Goal: Task Accomplishment & Management: Manage account settings

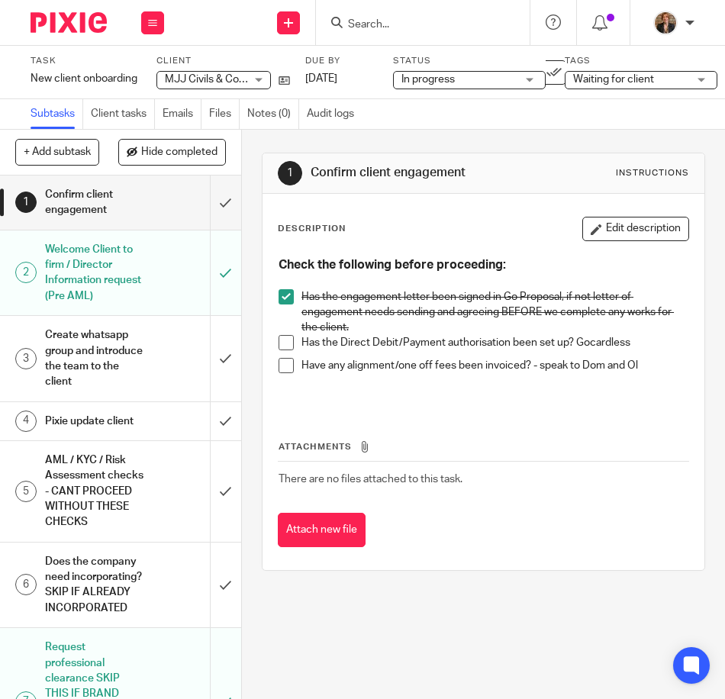
click at [205, 82] on span "MJJ Civils & Construction LTD" at bounding box center [237, 79] width 145 height 11
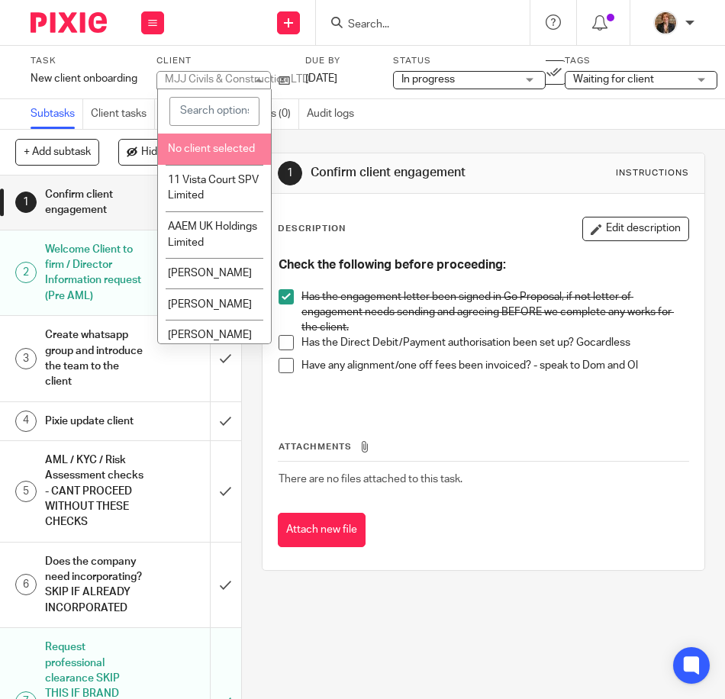
click at [498, 603] on div "1 Confirm client engagement Instructions Description Edit description Check the…" at bounding box center [483, 414] width 483 height 569
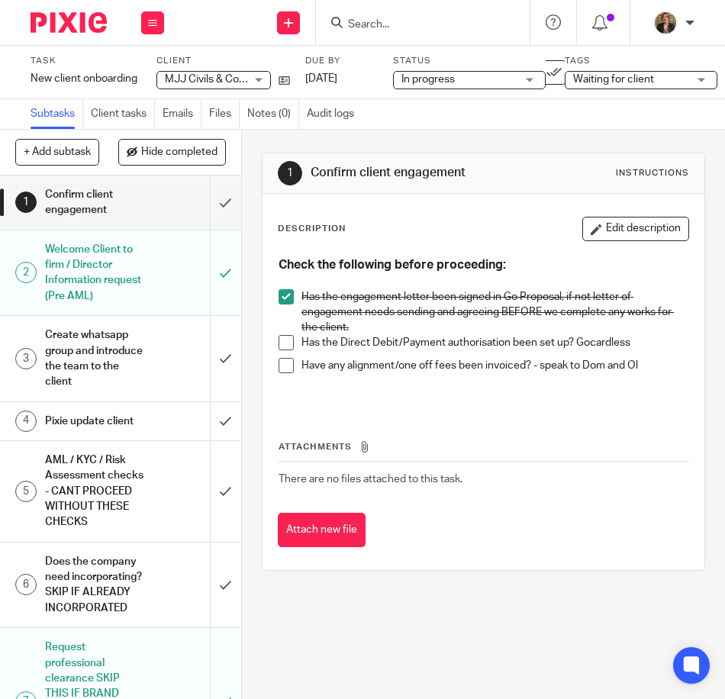
click at [117, 430] on h1 "Pixie update client" at bounding box center [95, 421] width 100 height 23
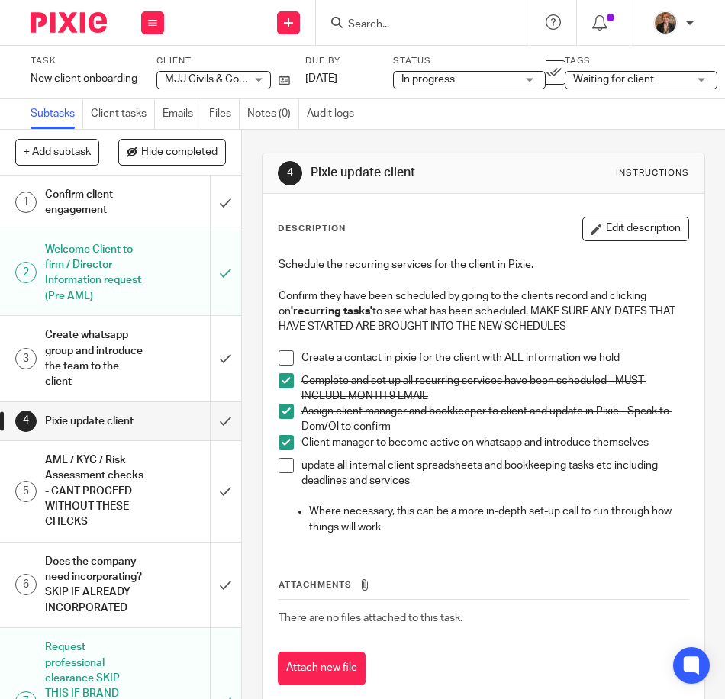
click at [135, 193] on div "Confirm client engagement" at bounding box center [120, 202] width 150 height 39
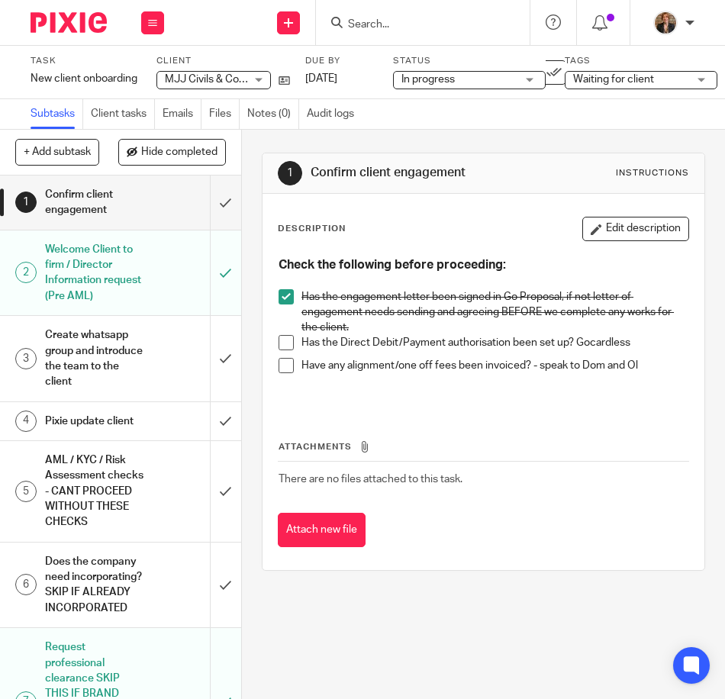
click at [122, 263] on h1 "Welcome Client to firm / Director Information request (Pre AML)" at bounding box center [95, 272] width 100 height 69
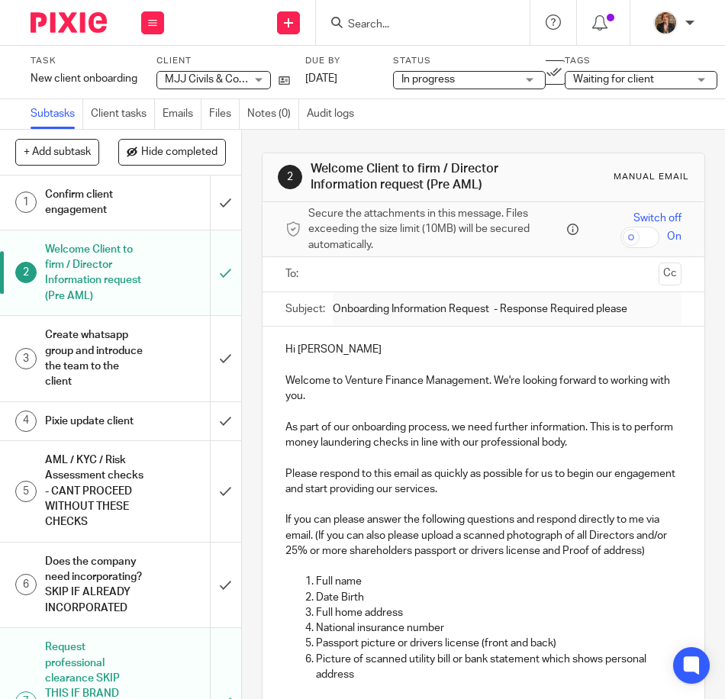
click at [90, 359] on h1 "Create whatsapp group and introduce the team to the client" at bounding box center [95, 357] width 100 height 69
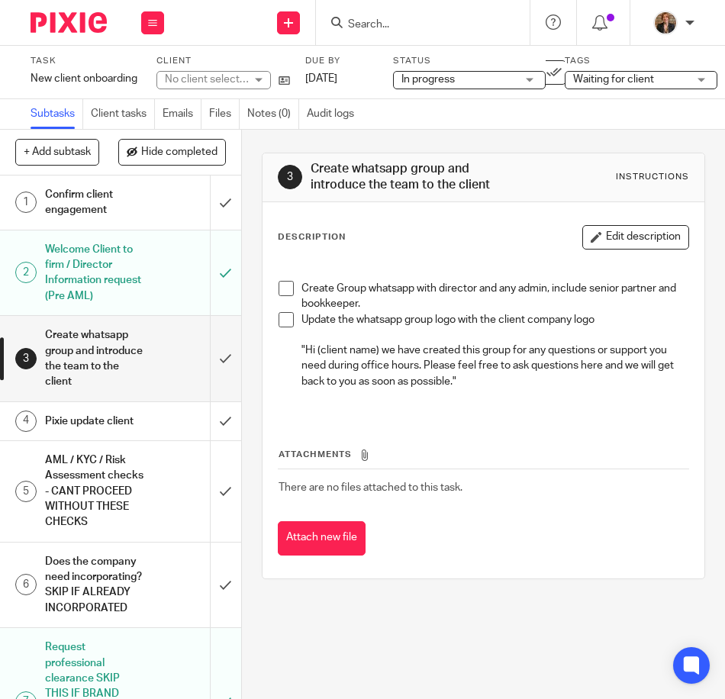
click at [130, 429] on h1 "Pixie update client" at bounding box center [95, 421] width 100 height 23
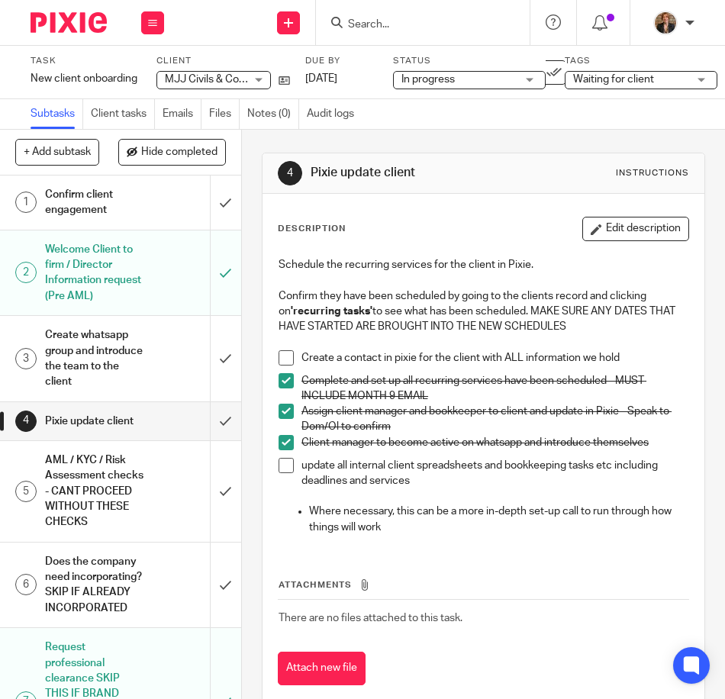
click at [71, 18] on img at bounding box center [69, 22] width 76 height 21
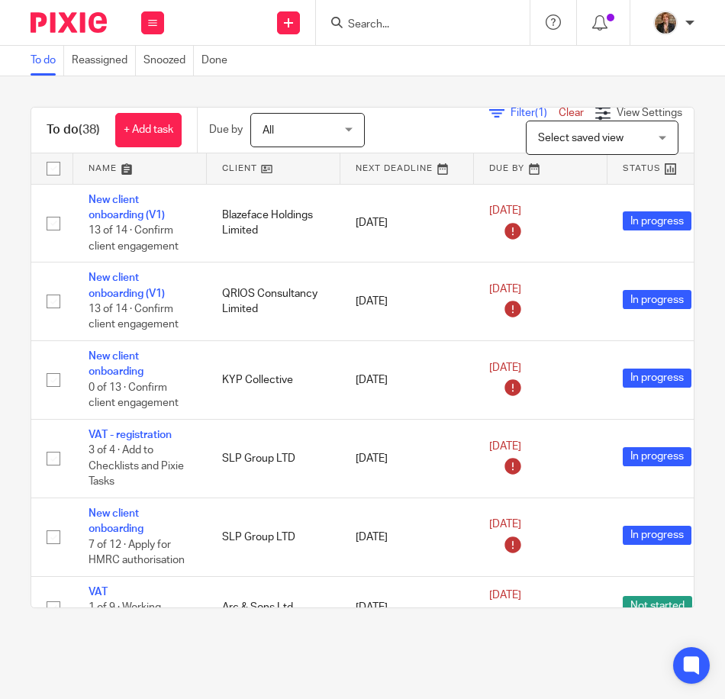
click at [424, 21] on input "Search" at bounding box center [414, 25] width 137 height 14
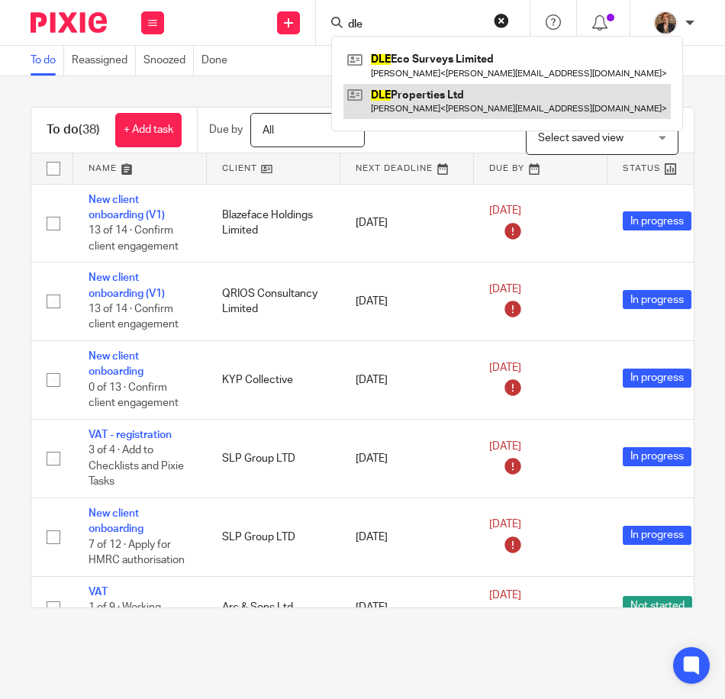
type input "dle"
click at [433, 111] on link at bounding box center [506, 101] width 327 height 35
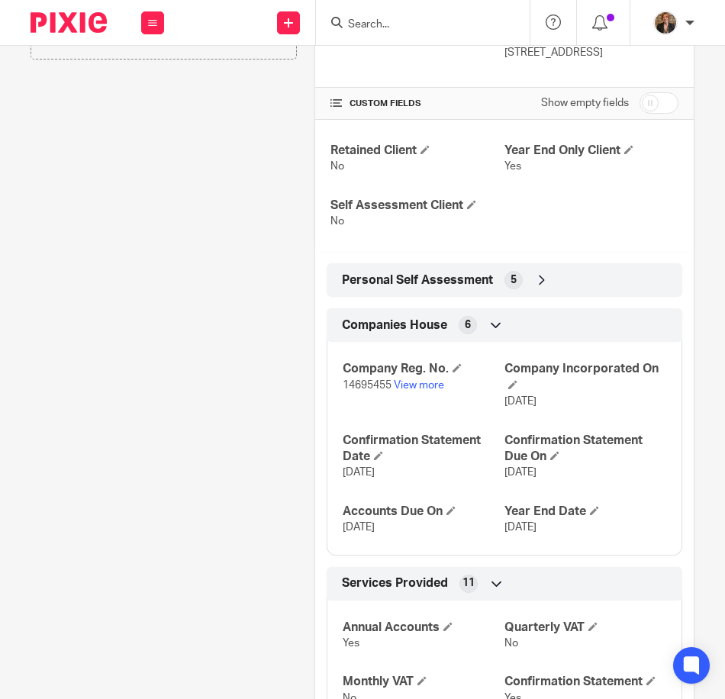
scroll to position [466, 0]
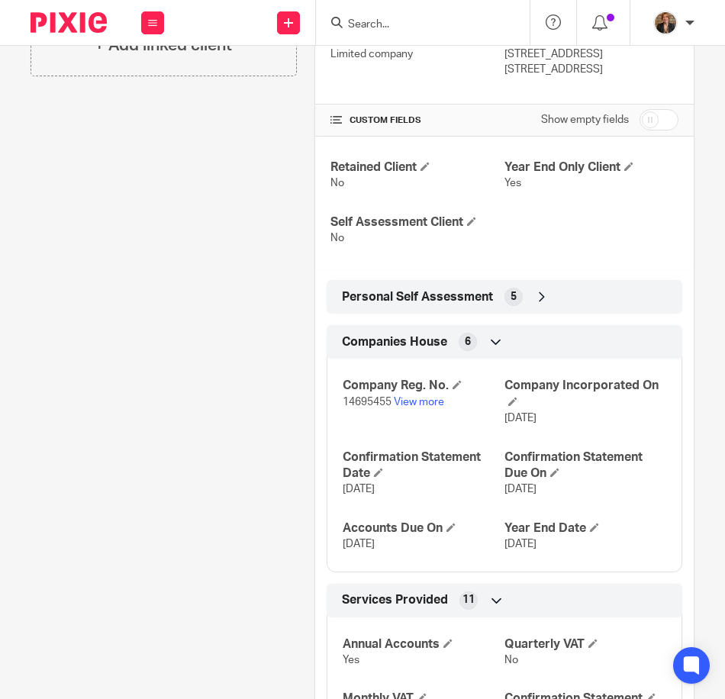
click at [542, 303] on icon at bounding box center [541, 296] width 15 height 15
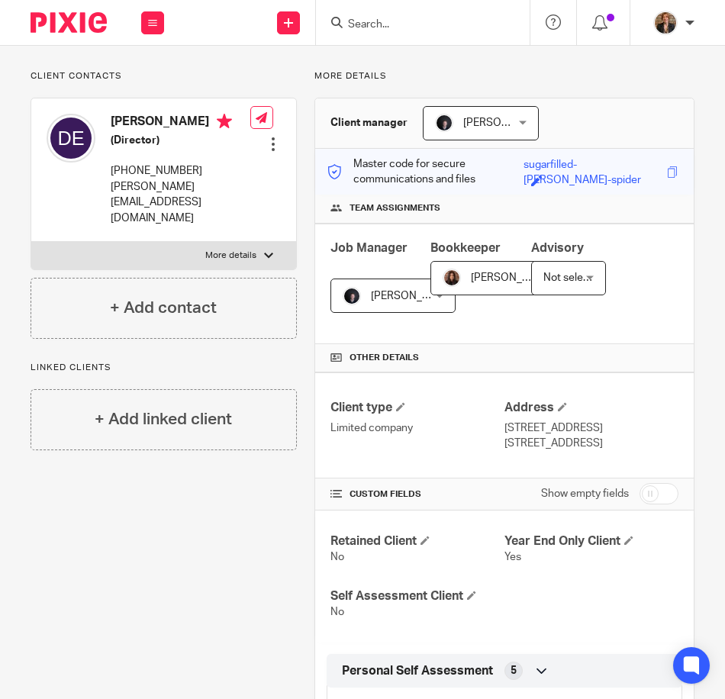
scroll to position [0, 0]
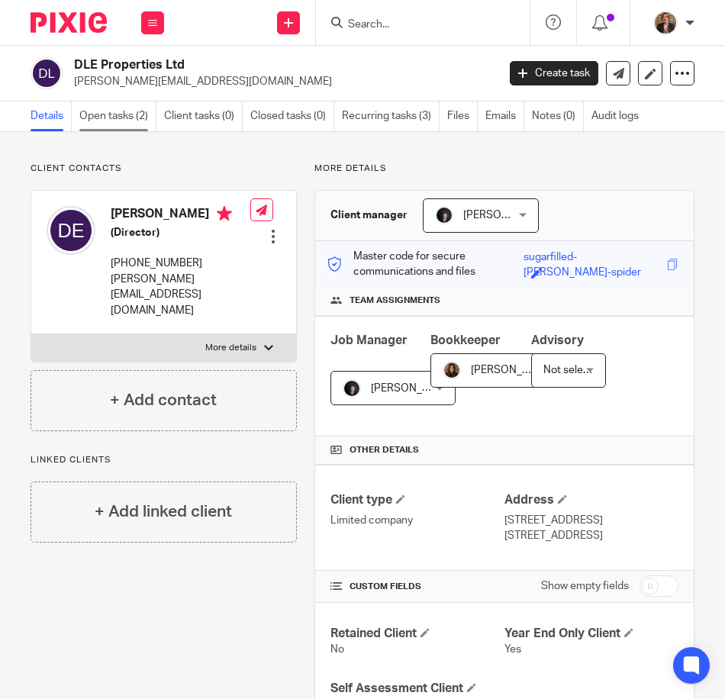
click at [113, 114] on link "Open tasks (2)" at bounding box center [117, 116] width 77 height 30
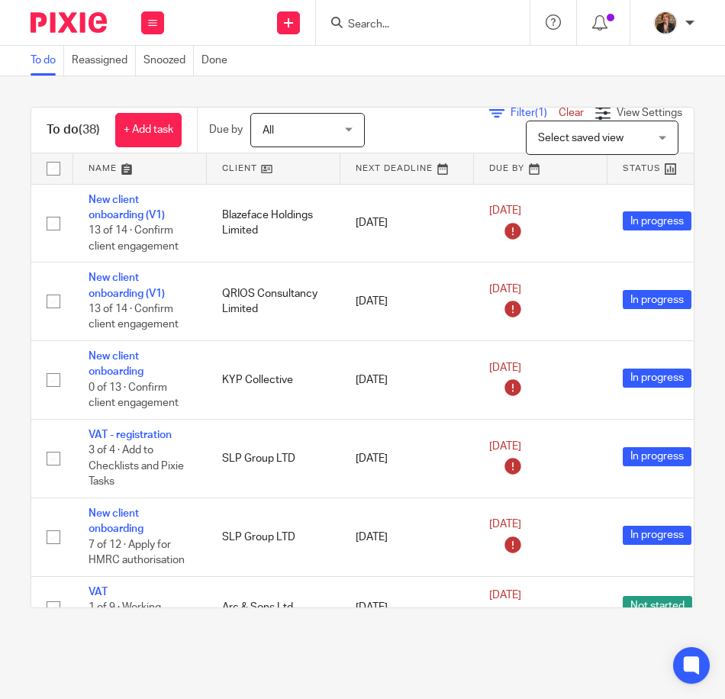
click at [123, 166] on link at bounding box center [140, 168] width 134 height 31
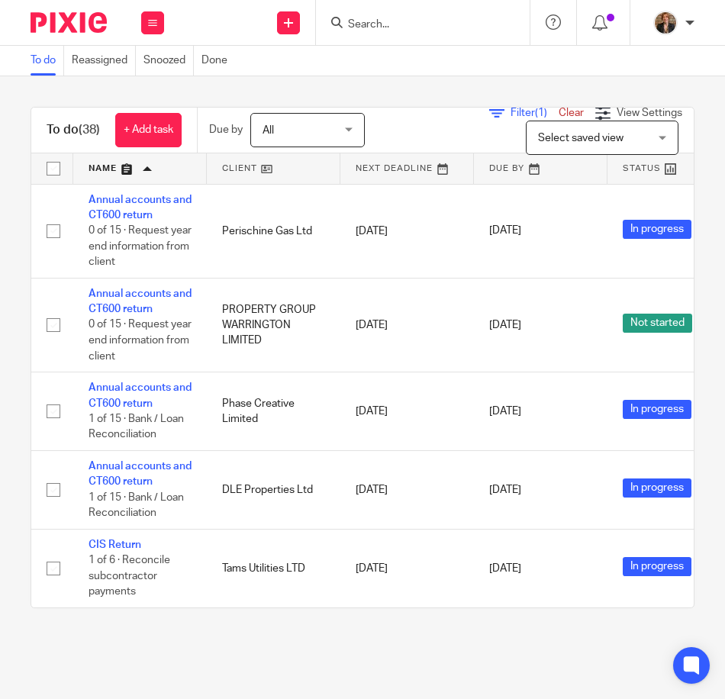
click at [405, 24] on input "Search" at bounding box center [414, 25] width 137 height 14
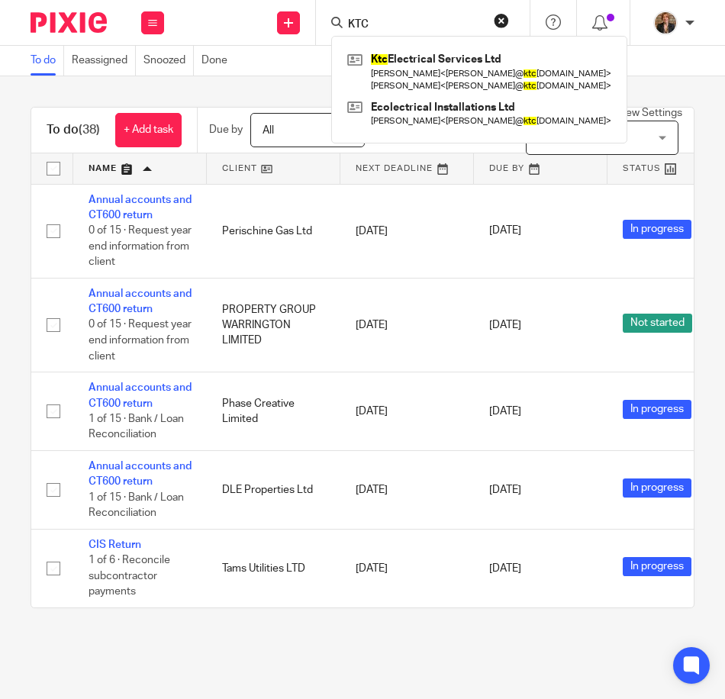
type input "KTC"
click button "submit" at bounding box center [0, 0] width 0 height 0
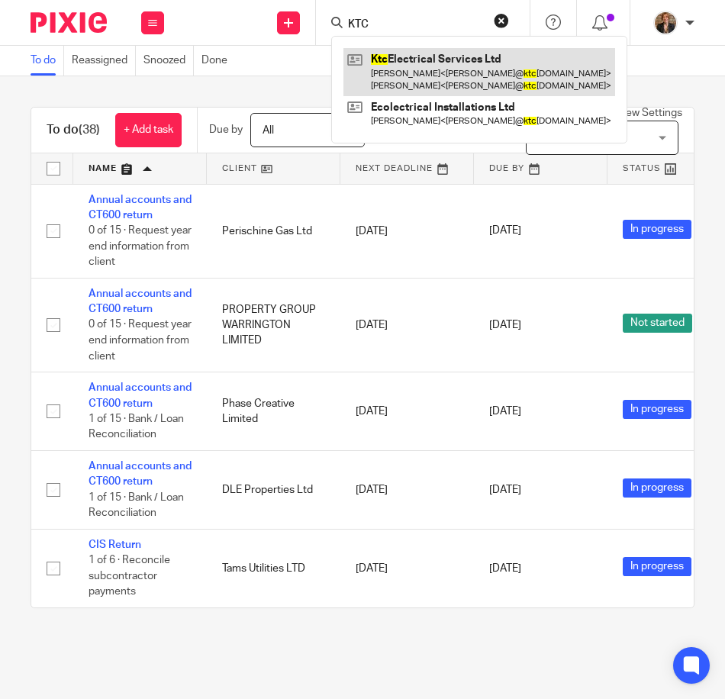
click at [431, 63] on link at bounding box center [479, 71] width 272 height 47
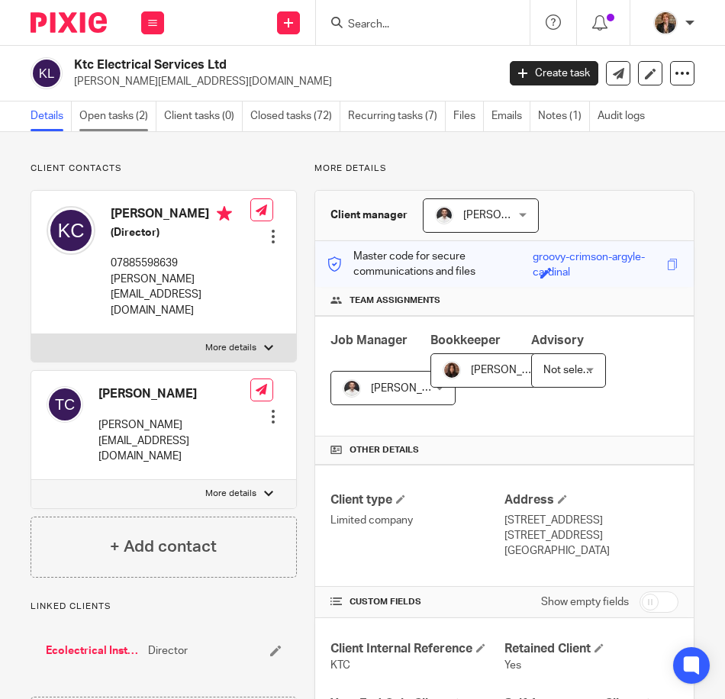
click at [109, 109] on link "Open tasks (2)" at bounding box center [117, 116] width 77 height 30
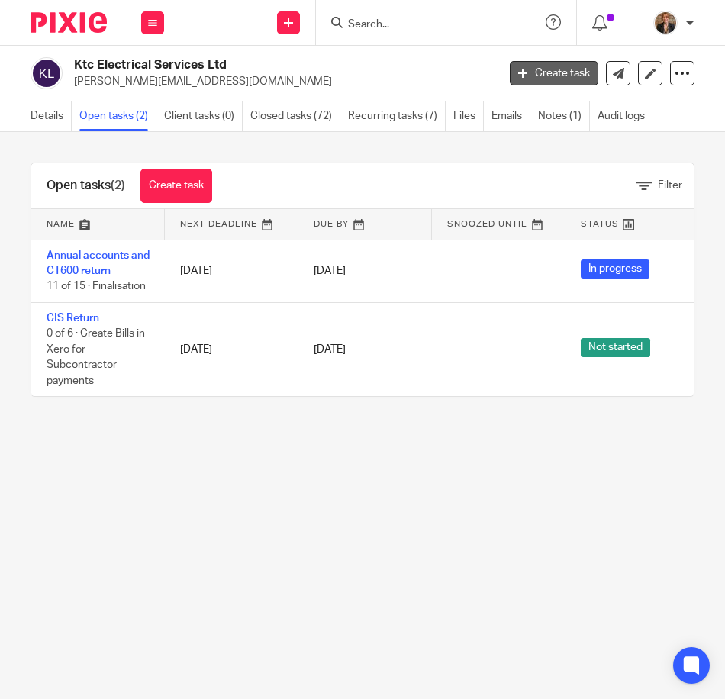
click at [558, 68] on link "Create task" at bounding box center [554, 73] width 89 height 24
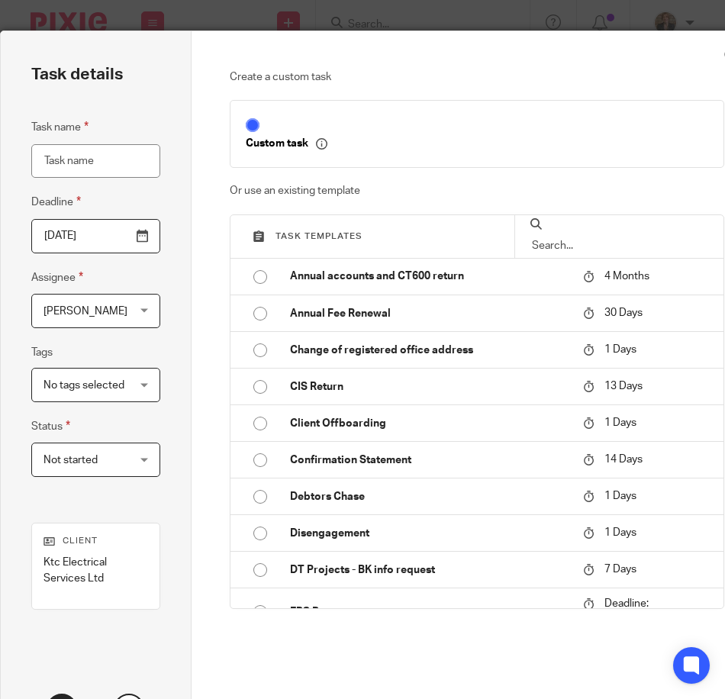
click at [108, 171] on input "Task name" at bounding box center [95, 161] width 129 height 34
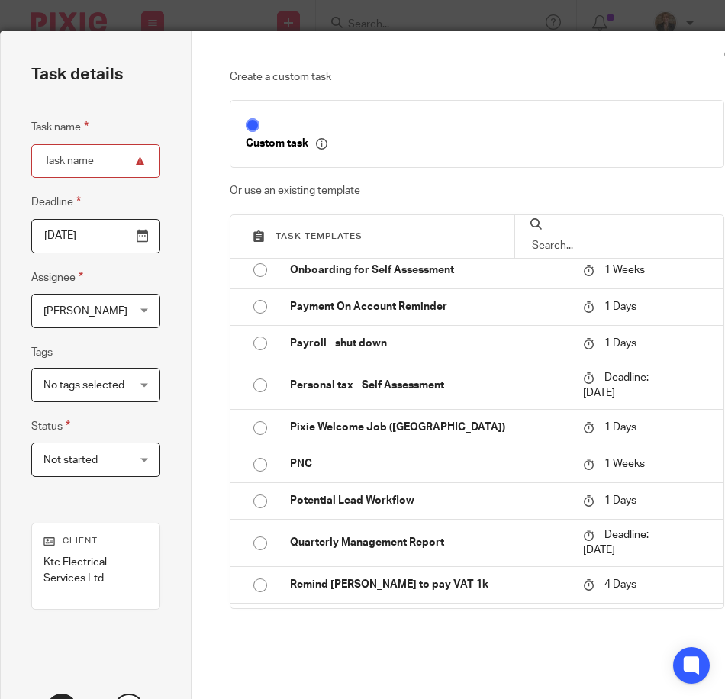
click at [71, 166] on input "Task name" at bounding box center [95, 161] width 129 height 34
type input "Gross Status Application"
click at [124, 468] on span "Not started" at bounding box center [89, 459] width 92 height 32
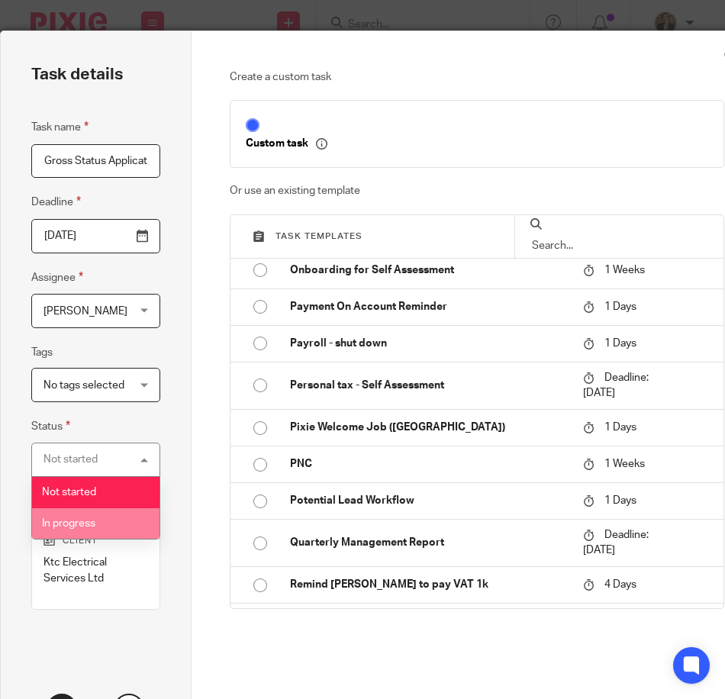
click at [111, 523] on li "In progress" at bounding box center [95, 523] width 127 height 31
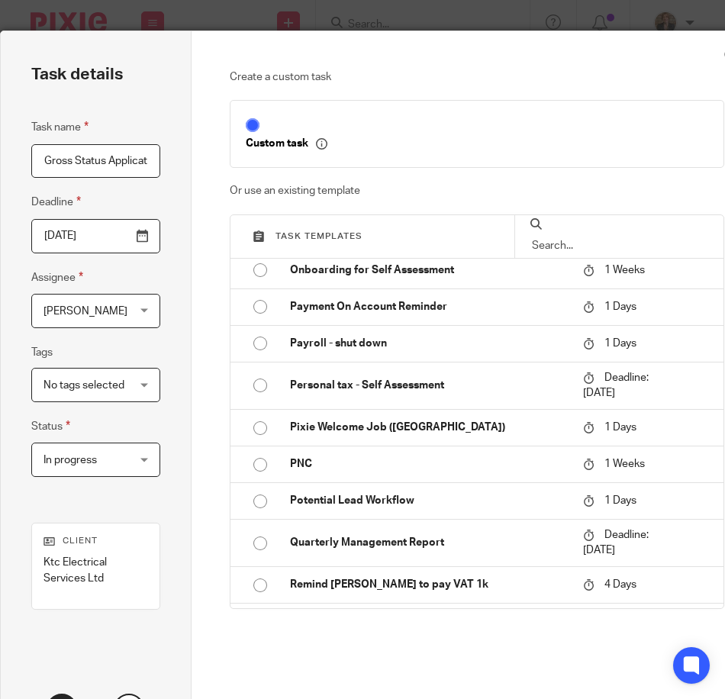
click at [143, 384] on div "No tags selected" at bounding box center [95, 385] width 129 height 34
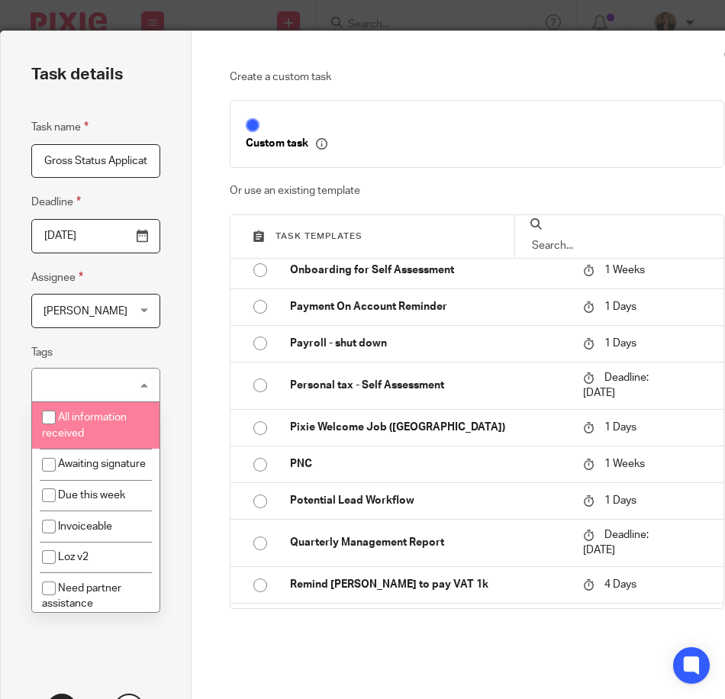
click at [134, 331] on div "Task name Gross Status Application Deadline 2025-10-13 Assignee Erica Smith Eri…" at bounding box center [95, 305] width 129 height 374
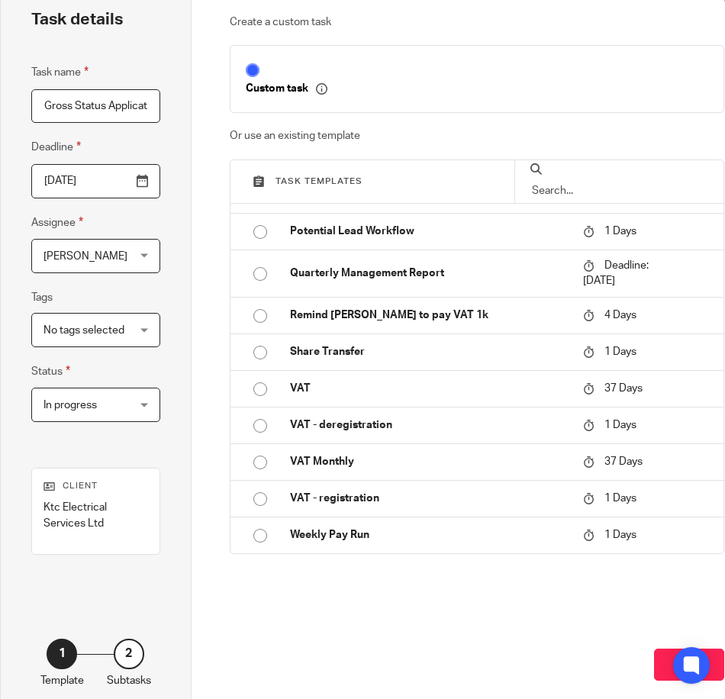
scroll to position [117, 0]
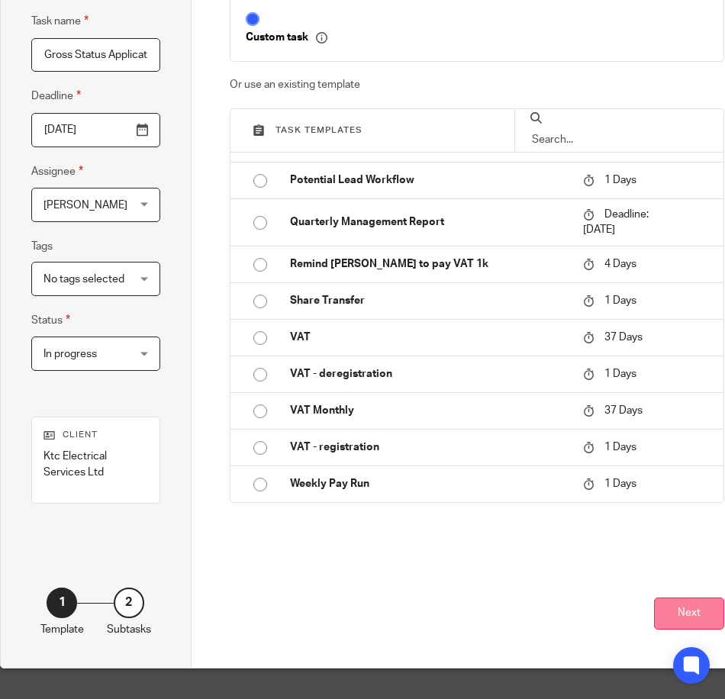
click at [671, 597] on button "Next" at bounding box center [689, 613] width 70 height 33
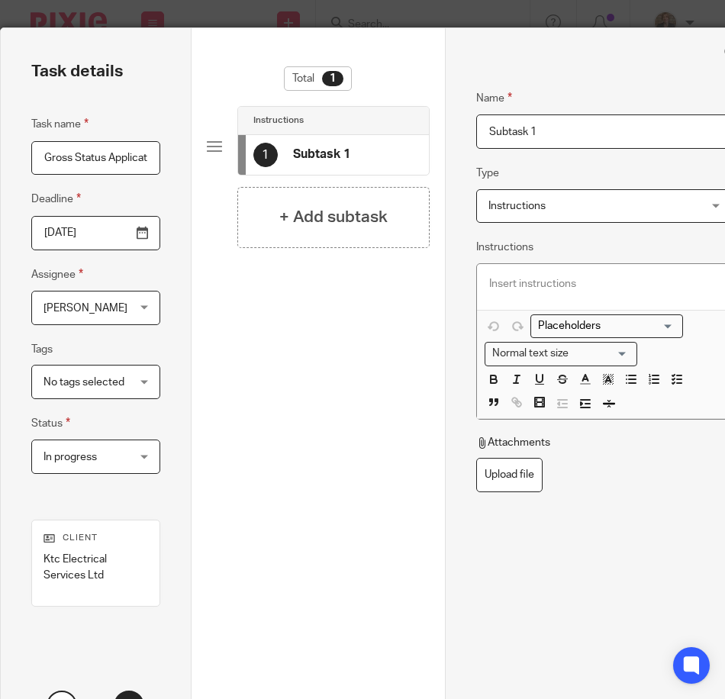
scroll to position [0, 0]
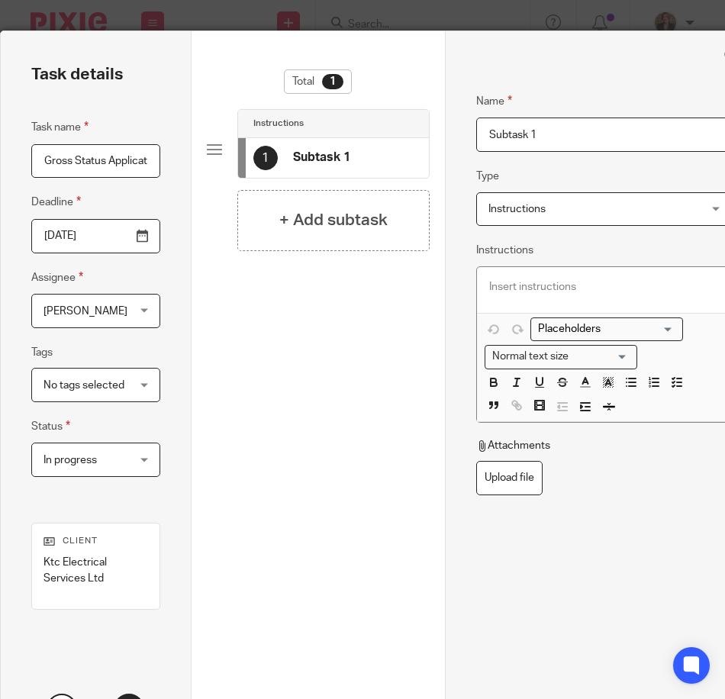
drag, startPoint x: 533, startPoint y: 131, endPoint x: 552, endPoint y: 137, distance: 19.3
click at [534, 131] on input "Subtask 1" at bounding box center [604, 134] width 256 height 34
drag, startPoint x: 588, startPoint y: 143, endPoint x: 299, endPoint y: 121, distance: 290.0
click at [313, 130] on div "Task details Task name Gross Status Application Deadline 2025-10-13 Assignee Er…" at bounding box center [381, 402] width 761 height 742
click at [292, 208] on h4 "+ Add subtask" at bounding box center [333, 220] width 108 height 24
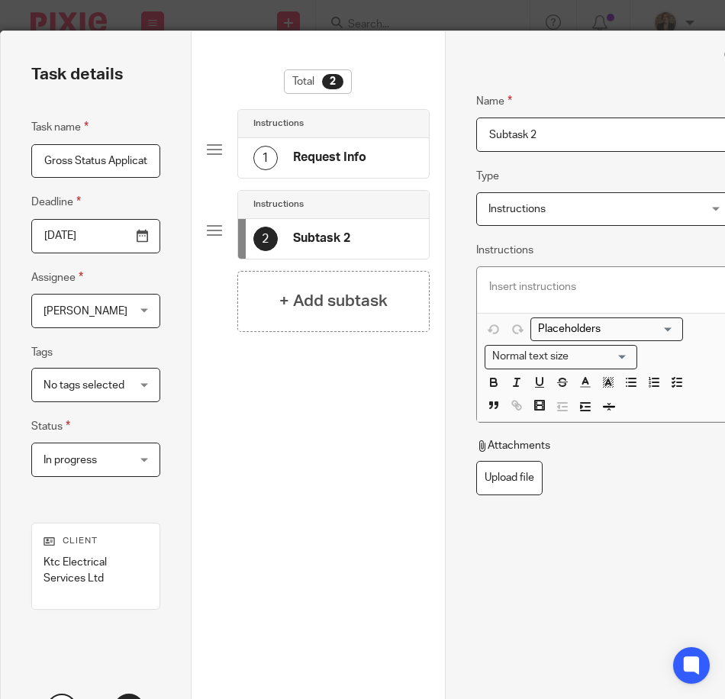
click at [545, 134] on input "Subtask 2" at bounding box center [604, 134] width 256 height 34
click at [363, 160] on h4 "Request Info" at bounding box center [329, 158] width 73 height 16
click at [597, 127] on input "Request Info" at bounding box center [604, 134] width 256 height 34
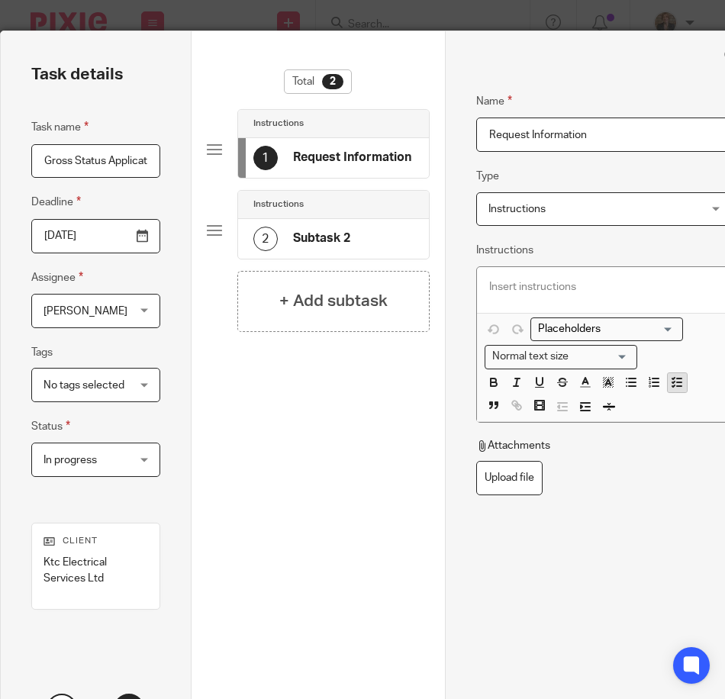
type input "Request Information"
click at [677, 381] on icon "button" at bounding box center [677, 382] width 14 height 14
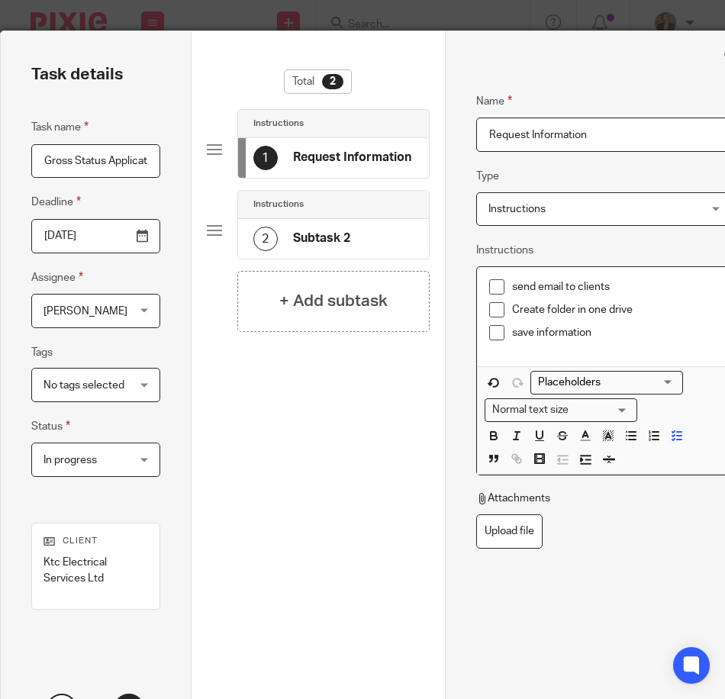
click at [595, 560] on div "Name Request Information Type Instructions Instructions Instructions Document s…" at bounding box center [604, 354] width 256 height 571
click at [335, 231] on h4 "Subtask 2" at bounding box center [321, 238] width 57 height 16
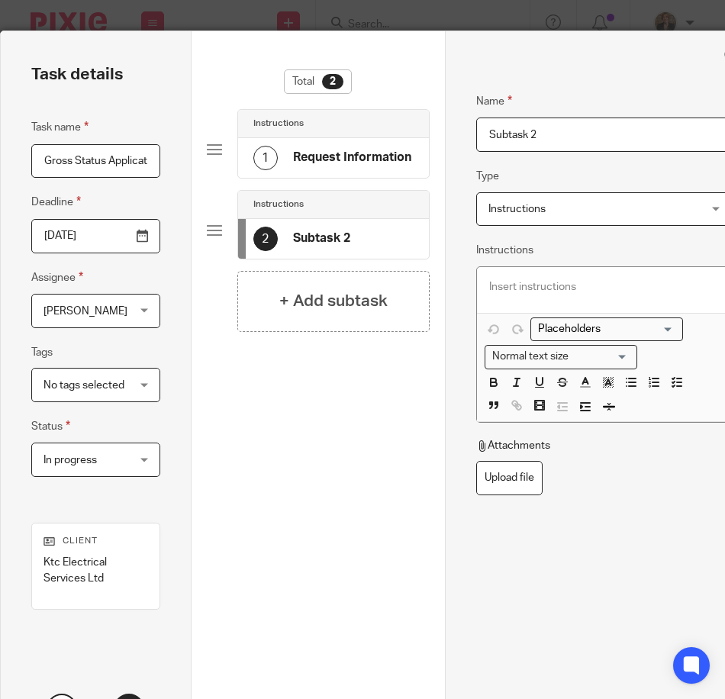
drag, startPoint x: 575, startPoint y: 137, endPoint x: 207, endPoint y: 87, distance: 371.9
click at [285, 105] on div "Task details Task name Gross Status Application Deadline 2025-10-13 Assignee Er…" at bounding box center [381, 402] width 761 height 742
type input "Register online"
click at [342, 165] on h4 "Request Information" at bounding box center [352, 158] width 118 height 16
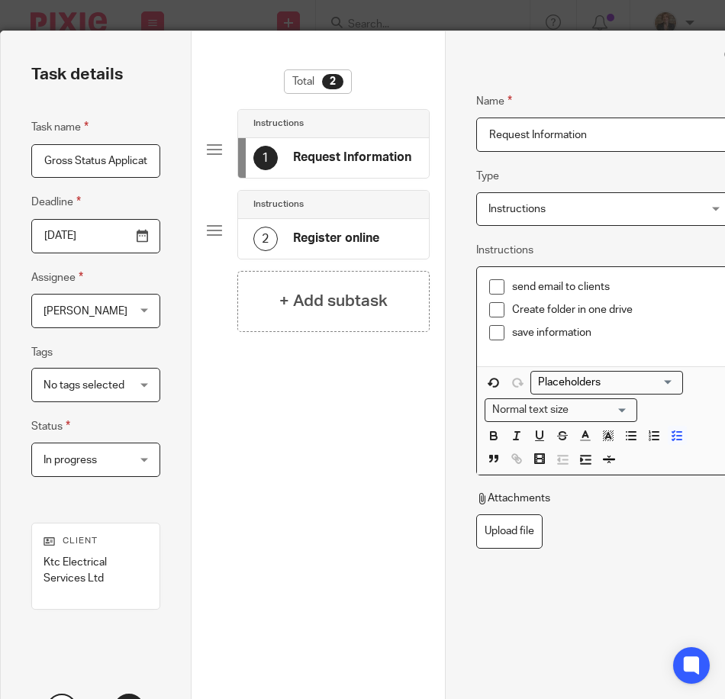
click at [667, 339] on p "save information" at bounding box center [615, 332] width 207 height 15
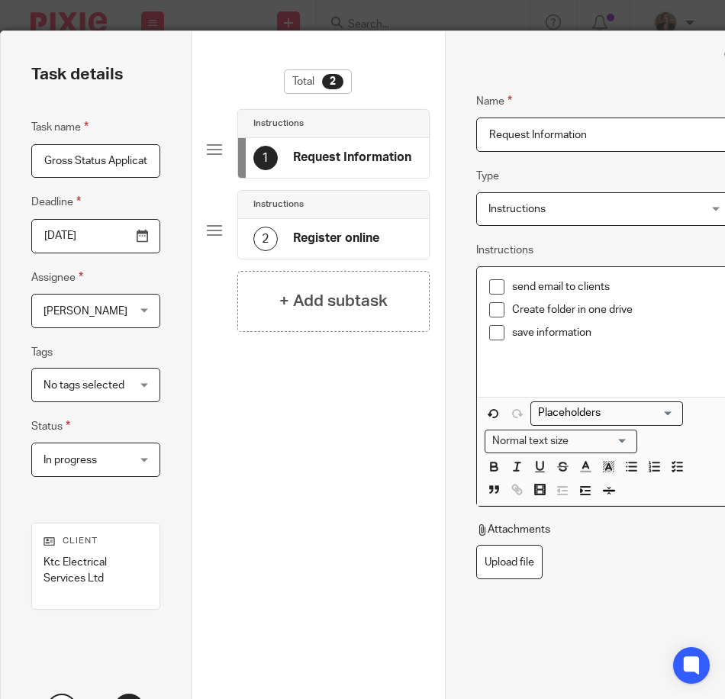
click at [531, 373] on p at bounding box center [604, 370] width 230 height 15
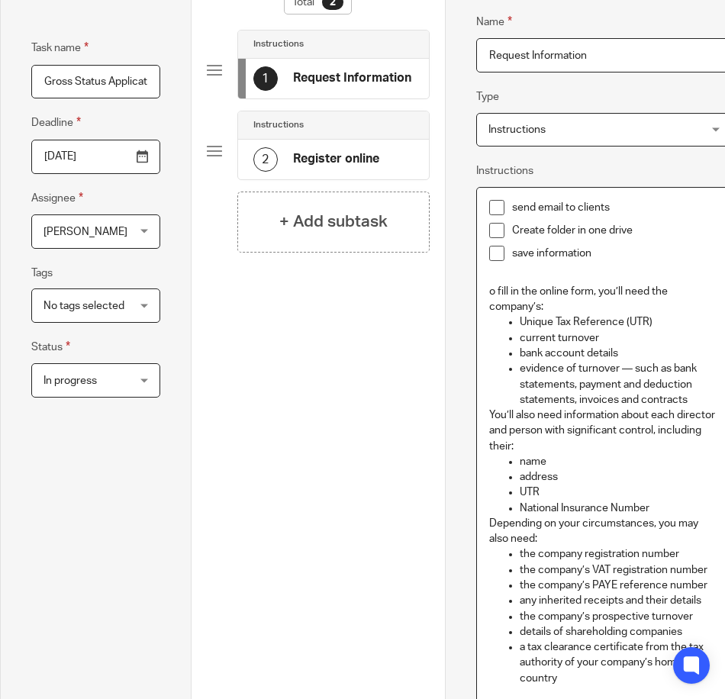
click at [489, 291] on p "o fill in the online form, you’ll need the company’s:" at bounding box center [604, 299] width 230 height 31
click at [690, 247] on p "save information" at bounding box center [615, 253] width 207 height 15
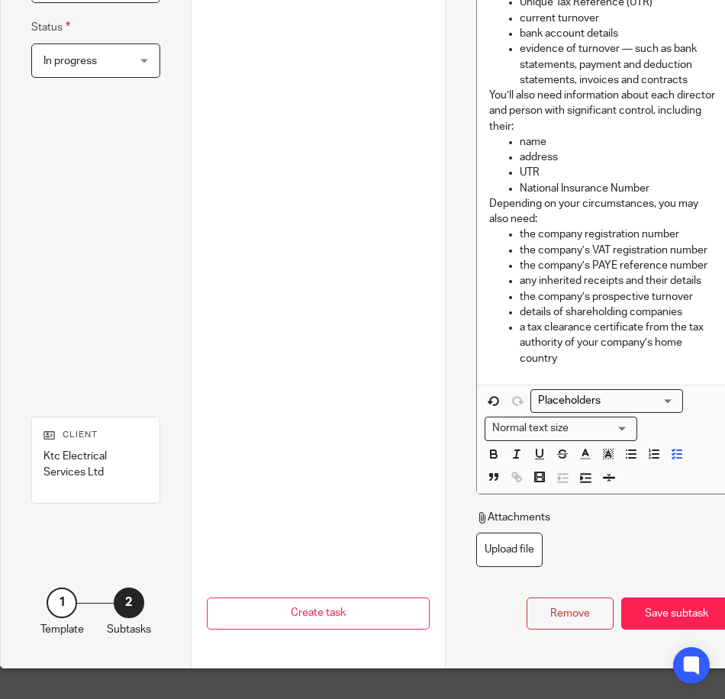
scroll to position [410, 0]
click at [675, 613] on div "Save subtask" at bounding box center [676, 613] width 111 height 33
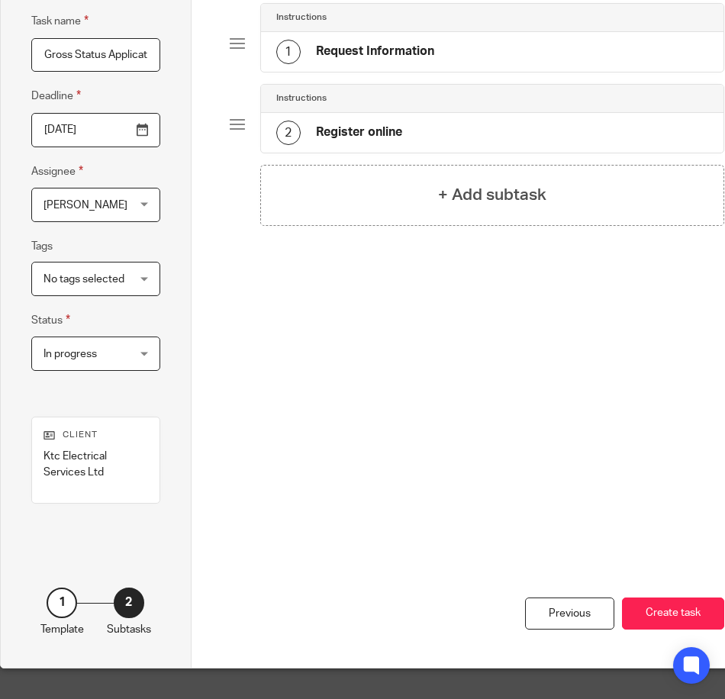
scroll to position [117, 0]
click at [697, 603] on button "Create task" at bounding box center [673, 613] width 102 height 33
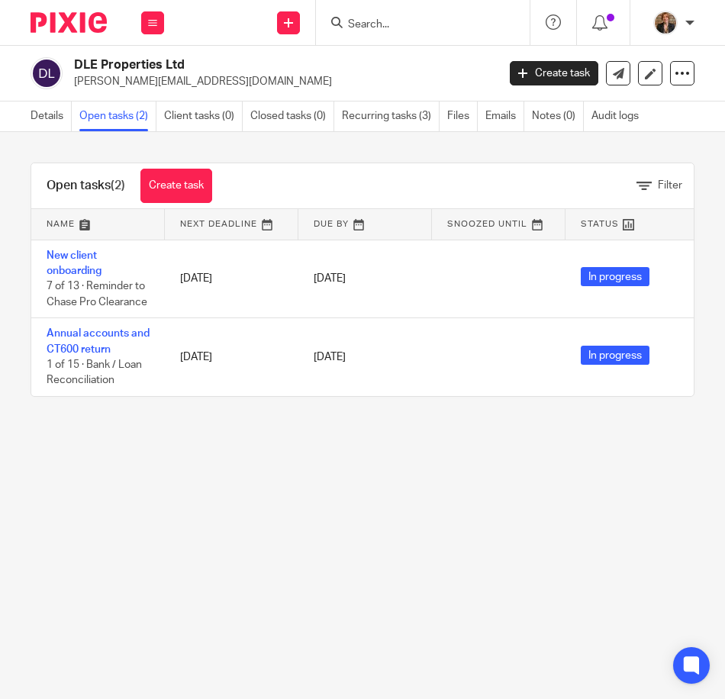
click at [373, 26] on input "Search" at bounding box center [414, 25] width 137 height 14
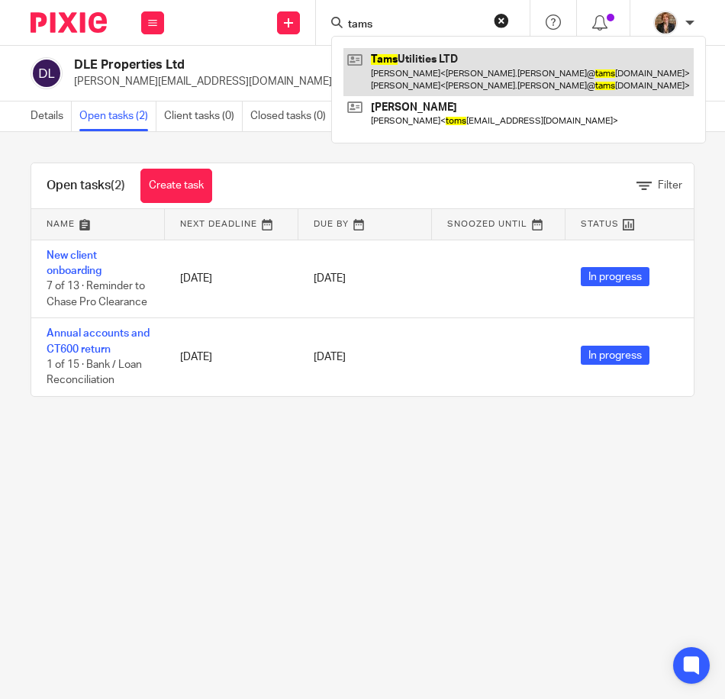
type input "tams"
click at [452, 62] on link at bounding box center [518, 71] width 350 height 47
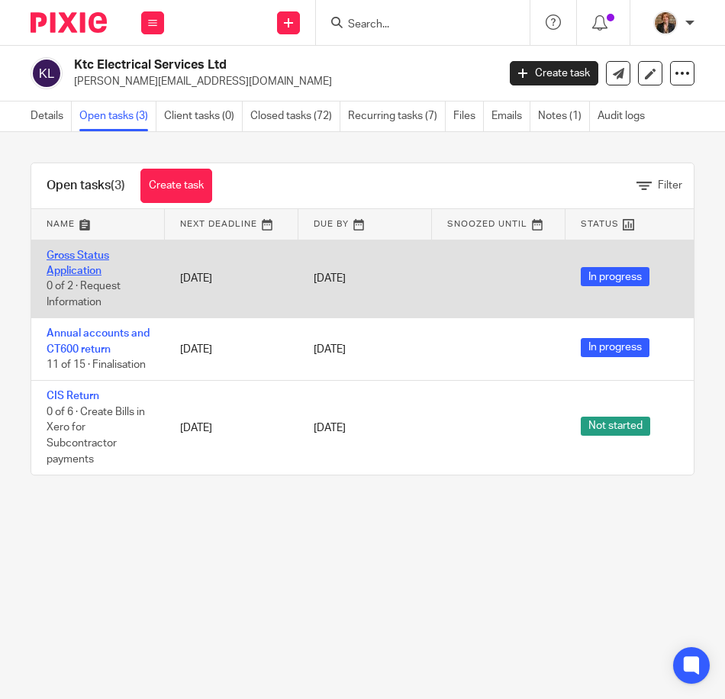
click at [69, 253] on link "Gross Status Application" at bounding box center [78, 263] width 63 height 26
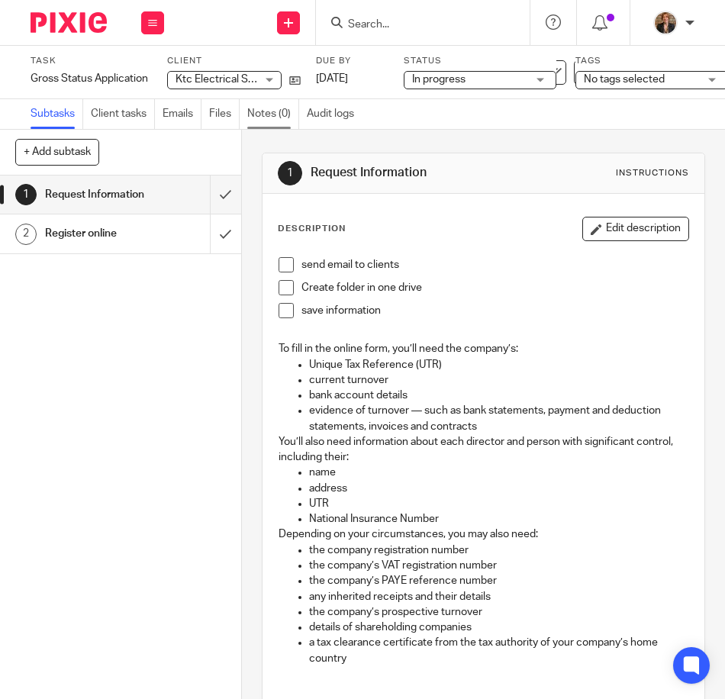
click at [285, 110] on link "Notes (0)" at bounding box center [273, 114] width 52 height 30
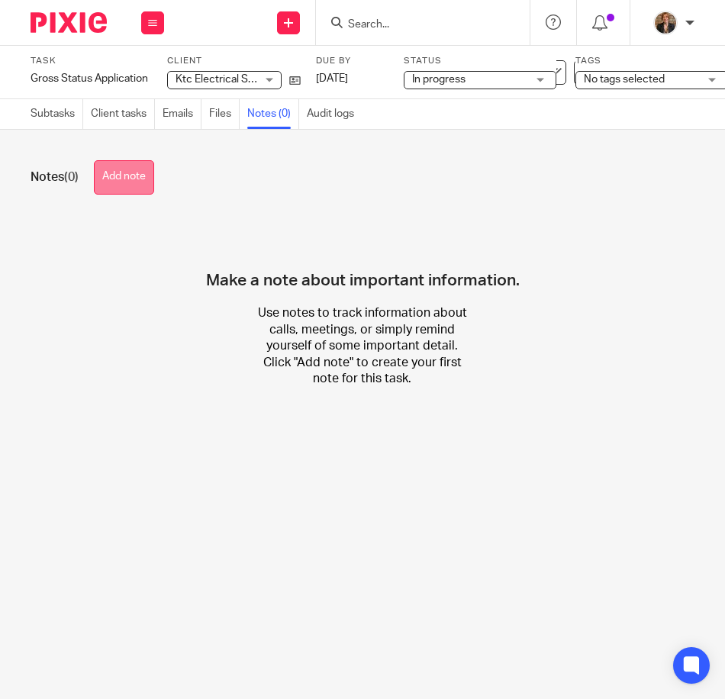
click at [153, 185] on button "Add note" at bounding box center [124, 177] width 60 height 34
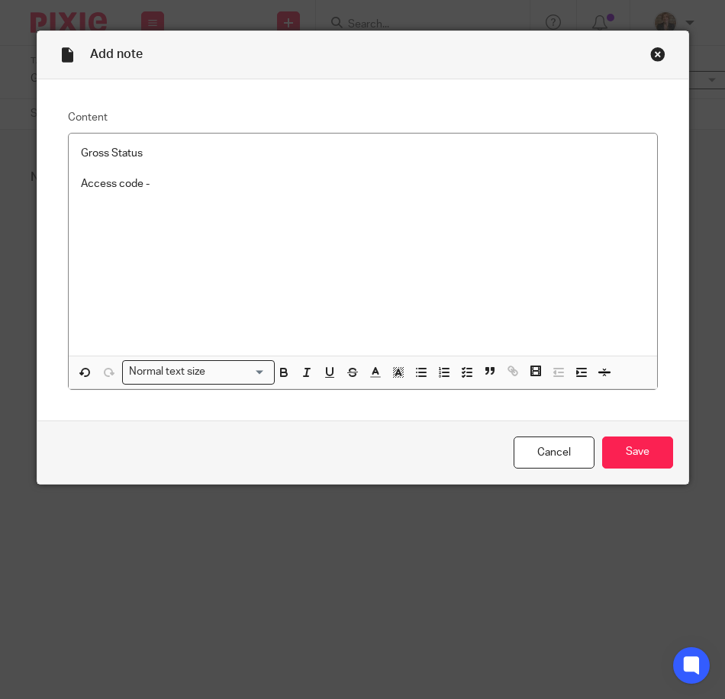
click at [240, 178] on p "Access code -" at bounding box center [363, 183] width 564 height 15
click at [657, 446] on input "Save" at bounding box center [637, 452] width 71 height 33
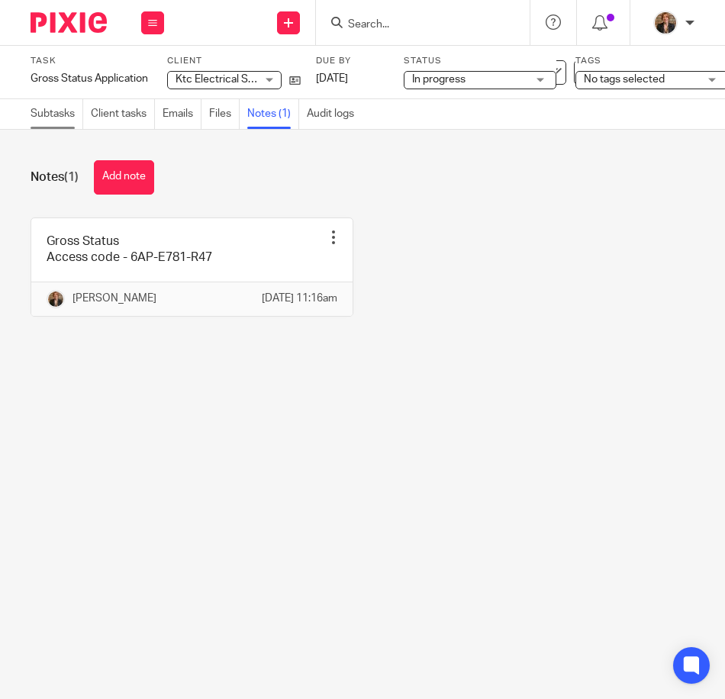
click at [56, 112] on link "Subtasks" at bounding box center [57, 114] width 53 height 30
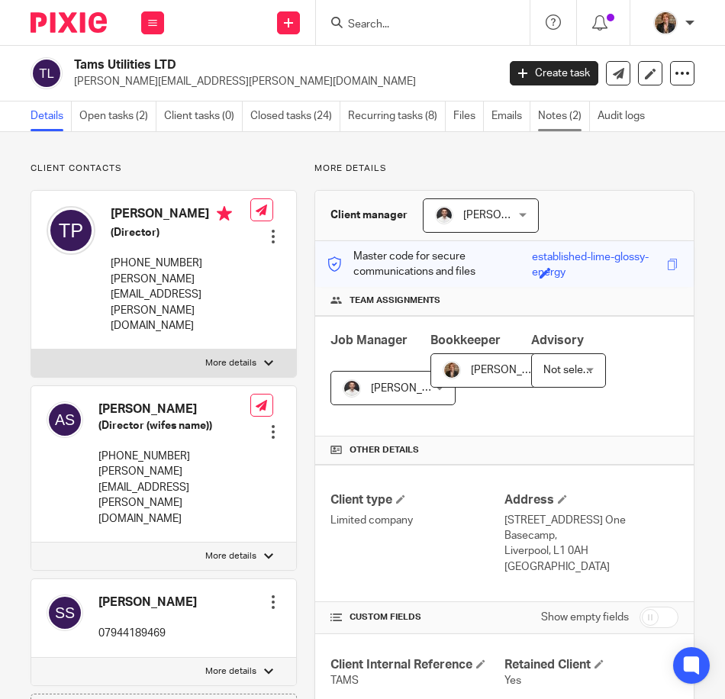
click at [558, 124] on link "Notes (2)" at bounding box center [564, 116] width 52 height 30
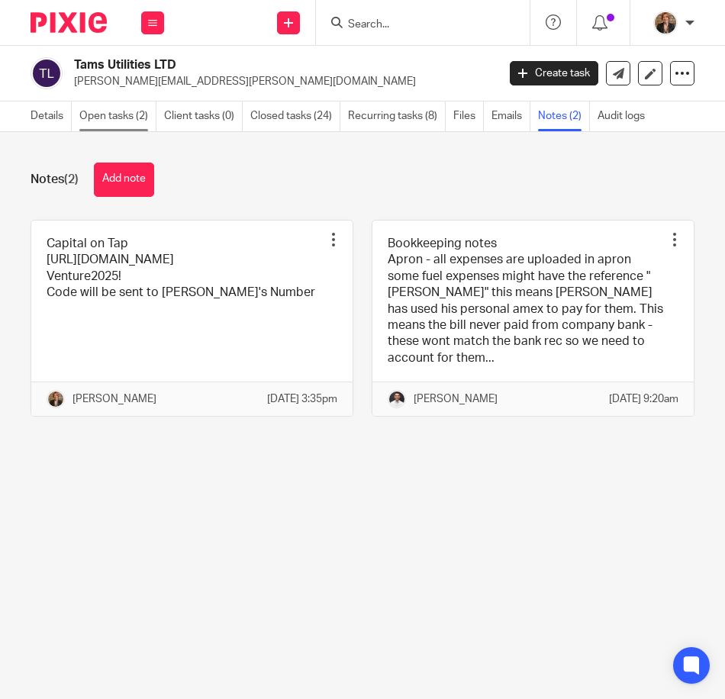
click at [108, 114] on link "Open tasks (2)" at bounding box center [117, 116] width 77 height 30
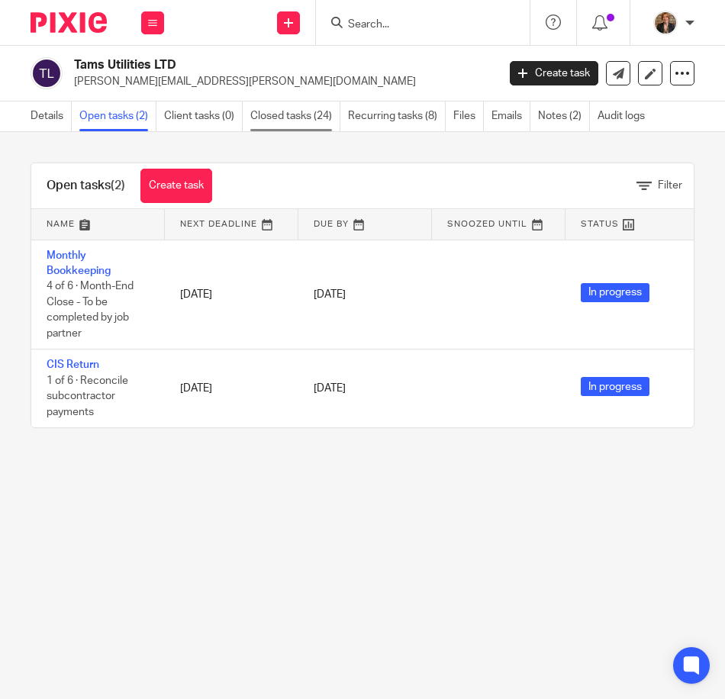
click at [301, 122] on link "Closed tasks (24)" at bounding box center [295, 116] width 90 height 30
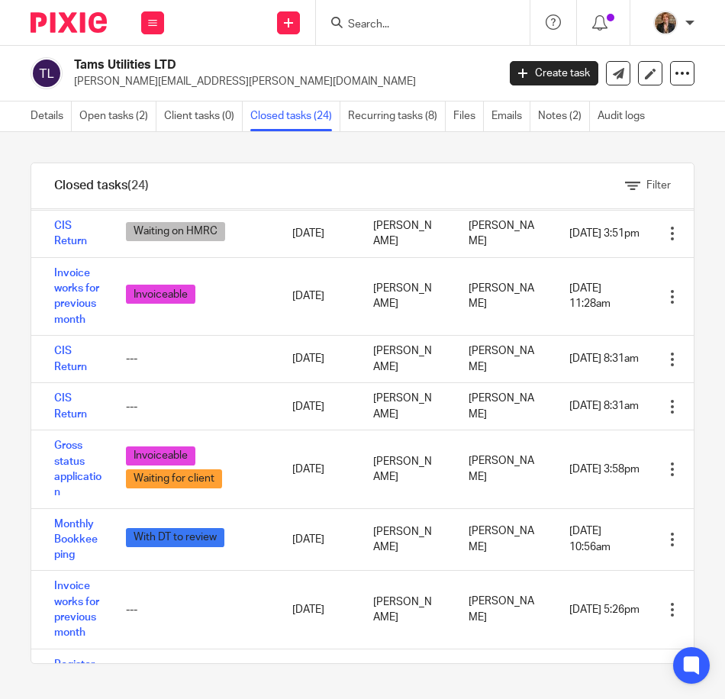
scroll to position [712, 0]
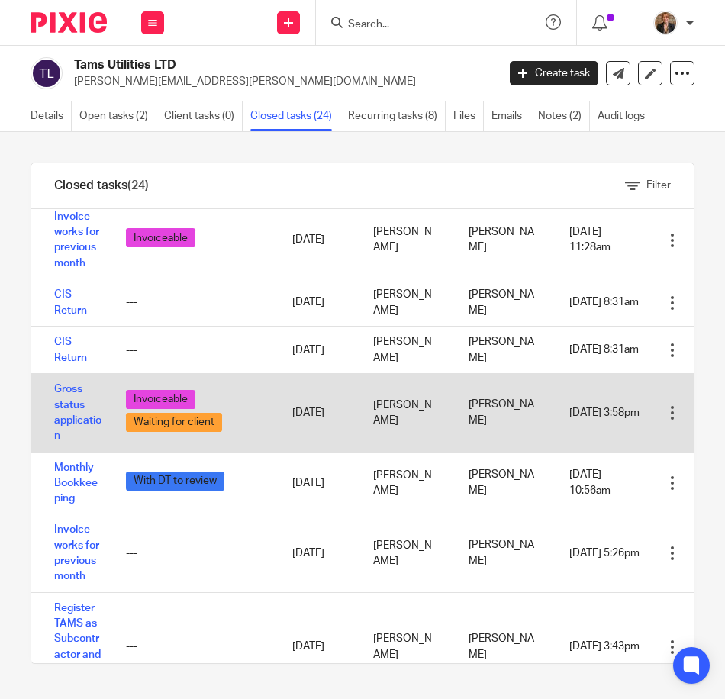
click at [69, 410] on td "Gross status application" at bounding box center [70, 413] width 79 height 78
click at [63, 410] on link "Gross status application" at bounding box center [77, 412] width 47 height 57
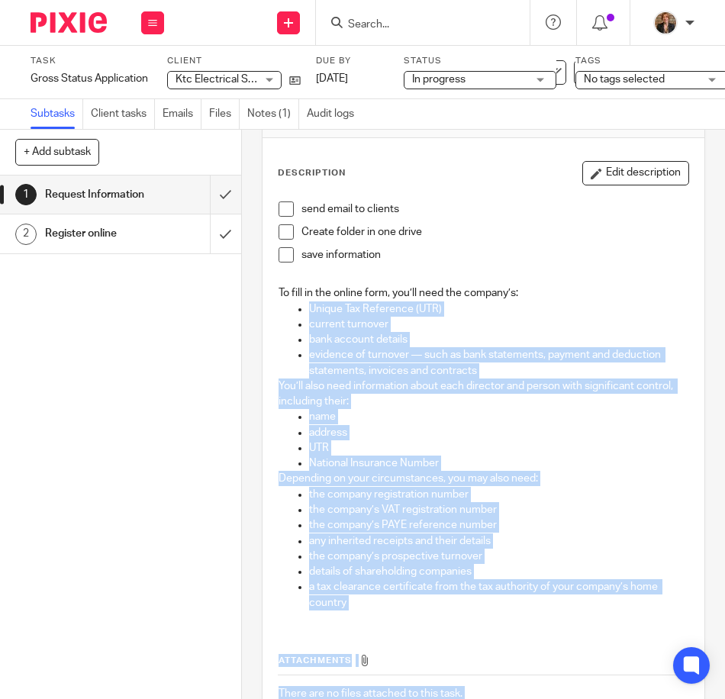
scroll to position [175, 0]
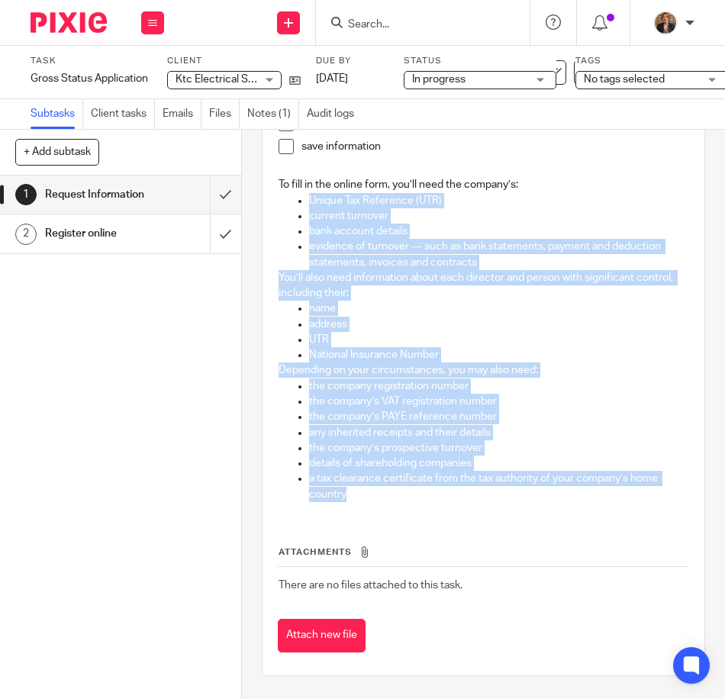
drag, startPoint x: 291, startPoint y: 369, endPoint x: 671, endPoint y: 494, distance: 399.5
click at [671, 494] on div "send email to clients Create folder in one drive save information To fill in th…" at bounding box center [483, 299] width 425 height 428
copy div "Unique Tax Reference (UTR) current turnover bank account details evidence of tu…"
click at [135, 455] on div "1 Request Information 2 Register online" at bounding box center [120, 436] width 241 height 523
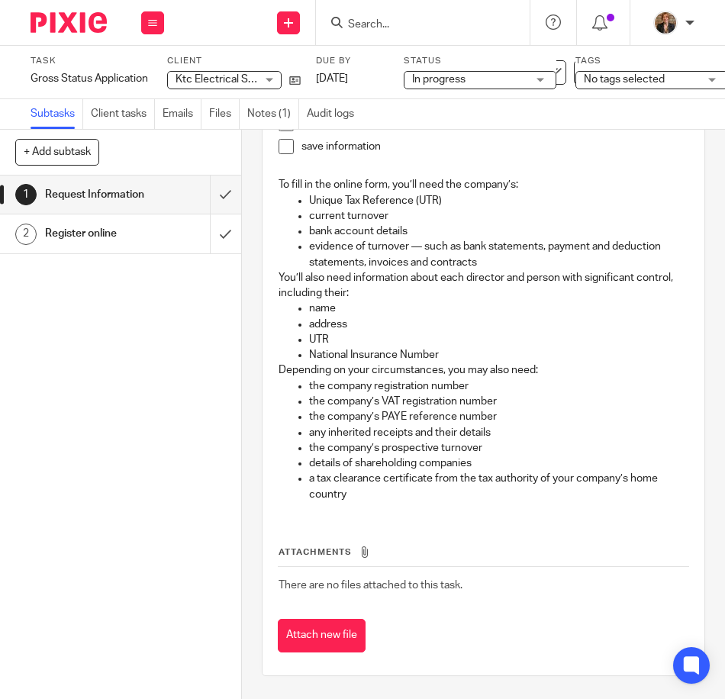
click at [22, 24] on div at bounding box center [63, 22] width 126 height 45
click at [41, 21] on img at bounding box center [69, 22] width 76 height 21
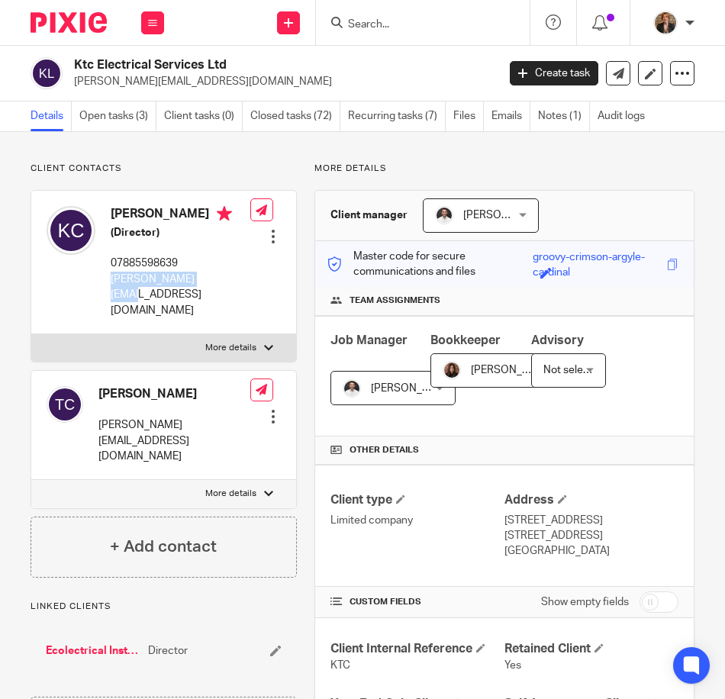
drag, startPoint x: 209, startPoint y: 285, endPoint x: 106, endPoint y: 286, distance: 103.0
click at [106, 286] on div "[PERSON_NAME] (Director) 07885598639 [PERSON_NAME][EMAIL_ADDRESS][DOMAIN_NAME] …" at bounding box center [163, 262] width 265 height 143
copy p "[PERSON_NAME][EMAIL_ADDRESS][DOMAIN_NAME]"
click at [264, 489] on div at bounding box center [268, 493] width 9 height 9
click at [31, 479] on input "More details" at bounding box center [31, 479] width 1 height 1
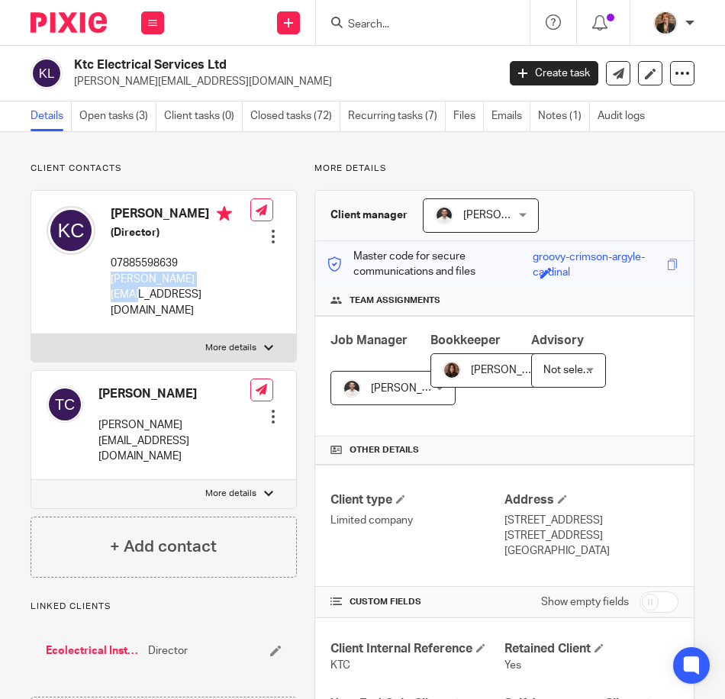
checkbox input "true"
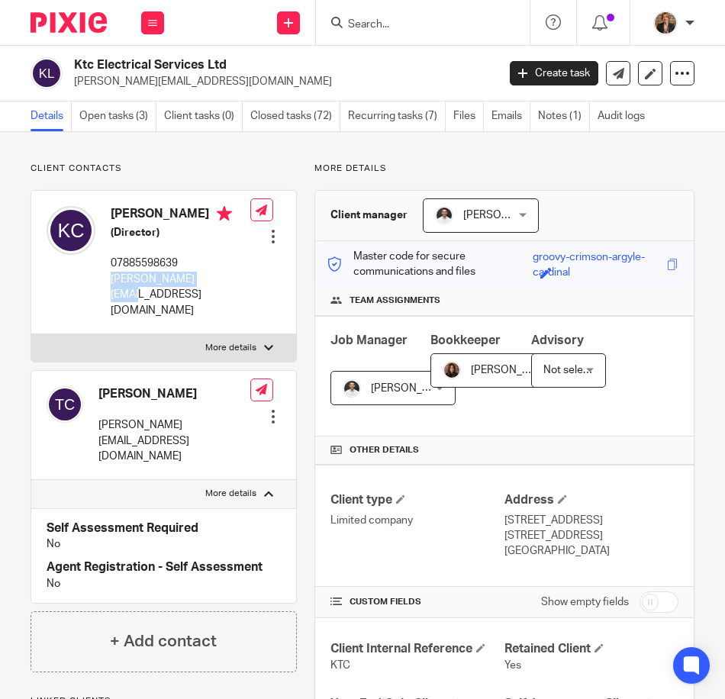
click at [252, 334] on label "More details" at bounding box center [163, 347] width 265 height 27
click at [31, 333] on input "More details" at bounding box center [31, 333] width 1 height 1
checkbox input "true"
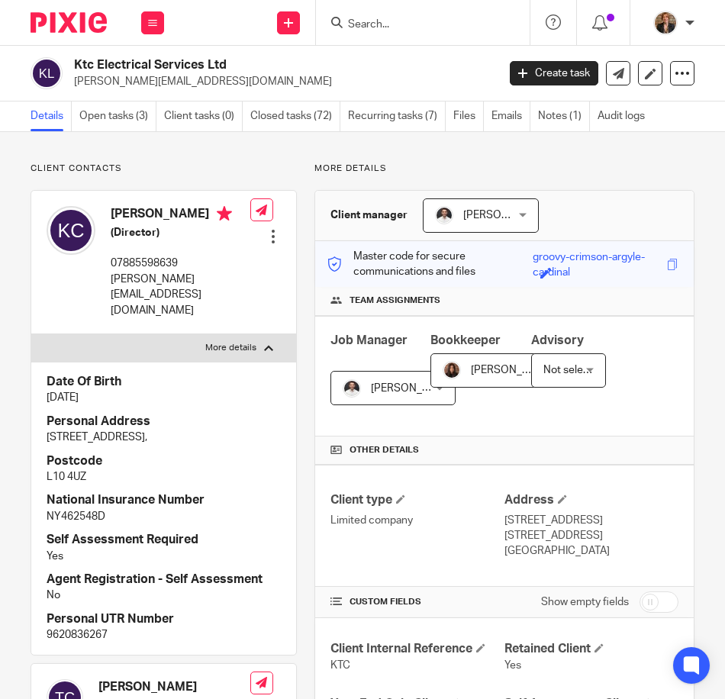
click at [403, 18] on input "Search" at bounding box center [414, 25] width 137 height 14
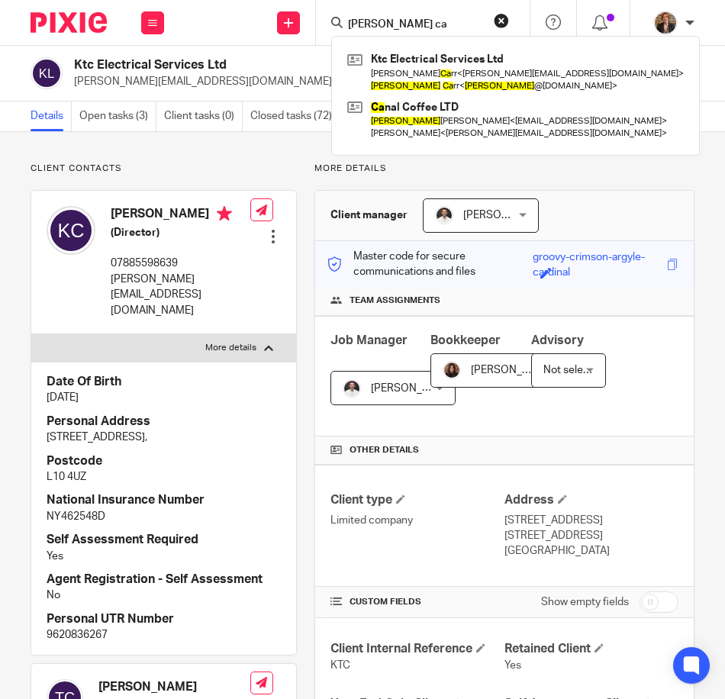
type input "Thomas ca"
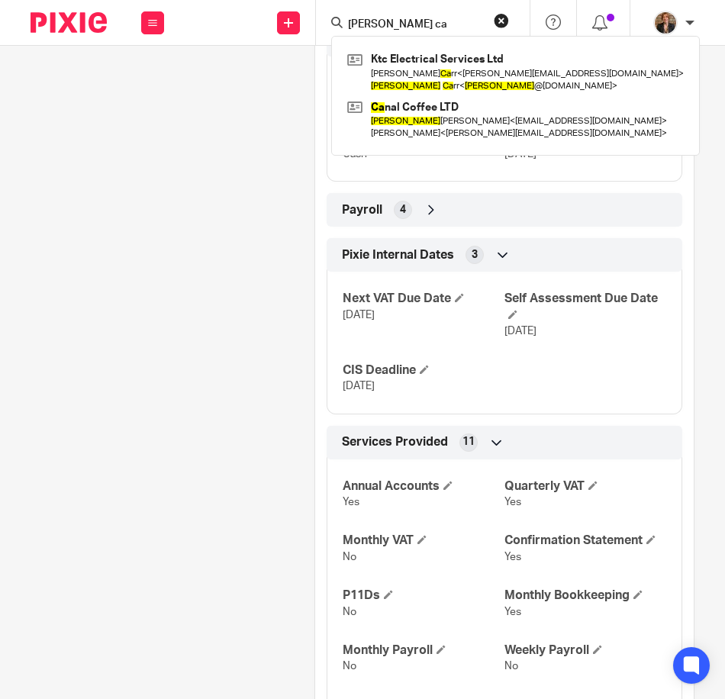
scroll to position [1360, 0]
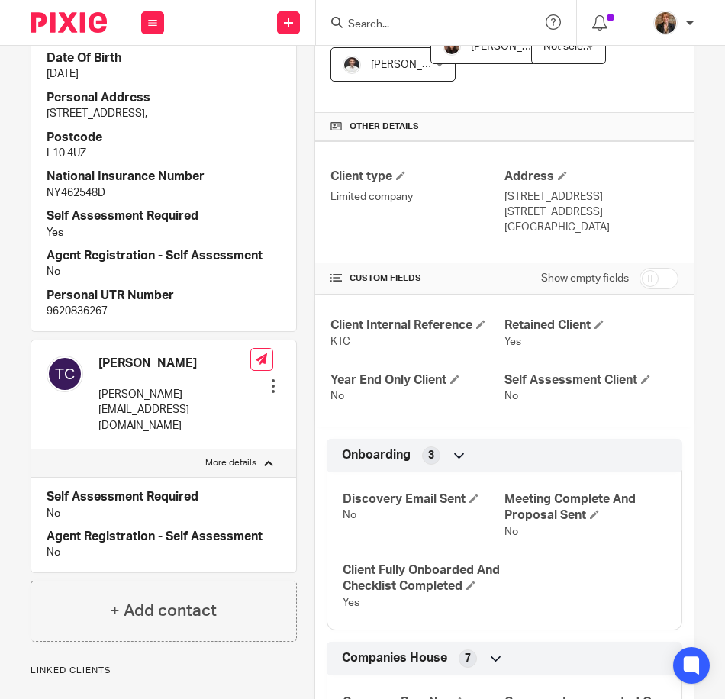
scroll to position [139, 0]
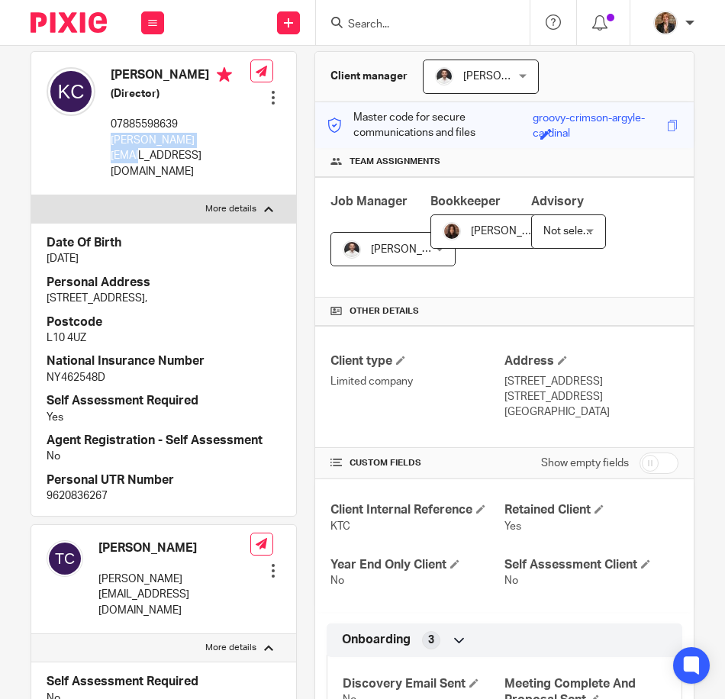
drag, startPoint x: 204, startPoint y: 139, endPoint x: 103, endPoint y: 150, distance: 101.4
click at [103, 150] on div "Keith Carr (Director) 07885598639 keith@ktcltd.co.uk Edit contact Create client…" at bounding box center [163, 123] width 265 height 143
copy p "keith@ktcltd.co.uk"
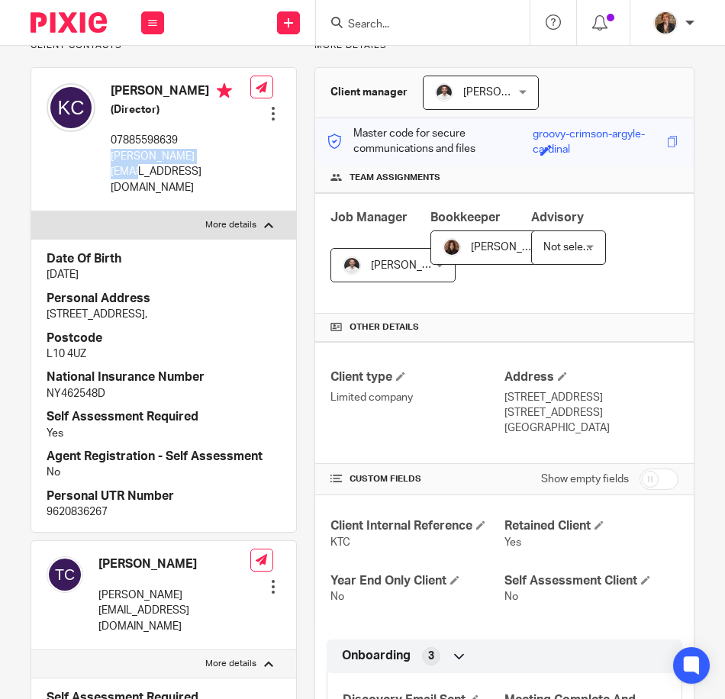
scroll to position [0, 0]
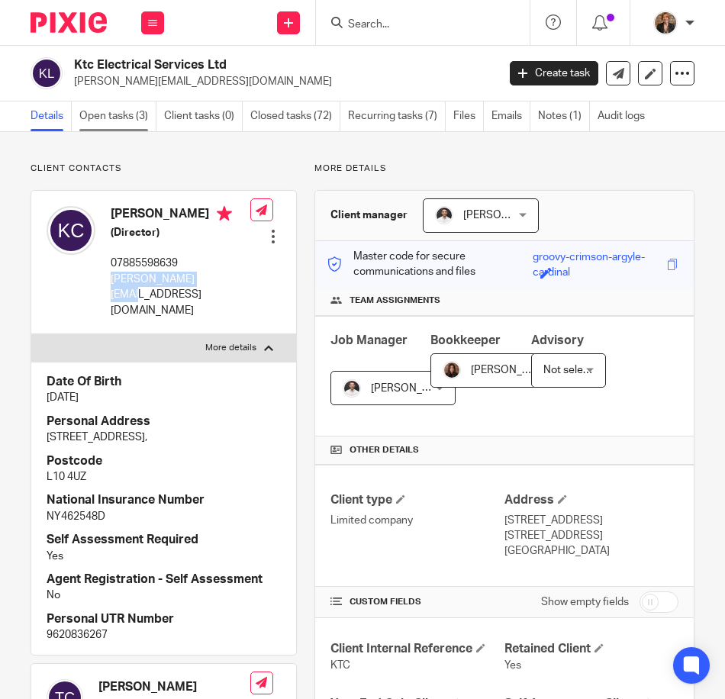
click at [116, 114] on link "Open tasks (3)" at bounding box center [117, 116] width 77 height 30
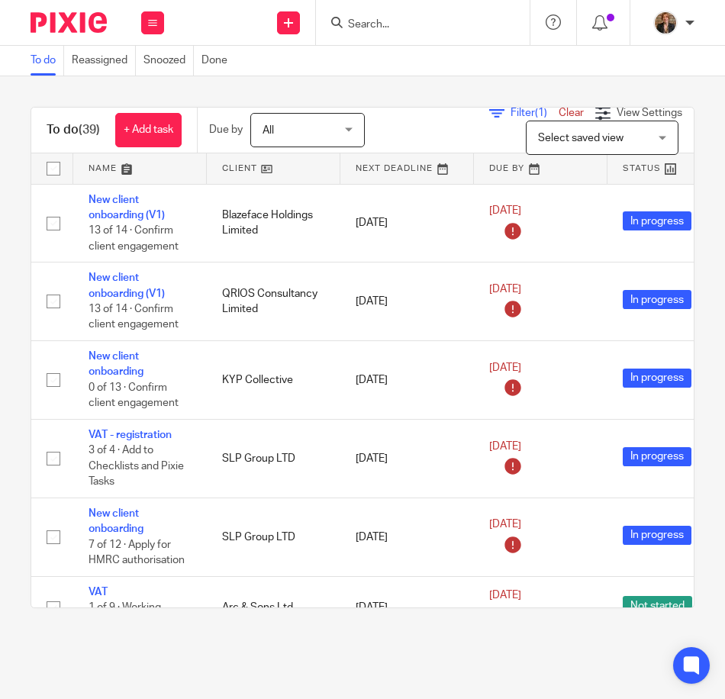
click at [391, 29] on input "Search" at bounding box center [414, 25] width 137 height 14
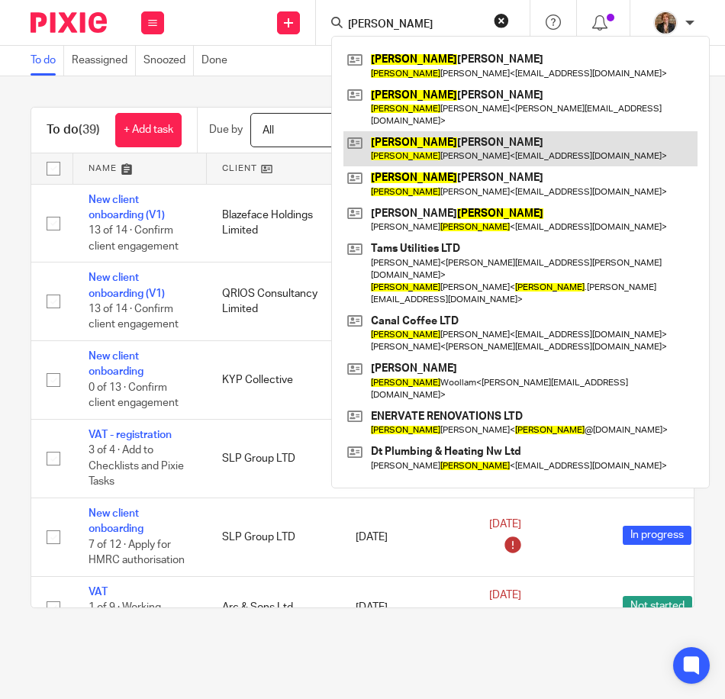
type input "[PERSON_NAME]"
click at [494, 141] on link at bounding box center [520, 148] width 354 height 35
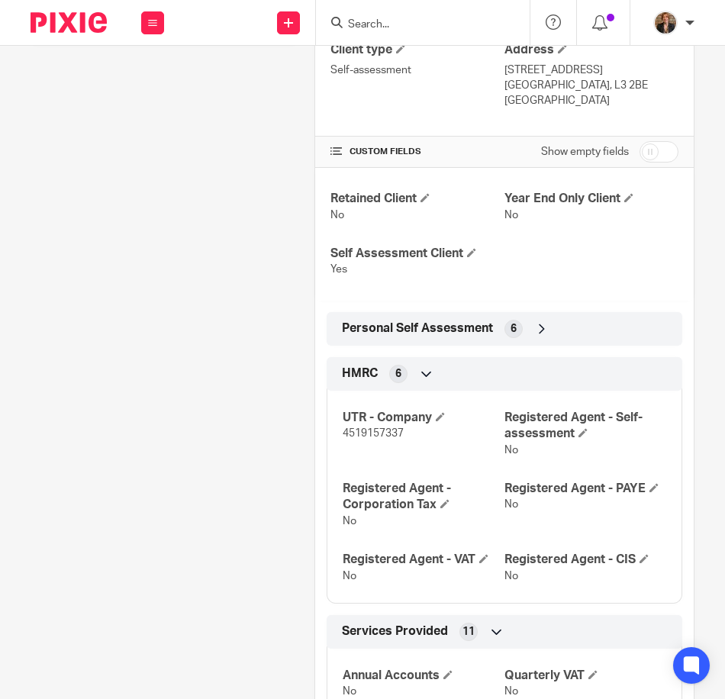
scroll to position [431, 0]
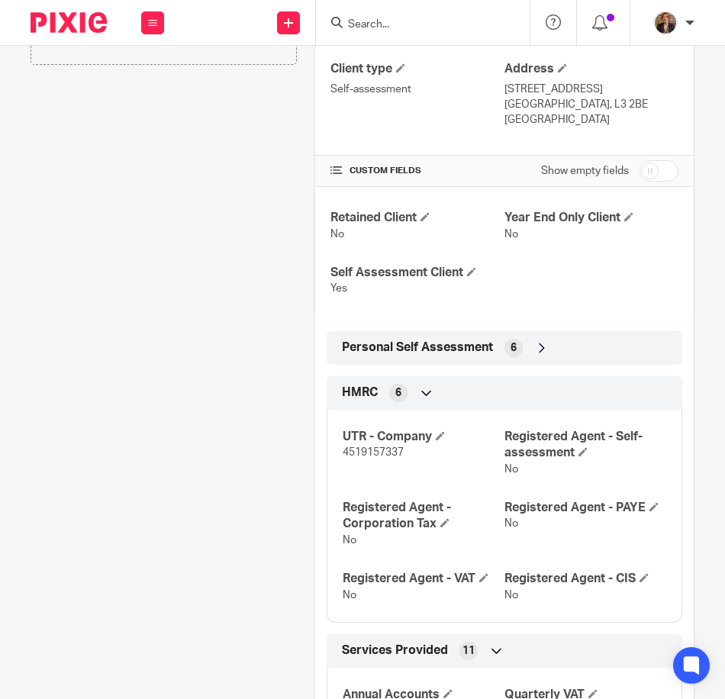
click at [542, 356] on div "Personal Self Assessment 6" at bounding box center [504, 348] width 333 height 26
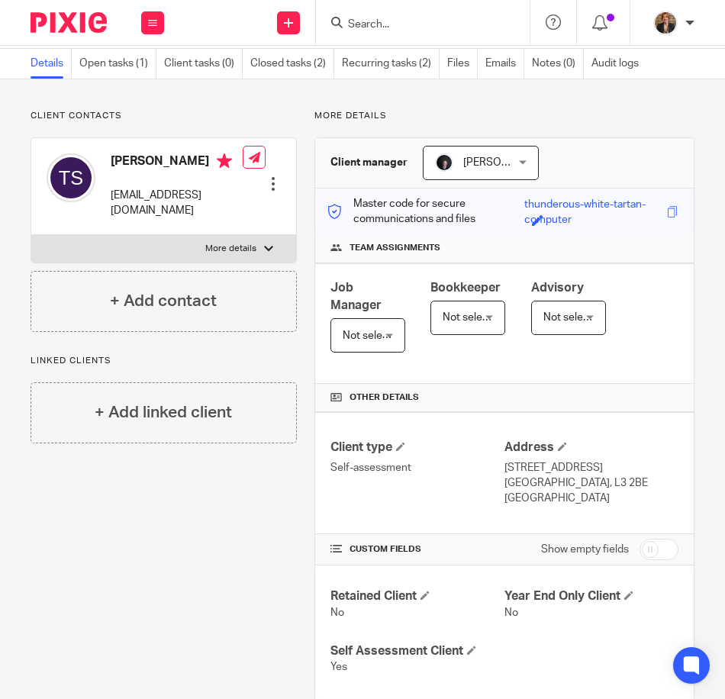
scroll to position [0, 0]
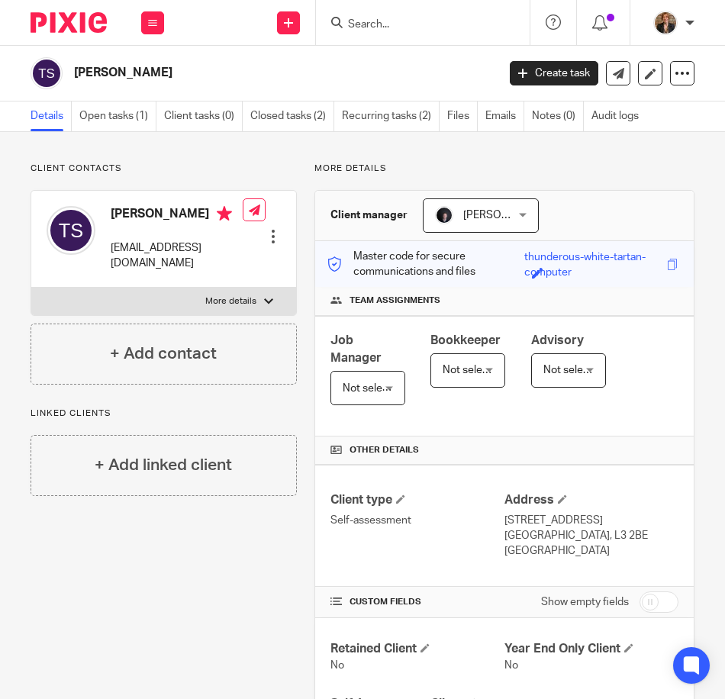
click at [232, 295] on p "More details" at bounding box center [230, 301] width 51 height 12
click at [31, 287] on input "More details" at bounding box center [31, 287] width 1 height 1
checkbox input "true"
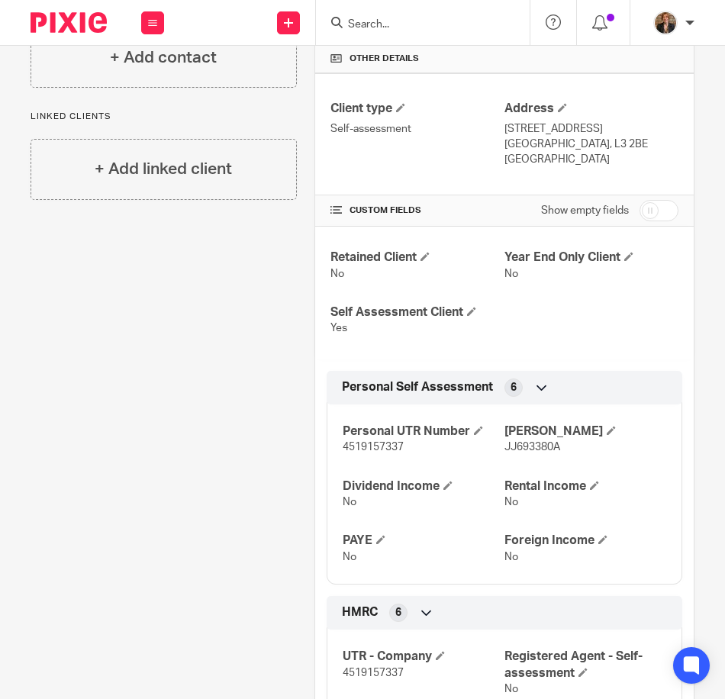
scroll to position [407, 0]
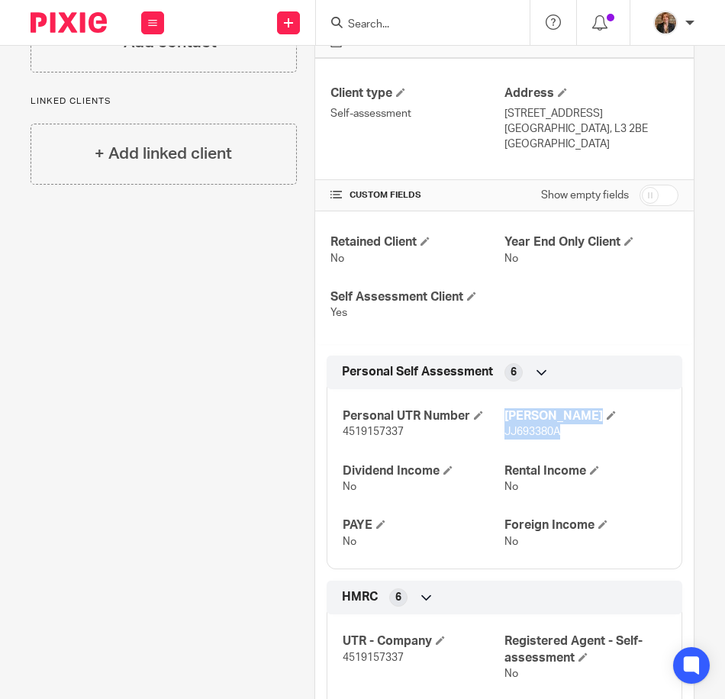
drag, startPoint x: 493, startPoint y: 429, endPoint x: 570, endPoint y: 429, distance: 77.1
click at [570, 429] on div "Personal UTR Number 4519157337 NINO JJ693380A Dividend Income No Rental Income …" at bounding box center [505, 473] width 356 height 191
click at [571, 436] on p "JJ693380A" at bounding box center [585, 431] width 162 height 15
drag, startPoint x: 567, startPoint y: 430, endPoint x: 498, endPoint y: 436, distance: 68.9
click at [504, 436] on p "JJ693380A" at bounding box center [585, 431] width 162 height 15
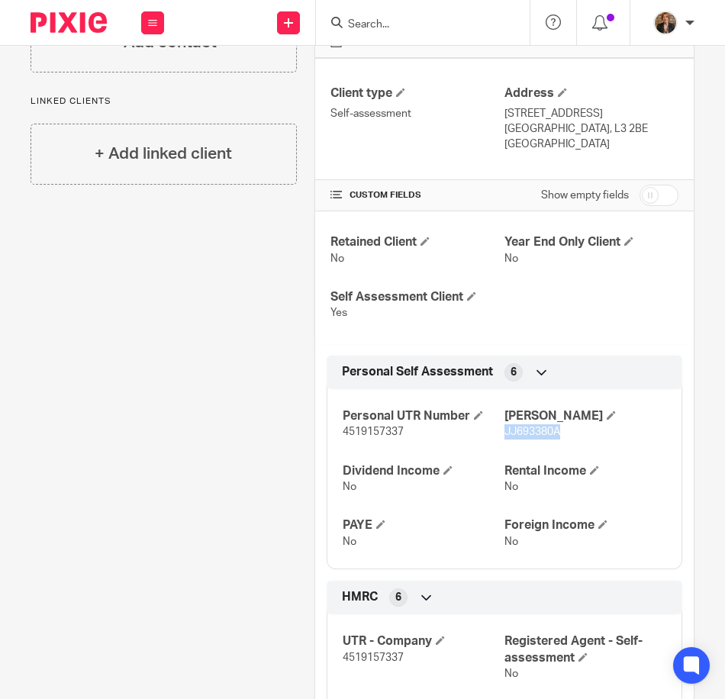
copy span "JJ693380A"
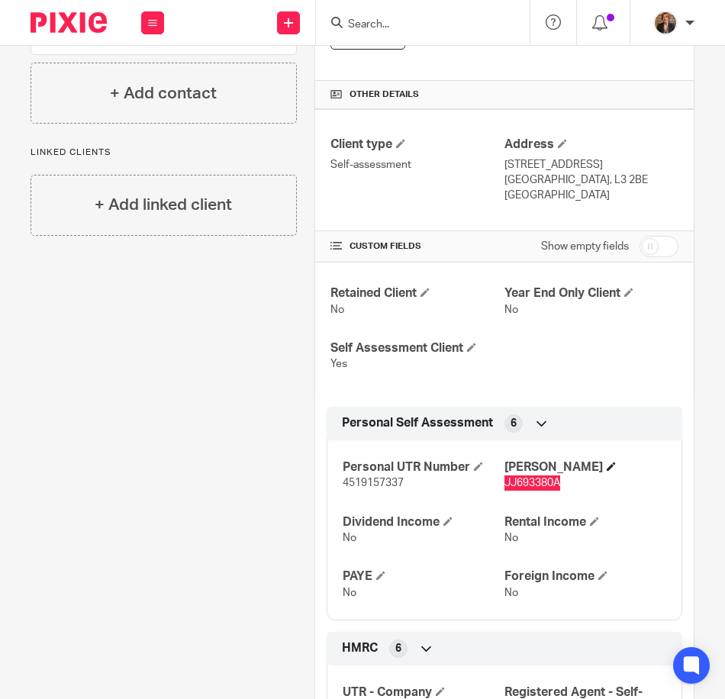
scroll to position [356, 0]
click at [500, 491] on div "Personal UTR Number 4519157337 NINO JJ693380A Dividend Income No Rental Income …" at bounding box center [505, 523] width 356 height 191
drag, startPoint x: 495, startPoint y: 484, endPoint x: 543, endPoint y: 486, distance: 48.1
click at [543, 486] on div "Personal UTR Number 4519157337 NINO JJ693380A Dividend Income No Rental Income …" at bounding box center [505, 523] width 356 height 191
drag, startPoint x: 543, startPoint y: 486, endPoint x: 574, endPoint y: 490, distance: 31.5
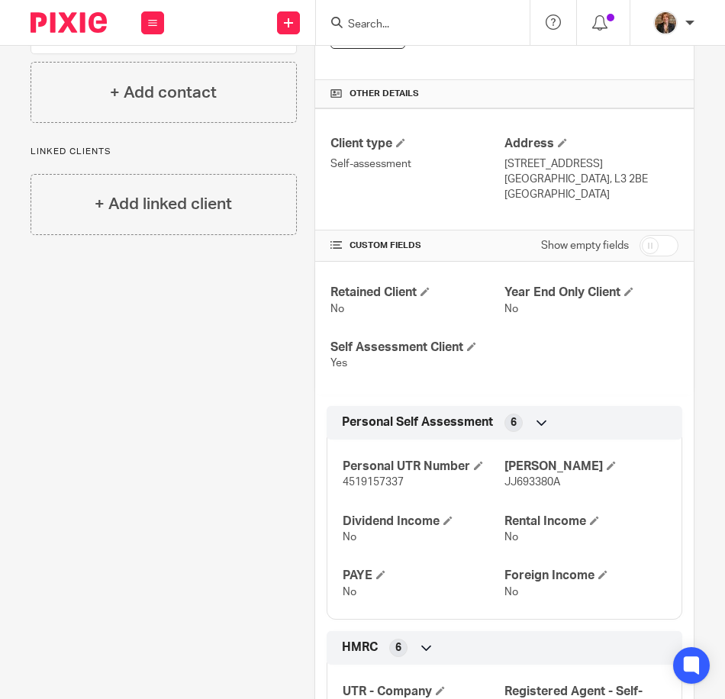
click at [581, 488] on p "JJ693380A" at bounding box center [585, 482] width 162 height 15
drag, startPoint x: 560, startPoint y: 483, endPoint x: 497, endPoint y: 492, distance: 64.0
click at [497, 492] on div "Personal UTR Number 4519157337 NINO JJ693380A Dividend Income No Rental Income …" at bounding box center [505, 523] width 356 height 191
copy span "JJ693380A"
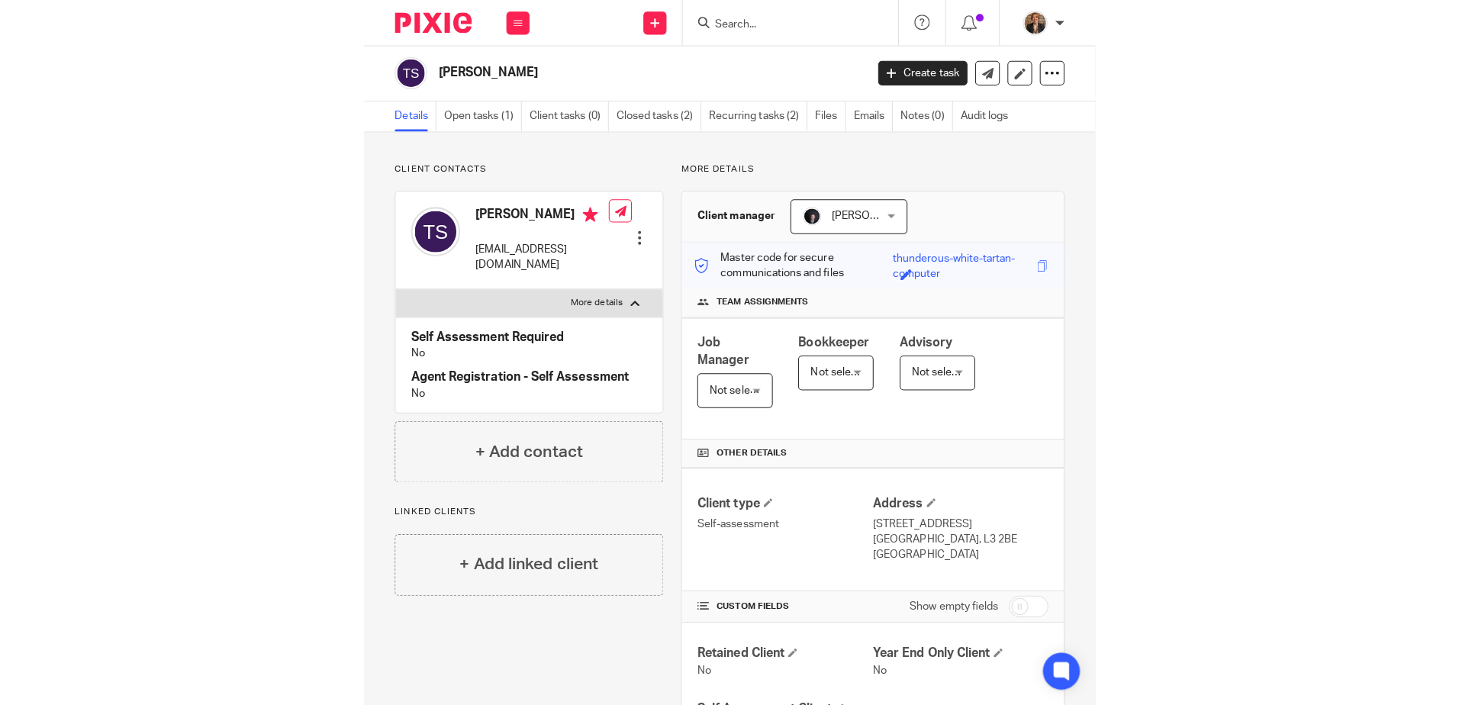
scroll to position [0, 0]
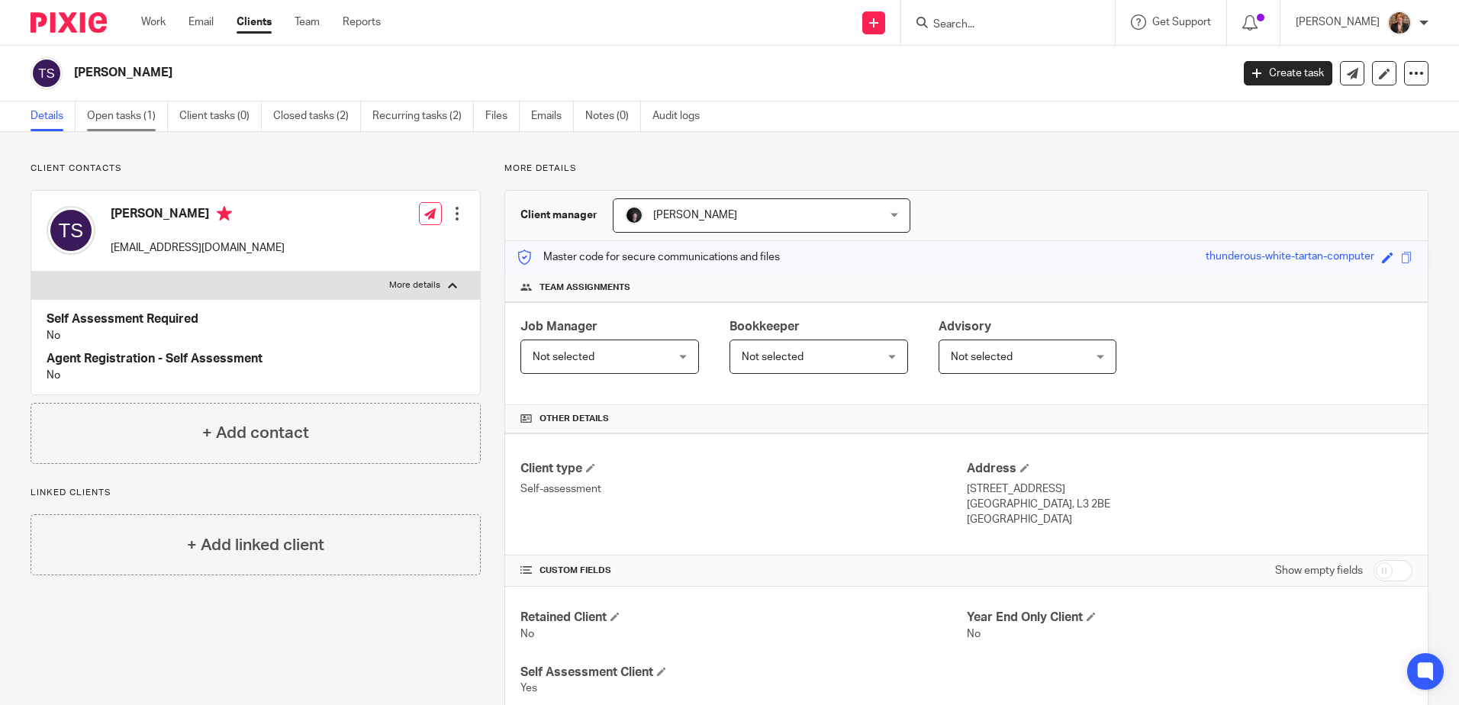
click at [127, 105] on link "Open tasks (1)" at bounding box center [127, 116] width 81 height 30
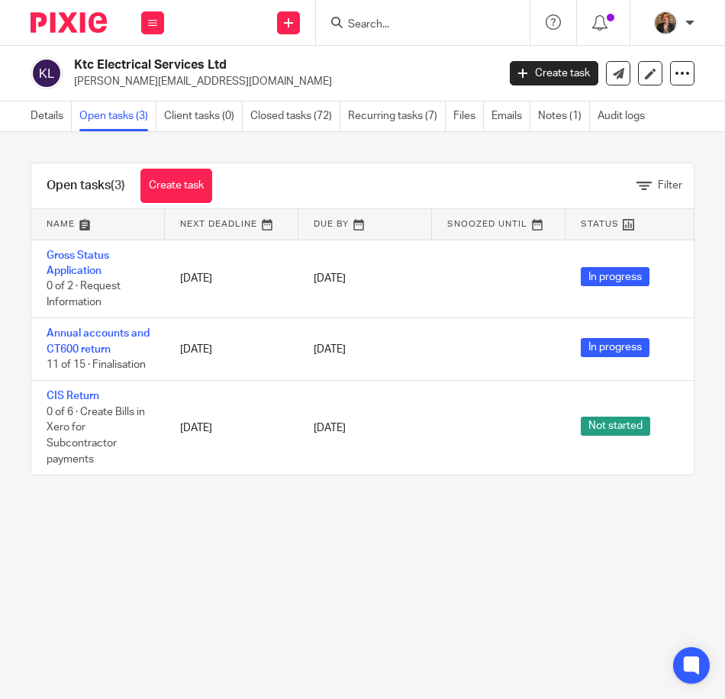
scroll to position [0, 430]
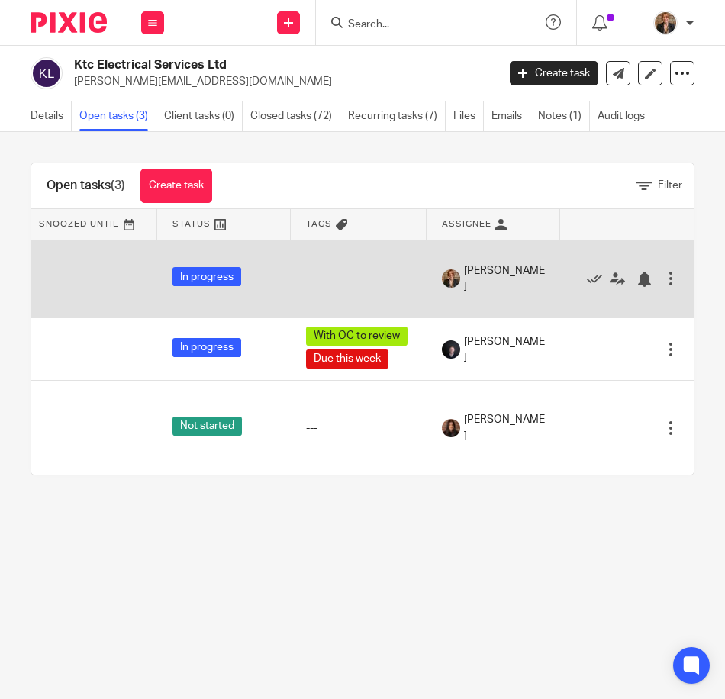
click at [663, 273] on div at bounding box center [670, 278] width 15 height 15
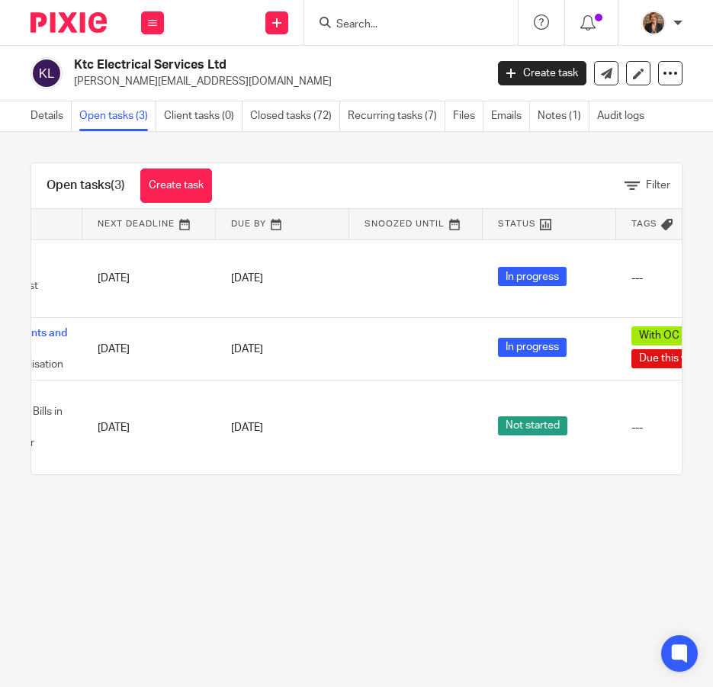
scroll to position [0, 0]
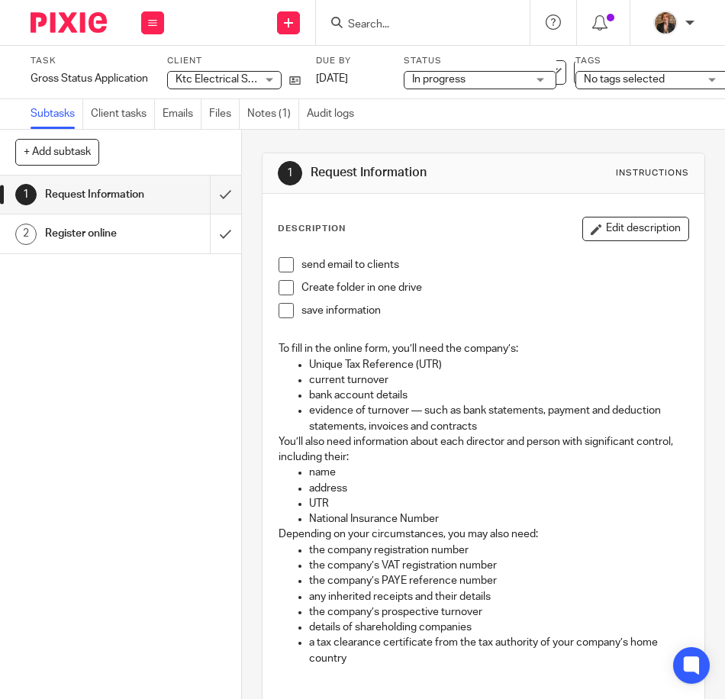
click at [281, 259] on span at bounding box center [285, 264] width 15 height 15
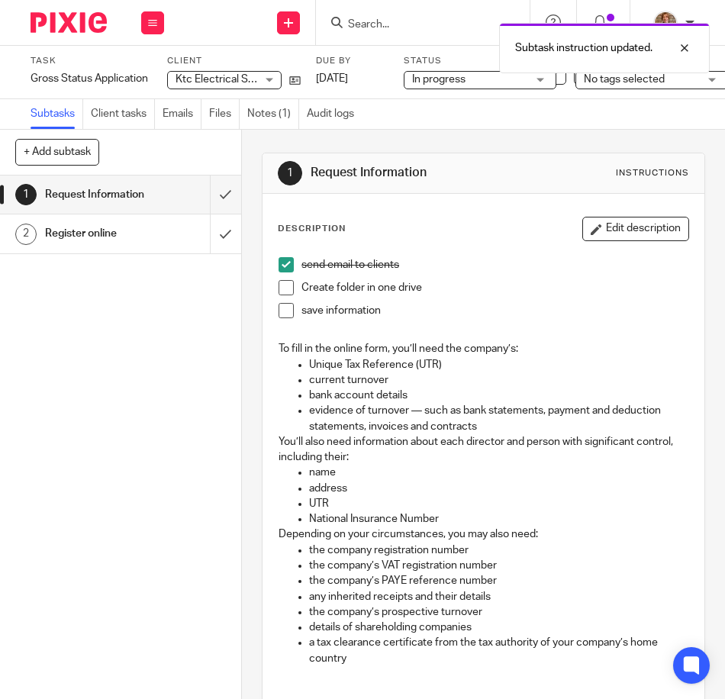
click at [288, 288] on span at bounding box center [285, 287] width 15 height 15
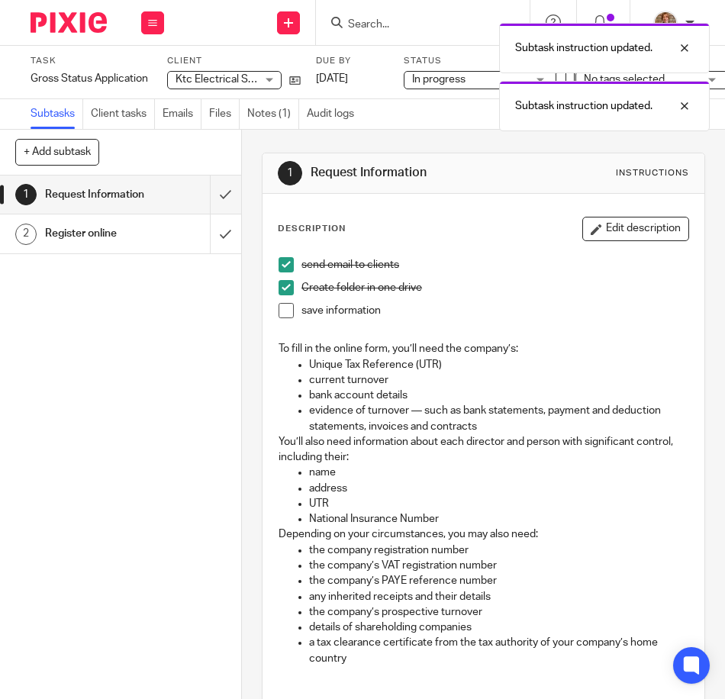
click at [286, 306] on span at bounding box center [285, 310] width 15 height 15
click at [207, 202] on input "submit" at bounding box center [120, 194] width 241 height 38
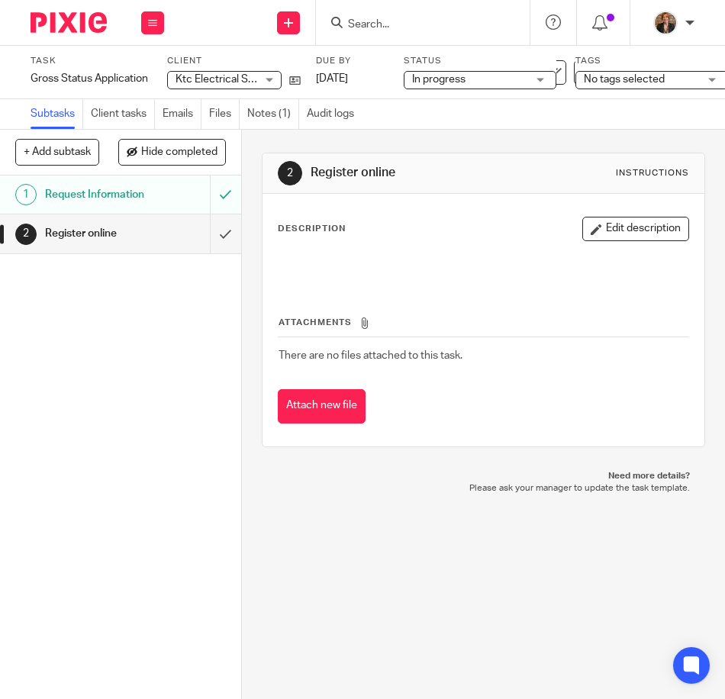
click at [623, 82] on span "No tags selected" at bounding box center [624, 79] width 81 height 11
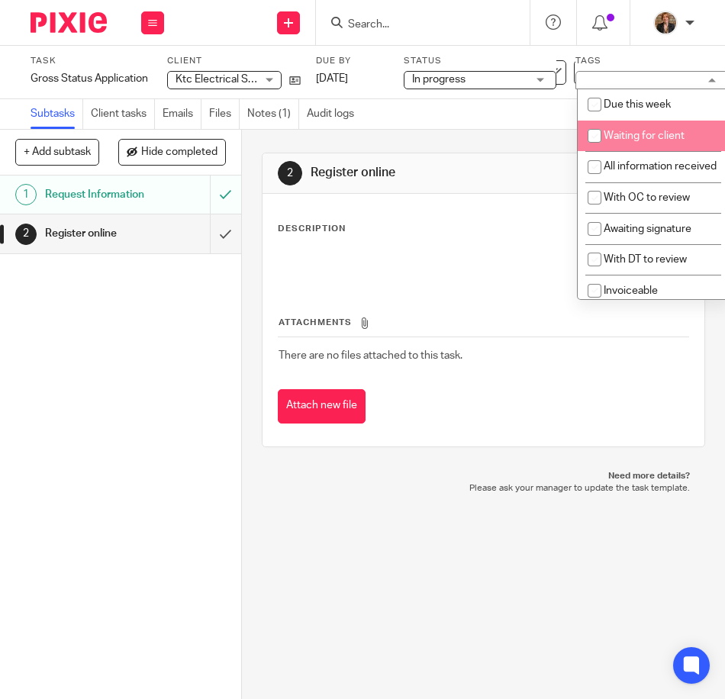
click at [650, 140] on span "Waiting for client" at bounding box center [643, 135] width 81 height 11
checkbox input "true"
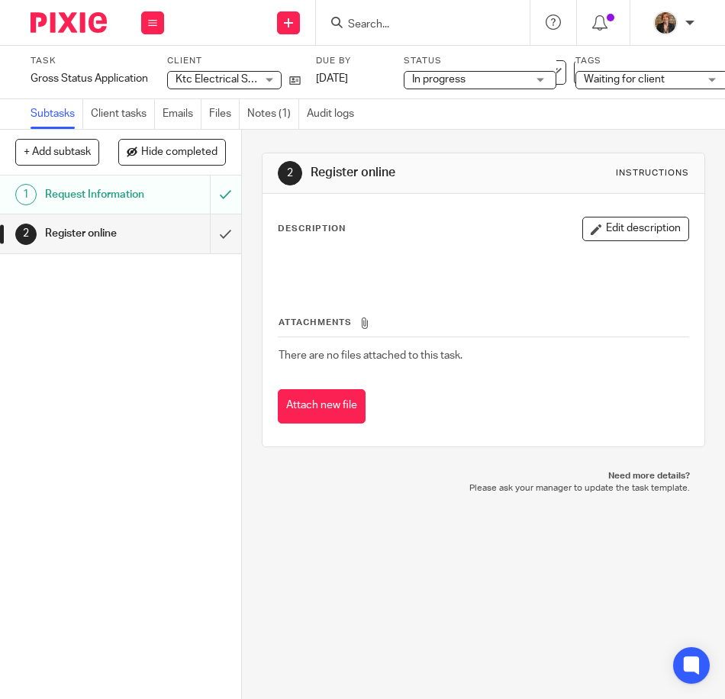
click at [186, 430] on div "1 Request Information 2 Register online" at bounding box center [120, 436] width 241 height 523
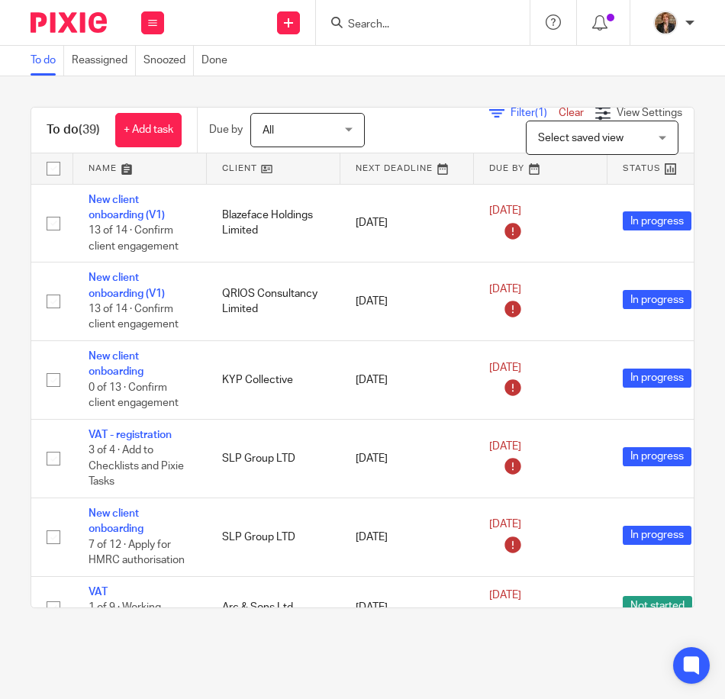
click at [143, 180] on link at bounding box center [140, 168] width 134 height 31
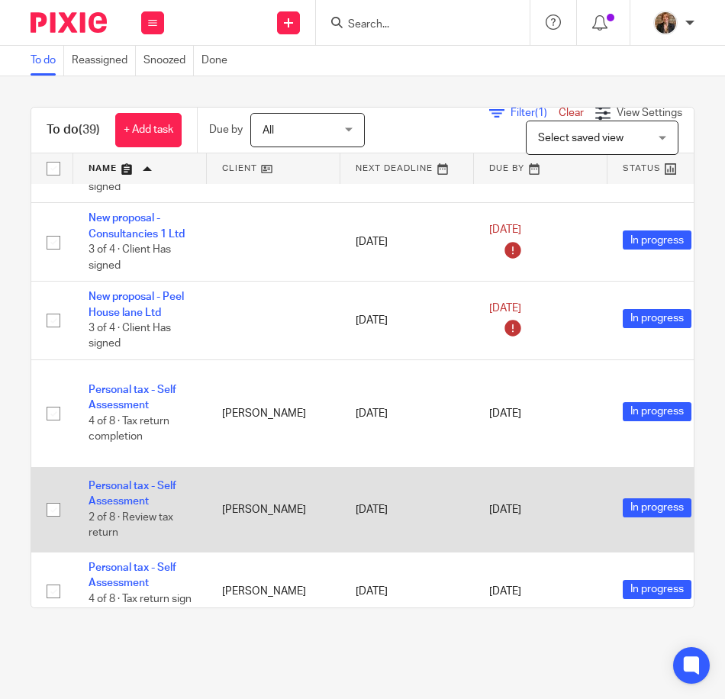
scroll to position [2158, 0]
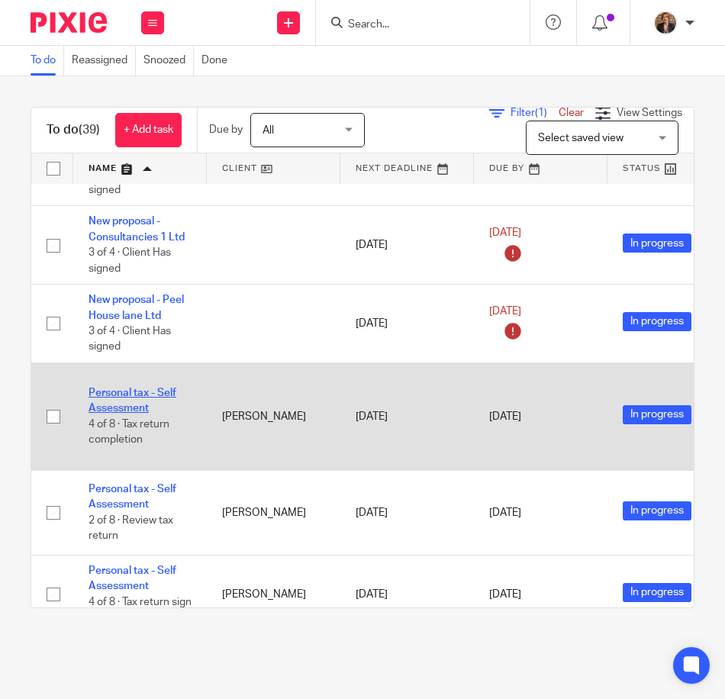
click at [117, 390] on link "Personal tax - Self Assessment" at bounding box center [133, 401] width 88 height 26
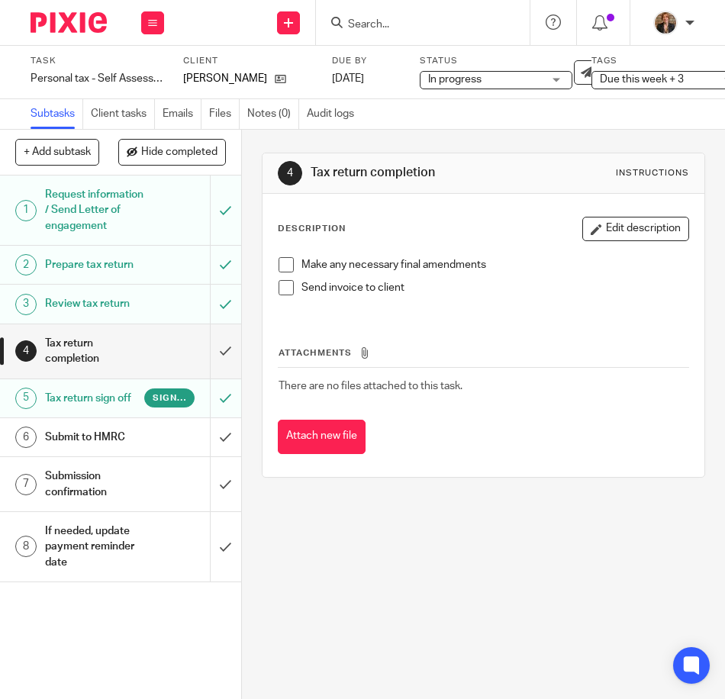
click at [133, 354] on h1 "Tax return completion" at bounding box center [95, 351] width 100 height 39
click at [282, 263] on span at bounding box center [285, 264] width 15 height 15
click at [439, 17] on form at bounding box center [427, 22] width 163 height 19
click at [380, 18] on form at bounding box center [427, 22] width 163 height 19
click at [380, 25] on input "Search" at bounding box center [414, 25] width 137 height 14
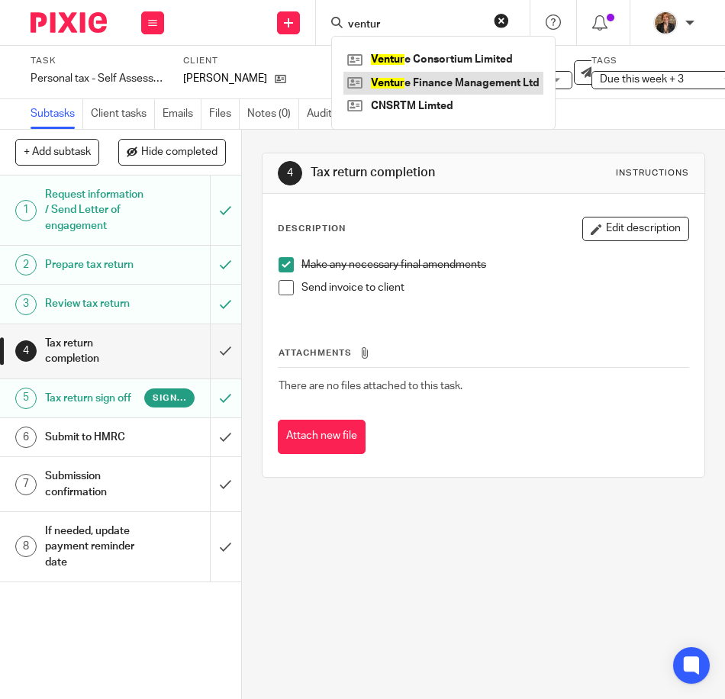
type input "ventur"
click at [483, 91] on link at bounding box center [443, 83] width 200 height 23
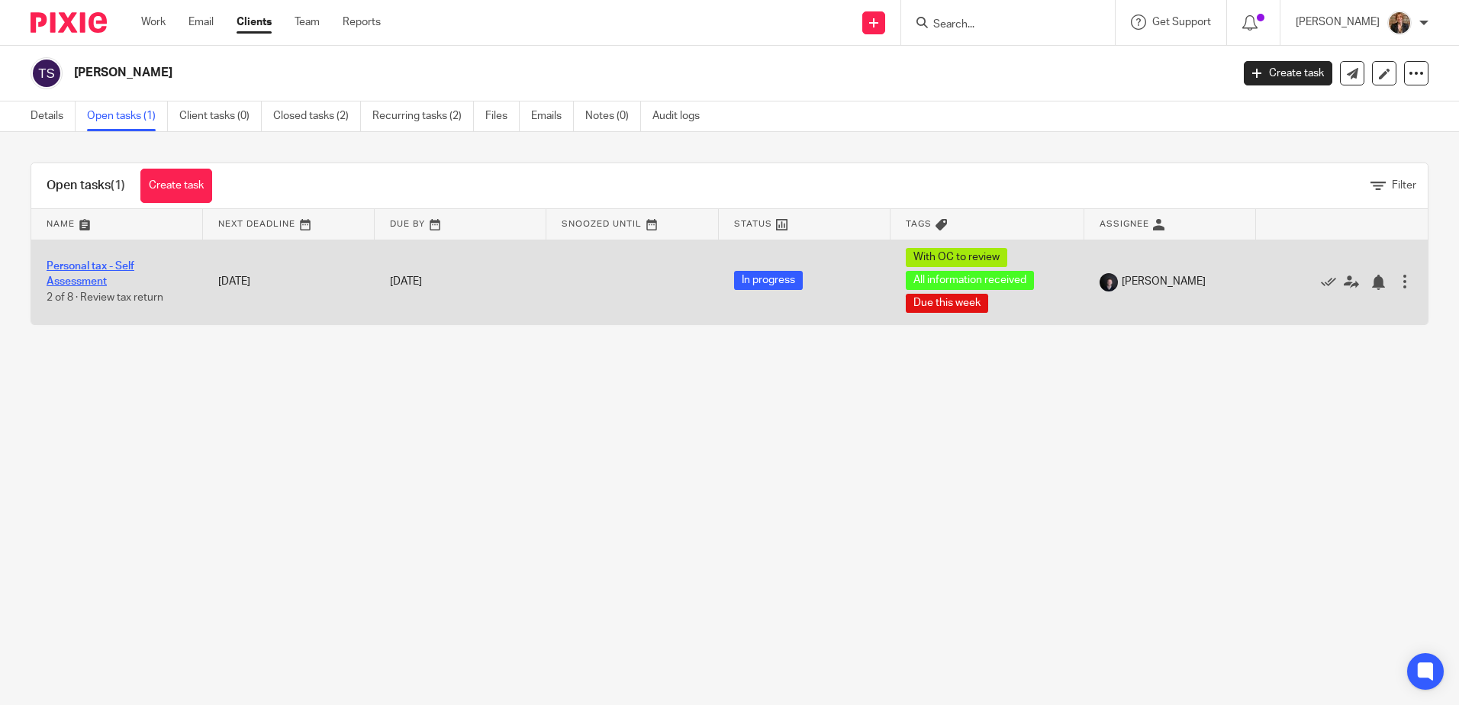
click at [86, 271] on link "Personal tax - Self Assessment" at bounding box center [91, 274] width 88 height 26
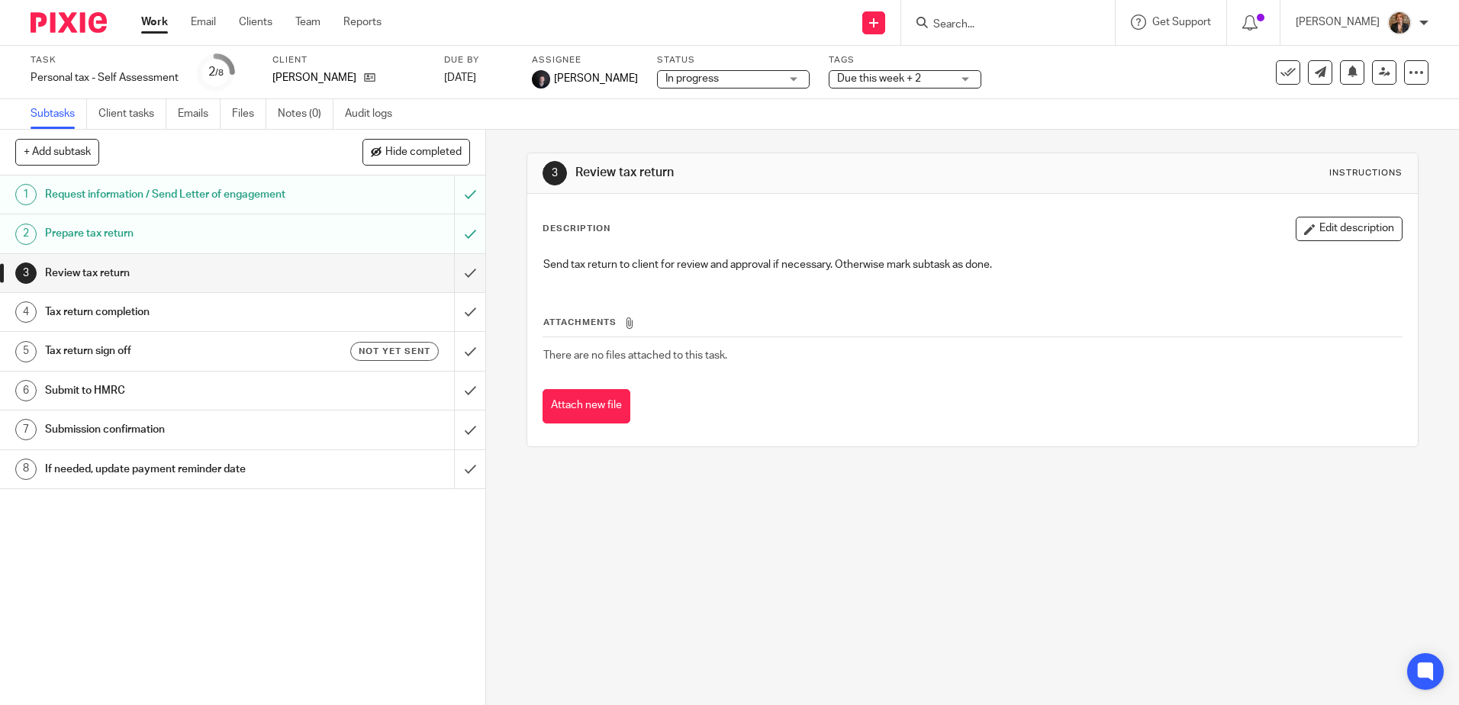
click at [758, 79] on span "In progress" at bounding box center [722, 79] width 114 height 16
click at [879, 80] on span "Due this week + 2" at bounding box center [879, 78] width 84 height 11
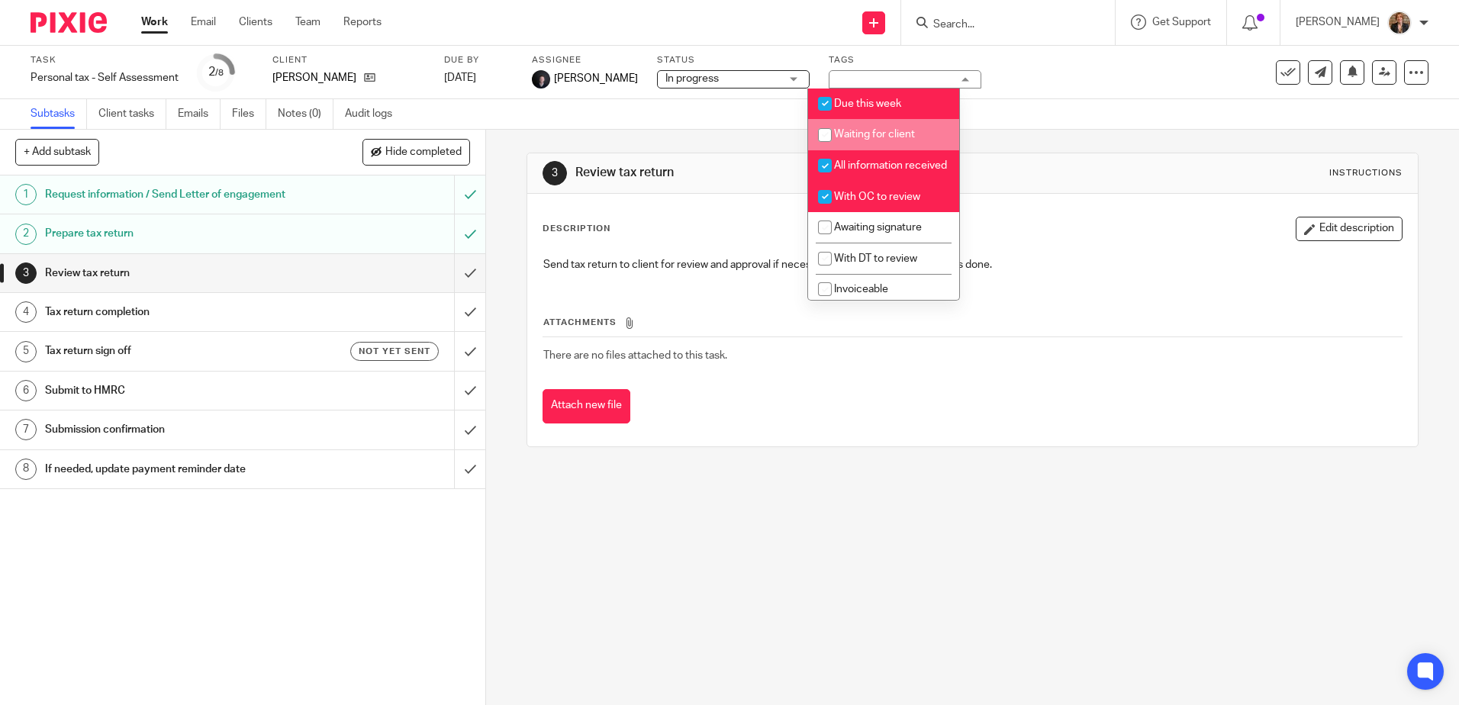
click at [881, 142] on li "Waiting for client" at bounding box center [883, 134] width 151 height 31
checkbox input "true"
click at [905, 168] on li "All information received" at bounding box center [883, 165] width 151 height 31
checkbox input "false"
click at [863, 202] on span "With OC to review" at bounding box center [877, 196] width 86 height 11
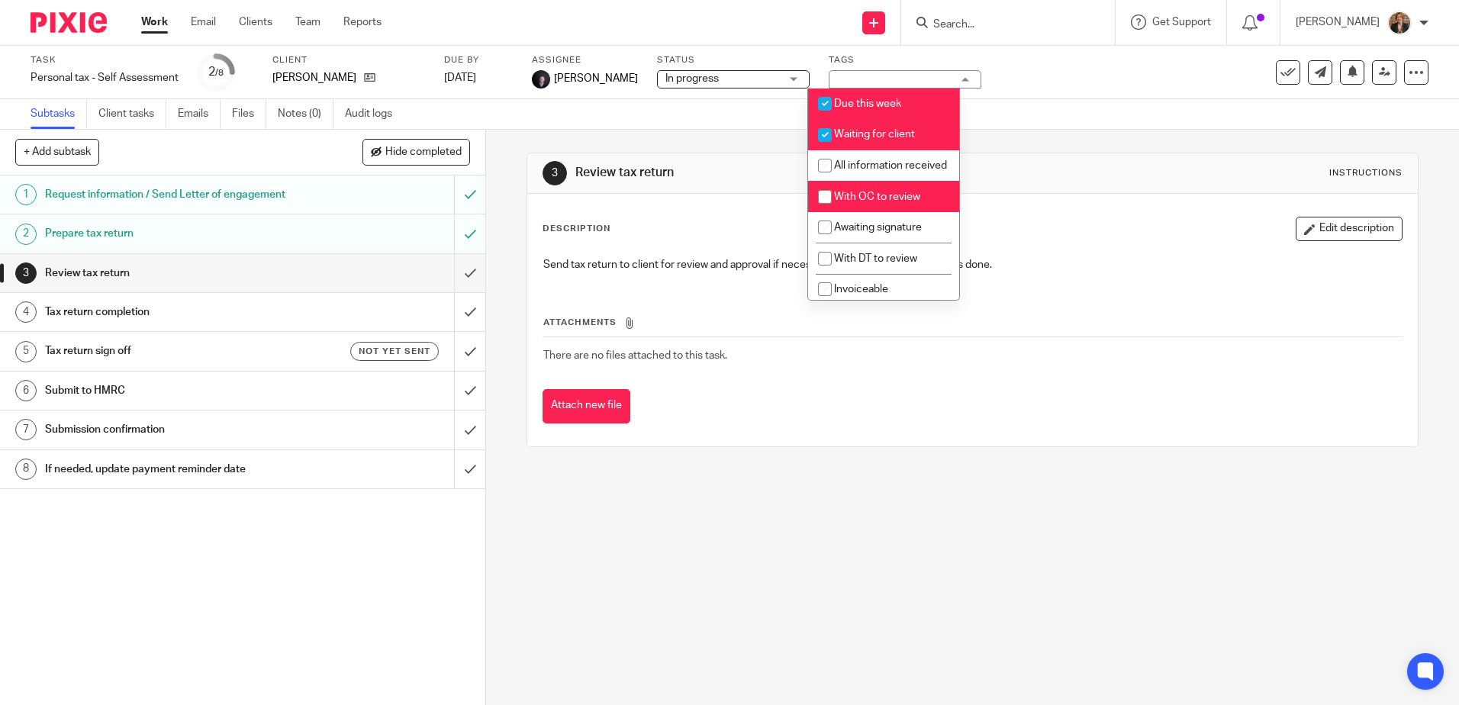
checkbox input "false"
click at [815, 556] on div "3 Review tax return Instructions Description Edit description Send tax return t…" at bounding box center [972, 417] width 973 height 575
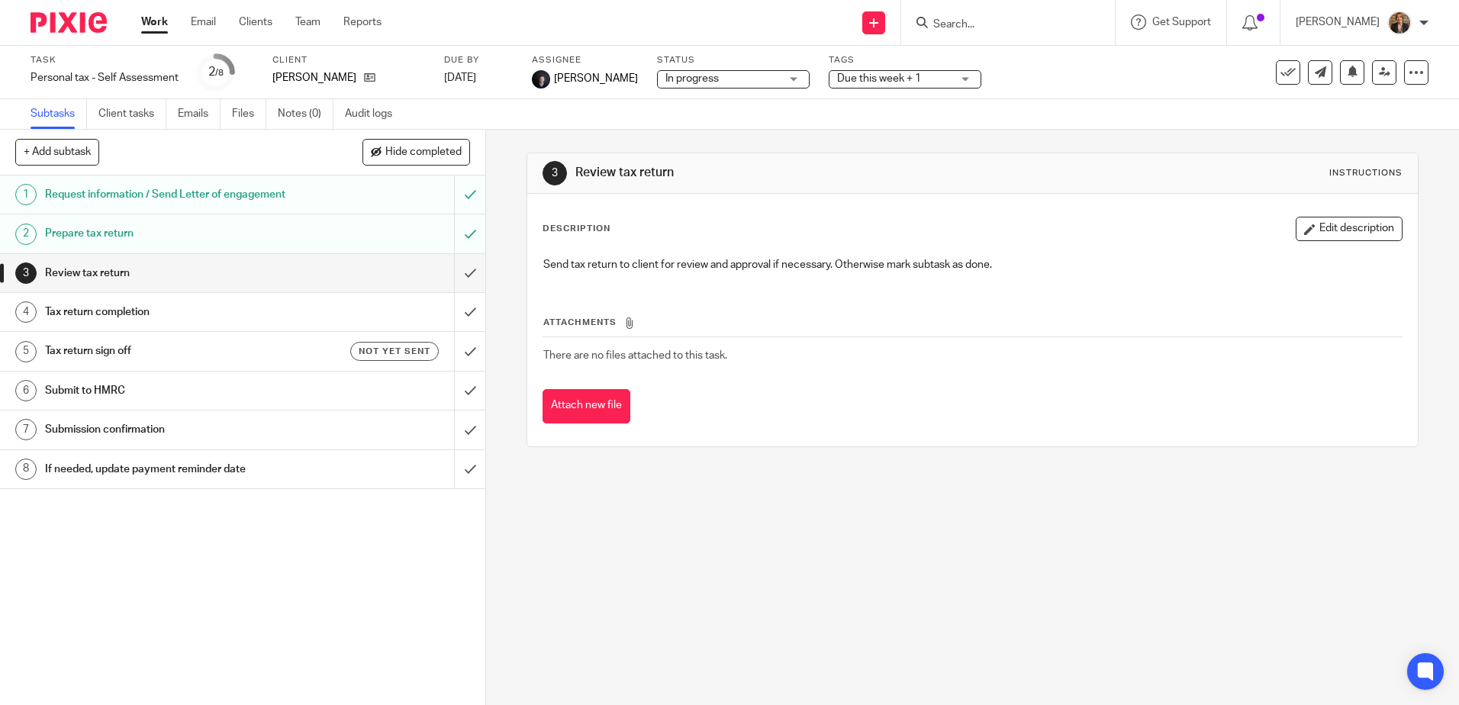
click at [317, 276] on div "Review tax return" at bounding box center [242, 273] width 394 height 23
click at [459, 269] on input "submit" at bounding box center [242, 273] width 485 height 38
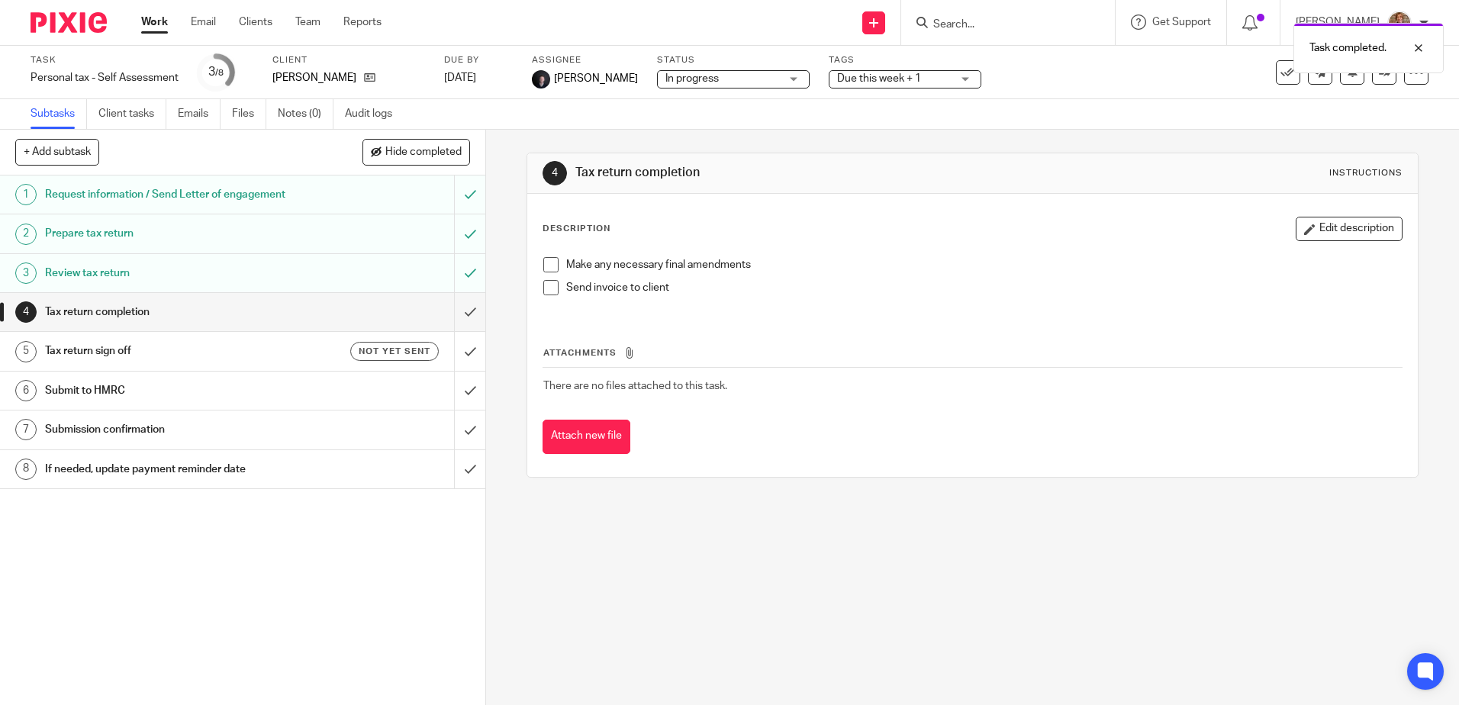
click at [173, 352] on h1 "Tax return sign off" at bounding box center [176, 351] width 262 height 23
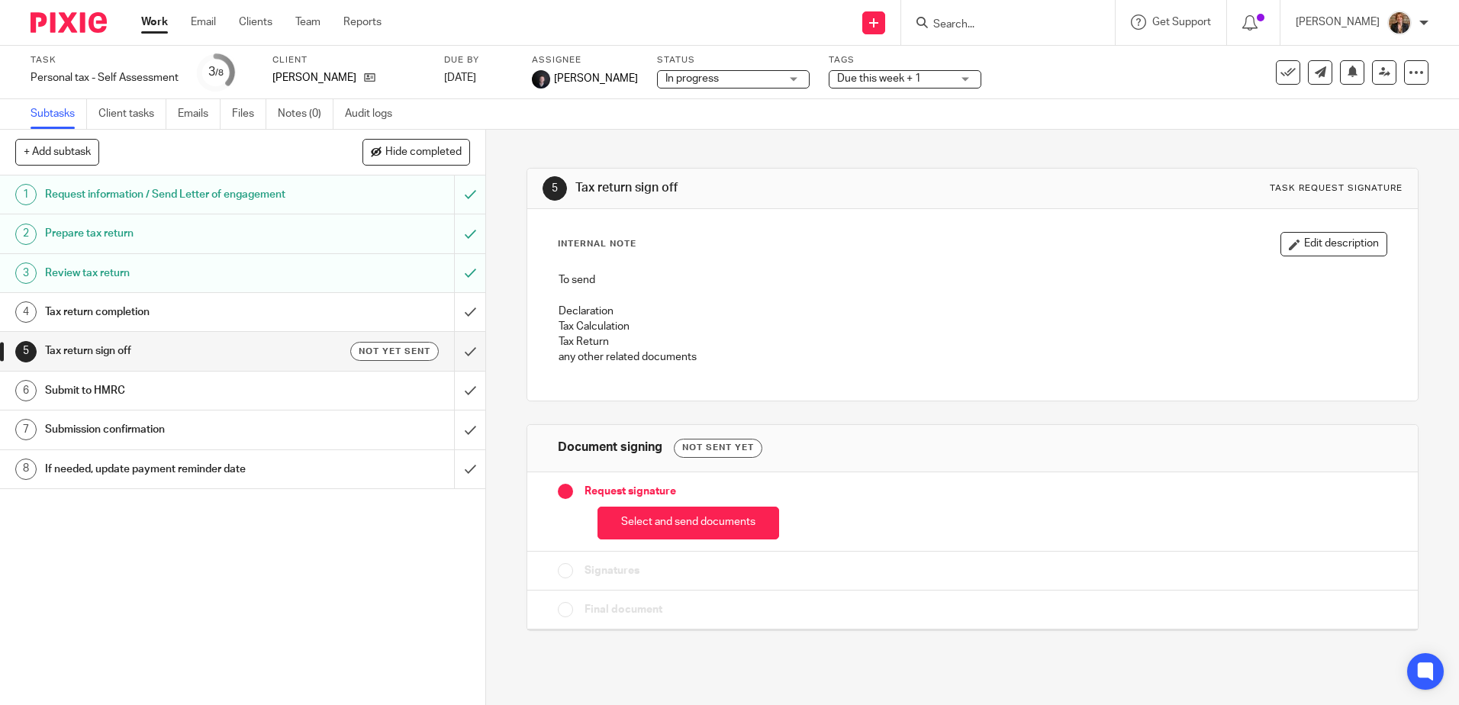
drag, startPoint x: 731, startPoint y: 530, endPoint x: 738, endPoint y: 514, distance: 17.4
click at [734, 523] on button "Select and send documents" at bounding box center [688, 523] width 182 height 33
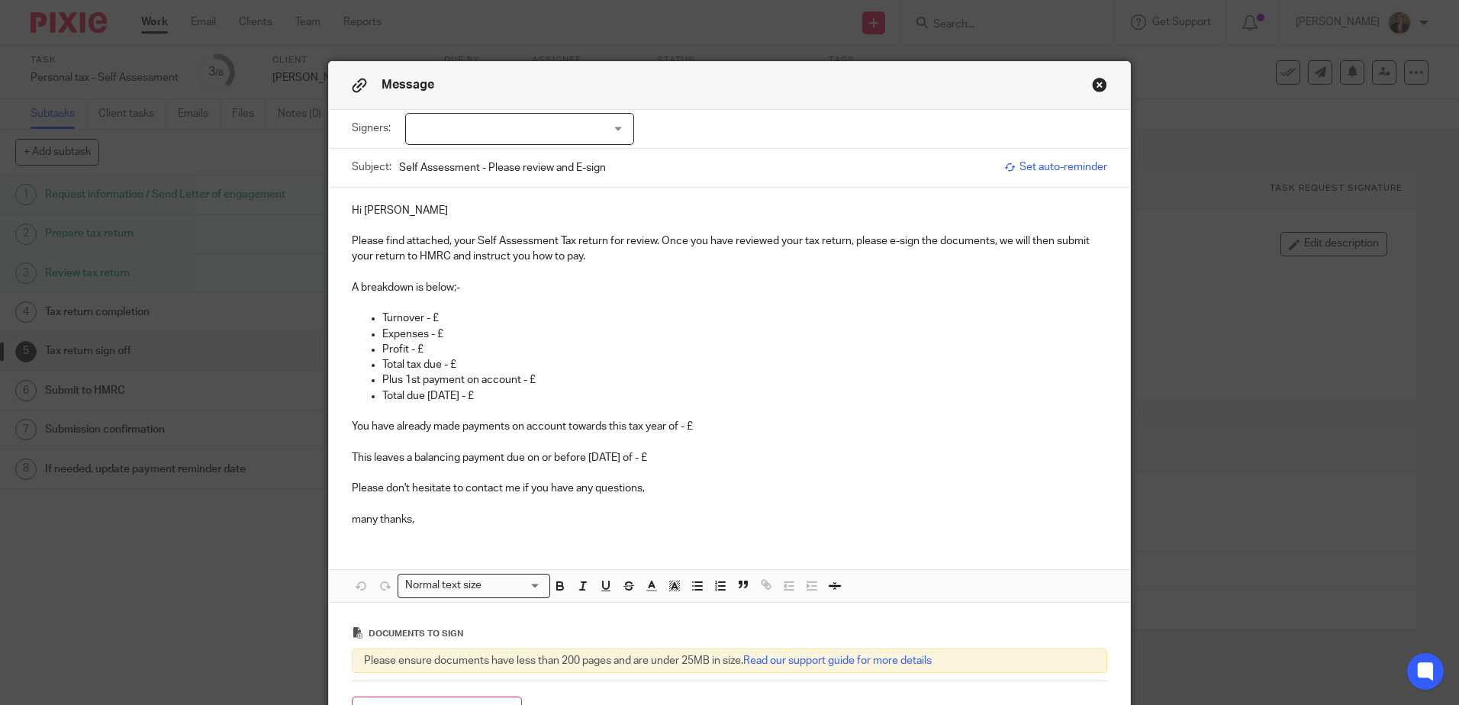
click at [597, 125] on div at bounding box center [519, 129] width 229 height 32
click at [562, 164] on li "[PERSON_NAME]" at bounding box center [514, 160] width 227 height 31
checkbox input "true"
click at [972, 452] on p "This leaves a balancing payment due on or before 31/01/24 of - £" at bounding box center [729, 450] width 755 height 31
click at [514, 320] on p "Turnover - £" at bounding box center [744, 318] width 725 height 15
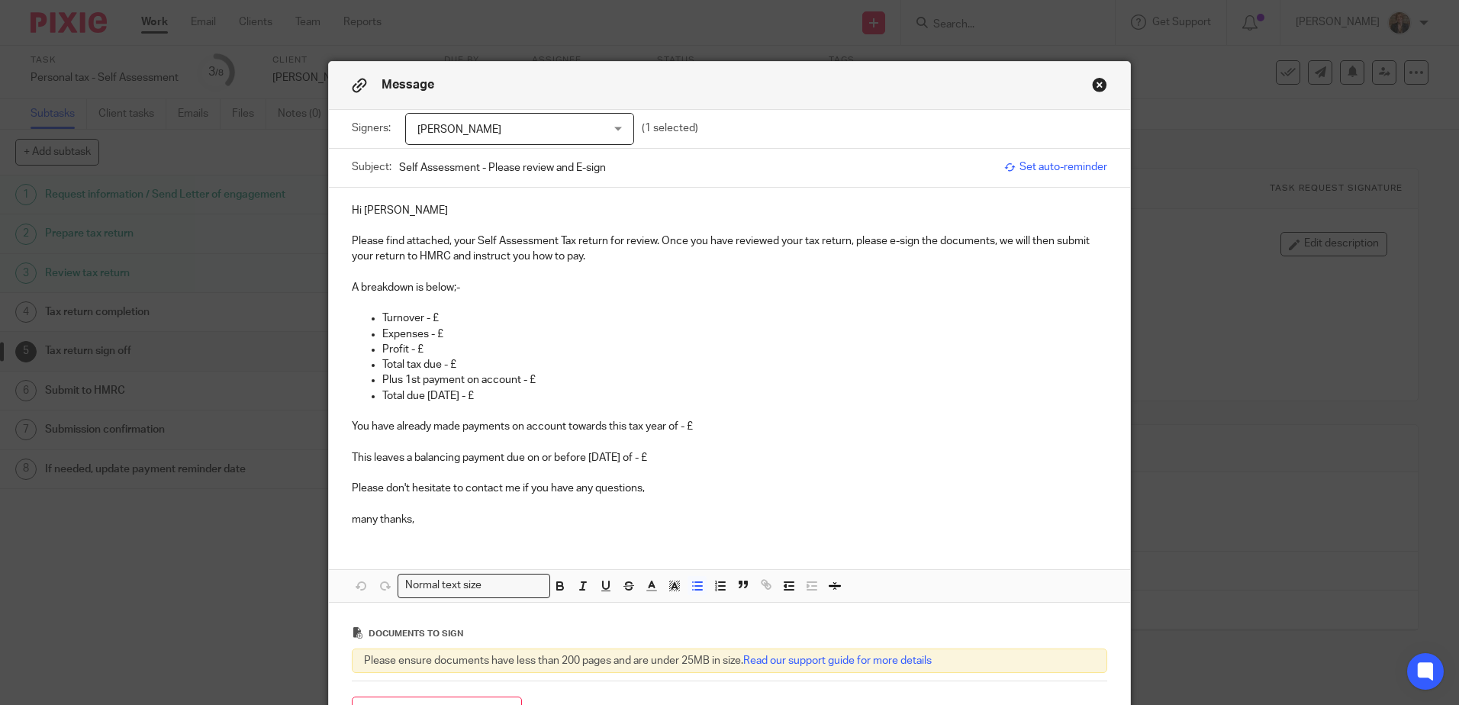
click at [517, 314] on p "Turnover - £" at bounding box center [744, 318] width 725 height 15
drag, startPoint x: 459, startPoint y: 331, endPoint x: 348, endPoint y: 331, distance: 111.4
click at [352, 331] on ul "Turnover - £34,912.76 Expenses - £ Profit - £ Total tax due - £ Plus 1st paymen…" at bounding box center [729, 365] width 755 height 108
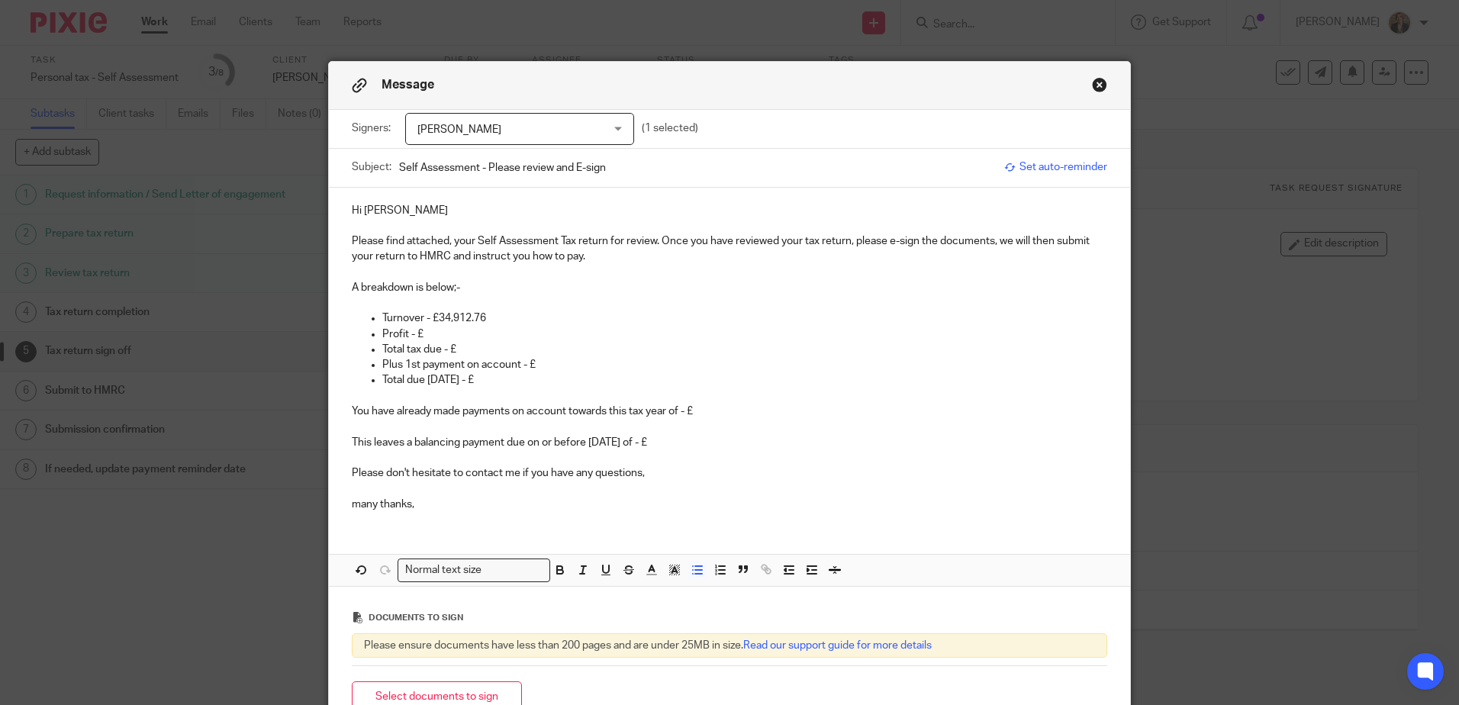
click at [433, 340] on p "Profit - £" at bounding box center [744, 334] width 725 height 15
click at [468, 351] on p "Total tax due - £" at bounding box center [744, 349] width 725 height 15
click at [522, 381] on p "Total due 31/01/24 - £" at bounding box center [744, 379] width 725 height 15
drag, startPoint x: 548, startPoint y: 363, endPoint x: 363, endPoint y: 359, distance: 184.7
click at [363, 359] on ul "Turnover - £34,912.76 Profit - £22,342.76 Total tax due - £1,911.24 Plus 1st pa…" at bounding box center [729, 357] width 755 height 93
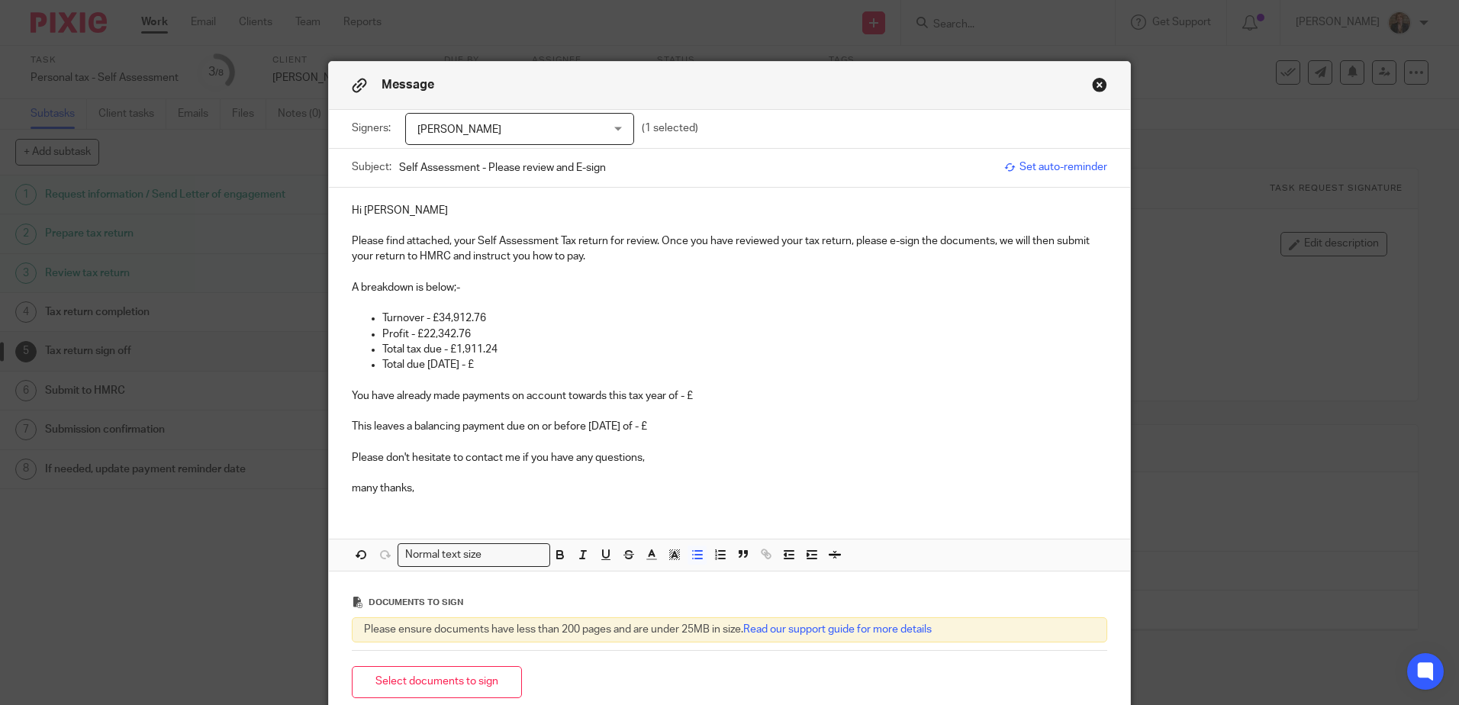
click at [517, 362] on p "Total due 31/01/24 - £" at bounding box center [744, 364] width 725 height 15
click at [467, 368] on p "Total due 31/01/24 - £" at bounding box center [744, 364] width 725 height 15
click at [517, 363] on p "Total due 31/01/26 - £" at bounding box center [744, 364] width 725 height 15
drag, startPoint x: 499, startPoint y: 365, endPoint x: 327, endPoint y: 372, distance: 171.8
click at [329, 372] on div "Hi Thomas Please find attached, your Self Assessment Tax return for review. Onc…" at bounding box center [729, 348] width 801 height 320
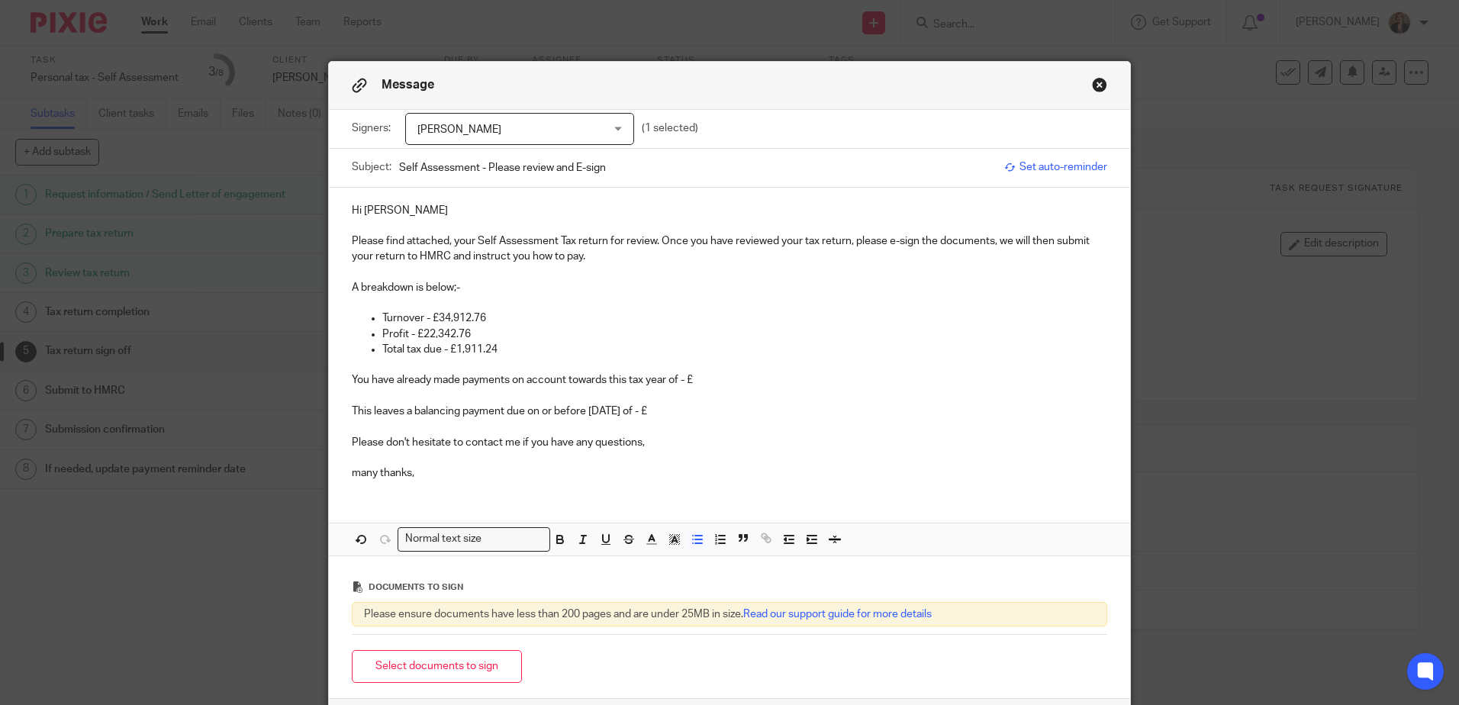
click at [730, 384] on p "You have already made payments on account towards this tax year of - £" at bounding box center [729, 379] width 755 height 15
click at [630, 409] on p "This leaves a balancing payment due on or before 31/01/24 of - £" at bounding box center [729, 403] width 755 height 31
drag, startPoint x: 630, startPoint y: 413, endPoint x: 502, endPoint y: 409, distance: 128.2
click at [502, 409] on p "This leaves a balancing payment due on or before 31/01/24 of - £" at bounding box center [729, 403] width 755 height 31
click at [645, 405] on p "This leaves a balancing payment to be returned to you of - £" at bounding box center [729, 403] width 755 height 31
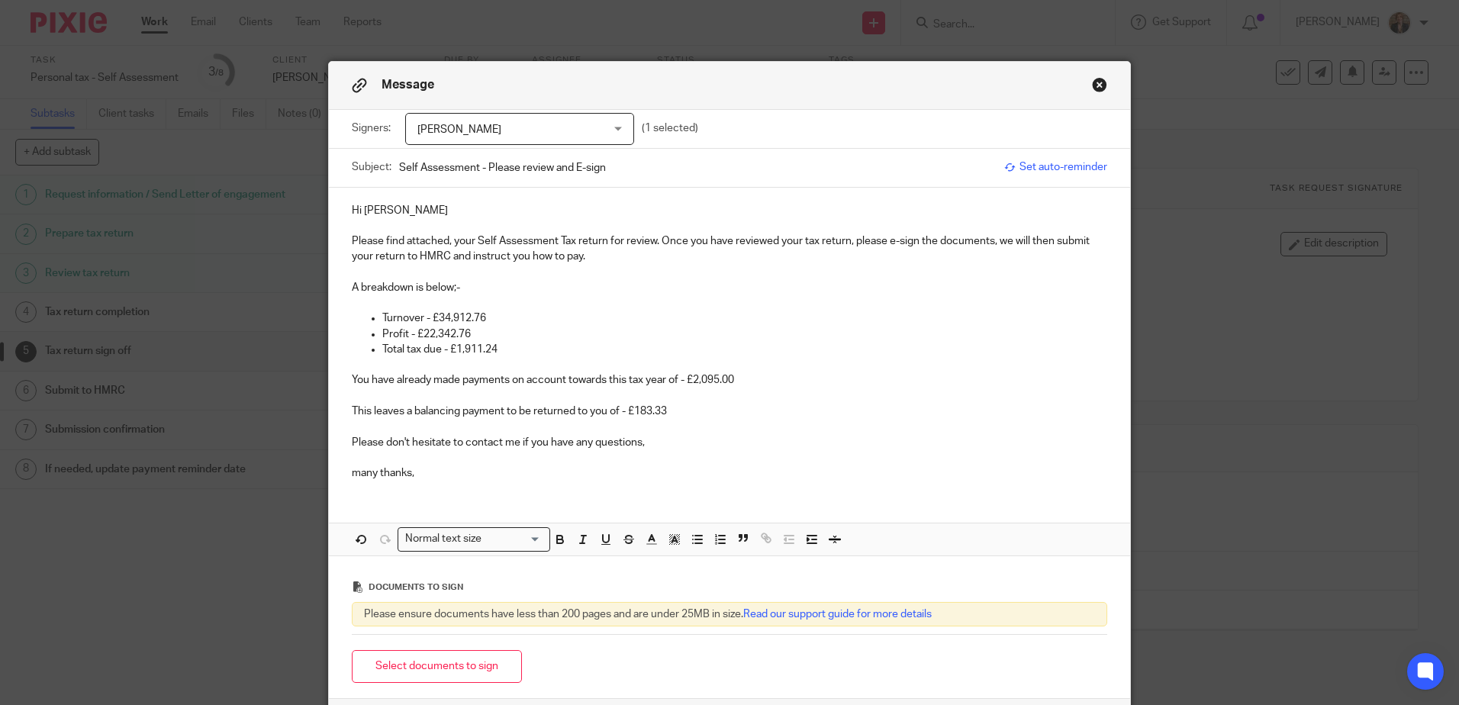
click at [710, 446] on p "Please don't hesitate to contact me if you have any questions," at bounding box center [729, 442] width 755 height 15
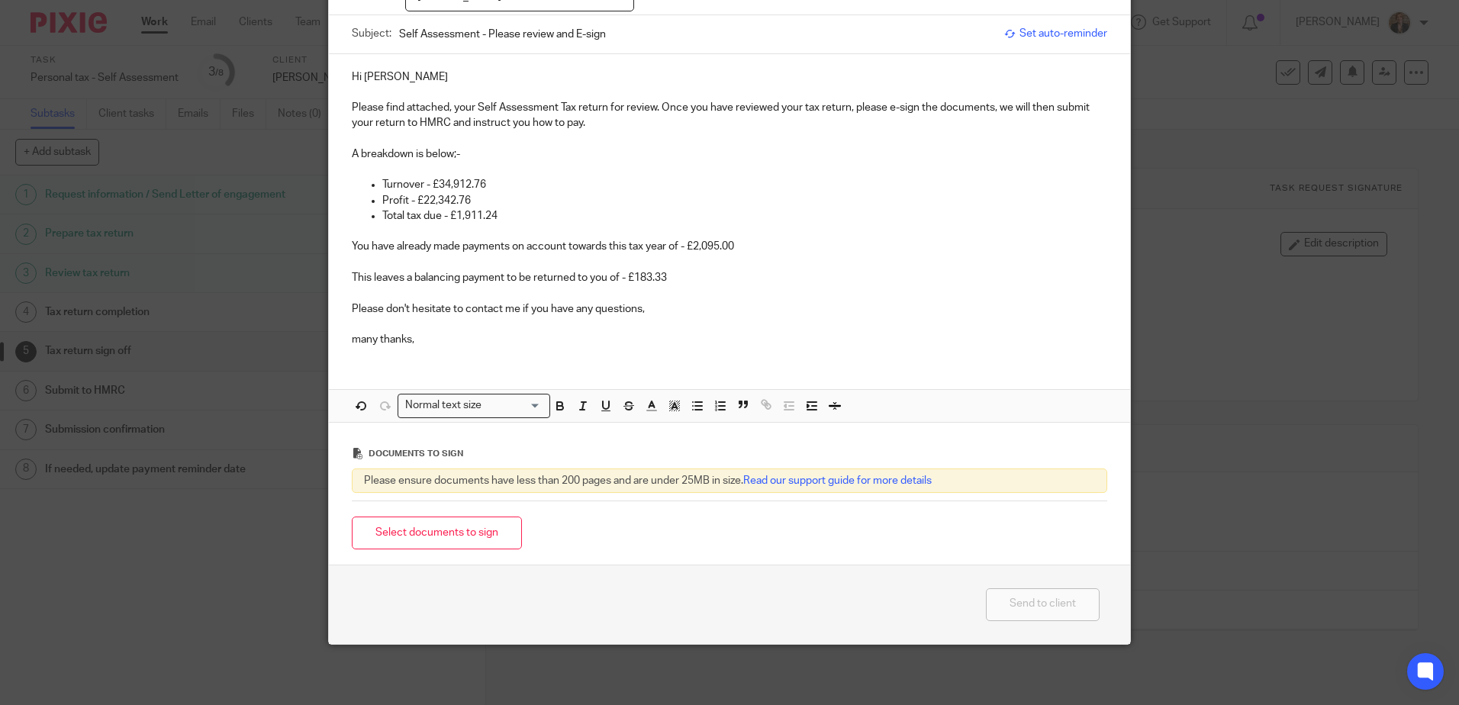
scroll to position [134, 0]
click at [459, 510] on div "Select documents to sign" at bounding box center [729, 532] width 755 height 48
click at [459, 529] on button "Select documents to sign" at bounding box center [437, 532] width 170 height 33
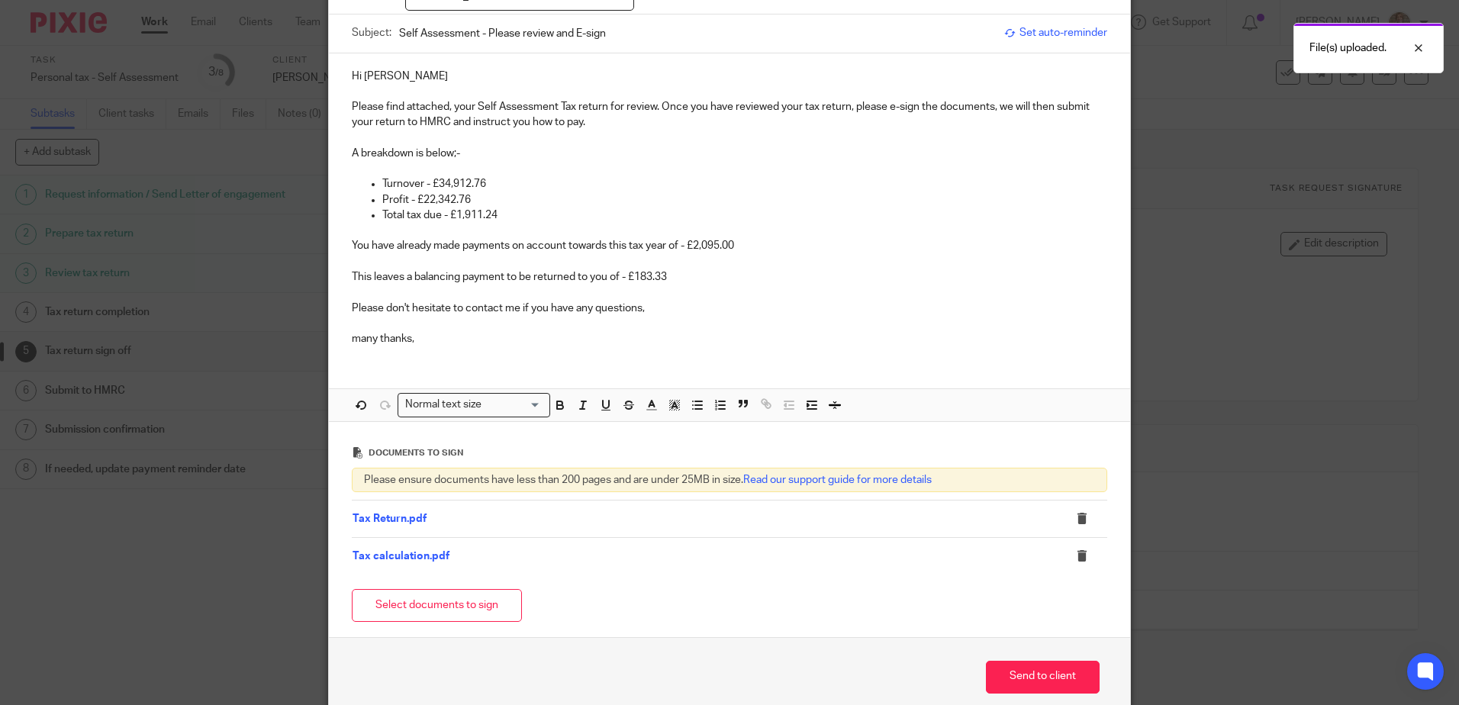
click at [728, 286] on p at bounding box center [729, 292] width 755 height 15
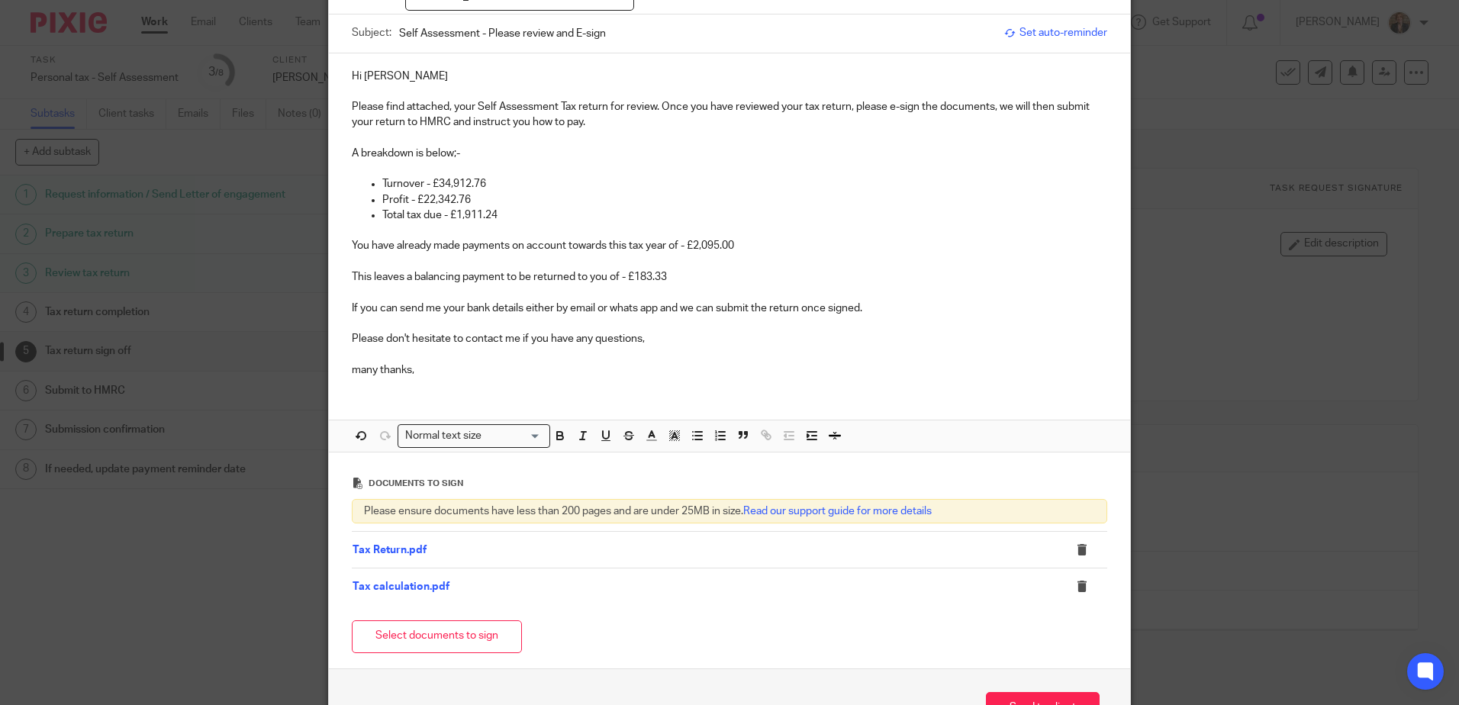
click at [622, 313] on p "If you can send me your bank details either by email or whats app and we can su…" at bounding box center [729, 308] width 755 height 15
click at [631, 307] on p "If you can send me your bank details either by email or whats app and we can su…" at bounding box center [729, 308] width 755 height 15
click at [632, 307] on p "If you can send me your bank details either by email or whats app and we can su…" at bounding box center [729, 308] width 755 height 15
click at [993, 233] on p at bounding box center [744, 230] width 725 height 15
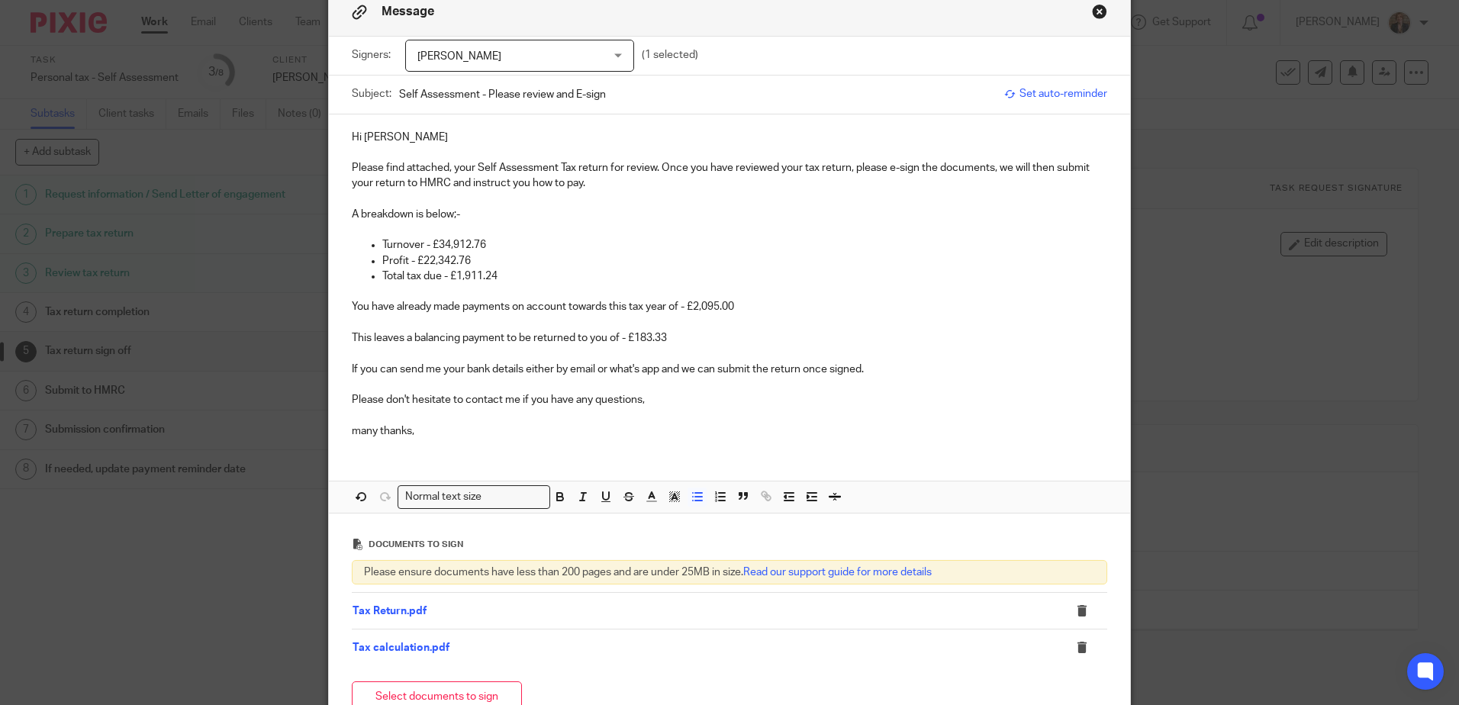
scroll to position [204, 0]
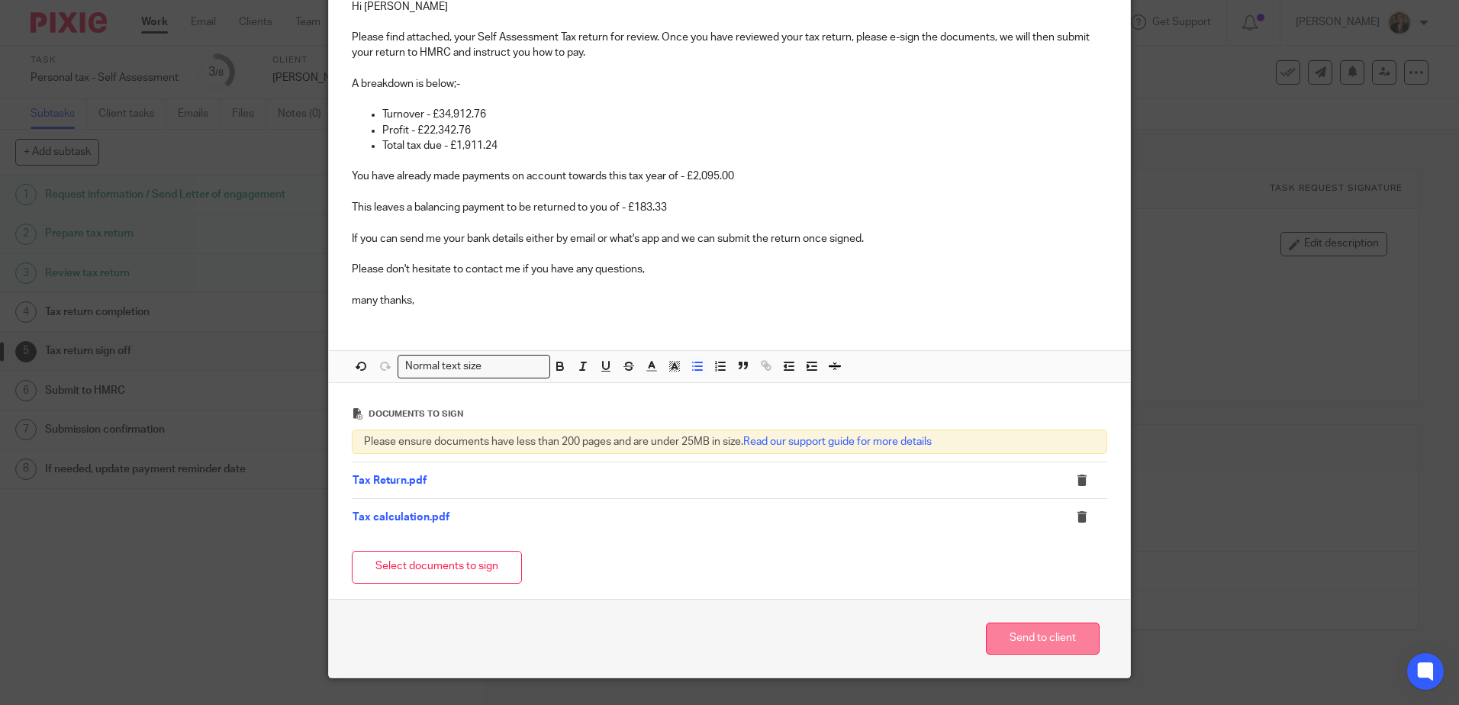
click at [1029, 641] on button "Send to client" at bounding box center [1043, 639] width 114 height 33
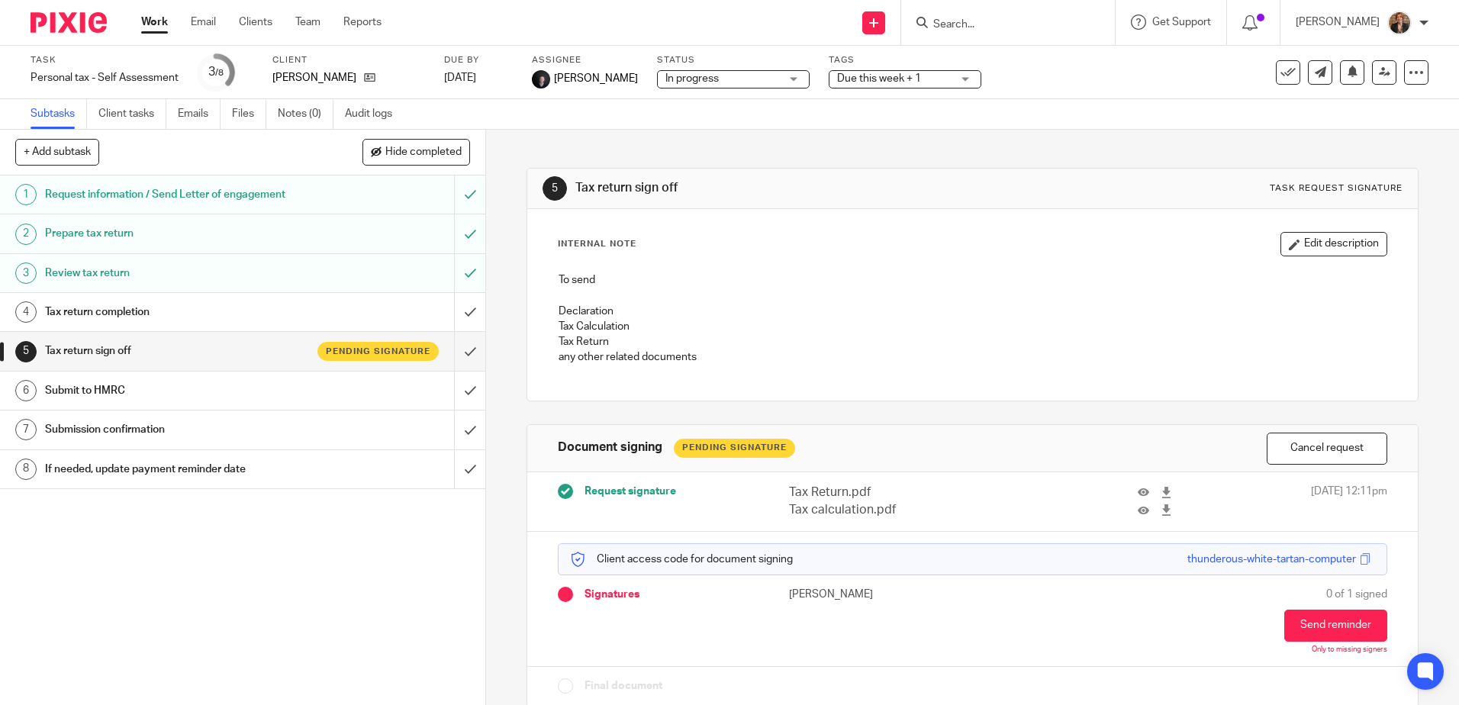
click at [69, 27] on img at bounding box center [69, 22] width 76 height 21
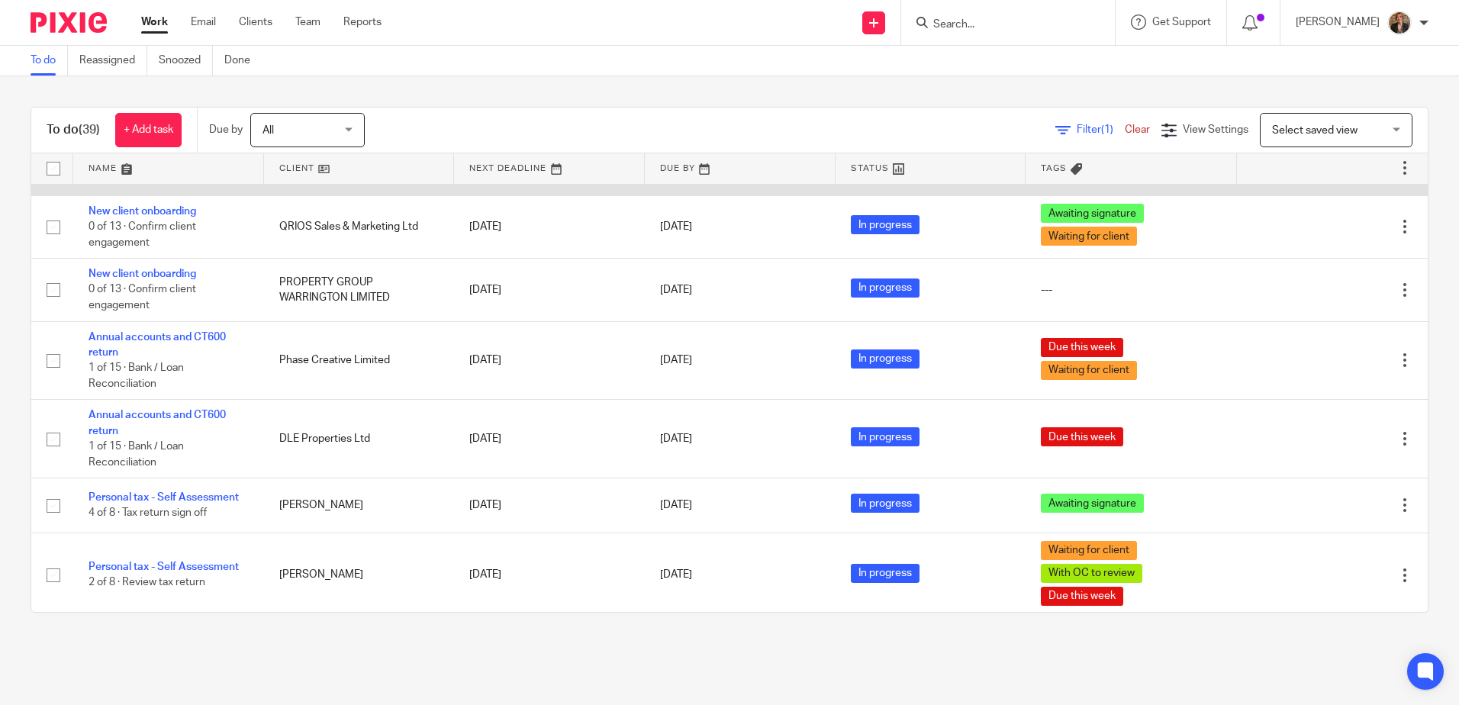
scroll to position [2065, 0]
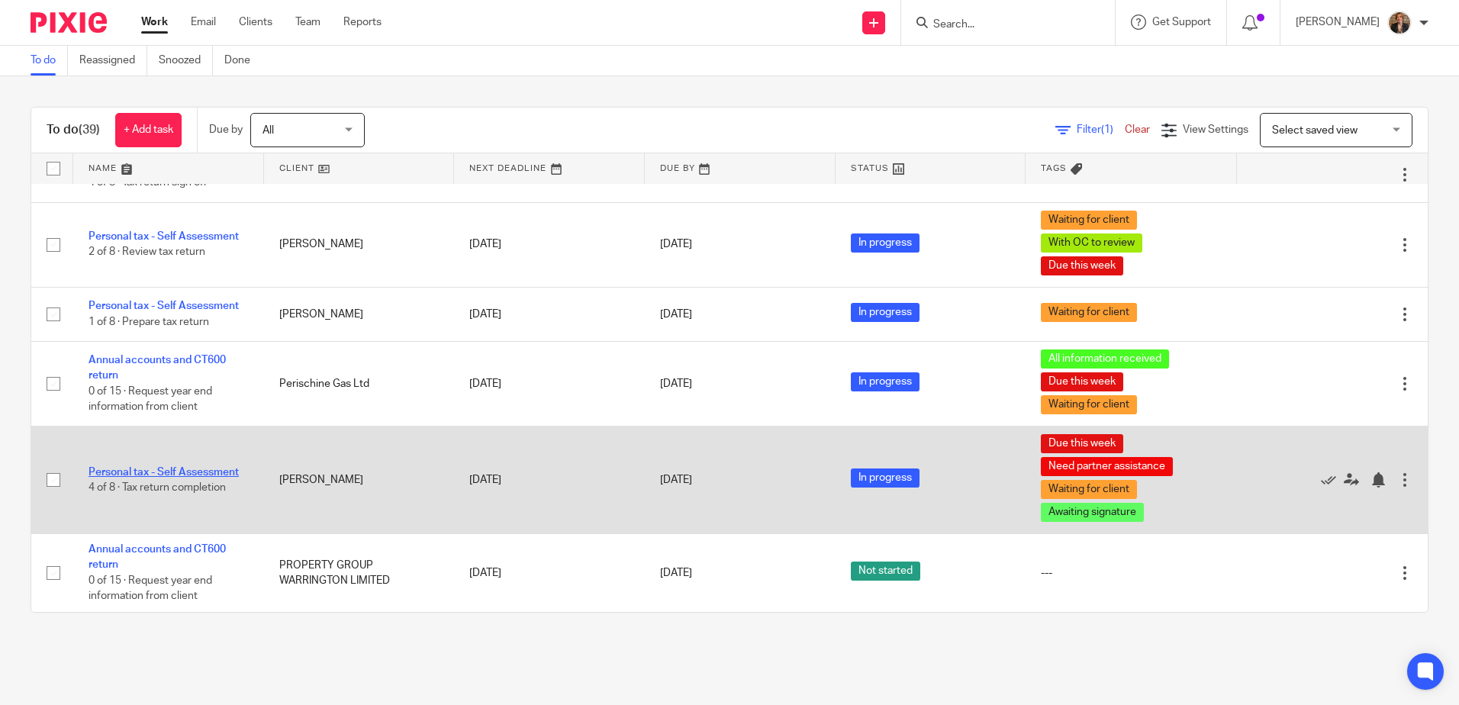
click at [166, 469] on link "Personal tax - Self Assessment" at bounding box center [164, 472] width 150 height 11
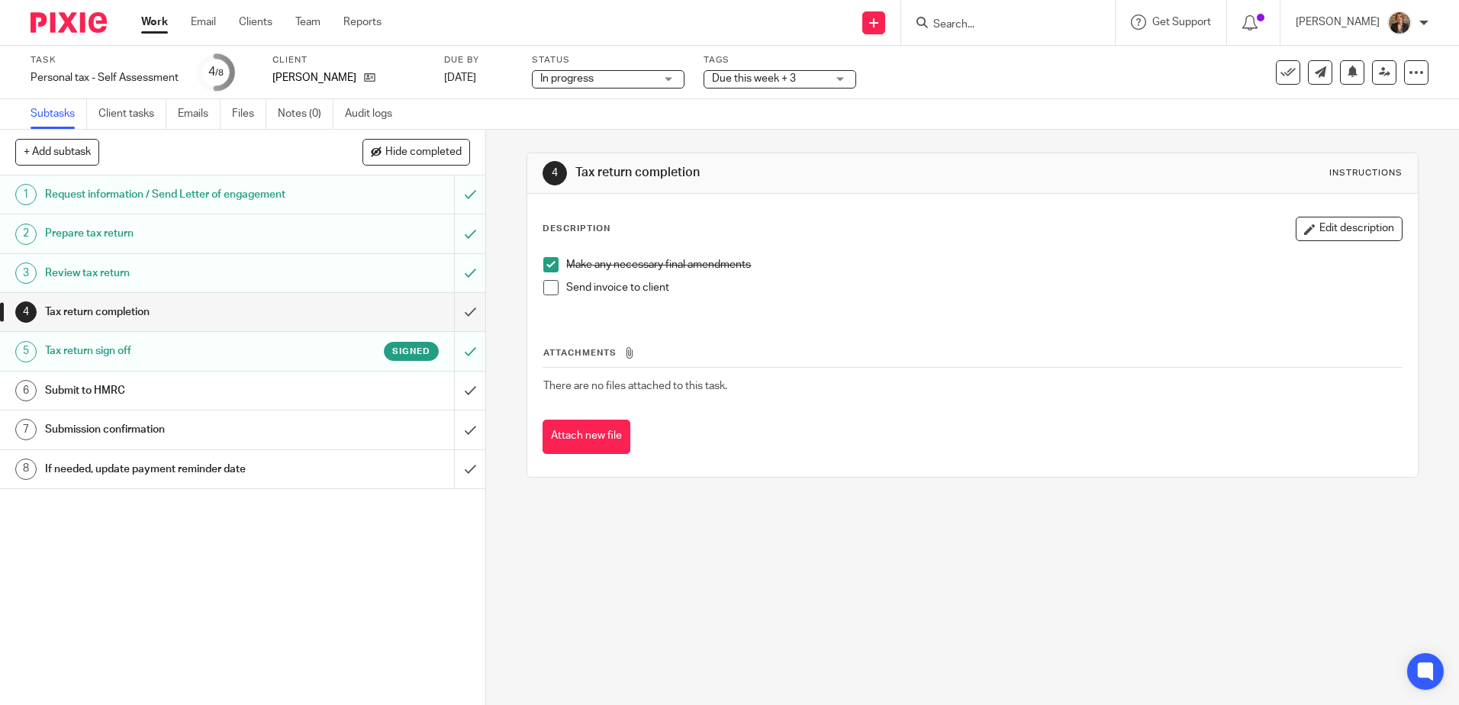
click at [802, 84] on span "Due this week + 3" at bounding box center [769, 79] width 114 height 16
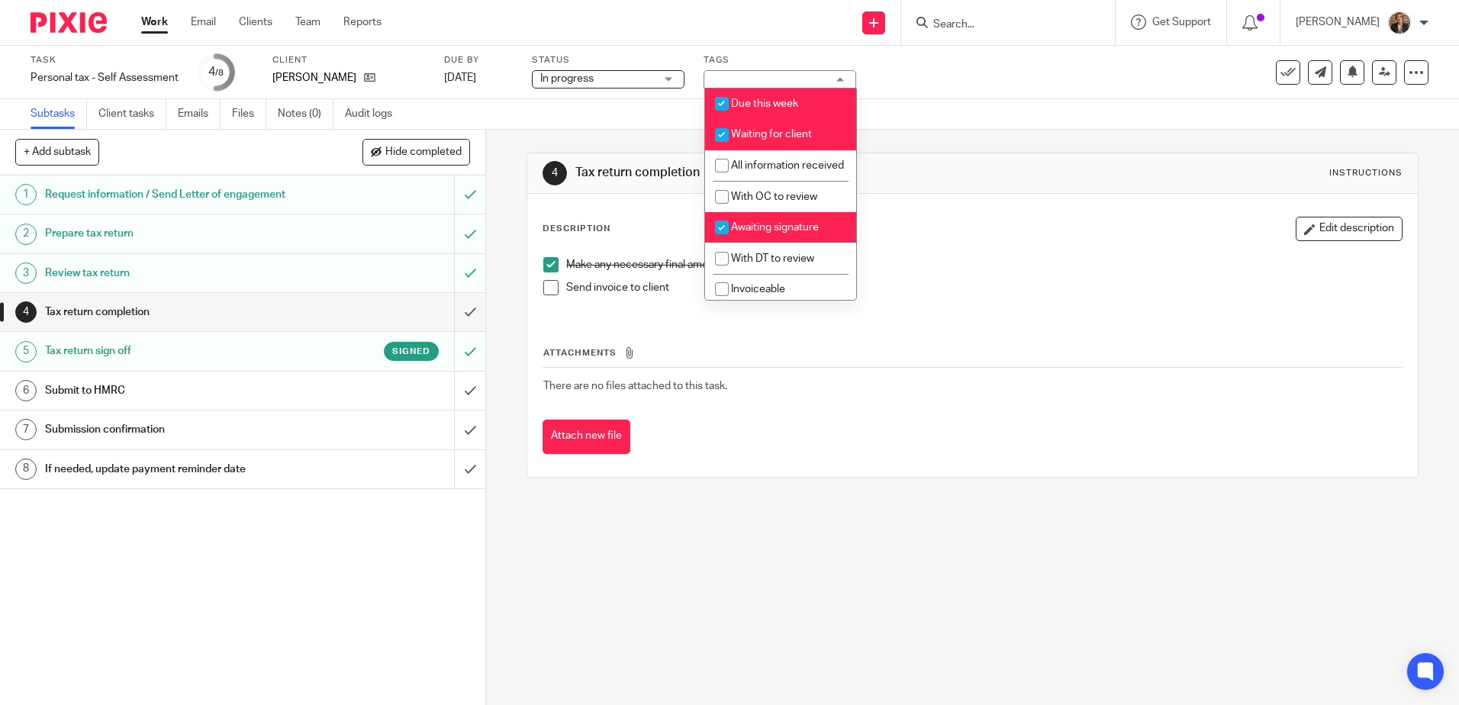
click at [783, 138] on span "Waiting for client" at bounding box center [771, 134] width 81 height 11
checkbox input "false"
click at [784, 233] on span "Awaiting signature" at bounding box center [775, 227] width 88 height 11
checkbox input "false"
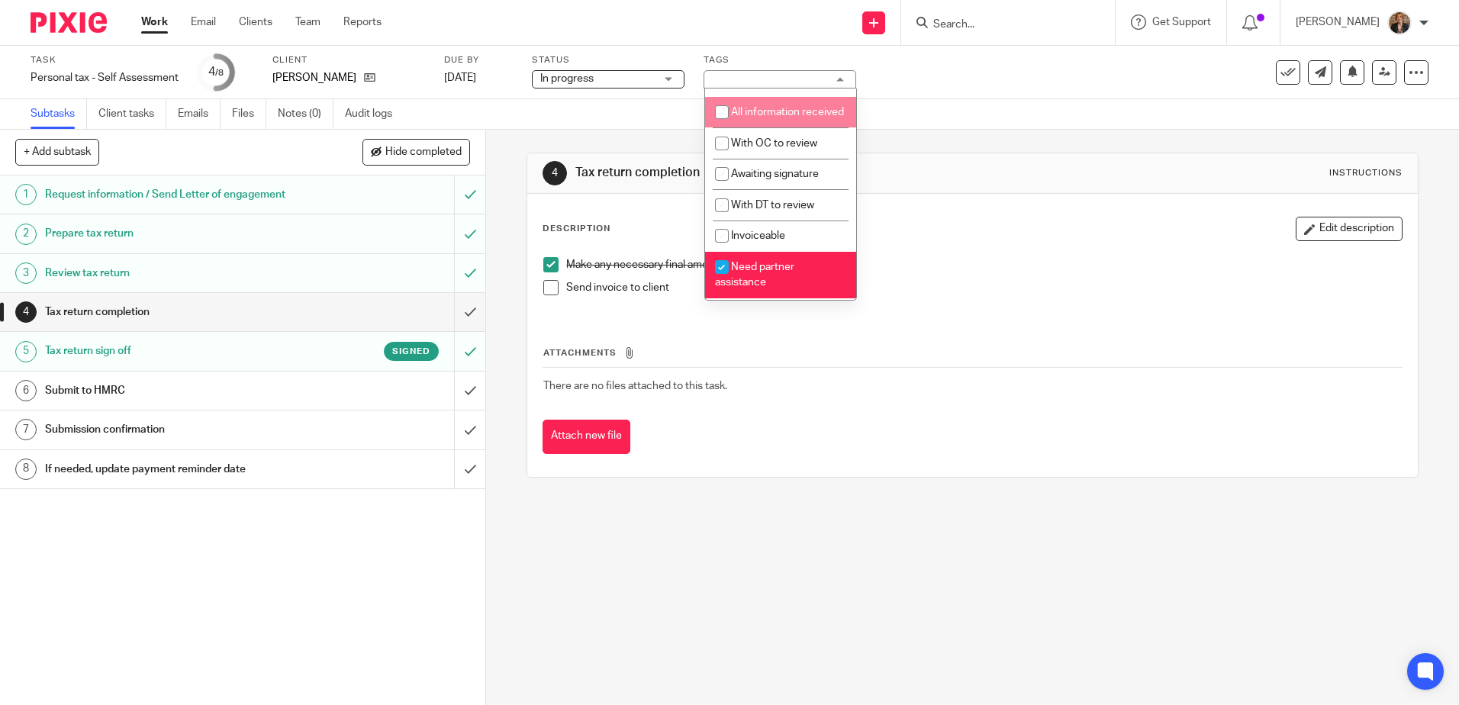
scroll to position [153, 0]
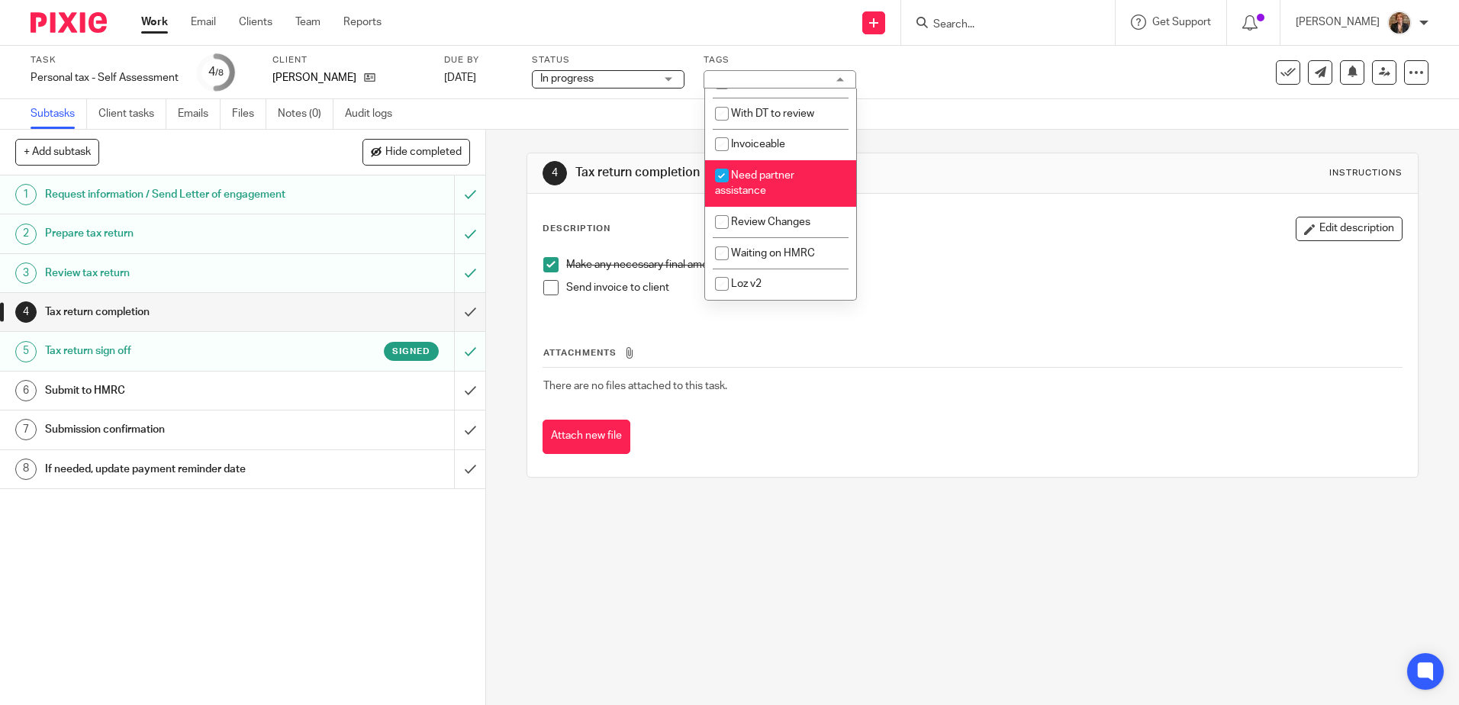
click at [797, 198] on li "Need partner assistance" at bounding box center [780, 183] width 151 height 47
checkbox input "false"
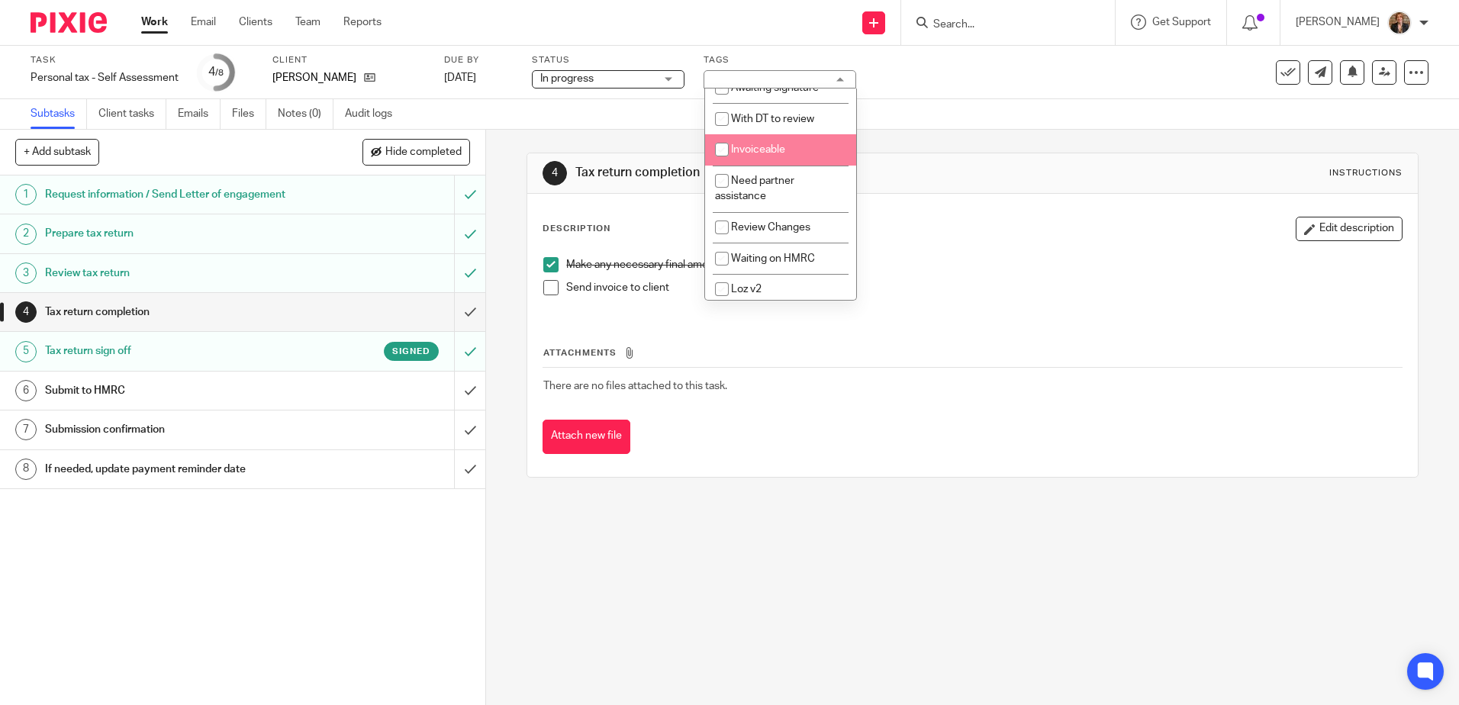
scroll to position [160, 0]
click at [784, 136] on li "Invoiceable" at bounding box center [780, 144] width 151 height 31
checkbox input "true"
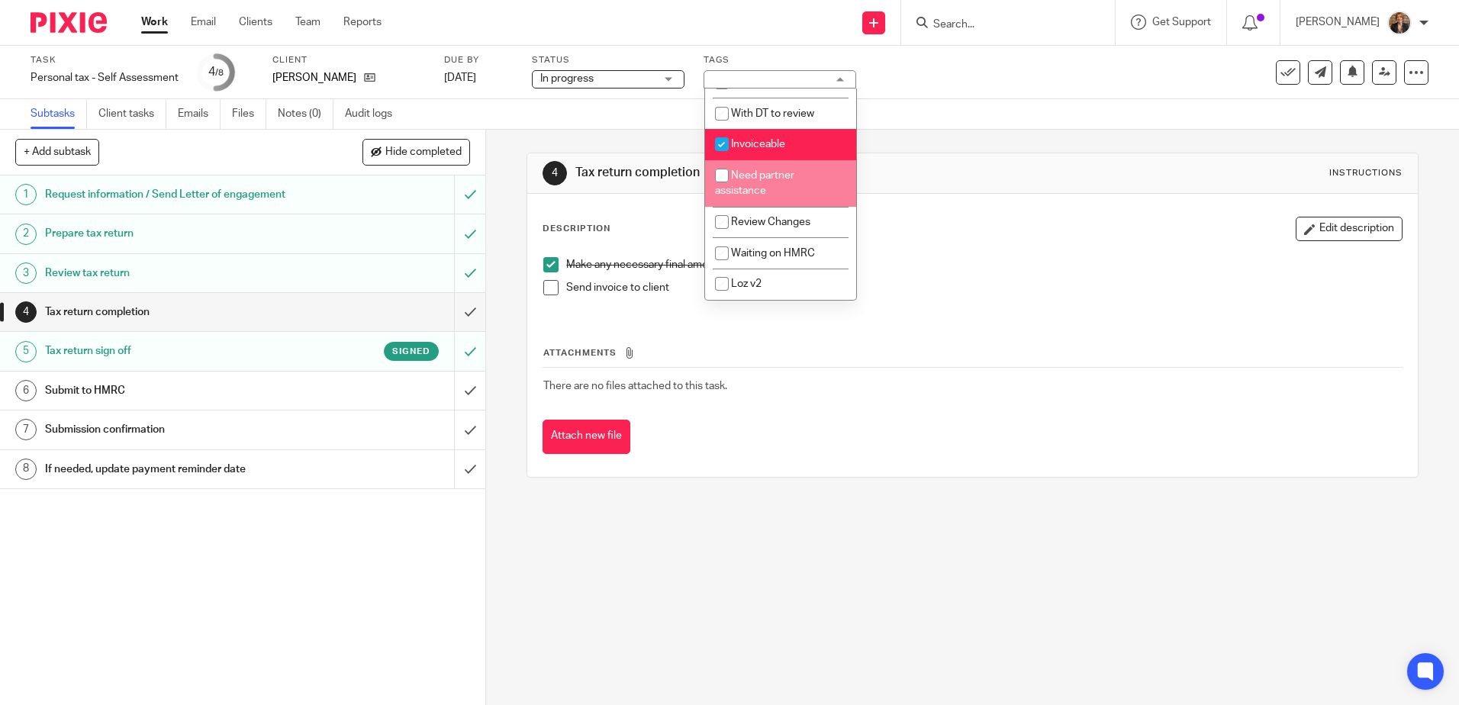
click at [855, 610] on div "4 Tax return completion Instructions Description Edit description Make any nece…" at bounding box center [972, 417] width 973 height 575
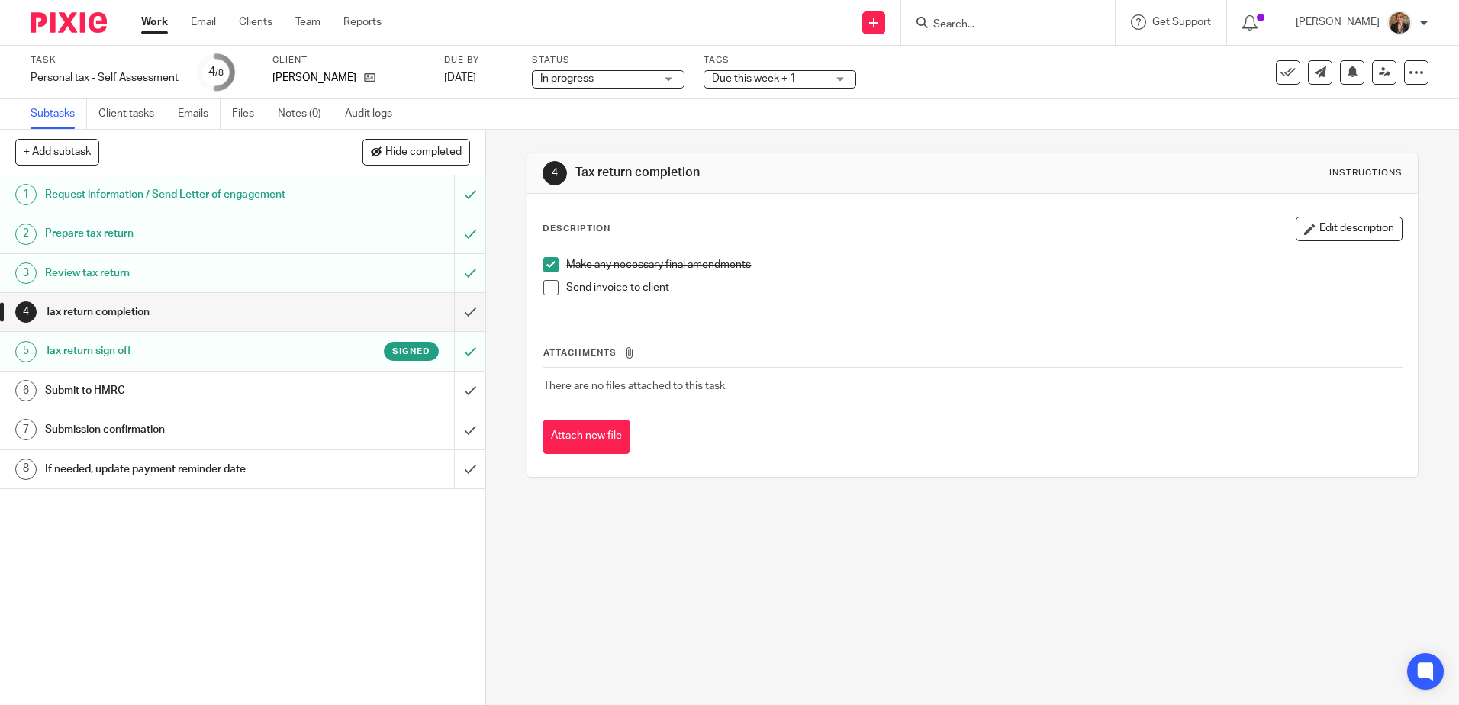
click at [50, 19] on img at bounding box center [69, 22] width 76 height 21
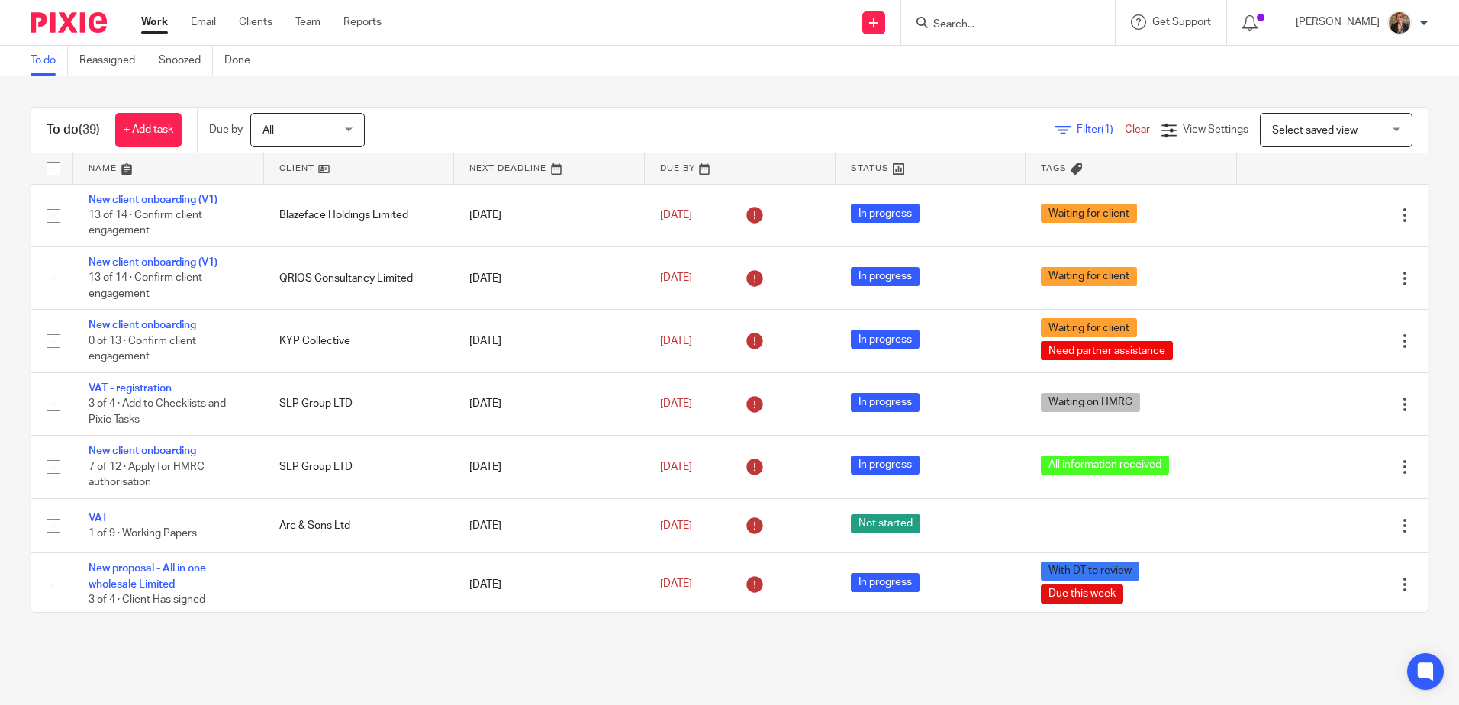
click at [182, 173] on link at bounding box center [168, 168] width 191 height 31
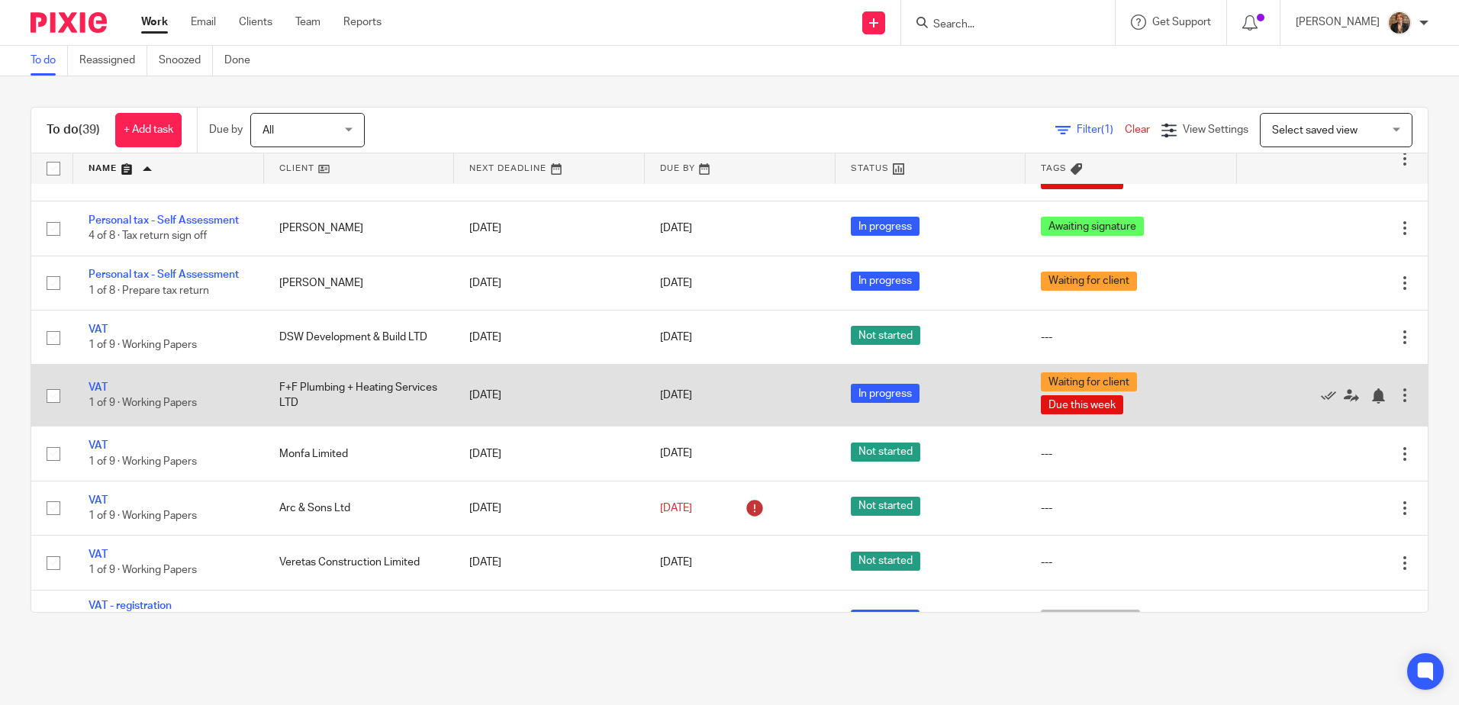
scroll to position [2012, 0]
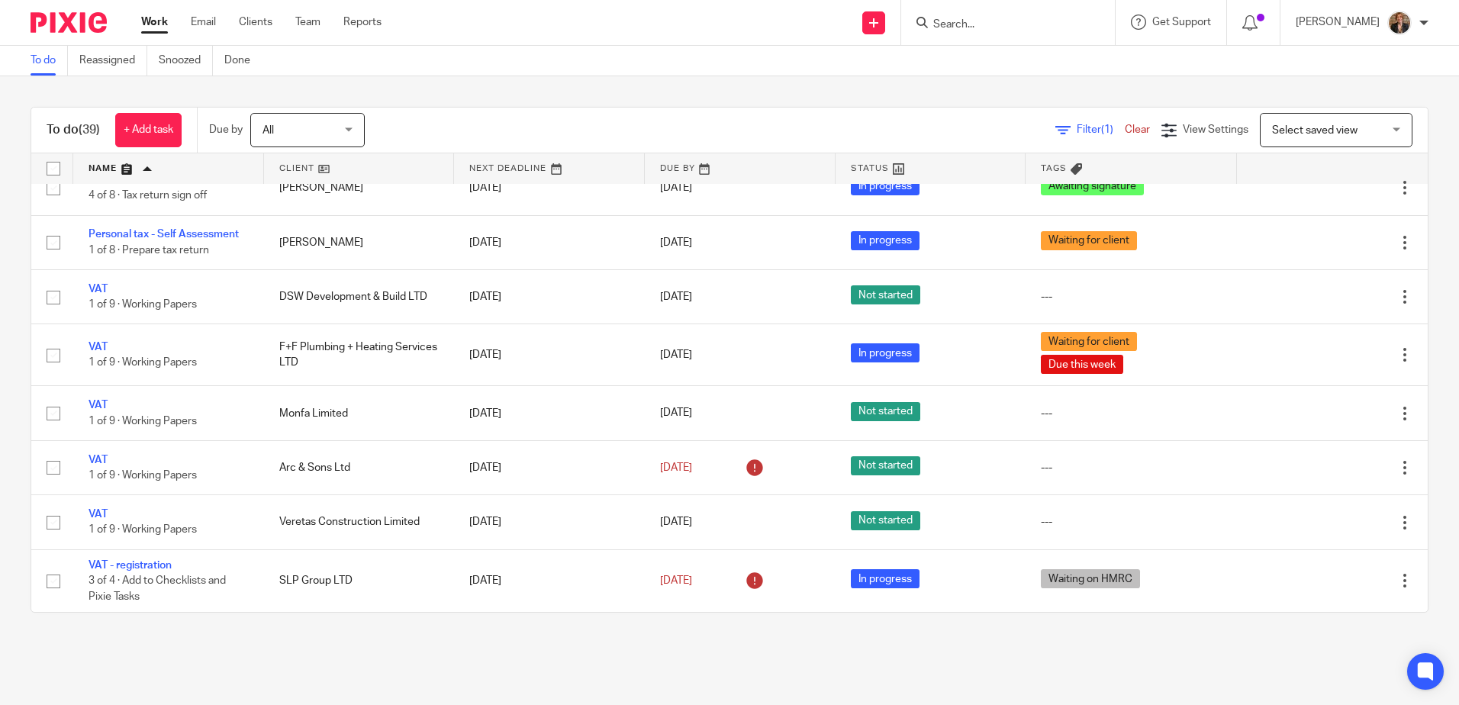
click at [1002, 27] on input "Search" at bounding box center [1000, 25] width 137 height 14
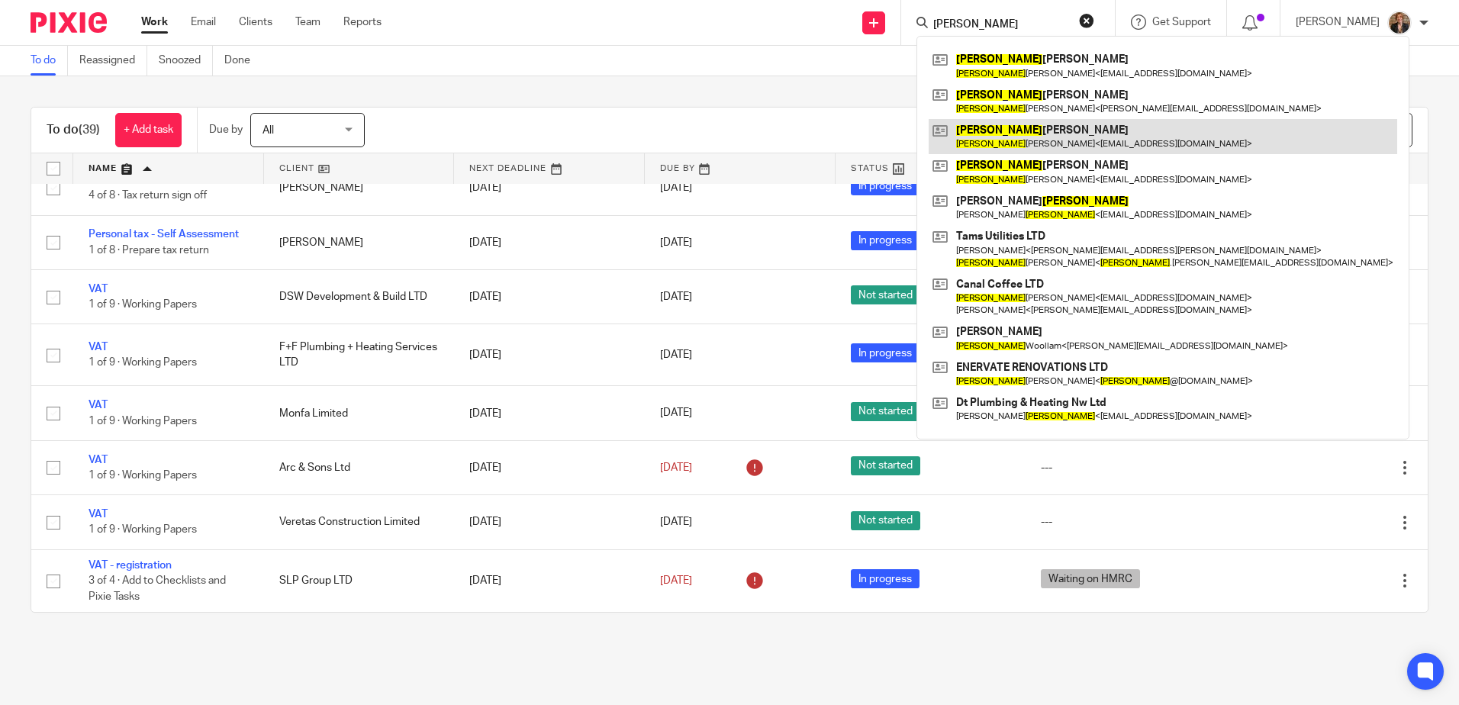
type input "thomas"
click at [1064, 131] on link at bounding box center [1162, 136] width 468 height 35
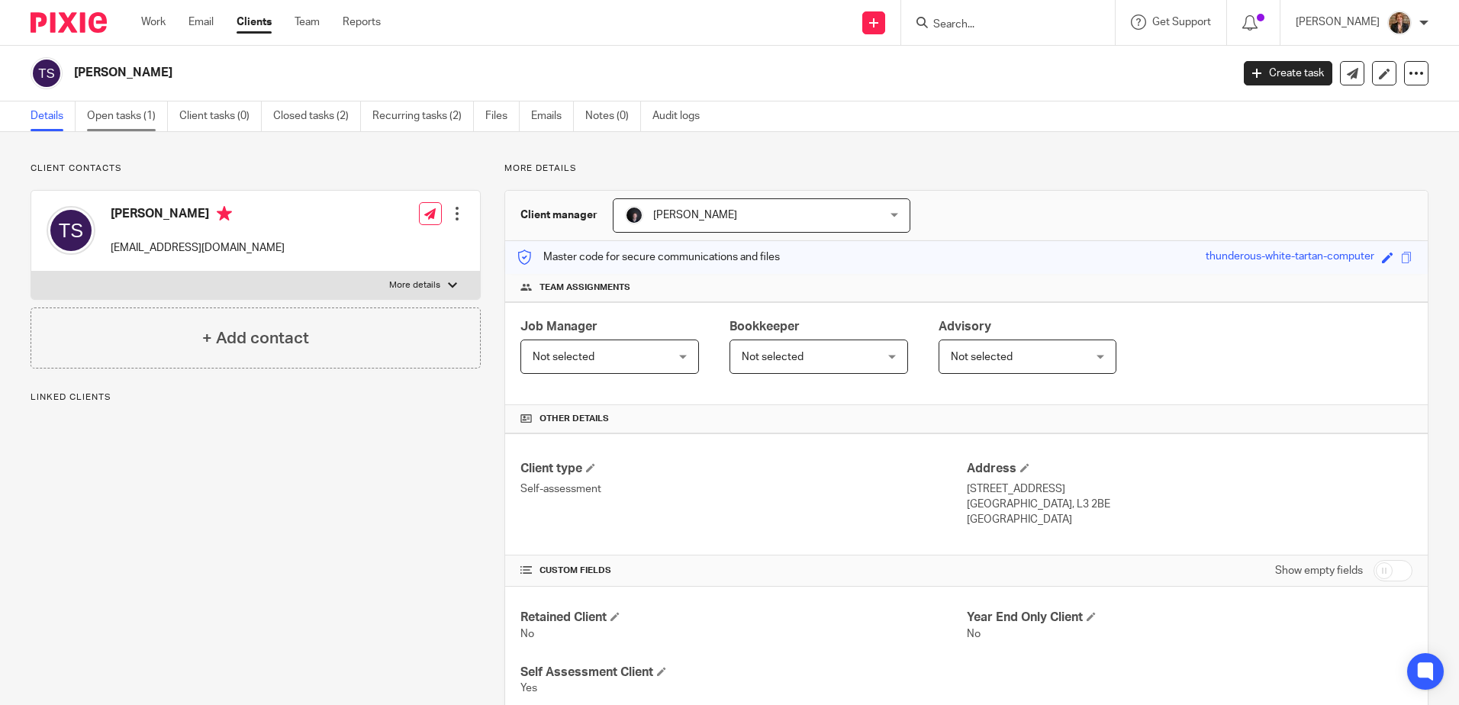
click at [140, 125] on link "Open tasks (1)" at bounding box center [127, 116] width 81 height 30
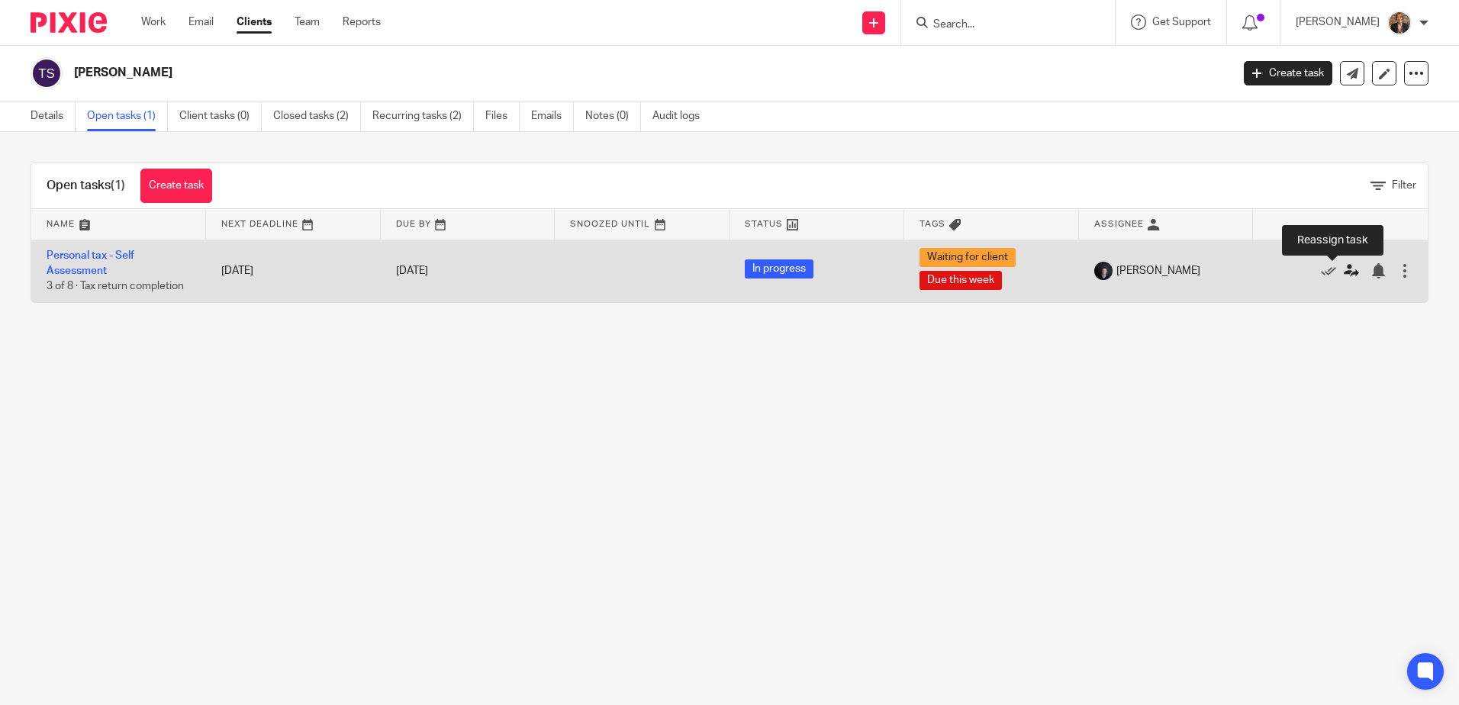
click at [1344, 272] on icon at bounding box center [1351, 270] width 15 height 15
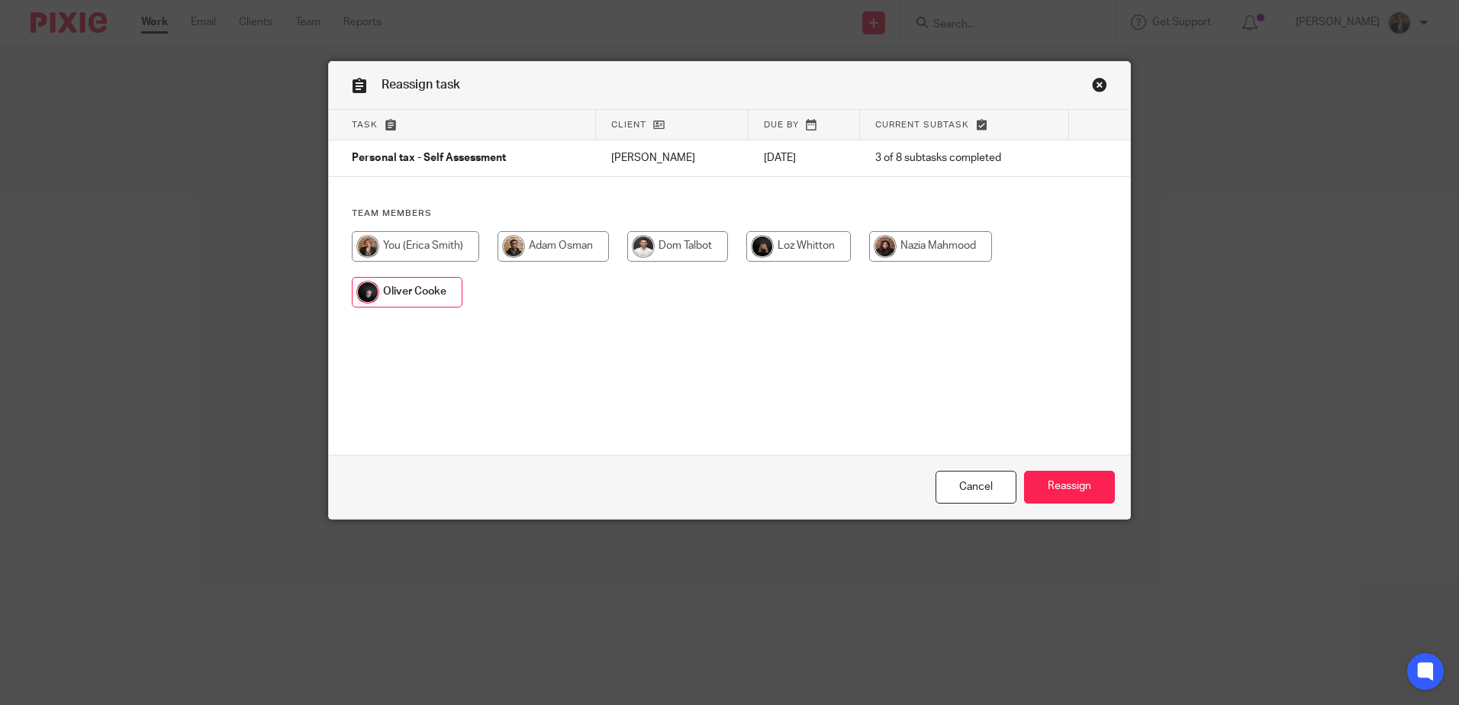
click at [415, 249] on input "radio" at bounding box center [415, 246] width 127 height 31
radio input "true"
click at [1070, 487] on input "Reassign" at bounding box center [1069, 487] width 91 height 33
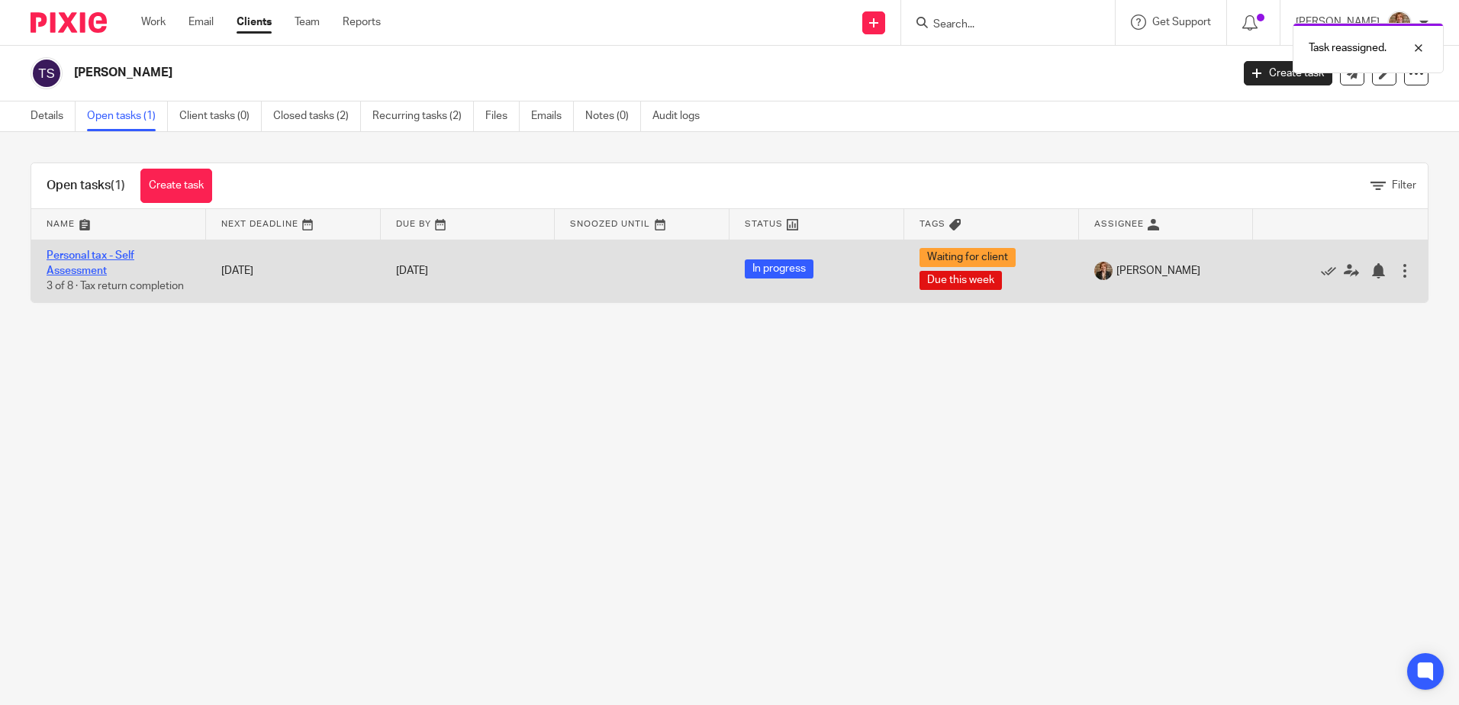
click at [100, 258] on link "Personal tax - Self Assessment" at bounding box center [91, 263] width 88 height 26
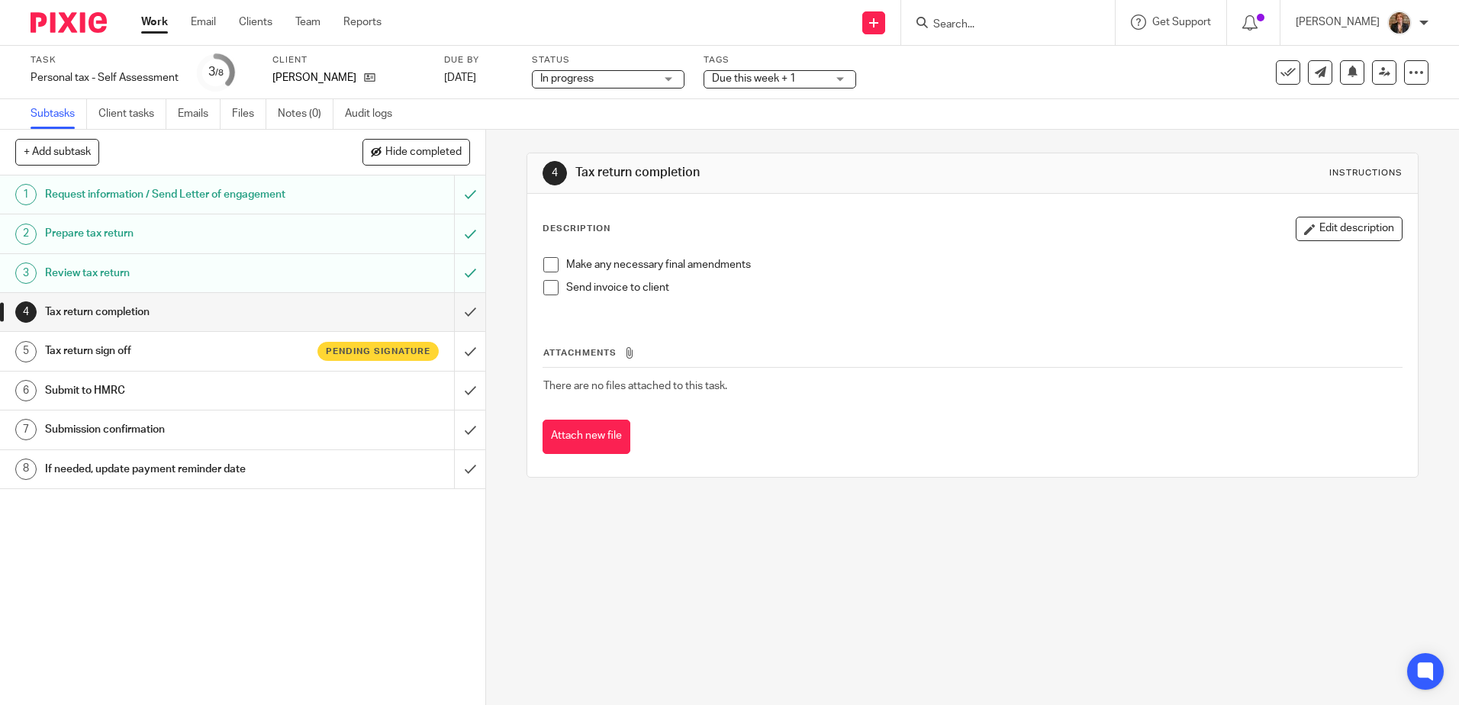
click at [546, 265] on span at bounding box center [550, 264] width 15 height 15
click at [238, 354] on h1 "Tax return sign off" at bounding box center [176, 351] width 262 height 23
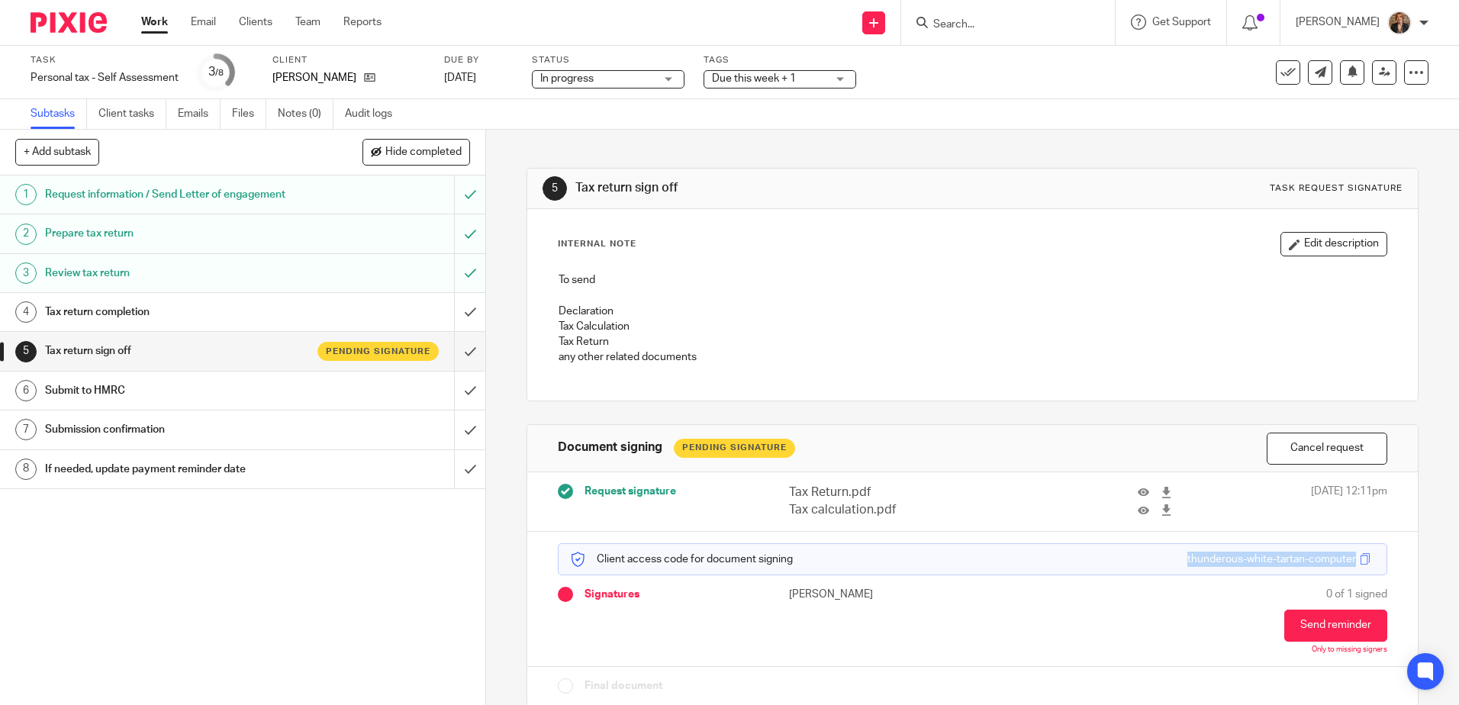
drag, startPoint x: 1154, startPoint y: 557, endPoint x: 1366, endPoint y: 566, distance: 211.5
click at [1366, 566] on div "Client access code for document signing thunderous-white-tartan-computer Signat…" at bounding box center [972, 599] width 890 height 135
copy div "thunderous-white-tartan-computer"
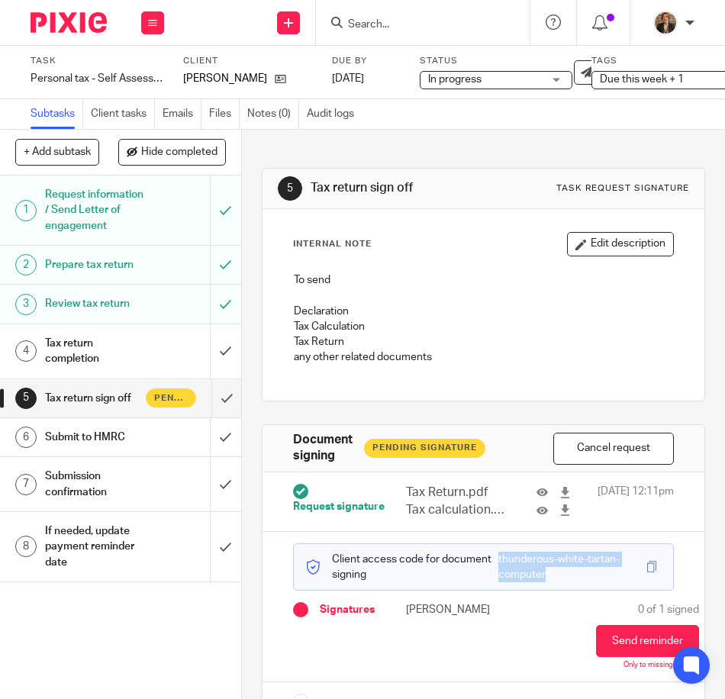
click at [668, 85] on span "Due this week + 1" at bounding box center [657, 80] width 114 height 16
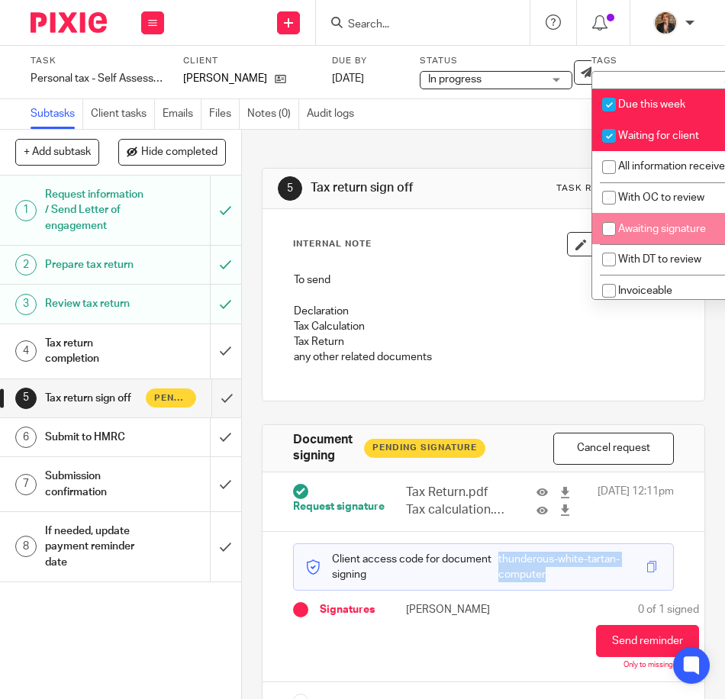
click at [655, 234] on span "Awaiting signature" at bounding box center [662, 229] width 88 height 11
checkbox input "true"
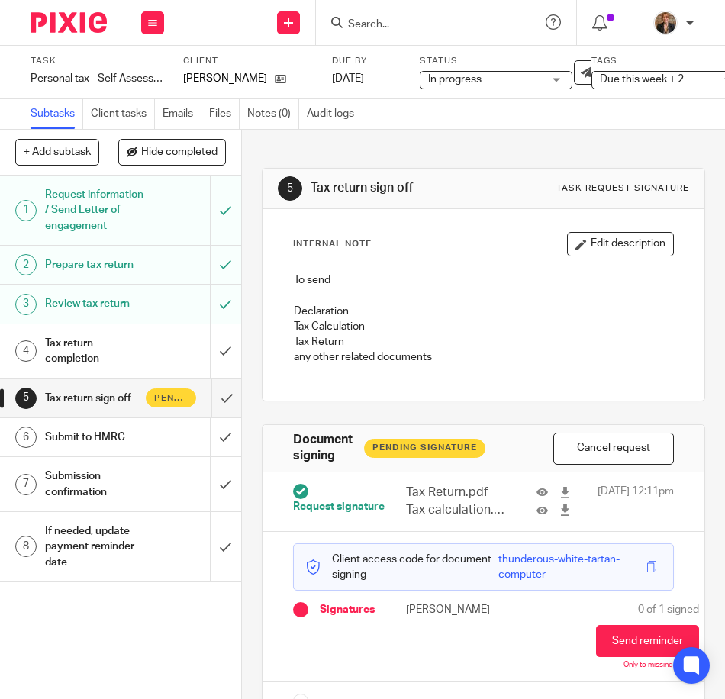
drag, startPoint x: 515, startPoint y: 336, endPoint x: 559, endPoint y: 326, distance: 45.5
click at [513, 336] on p "Tax Return" at bounding box center [483, 341] width 379 height 15
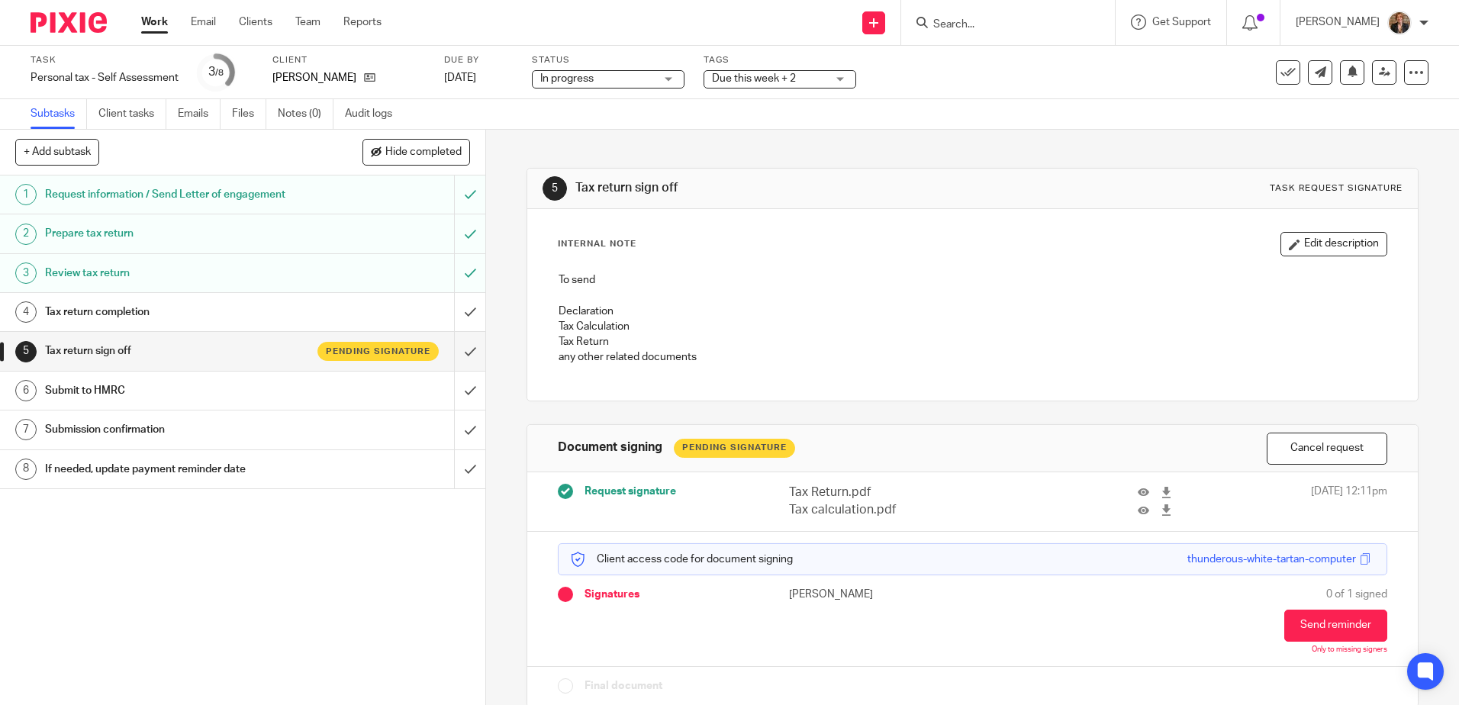
click at [40, 17] on img at bounding box center [69, 22] width 76 height 21
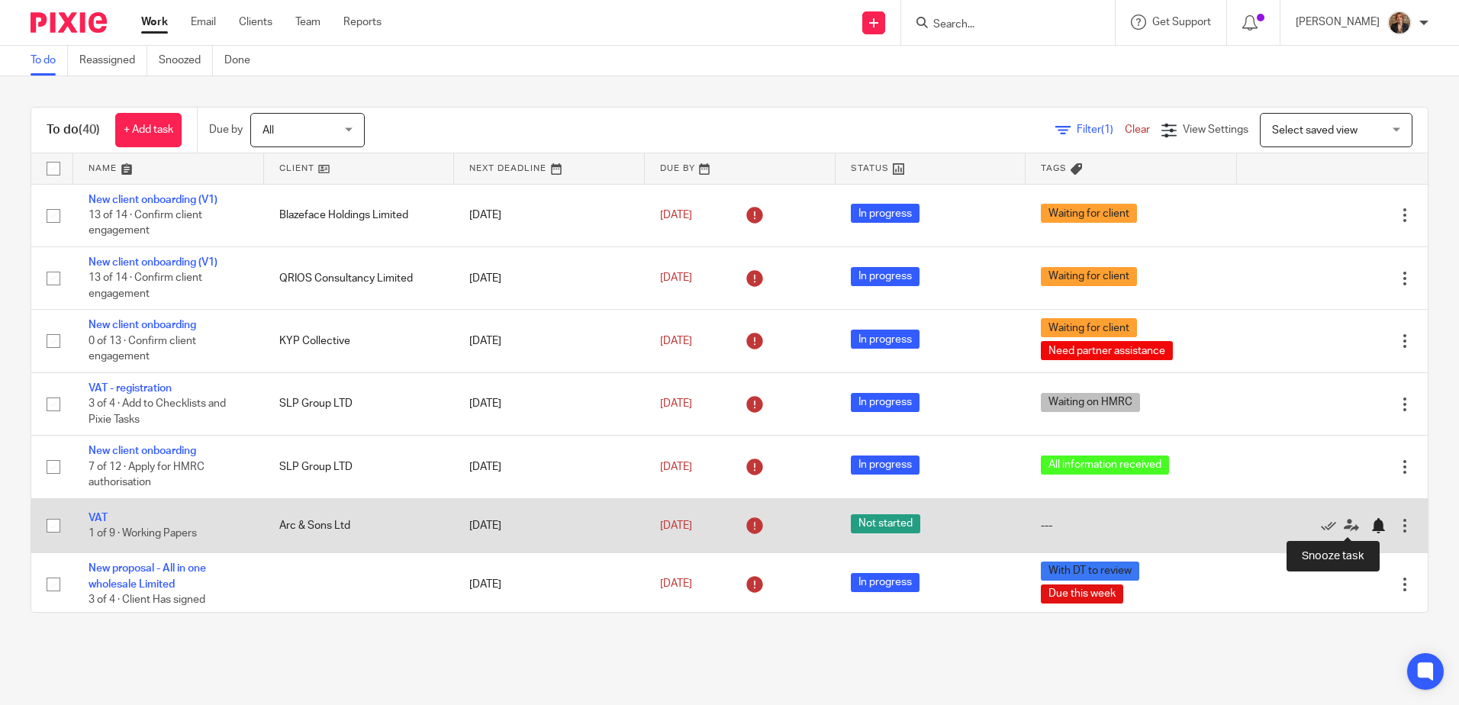
click at [1370, 532] on div at bounding box center [1377, 525] width 15 height 15
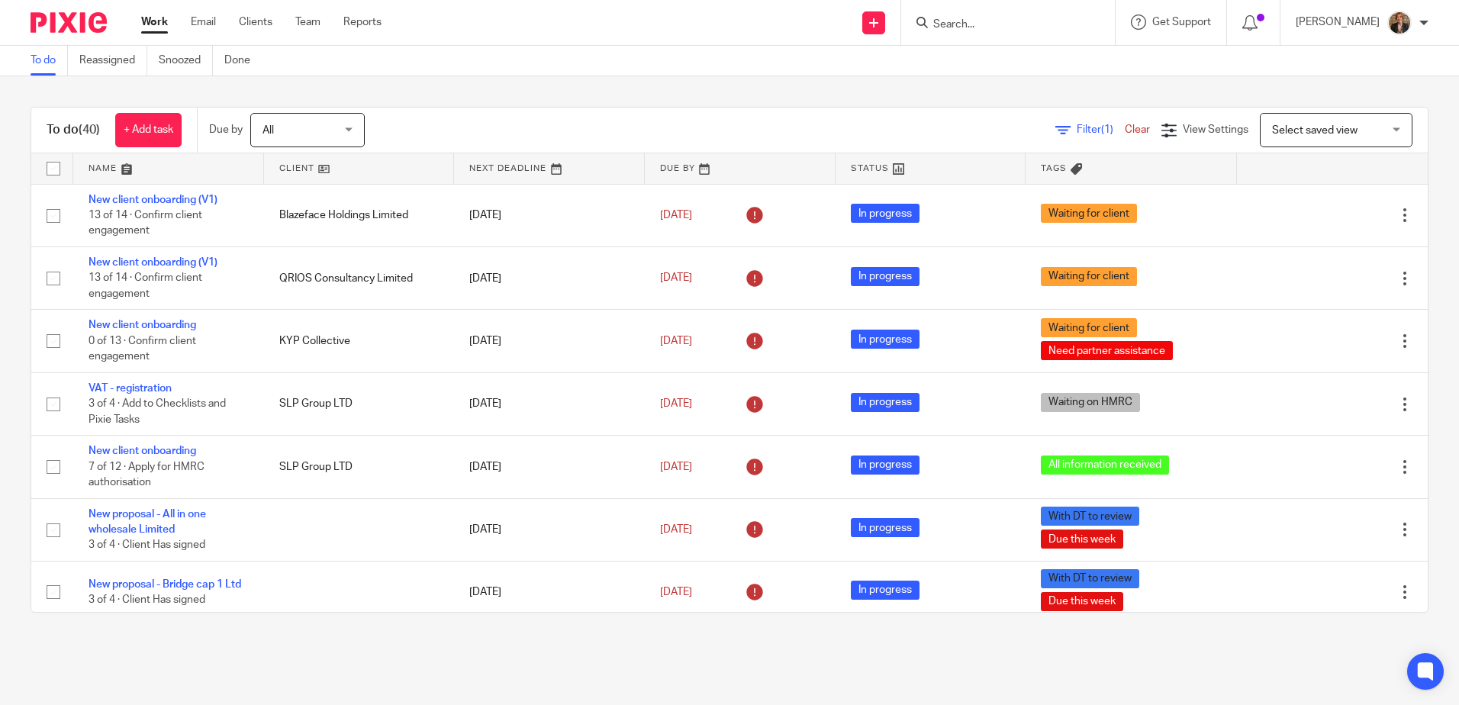
click at [302, 166] on link at bounding box center [359, 168] width 191 height 31
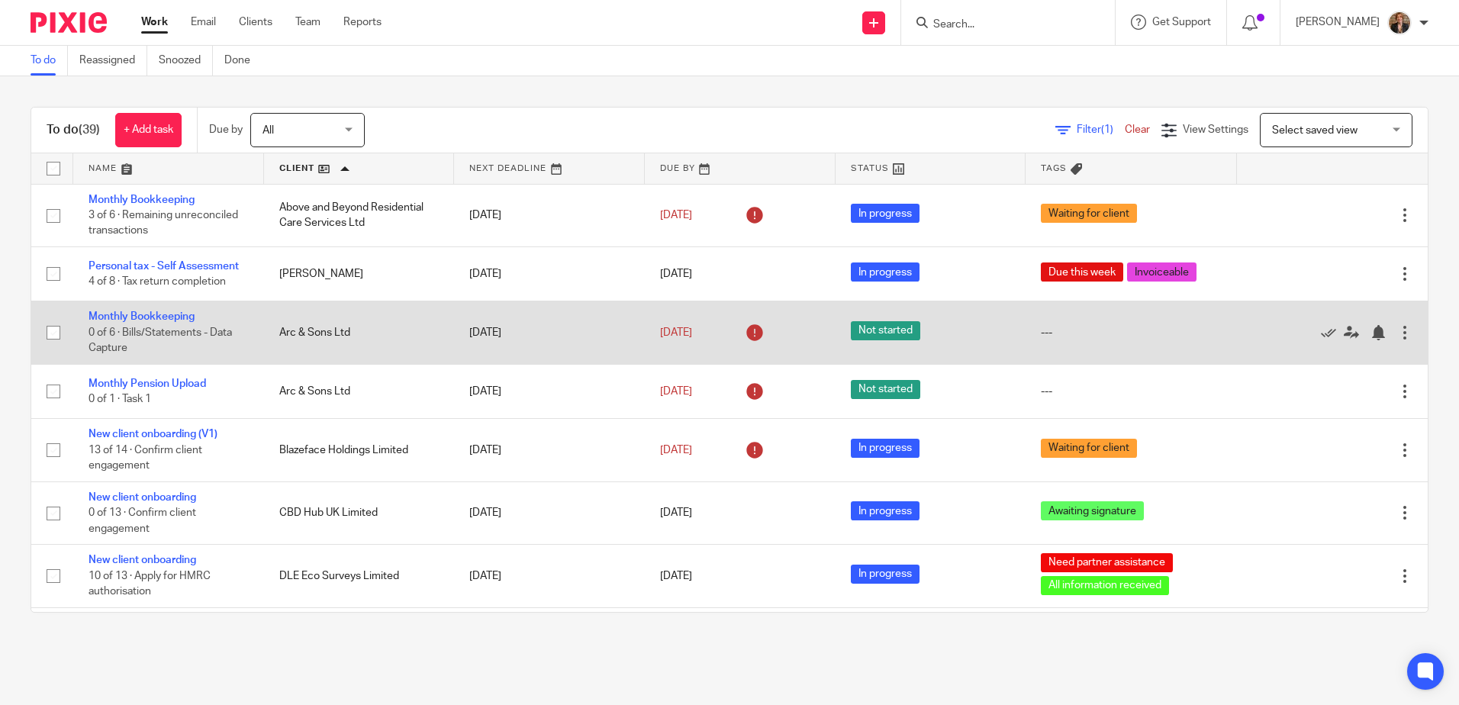
click at [58, 330] on input "checkbox" at bounding box center [53, 332] width 29 height 29
checkbox input "true"
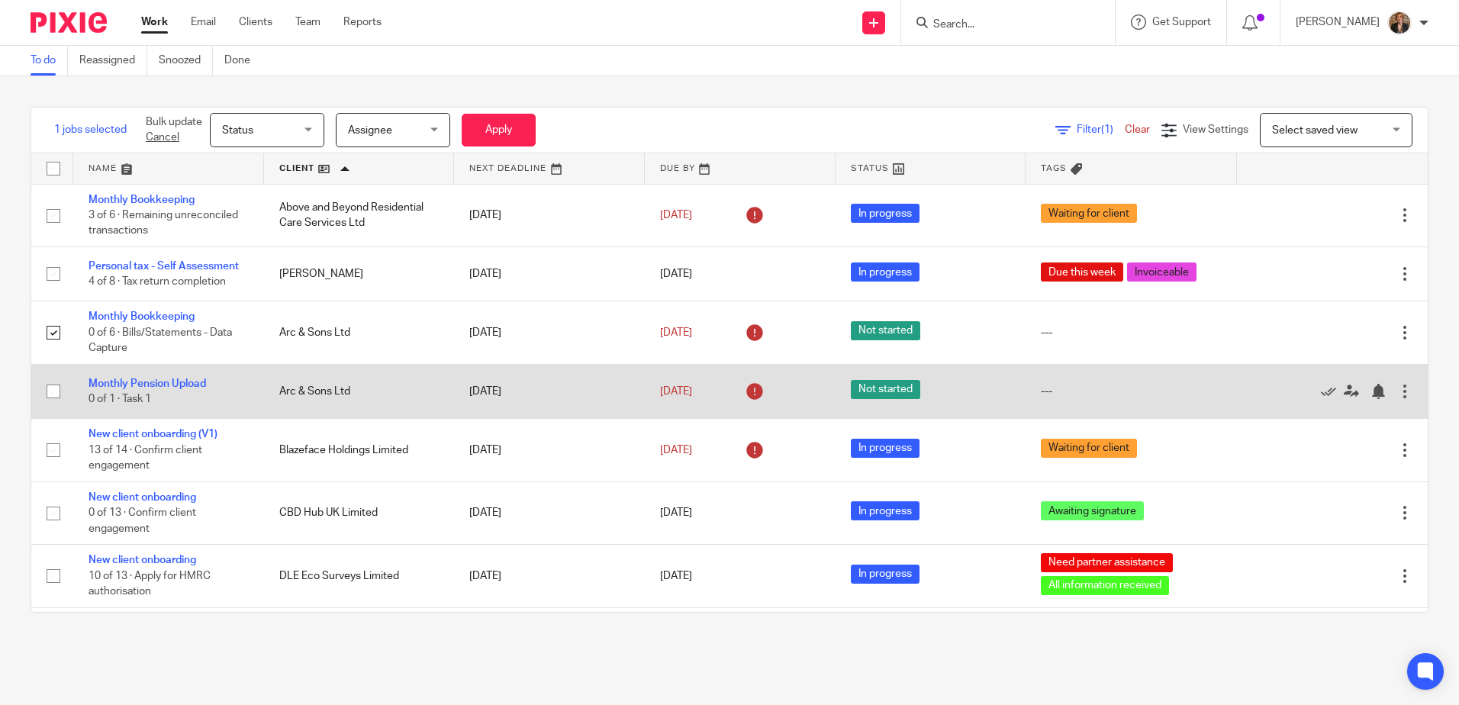
click at [55, 394] on input "checkbox" at bounding box center [53, 391] width 29 height 29
checkbox input "true"
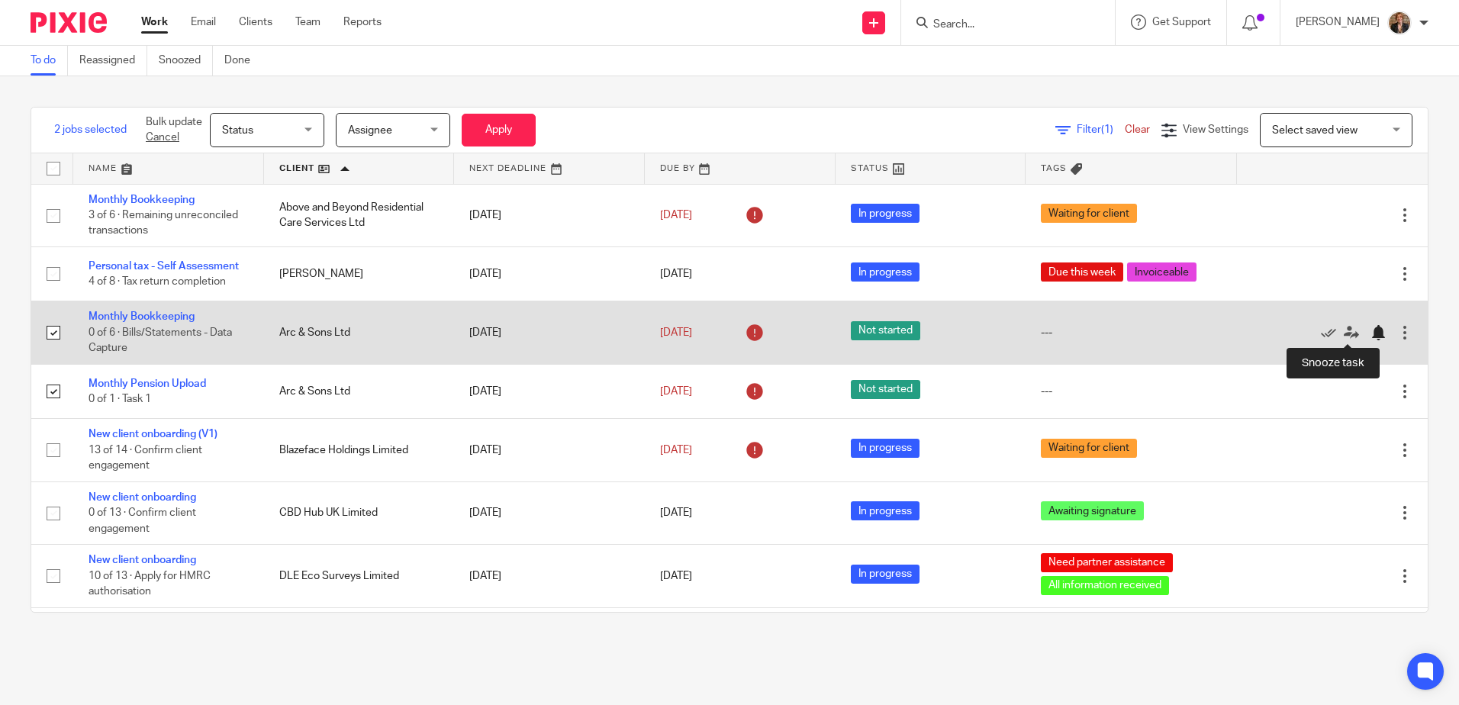
click at [1370, 338] on div at bounding box center [1377, 332] width 15 height 15
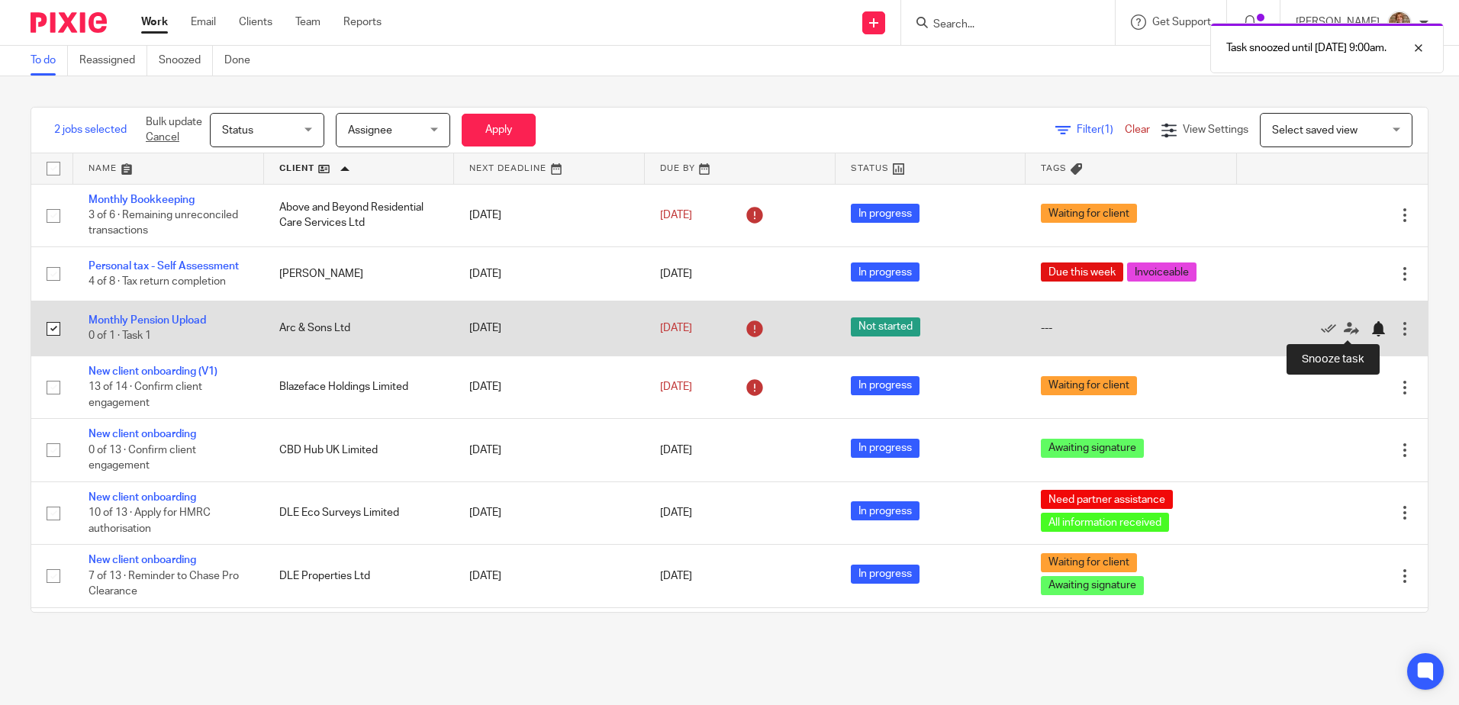
click at [1370, 330] on div at bounding box center [1377, 328] width 15 height 15
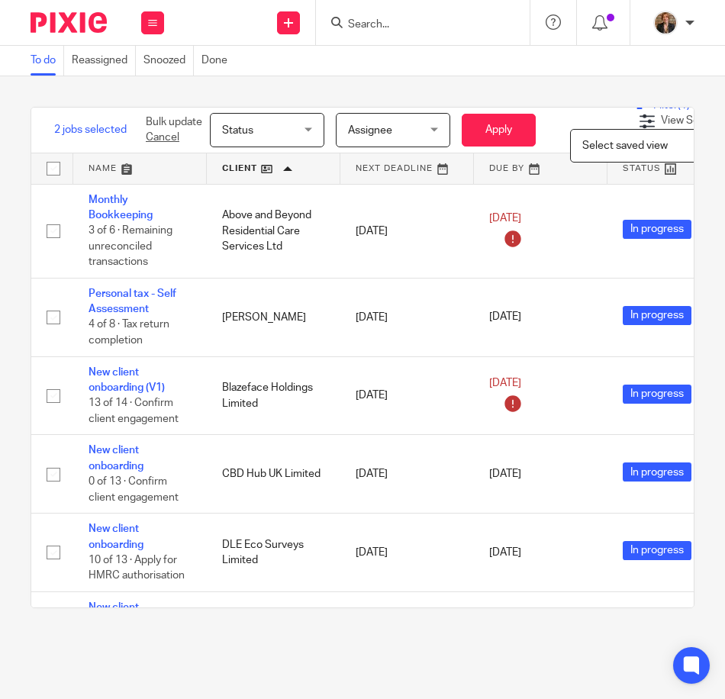
click at [399, 31] on input "Search" at bounding box center [414, 25] width 137 height 14
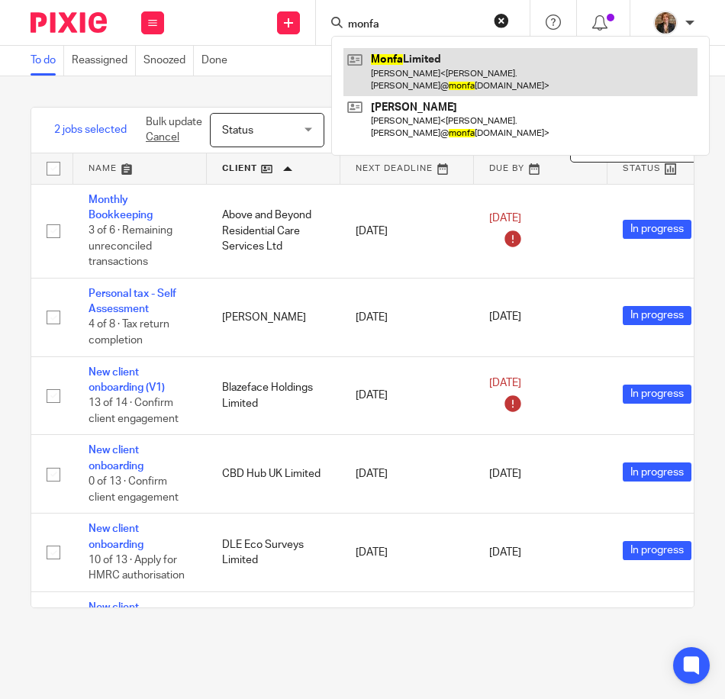
type input "monfa"
click at [479, 63] on link at bounding box center [520, 71] width 354 height 47
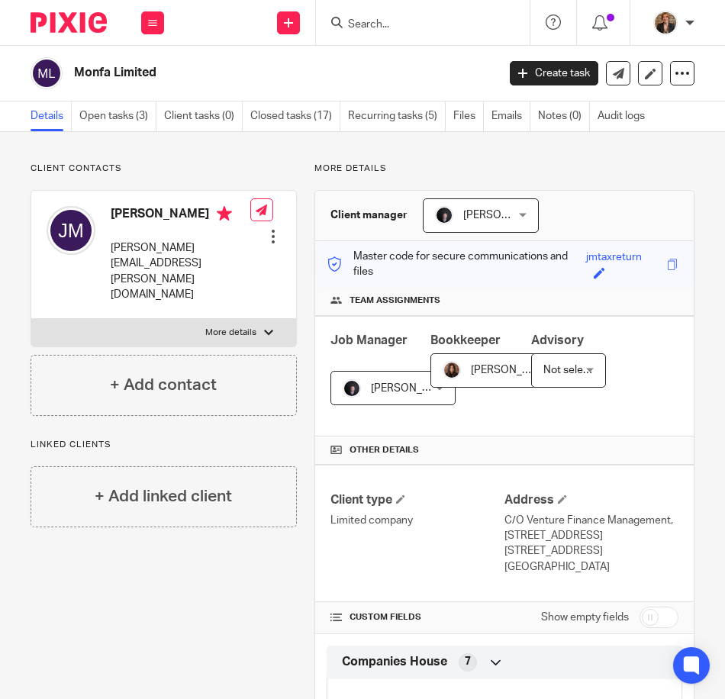
click at [80, 20] on img at bounding box center [69, 22] width 76 height 21
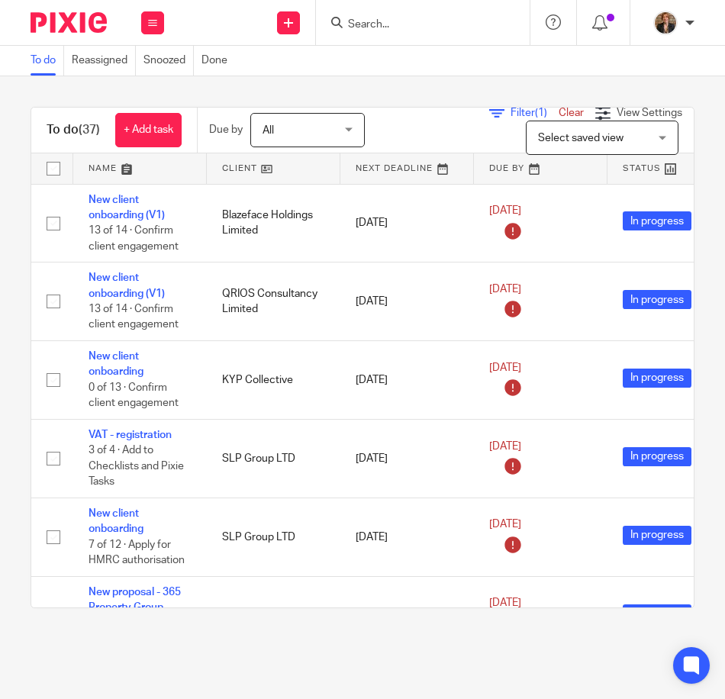
click at [122, 160] on link at bounding box center [140, 168] width 134 height 31
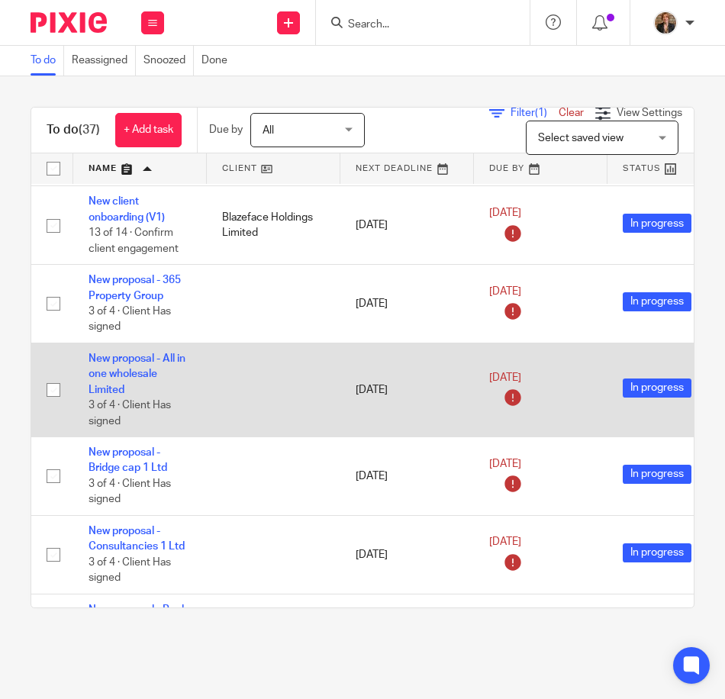
scroll to position [1730, 0]
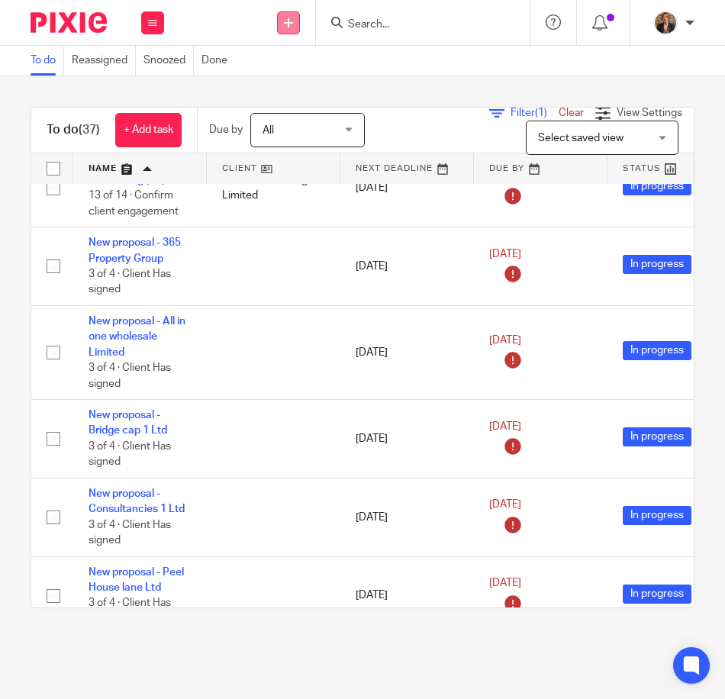
drag, startPoint x: 295, startPoint y: 23, endPoint x: 281, endPoint y: 22, distance: 14.5
click at [281, 22] on link at bounding box center [288, 22] width 23 height 23
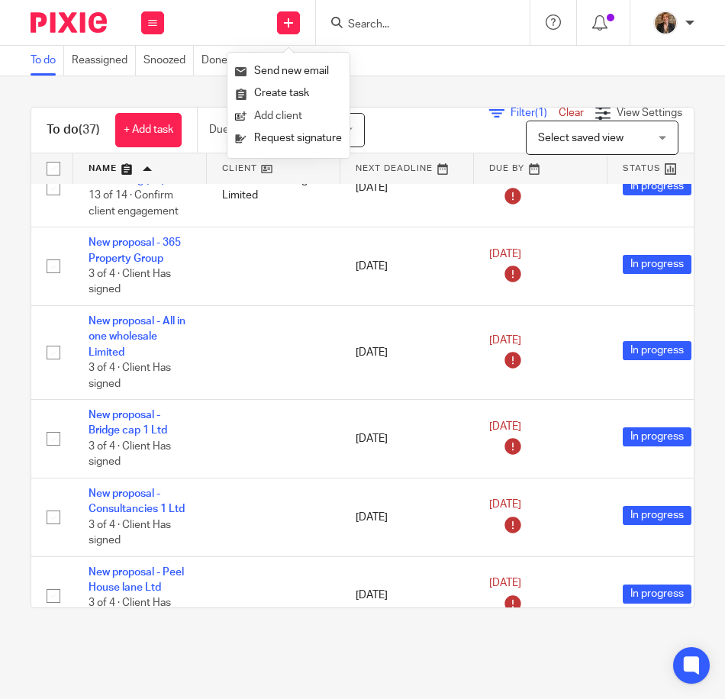
drag, startPoint x: 304, startPoint y: 98, endPoint x: 274, endPoint y: 117, distance: 35.8
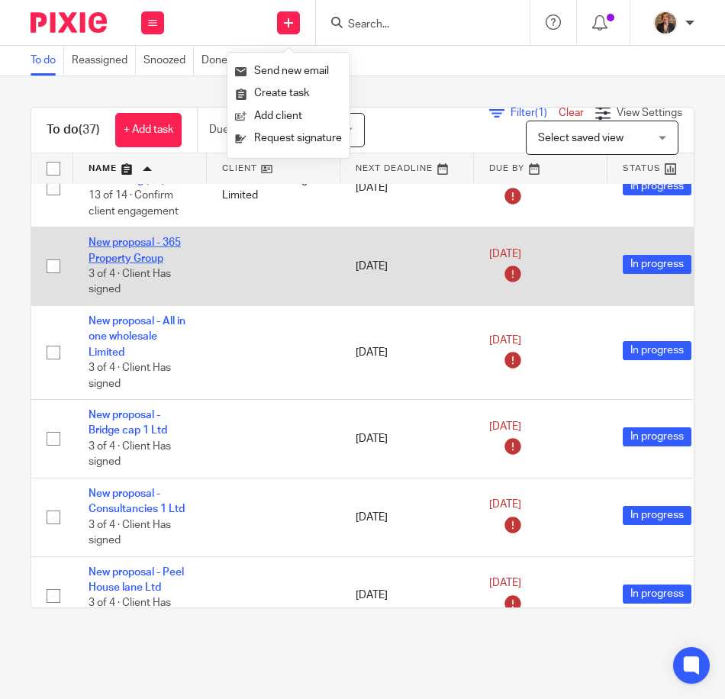
drag, startPoint x: 124, startPoint y: 249, endPoint x: 121, endPoint y: 242, distance: 8.2
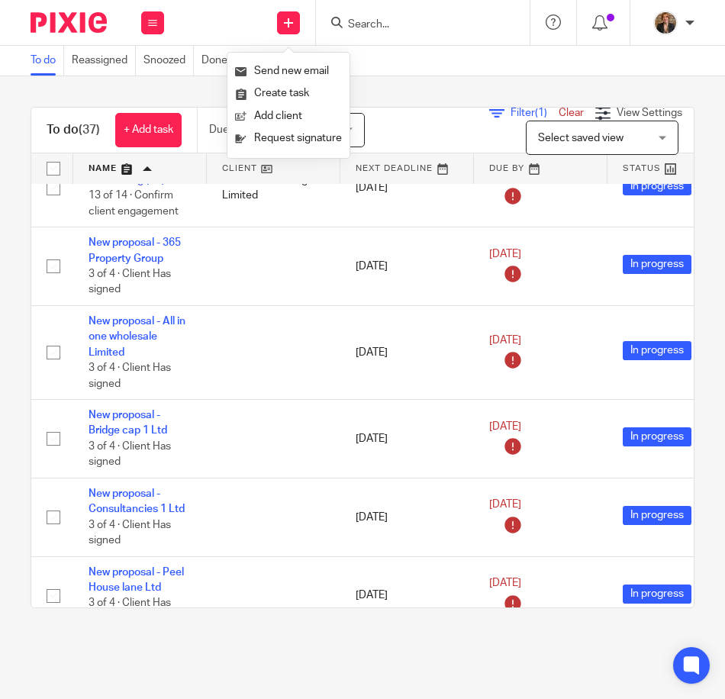
click at [404, 15] on form at bounding box center [427, 22] width 163 height 19
click at [395, 19] on input "Search" at bounding box center [414, 25] width 137 height 14
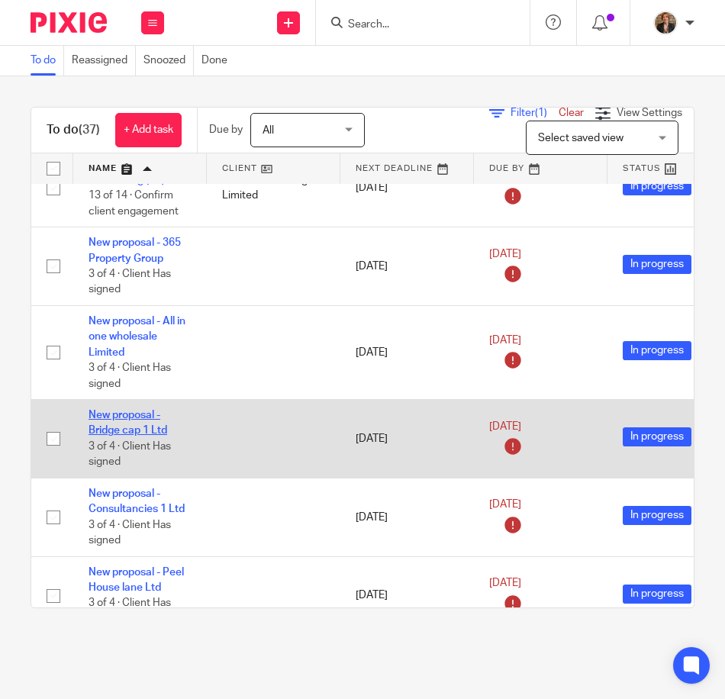
click at [150, 433] on link "New proposal - Bridge cap 1 Ltd" at bounding box center [128, 423] width 79 height 26
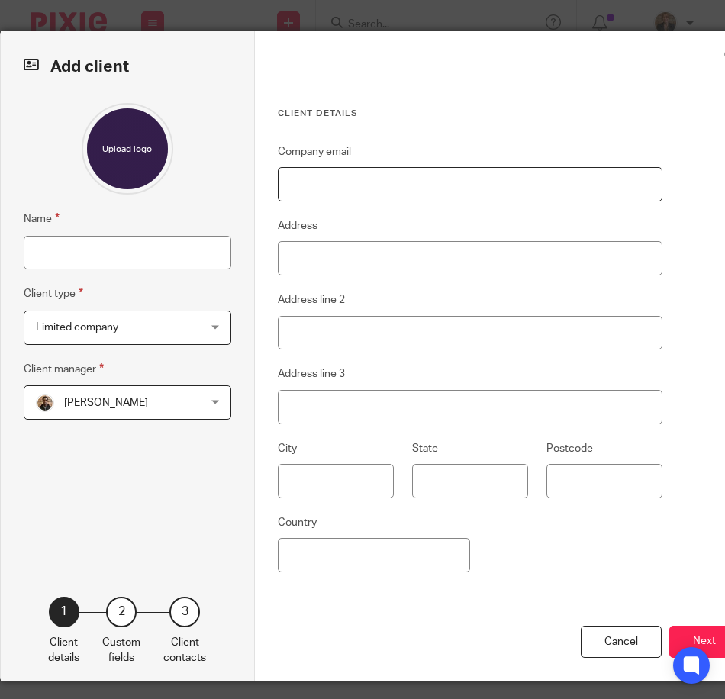
drag, startPoint x: 377, startPoint y: 182, endPoint x: 367, endPoint y: 182, distance: 9.9
click at [377, 182] on input "Company email" at bounding box center [470, 184] width 385 height 34
click at [140, 259] on input "Name" at bounding box center [128, 253] width 208 height 34
type input "365 Property Group Ltd"
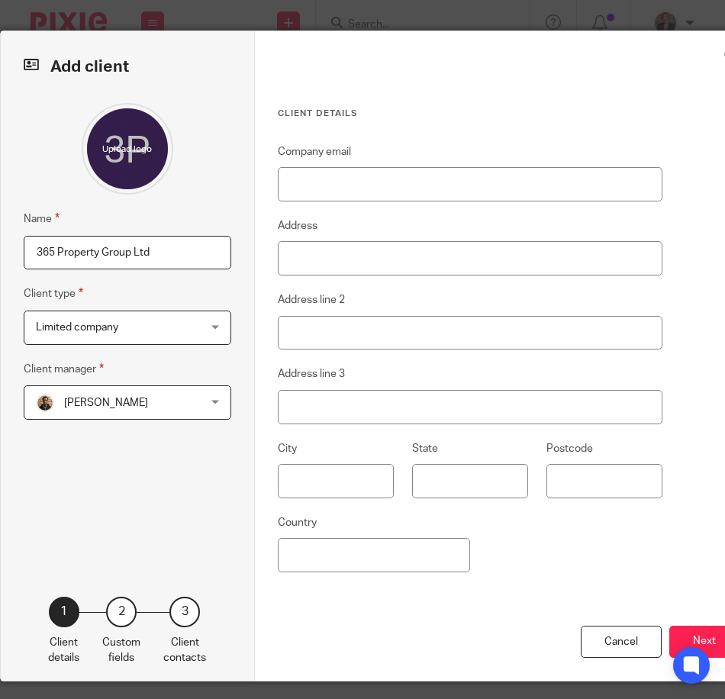
click at [164, 407] on span "[PERSON_NAME]" at bounding box center [114, 402] width 156 height 32
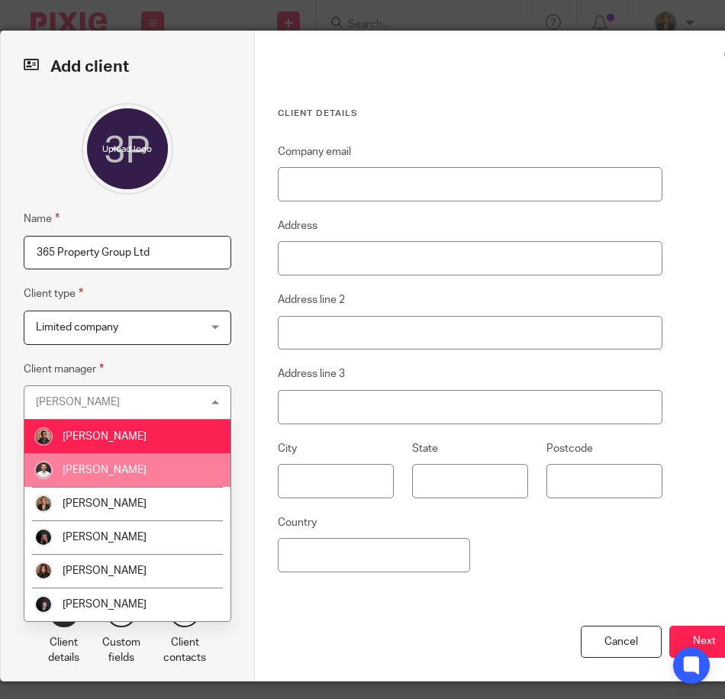
click at [153, 478] on li "[PERSON_NAME]" at bounding box center [127, 470] width 206 height 34
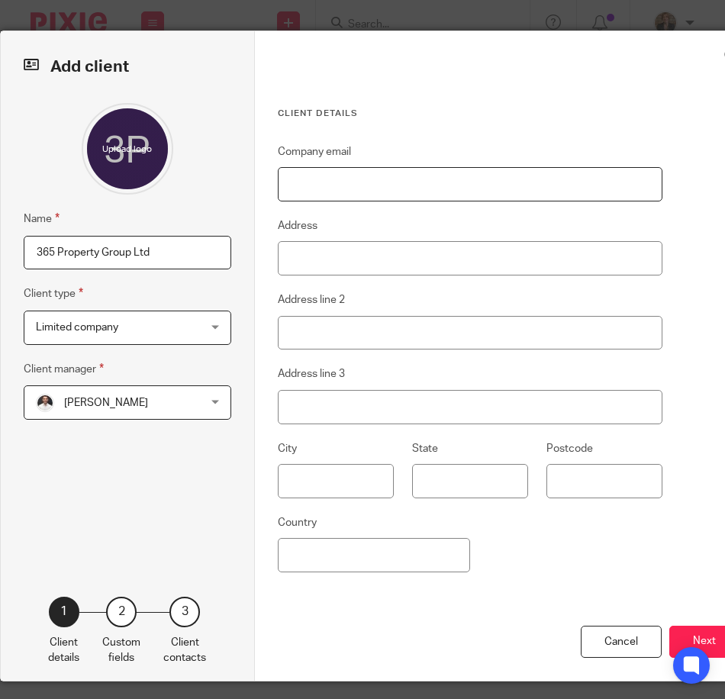
click at [372, 195] on input "Company email" at bounding box center [470, 184] width 385 height 34
click at [459, 192] on input "Company email" at bounding box center [470, 184] width 385 height 34
paste input "365propertygroupltd@gmail.com"
type input "365propertygroupltd@gmail.com"
click at [294, 266] on input "Address" at bounding box center [470, 258] width 385 height 34
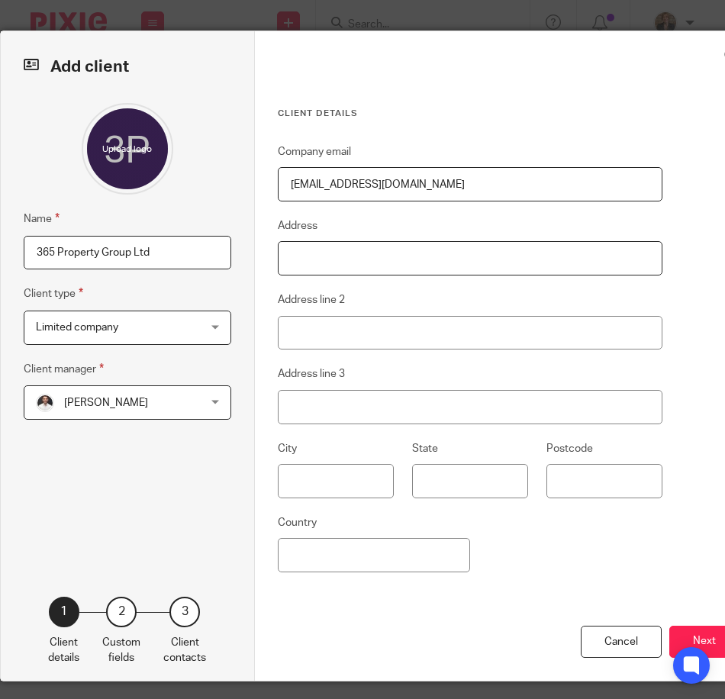
type input "300 St Marys Road"
type input "Garston"
type input "Liverpool"
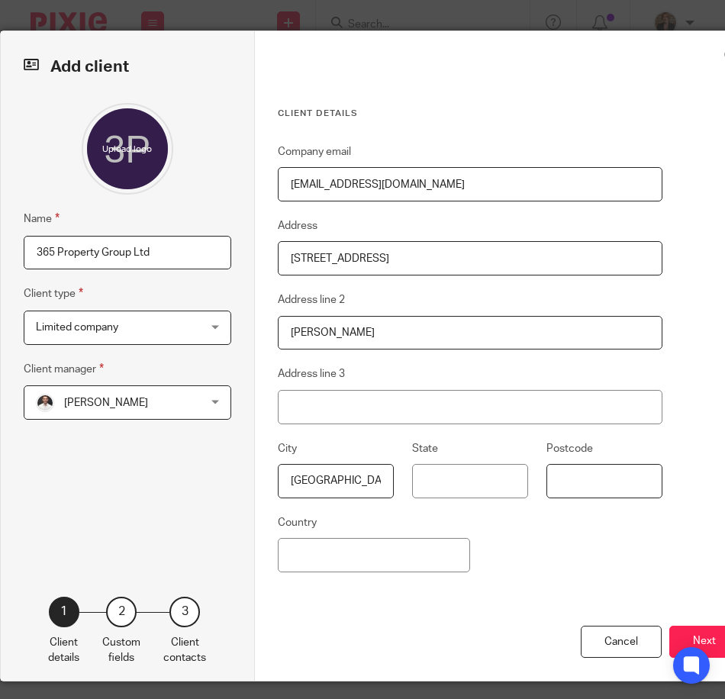
type input "L19 0NQ"
type input "United Kingdom"
click at [679, 639] on button "Next" at bounding box center [704, 642] width 70 height 33
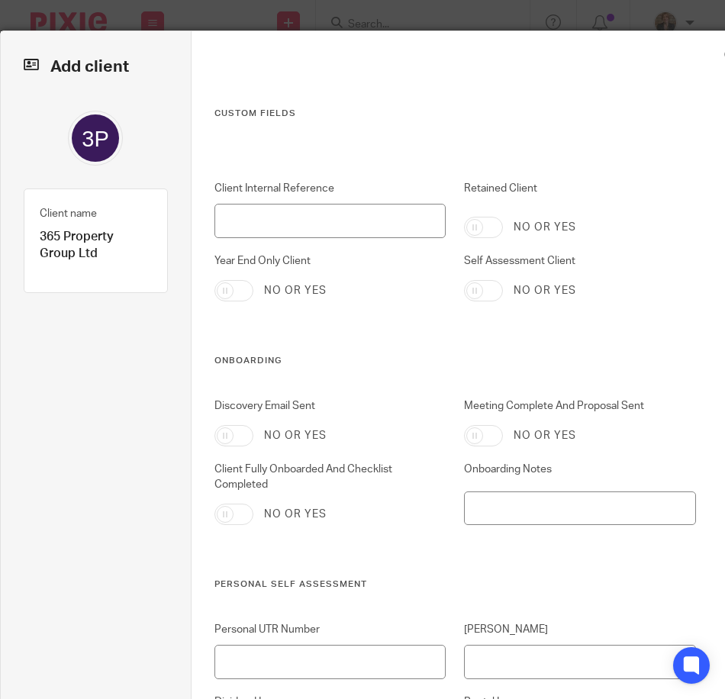
click at [240, 294] on input "Year End Only Client" at bounding box center [233, 290] width 39 height 21
checkbox input "true"
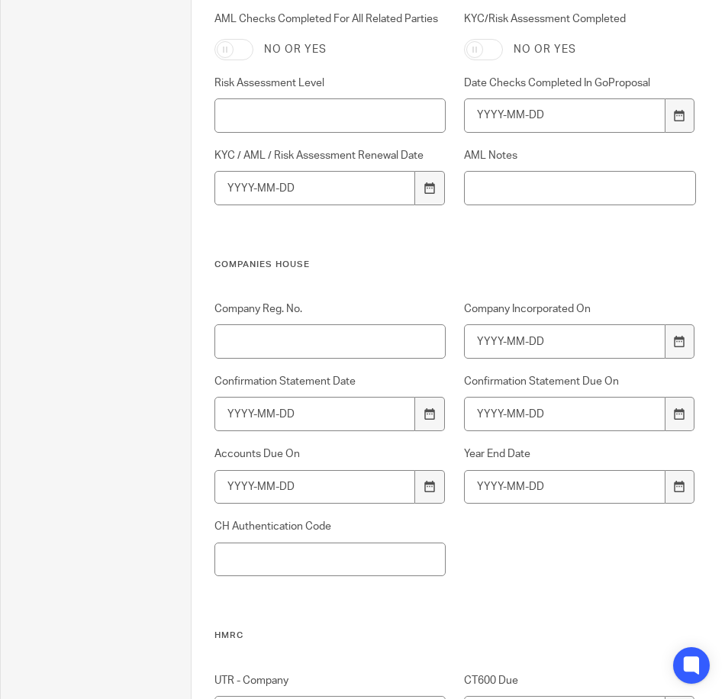
scroll to position [967, 0]
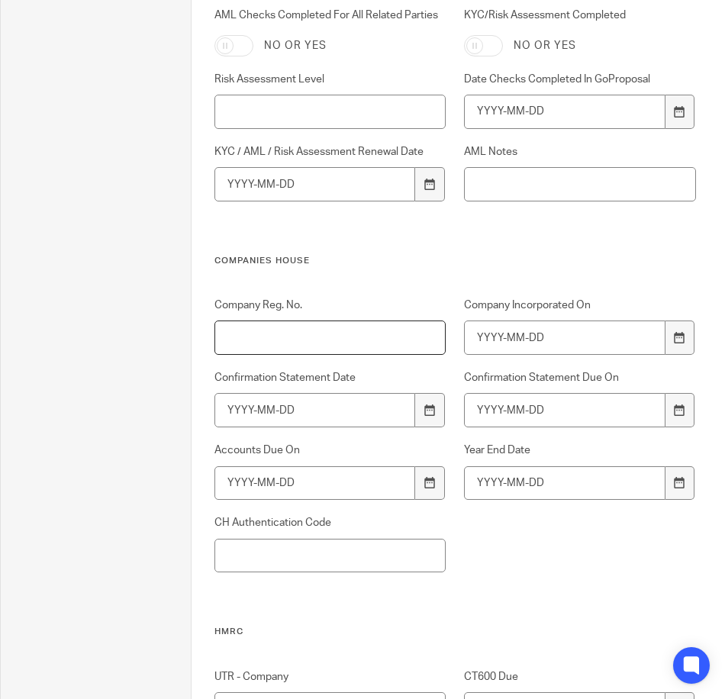
click at [263, 342] on input "Company Reg. No." at bounding box center [330, 337] width 232 height 34
paste input "14052528"
type input "14052528"
click at [478, 542] on div "Company Reg. No. 14052528 Company Incorporated On Confirmation Statement Date C…" at bounding box center [446, 462] width 500 height 328
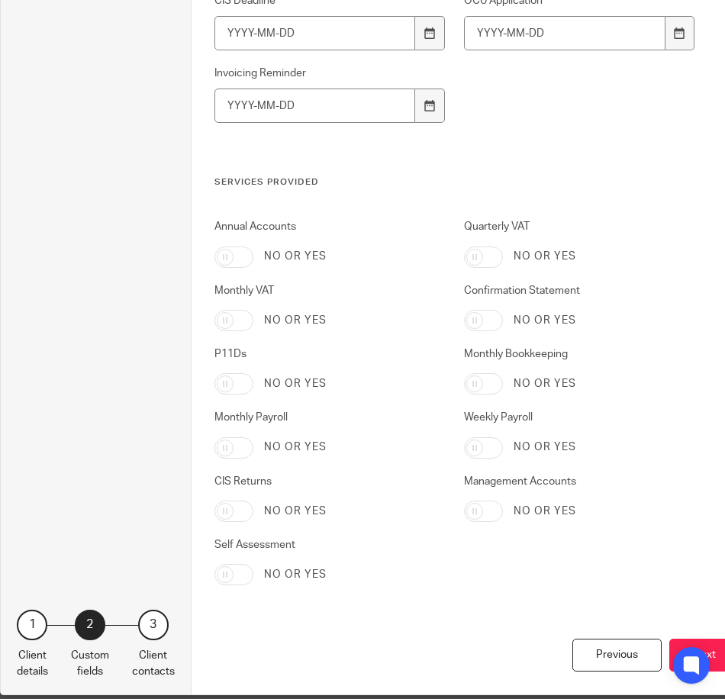
scroll to position [3052, 0]
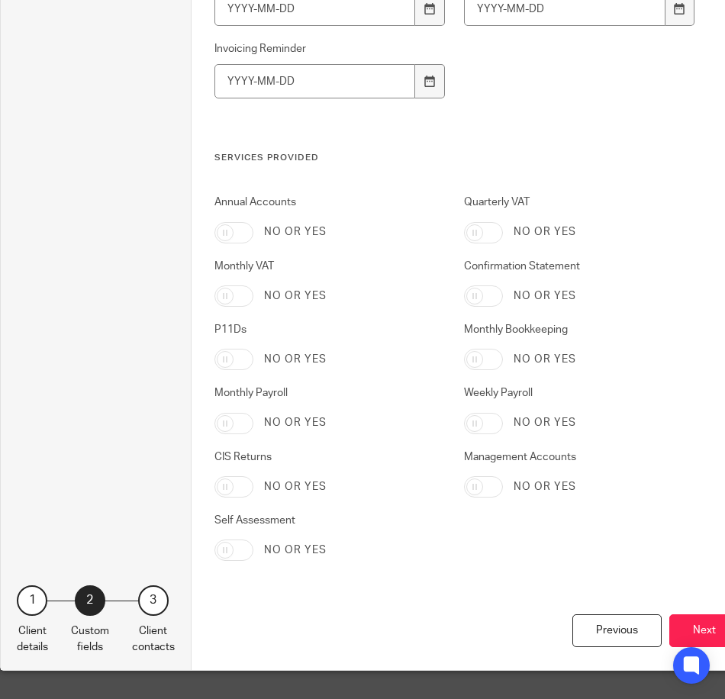
click at [237, 232] on input "Annual Accounts" at bounding box center [233, 232] width 39 height 21
checkbox input "true"
click at [481, 303] on input "Confirmation Statement" at bounding box center [483, 295] width 39 height 21
checkbox input "true"
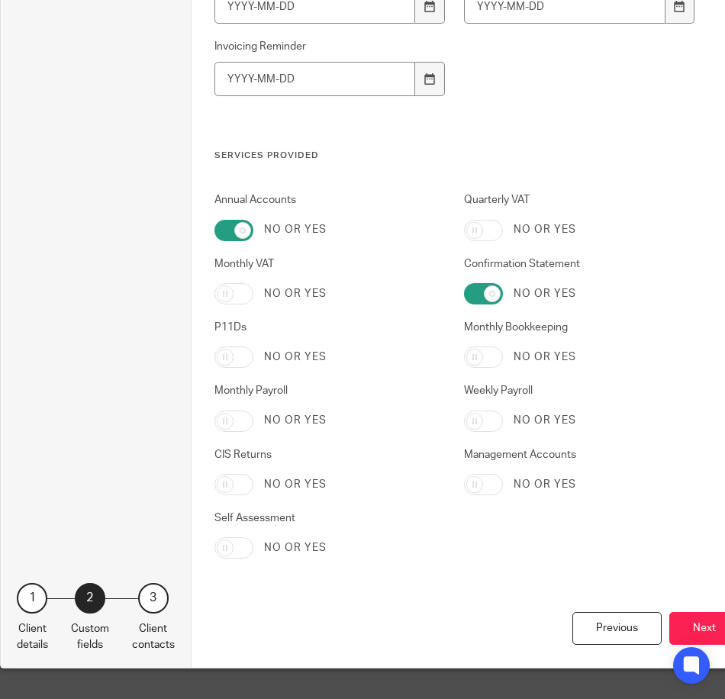
scroll to position [3065, 0]
click at [681, 612] on button "Next" at bounding box center [704, 628] width 70 height 33
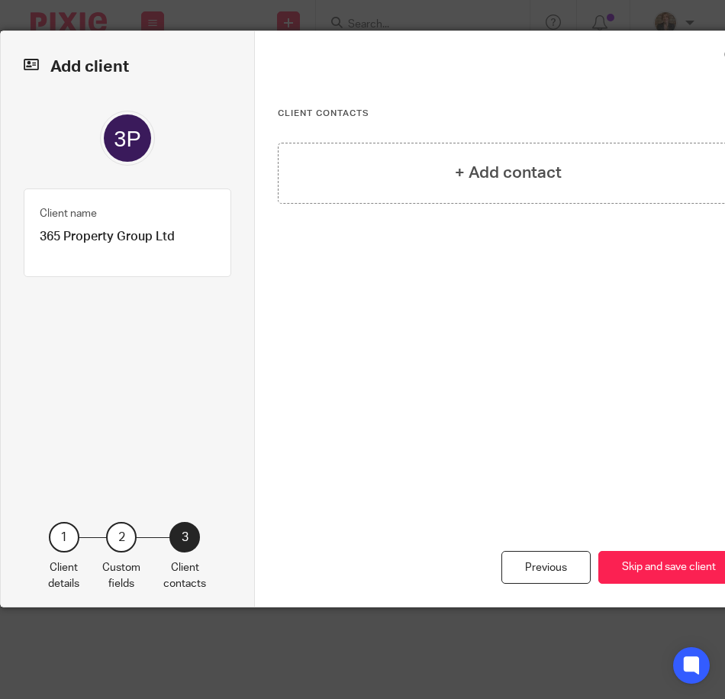
scroll to position [0, 0]
click at [361, 163] on div "+ Add contact" at bounding box center [509, 173] width 462 height 61
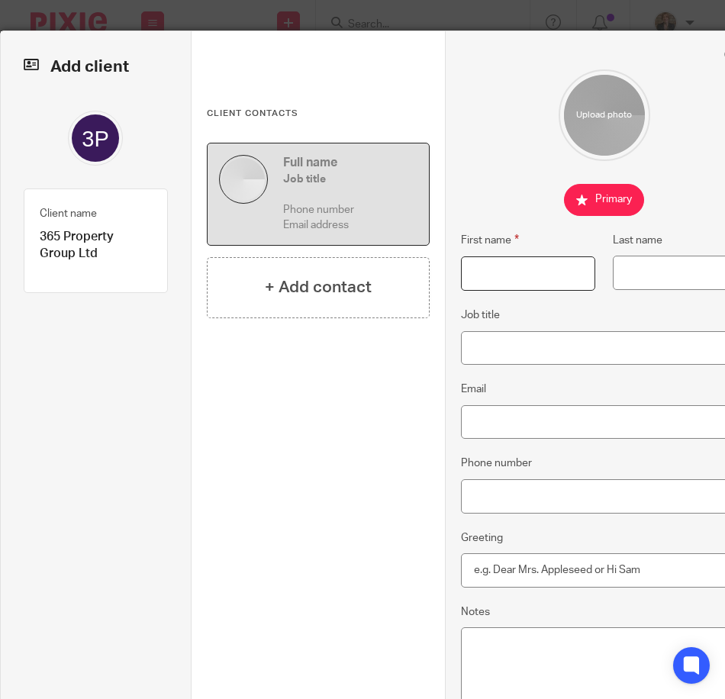
click at [486, 258] on input "First name" at bounding box center [528, 273] width 134 height 34
type input "Steven"
type input "White"
type input "Director"
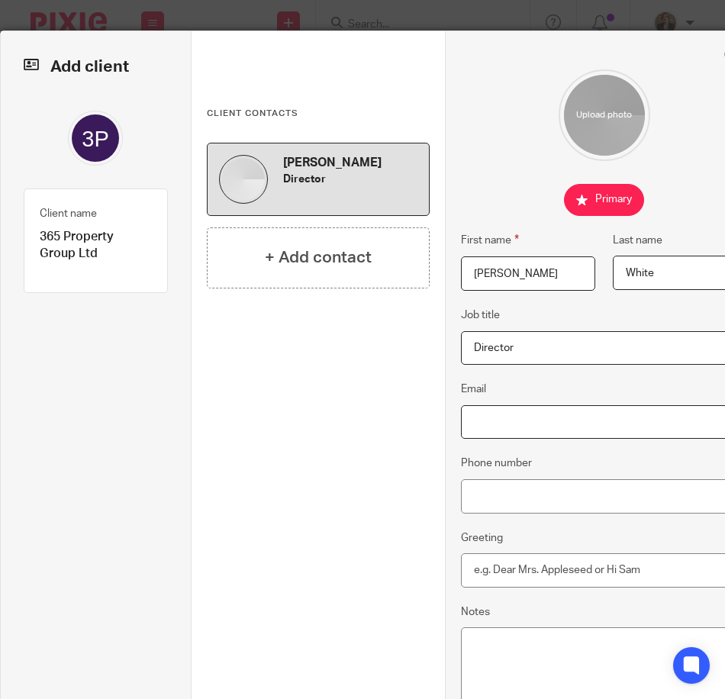
click at [533, 423] on input "Email" at bounding box center [604, 422] width 286 height 34
type input "365propertygroupltd@gmail.com"
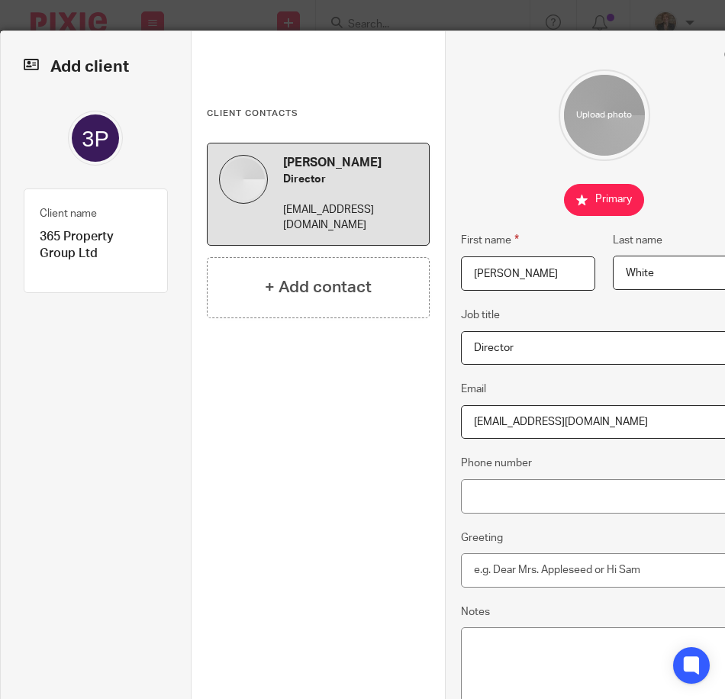
click at [510, 463] on label "Phone number" at bounding box center [496, 462] width 71 height 15
click at [510, 479] on input "Phone number" at bounding box center [604, 496] width 286 height 34
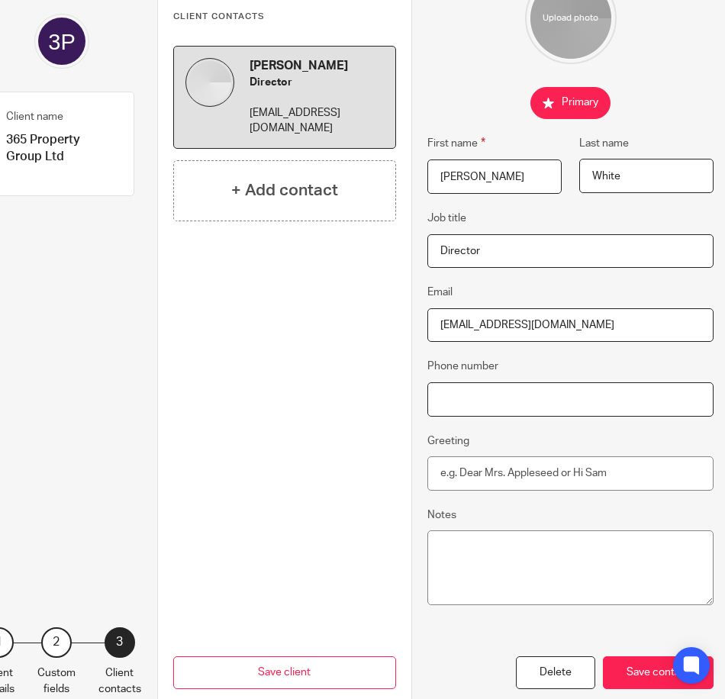
scroll to position [153, 34]
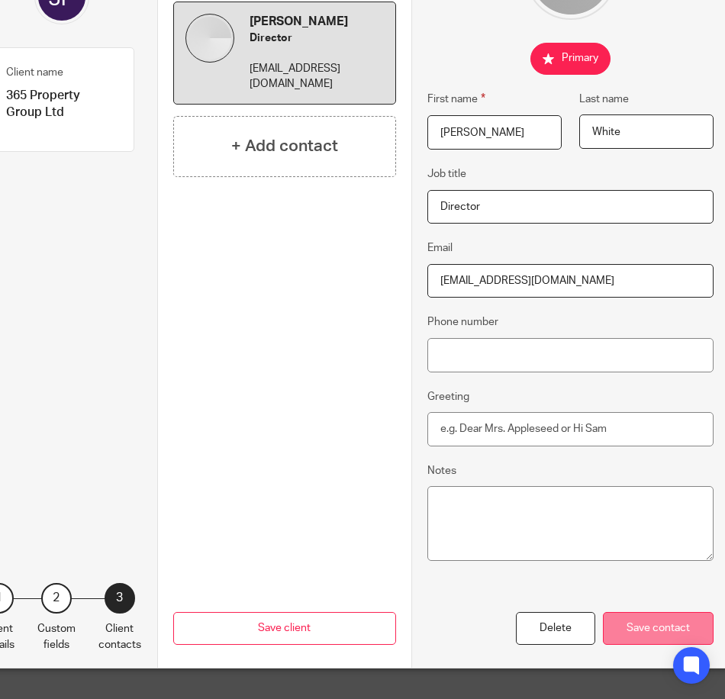
click at [672, 612] on div "Save contact" at bounding box center [658, 628] width 111 height 33
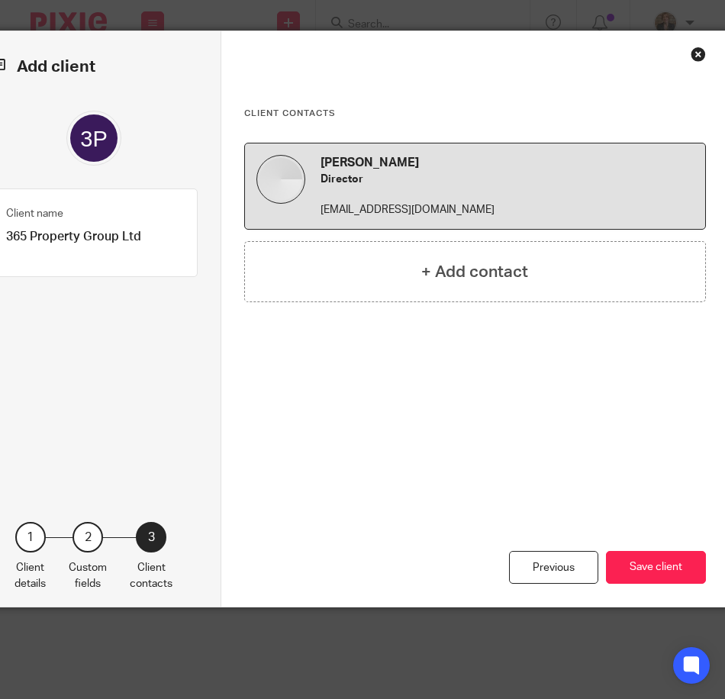
scroll to position [0, 34]
click at [654, 571] on button "Save client" at bounding box center [656, 567] width 100 height 33
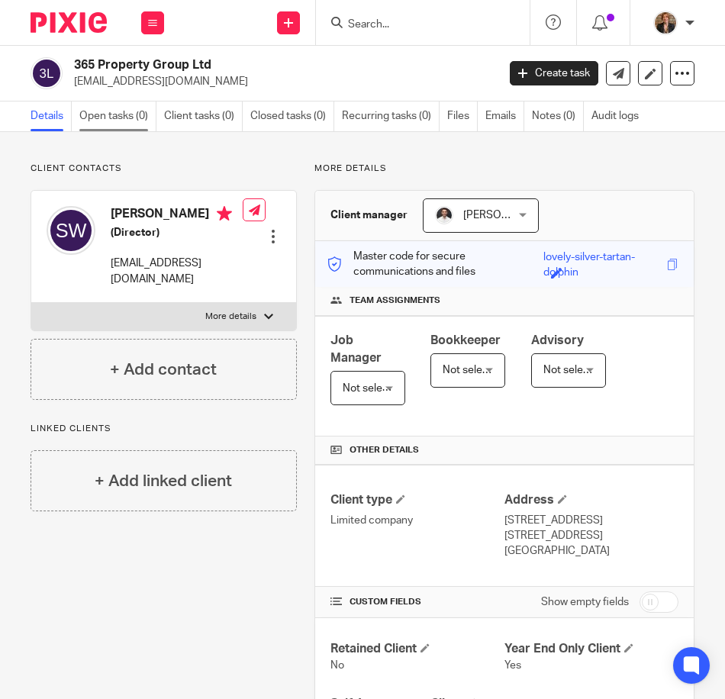
click at [132, 117] on link "Open tasks (0)" at bounding box center [117, 116] width 77 height 30
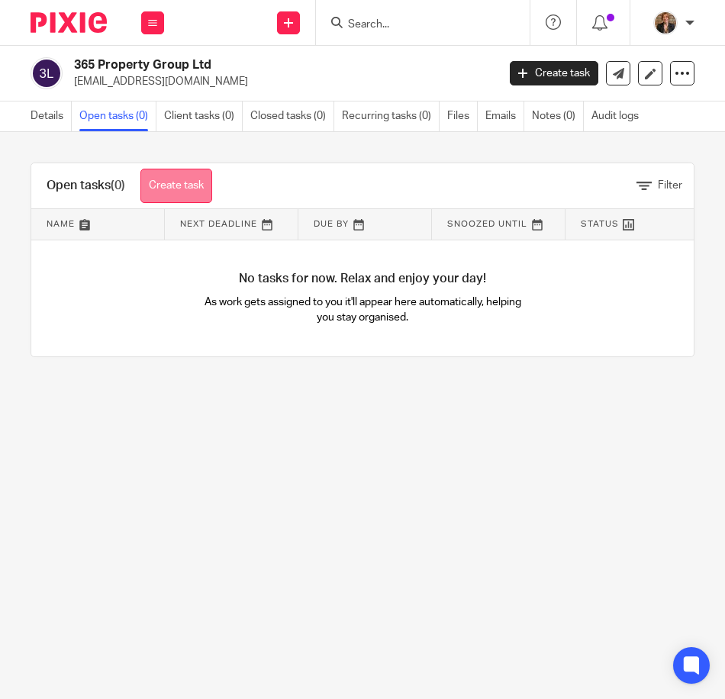
click at [193, 178] on link "Create task" at bounding box center [176, 186] width 72 height 34
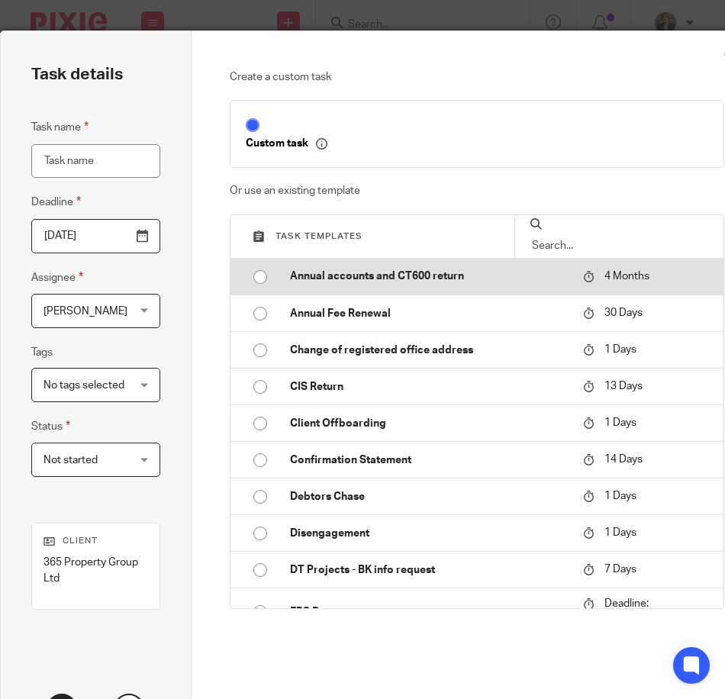
click at [264, 276] on input "radio" at bounding box center [260, 276] width 29 height 29
type input "[DATE]"
type input "Annual accounts and CT600 return"
checkbox input "false"
radio input "false"
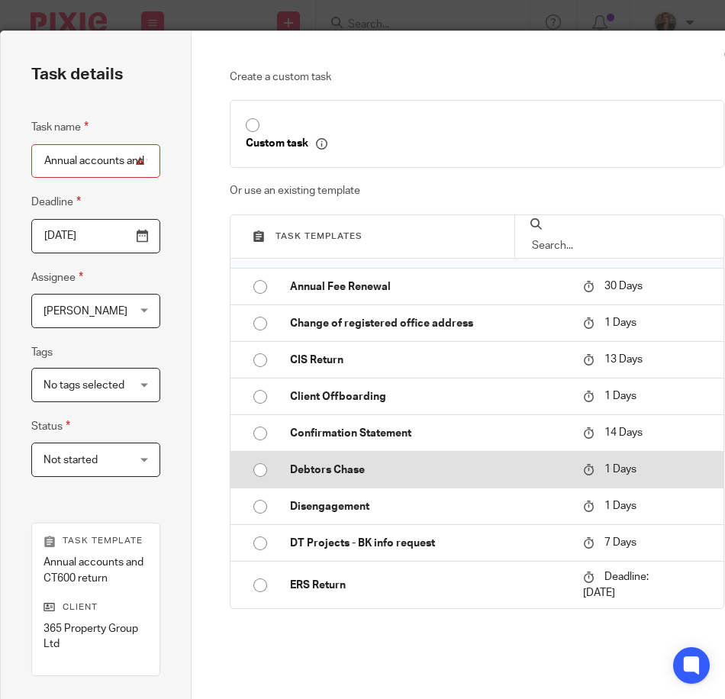
scroll to position [51, 0]
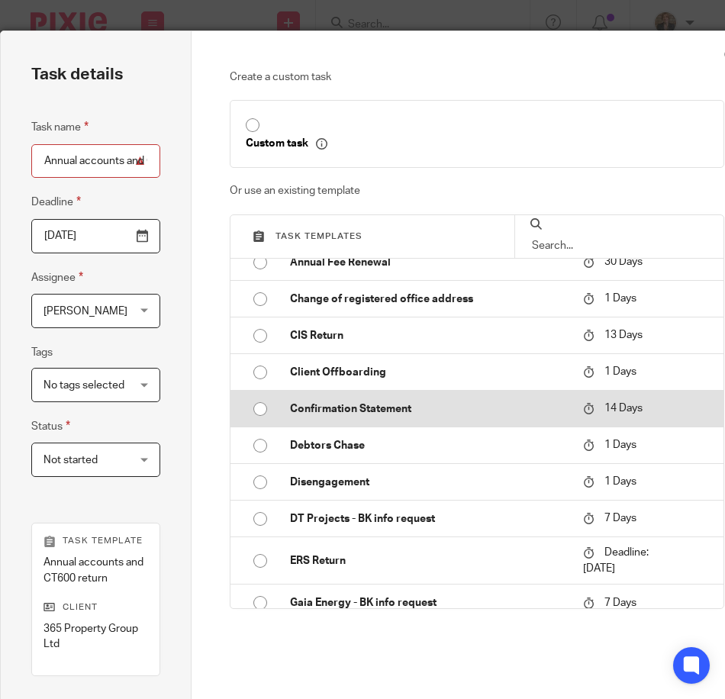
click at [262, 414] on input "radio" at bounding box center [260, 408] width 29 height 29
type input "2025-10-27"
type input "Confirmation Statement"
radio input "false"
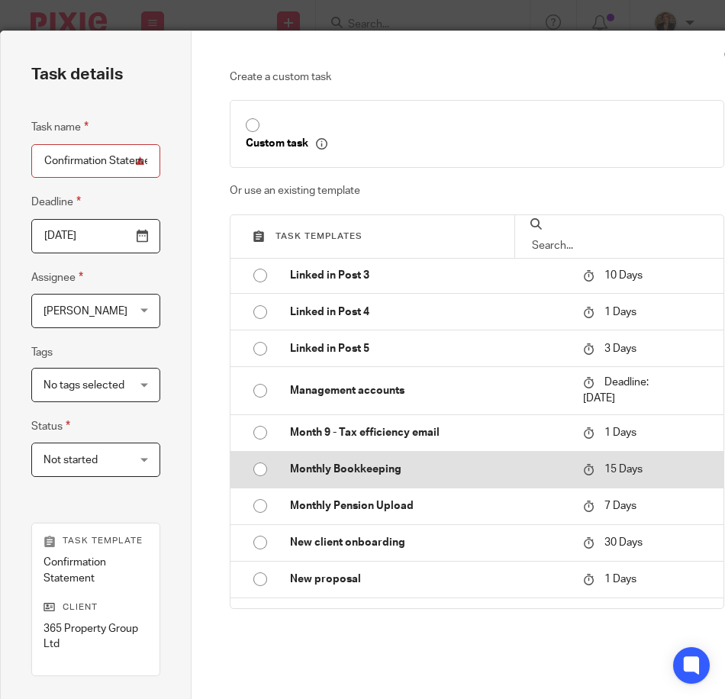
scroll to position [712, 0]
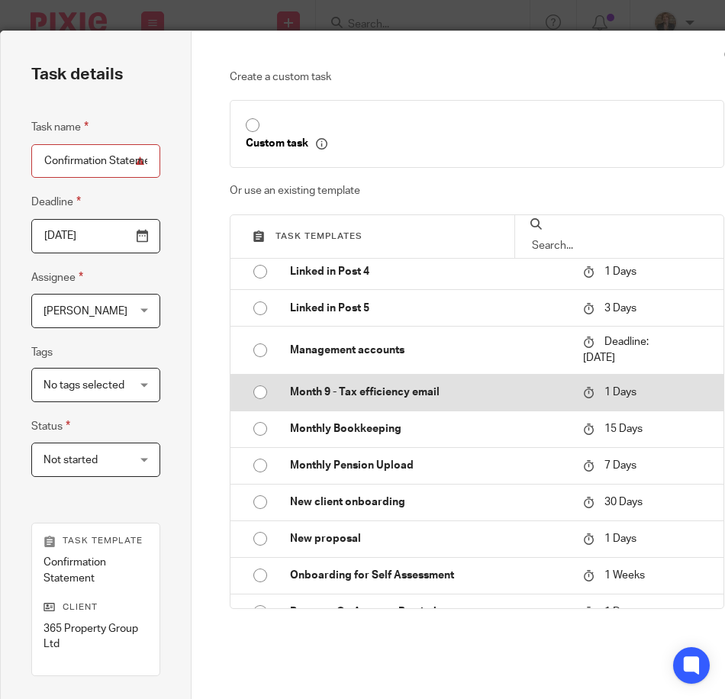
click at [255, 391] on input "radio" at bounding box center [260, 392] width 29 height 29
type input "2025-10-14"
type input "Month 9 - Tax efficiency email"
radio input "false"
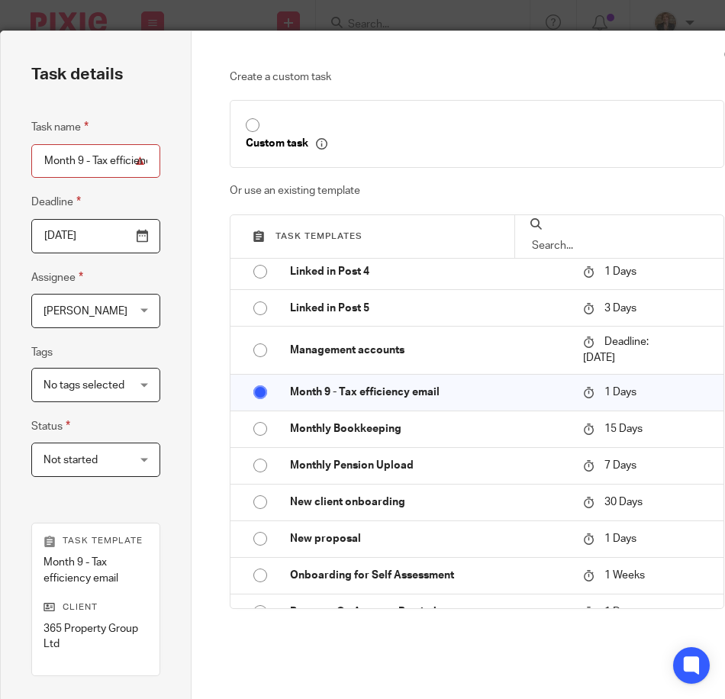
click at [126, 311] on span "[PERSON_NAME]" at bounding box center [89, 310] width 92 height 32
click at [345, 614] on div "Create a custom task Custom task Or use an existing template Task templates Ann…" at bounding box center [477, 382] width 495 height 627
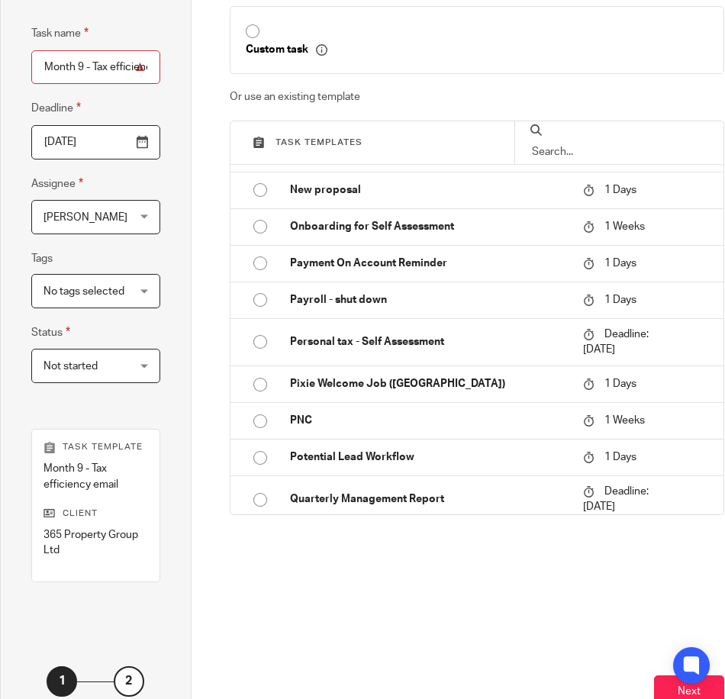
scroll to position [184, 0]
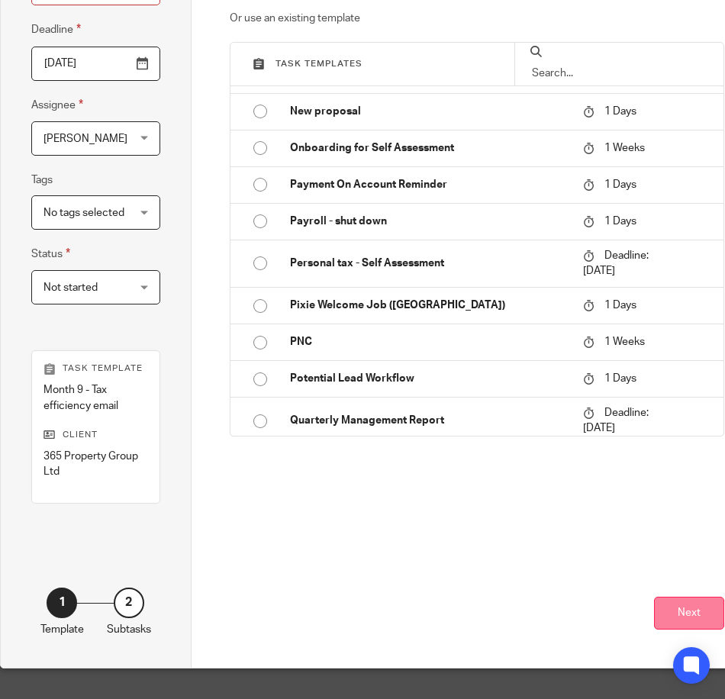
click at [694, 597] on button "Next" at bounding box center [689, 613] width 70 height 33
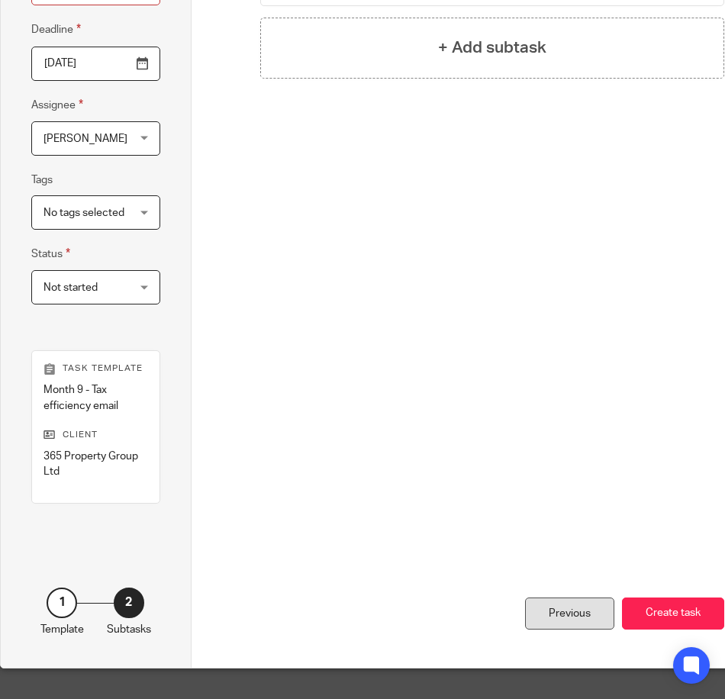
click at [540, 603] on div "Previous" at bounding box center [569, 613] width 89 height 33
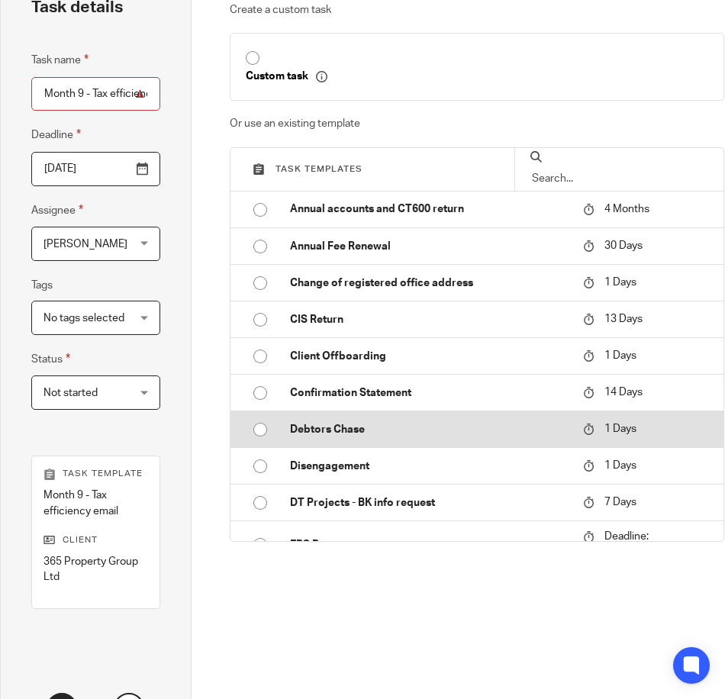
scroll to position [0, 0]
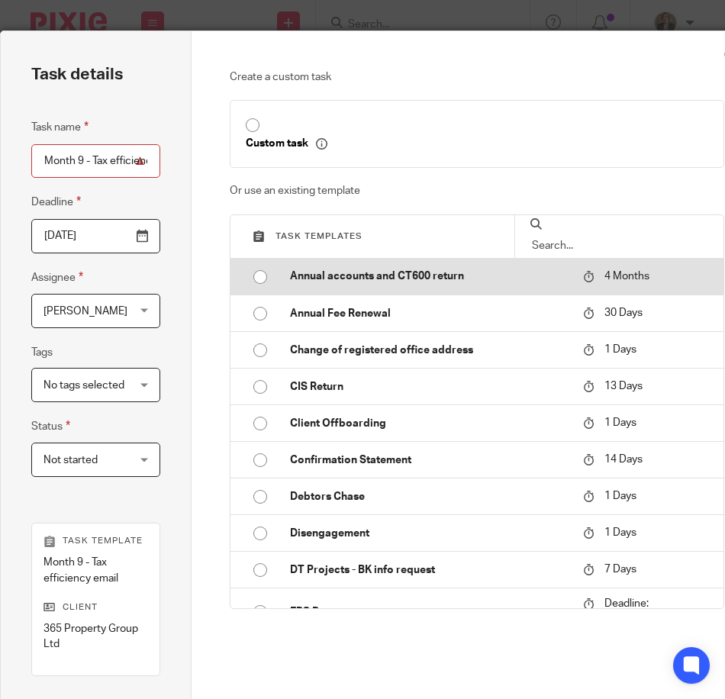
click at [255, 278] on input "radio" at bounding box center [260, 276] width 29 height 29
type input "2026-02-13"
type input "Annual accounts and CT600 return"
radio input "false"
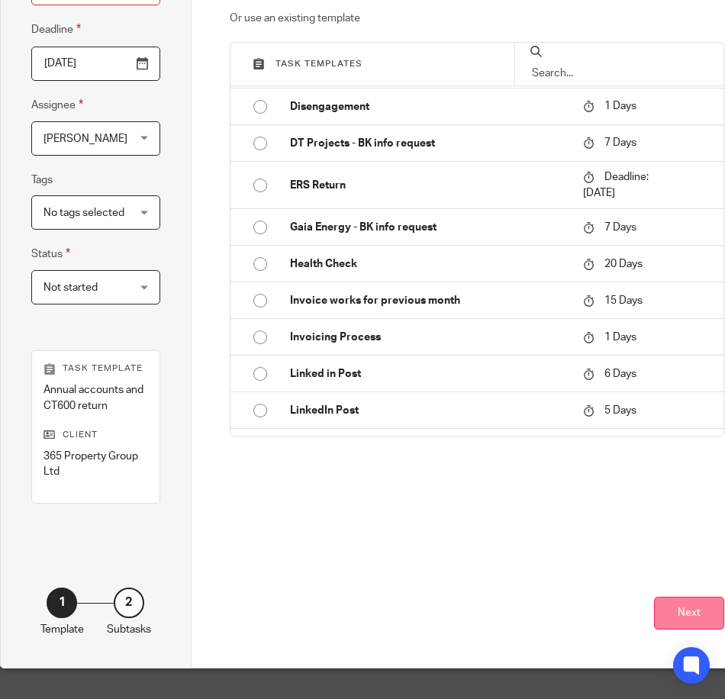
scroll to position [184, 0]
click at [667, 597] on button "Next" at bounding box center [689, 613] width 70 height 33
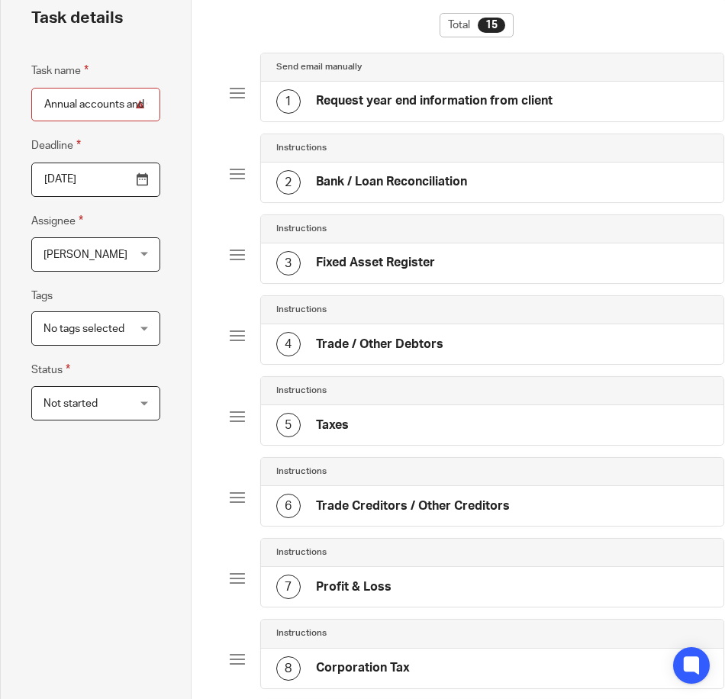
scroll to position [0, 0]
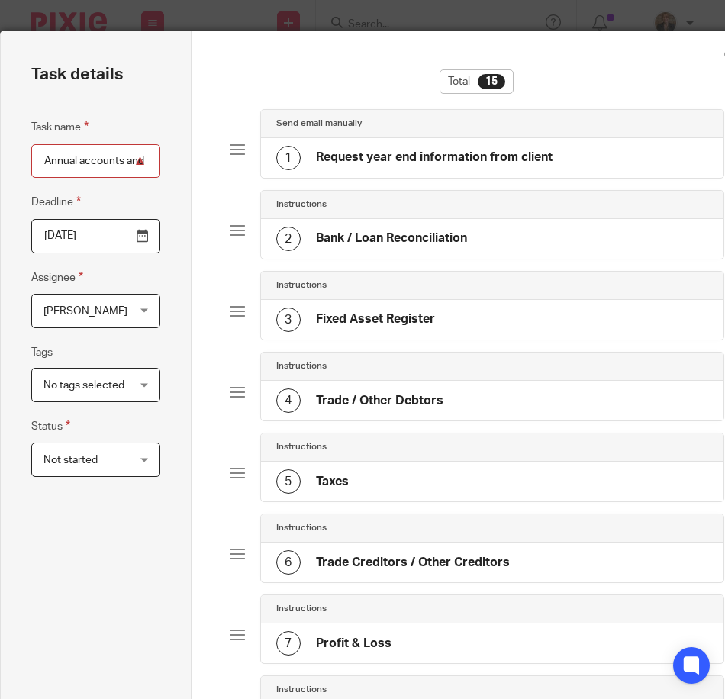
click at [130, 317] on span "[PERSON_NAME]" at bounding box center [89, 310] width 92 height 32
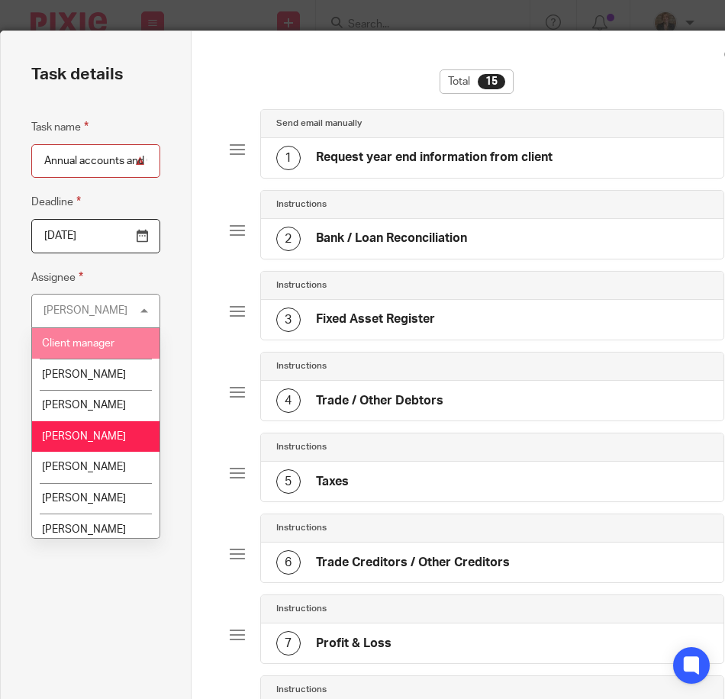
click at [121, 350] on li "Client manager" at bounding box center [95, 343] width 127 height 31
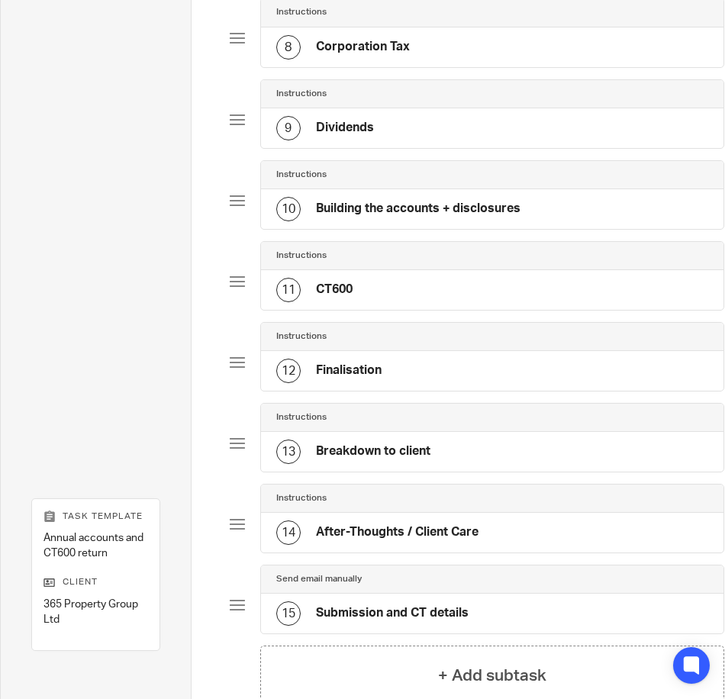
scroll to position [837, 0]
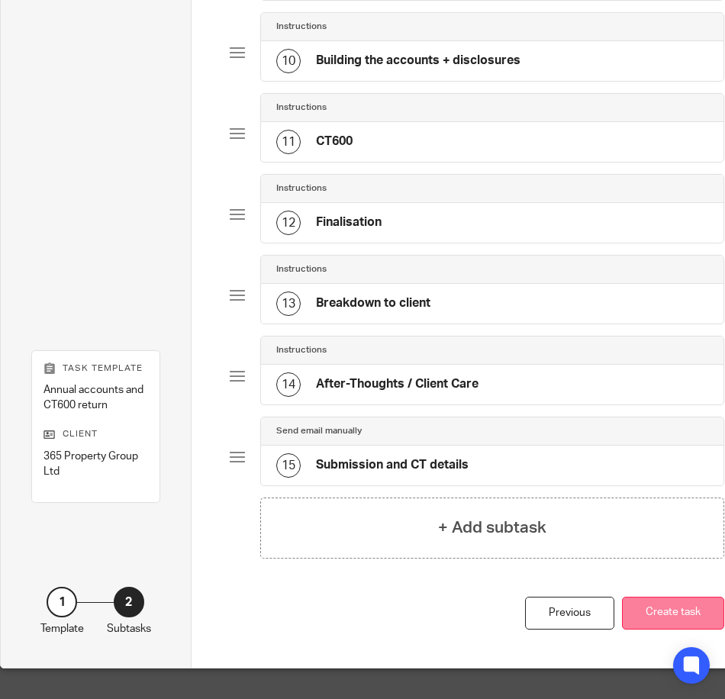
click at [655, 601] on button "Create task" at bounding box center [673, 613] width 102 height 33
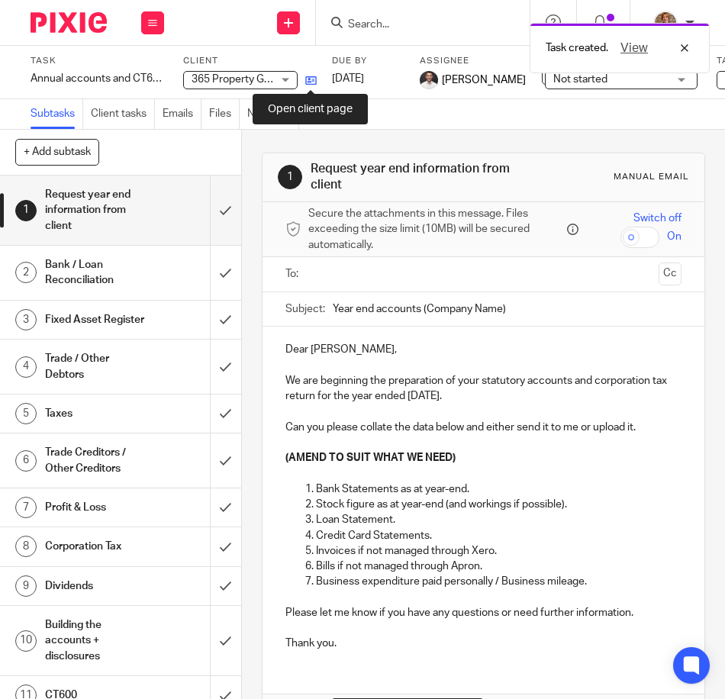
click at [313, 82] on icon at bounding box center [310, 80] width 11 height 11
click at [311, 84] on icon at bounding box center [310, 80] width 11 height 11
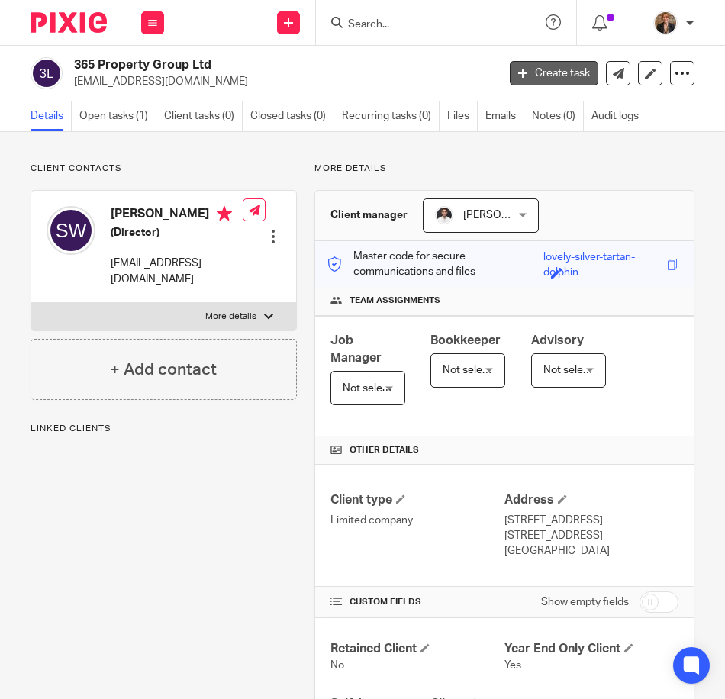
click at [542, 72] on link "Create task" at bounding box center [554, 73] width 89 height 24
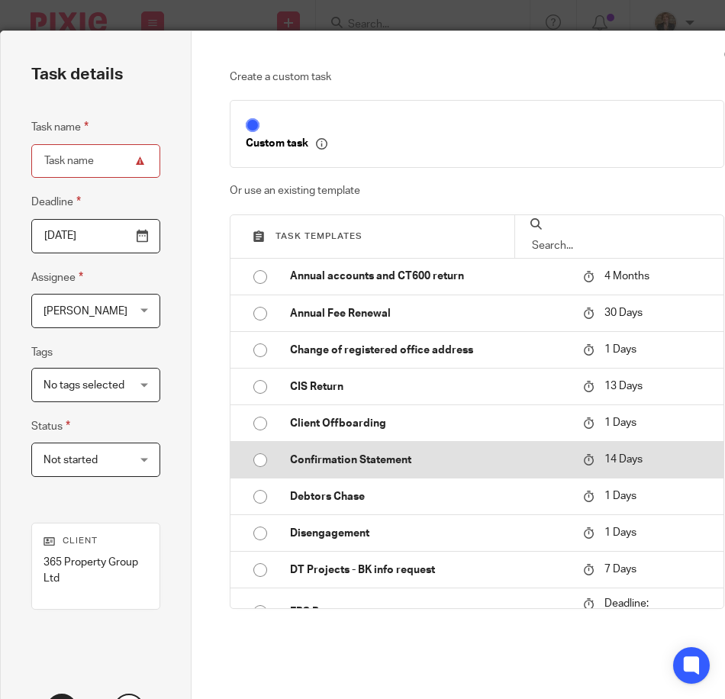
click at [259, 455] on input "radio" at bounding box center [260, 460] width 29 height 29
type input "[DATE]"
type input "Confirmation Statement"
checkbox input "false"
radio input "false"
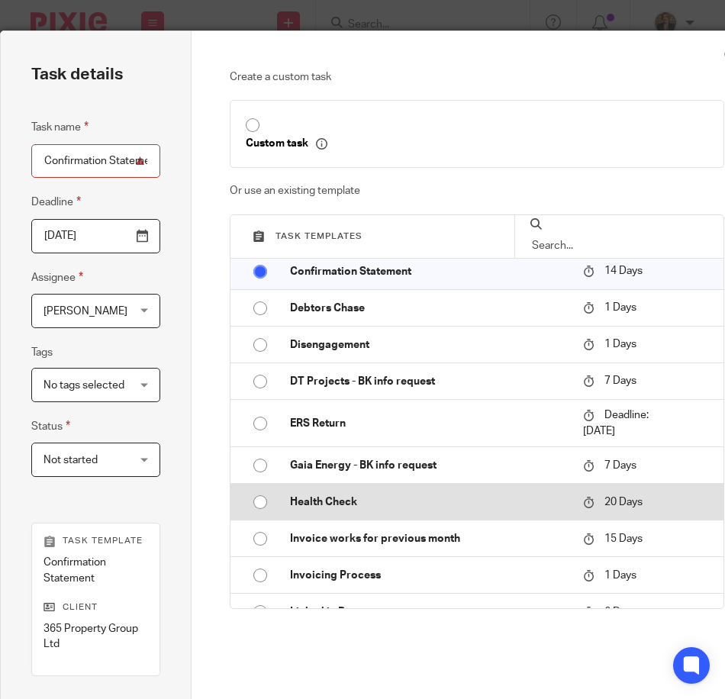
scroll to position [204, 0]
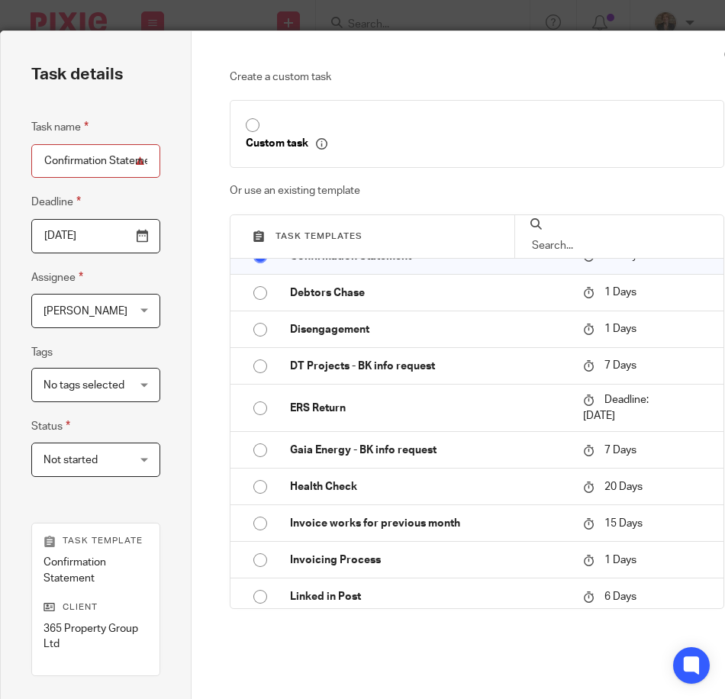
click at [140, 311] on div "[PERSON_NAME] [PERSON_NAME]" at bounding box center [95, 311] width 129 height 34
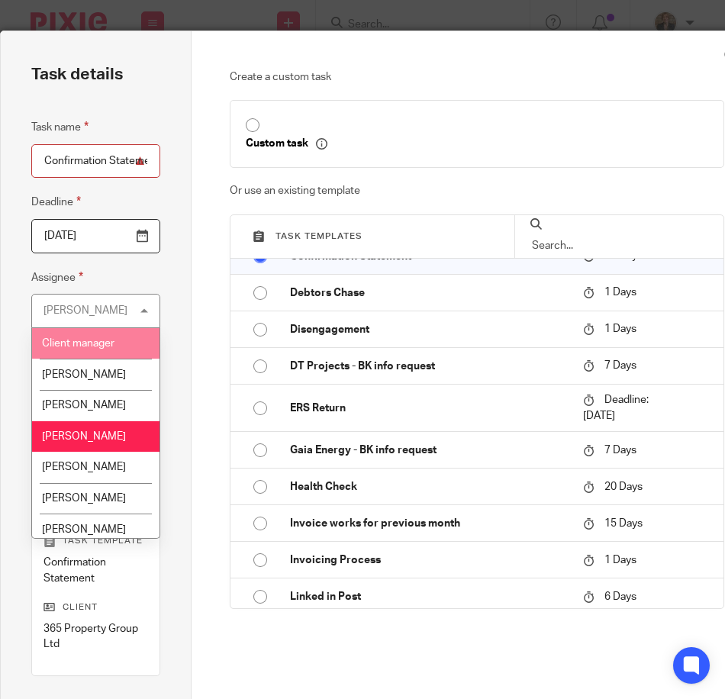
click at [118, 335] on li "Client manager" at bounding box center [95, 343] width 127 height 31
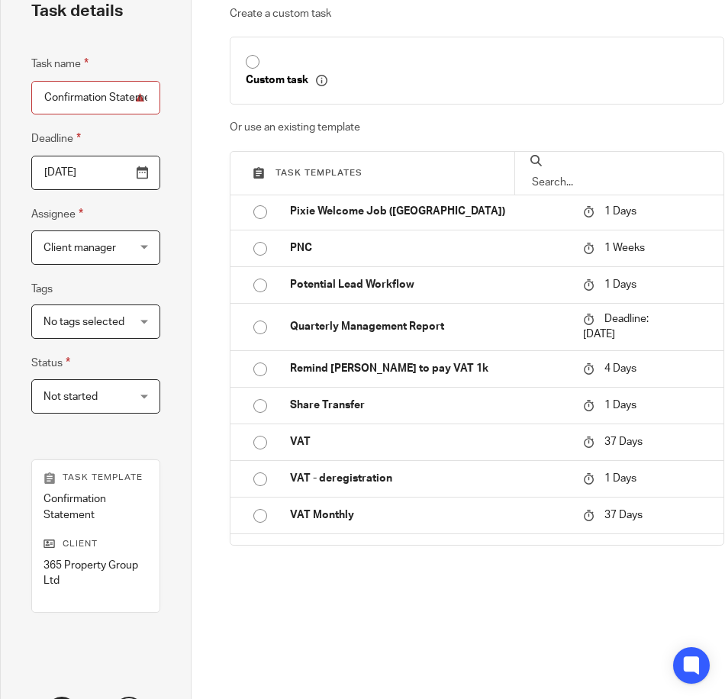
scroll to position [184, 0]
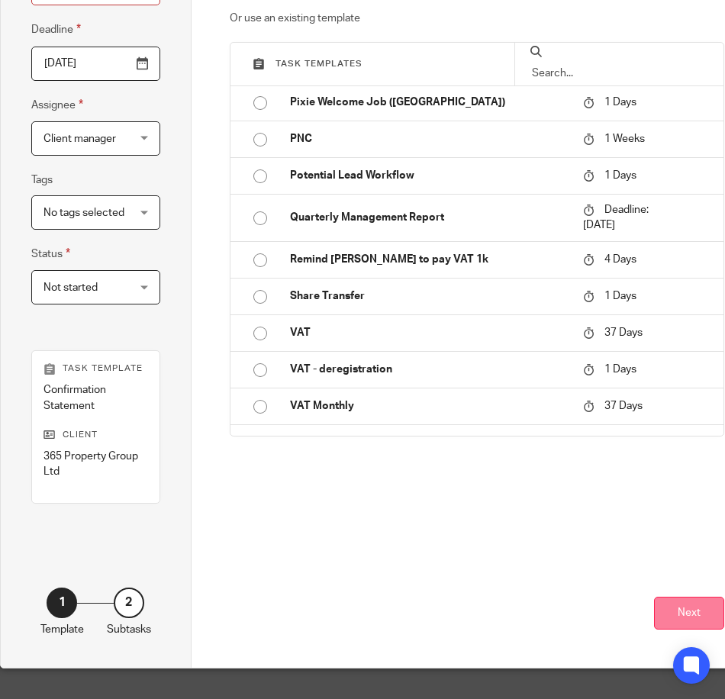
click at [661, 607] on button "Next" at bounding box center [689, 613] width 70 height 33
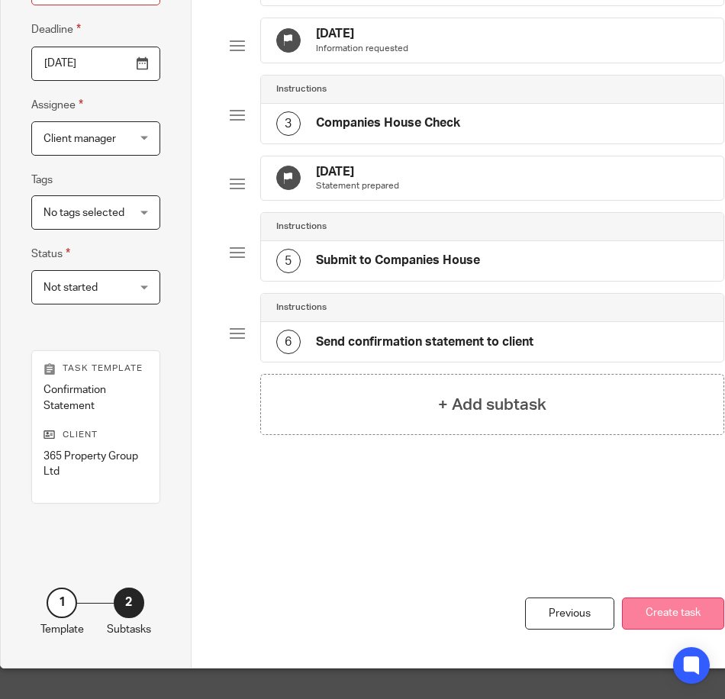
click at [660, 608] on button "Create task" at bounding box center [673, 613] width 102 height 33
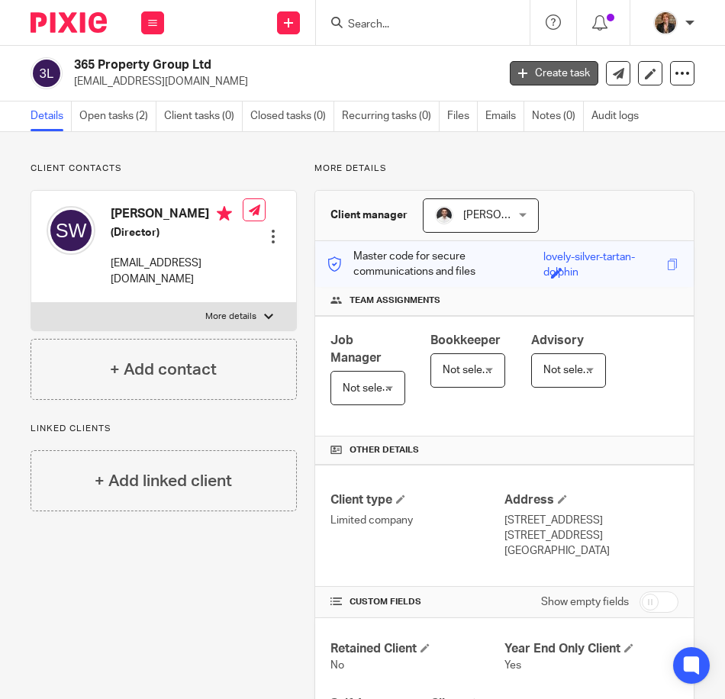
click at [536, 67] on link "Create task" at bounding box center [554, 73] width 89 height 24
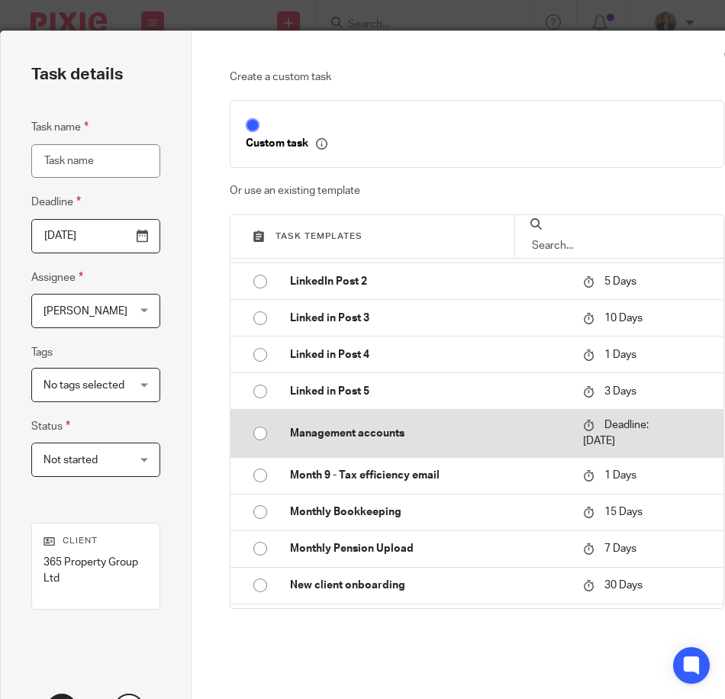
scroll to position [763, 0]
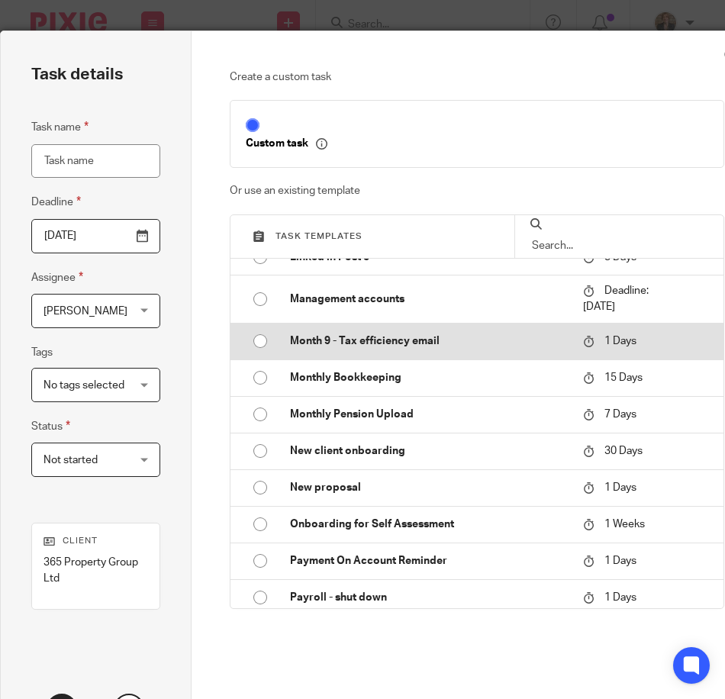
click at [261, 340] on input "radio" at bounding box center [260, 341] width 29 height 29
type input "[DATE]"
type input "Month 9 - Tax efficiency email"
checkbox input "false"
radio input "false"
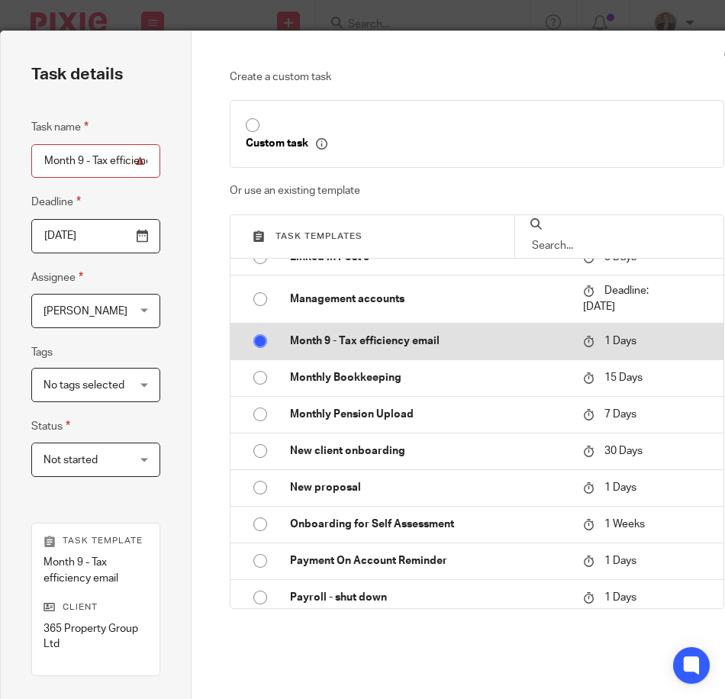
click at [261, 340] on input "radio" at bounding box center [260, 341] width 29 height 29
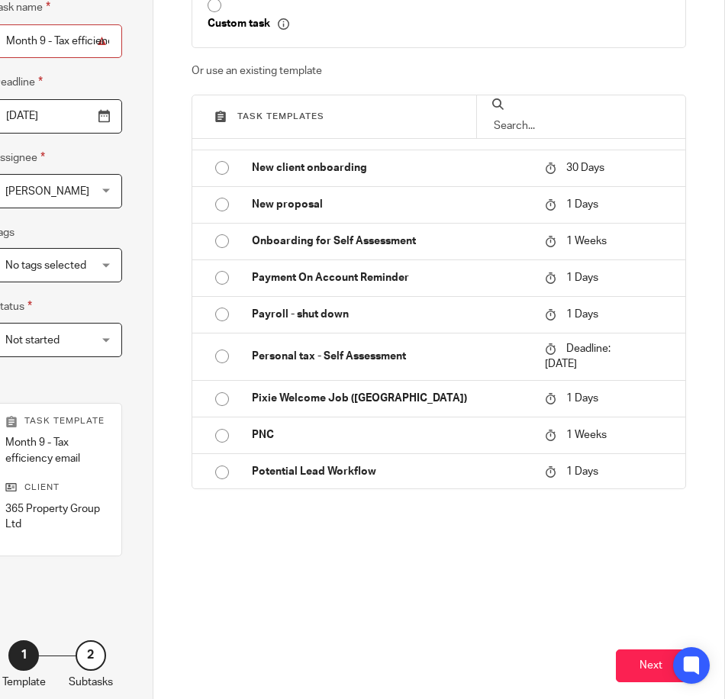
scroll to position [0, 50]
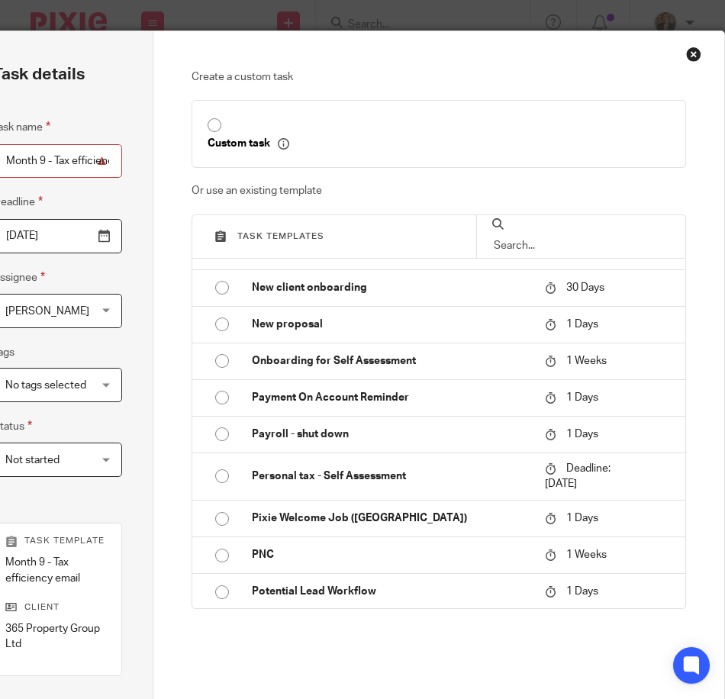
click at [686, 51] on div "Close this dialog window" at bounding box center [693, 54] width 15 height 15
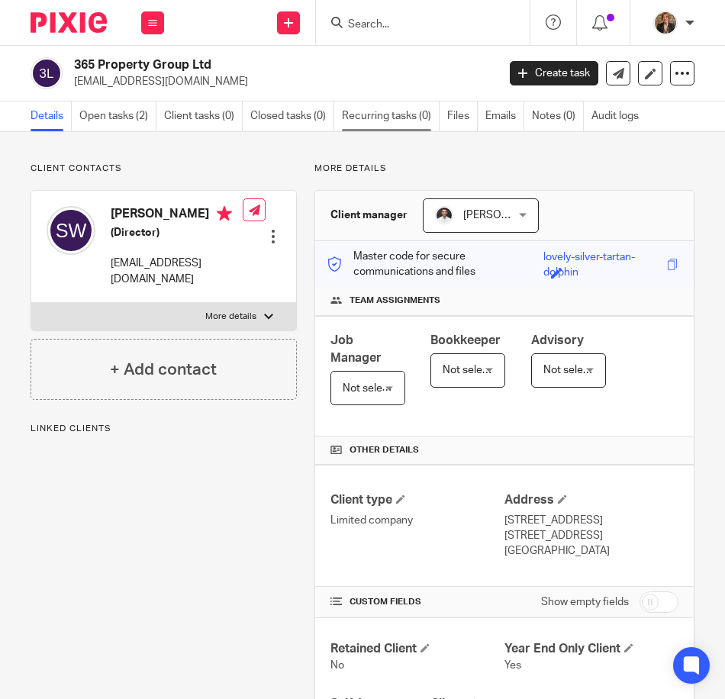
click at [401, 108] on link "Recurring tasks (0)" at bounding box center [391, 116] width 98 height 30
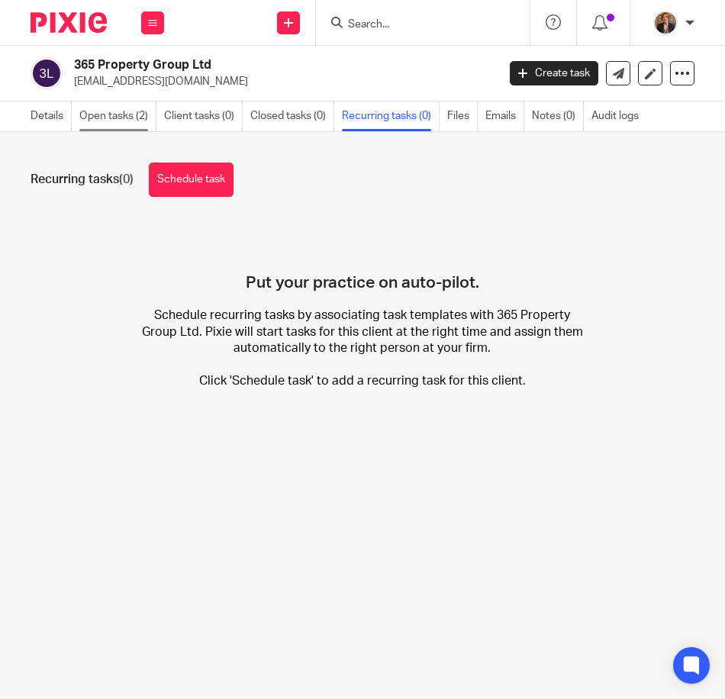
click at [105, 107] on link "Open tasks (2)" at bounding box center [117, 116] width 77 height 30
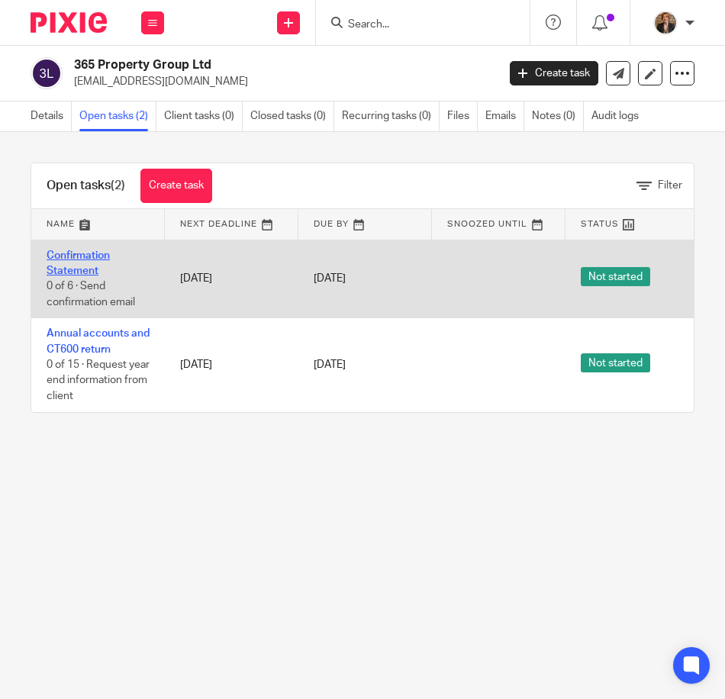
scroll to position [0, 429]
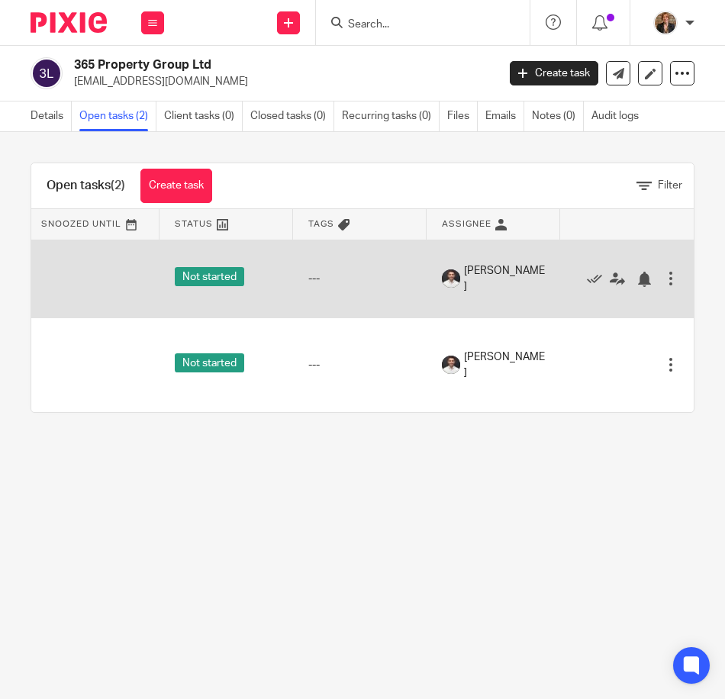
click at [655, 282] on td "Edit task Delete" at bounding box center [627, 279] width 134 height 79
click at [663, 281] on div at bounding box center [670, 278] width 15 height 15
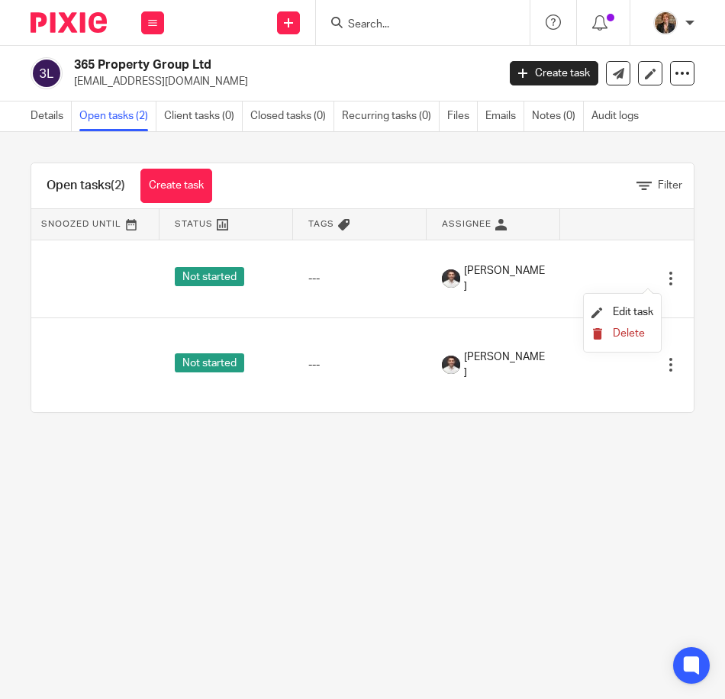
click at [640, 336] on span "Delete" at bounding box center [629, 333] width 32 height 11
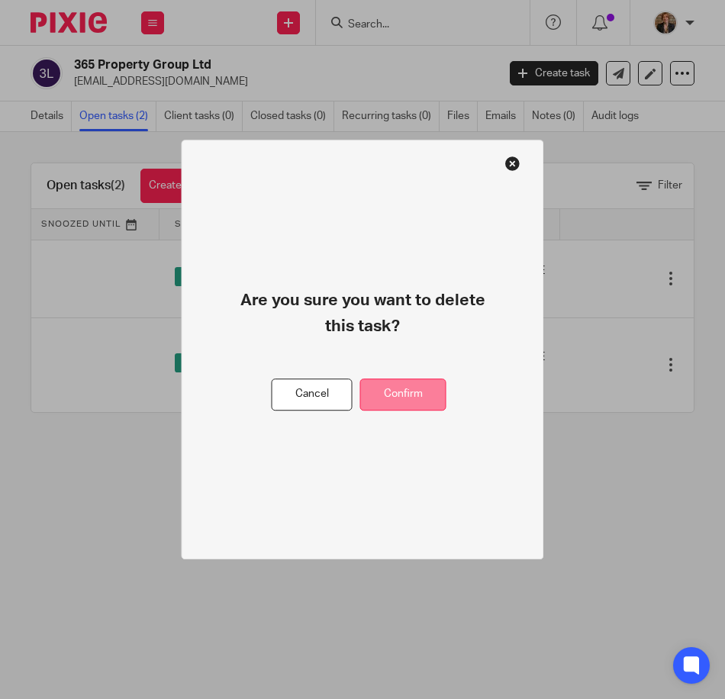
click at [428, 396] on button "Confirm" at bounding box center [403, 394] width 86 height 33
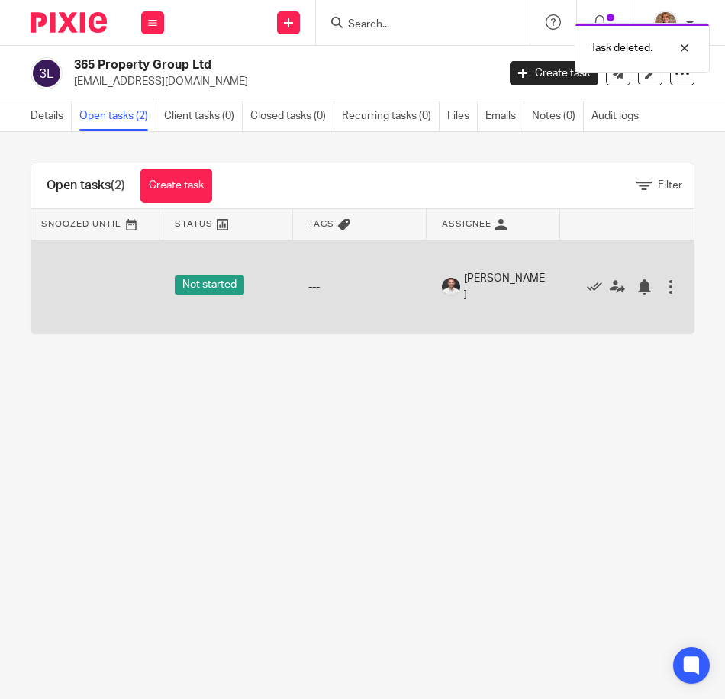
click at [663, 293] on div at bounding box center [670, 286] width 15 height 15
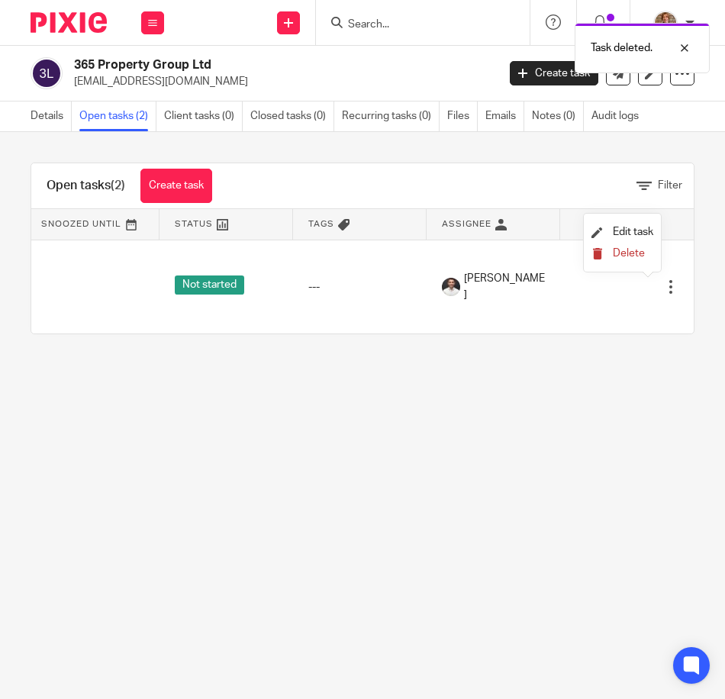
click at [634, 257] on span "Delete" at bounding box center [629, 253] width 32 height 11
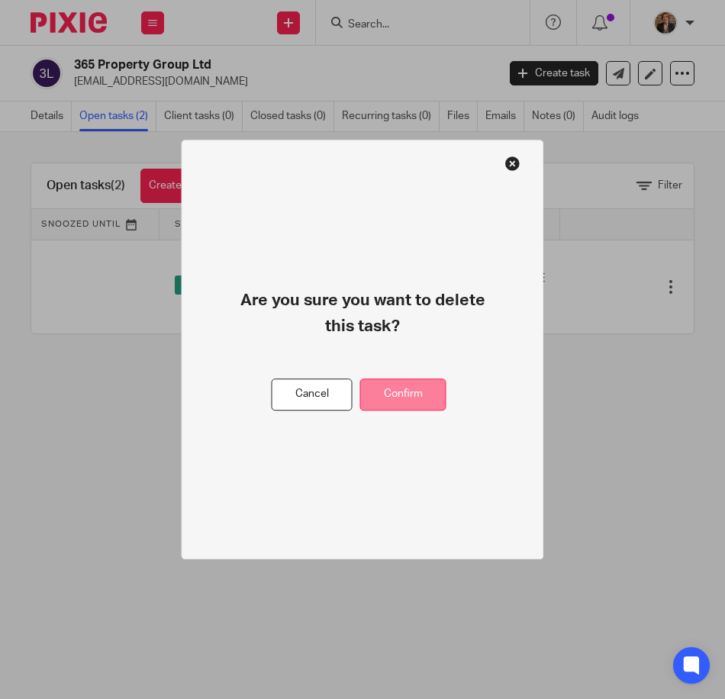
click at [412, 408] on button "Confirm" at bounding box center [403, 394] width 86 height 33
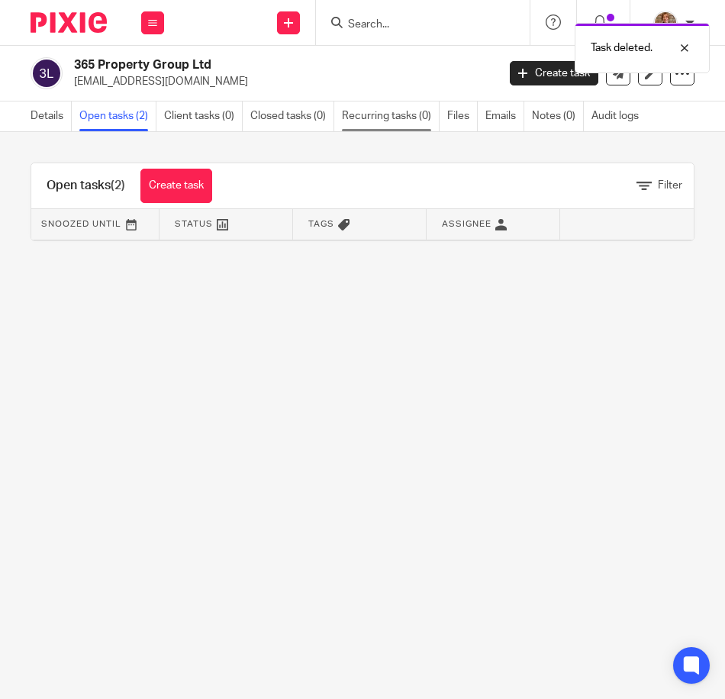
click at [396, 119] on link "Recurring tasks (0)" at bounding box center [391, 116] width 98 height 30
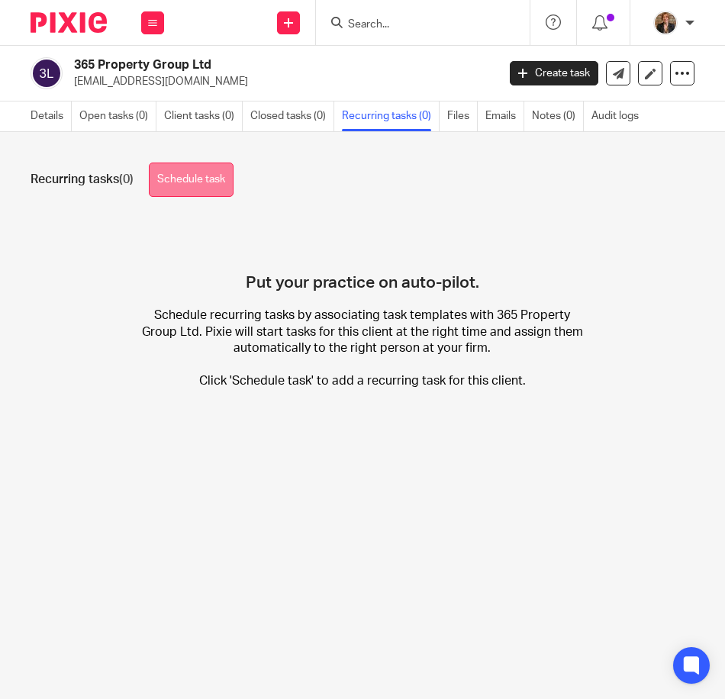
click at [200, 177] on link "Schedule task" at bounding box center [191, 180] width 85 height 34
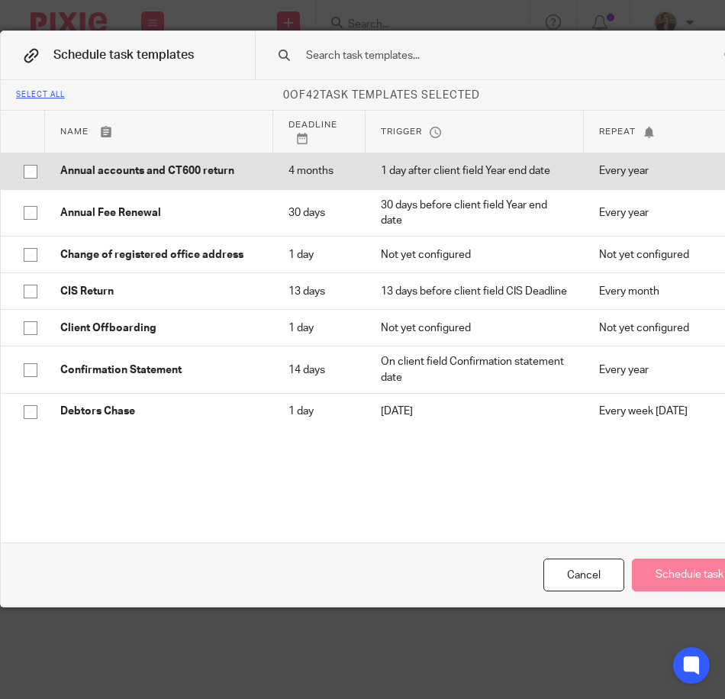
click at [37, 172] on input "checkbox" at bounding box center [30, 171] width 29 height 29
checkbox input "true"
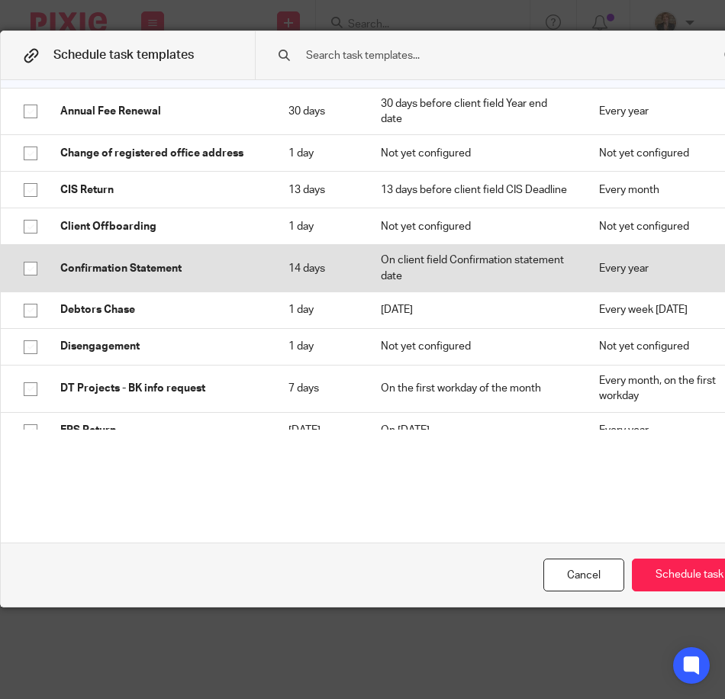
click at [29, 279] on input "checkbox" at bounding box center [30, 268] width 29 height 29
checkbox input "true"
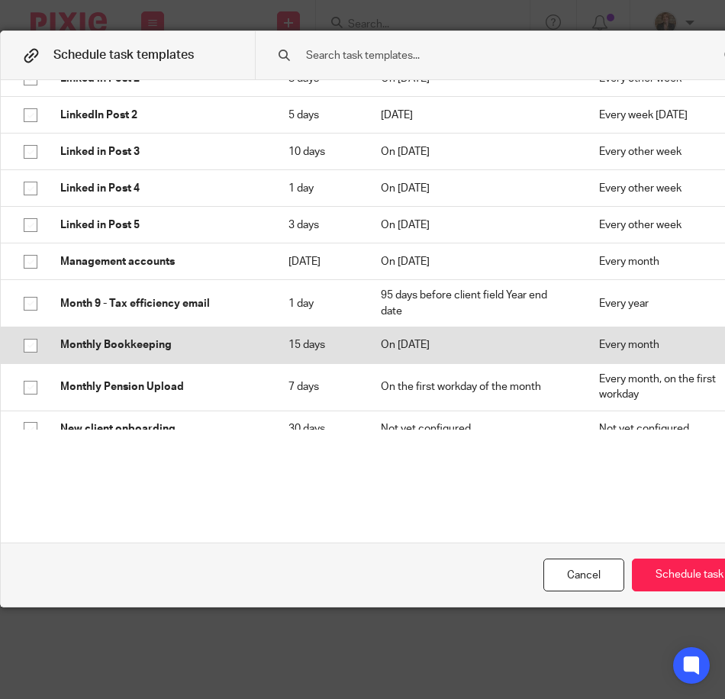
scroll to position [763, 0]
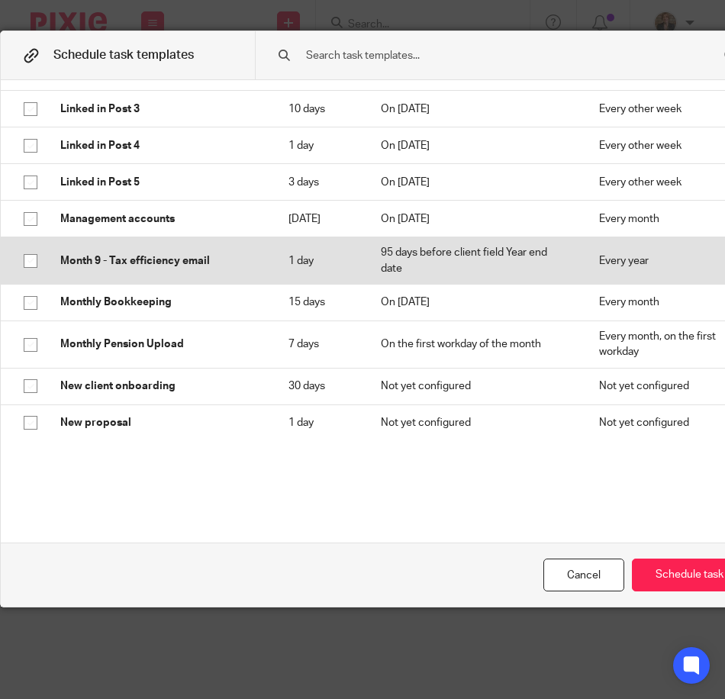
click at [34, 268] on input "checkbox" at bounding box center [30, 260] width 29 height 29
checkbox input "true"
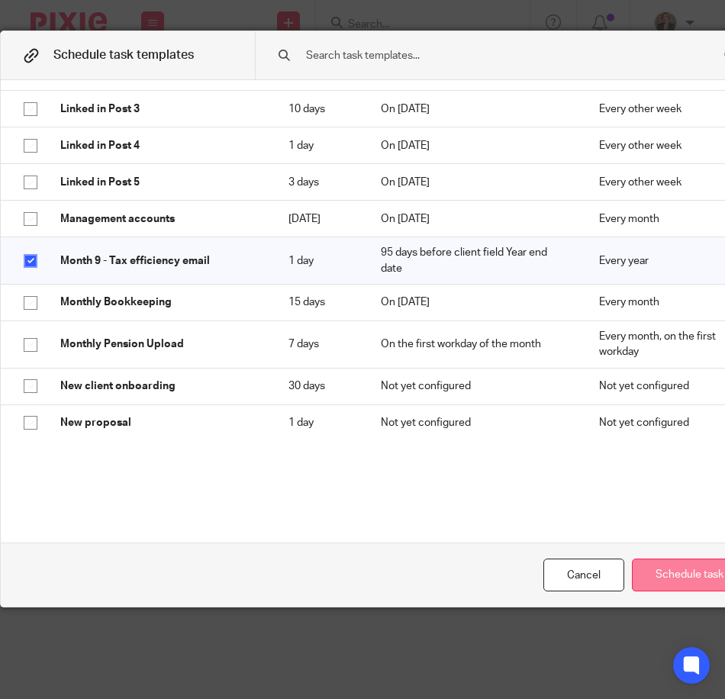
click at [675, 581] on button "Schedule task" at bounding box center [689, 574] width 115 height 33
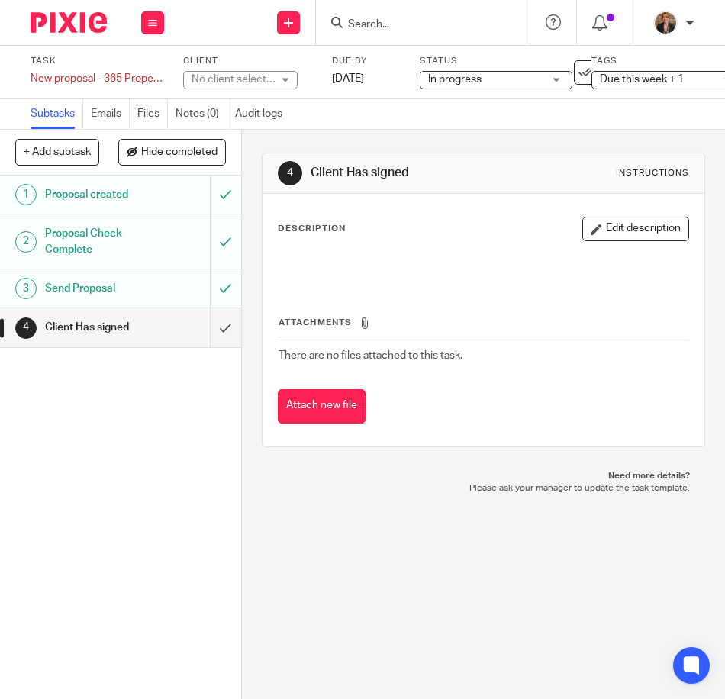
click at [285, 81] on div "No client selected" at bounding box center [240, 80] width 114 height 18
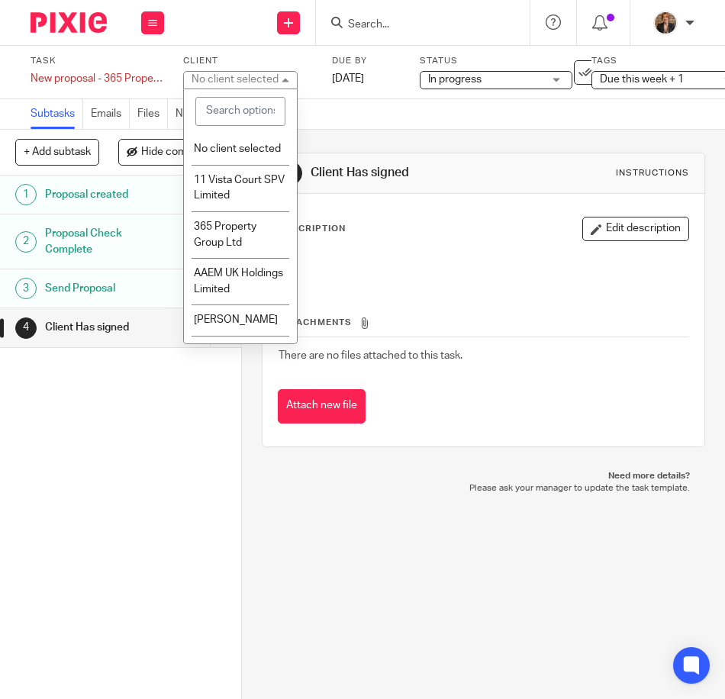
click at [230, 111] on input "search" at bounding box center [240, 111] width 90 height 29
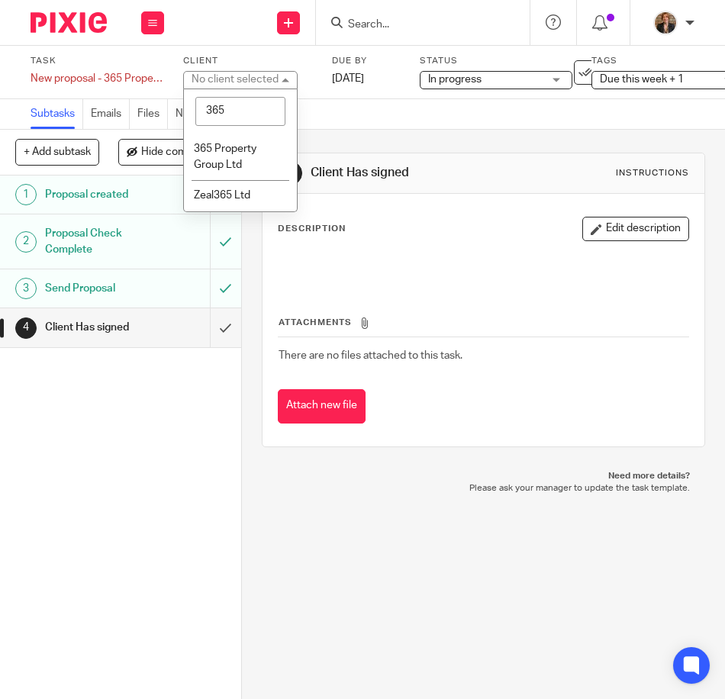
type input "365"
click at [246, 165] on li "365 Property Group Ltd" at bounding box center [240, 157] width 113 height 47
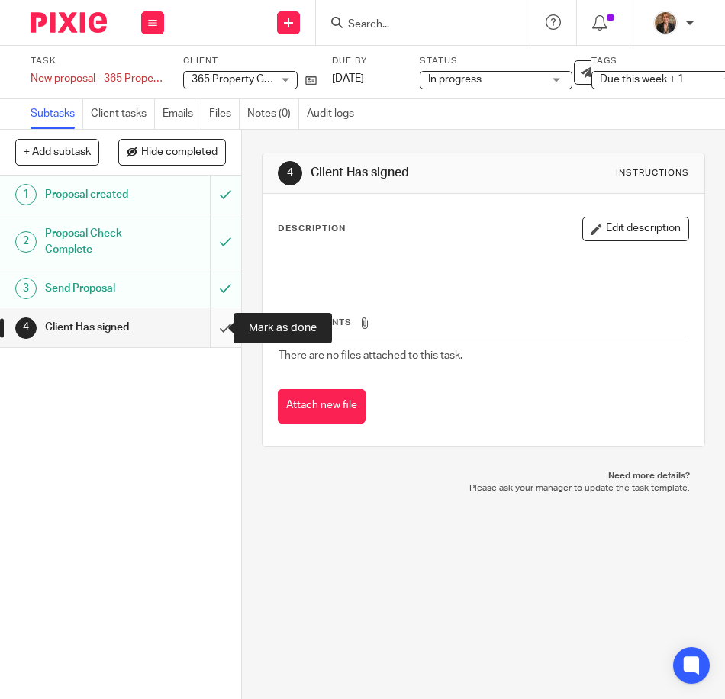
click at [221, 317] on input "submit" at bounding box center [120, 327] width 241 height 38
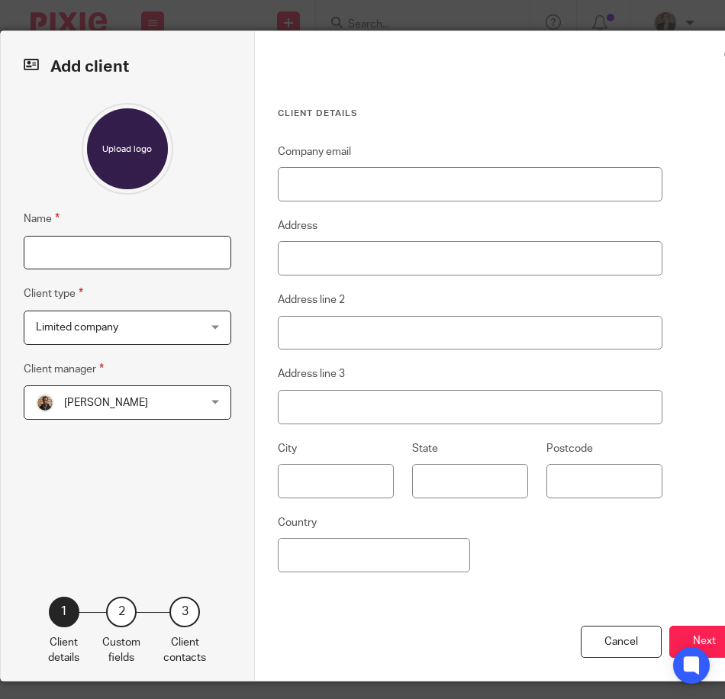
click at [125, 258] on input "Name" at bounding box center [128, 253] width 208 height 34
type input "V"
type input "Bridge Cap 1 Ltd"
click at [169, 385] on fieldset "Client manager Adam Osman Adam Osman Adam Osman Dom Talbot Erica Smith Loz Whit…" at bounding box center [128, 390] width 208 height 60
click at [165, 407] on span "Adam Osman" at bounding box center [114, 402] width 156 height 32
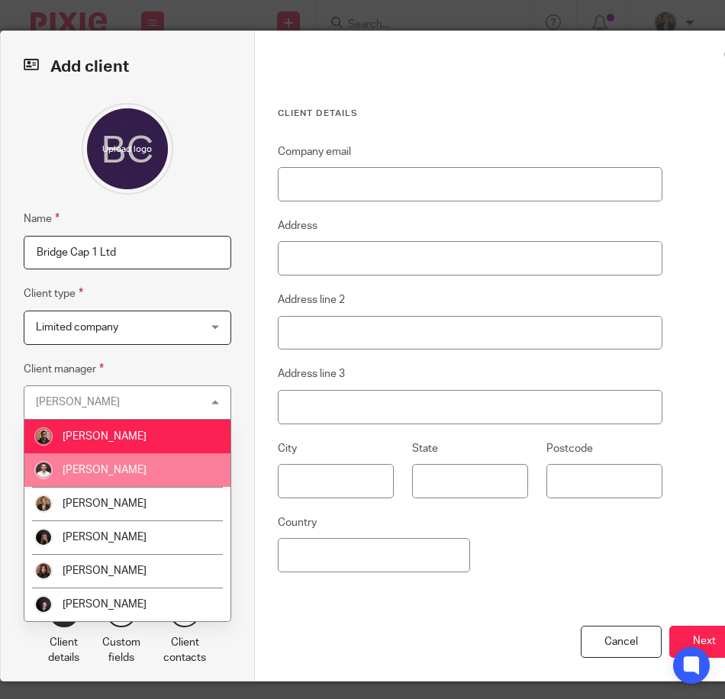
click at [155, 453] on li "Dom Talbot" at bounding box center [127, 470] width 206 height 34
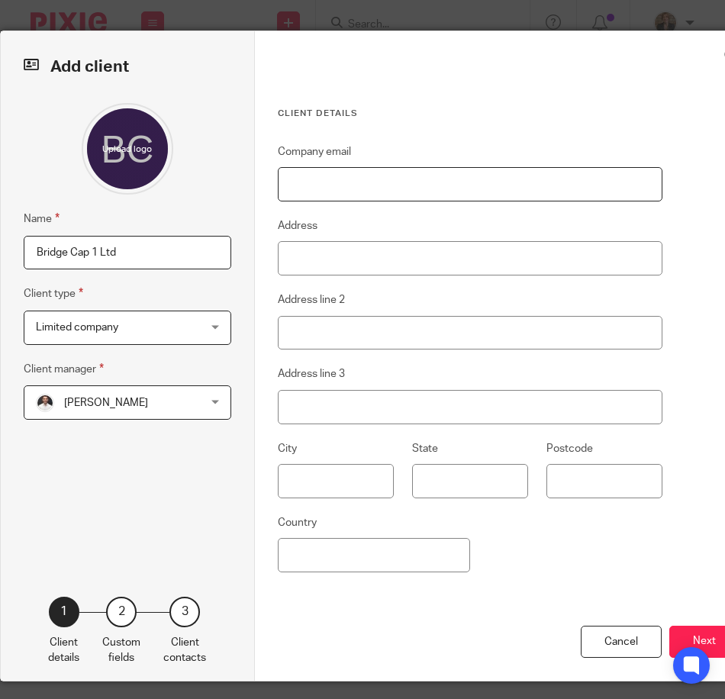
click at [351, 187] on input "Company email" at bounding box center [470, 184] width 385 height 34
type input "[EMAIL_ADDRESS][DOMAIN_NAME]"
type input "300 St Marys Road"
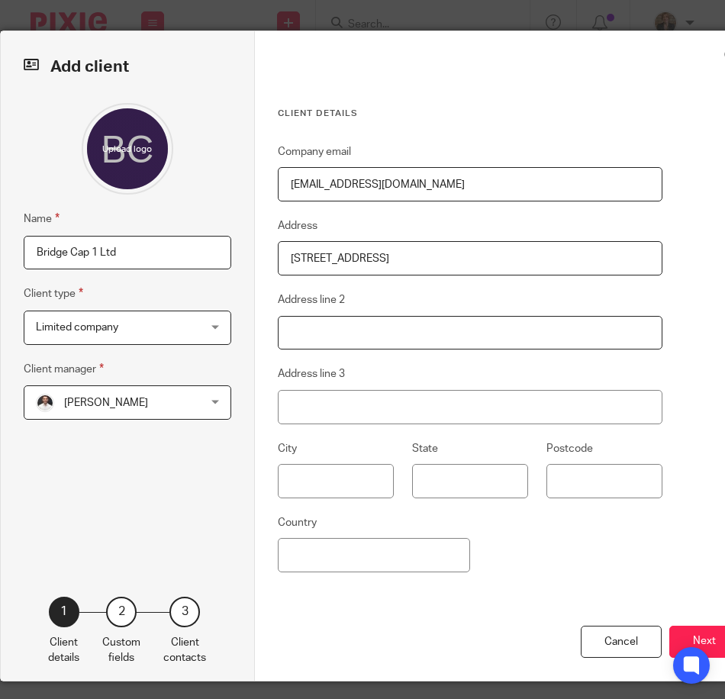
type input "Garston"
type input "Liverpool"
type input "L19 0NQ"
type input "United Kingdom"
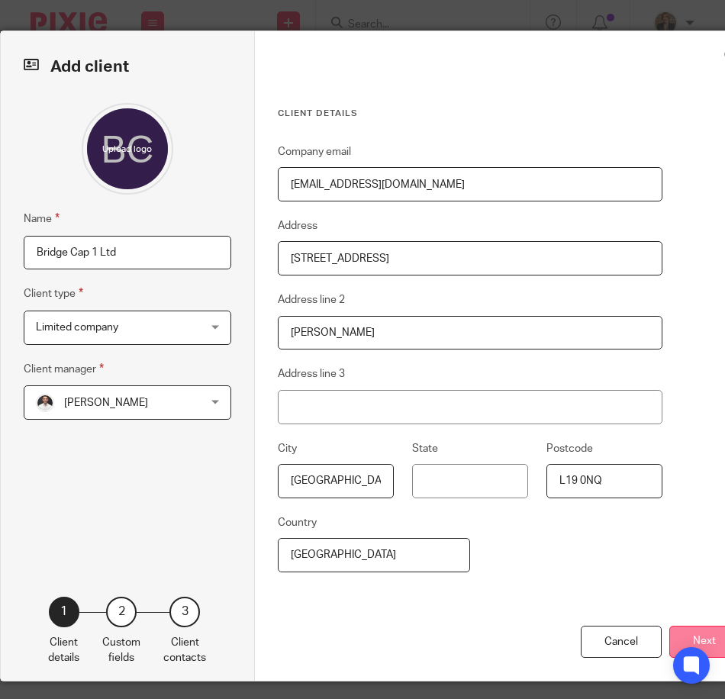
click at [687, 629] on button "Next" at bounding box center [704, 642] width 70 height 33
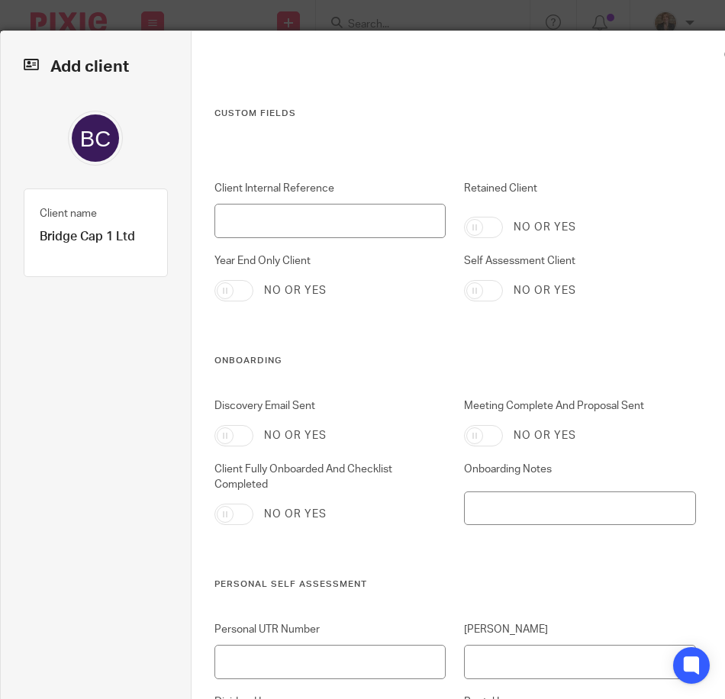
click at [235, 288] on input "Year End Only Client" at bounding box center [233, 290] width 39 height 21
checkbox input "true"
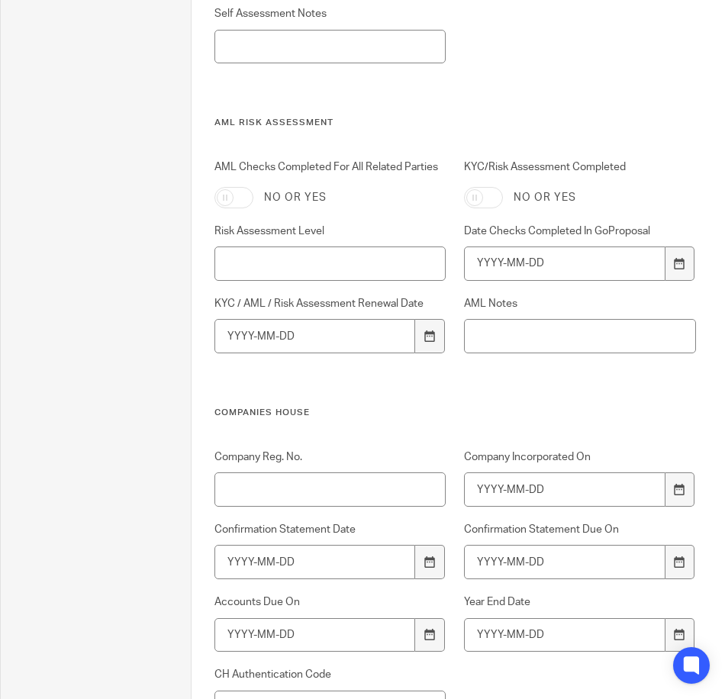
scroll to position [1017, 0]
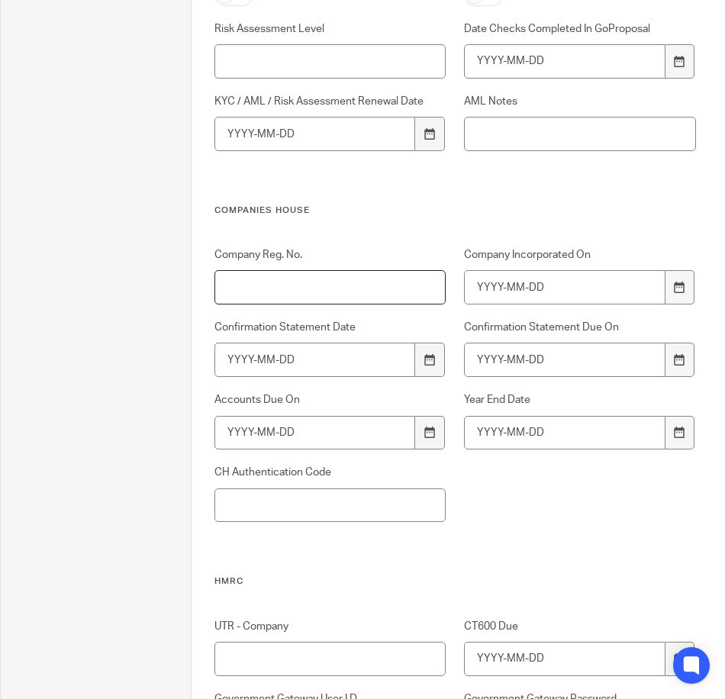
click at [341, 278] on input "Company Reg. No." at bounding box center [330, 287] width 232 height 34
paste input "15431859"
type input "15431859"
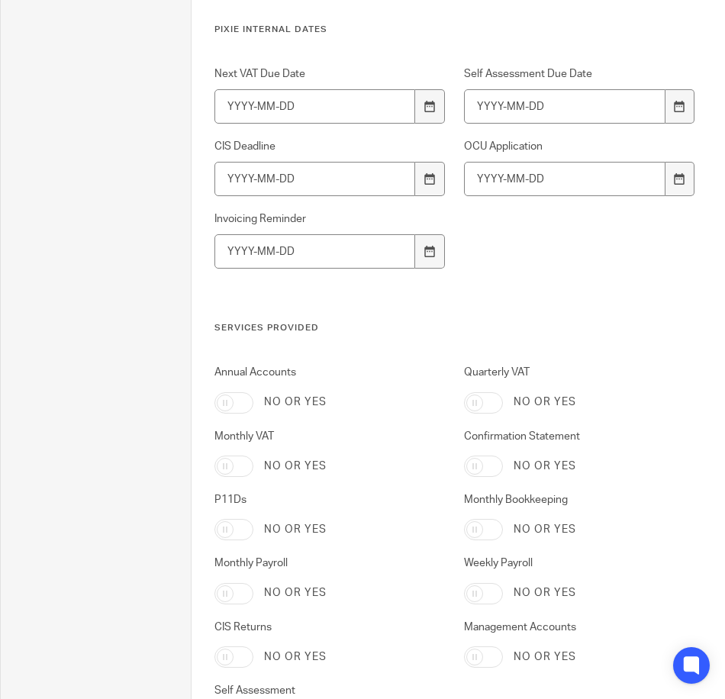
scroll to position [3052, 0]
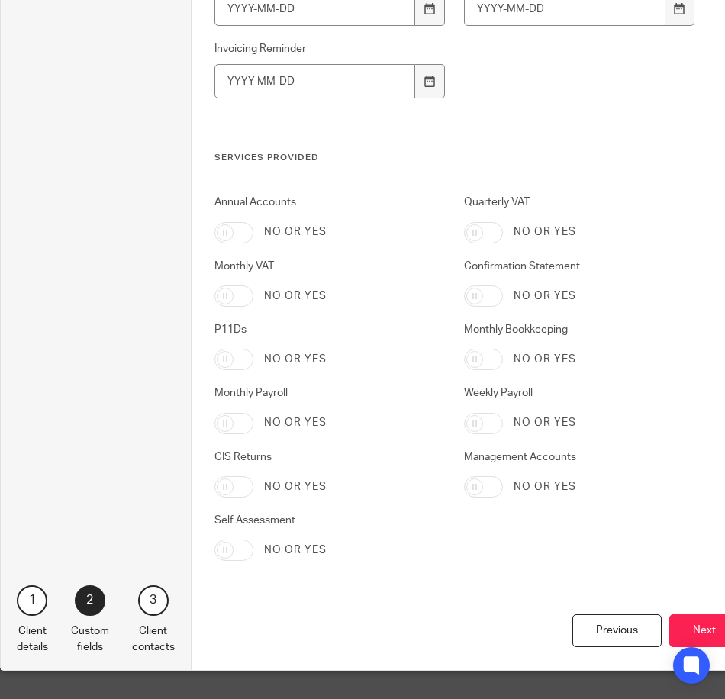
click at [243, 229] on input "Annual Accounts" at bounding box center [233, 232] width 39 height 21
checkbox input "true"
click at [480, 301] on input "Confirmation Statement" at bounding box center [483, 295] width 39 height 21
checkbox input "true"
click at [688, 623] on button "Next" at bounding box center [704, 630] width 70 height 33
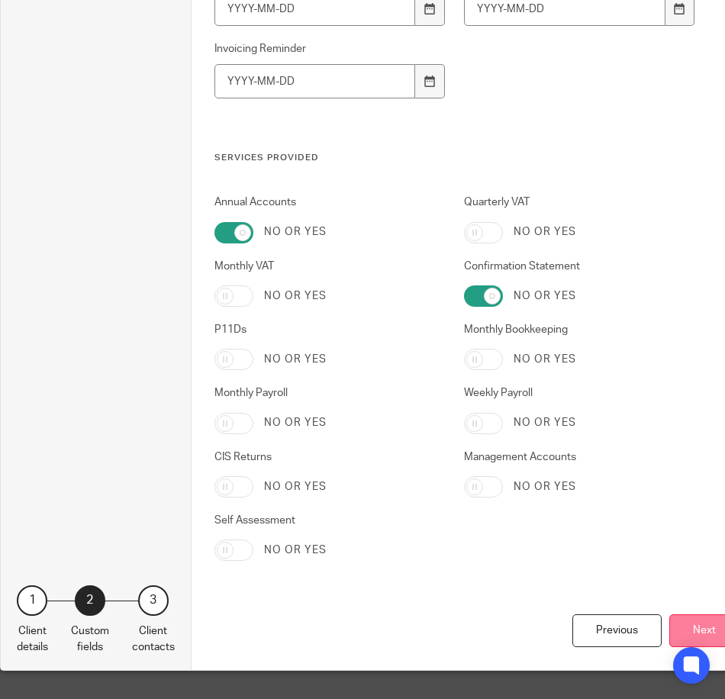
scroll to position [0, 0]
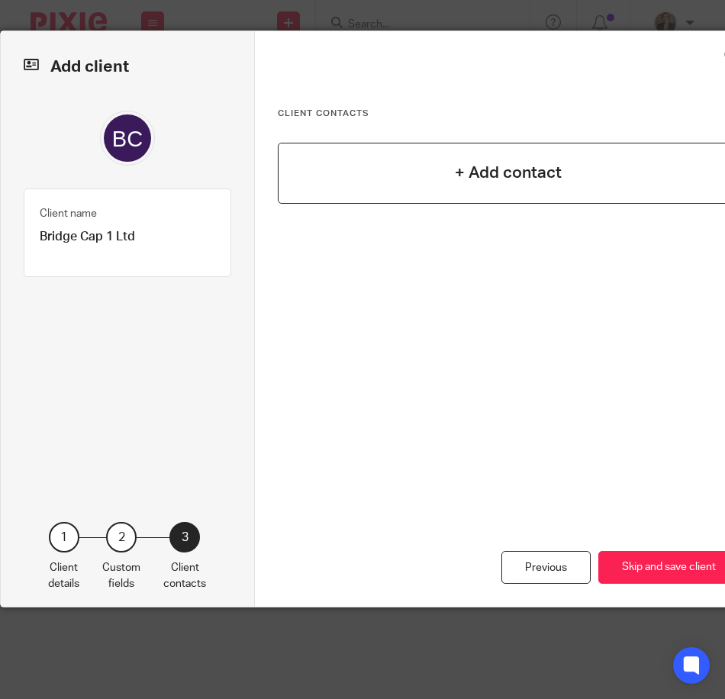
click at [457, 186] on div "+ Add contact" at bounding box center [509, 173] width 462 height 61
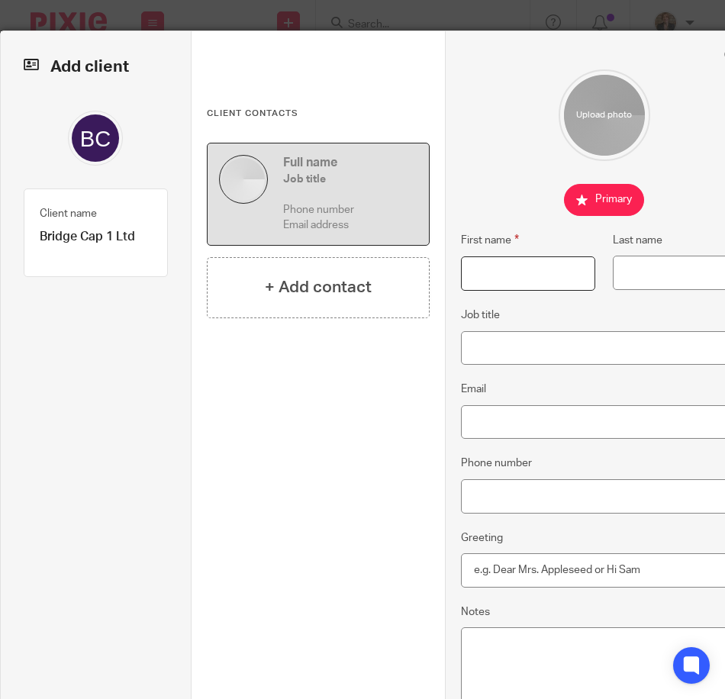
click at [516, 267] on input "First name" at bounding box center [528, 273] width 134 height 34
type input "Steven"
type input "White"
type input "Director"
type input "365propertygroupltd@gmail.com"
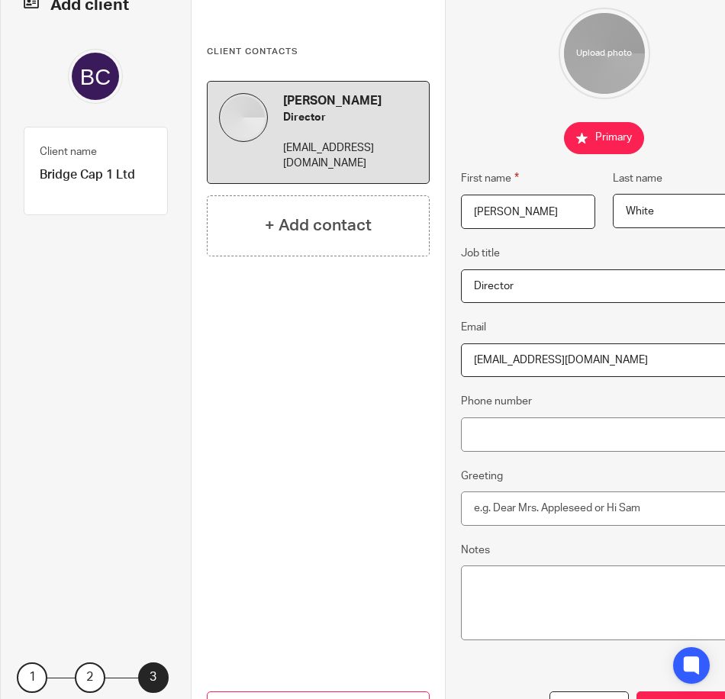
scroll to position [153, 0]
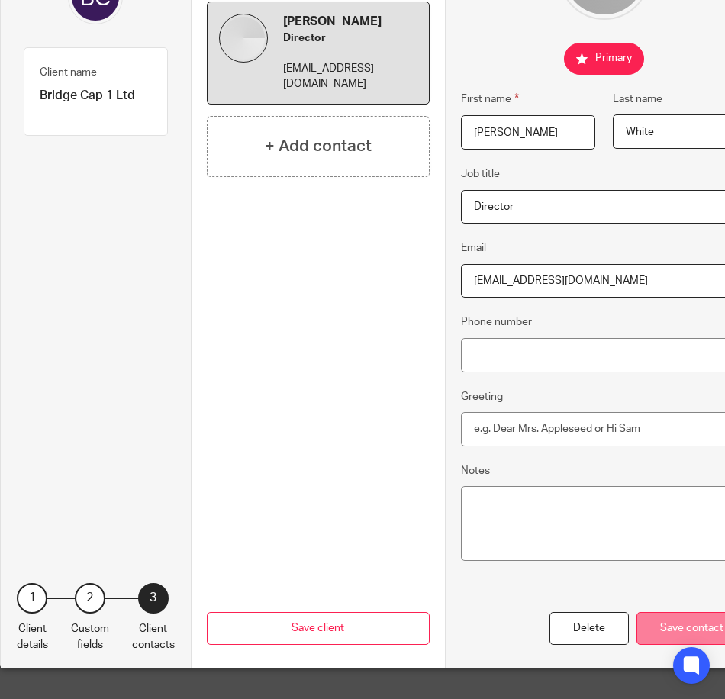
click at [661, 612] on div "Save contact" at bounding box center [691, 628] width 111 height 33
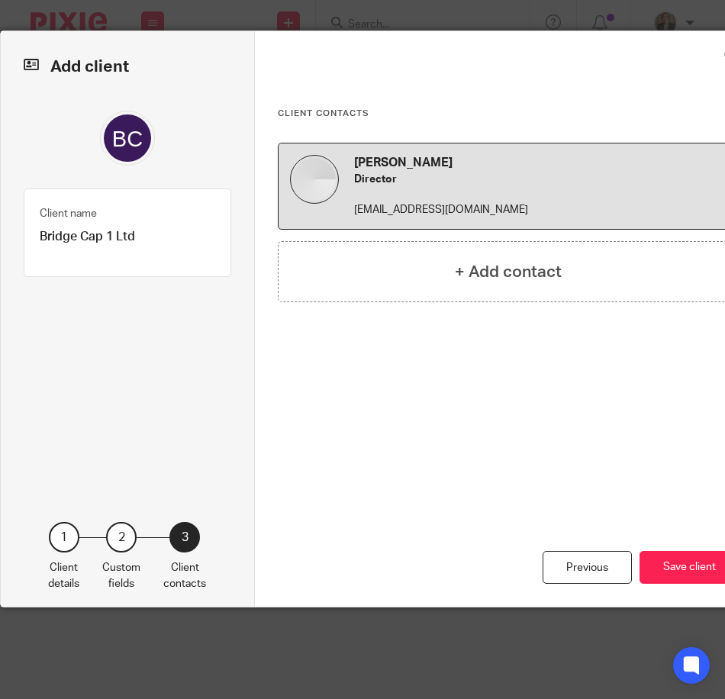
scroll to position [0, 0]
click at [662, 573] on button "Save client" at bounding box center [689, 567] width 100 height 33
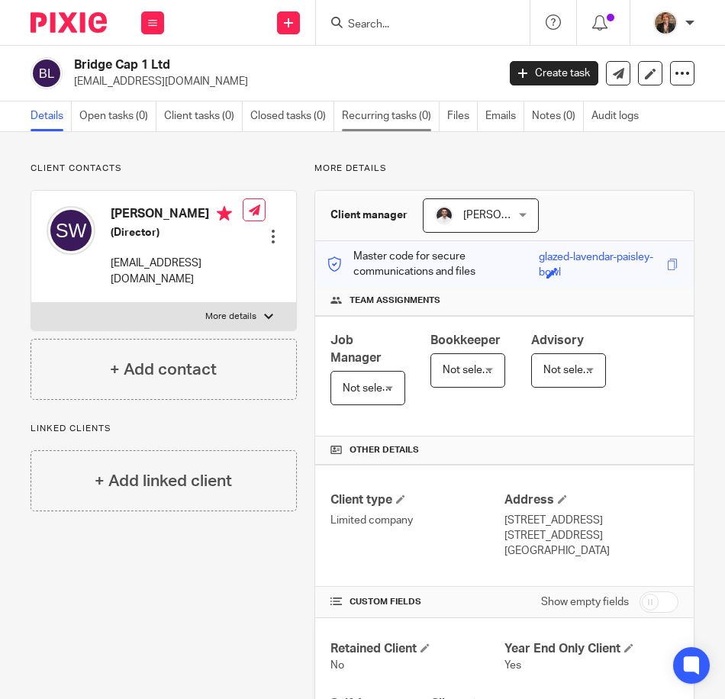
click at [407, 121] on link "Recurring tasks (0)" at bounding box center [391, 116] width 98 height 30
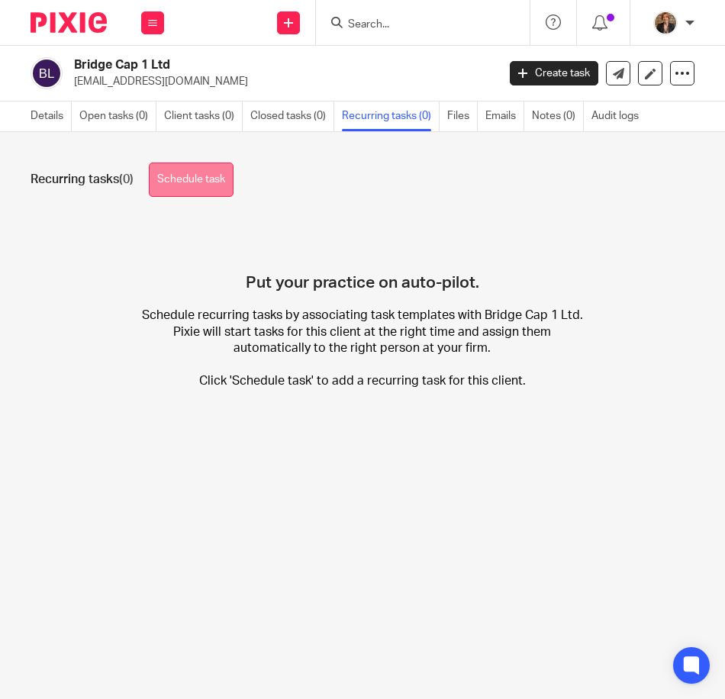
click at [188, 176] on link "Schedule task" at bounding box center [191, 180] width 85 height 34
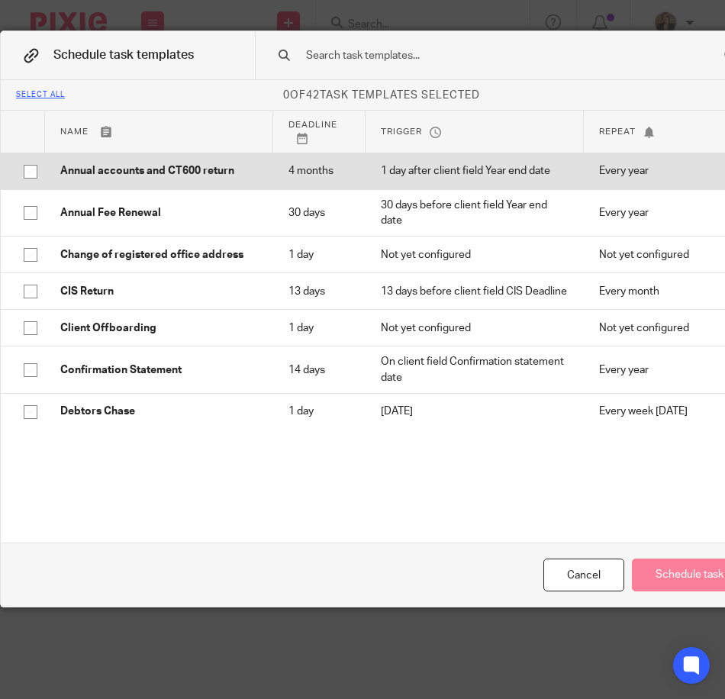
click at [151, 173] on p "Annual accounts and CT600 return" at bounding box center [159, 170] width 198 height 15
checkbox input "true"
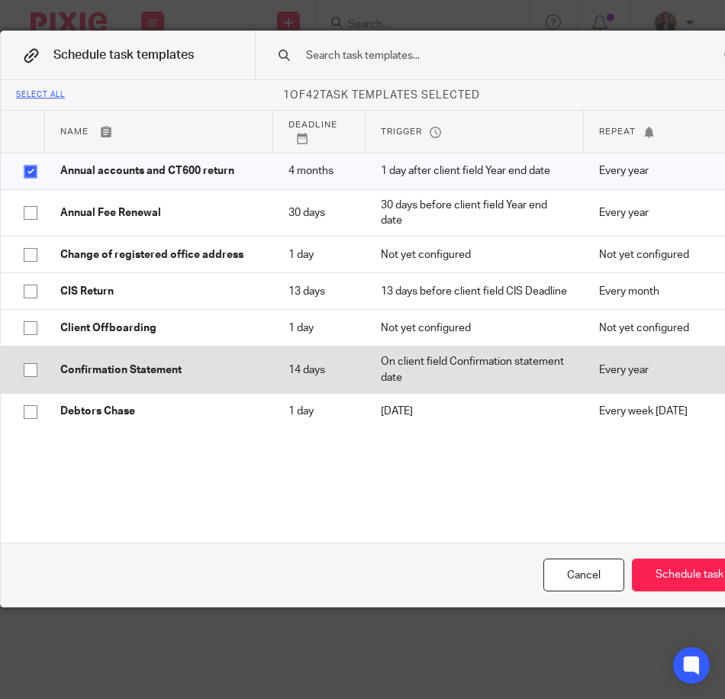
click at [122, 378] on p "Confirmation Statement" at bounding box center [159, 369] width 198 height 15
checkbox input "true"
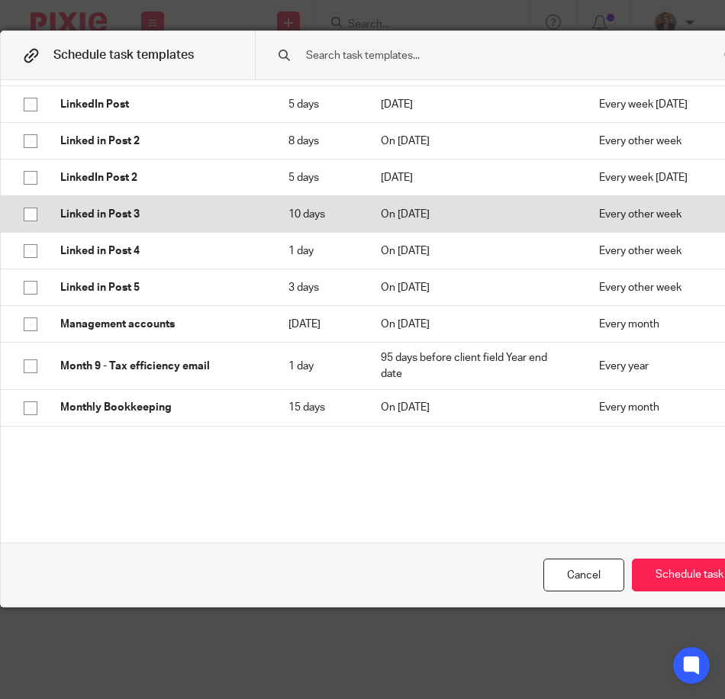
scroll to position [661, 0]
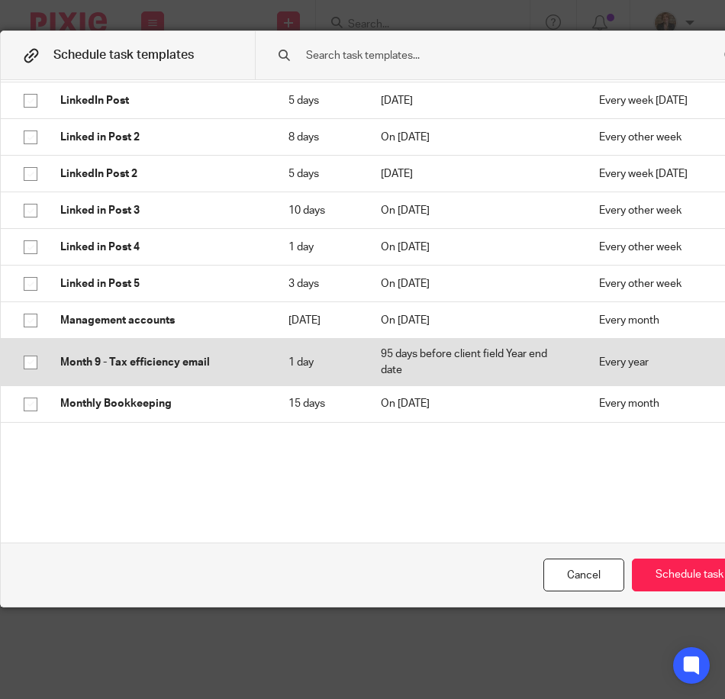
click at [211, 370] on p "Month 9 - Tax efficiency email" at bounding box center [159, 362] width 198 height 15
checkbox input "true"
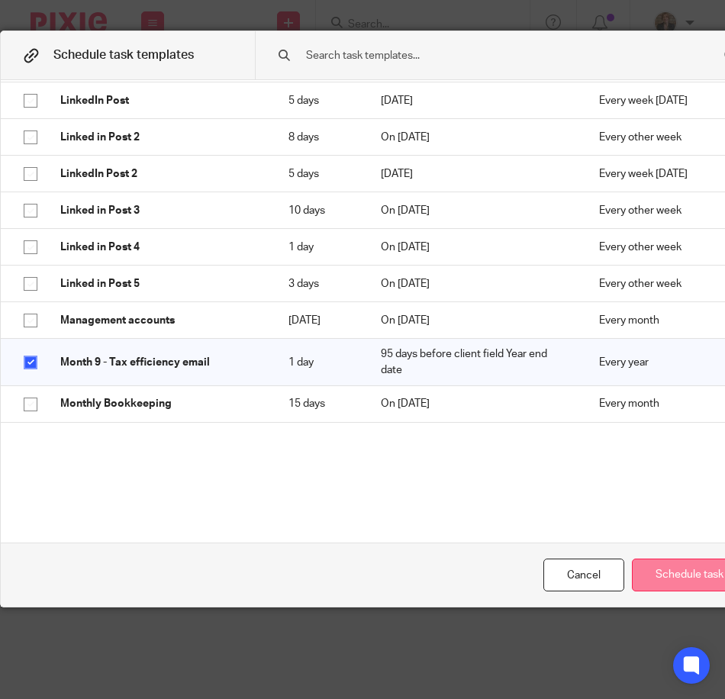
click at [673, 568] on button "Schedule task" at bounding box center [689, 574] width 115 height 33
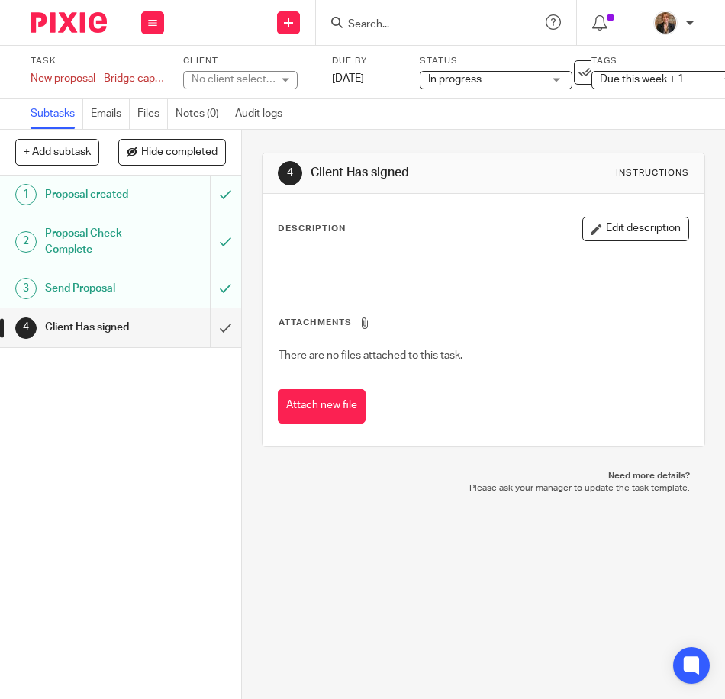
click at [246, 80] on div "No client selected" at bounding box center [233, 79] width 84 height 15
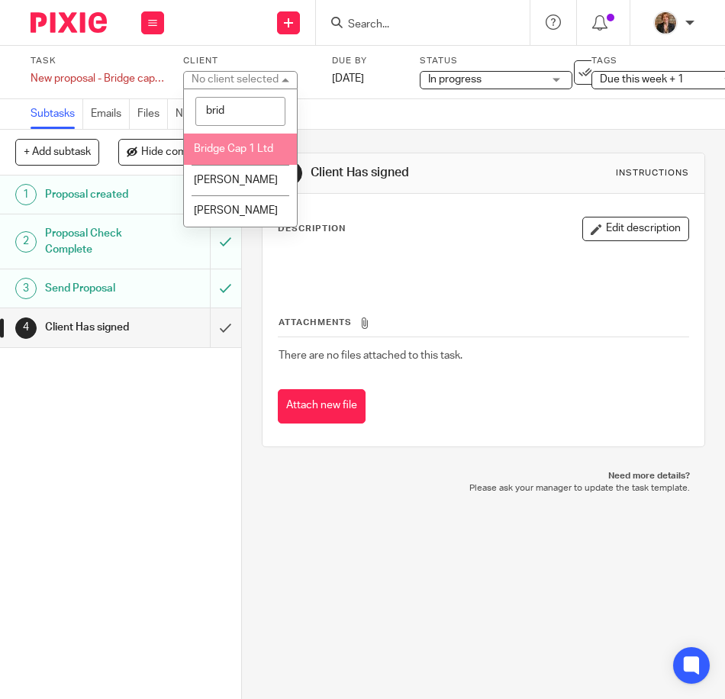
type input "brid"
click at [240, 150] on span "Bridge Cap 1 Ltd" at bounding box center [233, 148] width 79 height 11
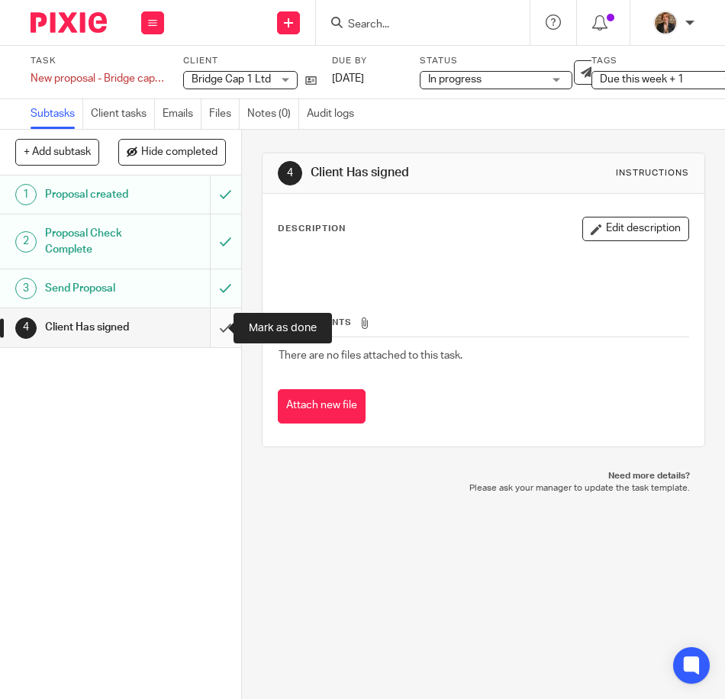
click at [204, 330] on input "submit" at bounding box center [120, 327] width 241 height 38
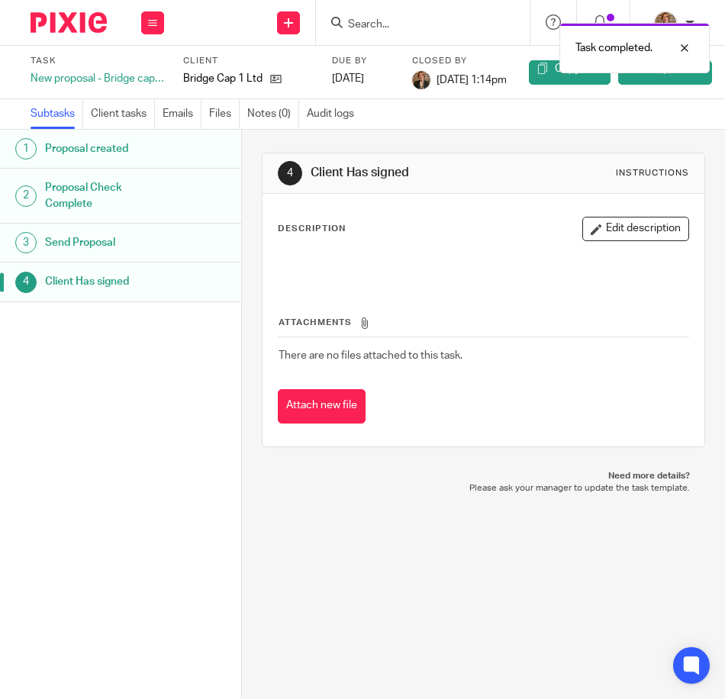
click at [51, 15] on img at bounding box center [69, 22] width 76 height 21
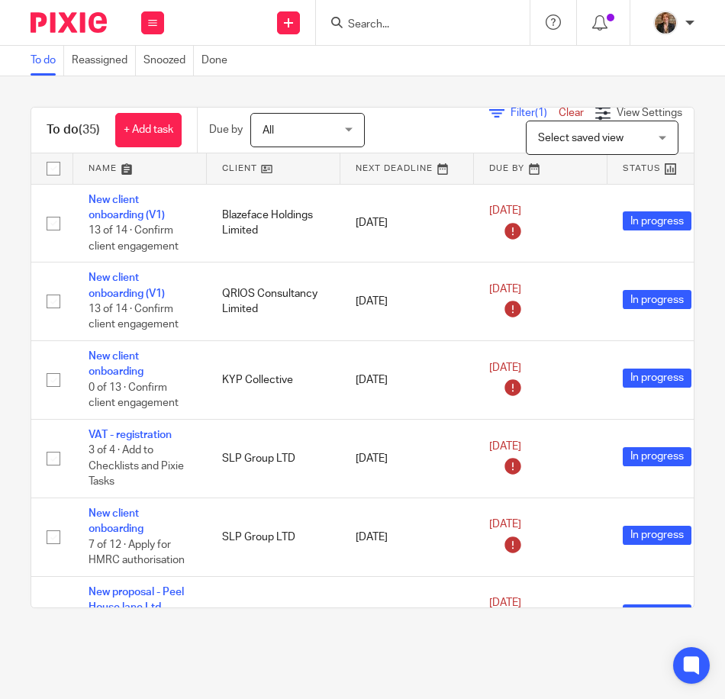
click at [363, 16] on form at bounding box center [427, 22] width 163 height 19
click at [381, 27] on input "Search" at bounding box center [414, 25] width 137 height 14
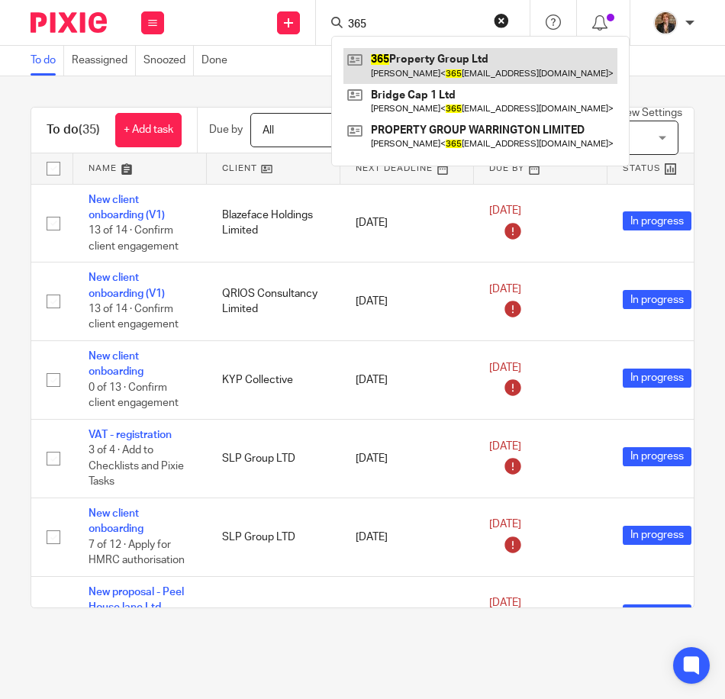
type input "365"
click at [546, 75] on link at bounding box center [480, 65] width 274 height 35
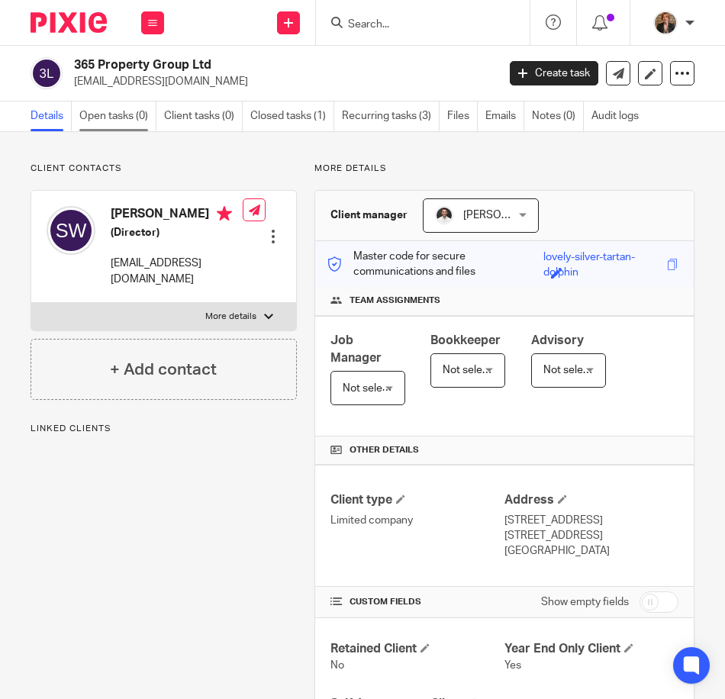
click at [114, 120] on link "Open tasks (0)" at bounding box center [117, 116] width 77 height 30
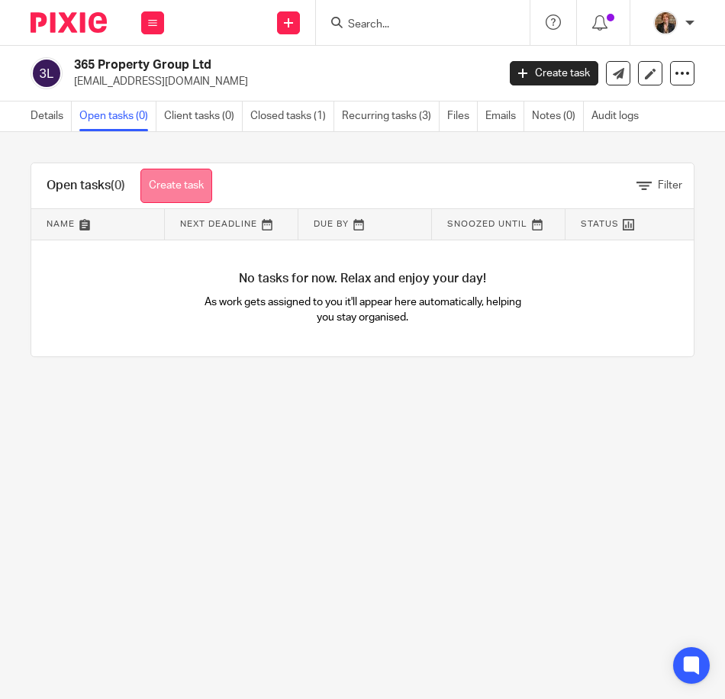
click at [179, 185] on link "Create task" at bounding box center [176, 186] width 72 height 34
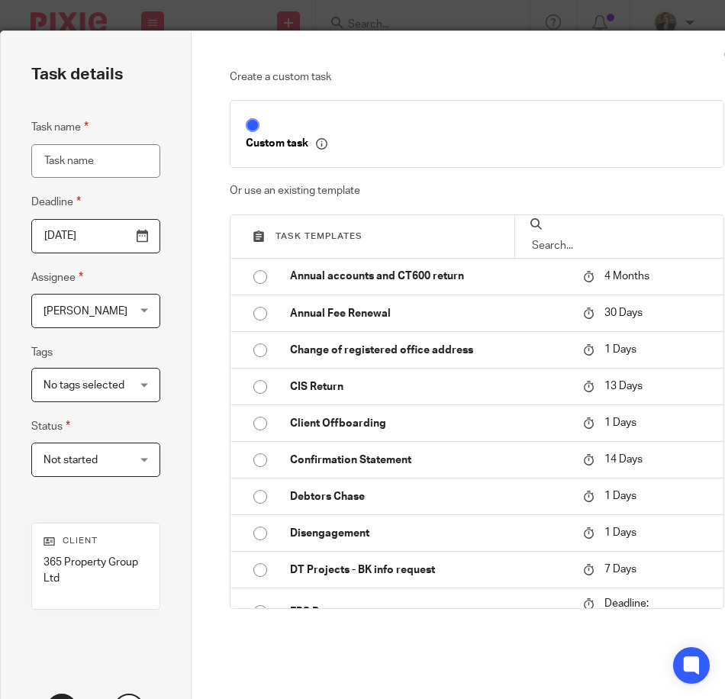
click at [89, 169] on input "Task name" at bounding box center [95, 161] width 129 height 34
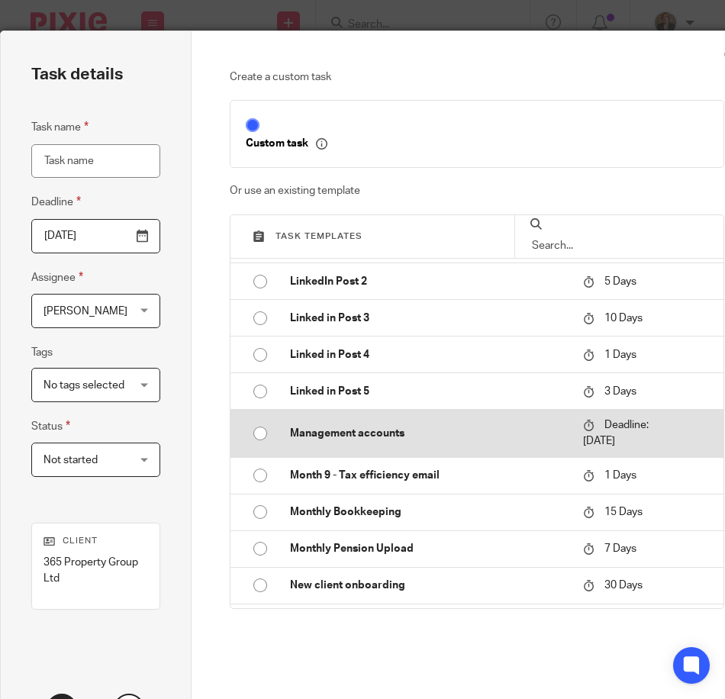
scroll to position [814, 0]
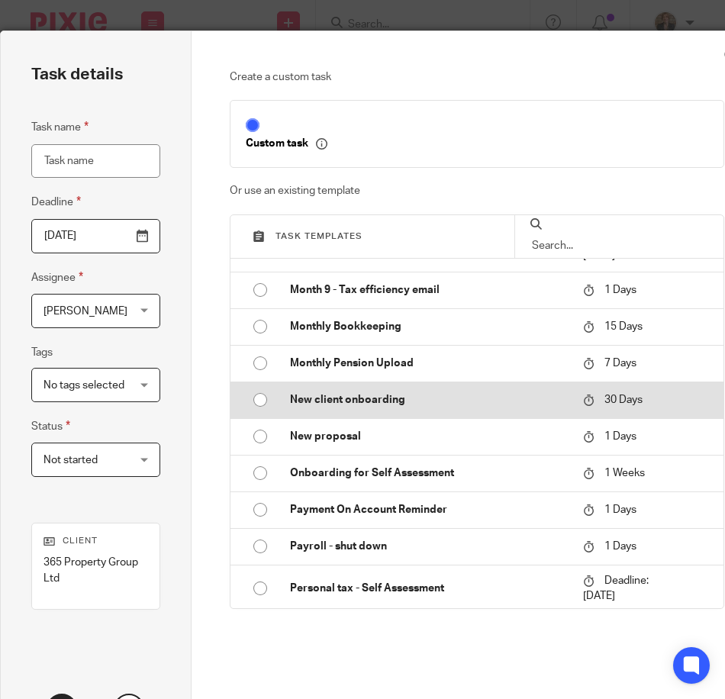
click at [262, 400] on input "radio" at bounding box center [260, 399] width 29 height 29
type input "2025-11-12"
type input "New client onboarding"
checkbox input "false"
radio input "false"
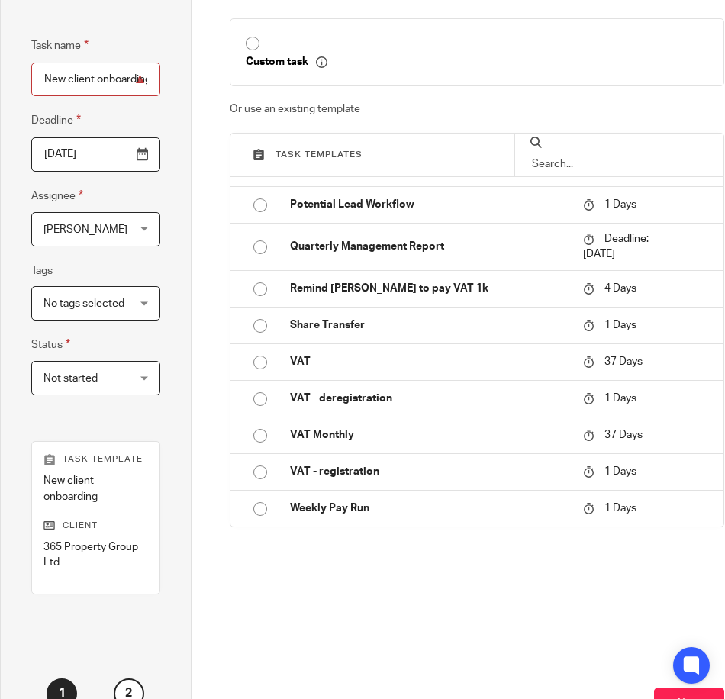
scroll to position [184, 0]
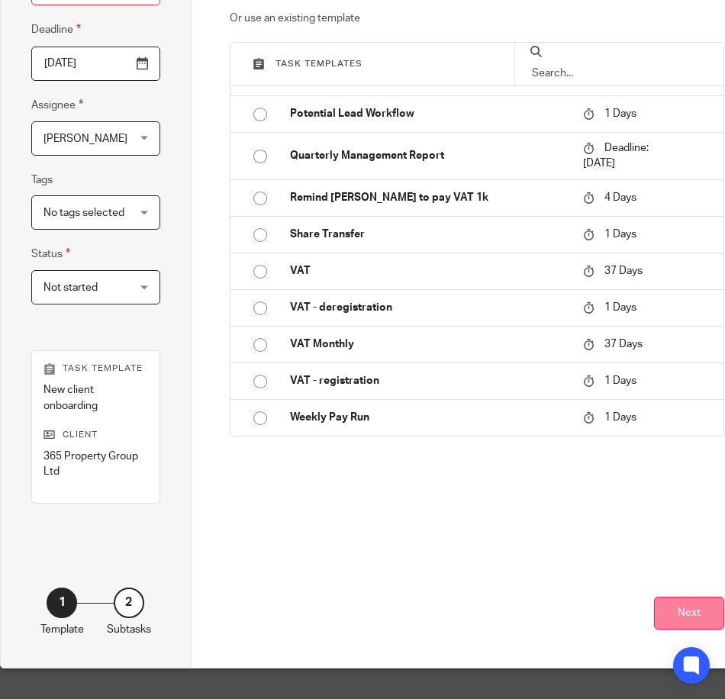
click at [664, 597] on button "Next" at bounding box center [689, 613] width 70 height 33
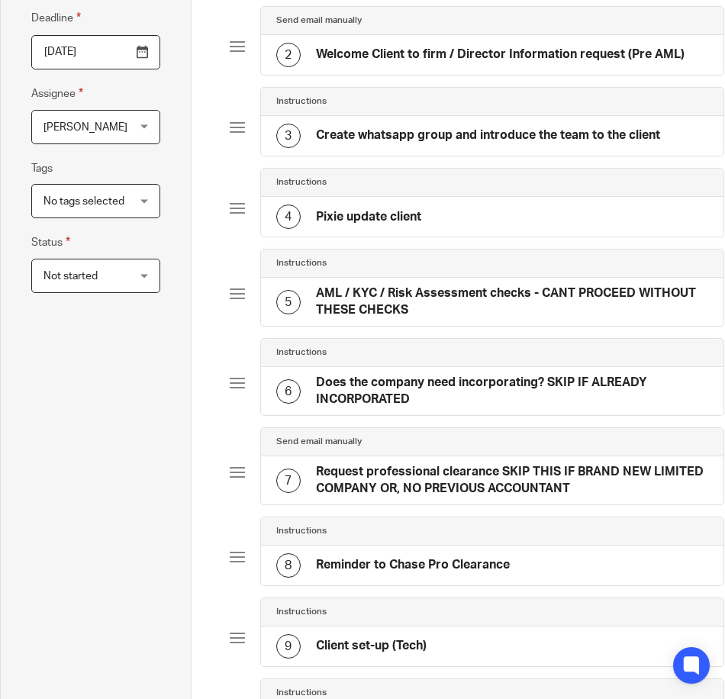
scroll to position [700, 0]
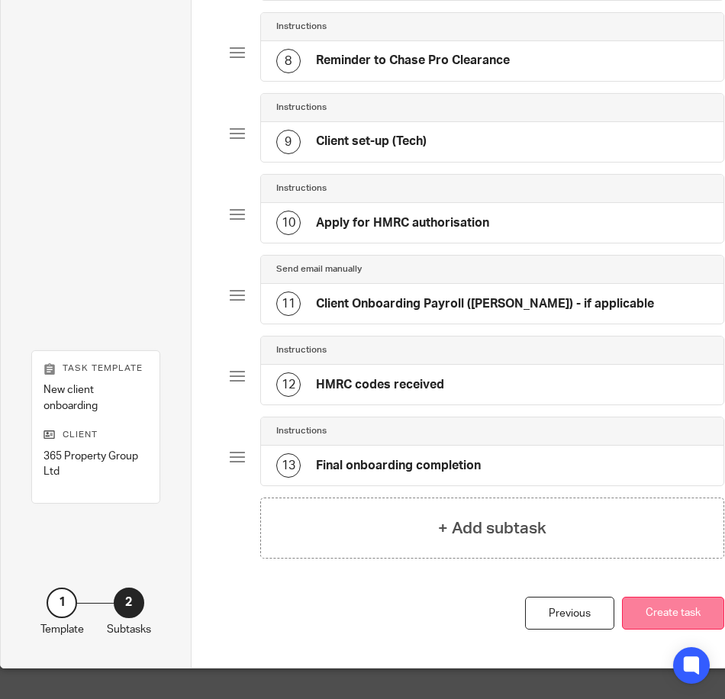
click at [659, 602] on button "Create task" at bounding box center [673, 613] width 102 height 33
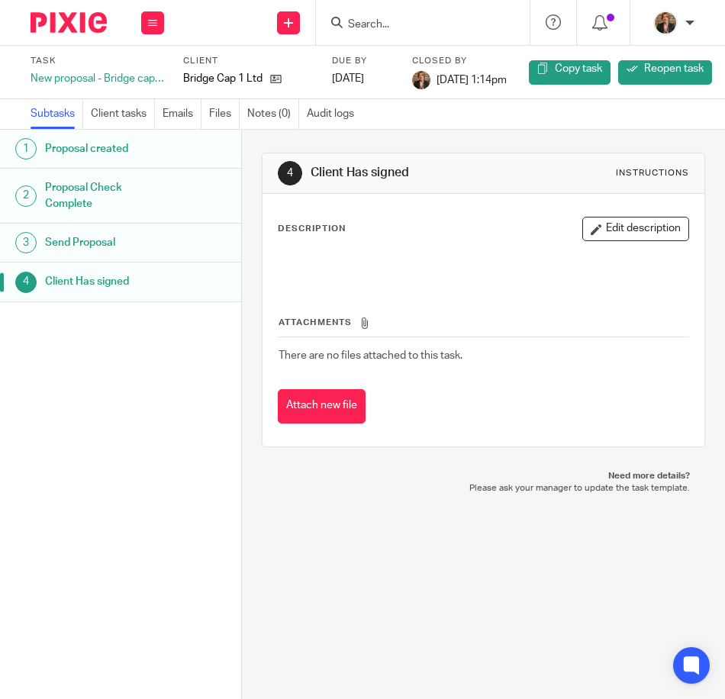
click at [56, 8] on div at bounding box center [63, 22] width 126 height 45
click at [61, 24] on img at bounding box center [69, 22] width 76 height 21
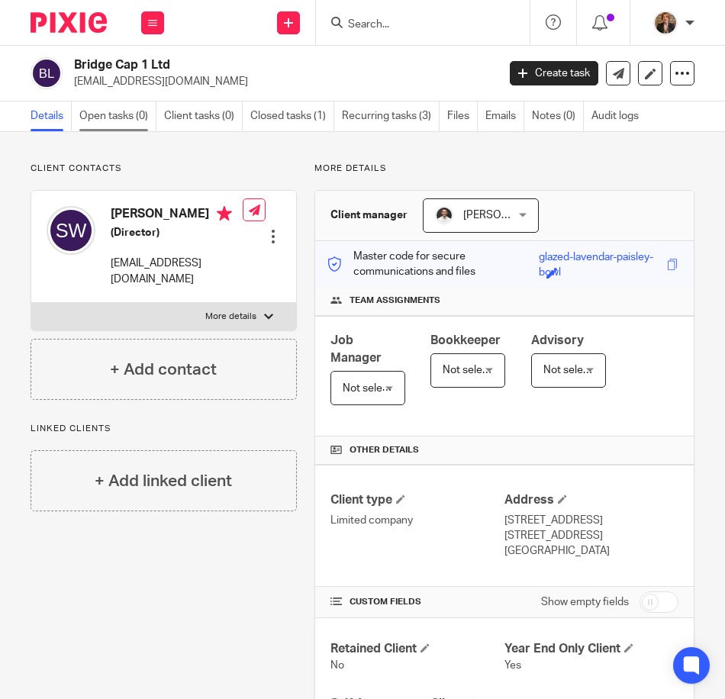
click at [112, 122] on link "Open tasks (0)" at bounding box center [117, 116] width 77 height 30
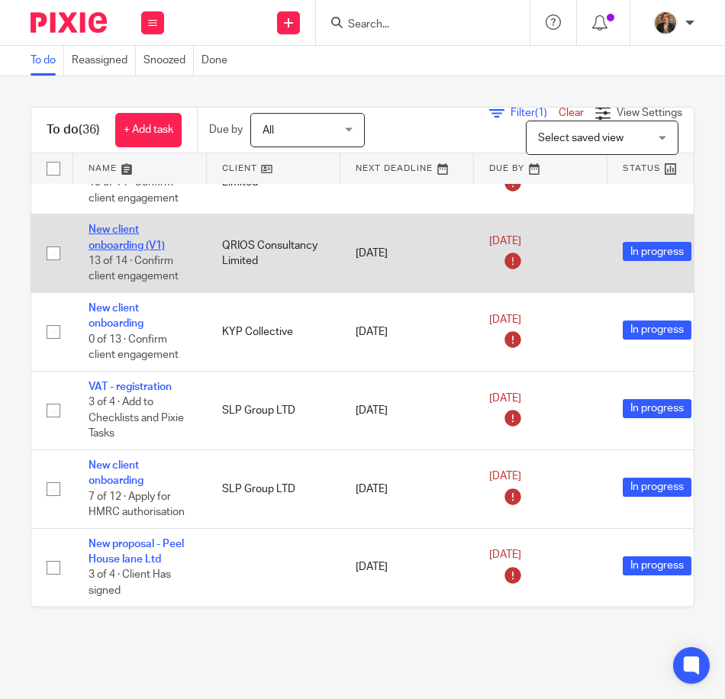
scroll to position [101, 0]
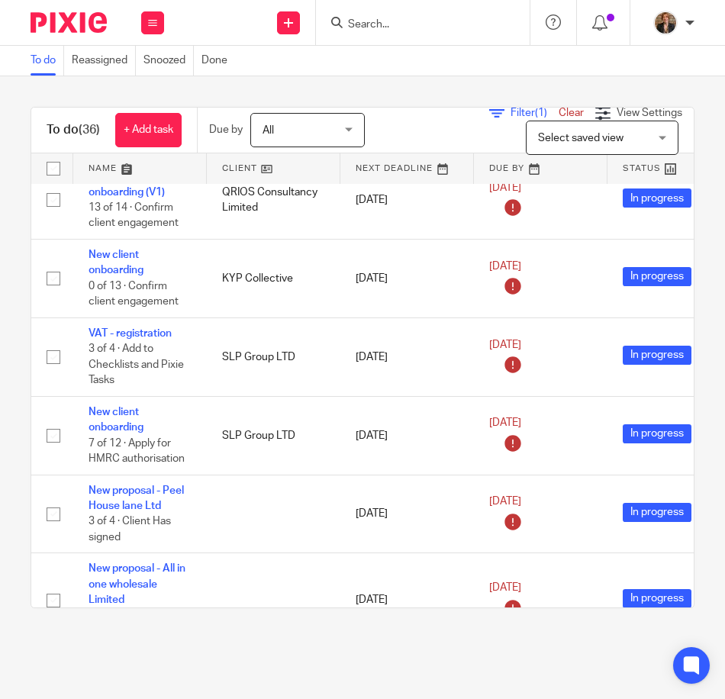
click at [120, 156] on link at bounding box center [140, 168] width 134 height 31
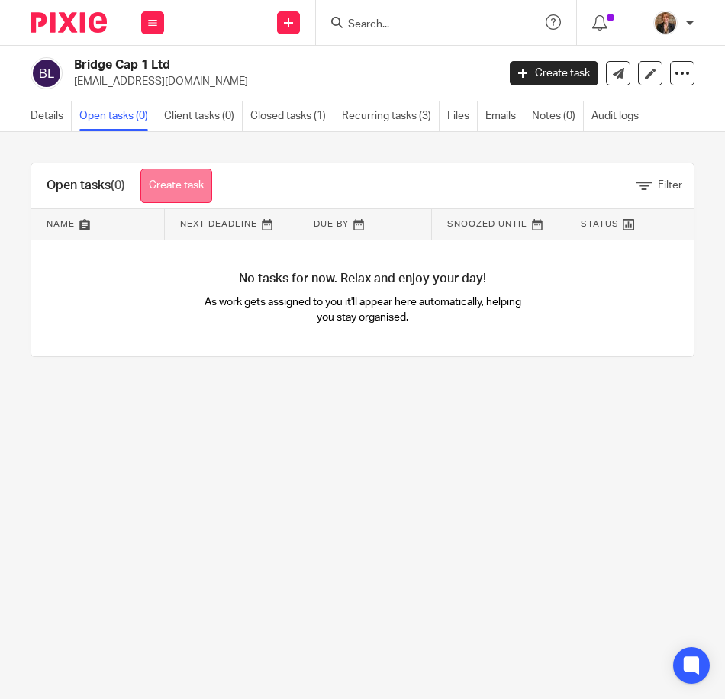
click at [189, 193] on link "Create task" at bounding box center [176, 186] width 72 height 34
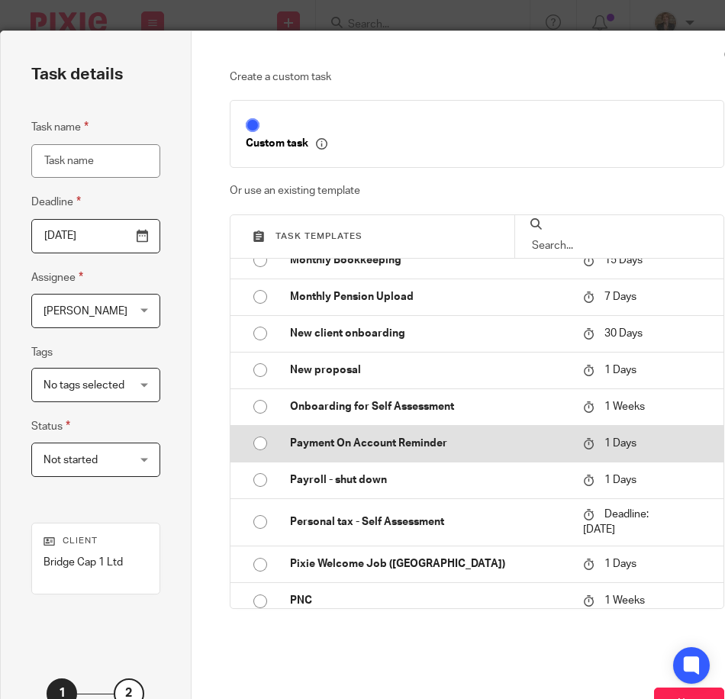
scroll to position [916, 0]
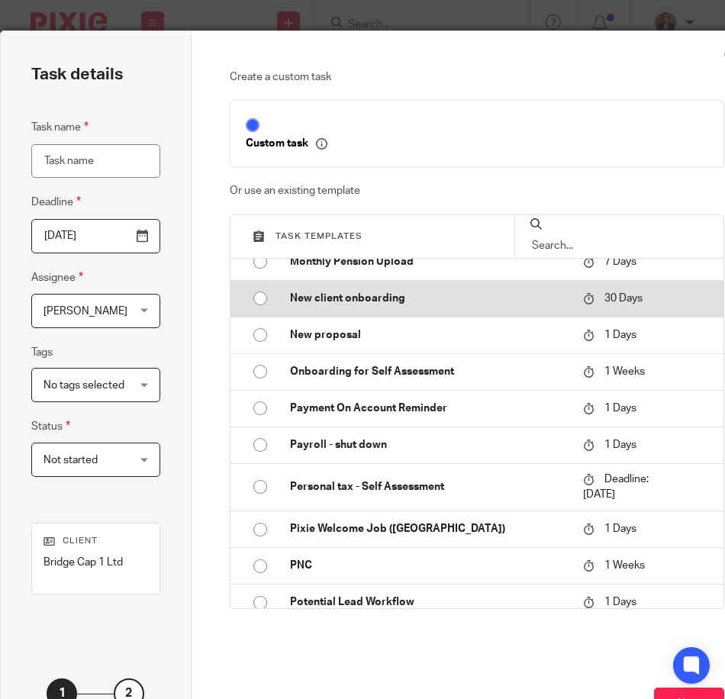
click at [314, 294] on p "New client onboarding" at bounding box center [429, 298] width 278 height 15
type input "2025-11-12"
type input "New client onboarding"
checkbox input "false"
radio input "true"
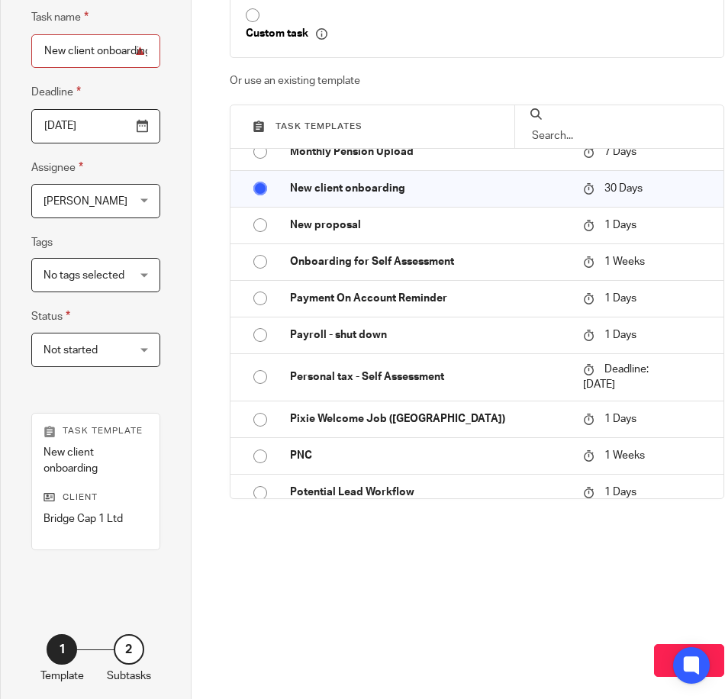
scroll to position [169, 0]
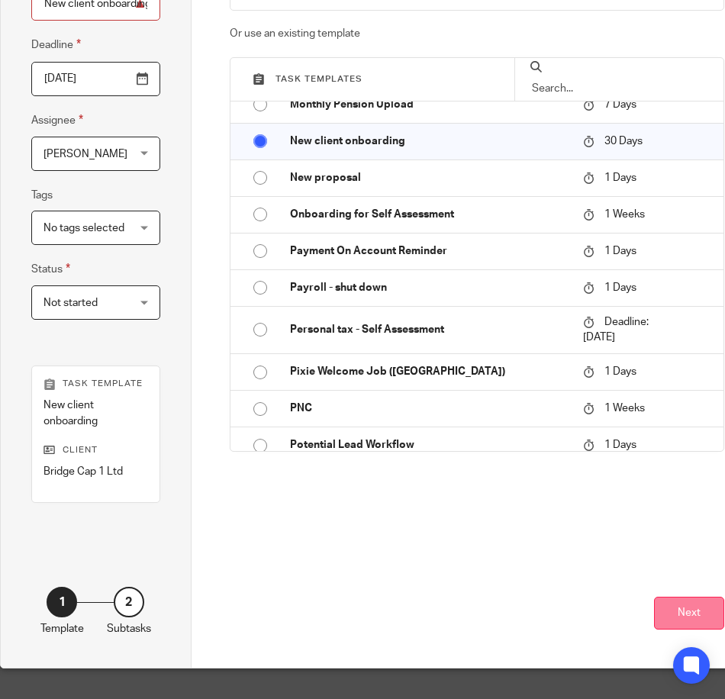
click at [690, 607] on button "Next" at bounding box center [689, 613] width 70 height 33
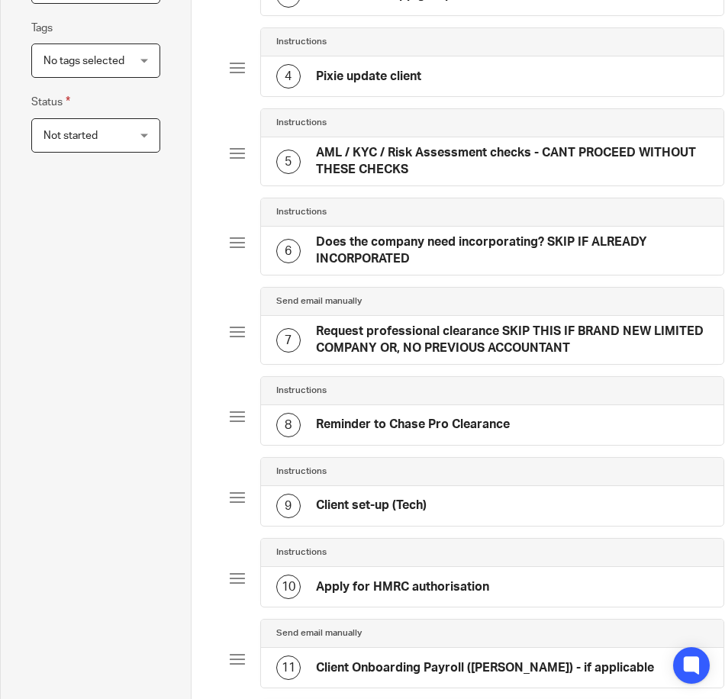
scroll to position [700, 0]
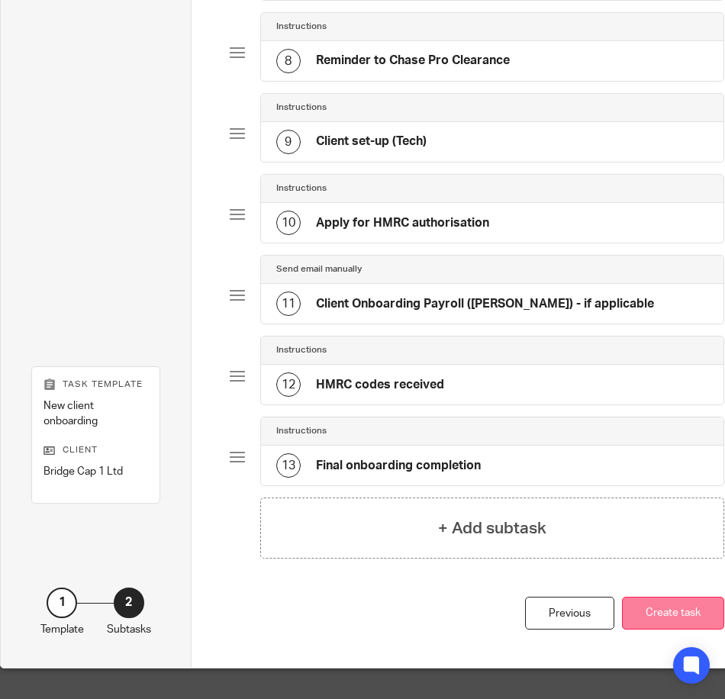
click at [688, 598] on button "Create task" at bounding box center [673, 613] width 102 height 33
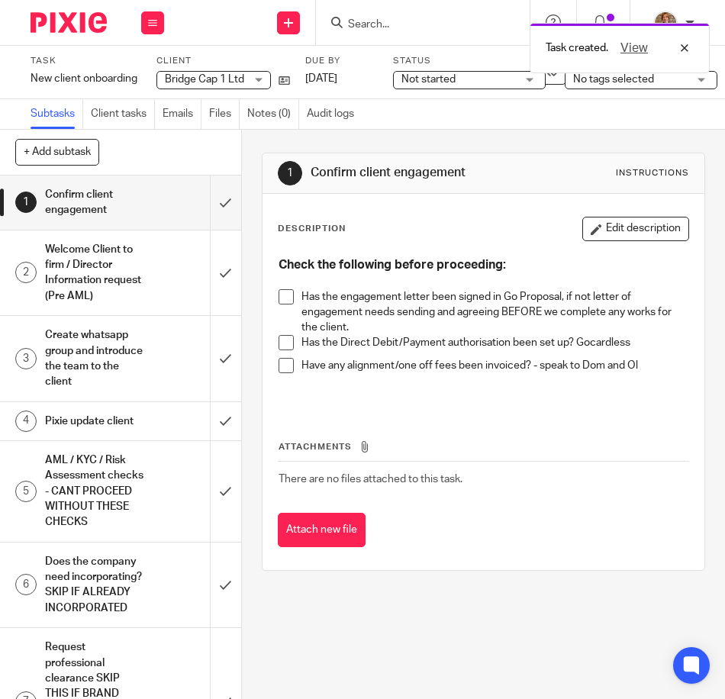
click at [63, 21] on img at bounding box center [69, 22] width 76 height 21
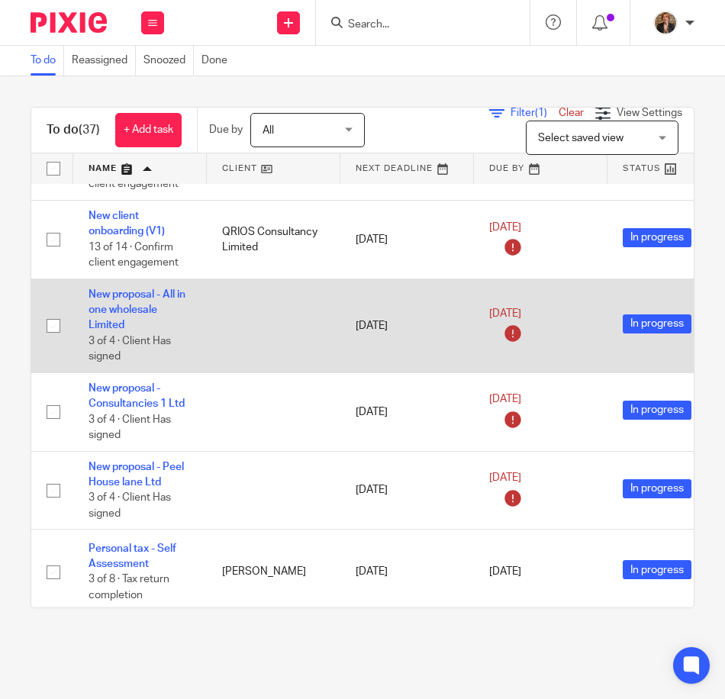
scroll to position [1831, 0]
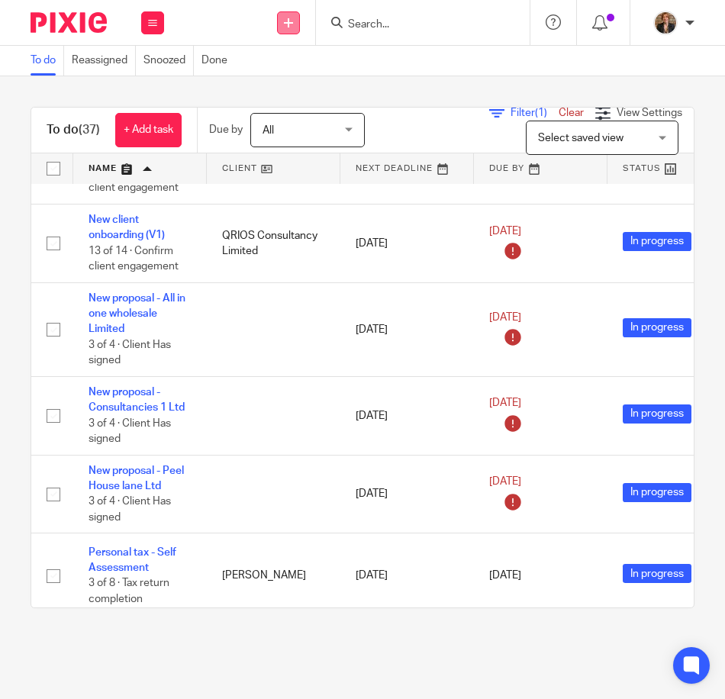
click at [284, 20] on icon at bounding box center [288, 22] width 9 height 9
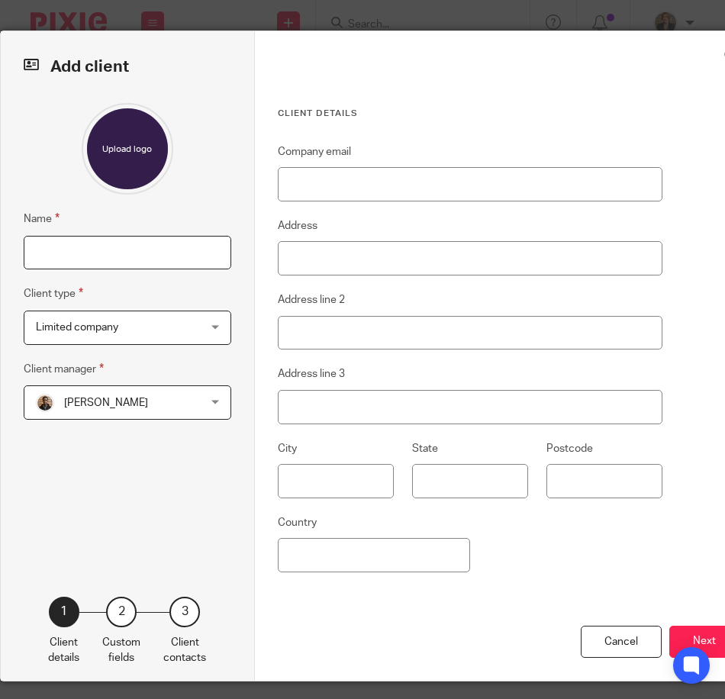
click at [165, 251] on input "Name" at bounding box center [128, 253] width 208 height 34
click at [111, 253] on input "Name" at bounding box center [128, 253] width 208 height 34
type input "Consultancies 1 Ltd"
click at [187, 404] on span "Adam Osman" at bounding box center [114, 402] width 156 height 32
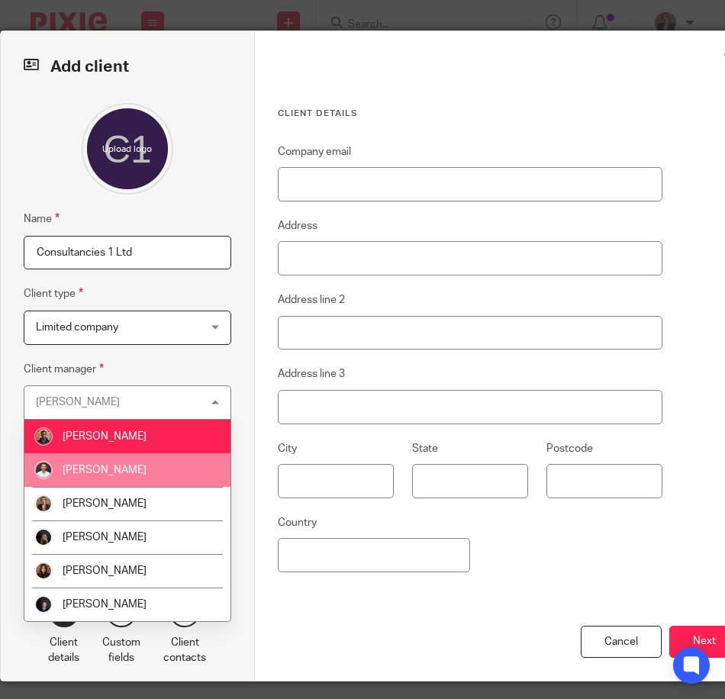
click at [156, 481] on li "[PERSON_NAME]" at bounding box center [127, 470] width 206 height 34
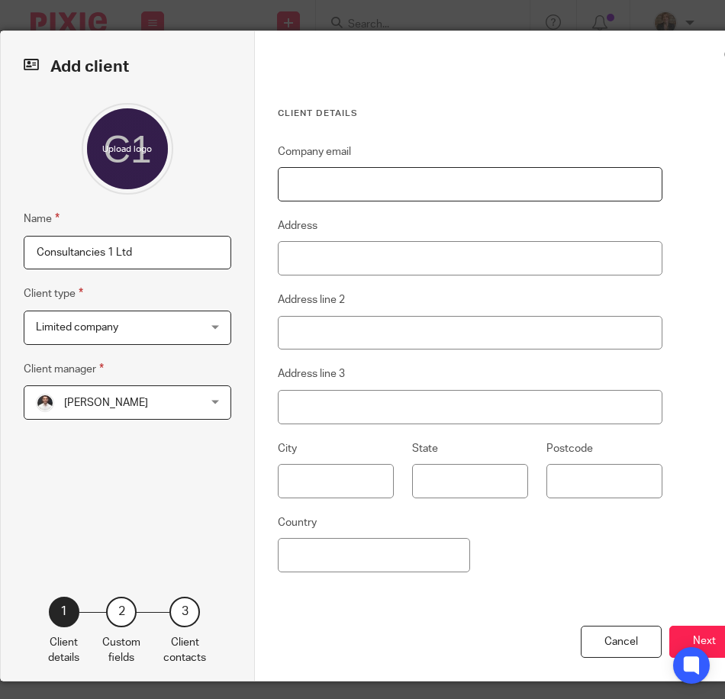
click at [350, 189] on input "Company email" at bounding box center [470, 184] width 385 height 34
type input "[EMAIL_ADDRESS][DOMAIN_NAME]"
type input "300 St Marys Road"
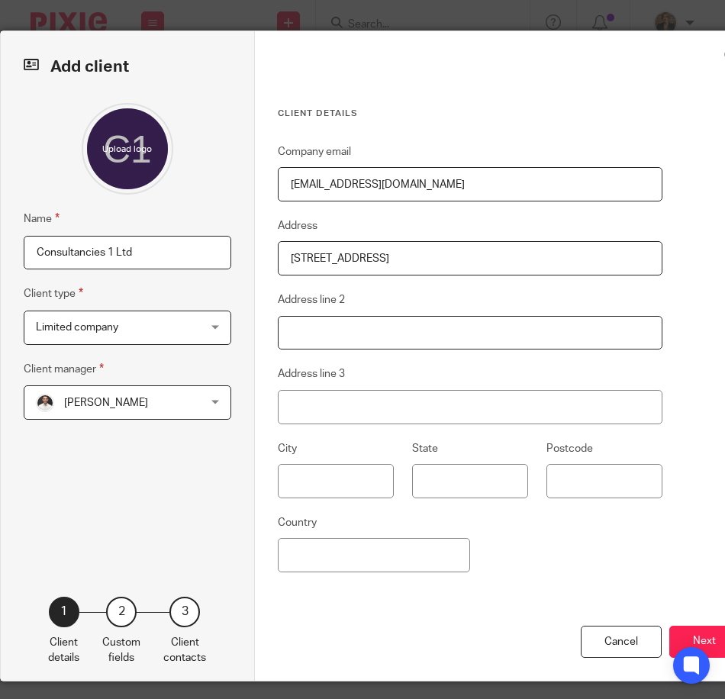
type input "Garston"
type input "Liverpool"
type input "L19 0NQ"
type input "United Kingdom"
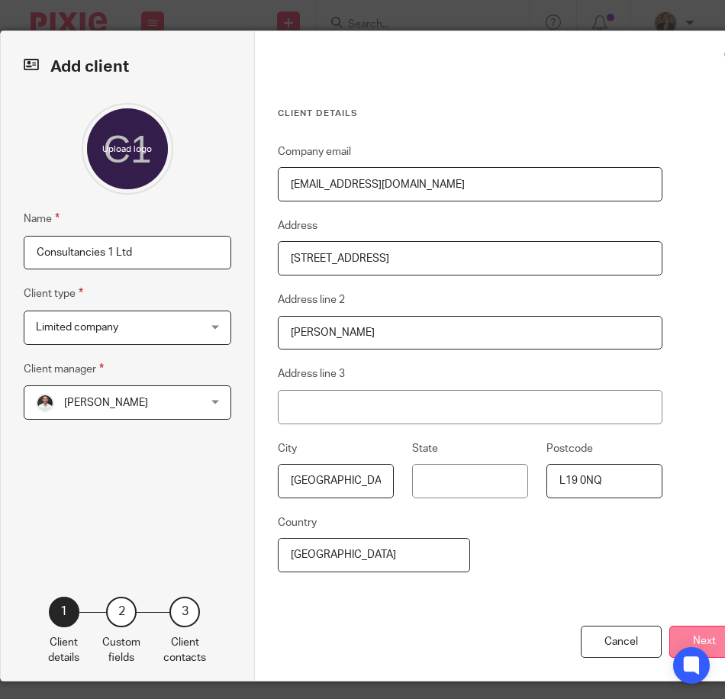
click at [679, 630] on button "Next" at bounding box center [704, 642] width 70 height 33
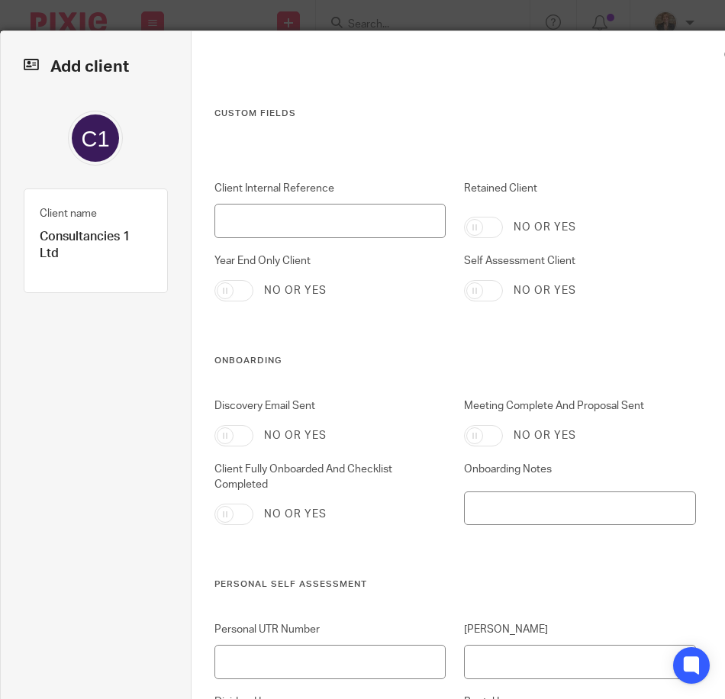
drag, startPoint x: 219, startPoint y: 264, endPoint x: 237, endPoint y: 282, distance: 25.4
click at [224, 269] on label "Year End Only Client" at bounding box center [330, 260] width 232 height 15
click at [232, 286] on input "Year End Only Client" at bounding box center [233, 290] width 39 height 21
checkbox input "true"
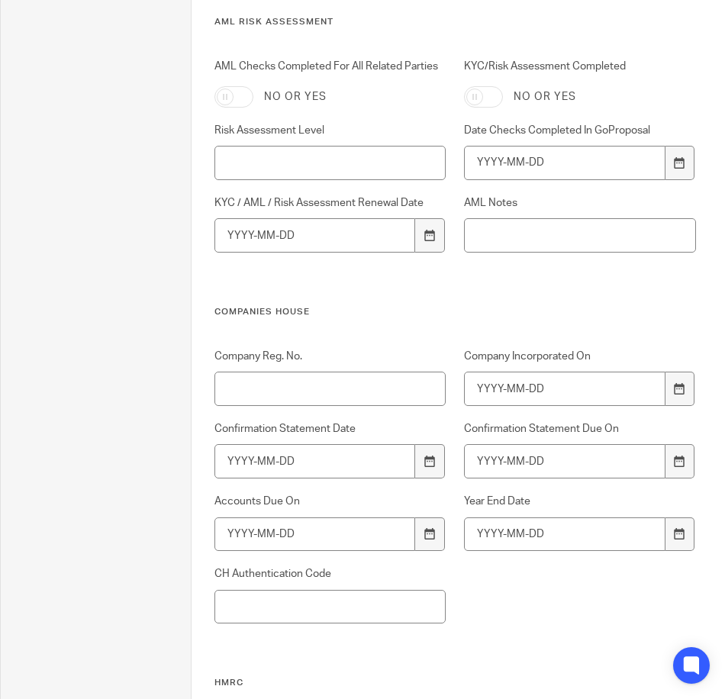
scroll to position [864, 0]
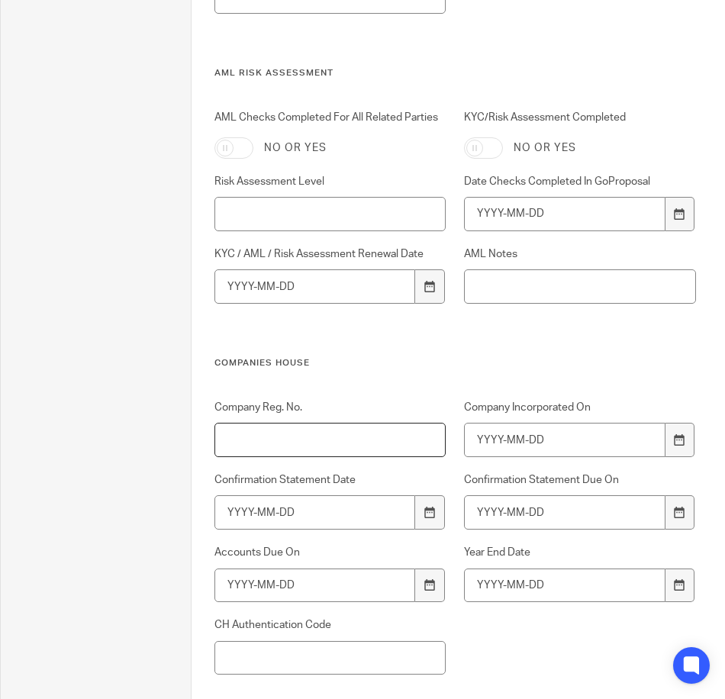
click at [379, 439] on input "Company Reg. No." at bounding box center [330, 440] width 232 height 34
paste input "15431664"
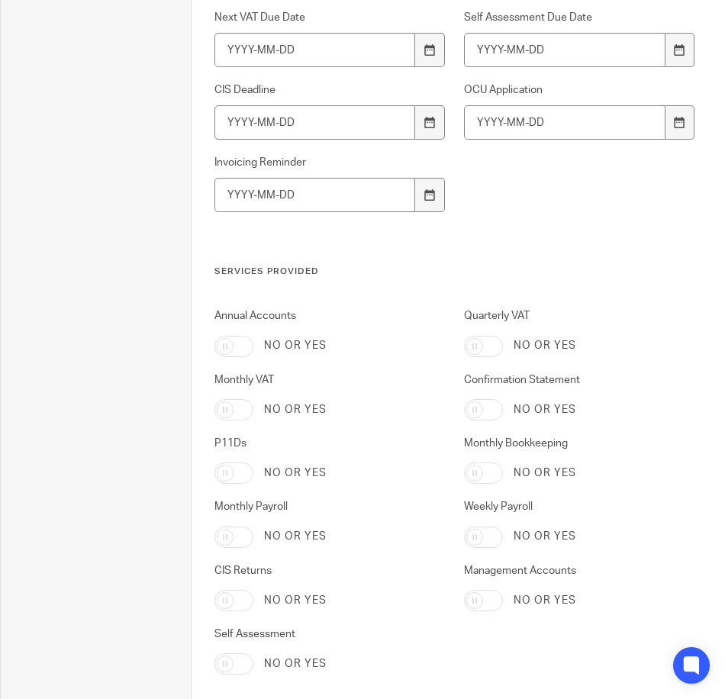
scroll to position [3065, 0]
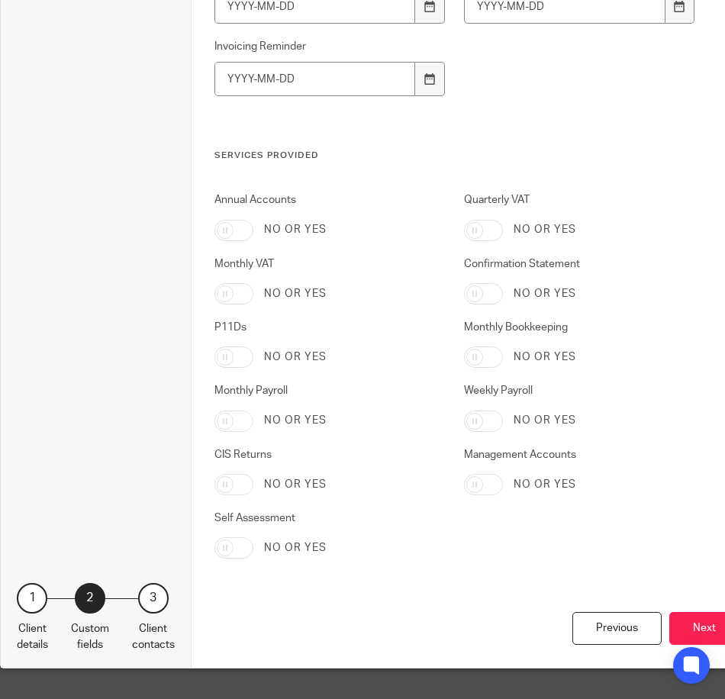
type input "15431664"
click at [214, 201] on div "Annual Accounts No or yes" at bounding box center [320, 216] width 249 height 48
drag, startPoint x: 214, startPoint y: 201, endPoint x: 268, endPoint y: 221, distance: 57.2
click at [233, 220] on input "Annual Accounts" at bounding box center [233, 230] width 39 height 21
checkbox input "true"
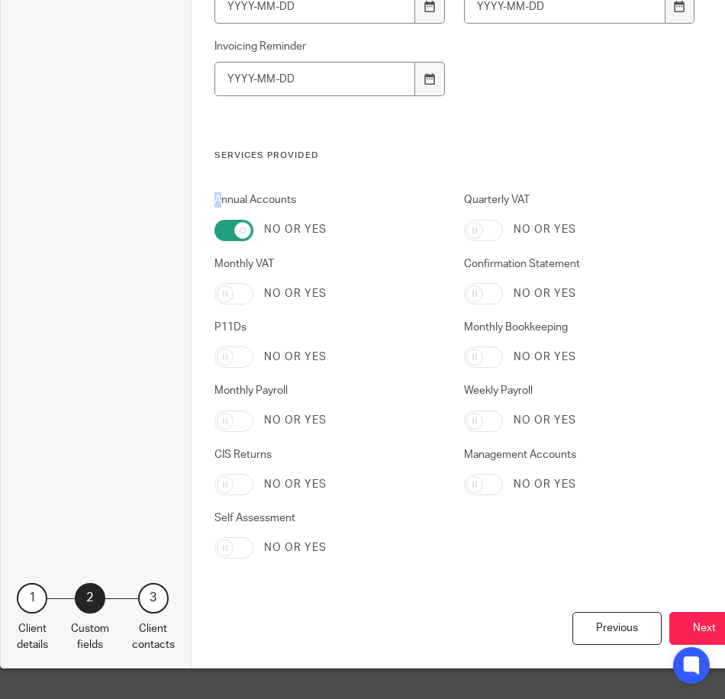
click at [480, 284] on input "Confirmation Statement" at bounding box center [483, 293] width 39 height 21
checkbox input "true"
click at [681, 612] on button "Next" at bounding box center [704, 628] width 70 height 33
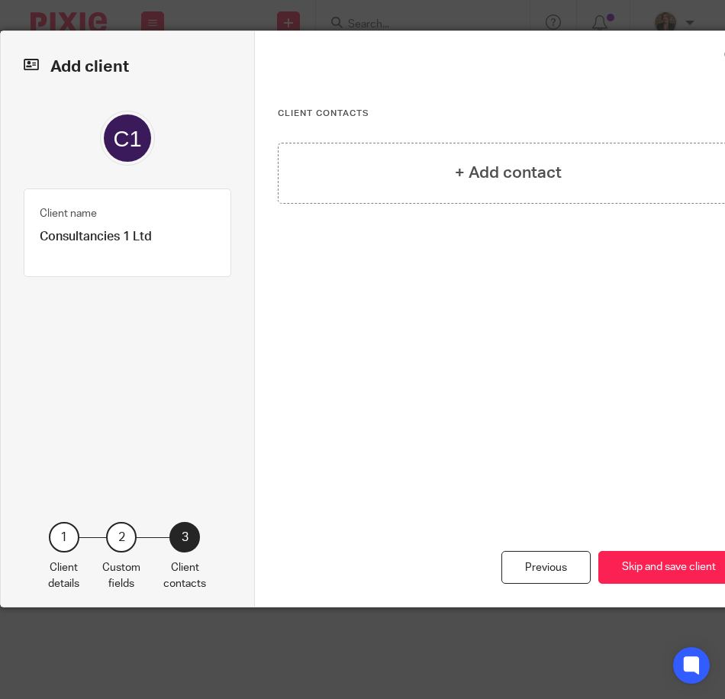
scroll to position [0, 0]
click at [532, 165] on h4 "+ Add contact" at bounding box center [508, 173] width 107 height 24
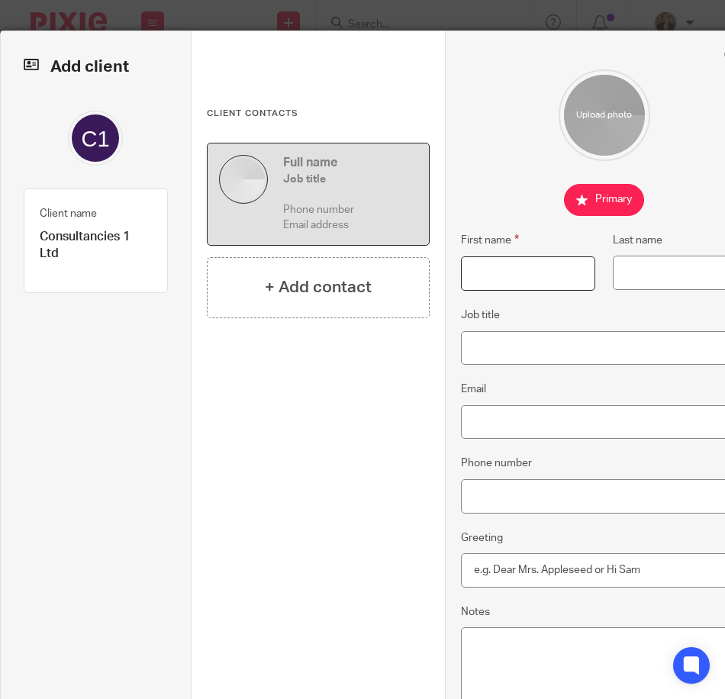
click at [536, 269] on input "First name" at bounding box center [528, 273] width 134 height 34
type input "Steven"
type input "White"
type input "Director"
type input "365propertygroupltd@gmail.com"
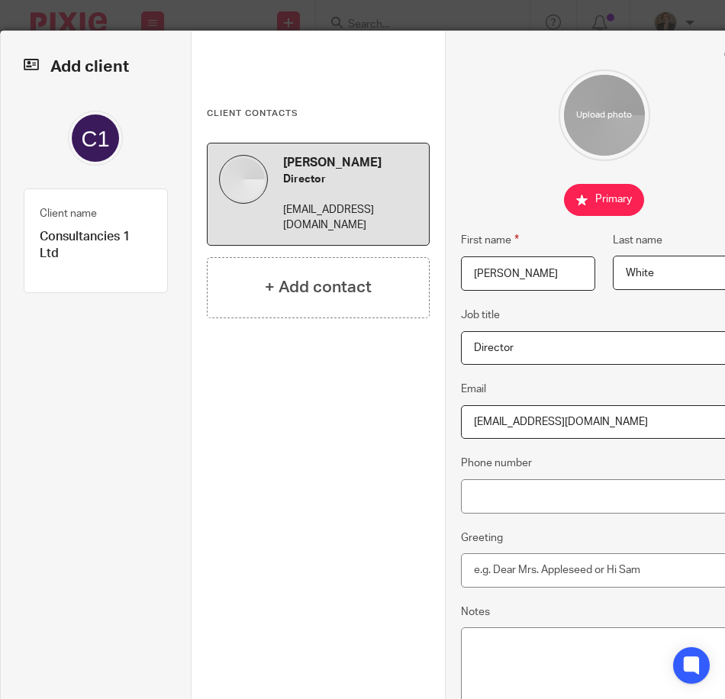
scroll to position [153, 0]
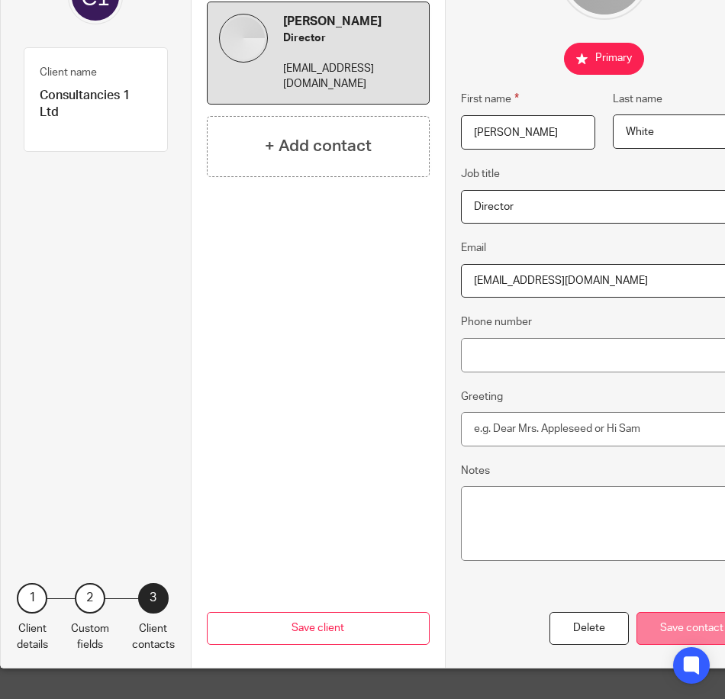
click at [662, 618] on div "Save contact" at bounding box center [691, 628] width 111 height 33
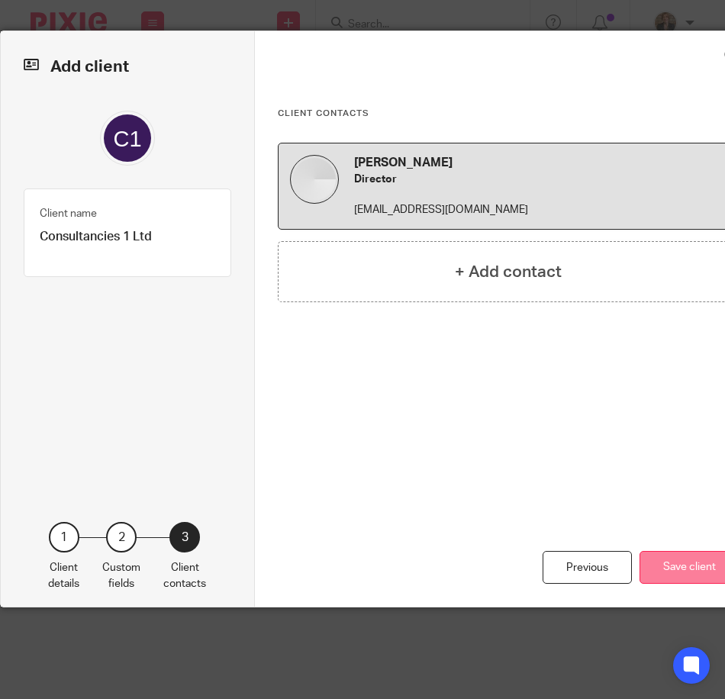
click at [690, 564] on button "Save client" at bounding box center [689, 567] width 100 height 33
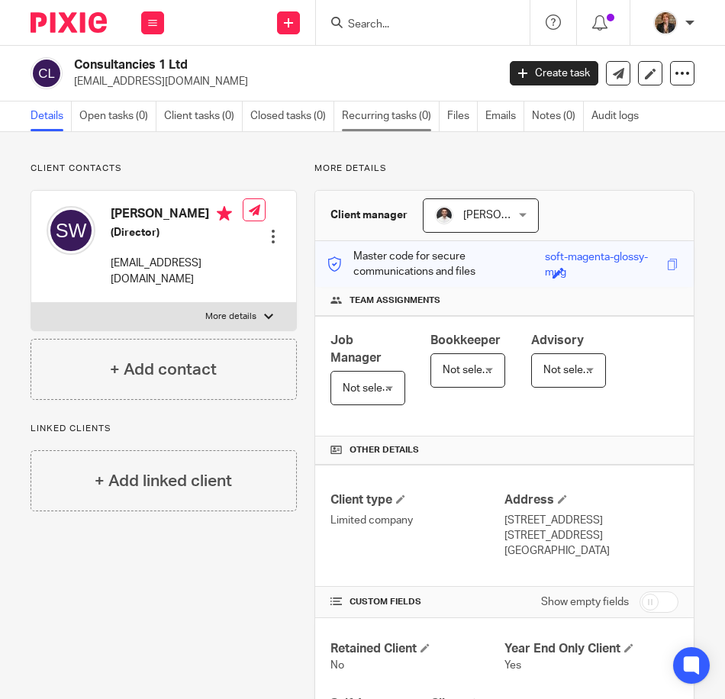
click at [420, 105] on link "Recurring tasks (0)" at bounding box center [391, 116] width 98 height 30
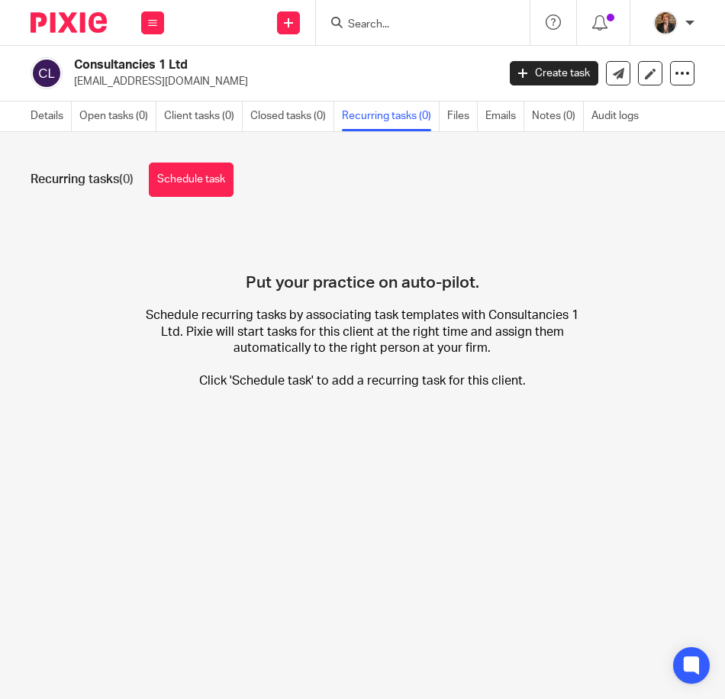
click at [175, 188] on link "Schedule task" at bounding box center [191, 180] width 85 height 34
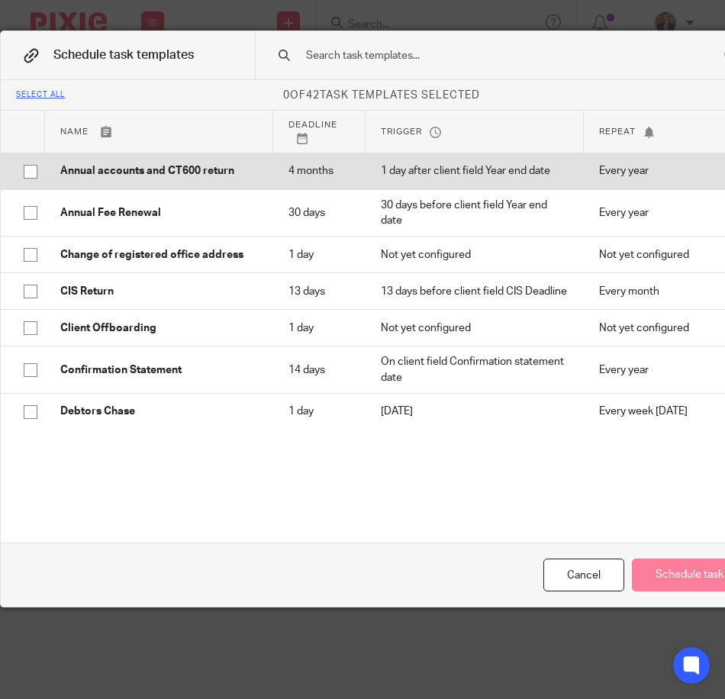
click at [31, 171] on input "checkbox" at bounding box center [30, 171] width 29 height 29
checkbox input "true"
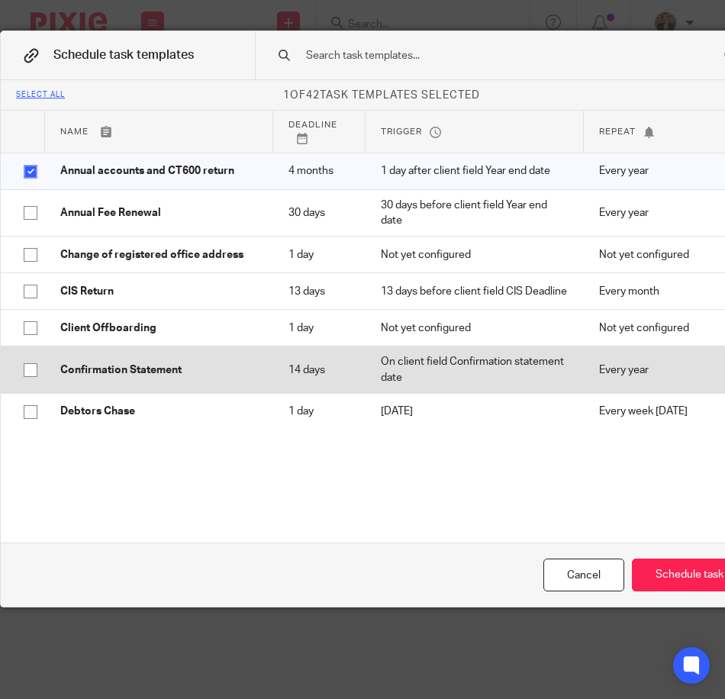
click at [16, 383] on input "checkbox" at bounding box center [30, 370] width 29 height 29
checkbox input "true"
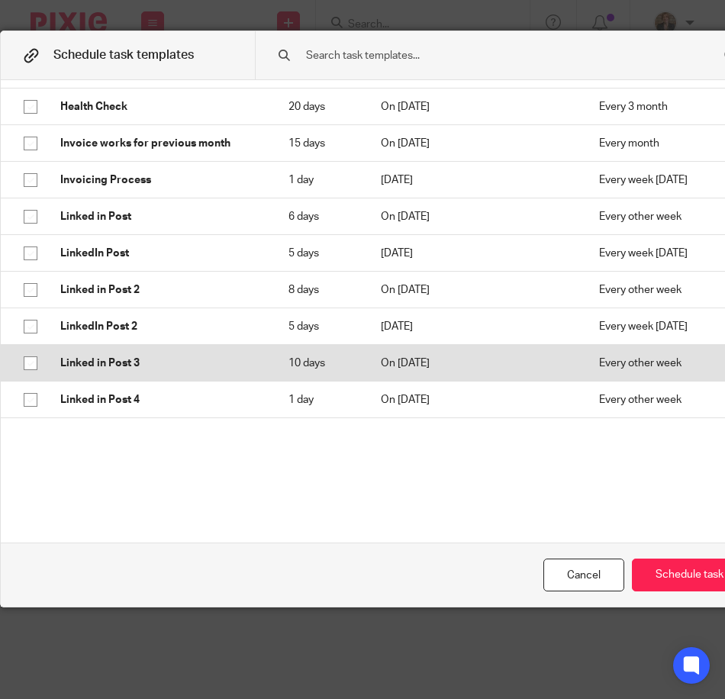
scroll to position [763, 0]
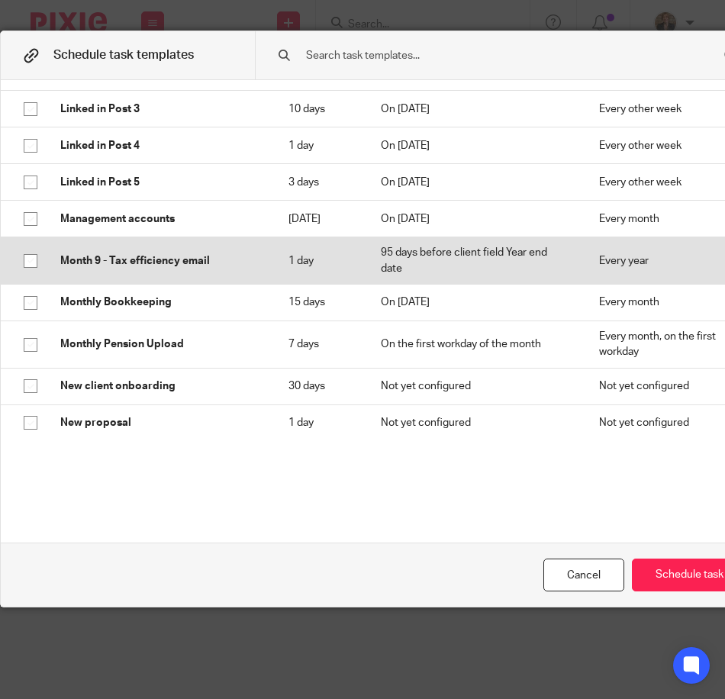
click at [19, 267] on input "checkbox" at bounding box center [30, 260] width 29 height 29
checkbox input "true"
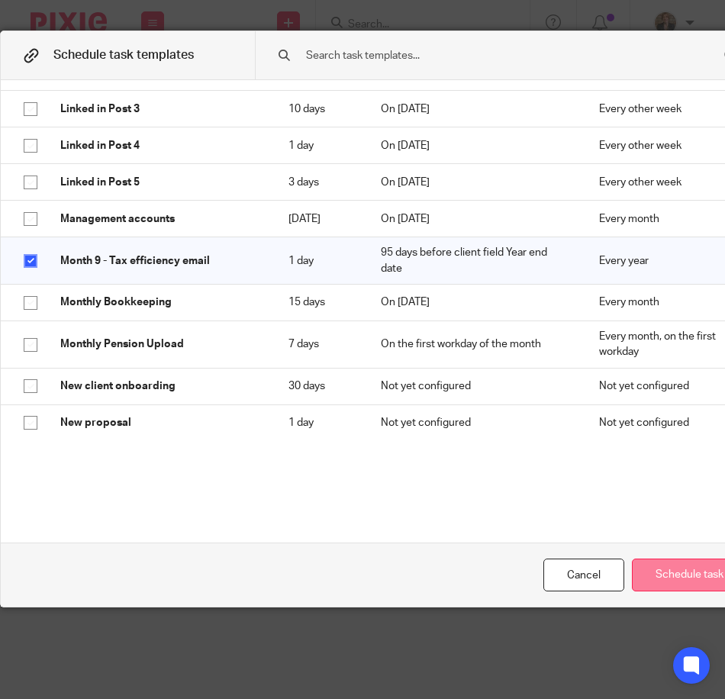
click at [673, 580] on button "Schedule task" at bounding box center [689, 574] width 115 height 33
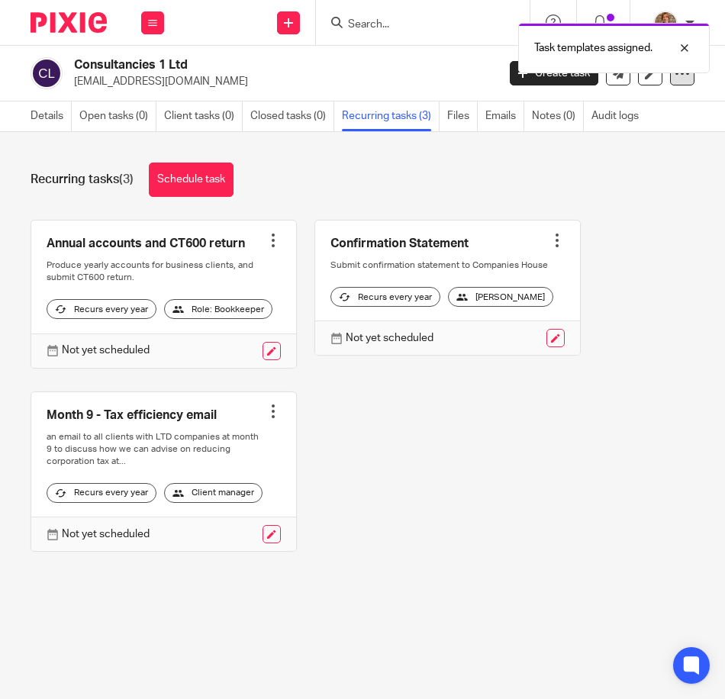
click at [670, 81] on div at bounding box center [682, 73] width 24 height 24
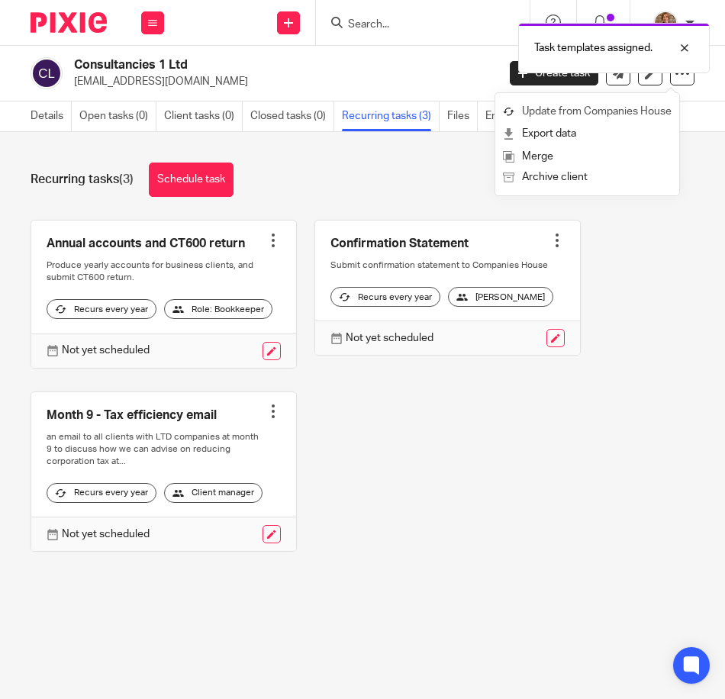
click at [654, 111] on link "Update from Companies House" at bounding box center [587, 112] width 169 height 22
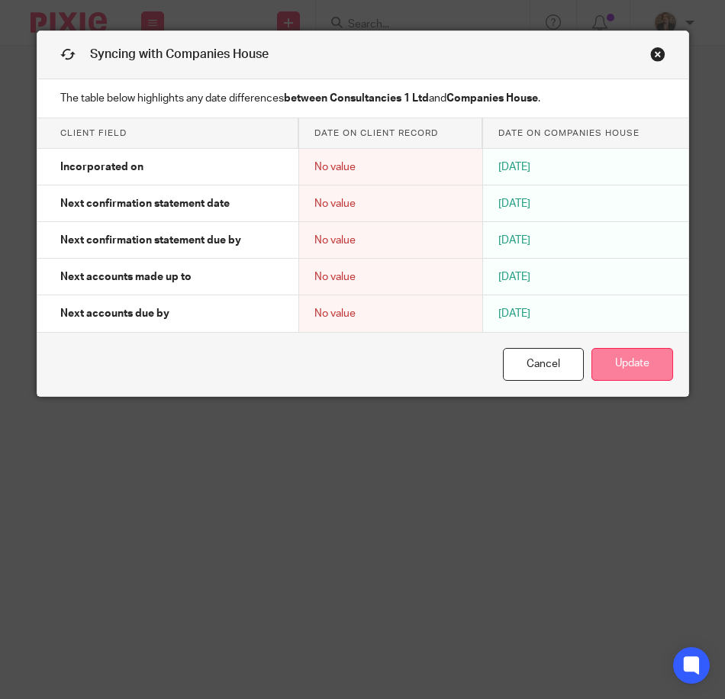
click at [651, 367] on button "Update" at bounding box center [632, 364] width 82 height 33
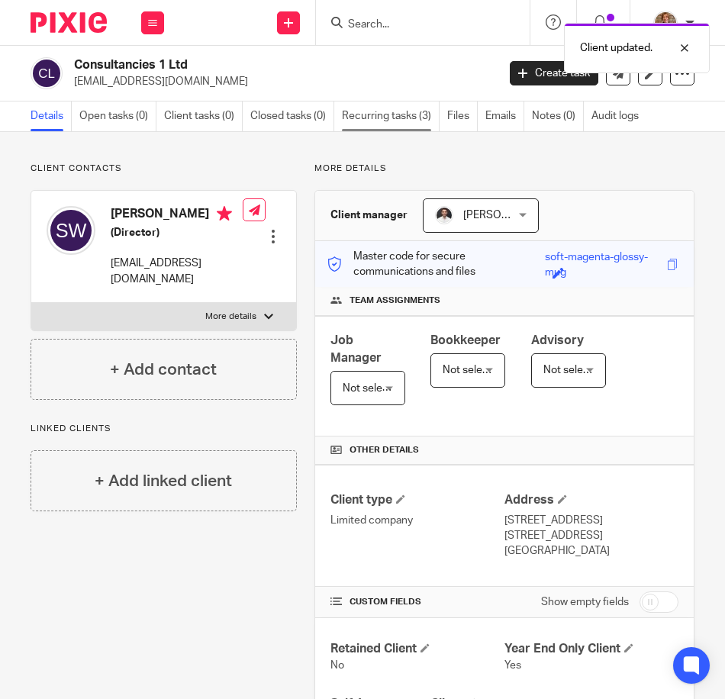
click at [386, 118] on link "Recurring tasks (3)" at bounding box center [391, 116] width 98 height 30
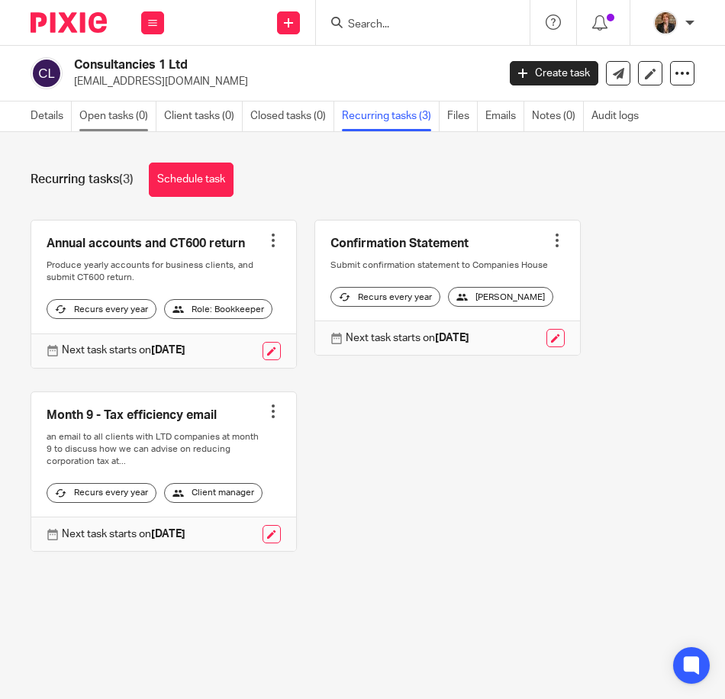
click at [124, 114] on link "Open tasks (0)" at bounding box center [117, 116] width 77 height 30
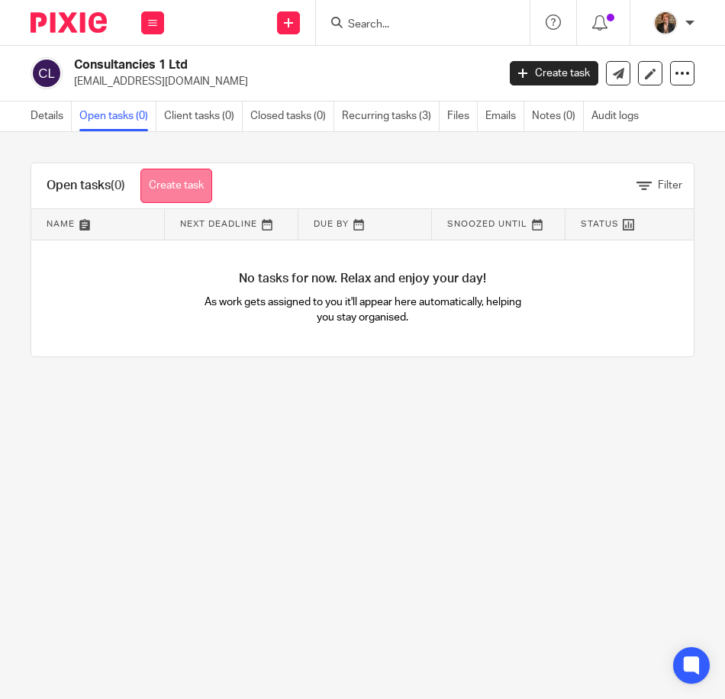
click at [184, 197] on link "Create task" at bounding box center [176, 186] width 72 height 34
click at [176, 182] on link "Create task" at bounding box center [176, 186] width 72 height 34
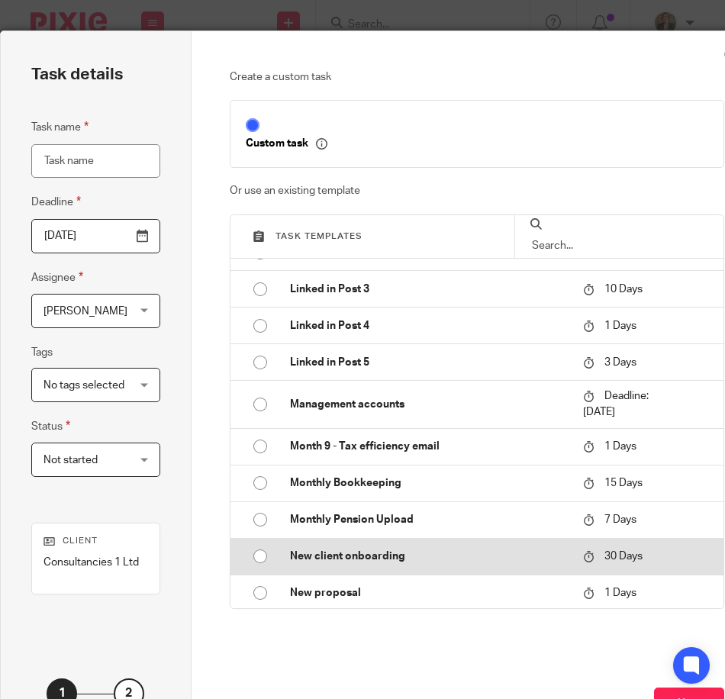
scroll to position [661, 0]
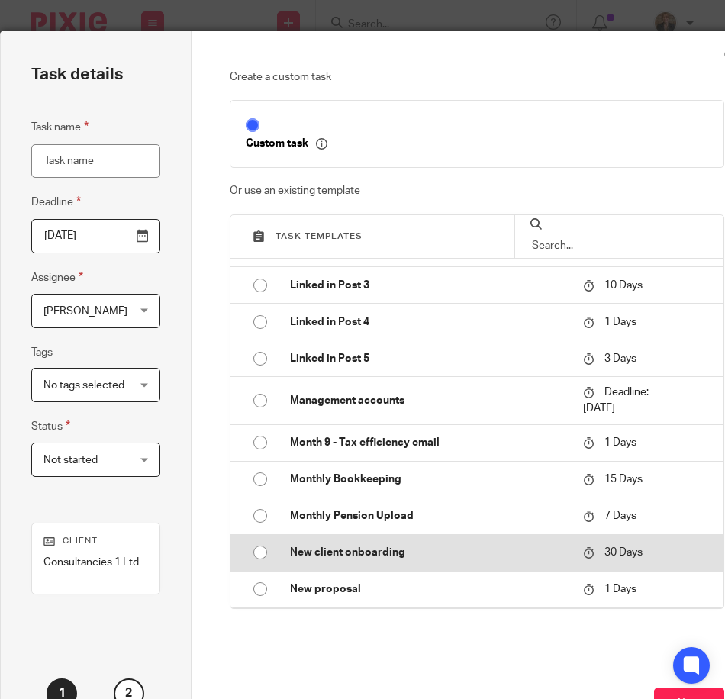
click at [252, 547] on input "radio" at bounding box center [260, 552] width 29 height 29
type input "[DATE]"
type input "New client onboarding"
checkbox input "false"
radio input "false"
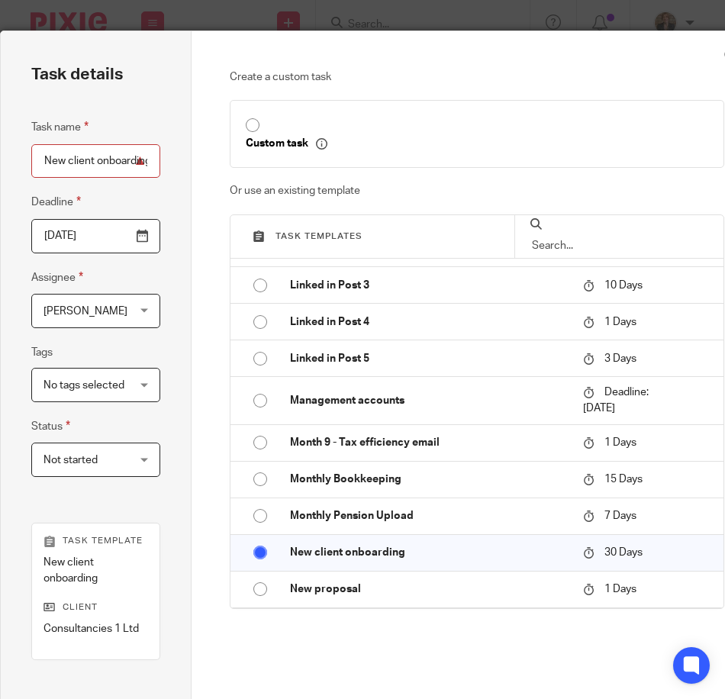
scroll to position [169, 0]
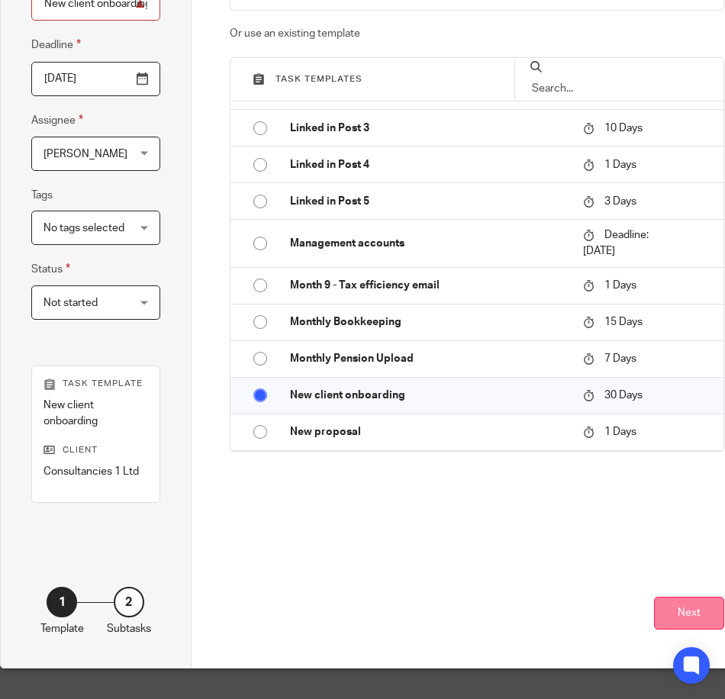
click at [690, 604] on button "Next" at bounding box center [689, 613] width 70 height 33
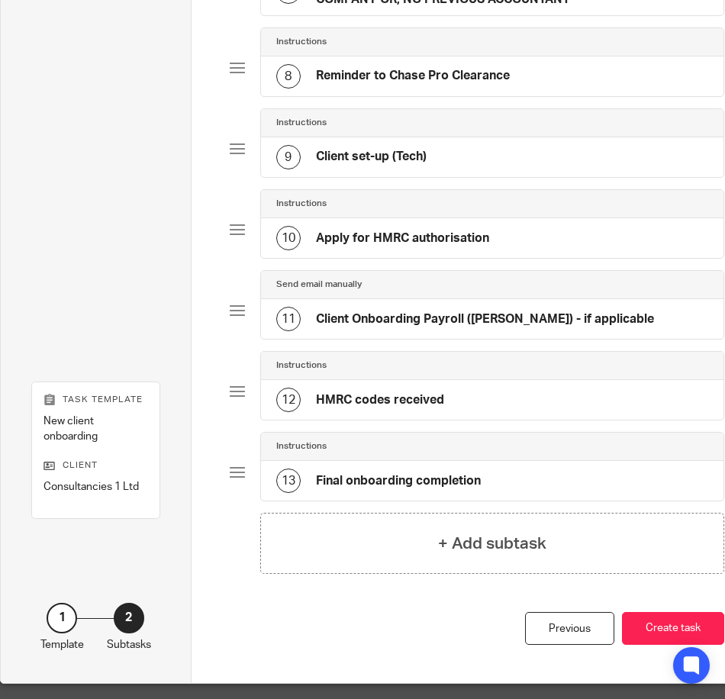
scroll to position [700, 0]
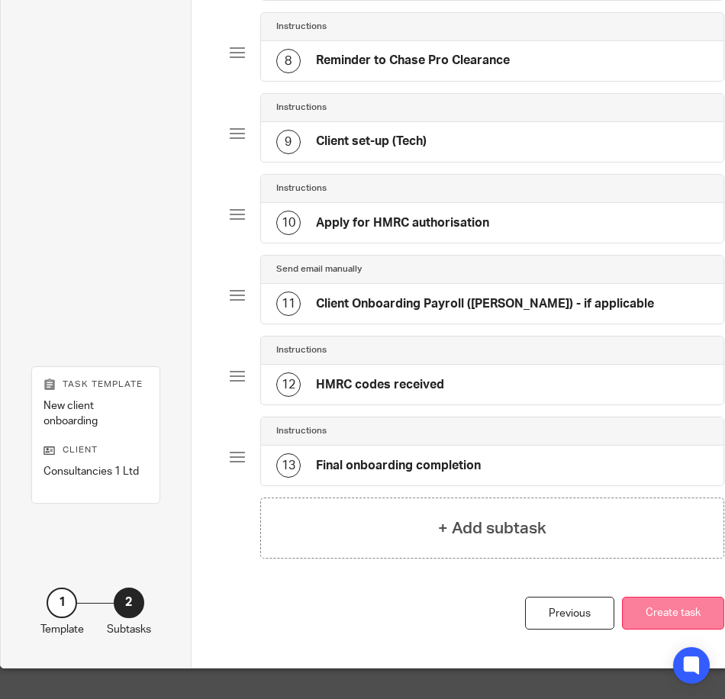
click at [693, 607] on button "Create task" at bounding box center [673, 613] width 102 height 33
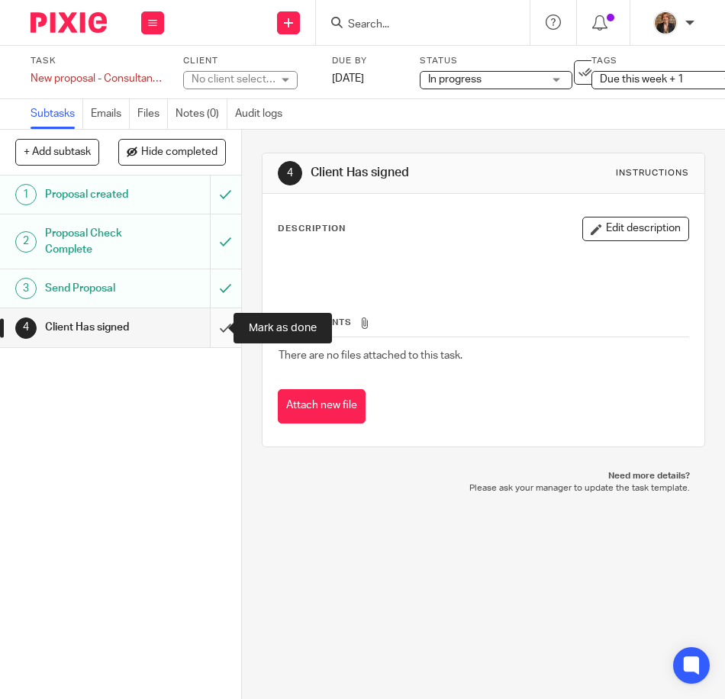
click at [208, 323] on input "submit" at bounding box center [120, 327] width 241 height 38
click at [248, 81] on div "No client selected" at bounding box center [233, 79] width 84 height 15
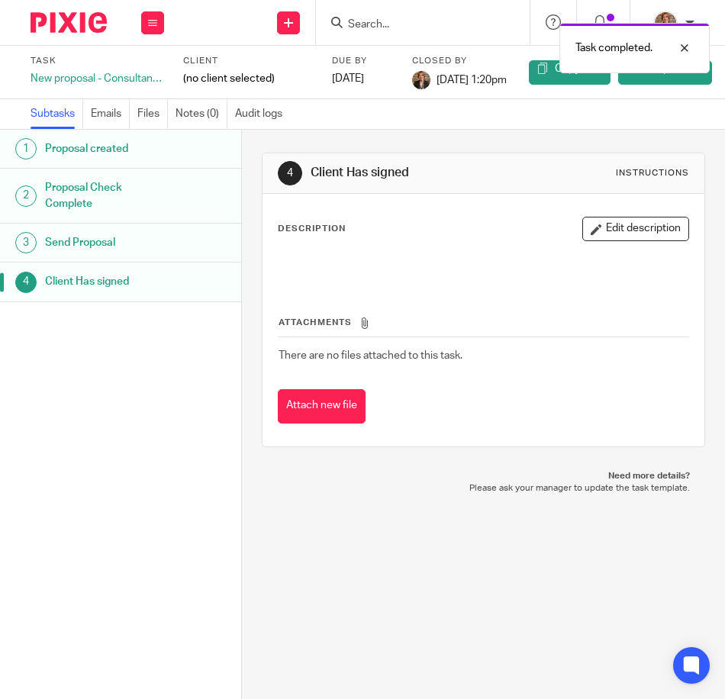
click at [252, 76] on span "(no client selected)" at bounding box center [229, 78] width 92 height 15
click at [114, 294] on link "4 Client Has signed" at bounding box center [120, 281] width 241 height 38
click at [686, 74] on link "Reopen task" at bounding box center [665, 72] width 94 height 24
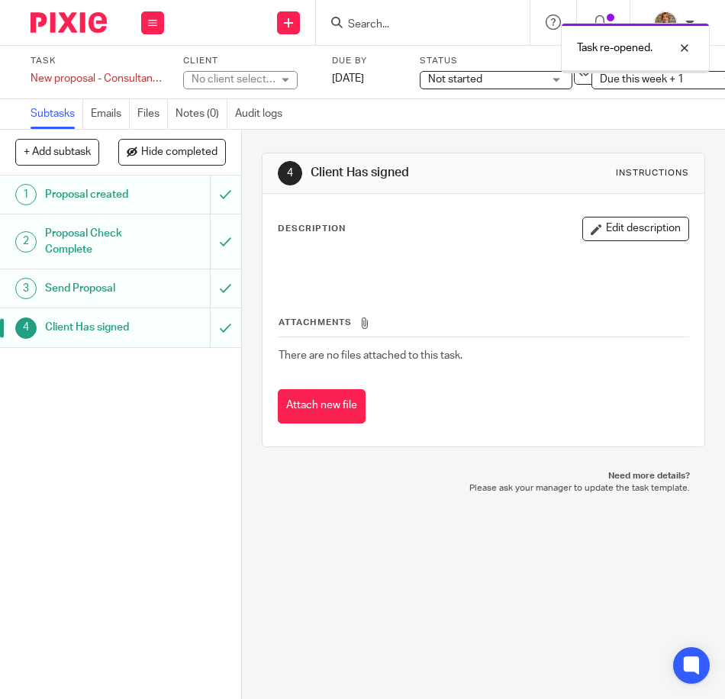
click at [274, 77] on div "No client selected" at bounding box center [233, 79] width 84 height 15
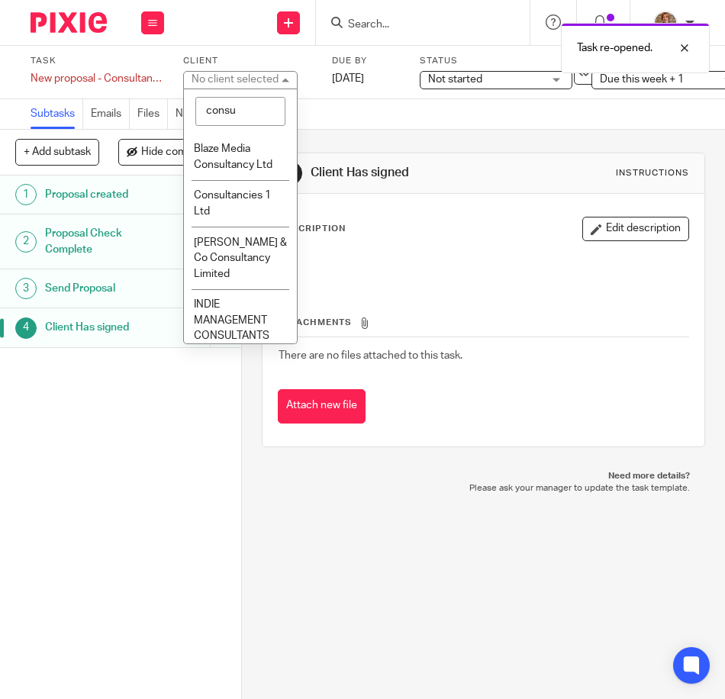
type input "consu"
click at [237, 199] on span "Consultancies 1 Ltd" at bounding box center [232, 203] width 77 height 27
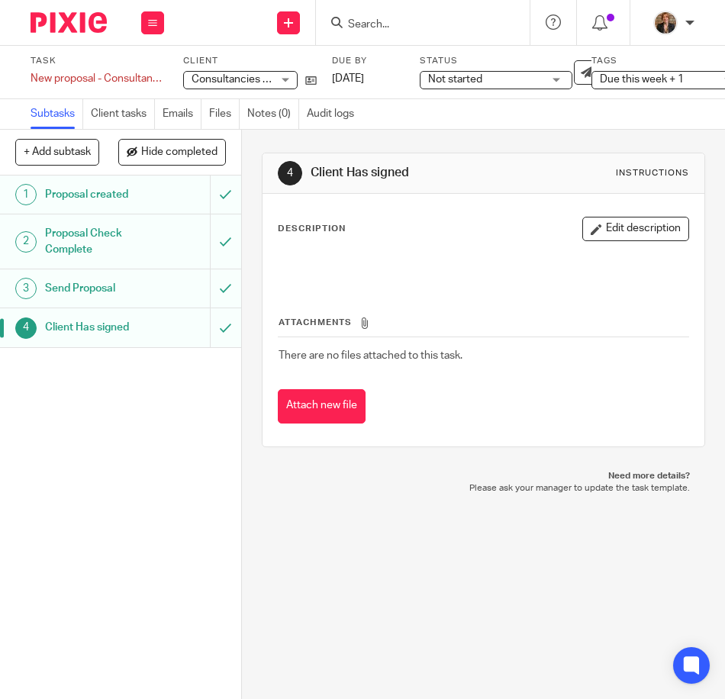
click at [64, 21] on img at bounding box center [69, 22] width 76 height 21
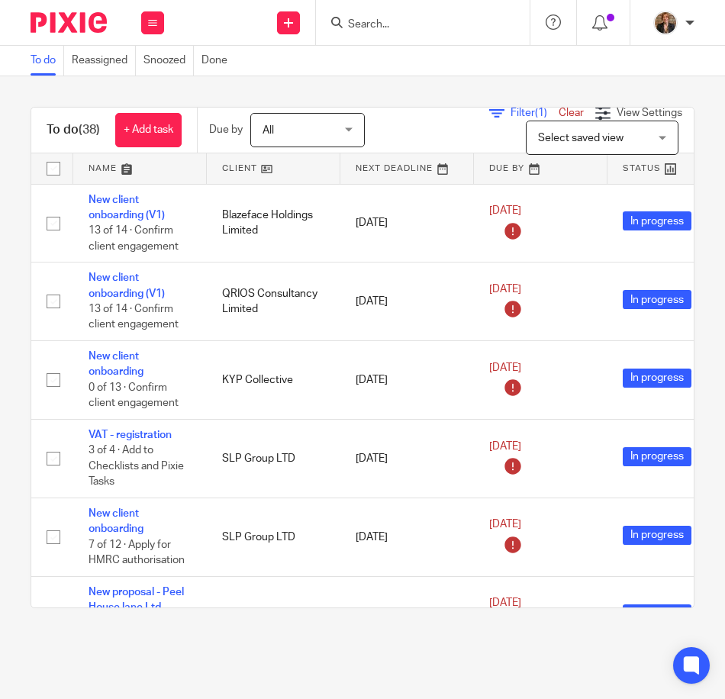
click at [130, 172] on link at bounding box center [140, 168] width 134 height 31
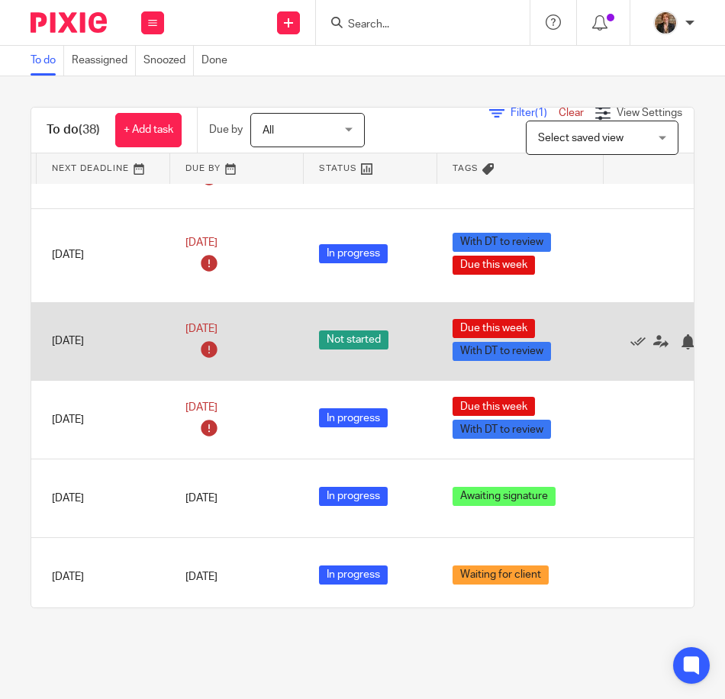
scroll to position [1984, 383]
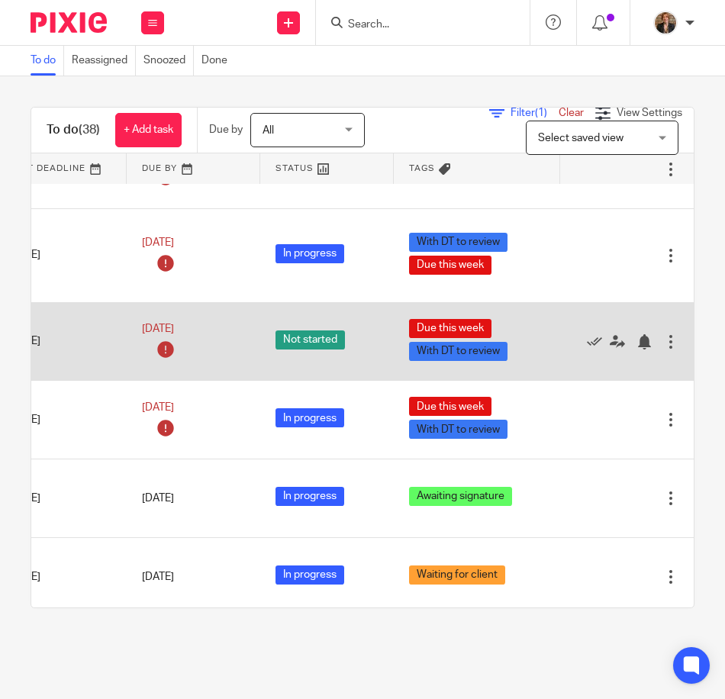
click at [663, 340] on div at bounding box center [670, 341] width 15 height 15
click at [575, 341] on div at bounding box center [619, 340] width 88 height 15
click at [587, 341] on icon at bounding box center [594, 341] width 15 height 15
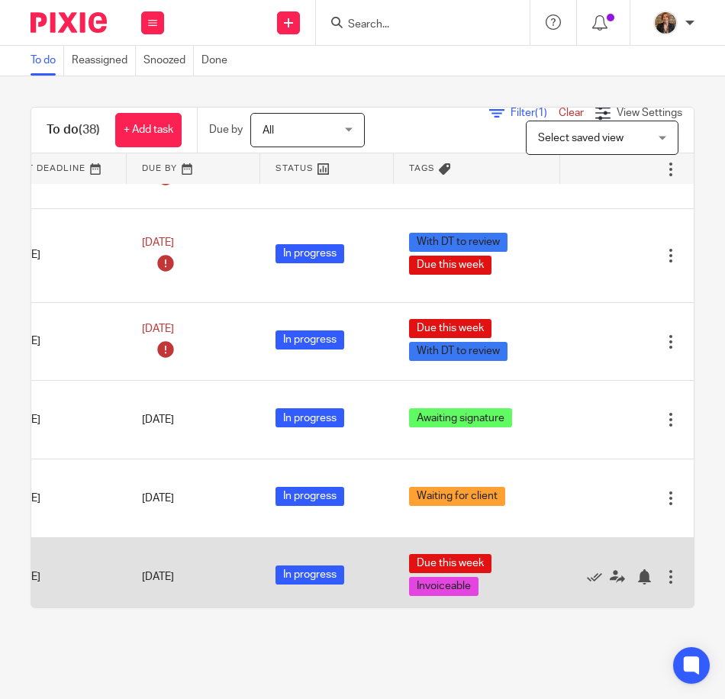
click at [446, 593] on div "Due this week Invoiceable" at bounding box center [477, 577] width 136 height 46
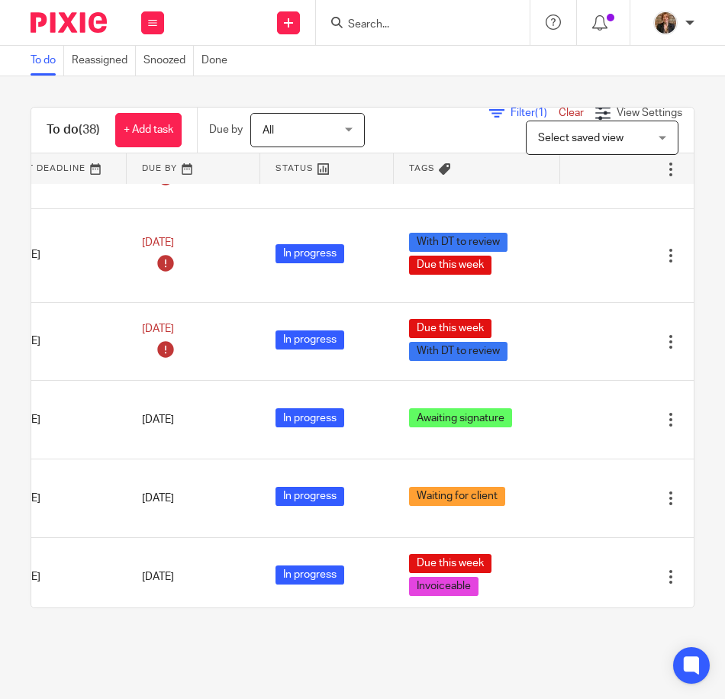
scroll to position [1984, 0]
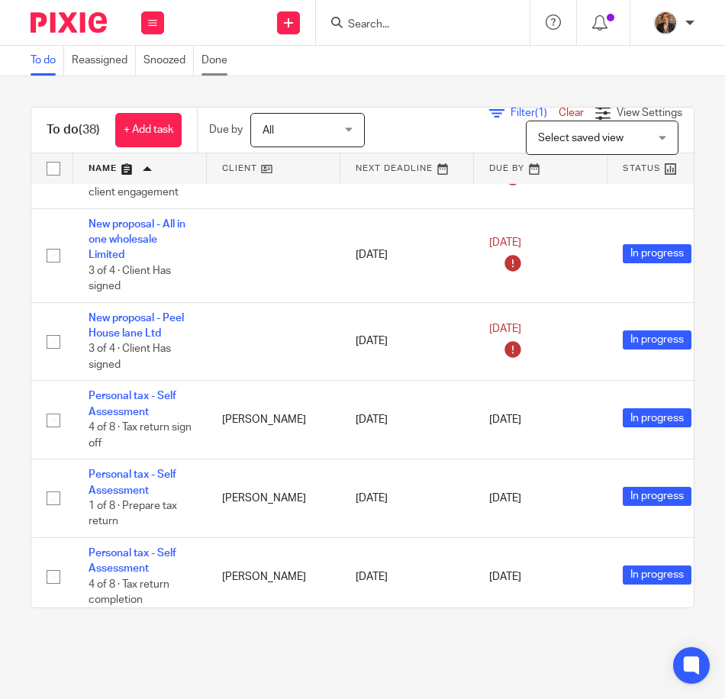
drag, startPoint x: 285, startPoint y: 22, endPoint x: 233, endPoint y: 49, distance: 59.0
click at [233, 49] on link "Done" at bounding box center [218, 61] width 34 height 30
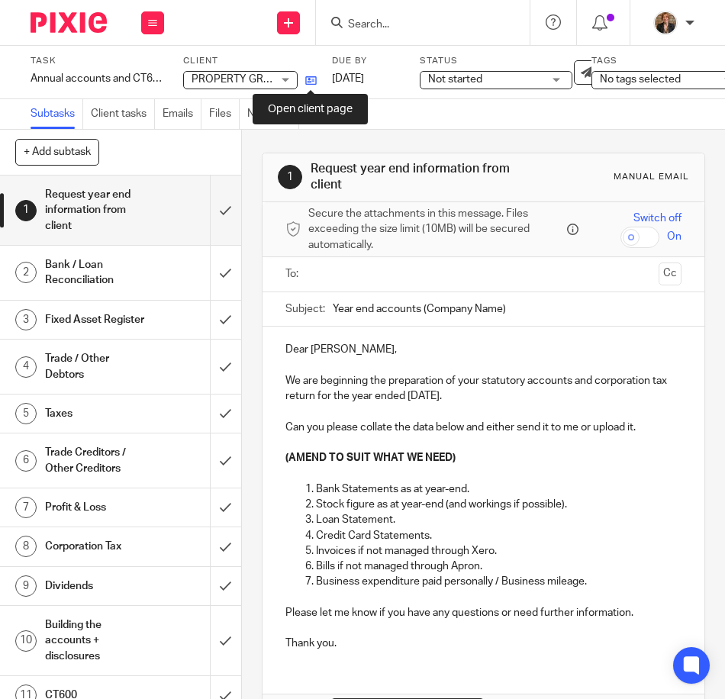
click at [312, 82] on icon at bounding box center [310, 80] width 11 height 11
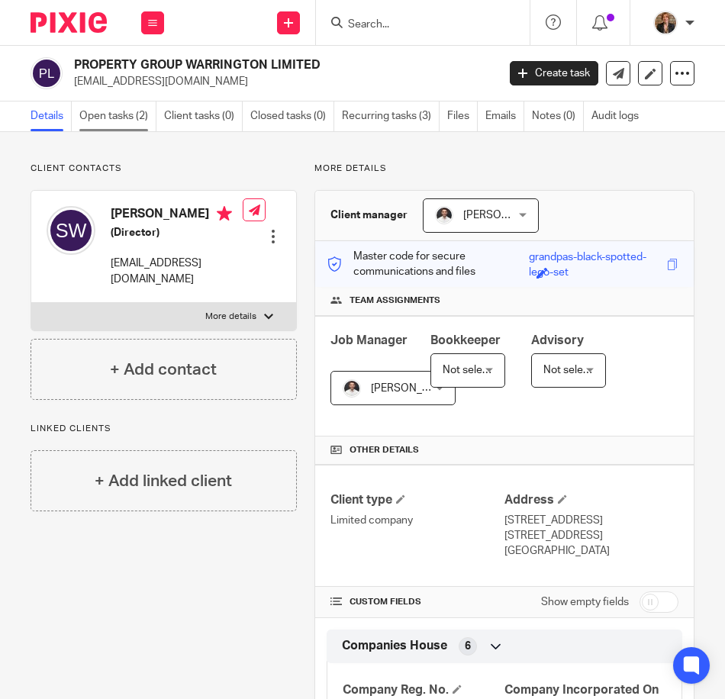
click at [122, 120] on link "Open tasks (2)" at bounding box center [117, 116] width 77 height 30
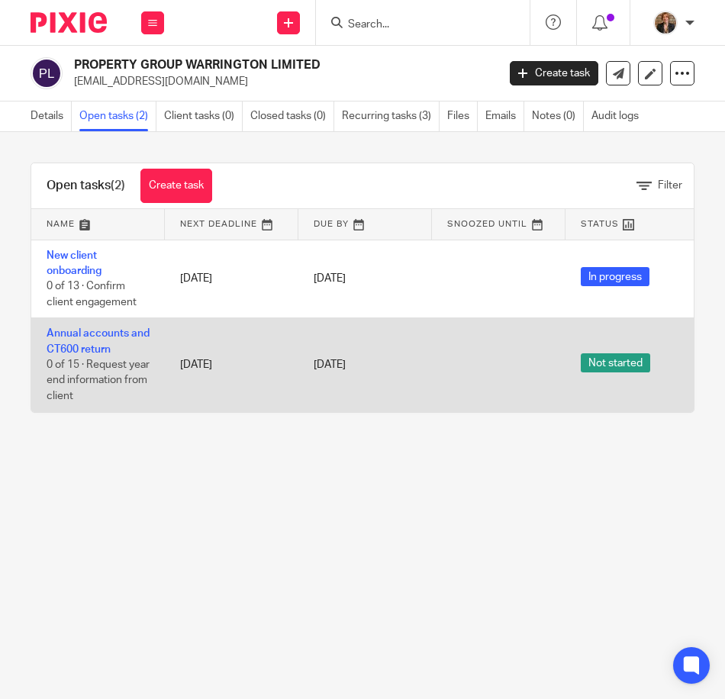
click at [345, 410] on td "[DATE]" at bounding box center [365, 365] width 134 height 94
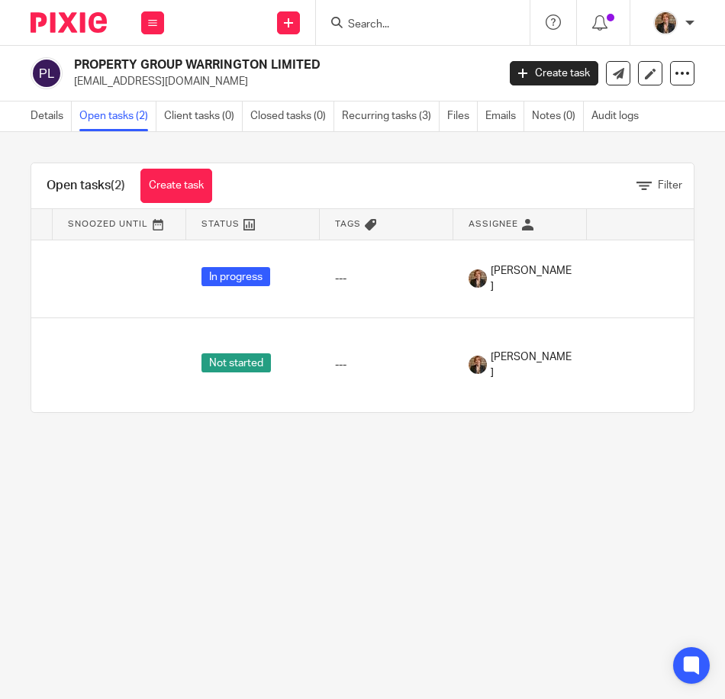
scroll to position [0, 397]
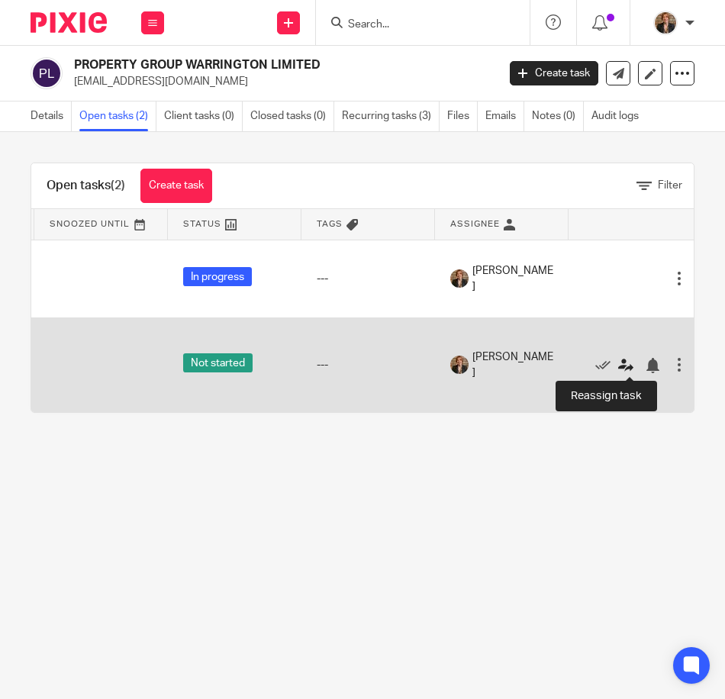
click at [620, 368] on icon at bounding box center [625, 365] width 15 height 15
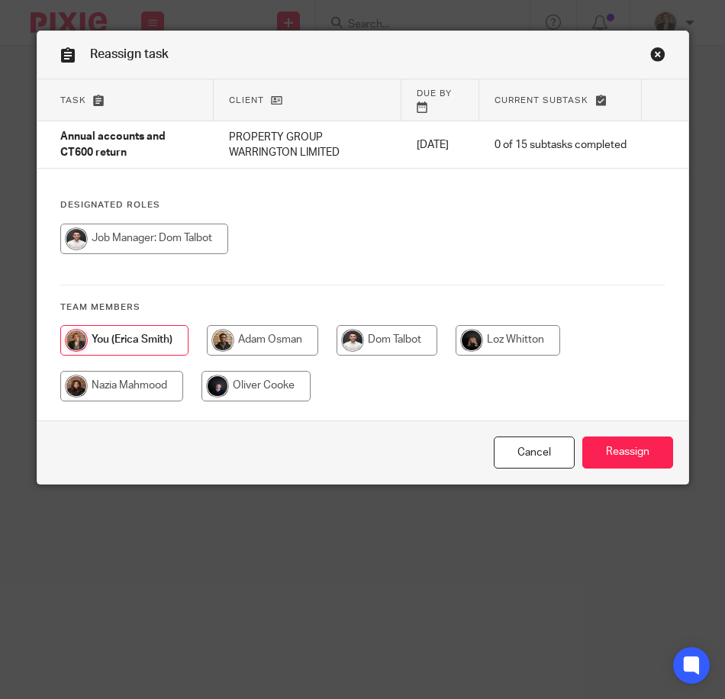
click at [126, 227] on input "radio" at bounding box center [144, 239] width 168 height 31
radio input "true"
click at [650, 53] on link "Close this dialog window" at bounding box center [657, 57] width 15 height 21
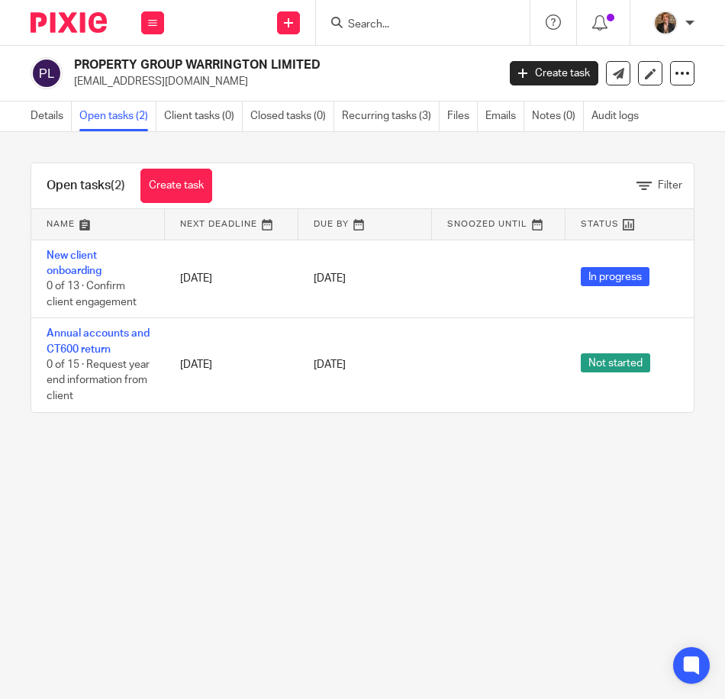
scroll to position [0, 429]
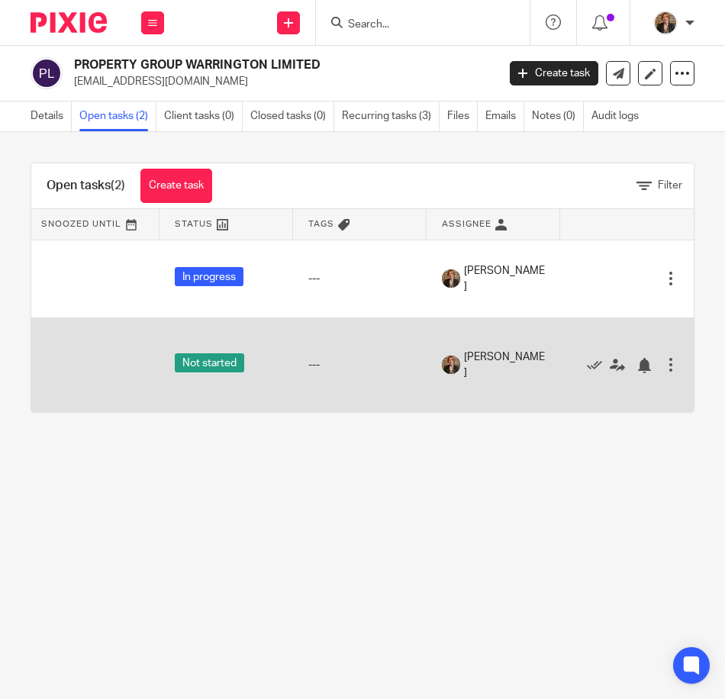
click at [638, 369] on div at bounding box center [619, 364] width 88 height 15
click at [663, 365] on div at bounding box center [670, 364] width 15 height 15
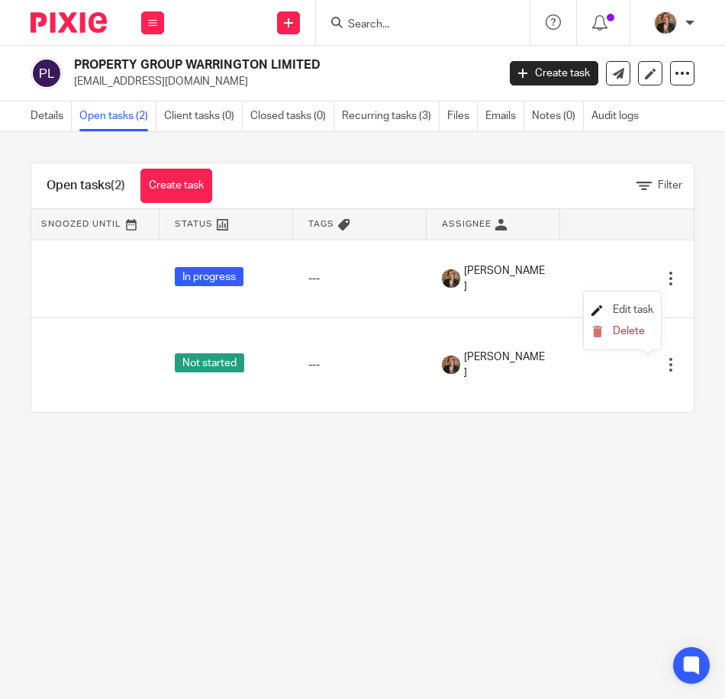
click at [636, 307] on span "Edit task" at bounding box center [633, 309] width 40 height 11
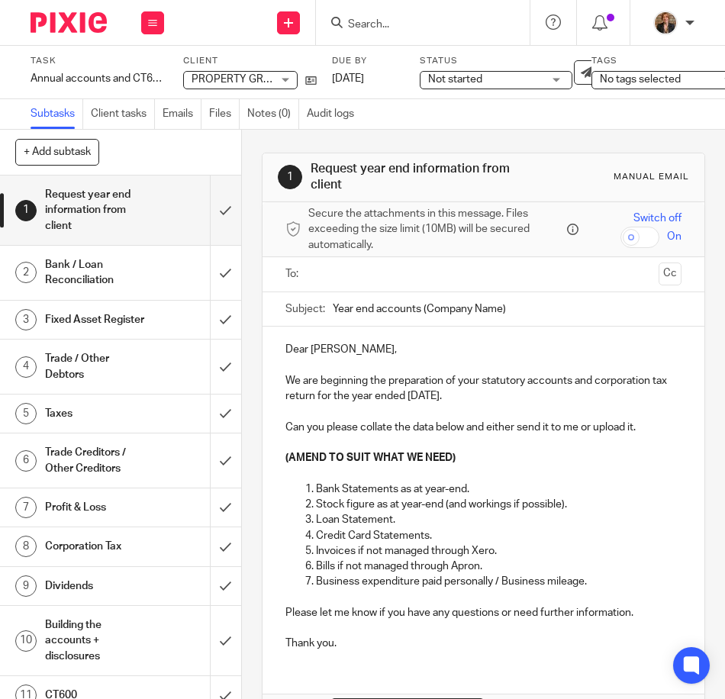
drag, startPoint x: 266, startPoint y: 687, endPoint x: 261, endPoint y: 694, distance: 8.9
click at [266, 687] on div "Dear Steven, We are beginning the preparation of your statutory accounts and co…" at bounding box center [483, 539] width 442 height 424
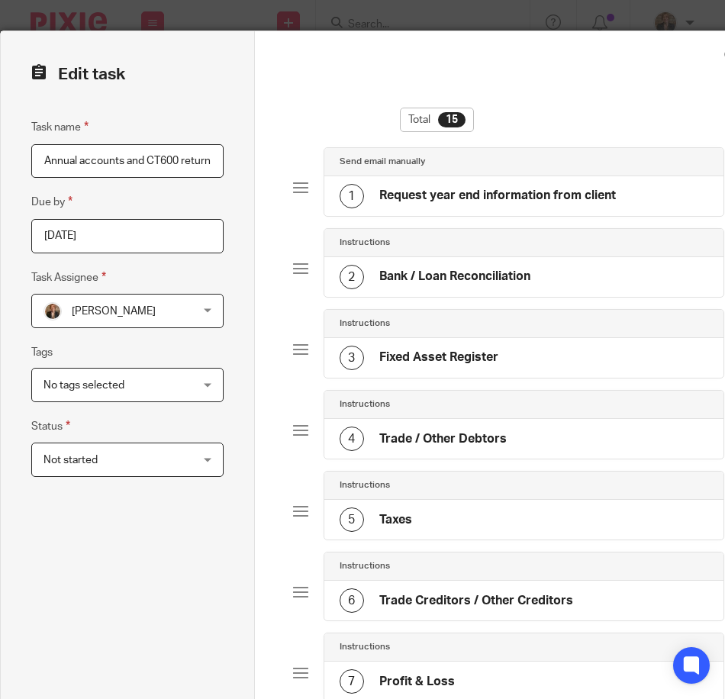
click at [182, 314] on span "[PERSON_NAME]" at bounding box center [114, 310] width 143 height 32
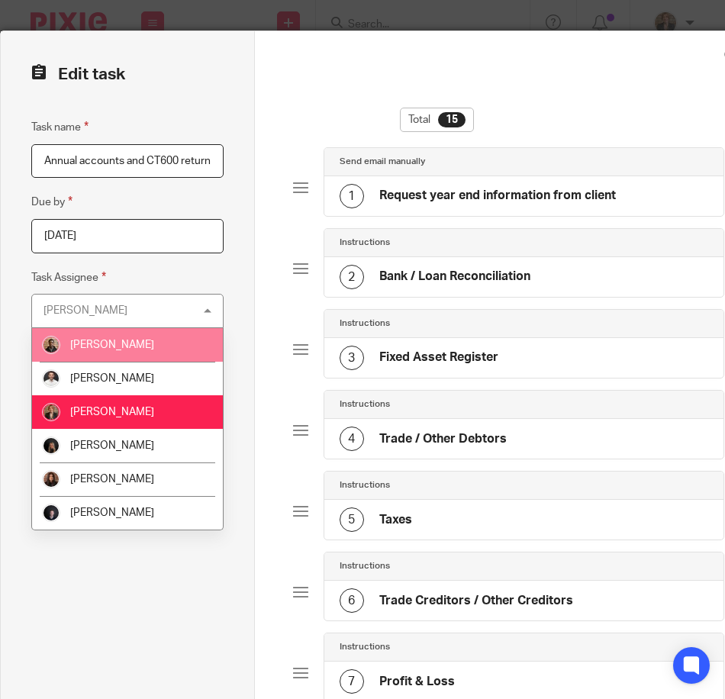
click at [146, 311] on div "Erica Smith Erica Smith" at bounding box center [127, 311] width 192 height 34
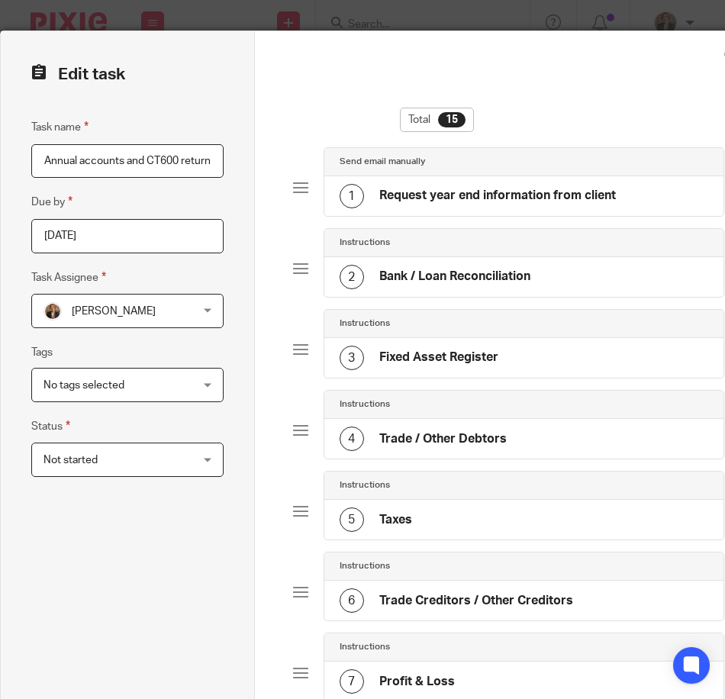
click at [166, 304] on span "[PERSON_NAME]" at bounding box center [114, 310] width 143 height 32
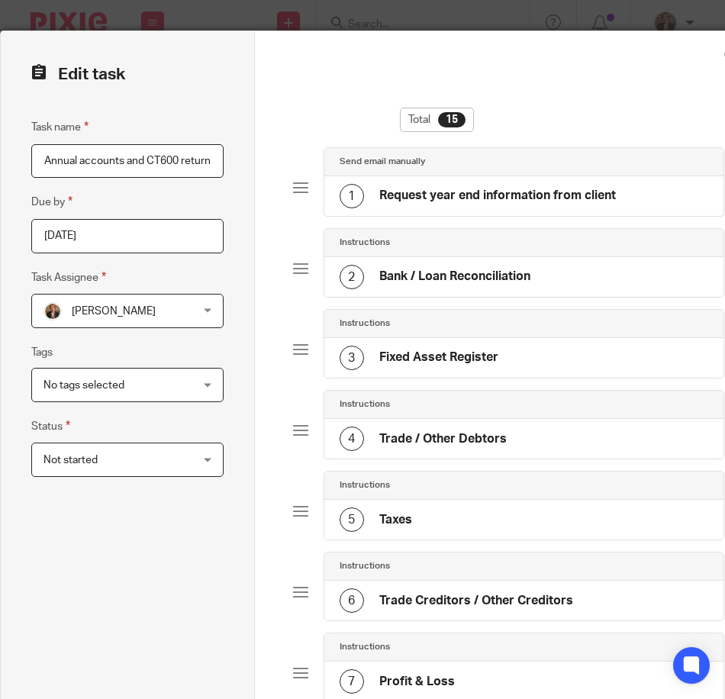
click at [211, 307] on div "Erica Smith Erica Smith" at bounding box center [127, 311] width 192 height 34
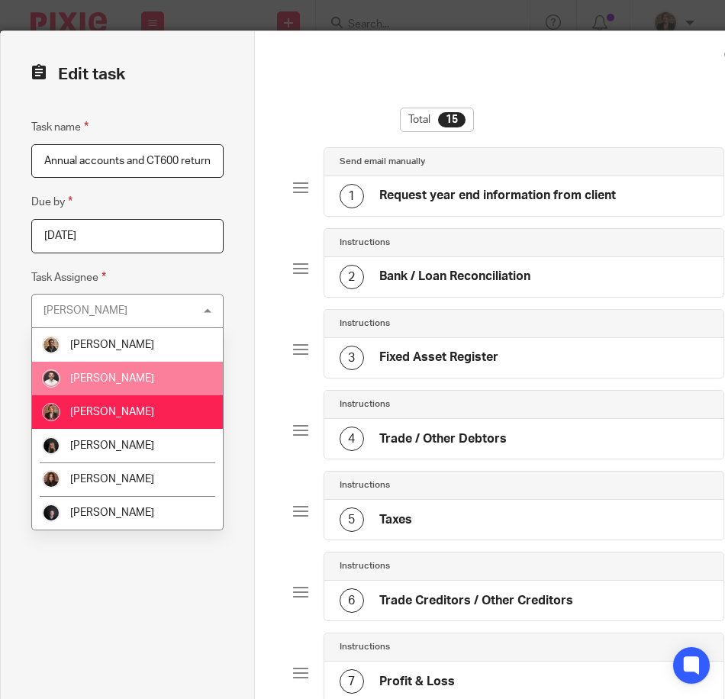
click at [119, 373] on span "Dom Talbot" at bounding box center [112, 378] width 84 height 11
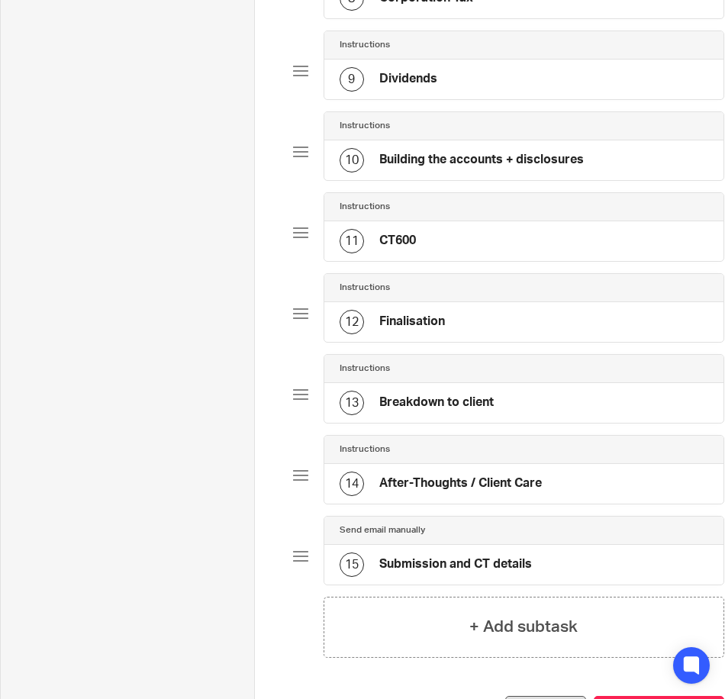
scroll to position [875, 0]
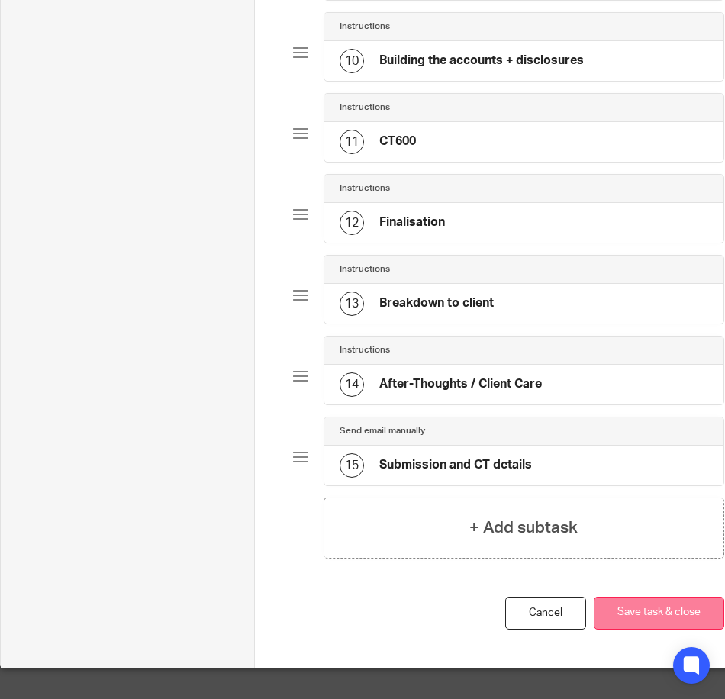
click at [648, 616] on button "Save task & close" at bounding box center [659, 613] width 130 height 33
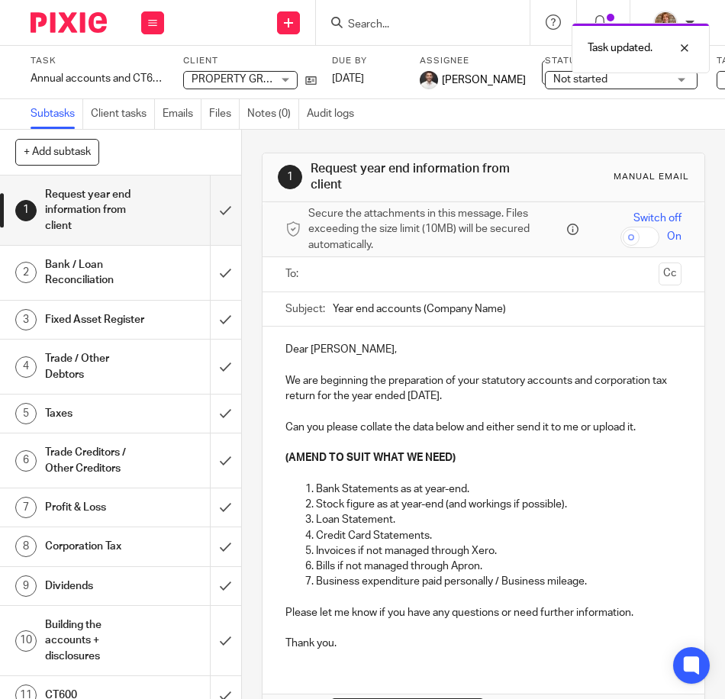
click at [60, 29] on img at bounding box center [69, 22] width 76 height 21
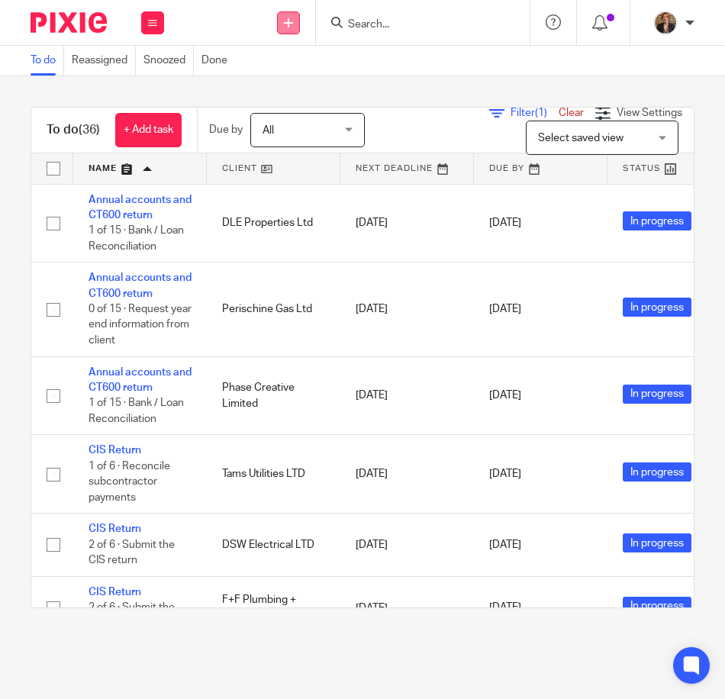
click at [285, 27] on icon at bounding box center [288, 22] width 9 height 9
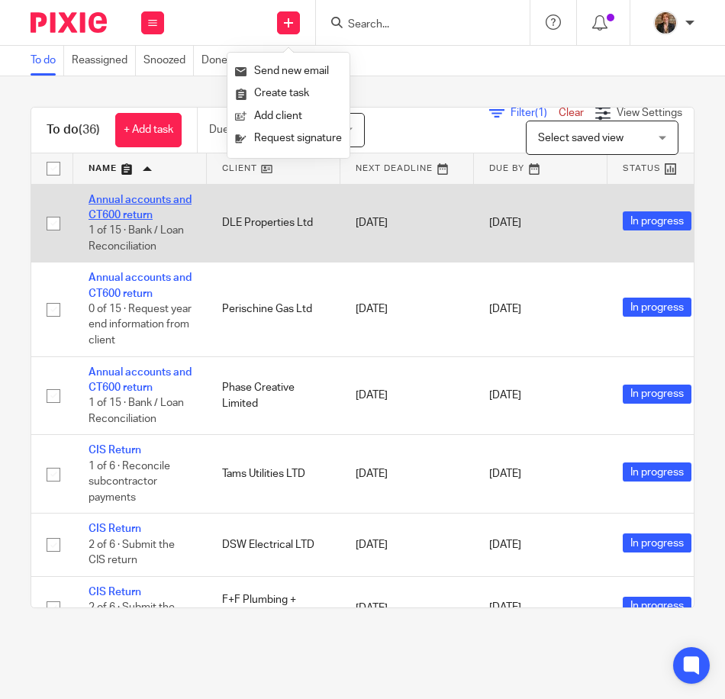
click at [132, 215] on link "Annual accounts and CT600 return" at bounding box center [140, 208] width 103 height 26
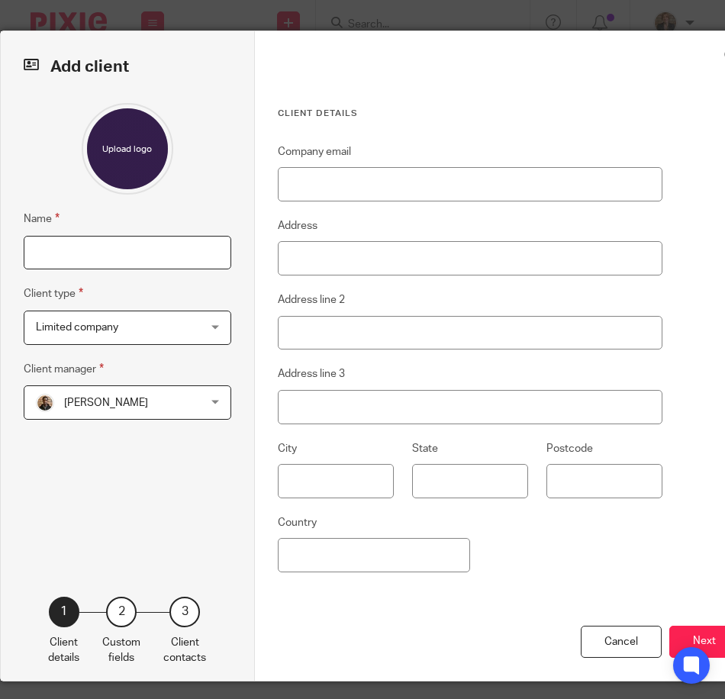
click at [188, 256] on input "Name" at bounding box center [128, 253] width 208 height 34
type input "Peel House lane Ltd"
click at [301, 187] on input "Company email" at bounding box center [470, 184] width 385 height 34
type input "365propertygroupltd@gmail.com"
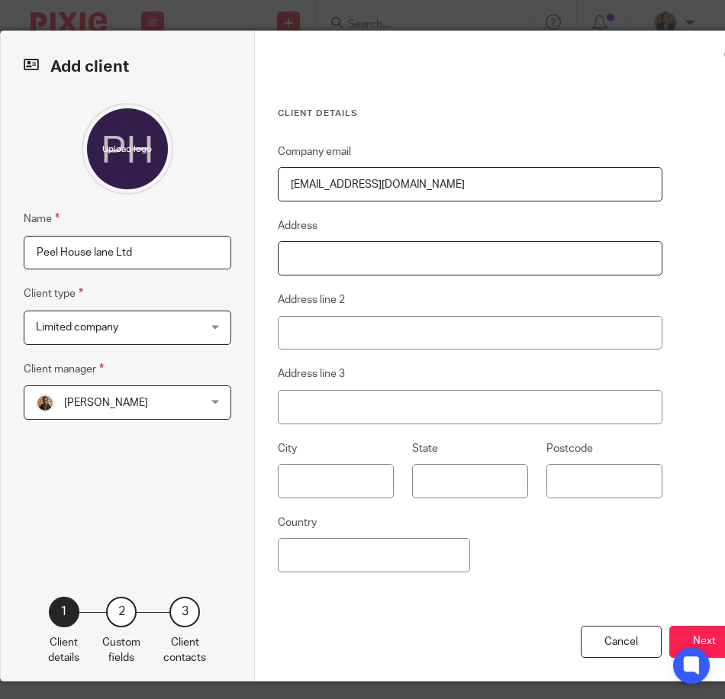
type input "300 St Marys Road"
type input "Garston"
type input "Liverpool"
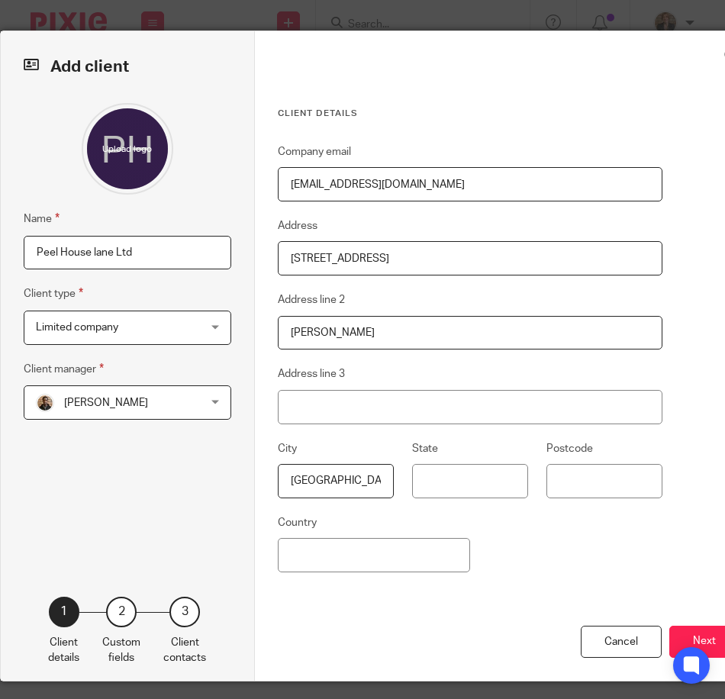
type input "L19 0NQ"
type input "United Kingdom"
click at [478, 98] on div "Client details Company email 365propertygroupltd@gmail.com Address 300 St Marys…" at bounding box center [508, 355] width 507 height 649
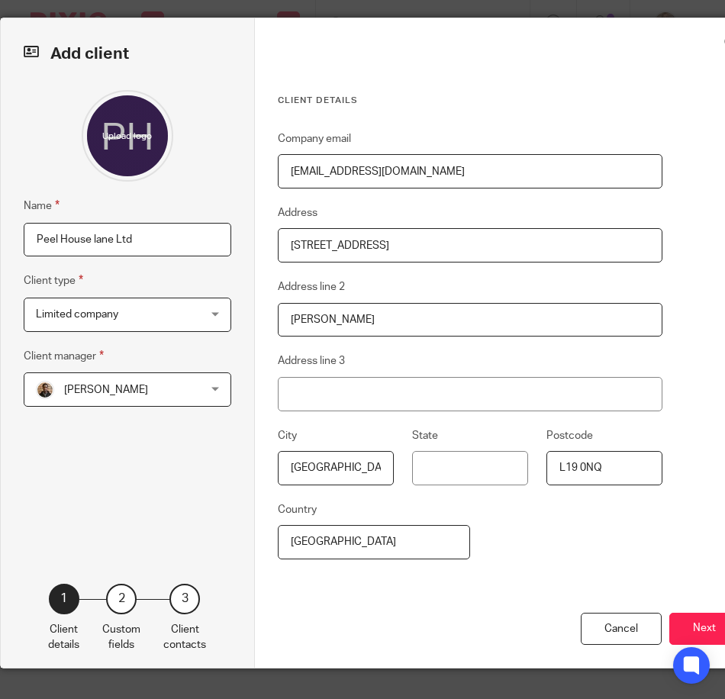
scroll to position [24, 0]
click at [691, 623] on button "Next" at bounding box center [704, 629] width 70 height 33
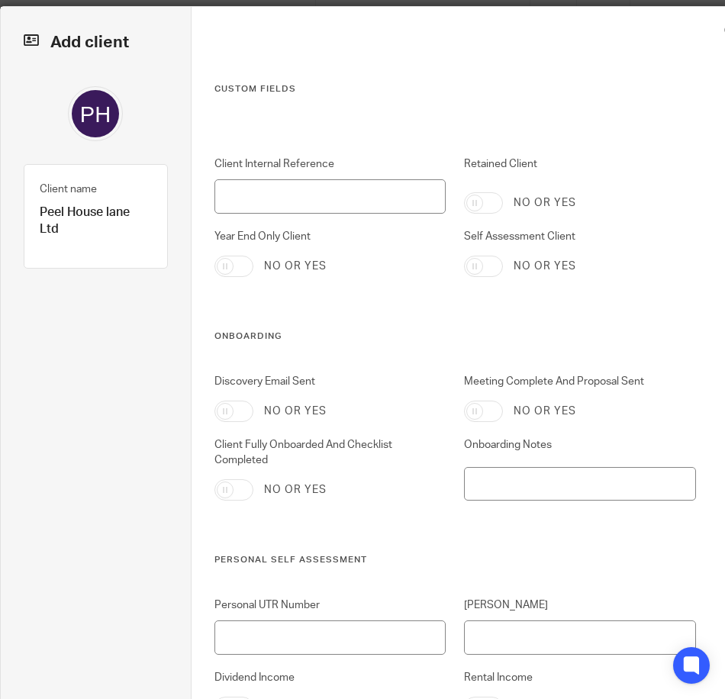
click at [232, 262] on input "Year End Only Client" at bounding box center [233, 266] width 39 height 21
checkbox input "true"
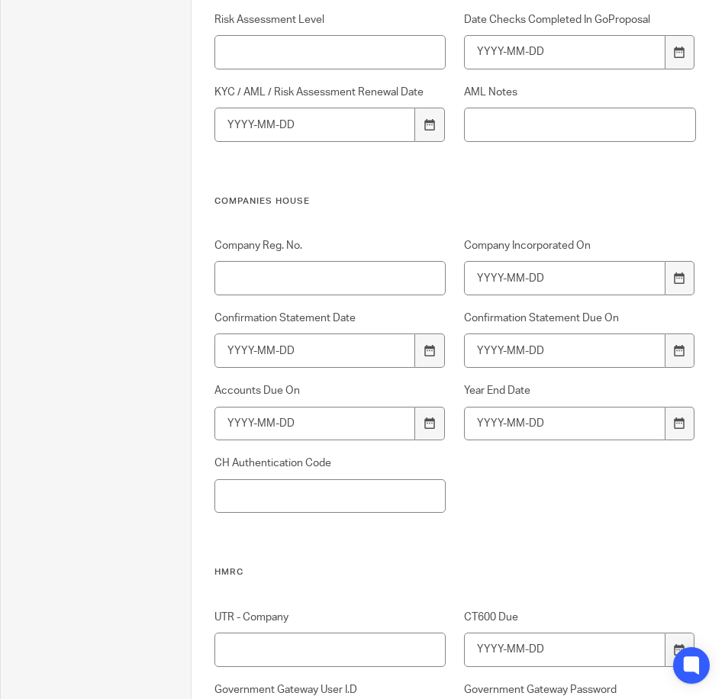
scroll to position [1041, 0]
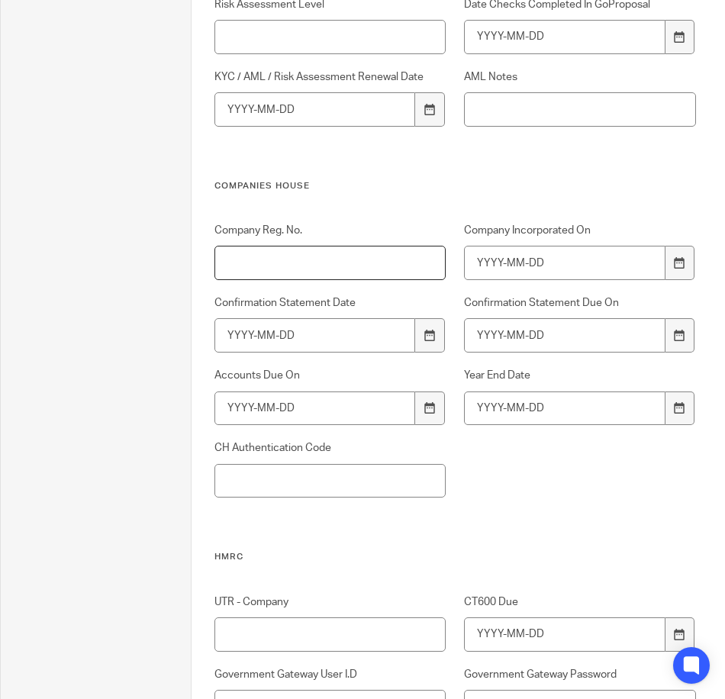
click at [369, 265] on input "Company Reg. No." at bounding box center [330, 263] width 232 height 34
paste input "15755752"
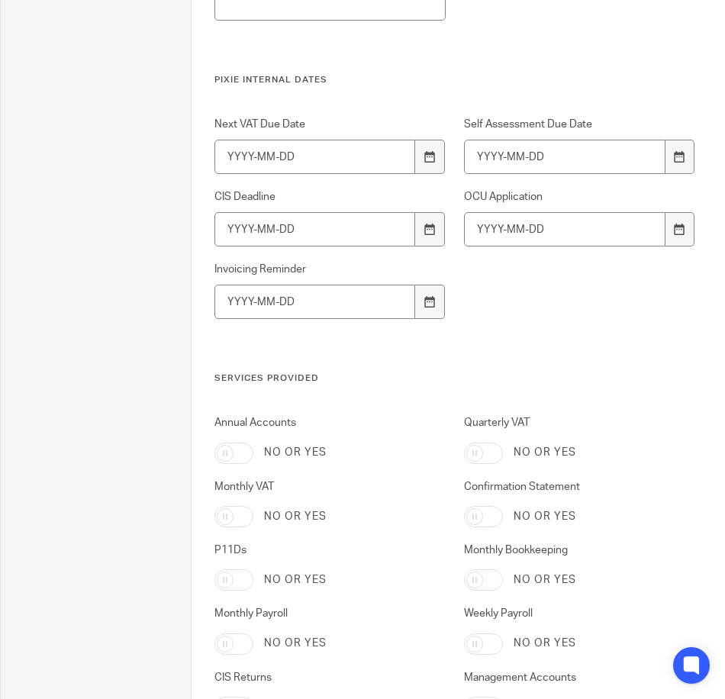
scroll to position [2924, 0]
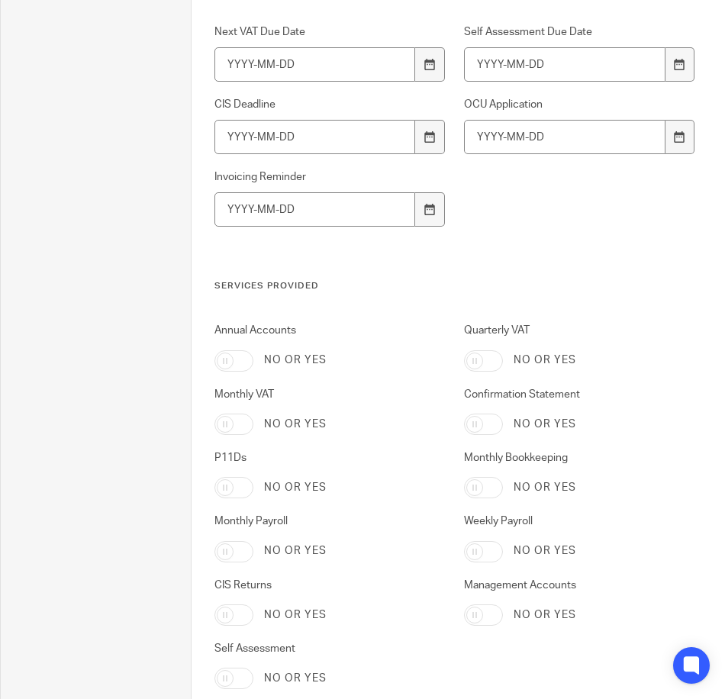
type input "15755752"
click at [232, 360] on input "Annual Accounts" at bounding box center [233, 360] width 39 height 21
checkbox input "true"
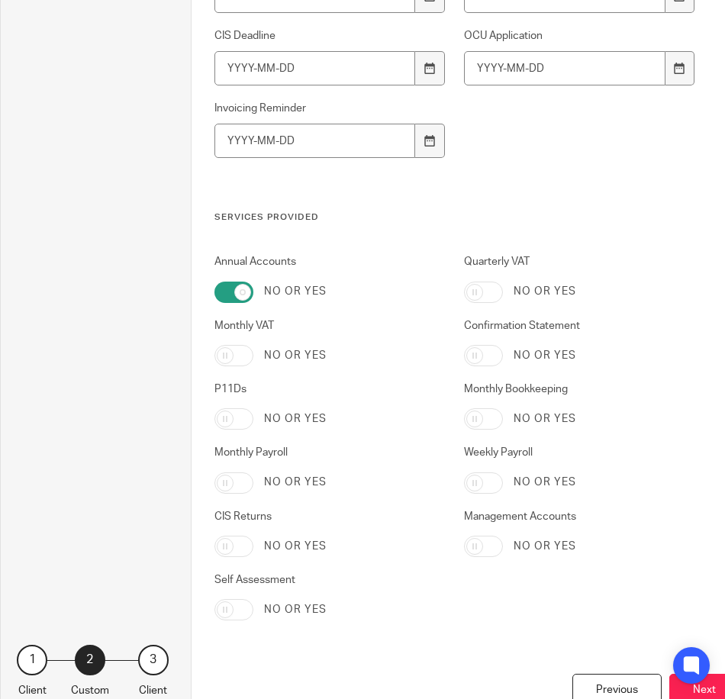
scroll to position [3065, 0]
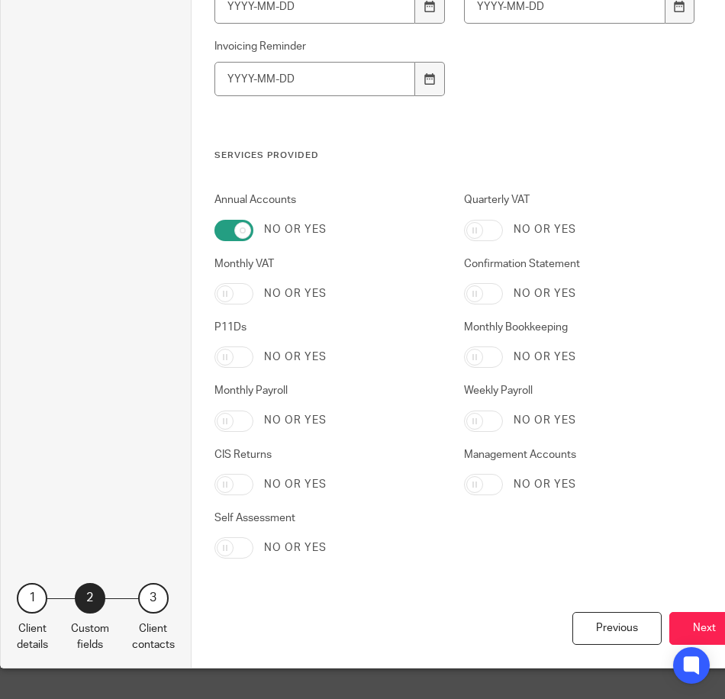
click at [478, 283] on input "Confirmation Statement" at bounding box center [483, 293] width 39 height 21
checkbox input "true"
click at [703, 612] on button "Next" at bounding box center [704, 628] width 70 height 33
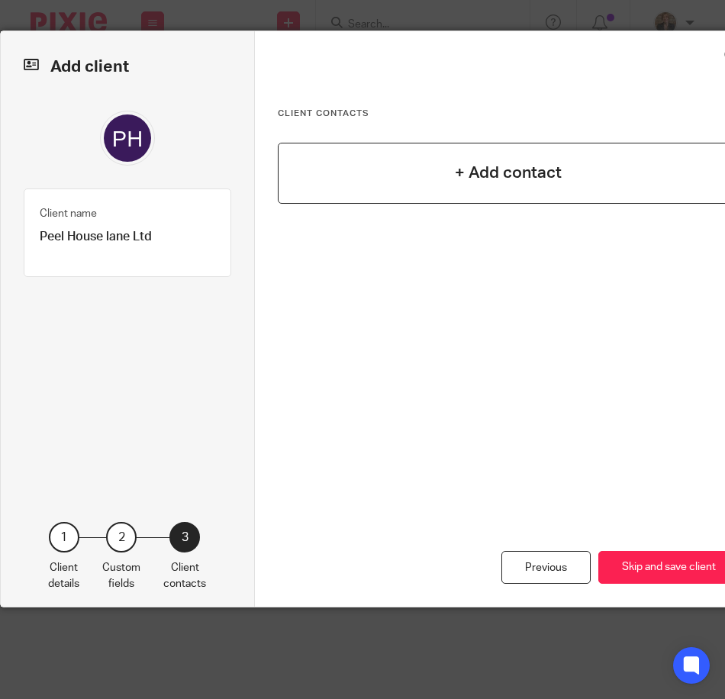
click at [478, 183] on div "+ Add contact" at bounding box center [509, 173] width 462 height 61
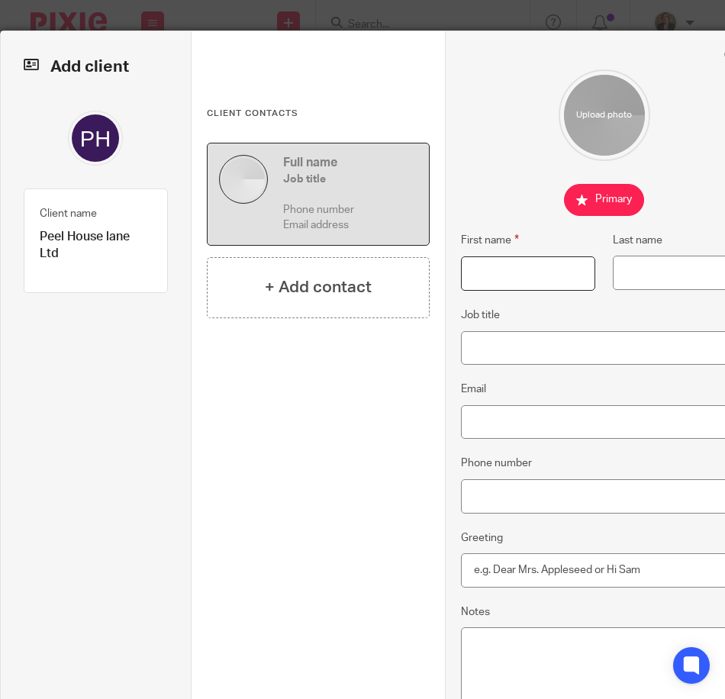
click at [505, 270] on input "First name" at bounding box center [528, 273] width 134 height 34
type input "Steven"
type input "White"
type input "Director"
type input "[EMAIL_ADDRESS][DOMAIN_NAME]"
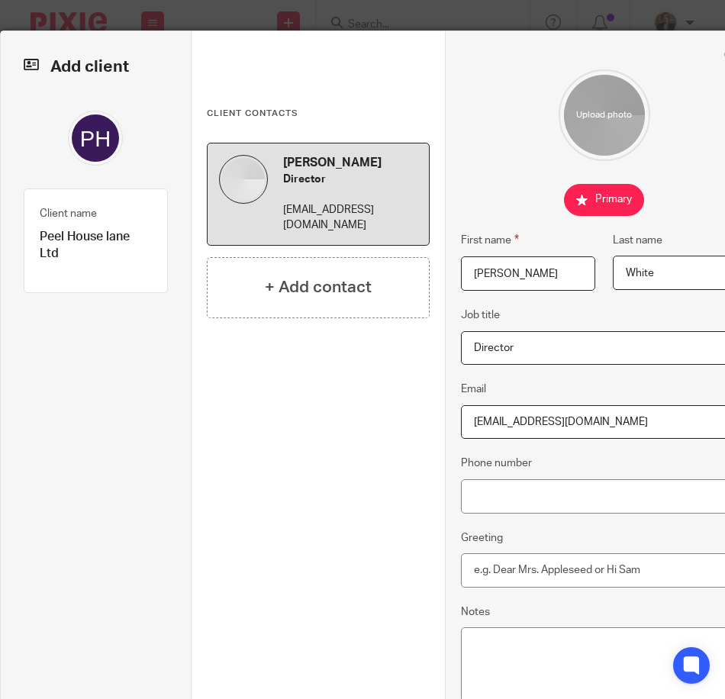
click at [639, 606] on fieldset "Notes" at bounding box center [604, 655] width 286 height 105
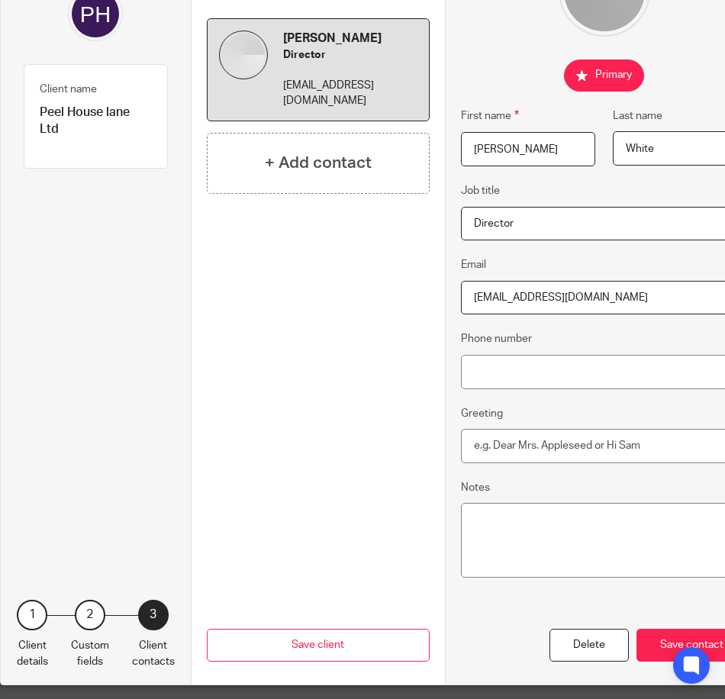
scroll to position [153, 0]
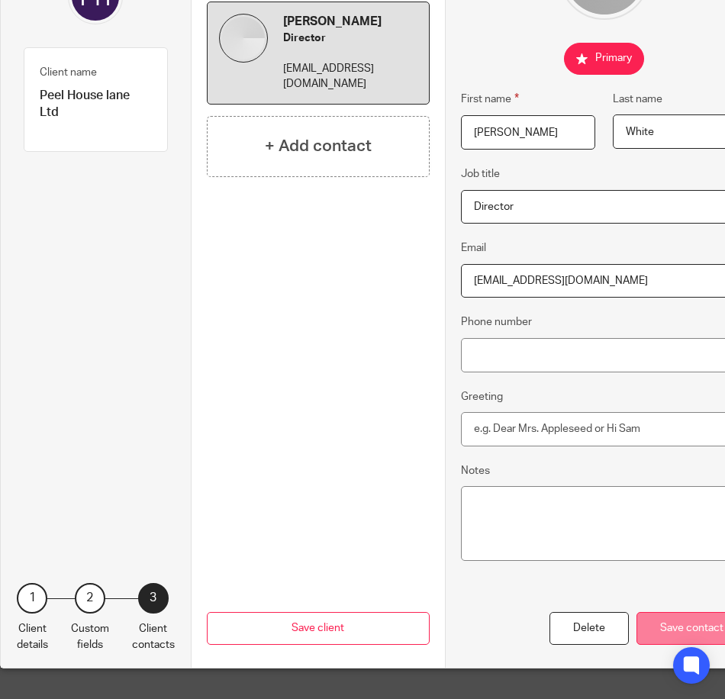
click at [668, 613] on div "Save contact" at bounding box center [691, 628] width 111 height 33
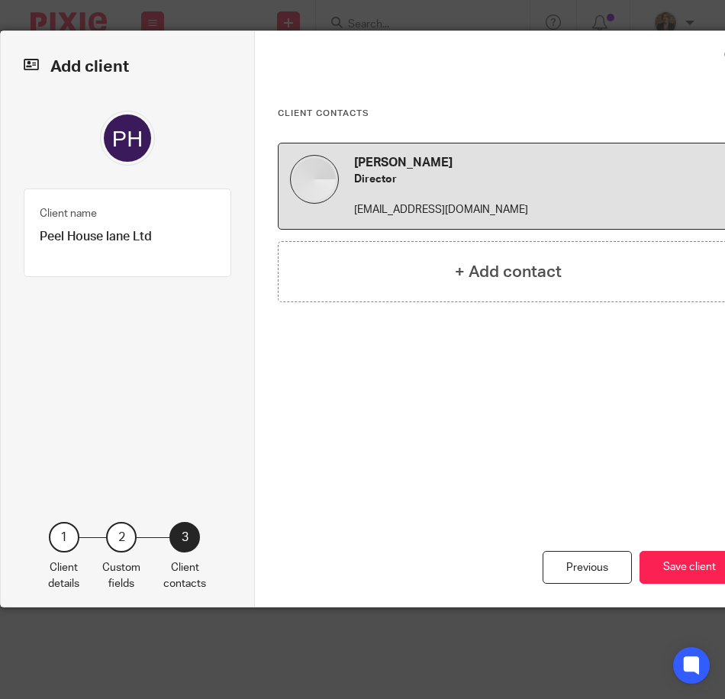
scroll to position [0, 0]
click at [678, 562] on button "Save client" at bounding box center [689, 567] width 100 height 33
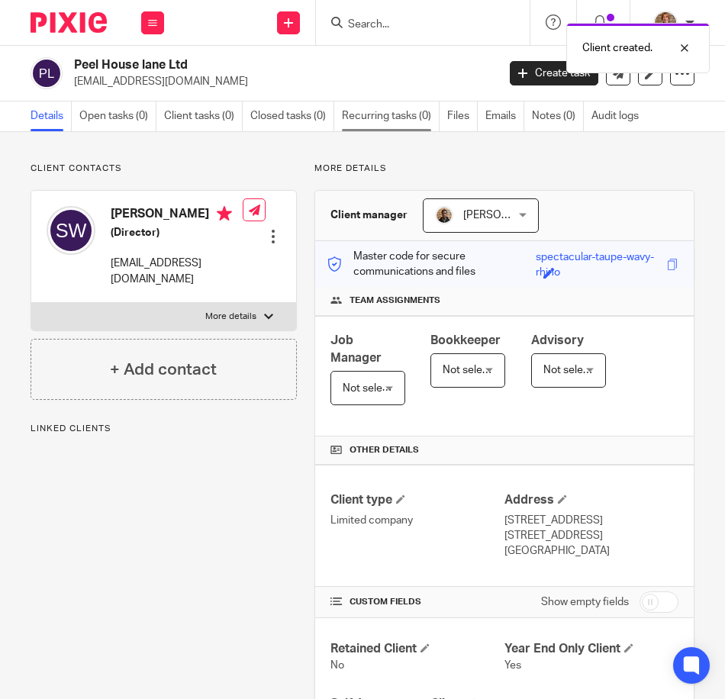
click at [384, 121] on link "Recurring tasks (0)" at bounding box center [391, 116] width 98 height 30
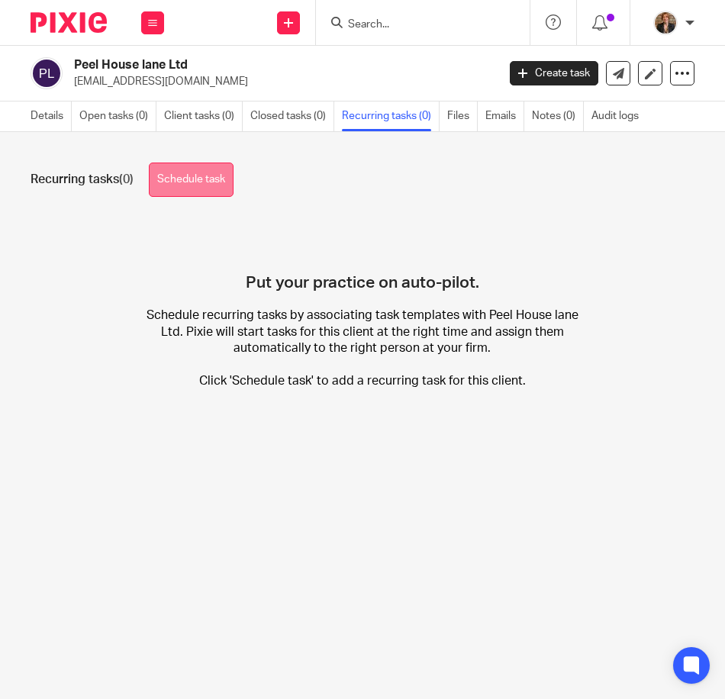
click at [228, 173] on link "Schedule task" at bounding box center [191, 180] width 85 height 34
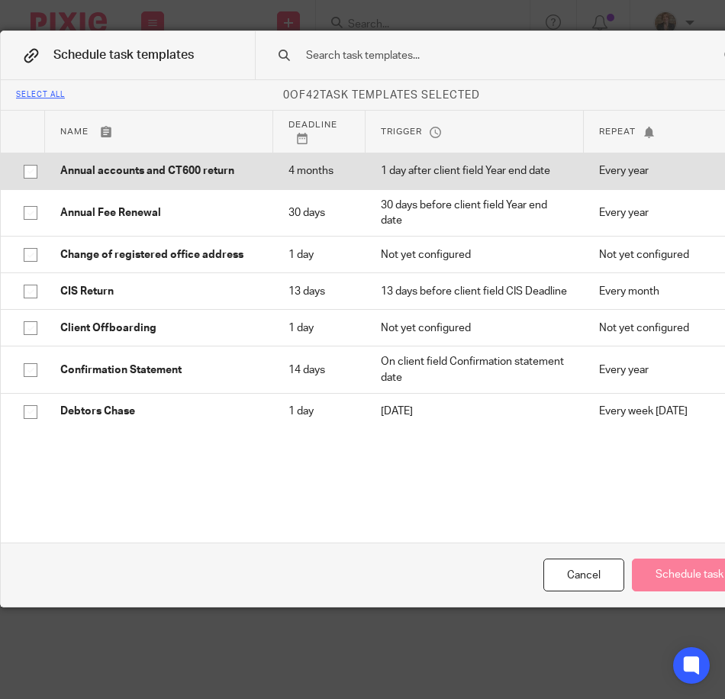
click at [29, 175] on input "checkbox" at bounding box center [30, 171] width 29 height 29
checkbox input "true"
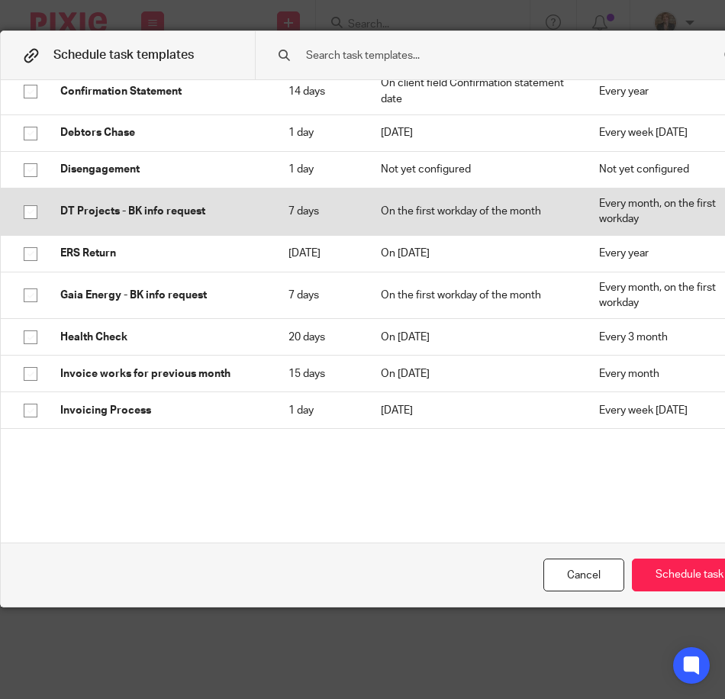
scroll to position [254, 0]
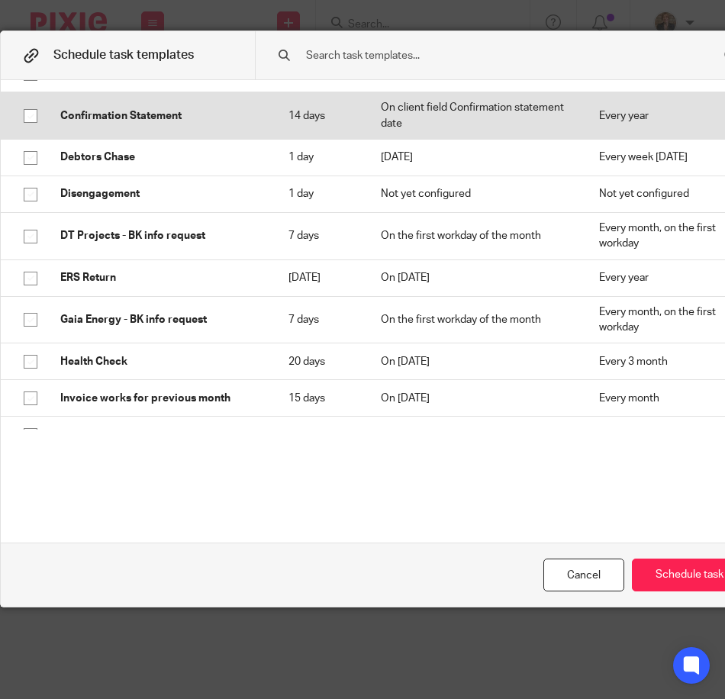
click at [34, 118] on input "checkbox" at bounding box center [30, 115] width 29 height 29
checkbox input "true"
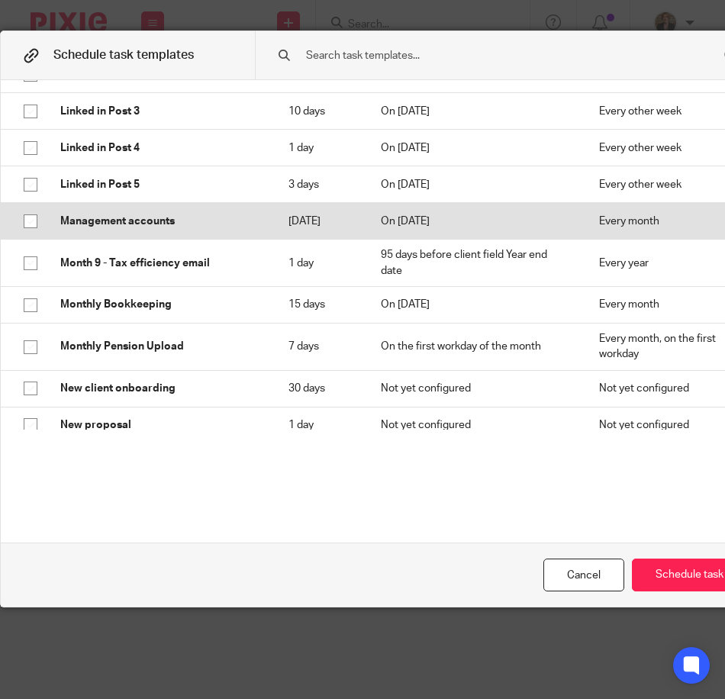
scroll to position [763, 0]
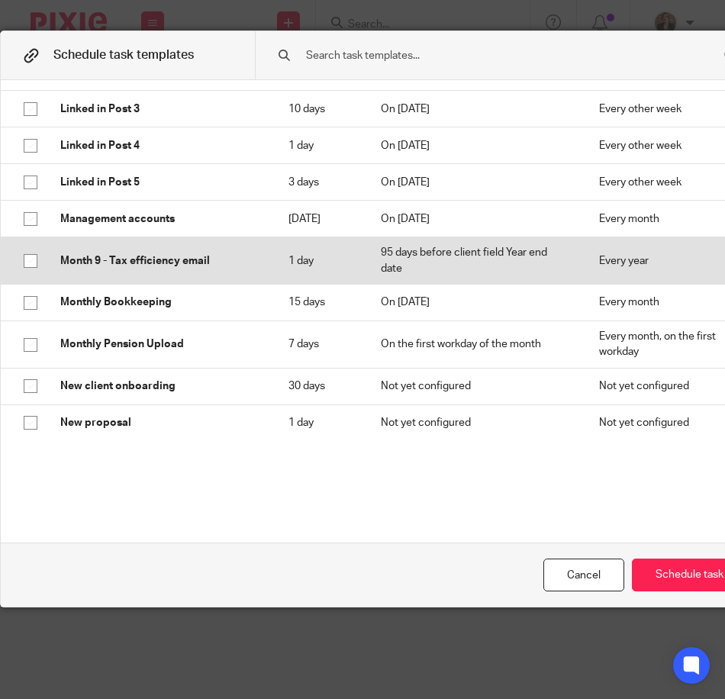
click at [24, 273] on input "checkbox" at bounding box center [30, 260] width 29 height 29
checkbox input "true"
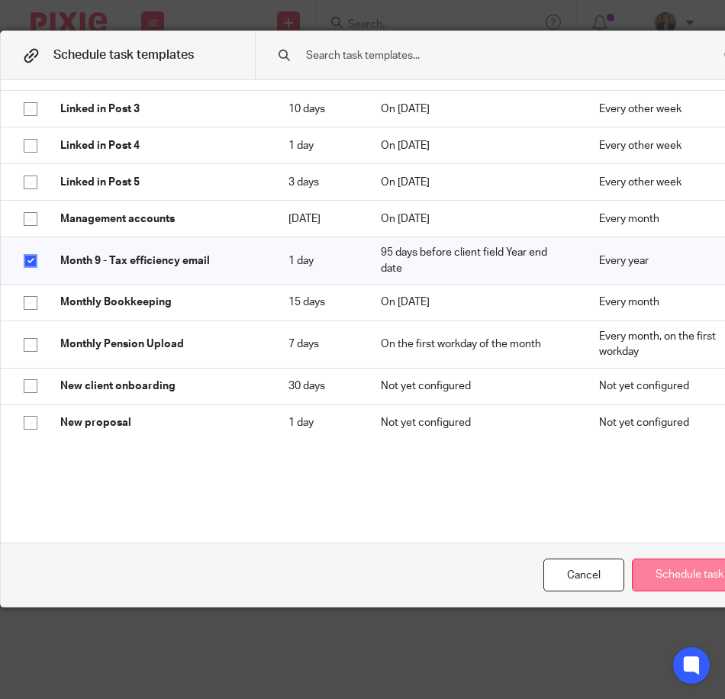
click at [679, 571] on button "Schedule task" at bounding box center [689, 574] width 115 height 33
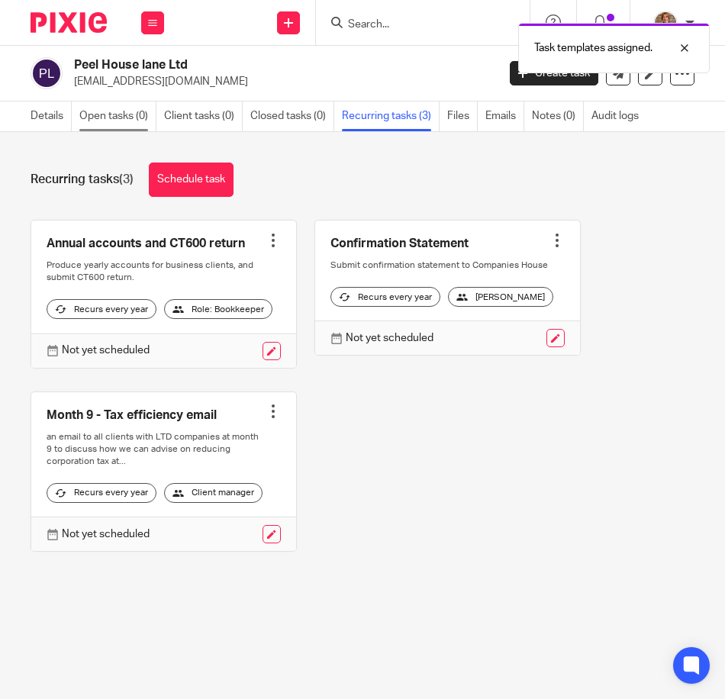
click at [117, 113] on link "Open tasks (0)" at bounding box center [117, 116] width 77 height 30
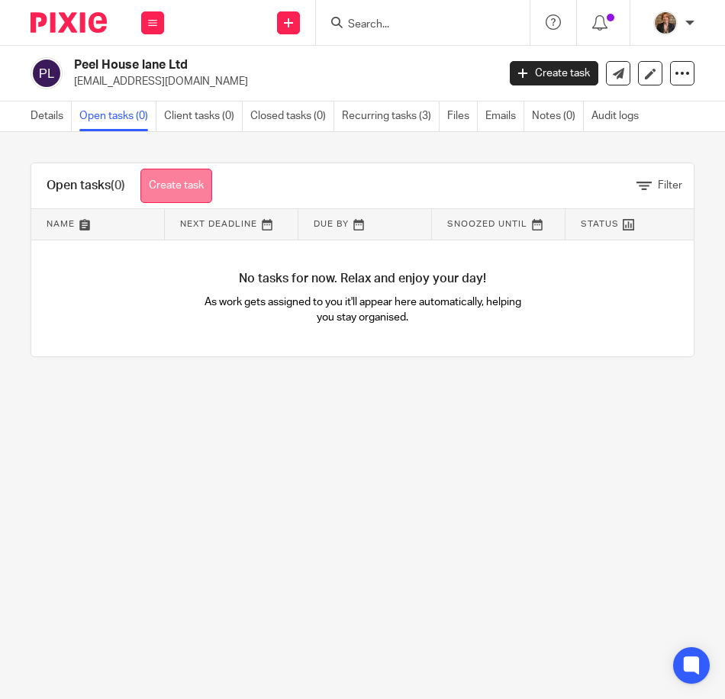
click at [196, 188] on link "Create task" at bounding box center [176, 186] width 72 height 34
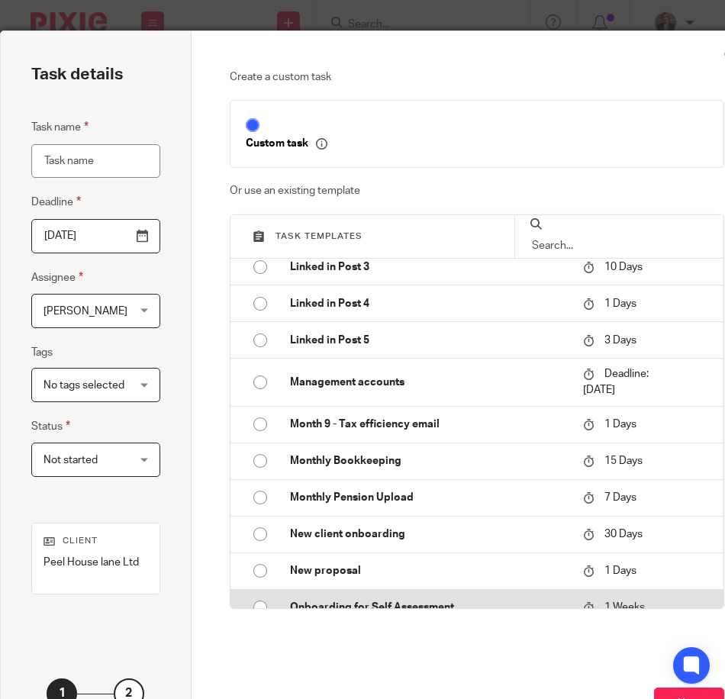
scroll to position [864, 0]
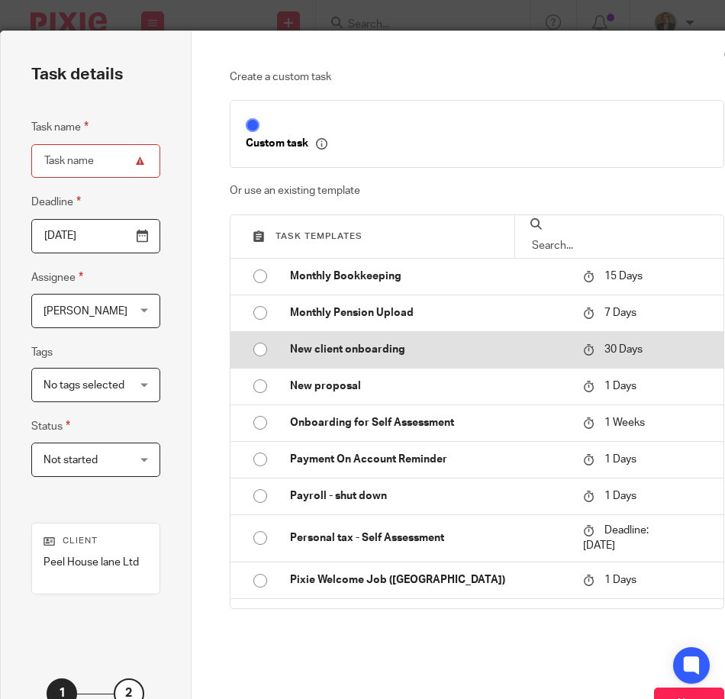
click at [361, 355] on p "New client onboarding" at bounding box center [429, 349] width 278 height 15
type input "2025-11-12"
type input "New client onboarding"
checkbox input "false"
radio input "true"
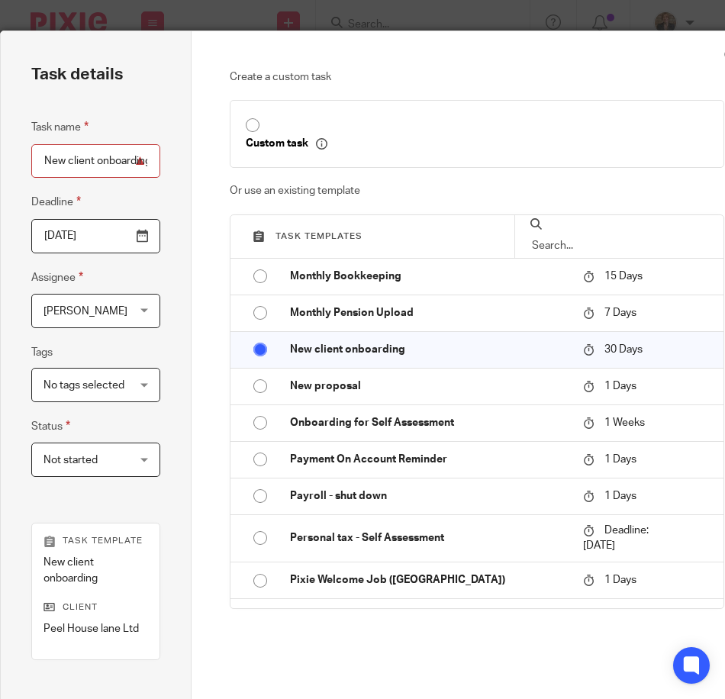
click at [539, 656] on div "Create a custom task Custom task Or use an existing template Task templates Ann…" at bounding box center [477, 379] width 495 height 620
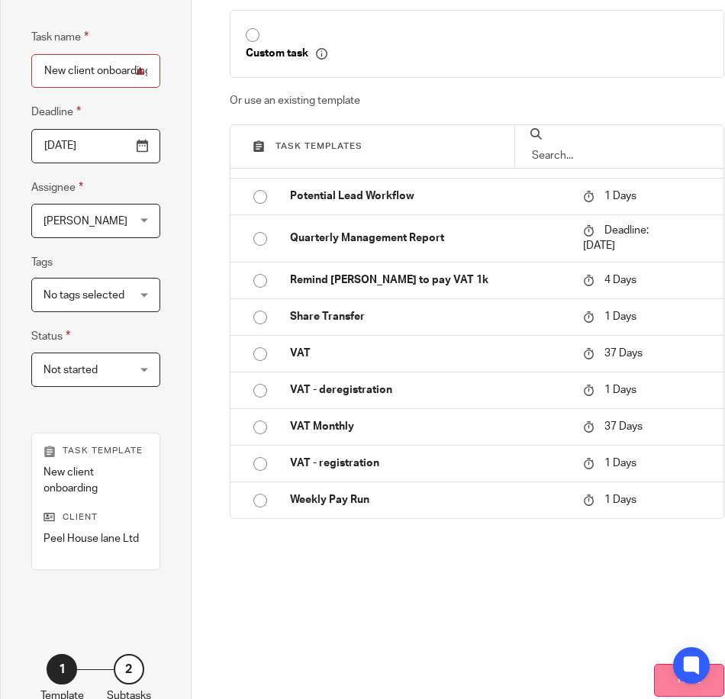
scroll to position [169, 0]
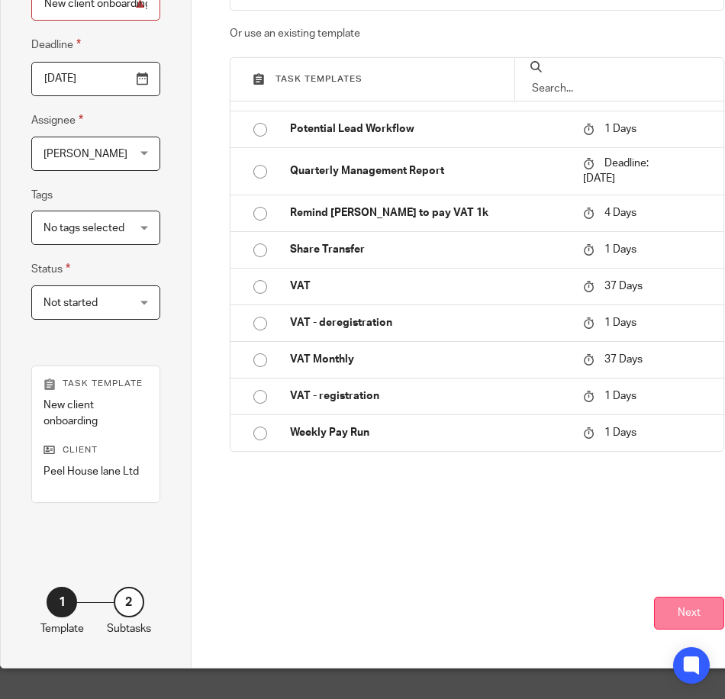
click at [684, 605] on button "Next" at bounding box center [689, 613] width 70 height 33
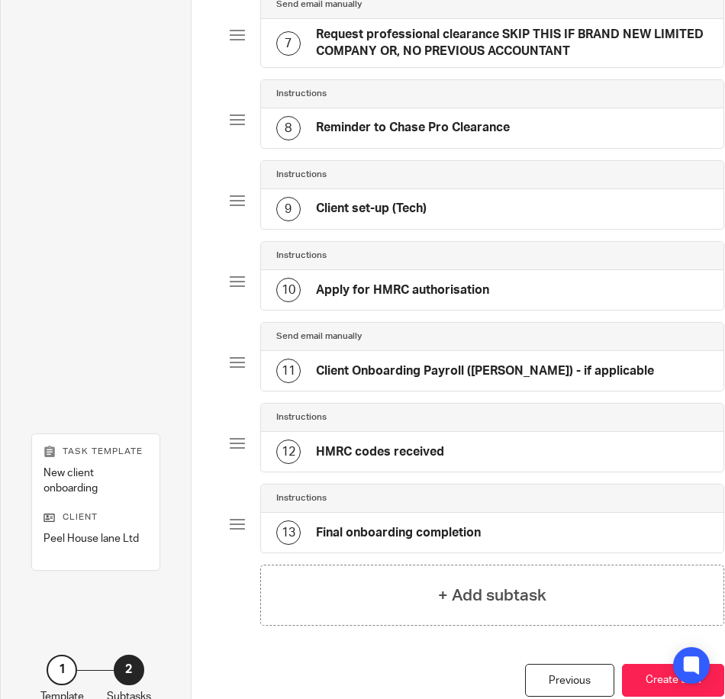
scroll to position [700, 0]
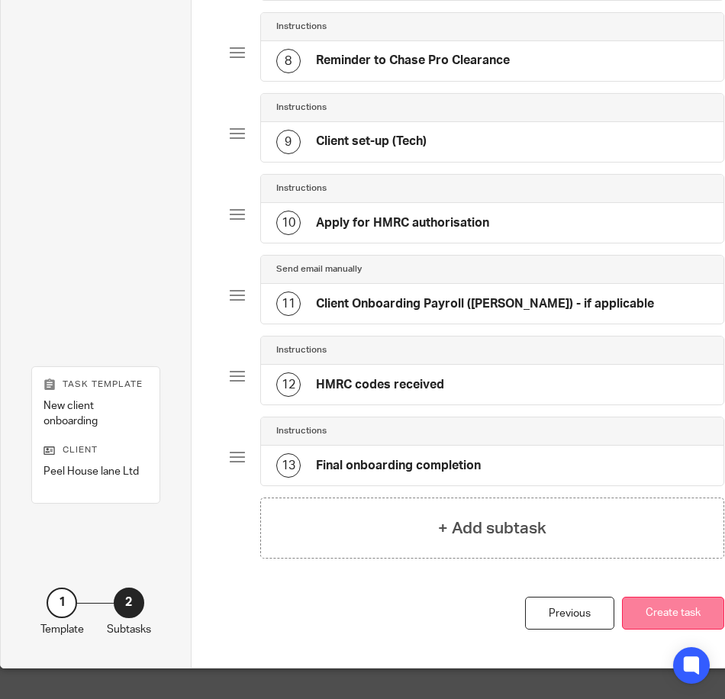
click at [687, 607] on button "Create task" at bounding box center [673, 613] width 102 height 33
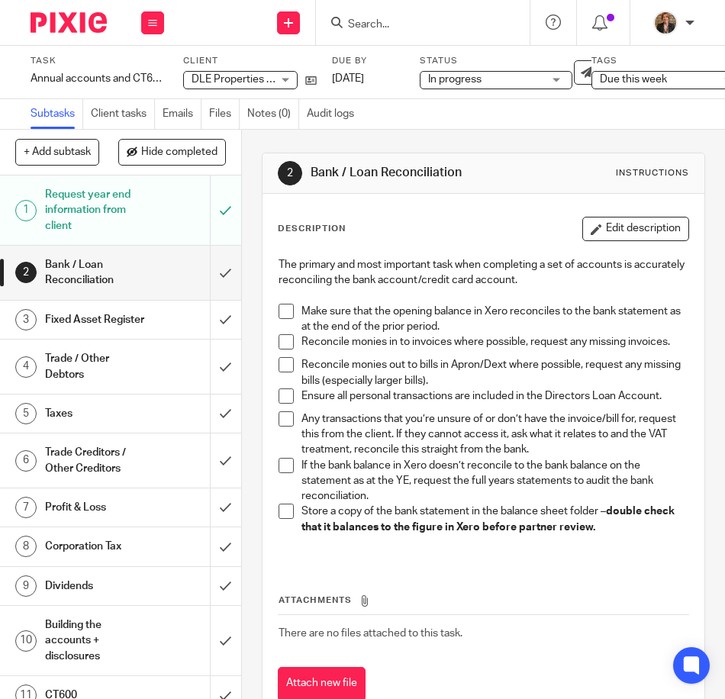
click at [82, 25] on img at bounding box center [69, 22] width 76 height 21
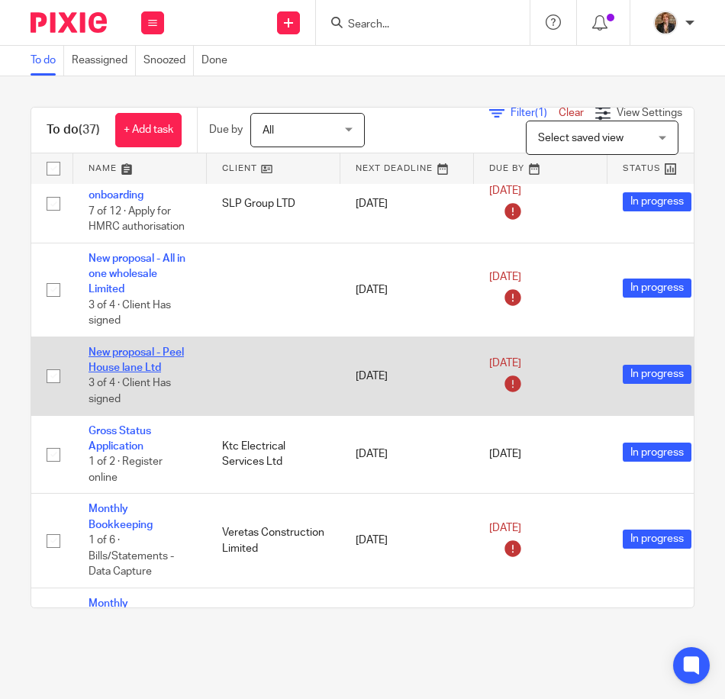
scroll to position [356, 0]
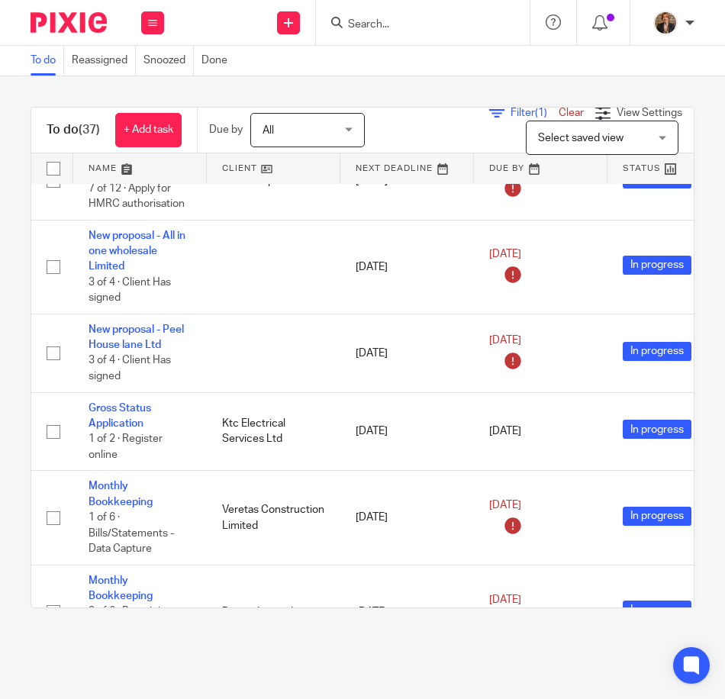
click at [117, 171] on link at bounding box center [140, 168] width 134 height 31
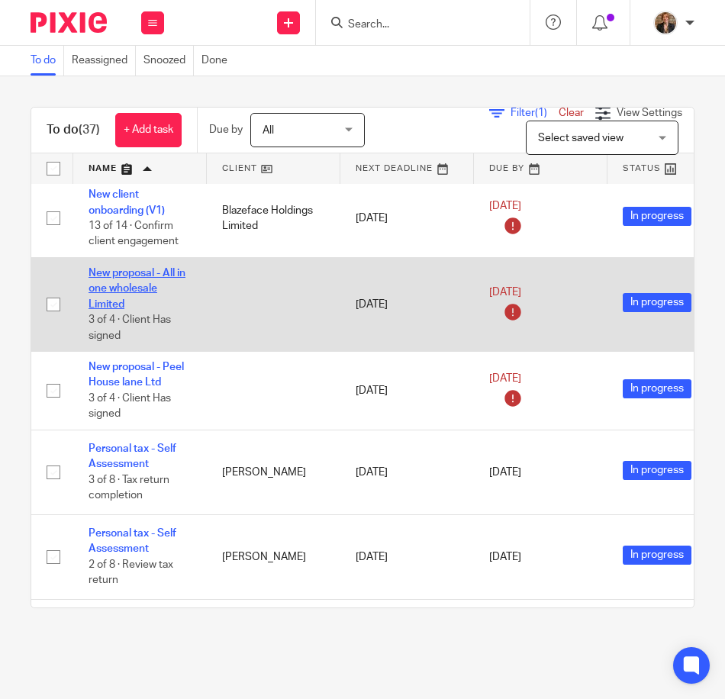
scroll to position [1933, 0]
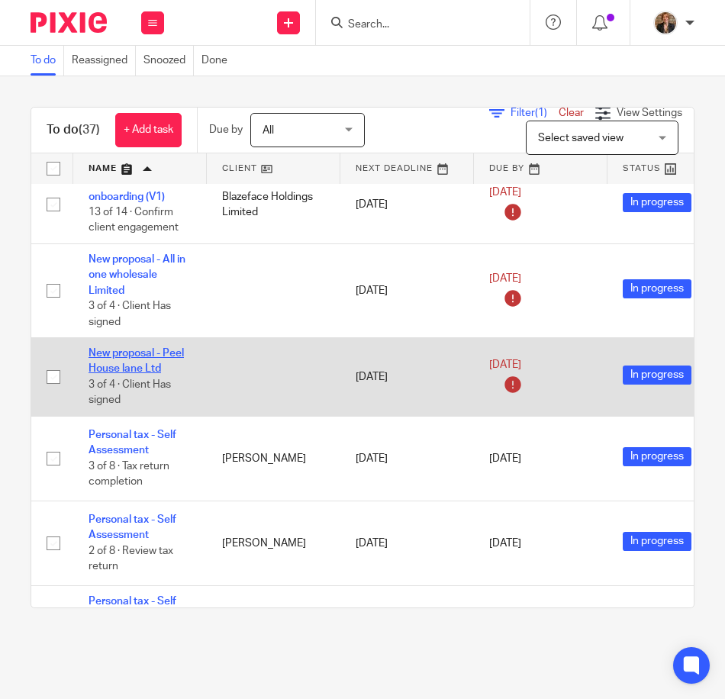
click at [124, 359] on link "New proposal - Peel House lane Ltd" at bounding box center [136, 361] width 95 height 26
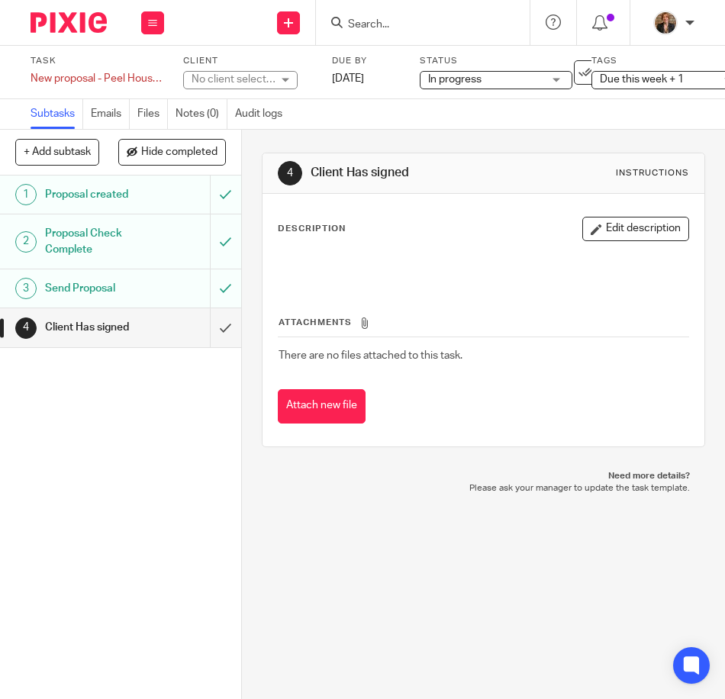
click at [272, 76] on div "No client selected" at bounding box center [233, 79] width 84 height 15
type input "peel"
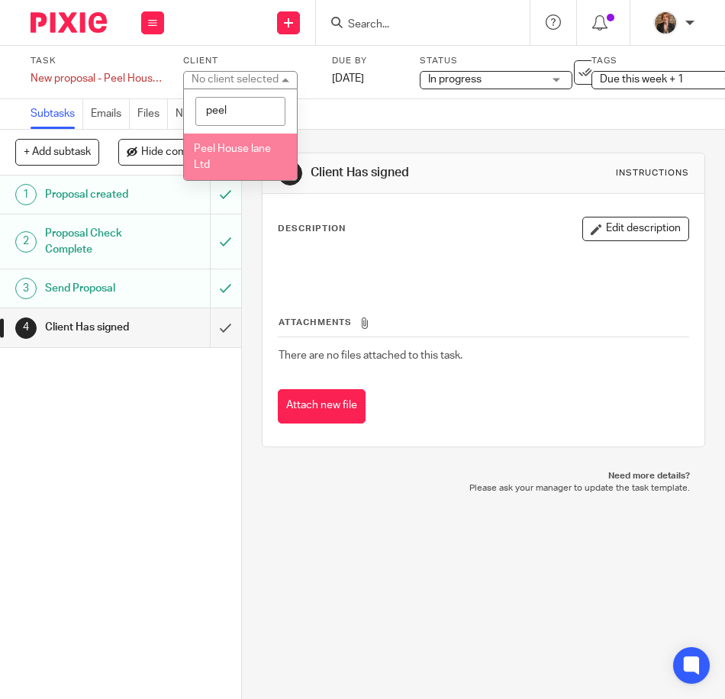
click at [258, 156] on li "Peel House lane Ltd" at bounding box center [240, 157] width 113 height 47
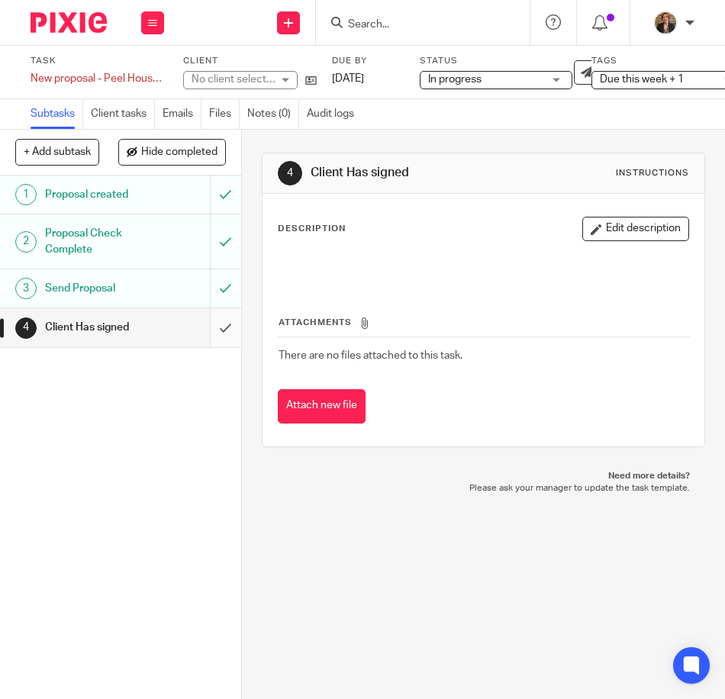
click at [206, 320] on input "submit" at bounding box center [120, 327] width 241 height 38
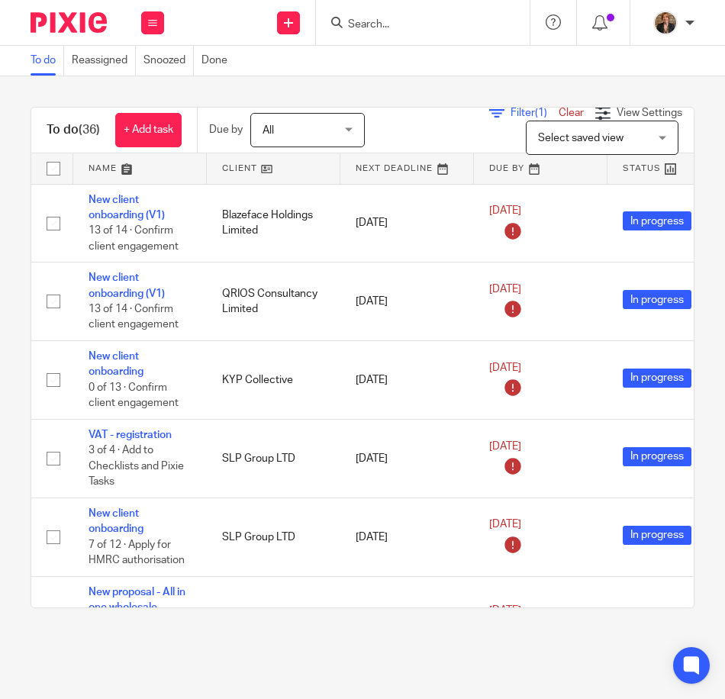
click at [412, 24] on input "Search" at bounding box center [414, 25] width 137 height 14
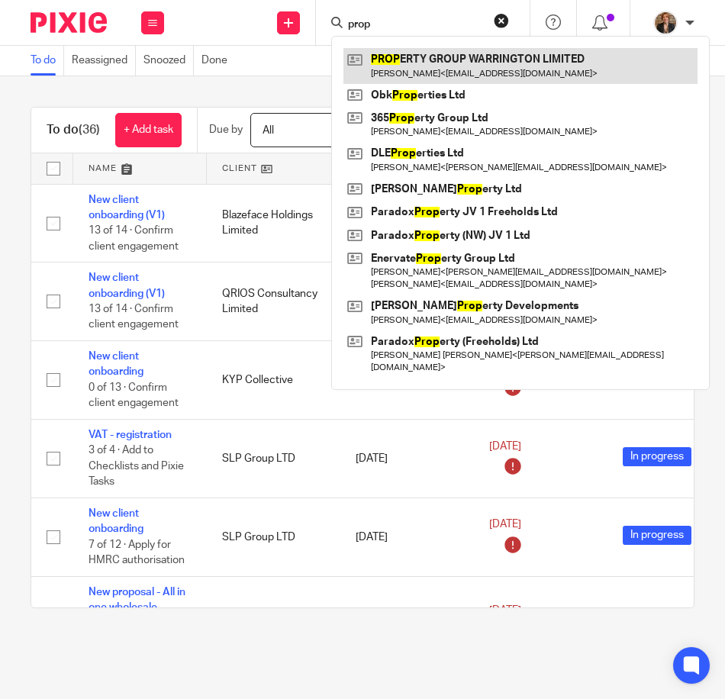
type input "prop"
drag, startPoint x: 553, startPoint y: 69, endPoint x: 545, endPoint y: 66, distance: 9.2
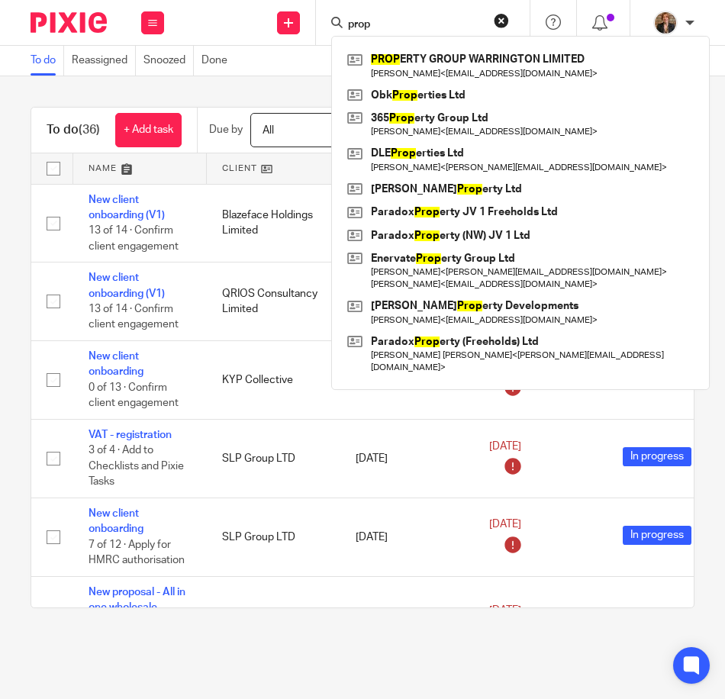
click at [318, 664] on main "To do Reassigned Snoozed Done To do (36) + Add task Due by All All [DATE] [DATE…" at bounding box center [362, 349] width 725 height 699
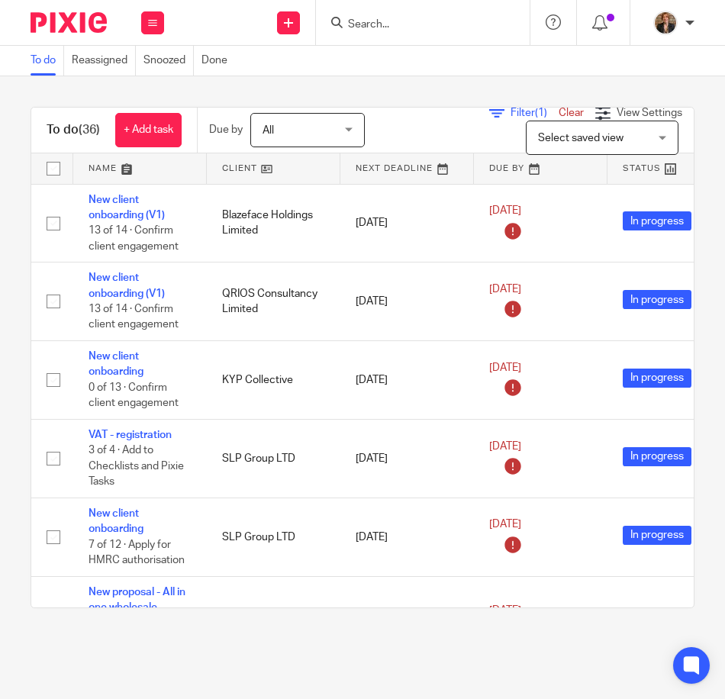
click at [124, 171] on link at bounding box center [140, 168] width 134 height 31
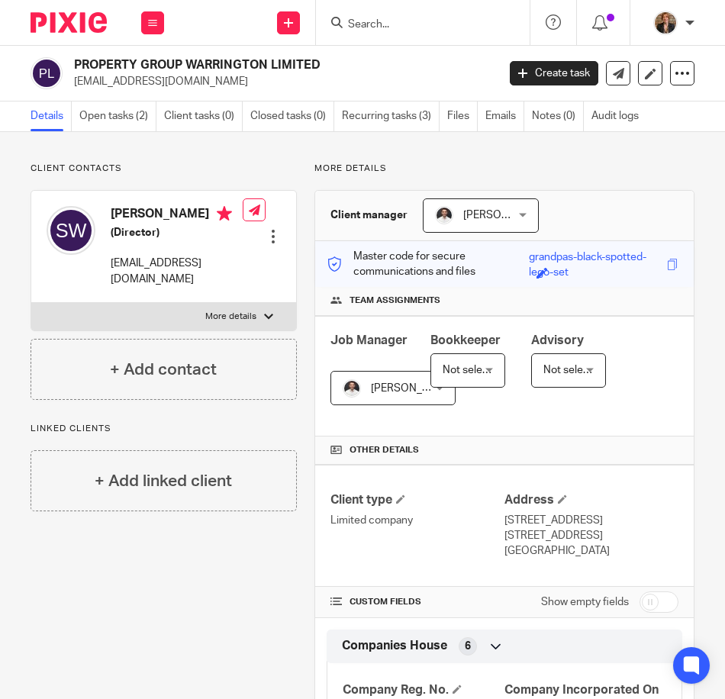
click at [658, 78] on div "Create task Update from Companies House Export data Merge Archive client" at bounding box center [602, 73] width 185 height 24
click at [674, 74] on icon at bounding box center [681, 73] width 15 height 15
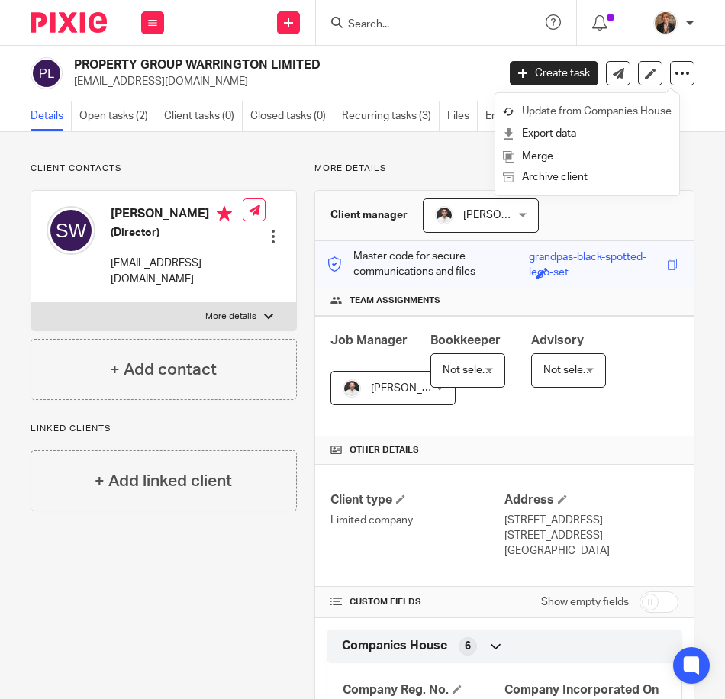
click at [664, 113] on link "Update from Companies House" at bounding box center [587, 112] width 169 height 22
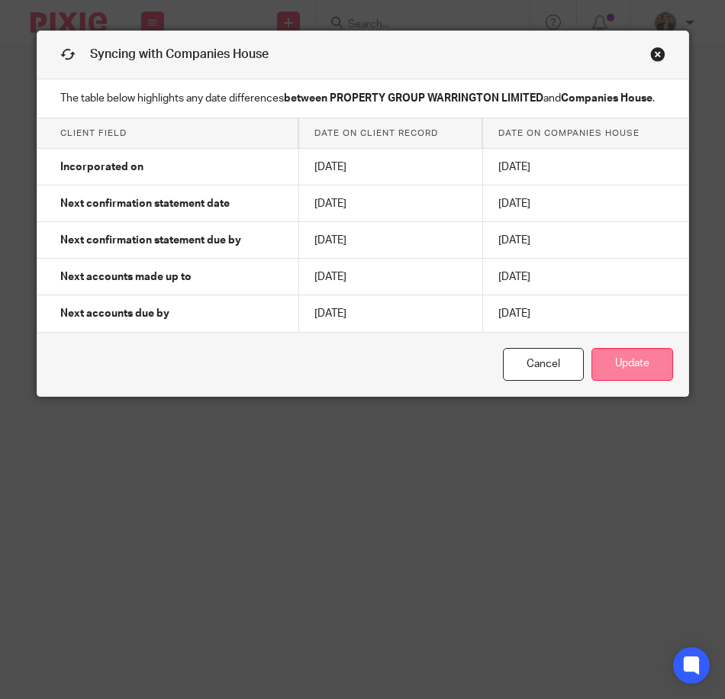
click at [612, 362] on button "Update" at bounding box center [632, 364] width 82 height 33
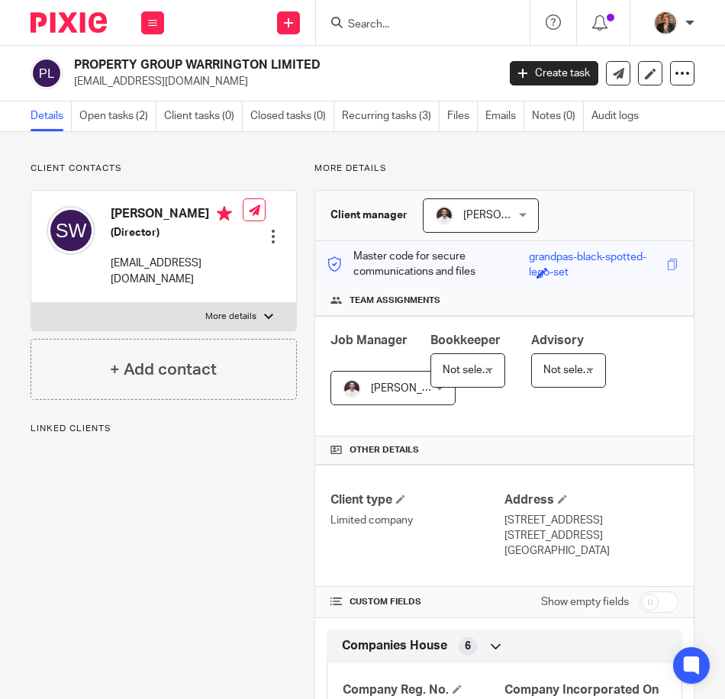
click at [391, 18] on input "Search" at bounding box center [414, 25] width 137 height 14
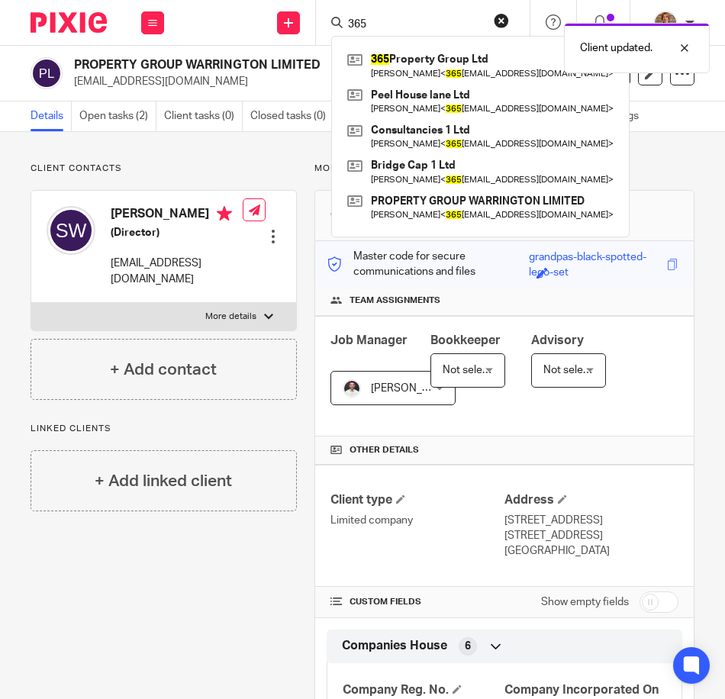
type input "365"
click at [418, 58] on div "Client updated." at bounding box center [535, 44] width 347 height 58
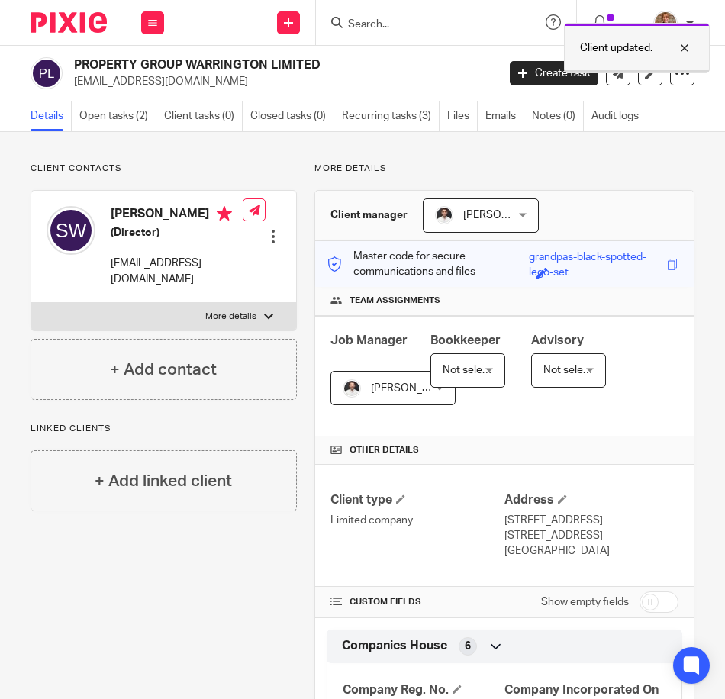
click at [682, 52] on div at bounding box center [672, 48] width 41 height 18
click at [440, 23] on div "Client updated." at bounding box center [535, 44] width 347 height 58
click at [440, 23] on input "Search" at bounding box center [414, 25] width 137 height 14
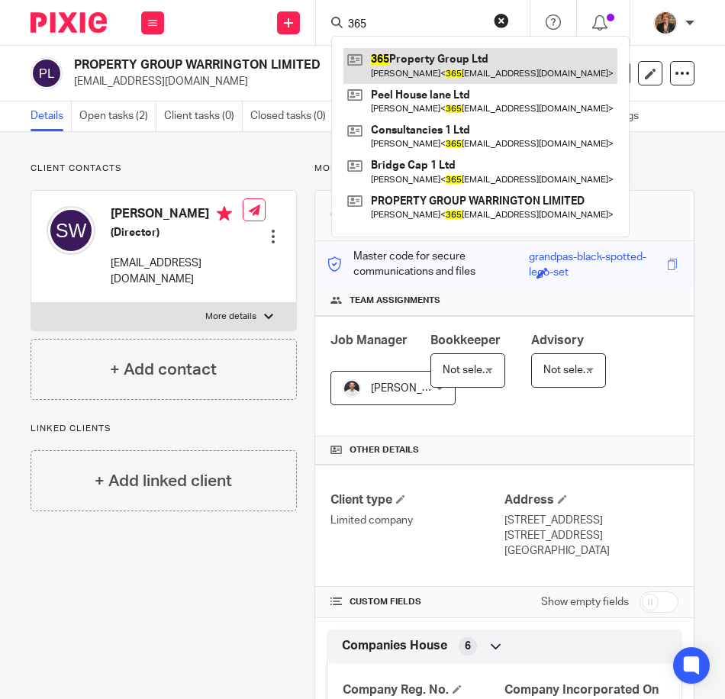
type input "365"
click at [402, 79] on link at bounding box center [480, 65] width 274 height 35
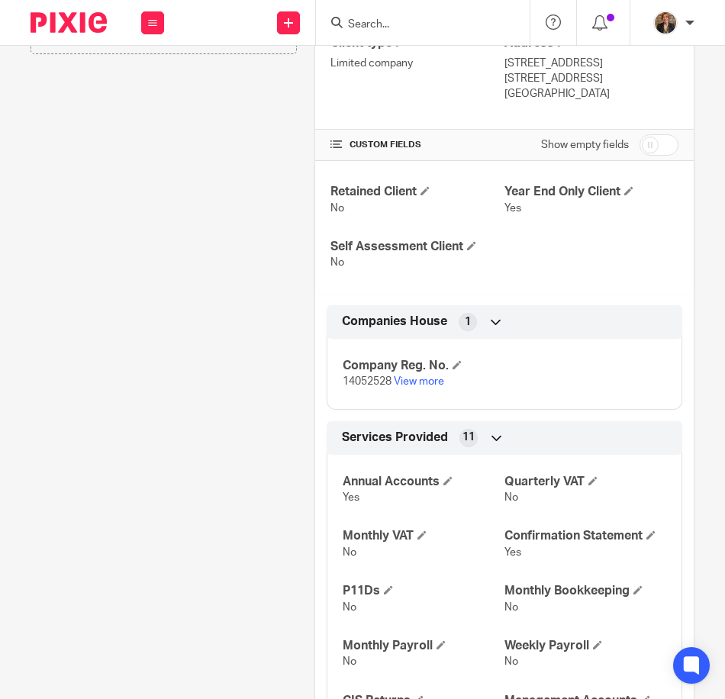
scroll to position [458, 0]
click at [417, 376] on link "View more" at bounding box center [419, 380] width 50 height 11
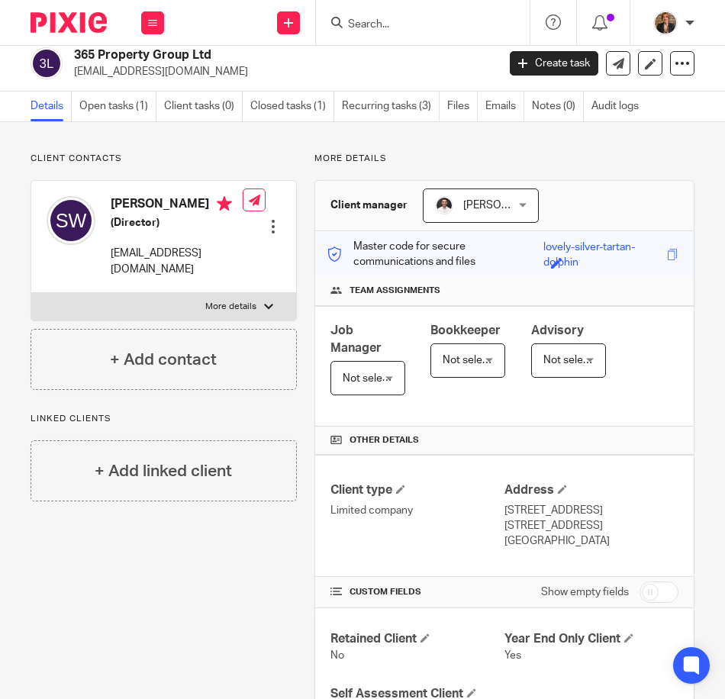
scroll to position [0, 0]
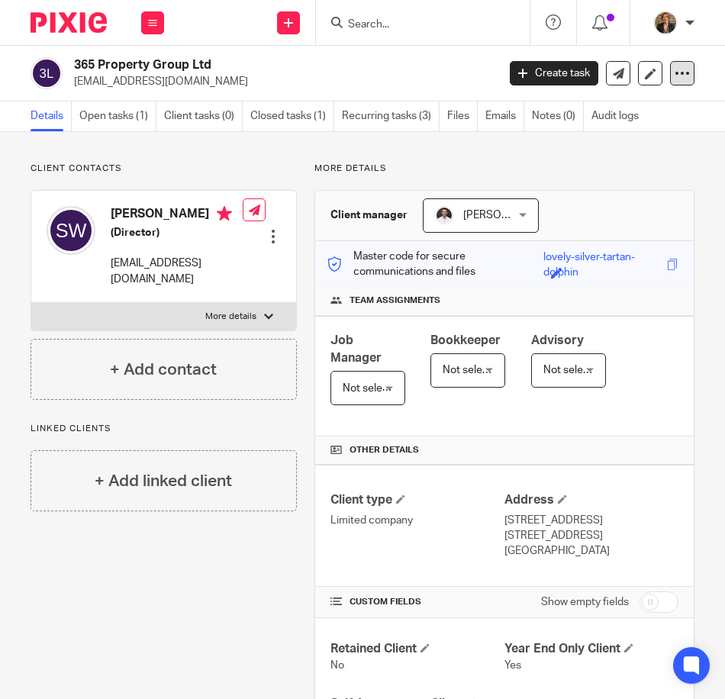
click at [674, 79] on icon at bounding box center [681, 73] width 15 height 15
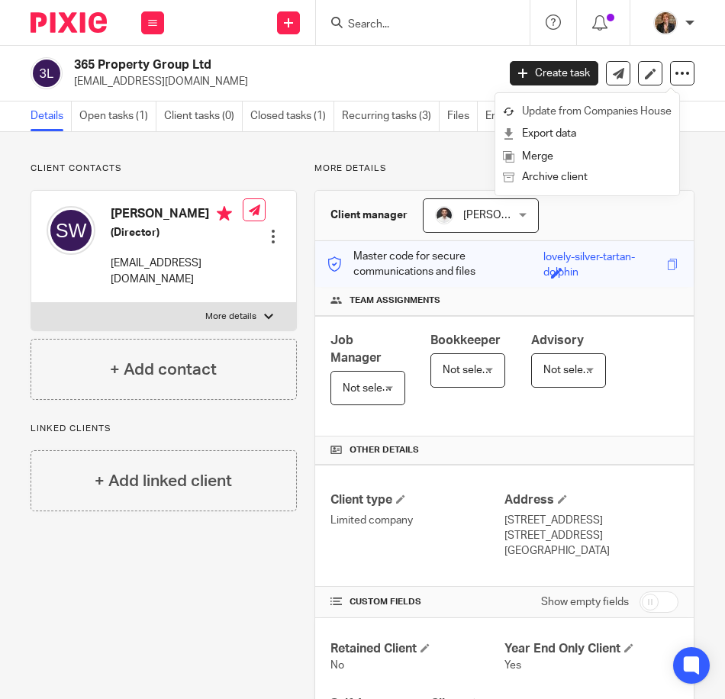
click at [652, 117] on link "Update from Companies House" at bounding box center [587, 112] width 169 height 22
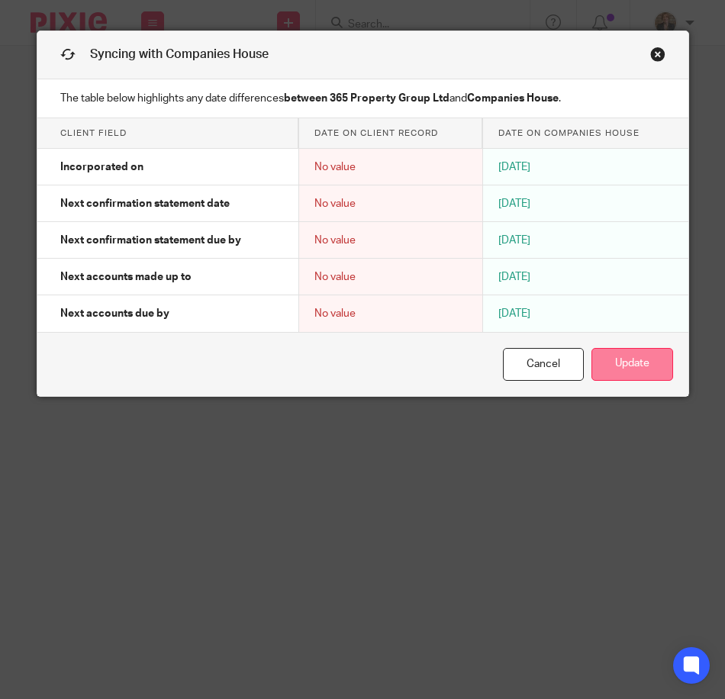
click at [601, 364] on button "Update" at bounding box center [632, 364] width 82 height 33
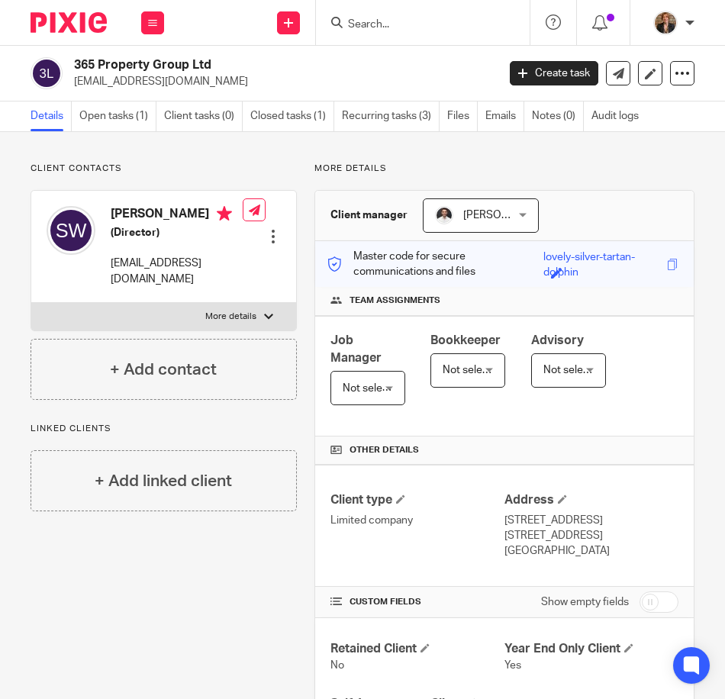
click at [441, 13] on form at bounding box center [427, 22] width 163 height 19
click at [375, 25] on input "Search" at bounding box center [414, 25] width 137 height 14
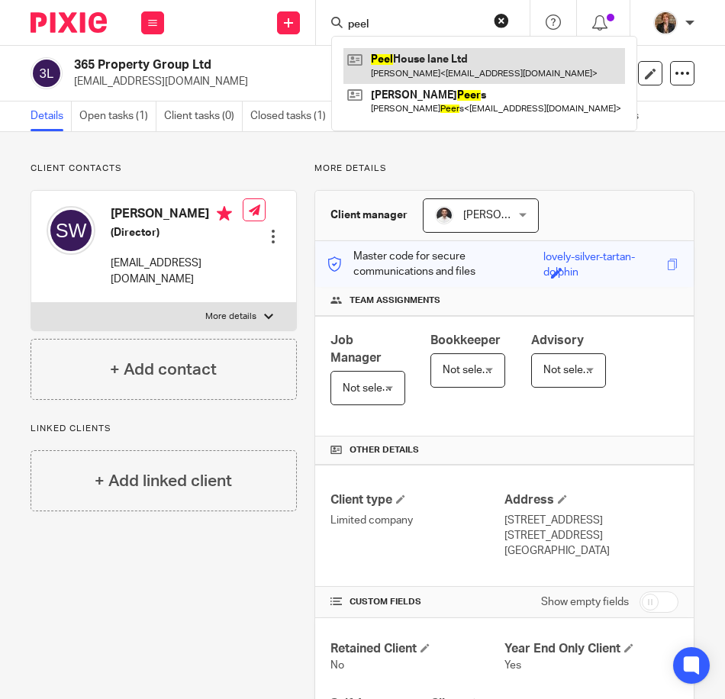
type input "peel"
click at [502, 73] on link at bounding box center [484, 65] width 282 height 35
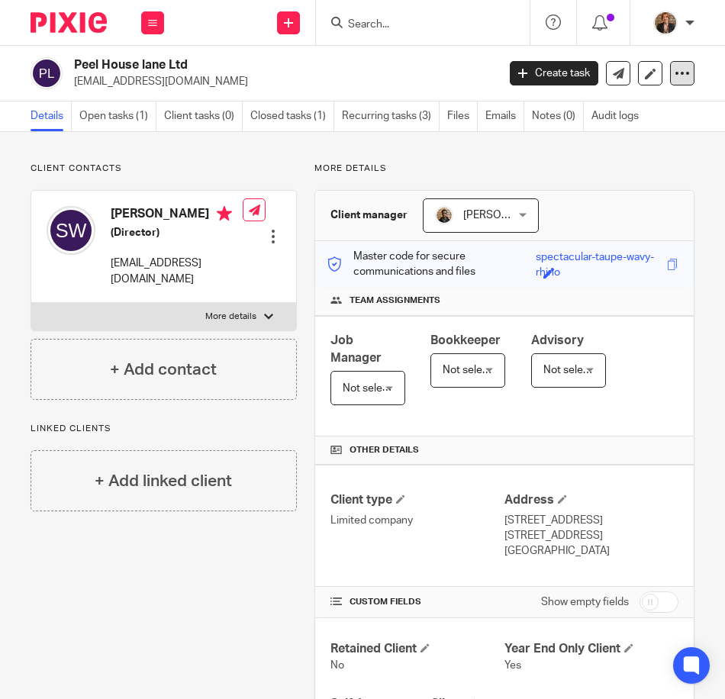
click at [674, 77] on icon at bounding box center [681, 73] width 15 height 15
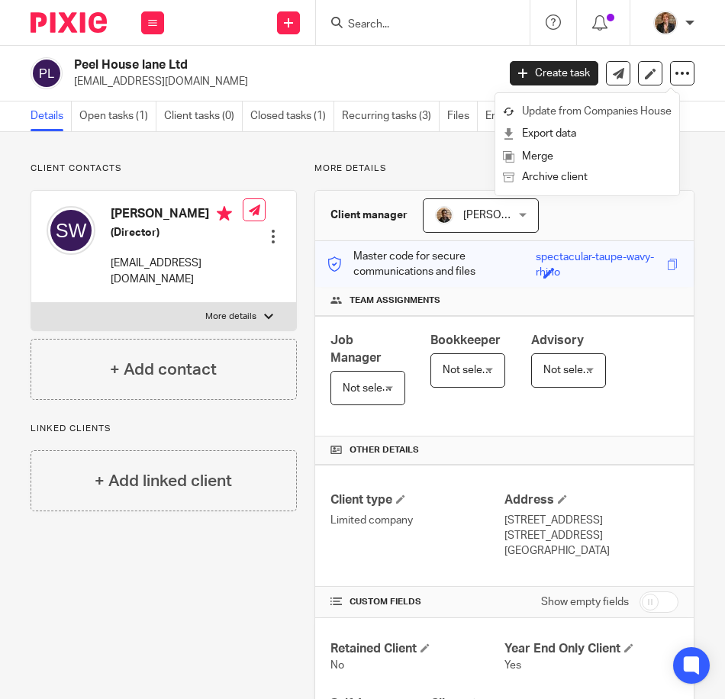
click at [648, 111] on link "Update from Companies House" at bounding box center [587, 112] width 169 height 22
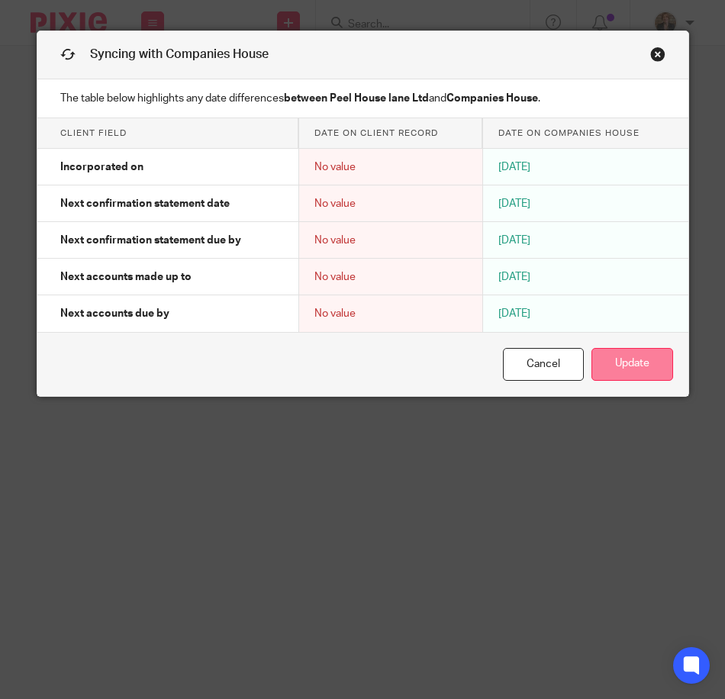
click at [610, 369] on button "Update" at bounding box center [632, 364] width 82 height 33
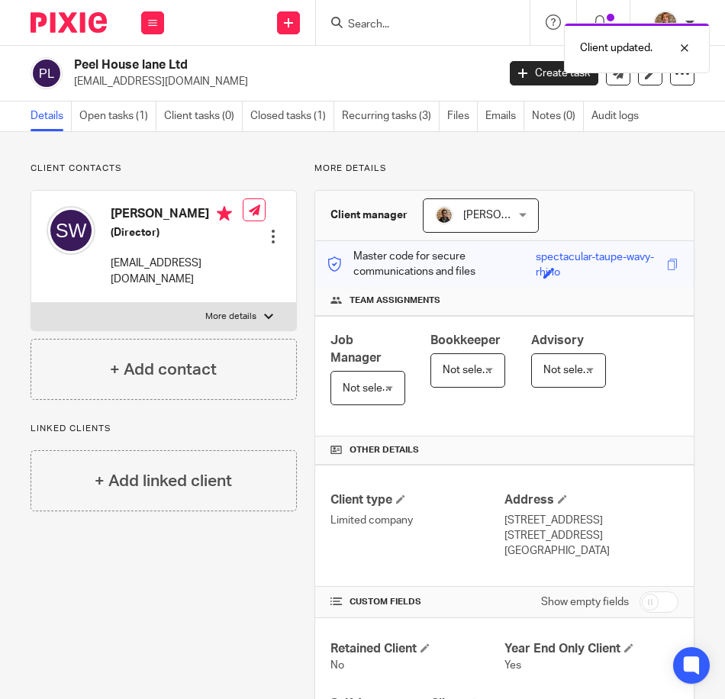
click at [451, 18] on div "Client updated." at bounding box center [535, 44] width 347 height 58
click at [680, 51] on div at bounding box center [672, 48] width 41 height 18
click at [320, 31] on div at bounding box center [423, 22] width 214 height 45
click at [360, 14] on form at bounding box center [427, 22] width 163 height 19
click at [419, 31] on input "Search" at bounding box center [414, 25] width 137 height 14
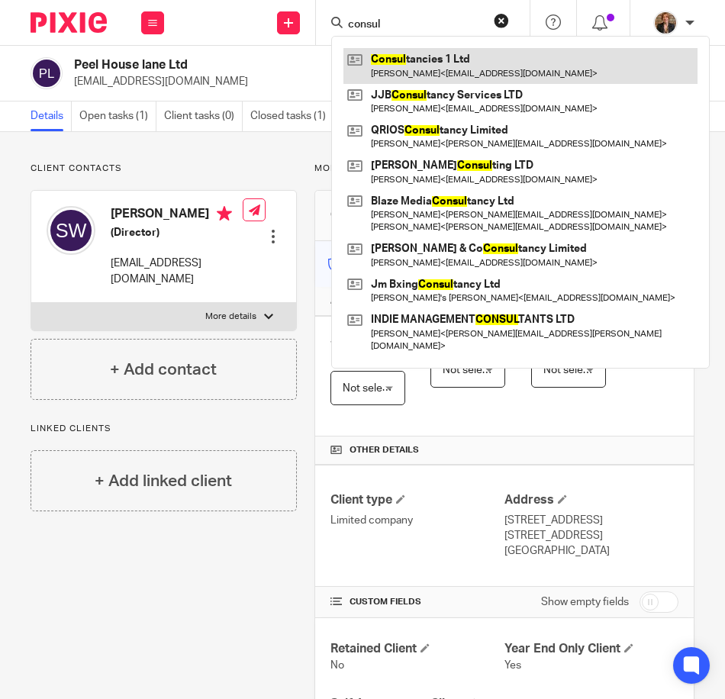
type input "consul"
click at [473, 69] on link at bounding box center [520, 65] width 354 height 35
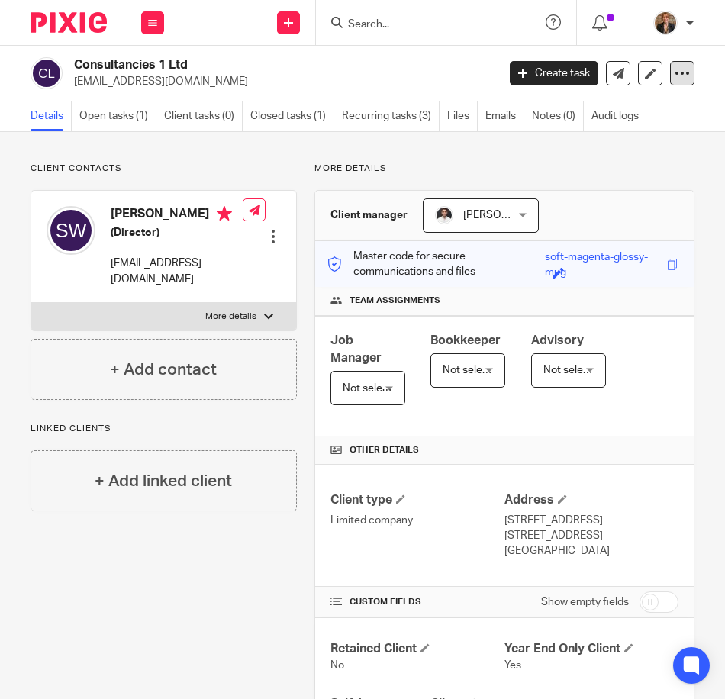
click at [674, 69] on icon at bounding box center [681, 73] width 15 height 15
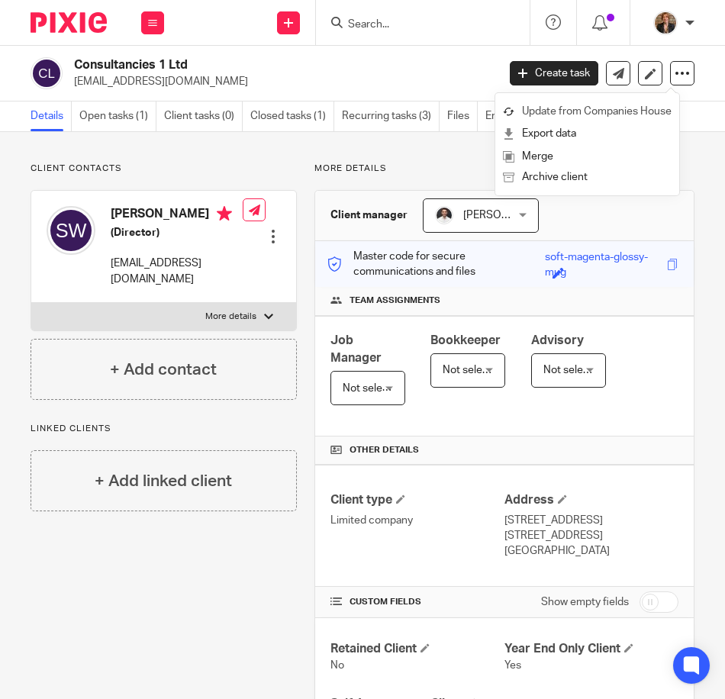
click at [660, 109] on link "Update from Companies House" at bounding box center [587, 112] width 169 height 22
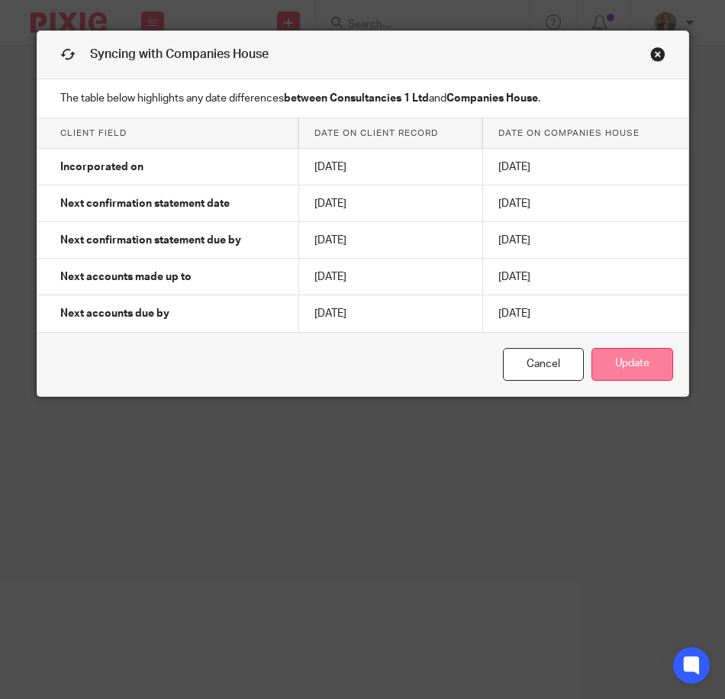
click at [621, 367] on button "Update" at bounding box center [632, 364] width 82 height 33
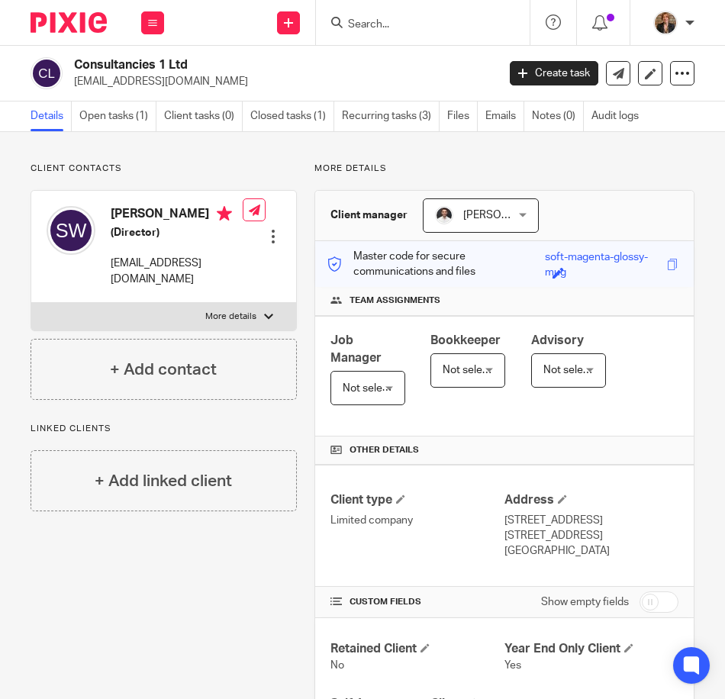
click at [420, 14] on form at bounding box center [427, 22] width 163 height 19
click at [377, 27] on input "Search" at bounding box center [414, 25] width 137 height 14
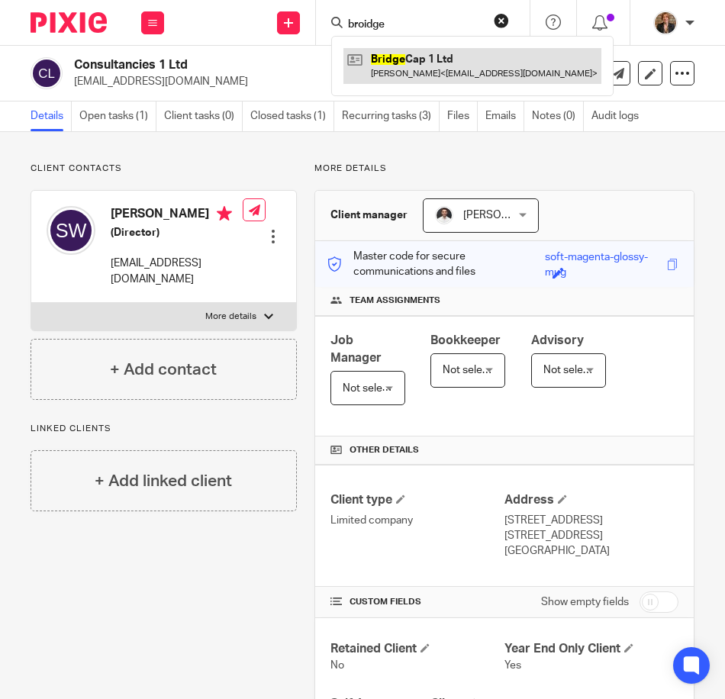
type input "broidge"
click at [413, 50] on link at bounding box center [472, 65] width 258 height 35
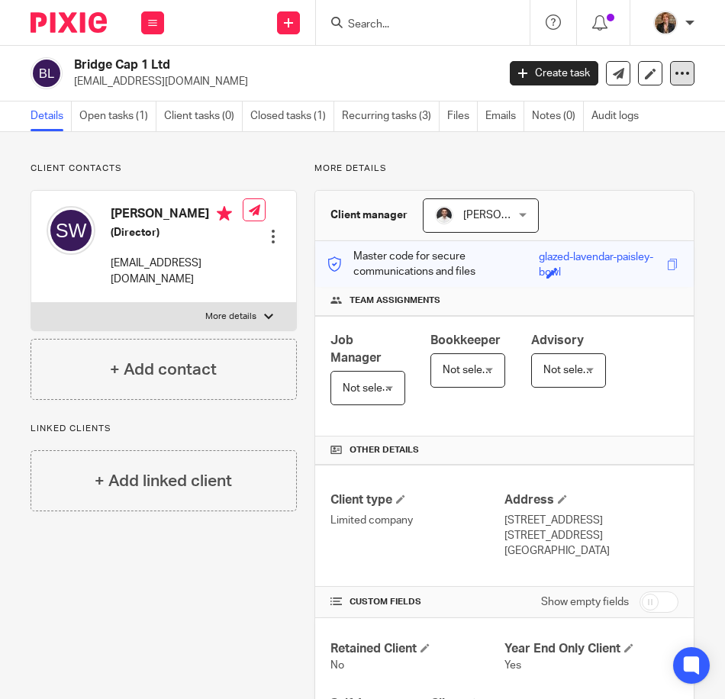
click at [674, 66] on icon at bounding box center [681, 73] width 15 height 15
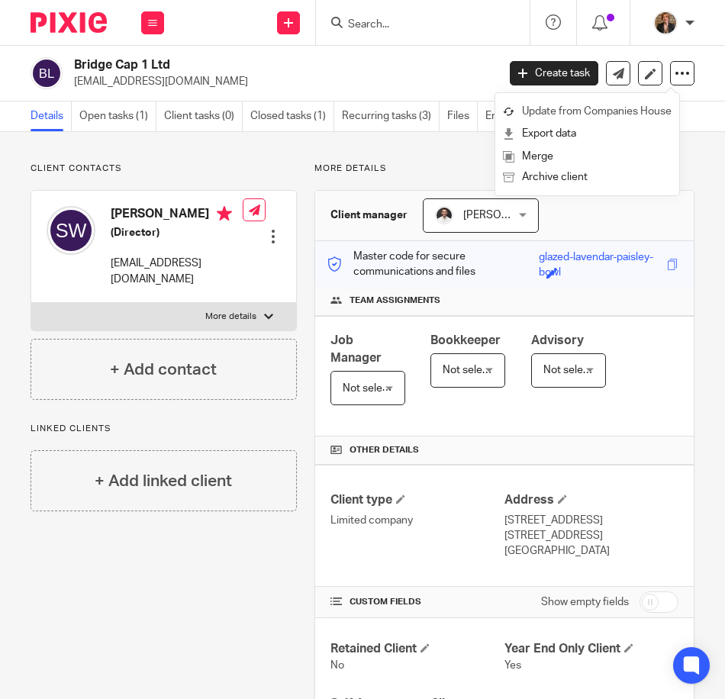
click at [659, 110] on link "Update from Companies House" at bounding box center [587, 112] width 169 height 22
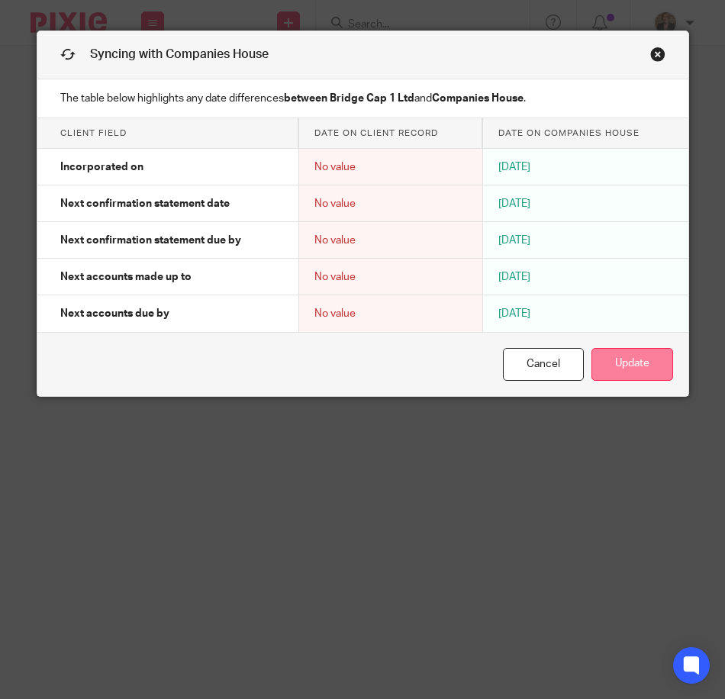
click at [664, 372] on button "Update" at bounding box center [632, 364] width 82 height 33
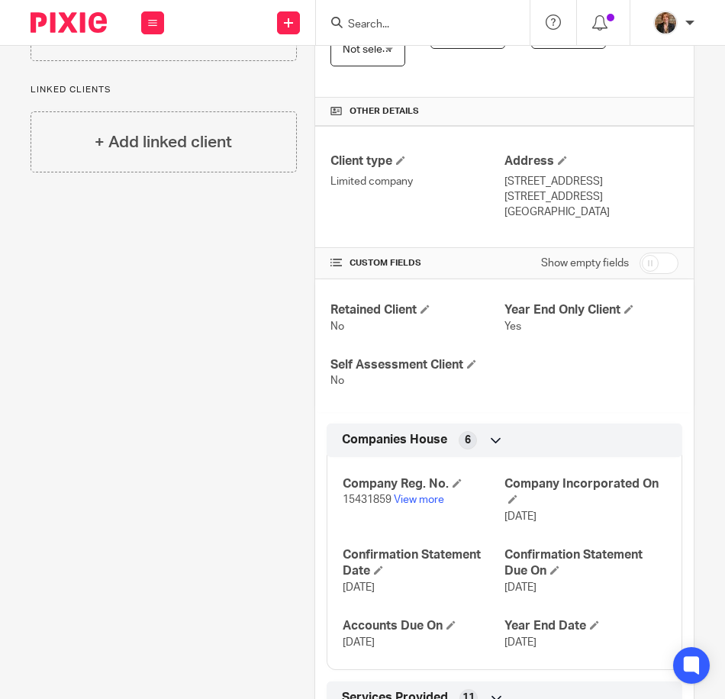
scroll to position [356, 0]
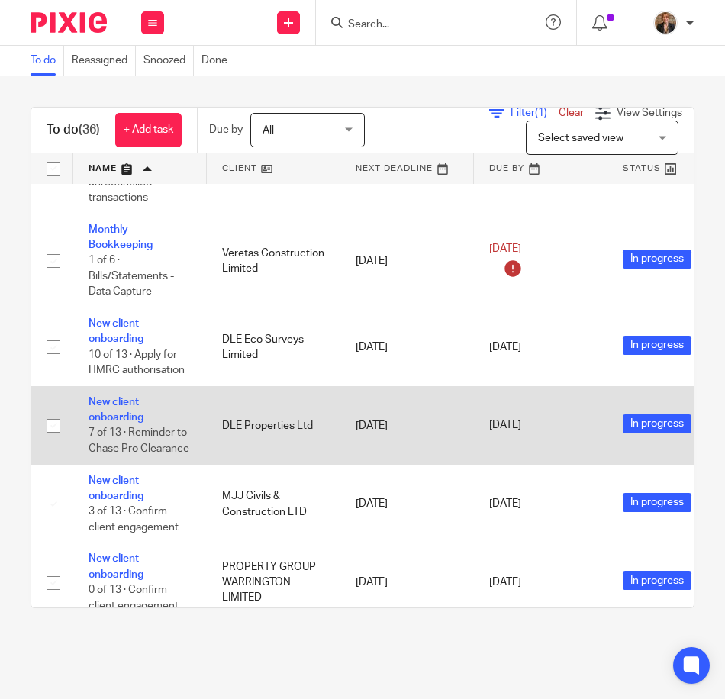
scroll to position [814, 0]
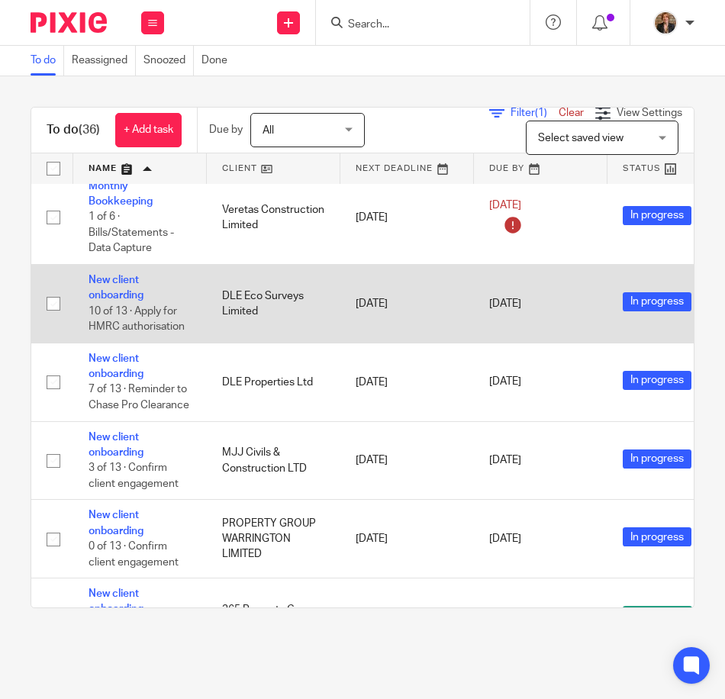
click at [54, 302] on input "checkbox" at bounding box center [53, 303] width 29 height 29
checkbox input "true"
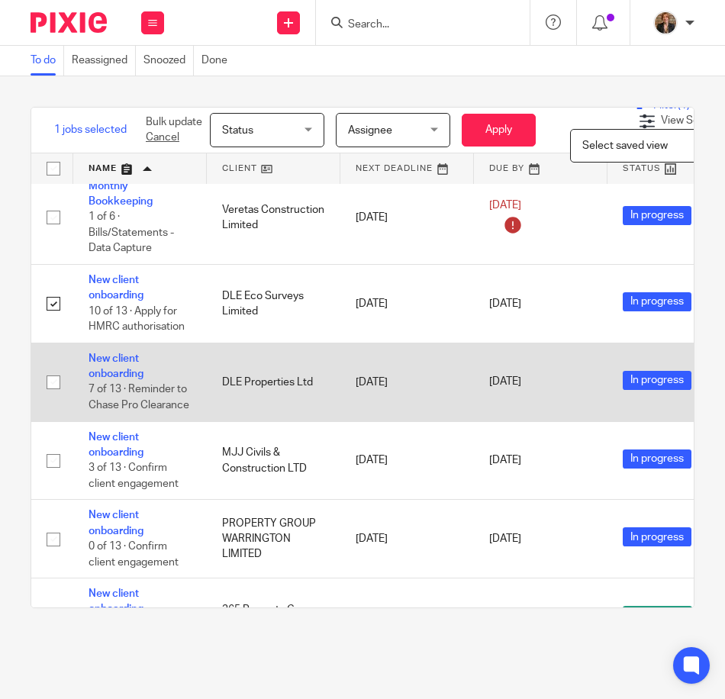
click at [52, 385] on input "checkbox" at bounding box center [53, 382] width 29 height 29
checkbox input "true"
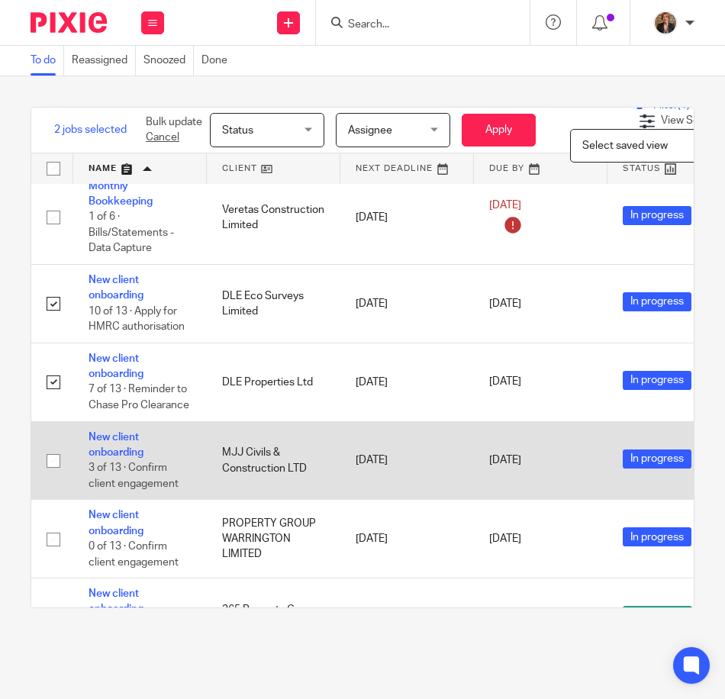
click at [53, 468] on input "checkbox" at bounding box center [53, 460] width 29 height 29
checkbox input "true"
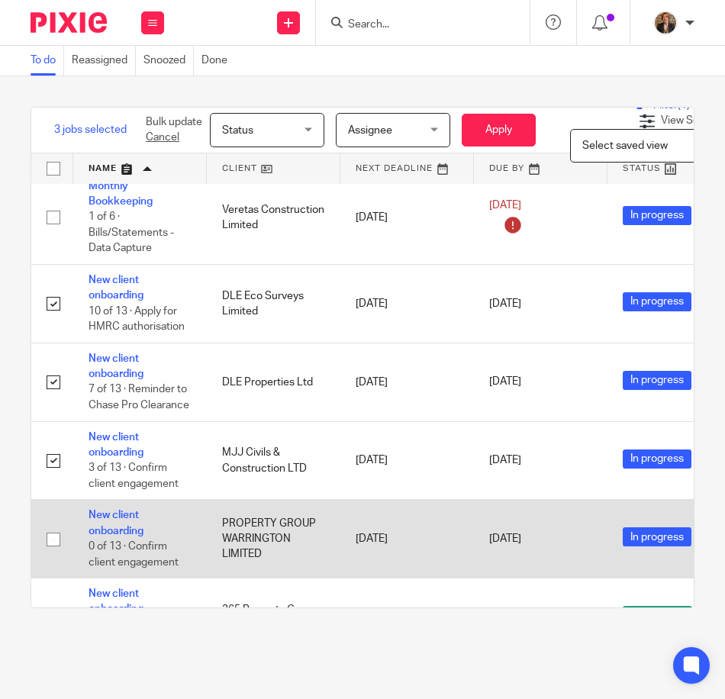
click at [49, 542] on input "checkbox" at bounding box center [53, 539] width 29 height 29
checkbox input "true"
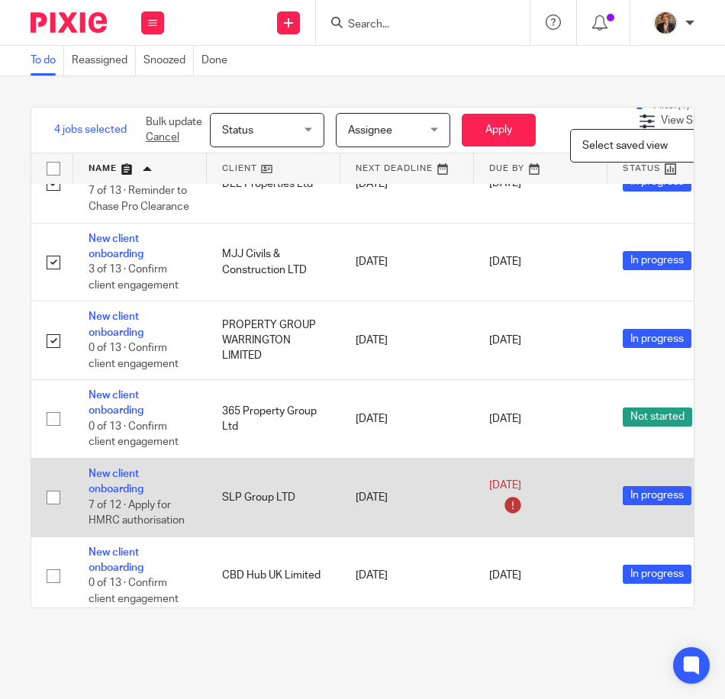
scroll to position [1017, 0]
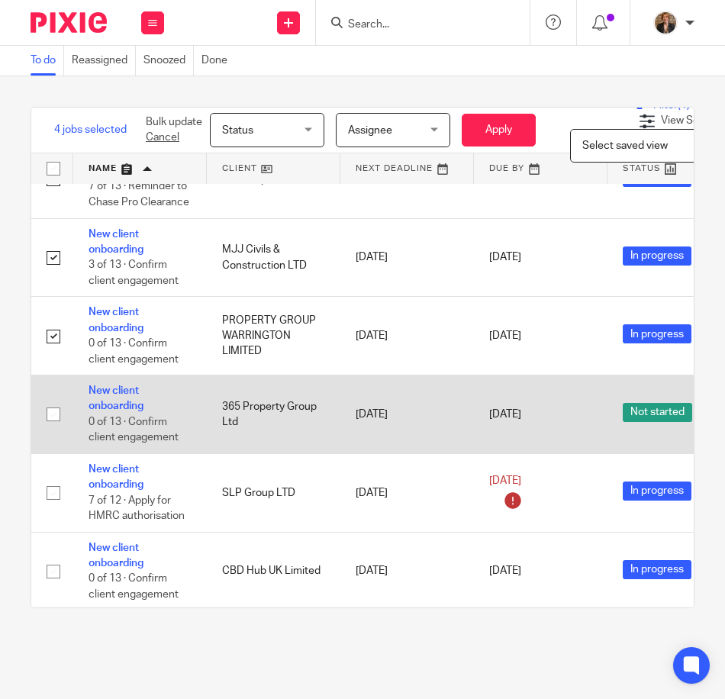
click at [50, 412] on input "checkbox" at bounding box center [53, 414] width 29 height 29
checkbox input "true"
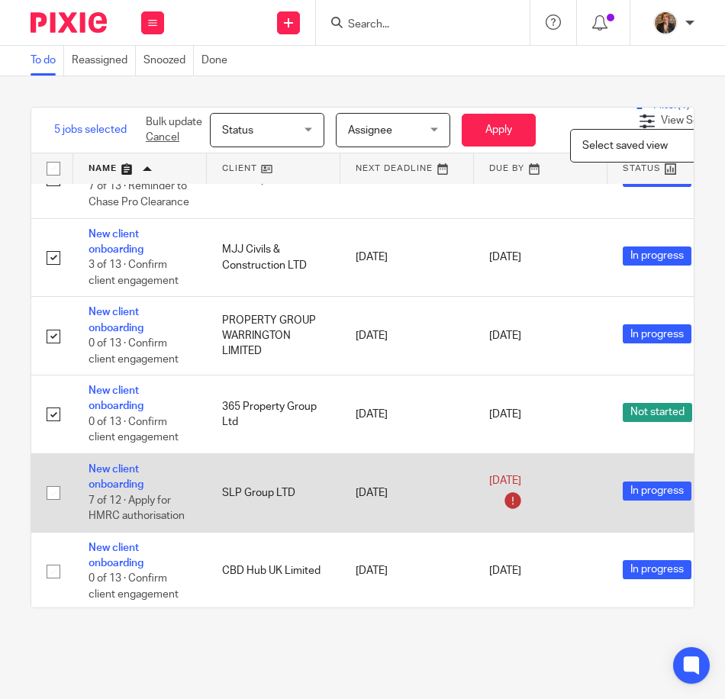
click at [54, 495] on input "checkbox" at bounding box center [53, 492] width 29 height 29
checkbox input "true"
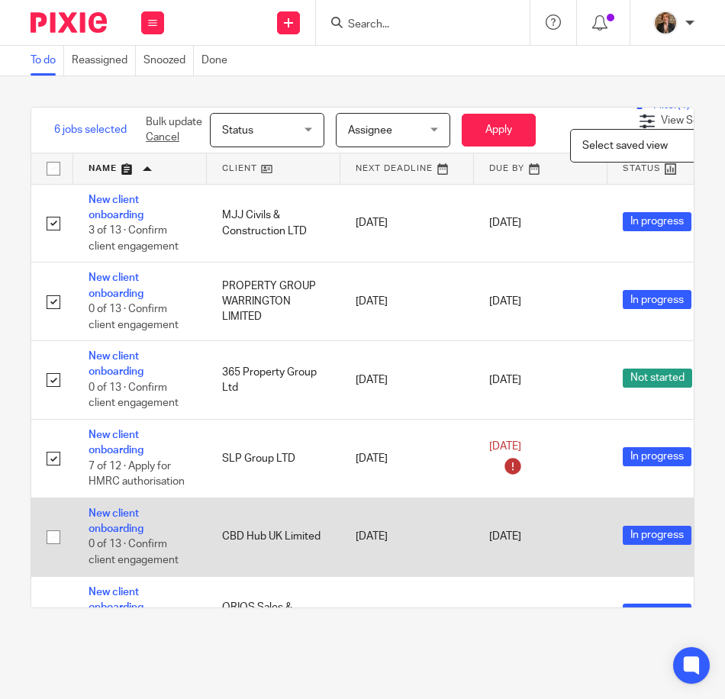
scroll to position [1221, 0]
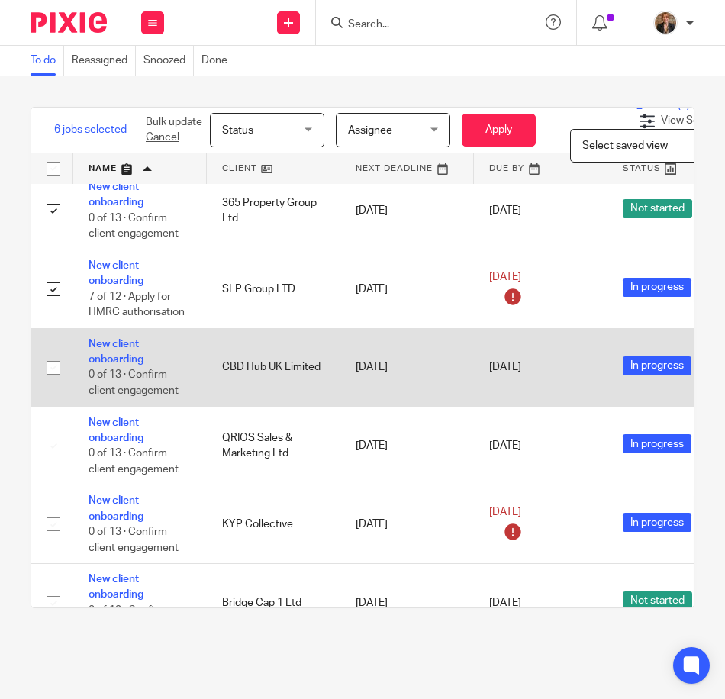
click at [53, 369] on input "checkbox" at bounding box center [53, 367] width 29 height 29
checkbox input "true"
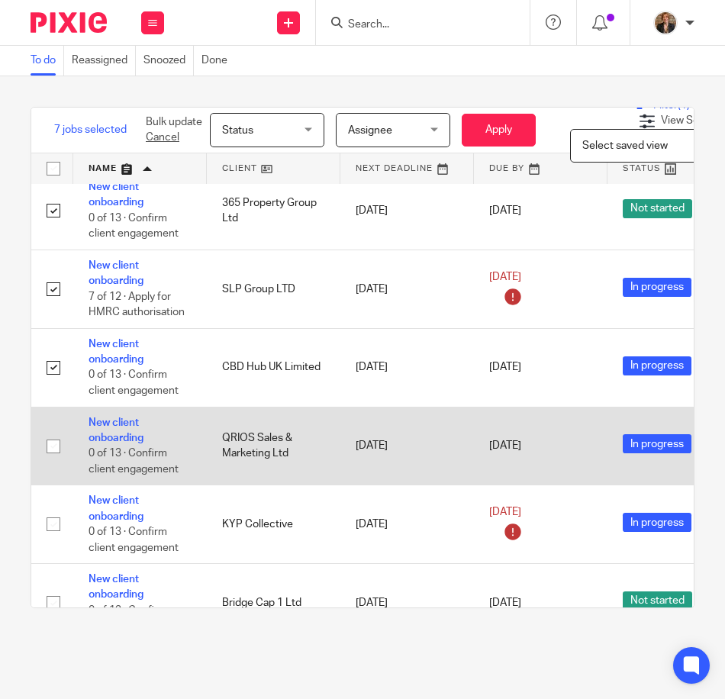
click at [52, 457] on input "checkbox" at bounding box center [53, 446] width 29 height 29
checkbox input "true"
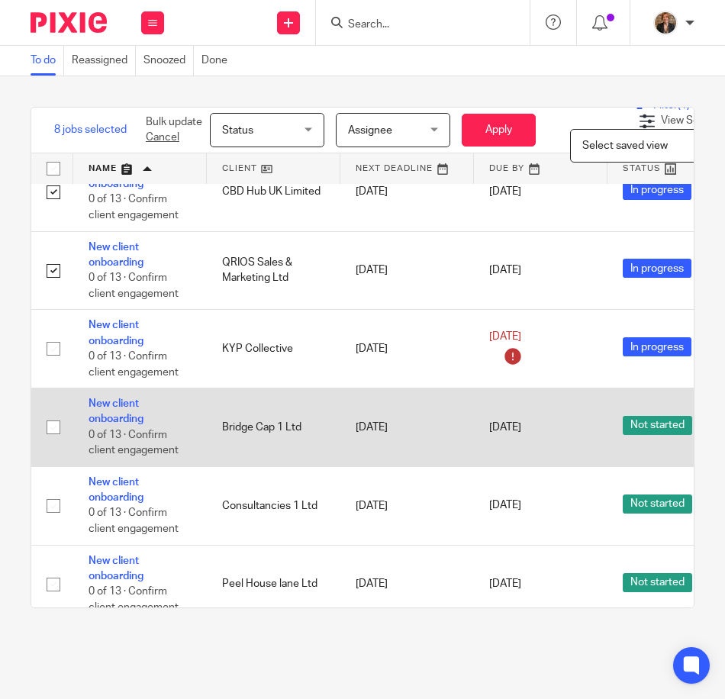
scroll to position [1424, 0]
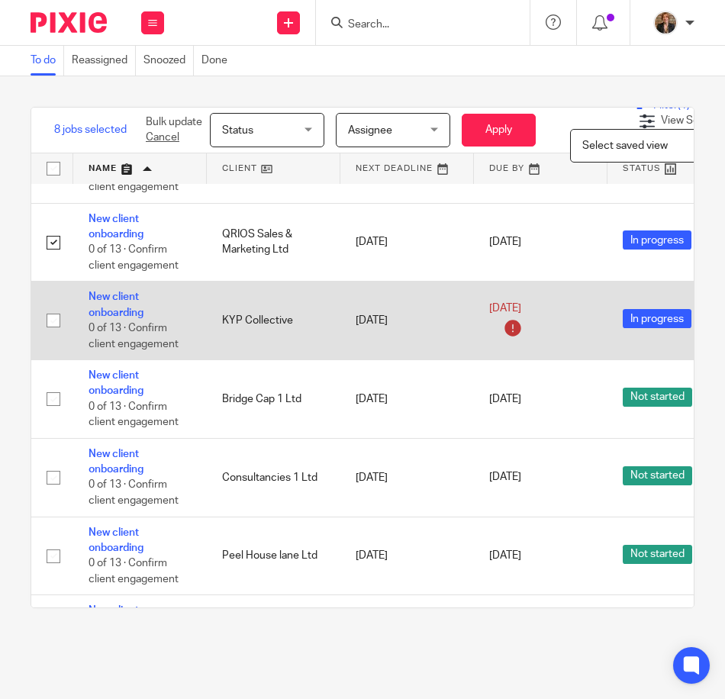
click at [60, 320] on input "checkbox" at bounding box center [53, 320] width 29 height 29
checkbox input "true"
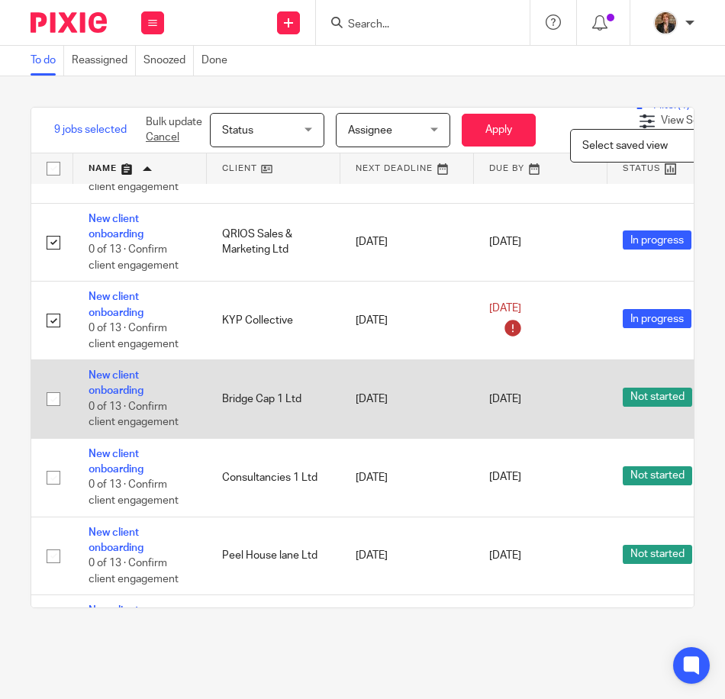
click at [56, 400] on input "checkbox" at bounding box center [53, 399] width 29 height 29
checkbox input "true"
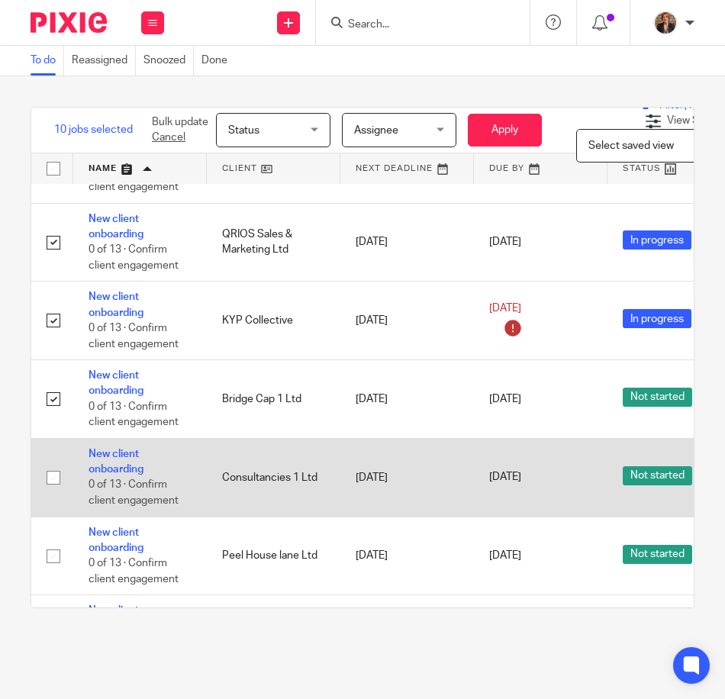
click at [53, 476] on input "checkbox" at bounding box center [53, 477] width 29 height 29
checkbox input "true"
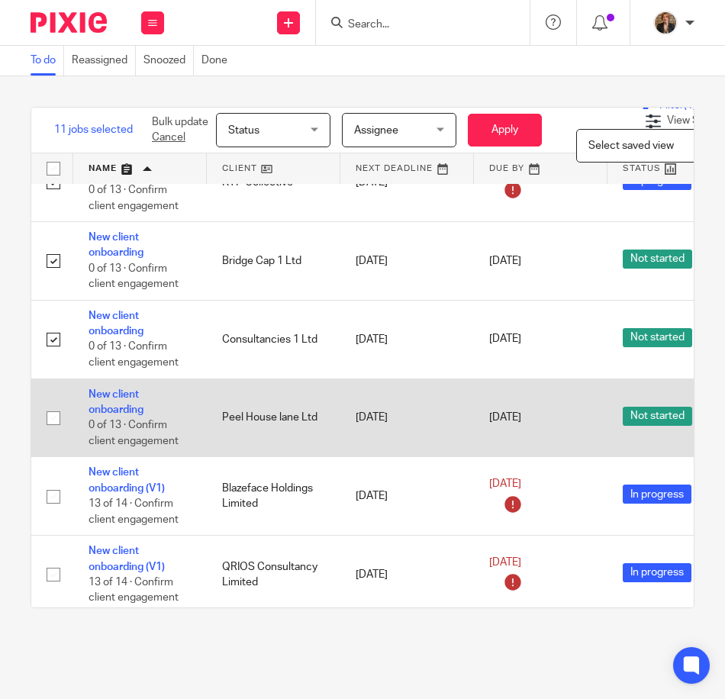
scroll to position [1577, 0]
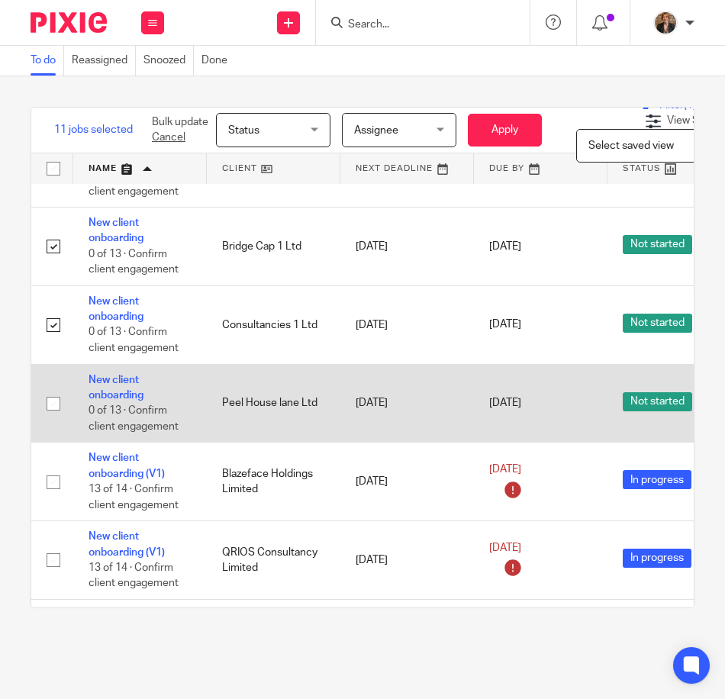
click at [55, 405] on input "checkbox" at bounding box center [53, 403] width 29 height 29
checkbox input "true"
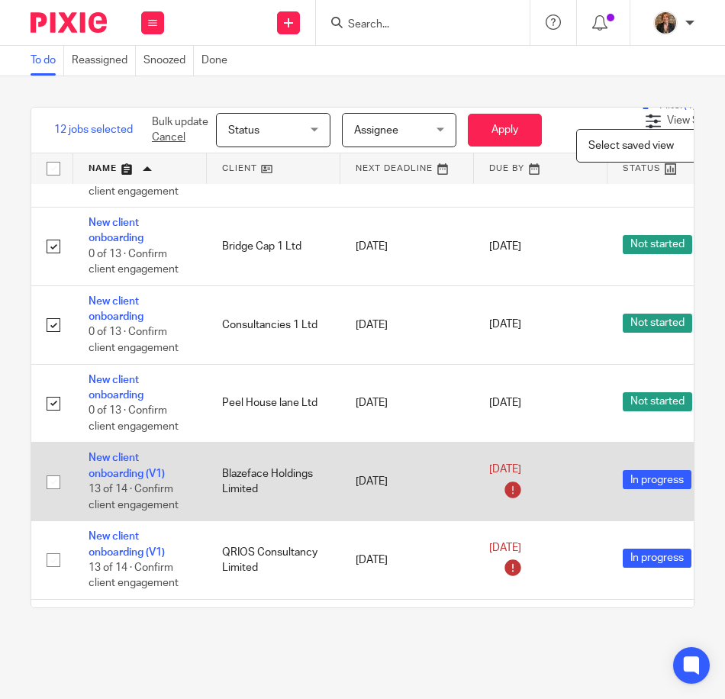
click at [51, 484] on input "checkbox" at bounding box center [53, 482] width 29 height 29
checkbox input "true"
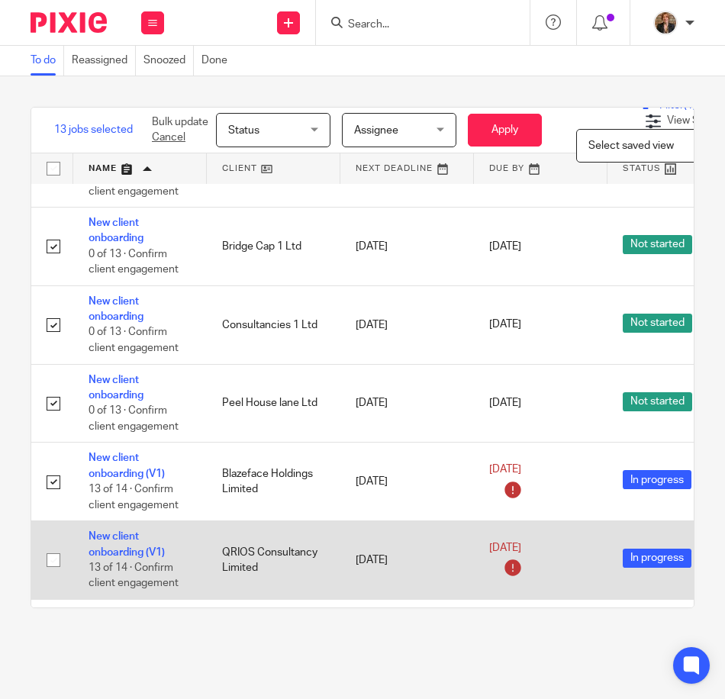
click at [52, 570] on input "checkbox" at bounding box center [53, 560] width 29 height 29
checkbox input "true"
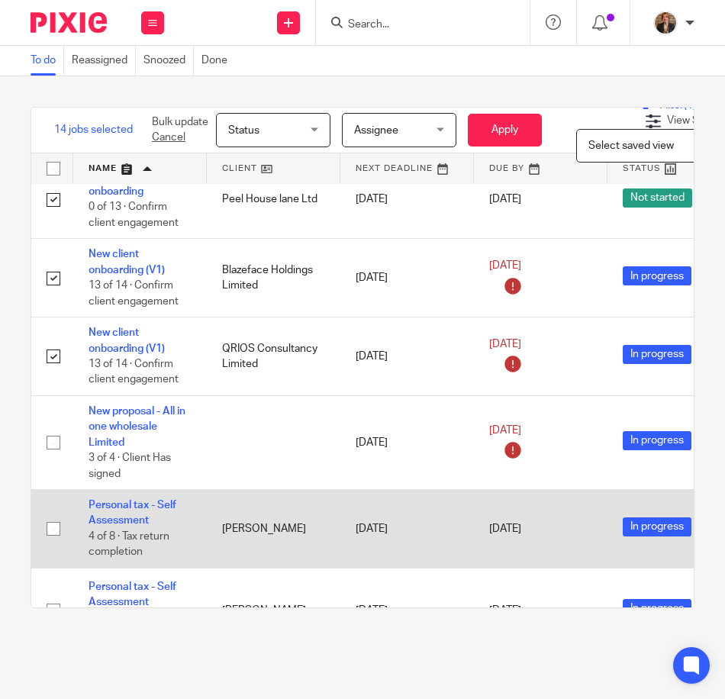
scroll to position [1831, 0]
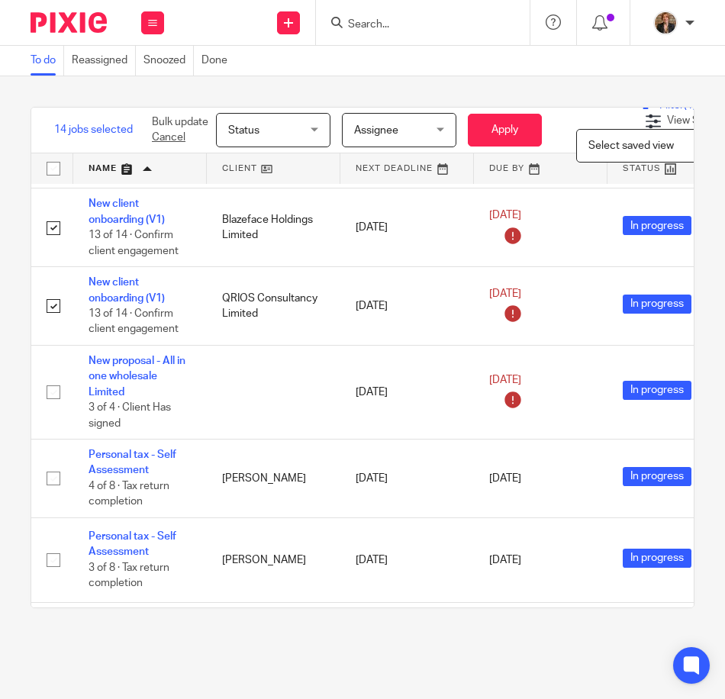
click at [644, 145] on span "Select saved view" at bounding box center [630, 145] width 85 height 11
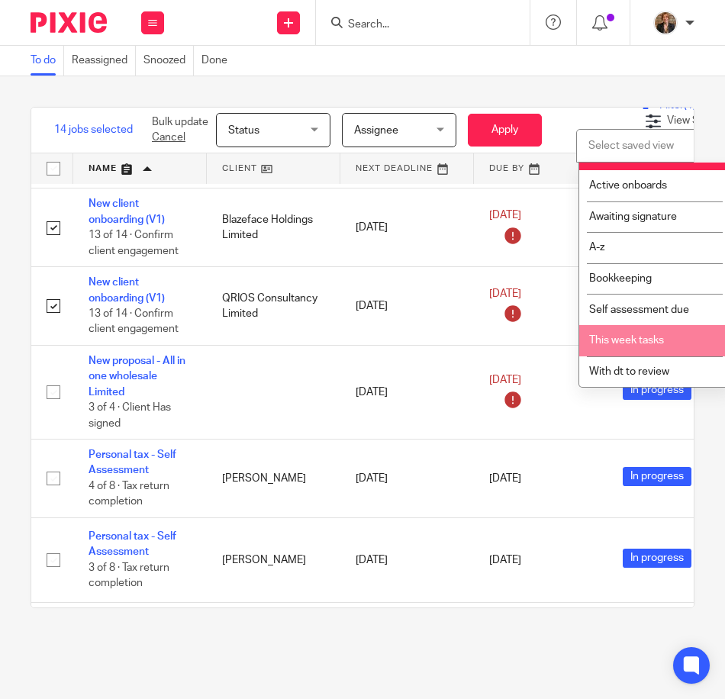
scroll to position [0, 0]
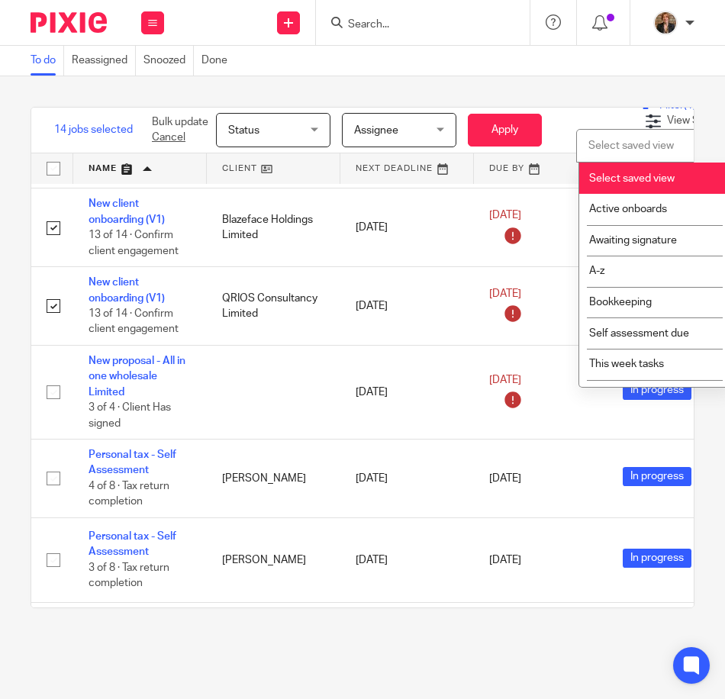
click at [271, 118] on span "Status" at bounding box center [268, 130] width 81 height 32
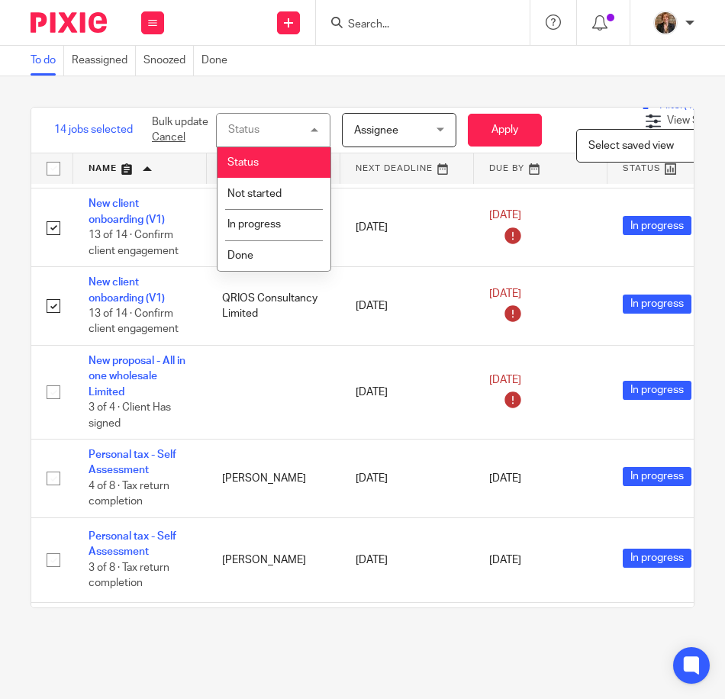
click at [642, 146] on span "Select saved view" at bounding box center [630, 145] width 85 height 11
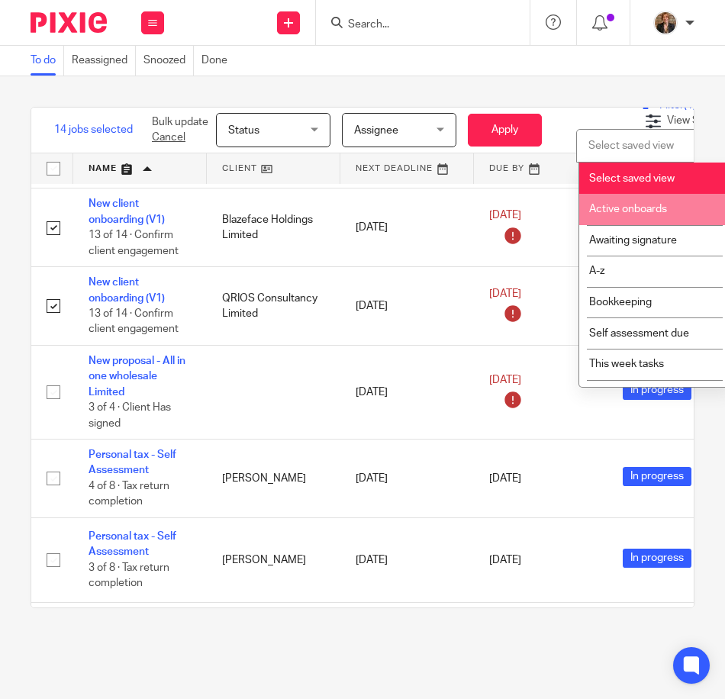
click at [674, 203] on li "Active onboards" at bounding box center [654, 209] width 151 height 31
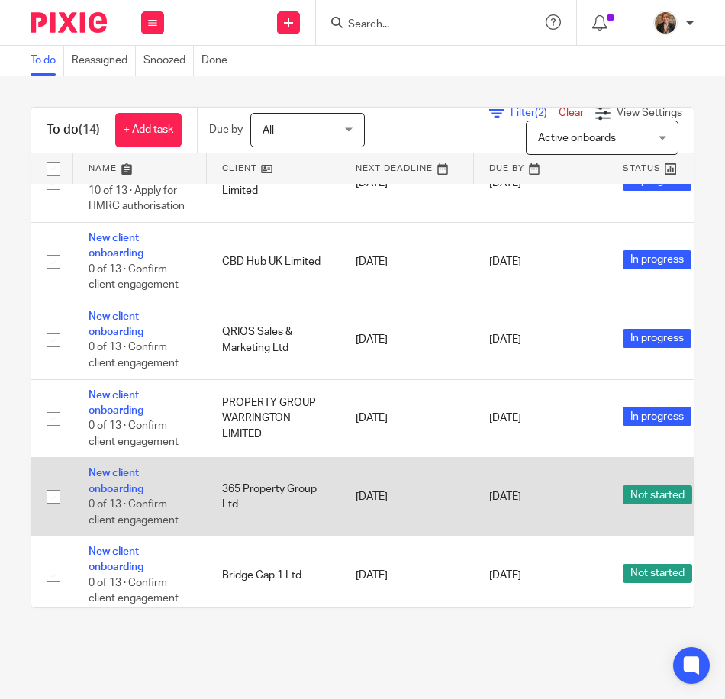
drag, startPoint x: 71, startPoint y: 544, endPoint x: 47, endPoint y: 571, distance: 35.7
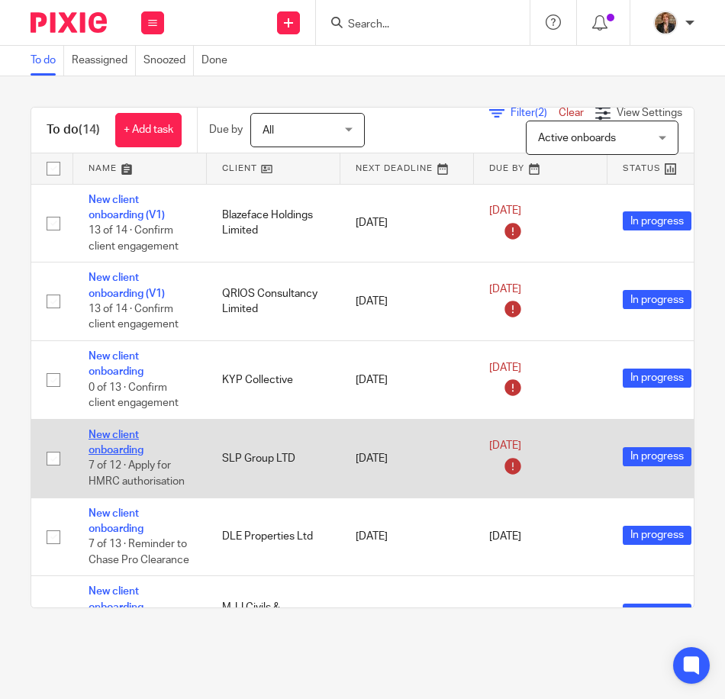
click at [123, 445] on link "New client onboarding" at bounding box center [116, 443] width 55 height 26
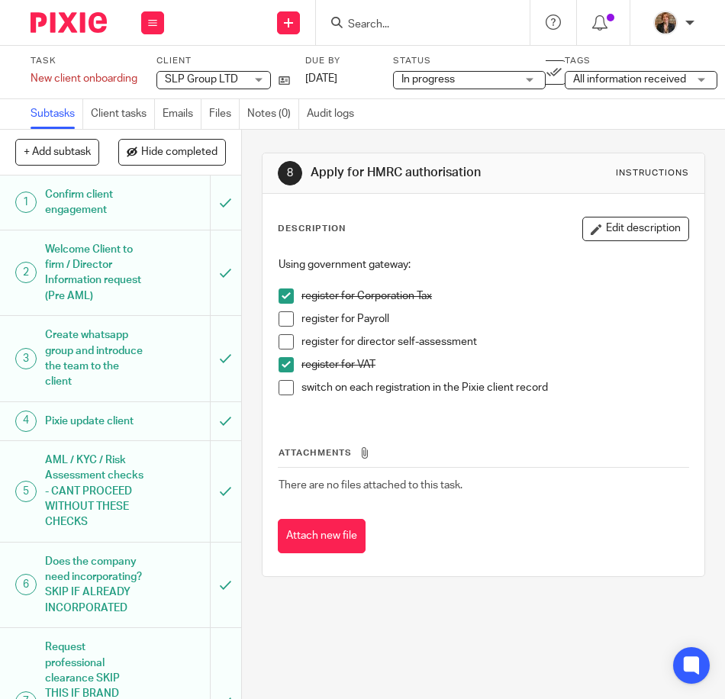
click at [76, 23] on img at bounding box center [69, 22] width 76 height 21
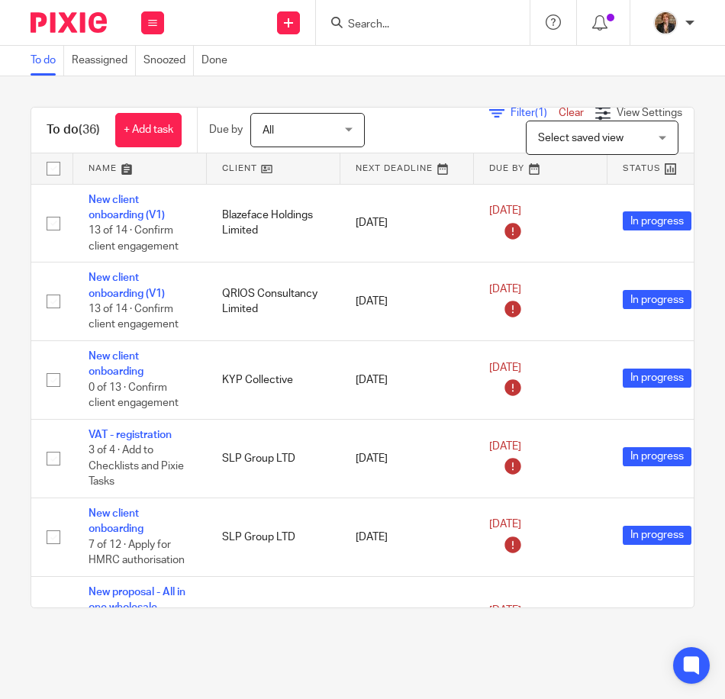
click at [611, 142] on span "Select saved view" at bounding box center [593, 137] width 111 height 32
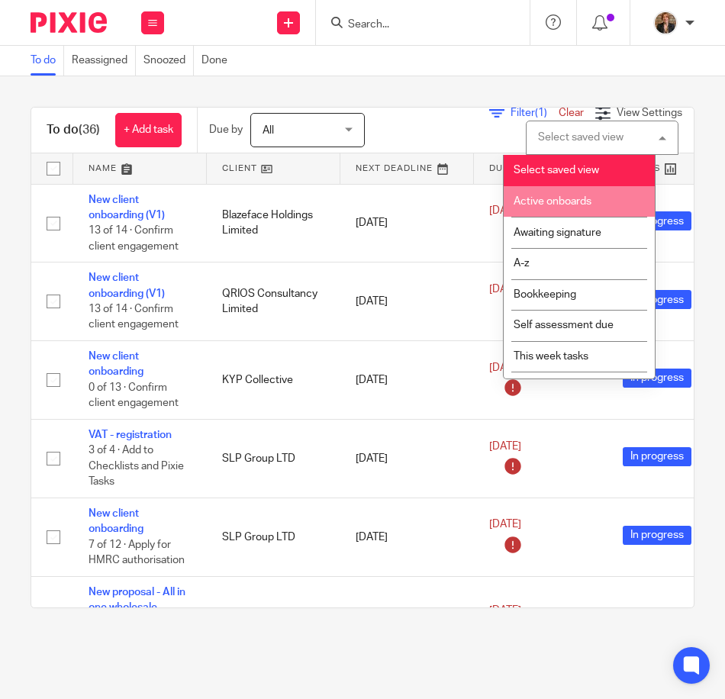
click at [564, 203] on span "Active onboards" at bounding box center [552, 201] width 78 height 11
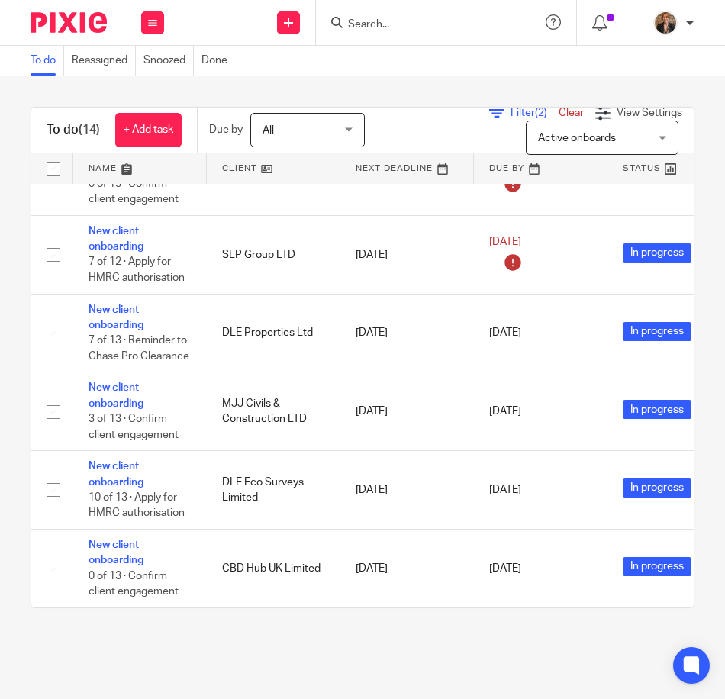
scroll to position [204, 0]
drag, startPoint x: 58, startPoint y: 37, endPoint x: 73, endPoint y: 25, distance: 19.1
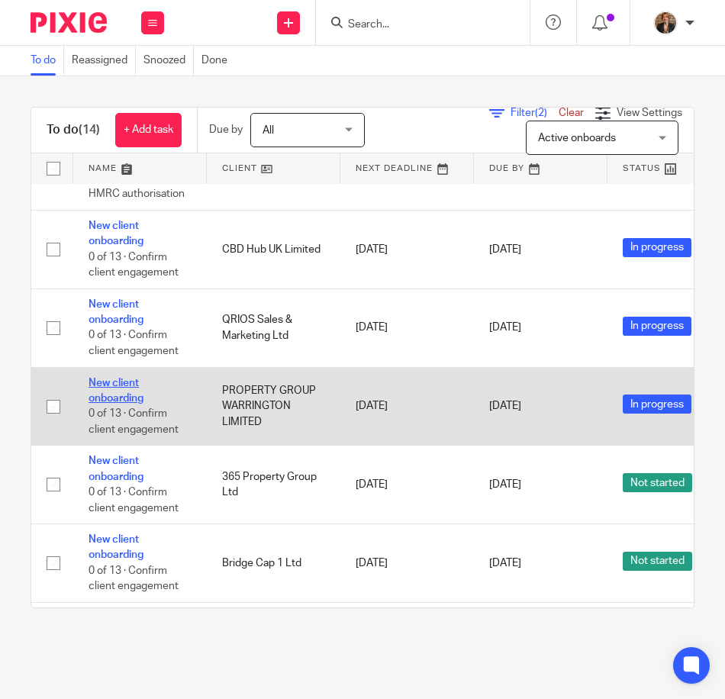
scroll to position [610, 0]
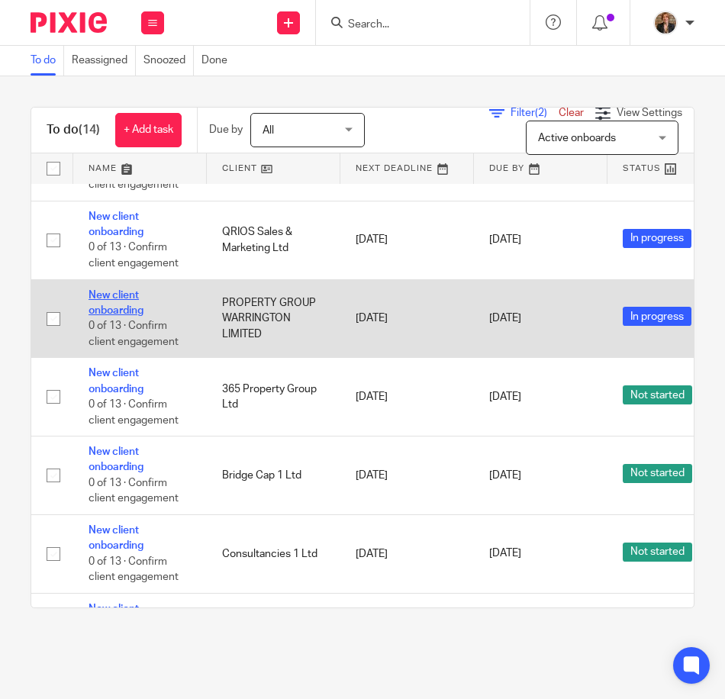
click at [131, 295] on link "New client onboarding" at bounding box center [116, 303] width 55 height 26
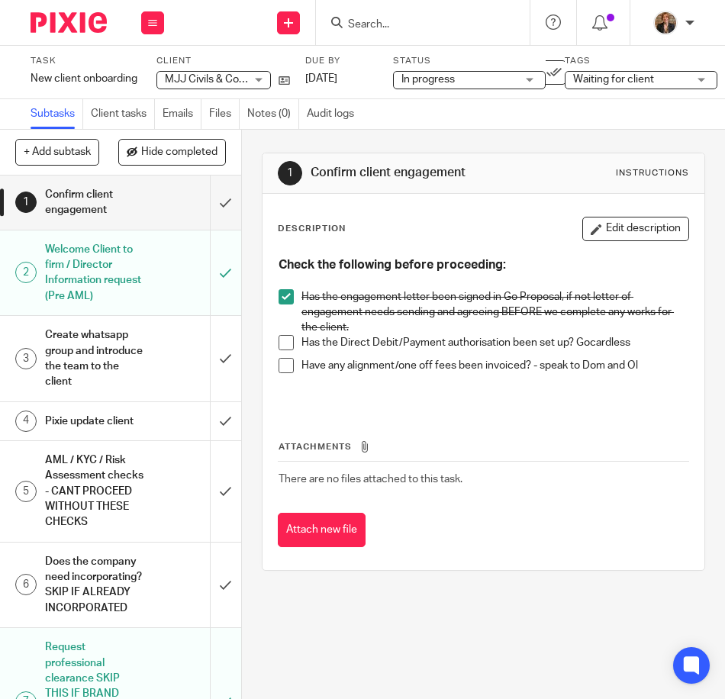
click at [108, 354] on h1 "Create whatsapp group and introduce the team to the client" at bounding box center [95, 357] width 100 height 69
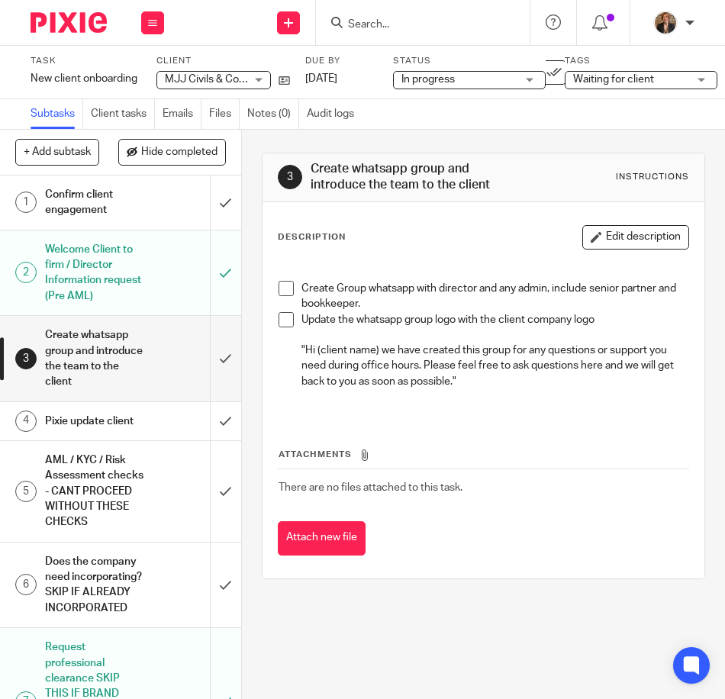
click at [116, 433] on h1 "Pixie update client" at bounding box center [95, 421] width 100 height 23
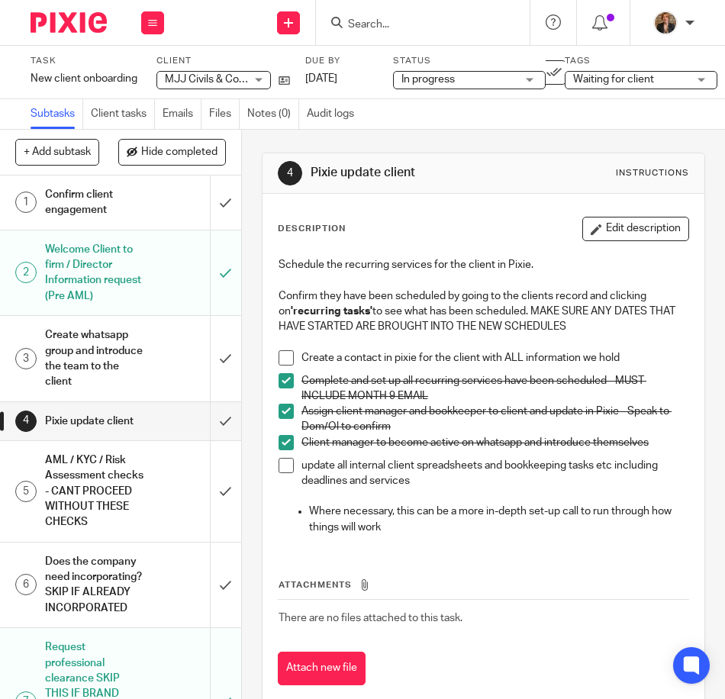
click at [283, 353] on span at bounding box center [285, 357] width 15 height 15
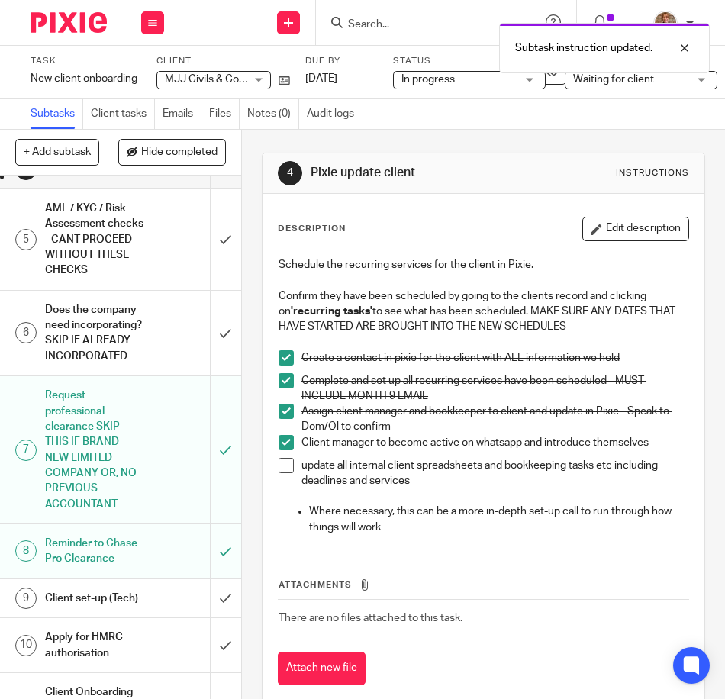
scroll to position [254, 0]
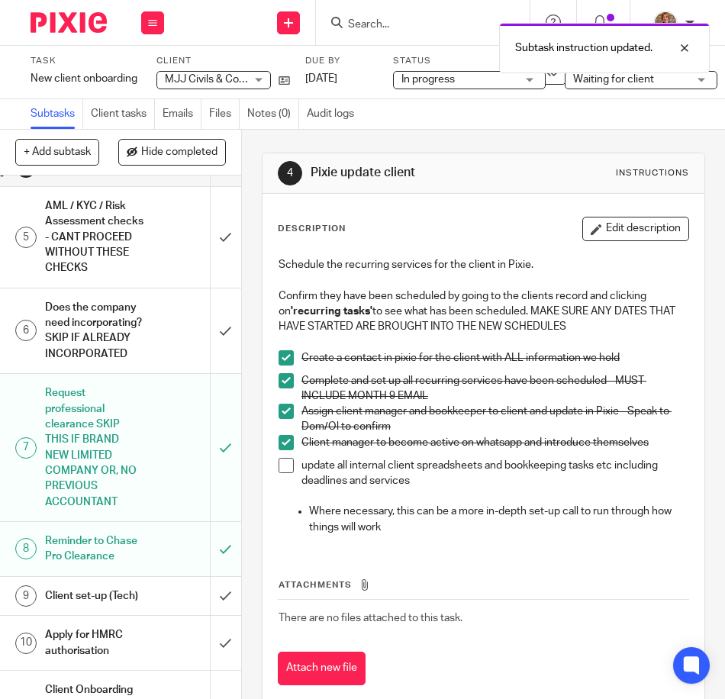
click at [143, 280] on div "AML / KYC / Risk Assessment checks - CANT PROCEED WITHOUT THESE CHECKS" at bounding box center [120, 237] width 150 height 85
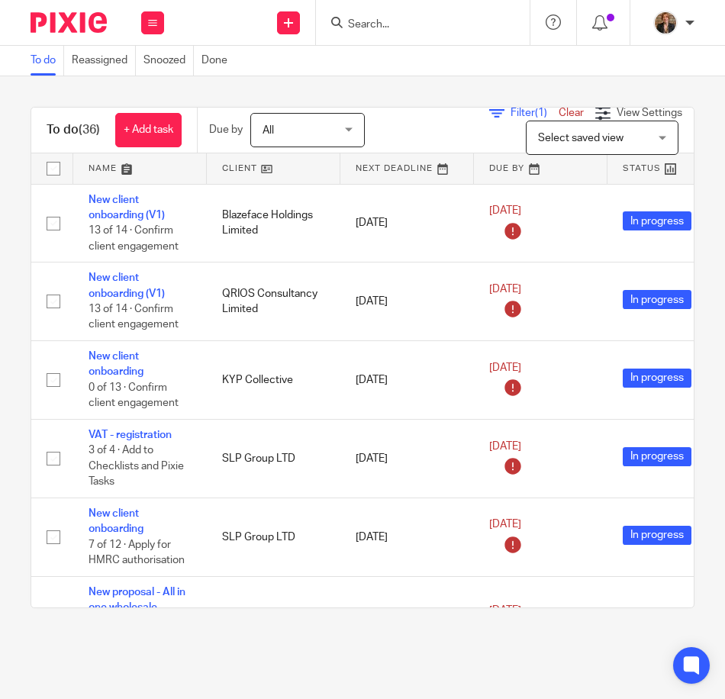
click at [420, 20] on input "Search" at bounding box center [414, 25] width 137 height 14
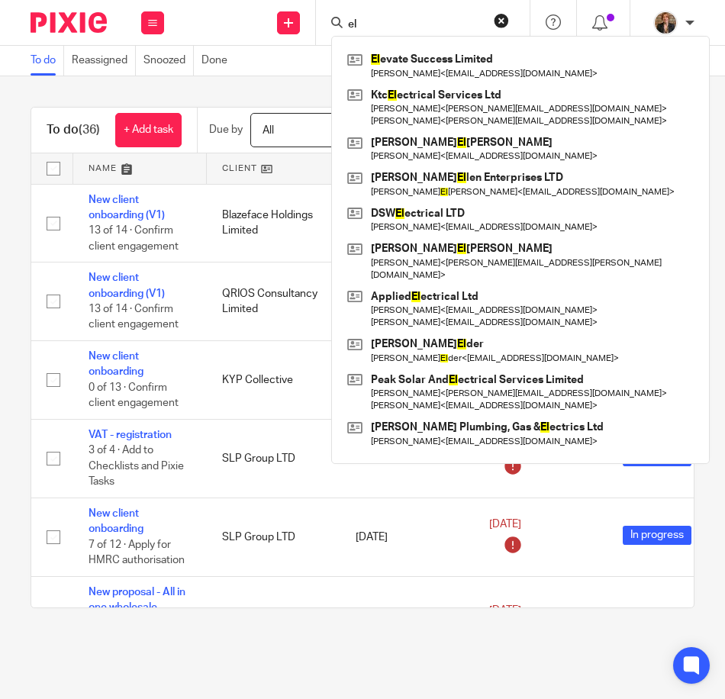
type input "e"
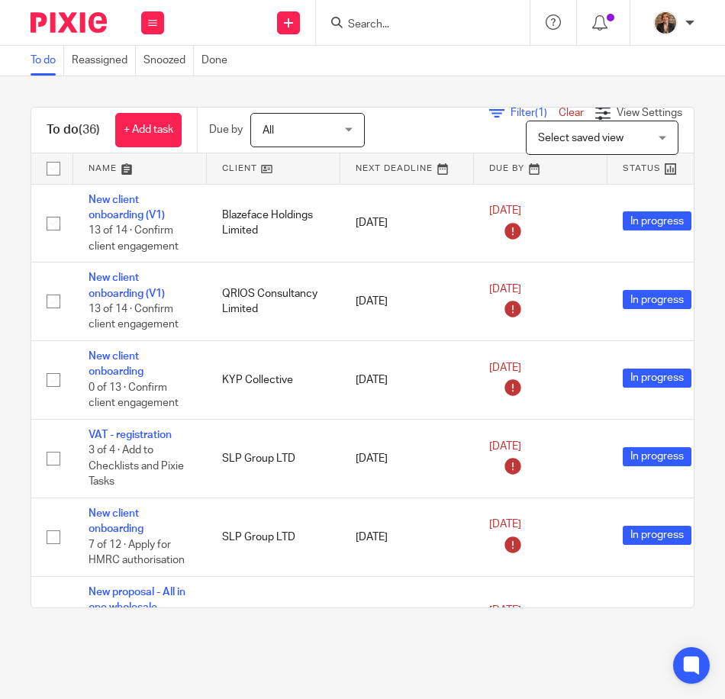
click at [90, 19] on img at bounding box center [69, 22] width 76 height 21
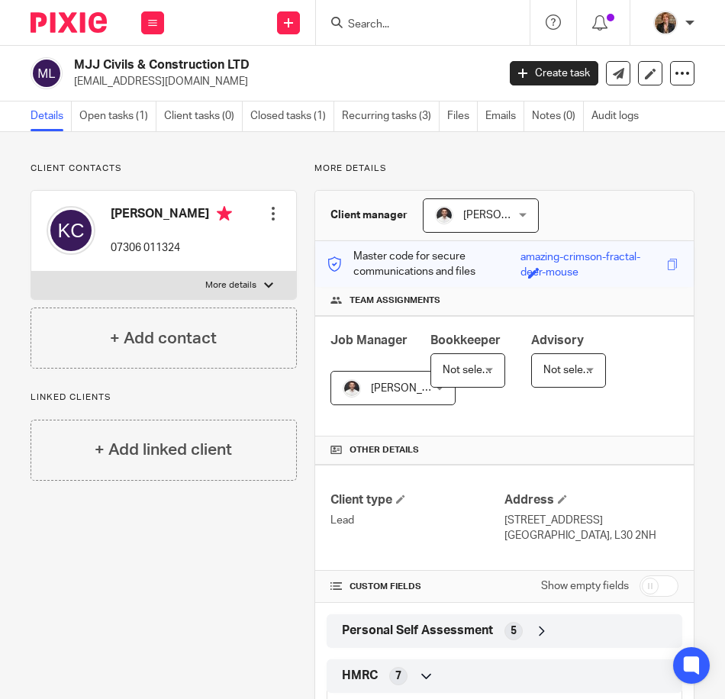
click at [266, 285] on div at bounding box center [268, 285] width 9 height 9
click at [31, 272] on input "More details" at bounding box center [31, 271] width 1 height 1
checkbox input "true"
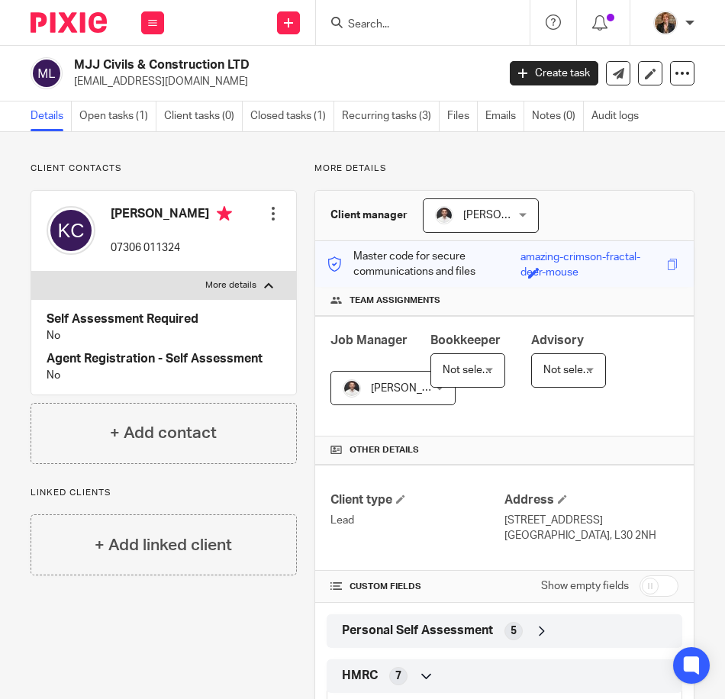
click at [266, 212] on div at bounding box center [273, 213] width 15 height 15
click at [243, 247] on link "Edit contact" at bounding box center [200, 248] width 146 height 22
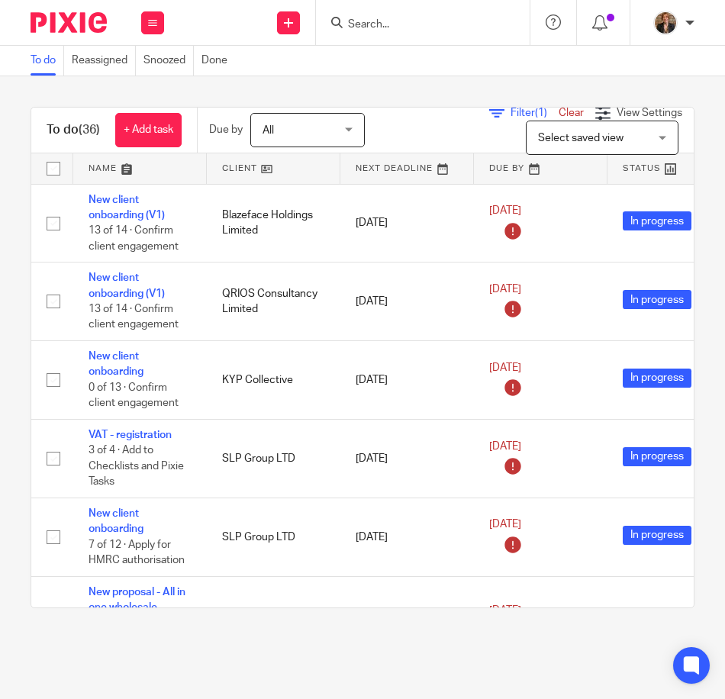
drag, startPoint x: 0, startPoint y: 0, endPoint x: 345, endPoint y: 21, distance: 345.5
click at [343, 21] on div at bounding box center [420, 22] width 178 height 19
click at [432, 34] on div at bounding box center [423, 22] width 214 height 45
click at [400, 20] on input "Search" at bounding box center [414, 25] width 137 height 14
click button "submit" at bounding box center [0, 0] width 0 height 0
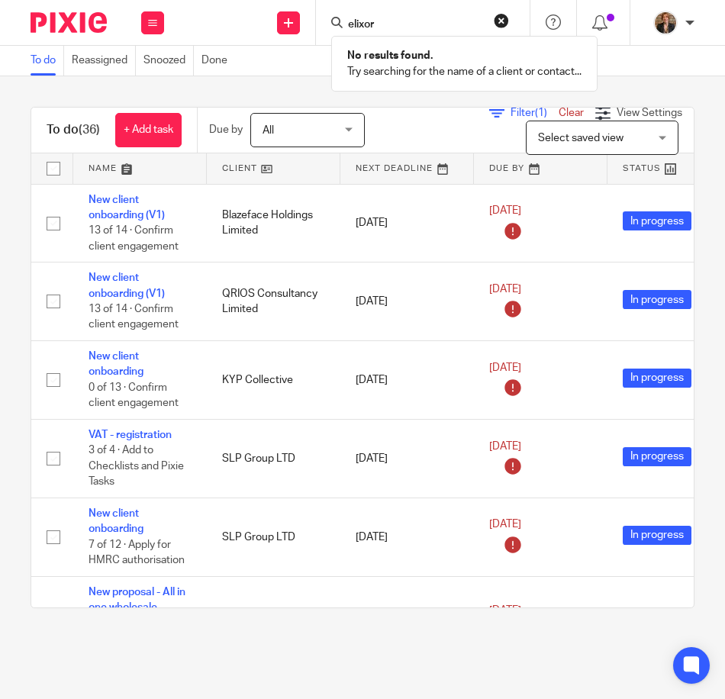
click at [404, 20] on input "elixor" at bounding box center [414, 25] width 137 height 14
type input "e"
click at [404, 6] on div at bounding box center [423, 22] width 214 height 45
click at [385, 27] on input "Search" at bounding box center [414, 25] width 137 height 14
click button "submit" at bounding box center [0, 0] width 0 height 0
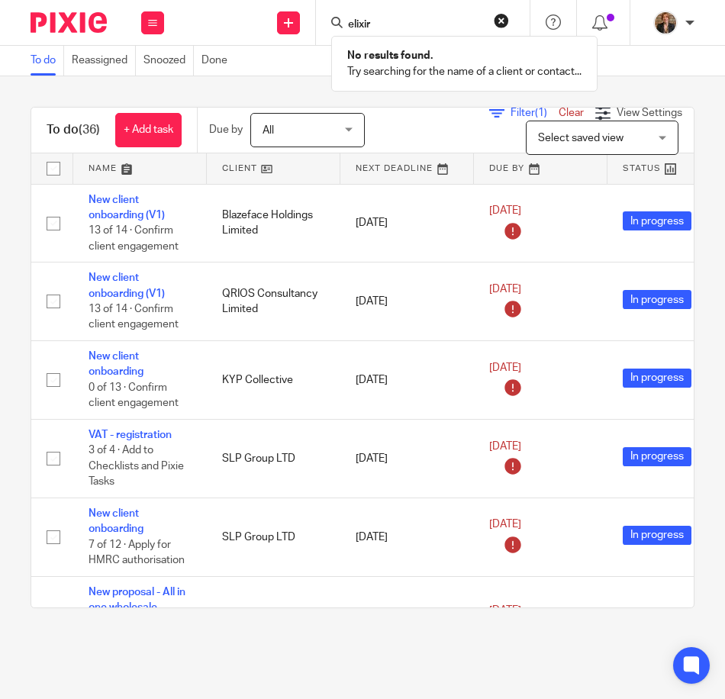
click at [385, 27] on input "elixir" at bounding box center [414, 25] width 137 height 14
type input "e"
type input "kevin clarkson"
click button "submit" at bounding box center [0, 0] width 0 height 0
click at [57, 21] on img at bounding box center [69, 22] width 76 height 21
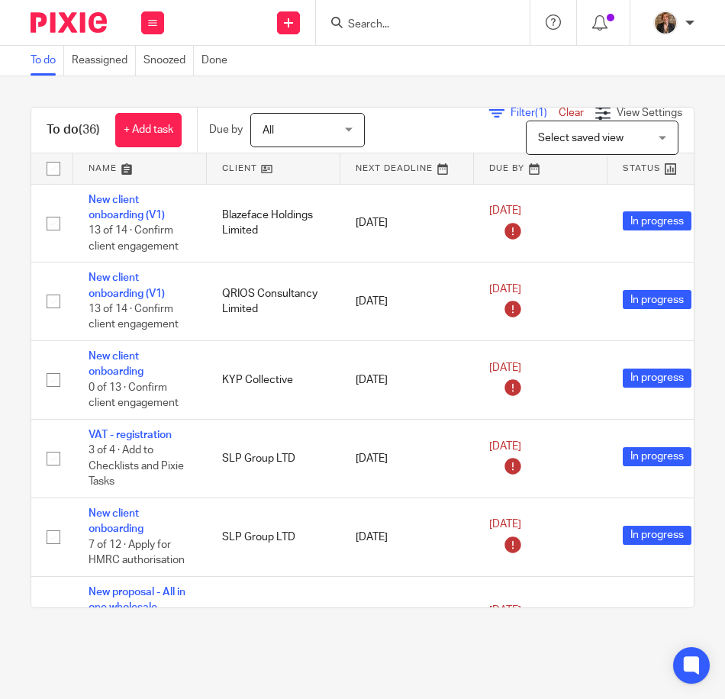
click at [400, 21] on input "Search" at bounding box center [414, 25] width 137 height 14
click at [384, 14] on form at bounding box center [427, 22] width 163 height 19
click at [374, 31] on input "Search" at bounding box center [414, 25] width 137 height 14
type input "l"
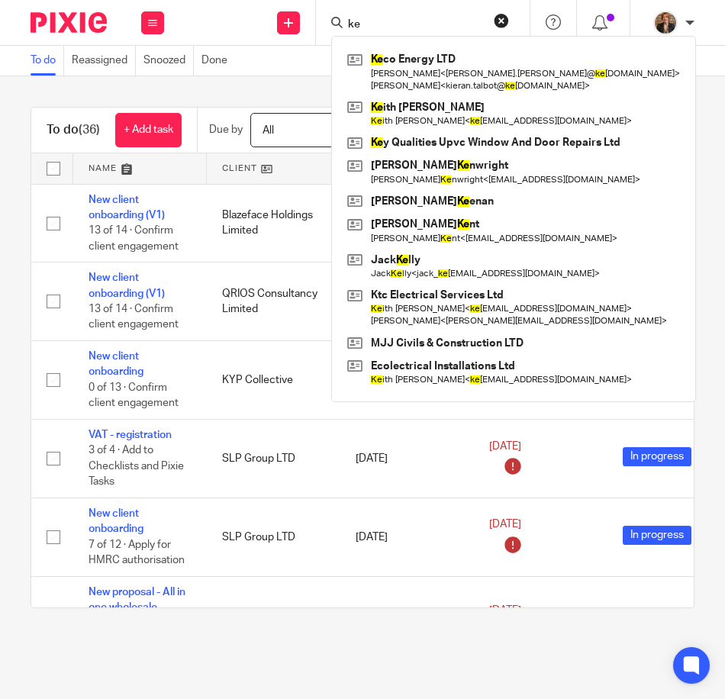
type input "k"
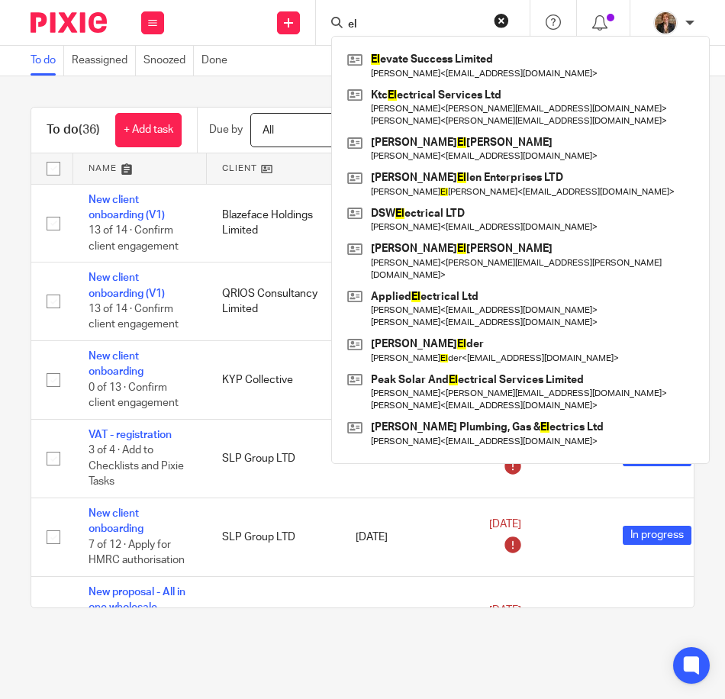
type input "e"
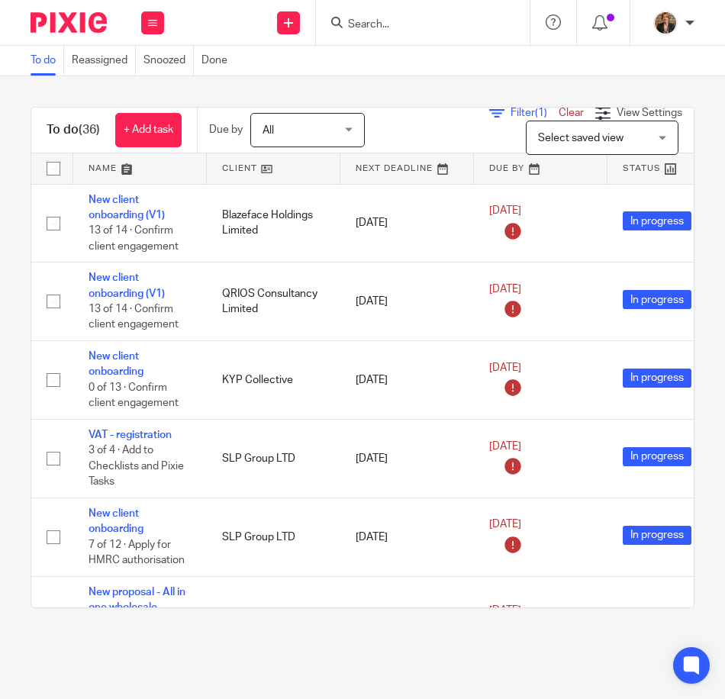
drag, startPoint x: 88, startPoint y: 25, endPoint x: 264, endPoint y: 29, distance: 176.3
click at [88, 25] on img at bounding box center [69, 22] width 76 height 21
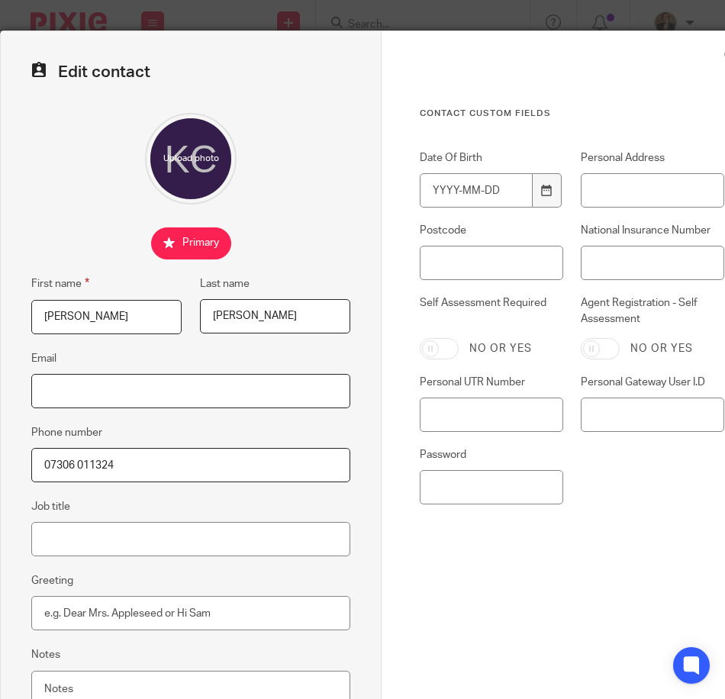
click at [175, 395] on input "Email" at bounding box center [190, 391] width 319 height 34
click at [577, 610] on div "Cancel Save contact" at bounding box center [572, 691] width 304 height 162
click at [517, 191] on input "Date Of Birth" at bounding box center [476, 190] width 113 height 34
type input "2"
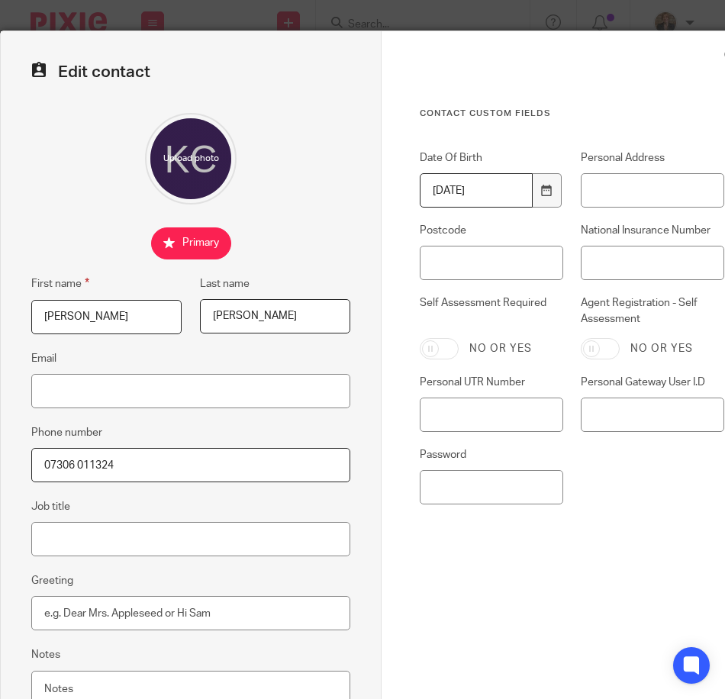
type input "1991-10-30"
click at [608, 251] on input "National Insurance Number" at bounding box center [652, 263] width 143 height 34
click at [613, 530] on div "Contact Custom fields Date Of Birth 1991-10-30 Personal Address Postcode Nation…" at bounding box center [572, 359] width 304 height 503
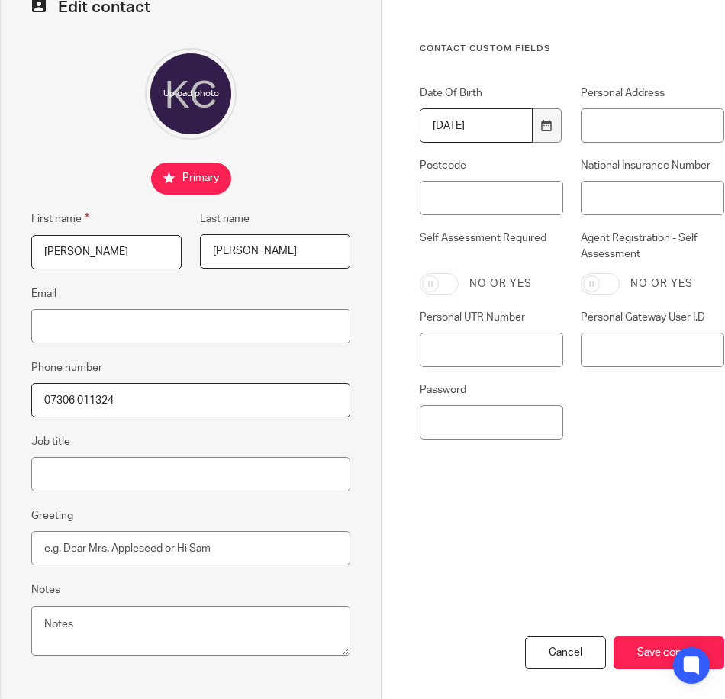
scroll to position [116, 0]
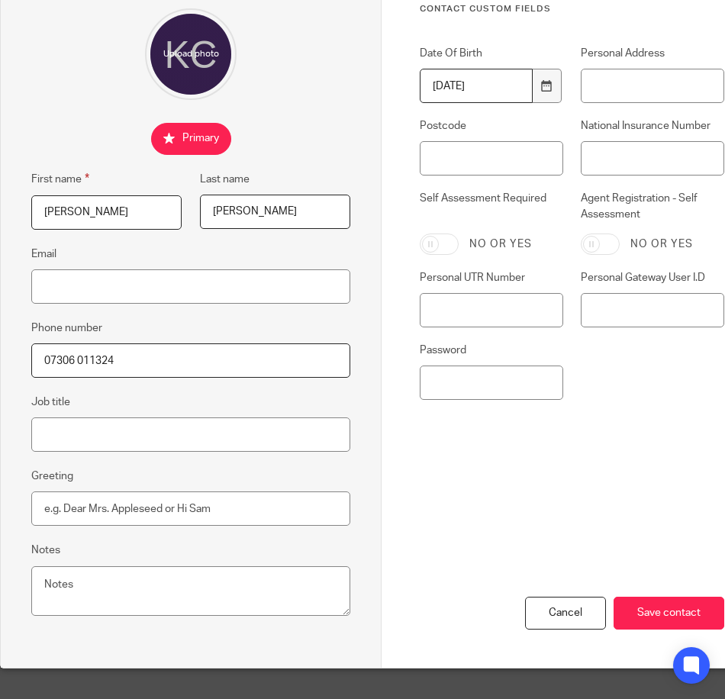
click at [665, 581] on div "Cancel Save contact" at bounding box center [572, 587] width 304 height 162
click at [667, 606] on input "Save contact" at bounding box center [668, 613] width 111 height 33
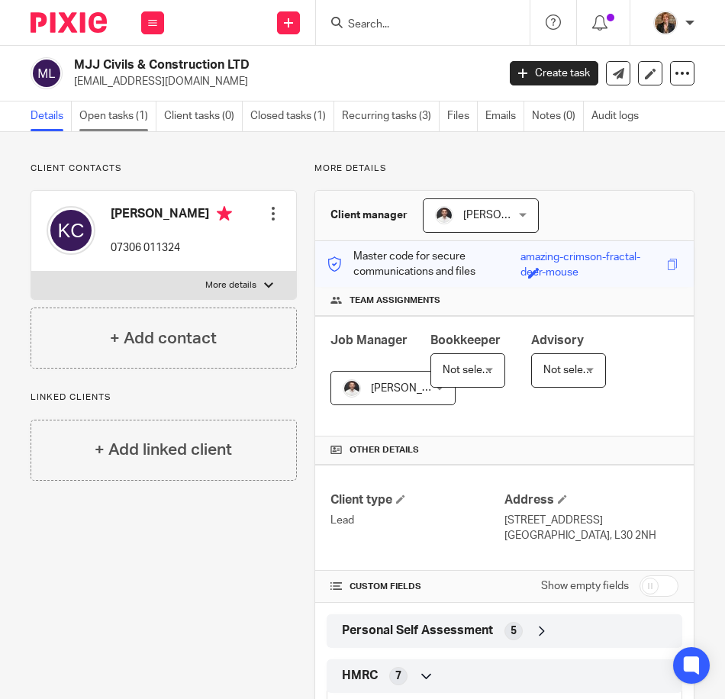
click at [112, 114] on link "Open tasks (1)" at bounding box center [117, 116] width 77 height 30
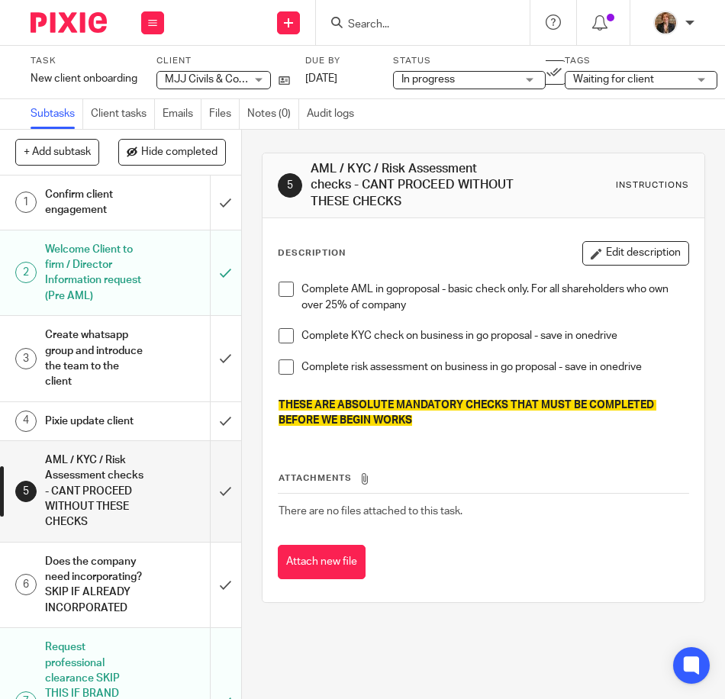
click at [284, 291] on span at bounding box center [285, 289] width 15 height 15
click at [139, 365] on div "Create whatsapp group and introduce the team to the client" at bounding box center [120, 357] width 150 height 69
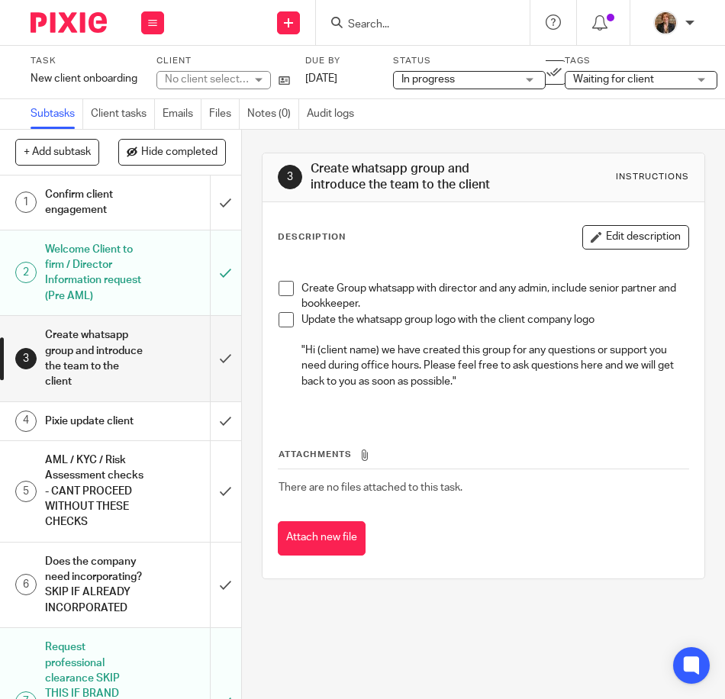
click at [116, 506] on h1 "AML / KYC / Risk Assessment checks - CANT PROCEED WITHOUT THESE CHECKS" at bounding box center [95, 491] width 100 height 85
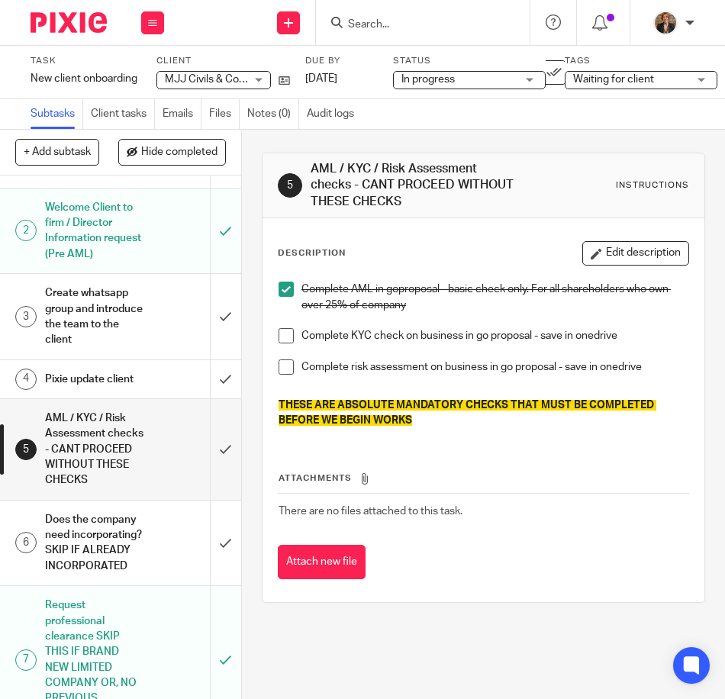
scroll to position [204, 0]
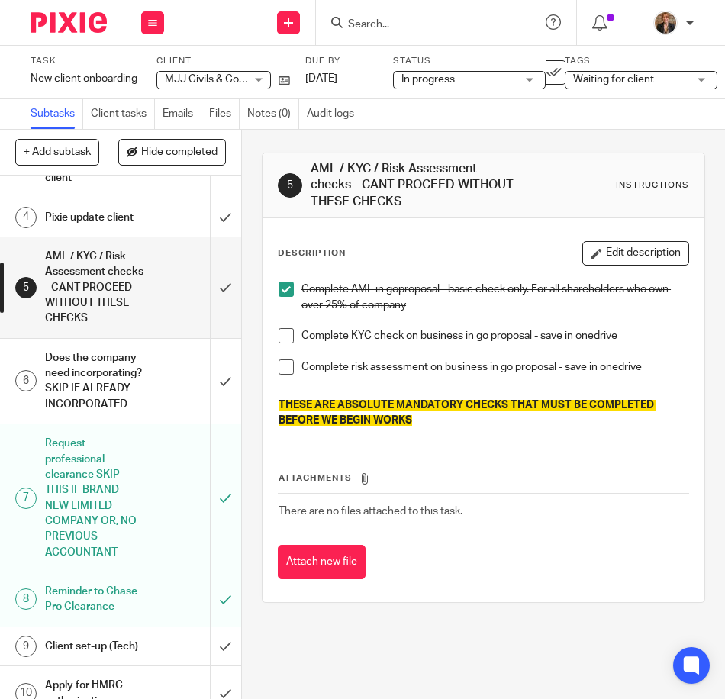
click at [160, 410] on div "Does the company need incorporating? SKIP IF ALREADY INCORPORATED" at bounding box center [120, 380] width 150 height 69
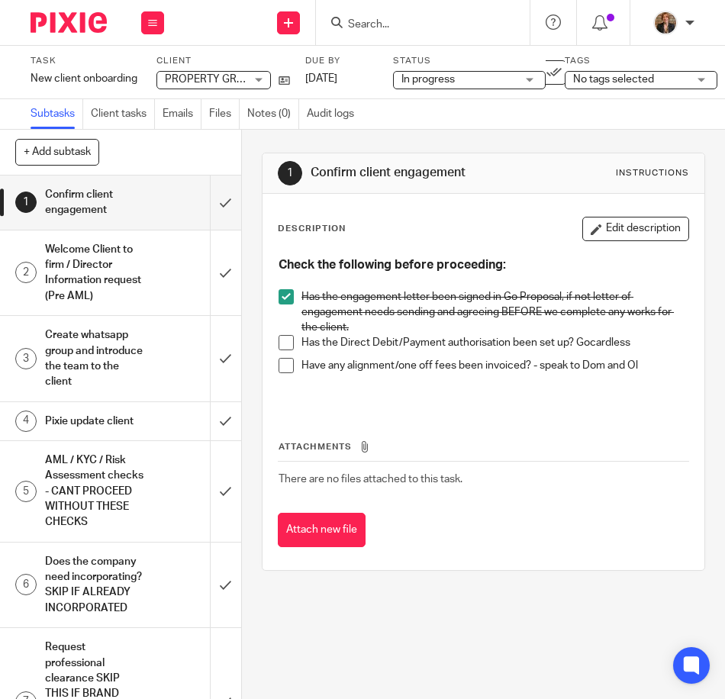
click at [129, 269] on h1 "Welcome Client to firm / Director Information request (Pre AML)" at bounding box center [95, 272] width 100 height 69
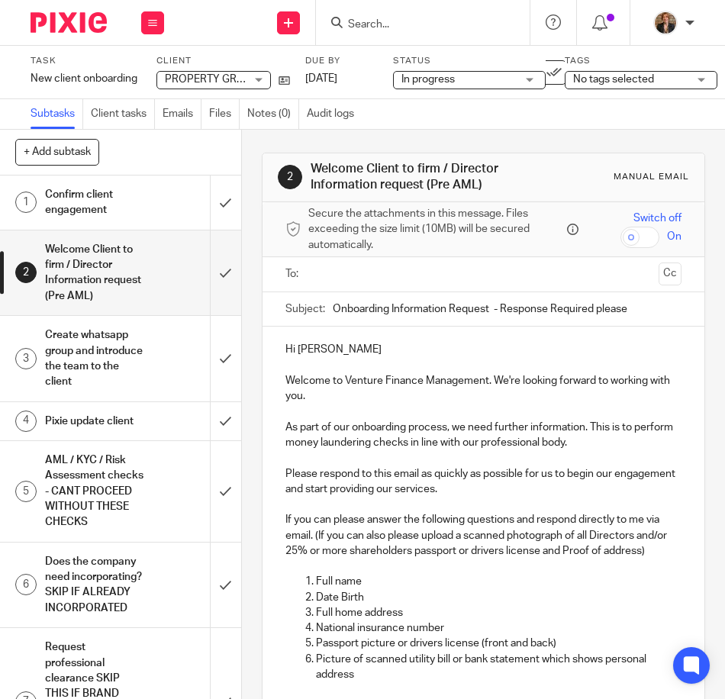
click at [382, 273] on input "text" at bounding box center [483, 275] width 338 height 18
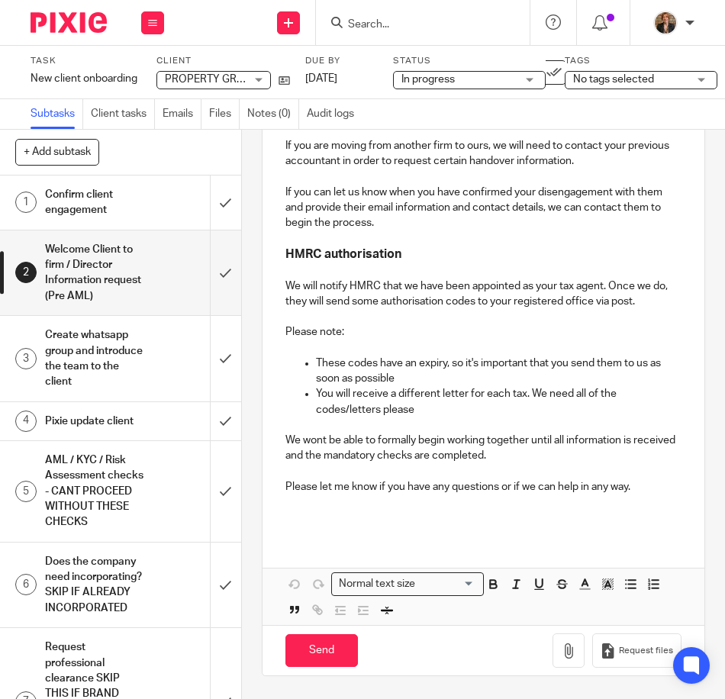
scroll to position [668, 0]
click at [348, 646] on input "Send" at bounding box center [321, 650] width 72 height 33
type input "Sent"
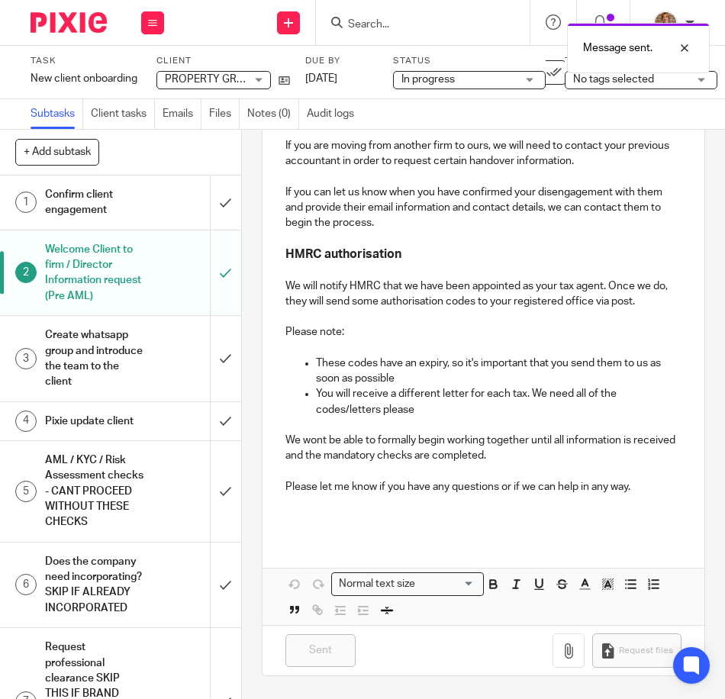
click at [608, 82] on span "No tags selected" at bounding box center [613, 79] width 81 height 11
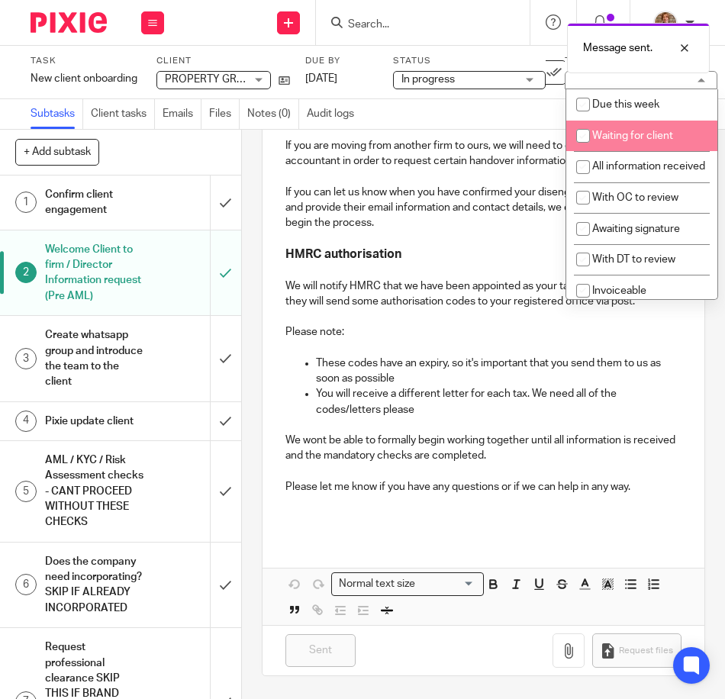
click at [618, 134] on span "Waiting for client" at bounding box center [632, 135] width 81 height 11
checkbox input "true"
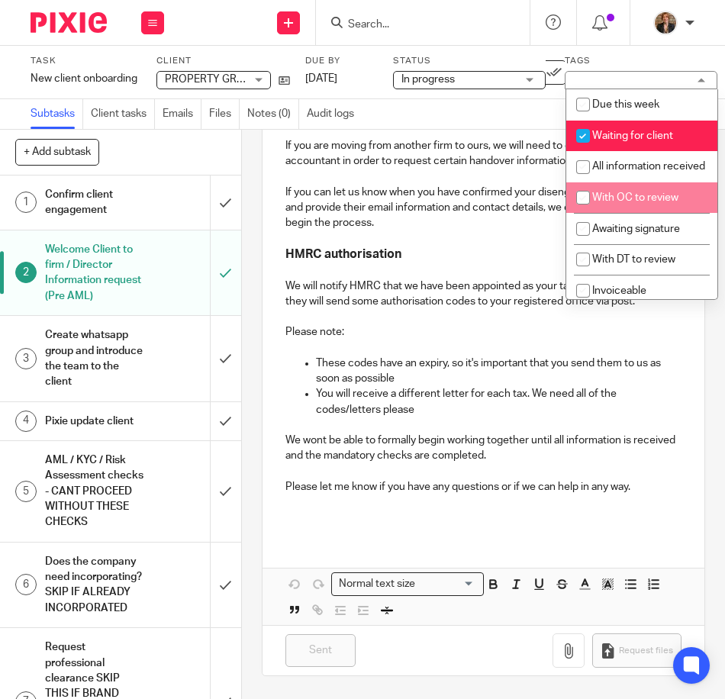
click at [132, 365] on h1 "Create whatsapp group and introduce the team to the client" at bounding box center [95, 357] width 100 height 69
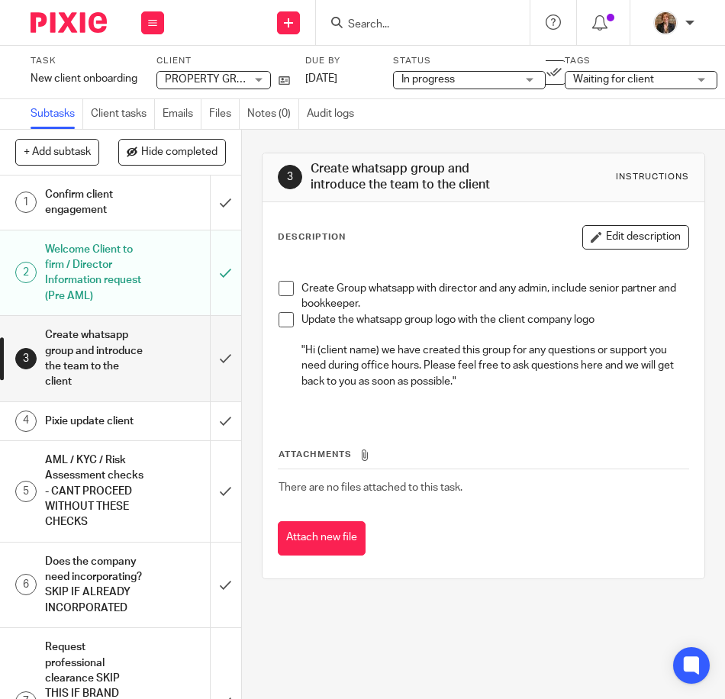
click at [125, 431] on h1 "Pixie update client" at bounding box center [95, 421] width 100 height 23
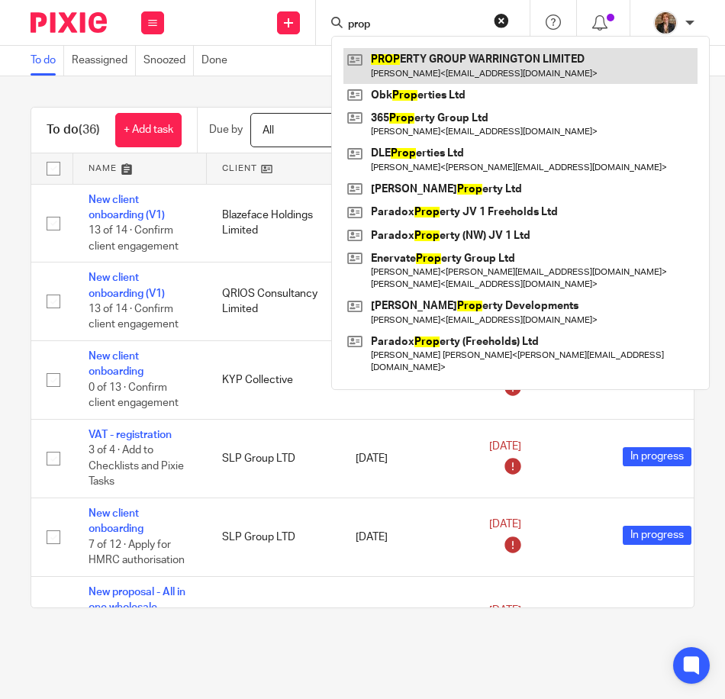
type input "prop"
click at [437, 66] on link at bounding box center [520, 65] width 354 height 35
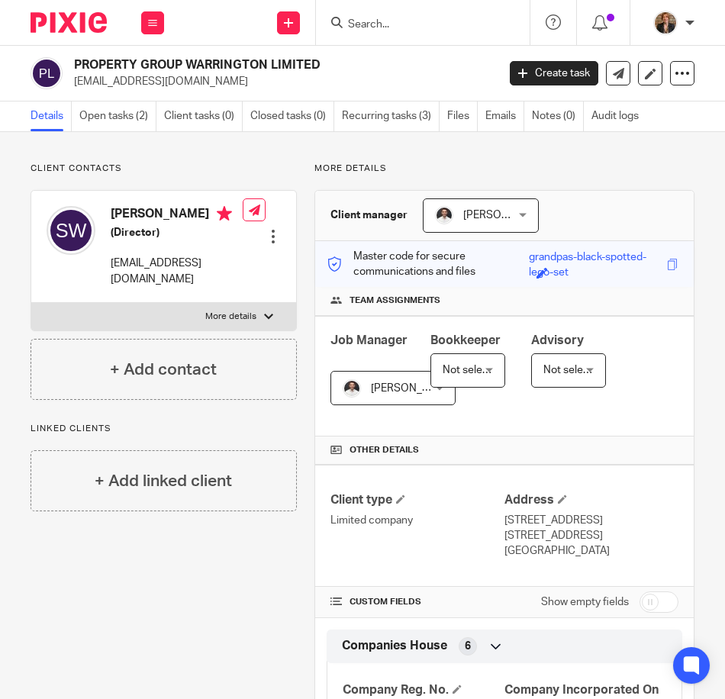
click at [389, 13] on form at bounding box center [427, 22] width 163 height 19
click at [372, 23] on input "Search" at bounding box center [414, 25] width 137 height 14
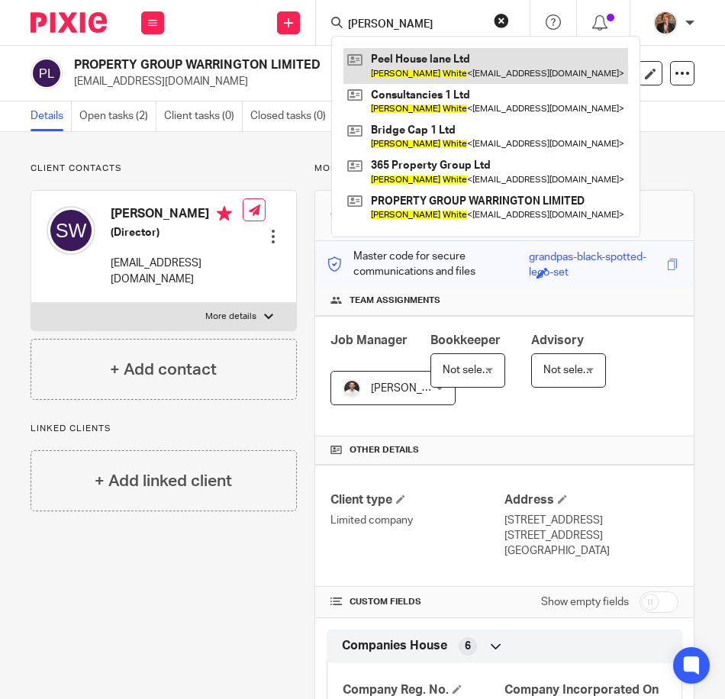
type input "steven white"
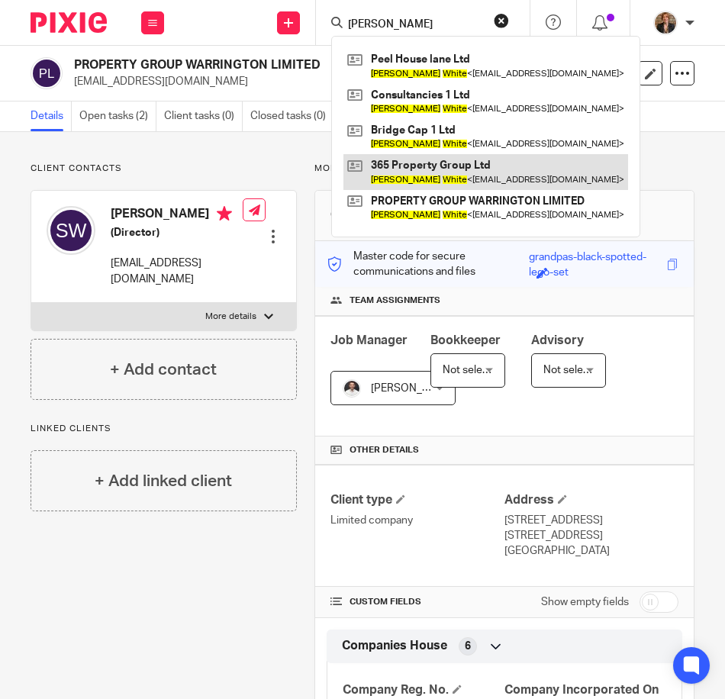
click at [456, 178] on link at bounding box center [485, 171] width 285 height 35
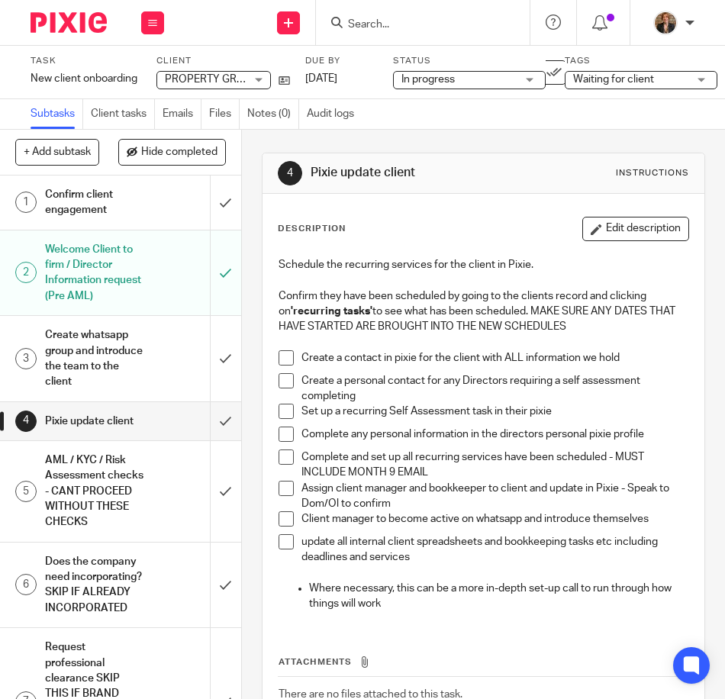
click at [115, 212] on h1 "Confirm client engagement" at bounding box center [95, 202] width 100 height 39
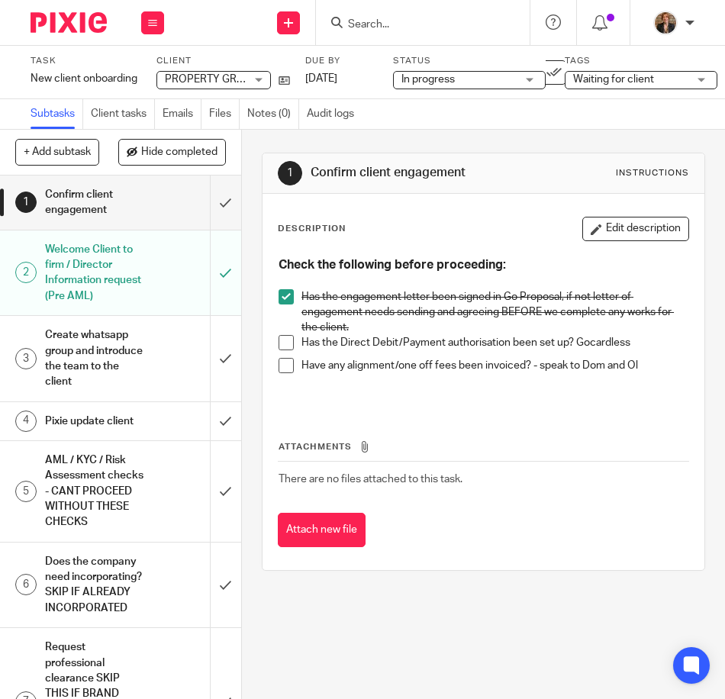
click at [108, 292] on h1 "Welcome Client to firm / Director Information request (Pre AML)" at bounding box center [95, 272] width 100 height 69
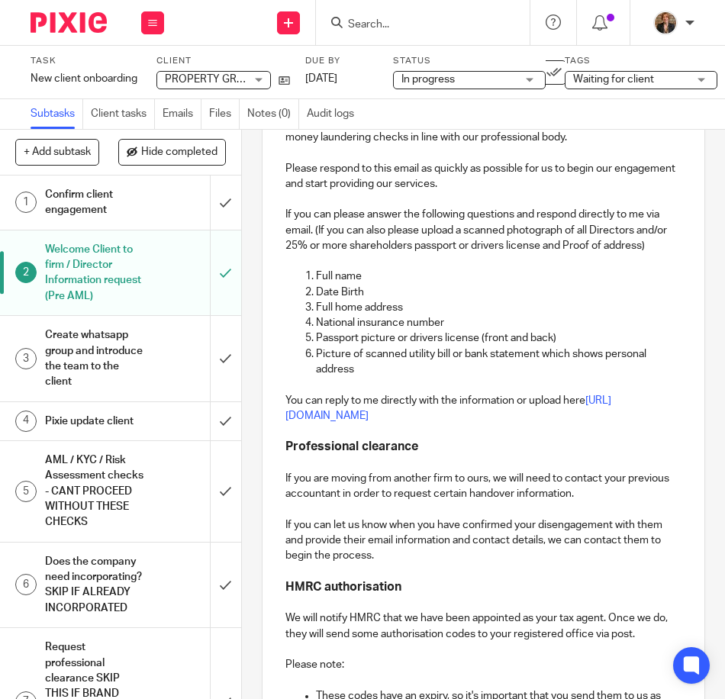
click at [105, 524] on h1 "AML / KYC / Risk Assessment checks - CANT PROCEED WITHOUT THESE CHECKS" at bounding box center [95, 491] width 100 height 85
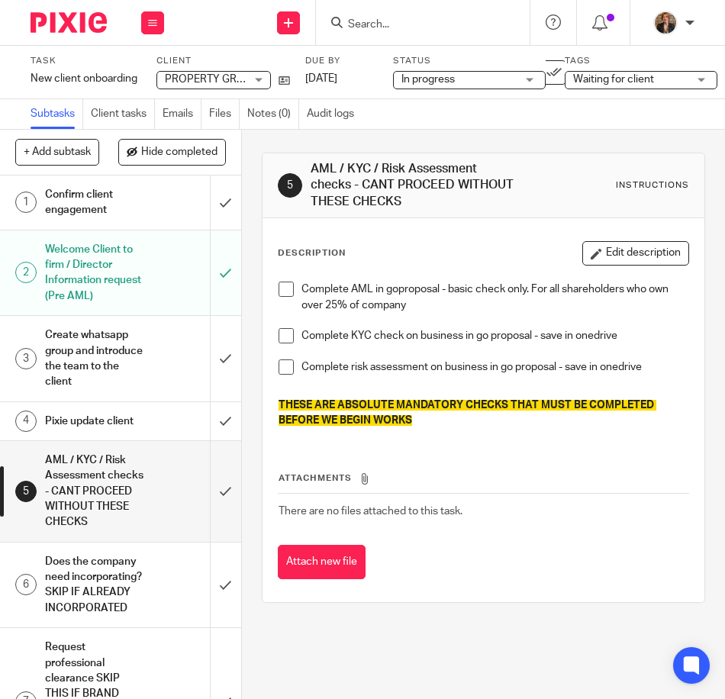
click at [128, 271] on h1 "Welcome Client to firm / Director Information request (Pre AML)" at bounding box center [95, 272] width 100 height 69
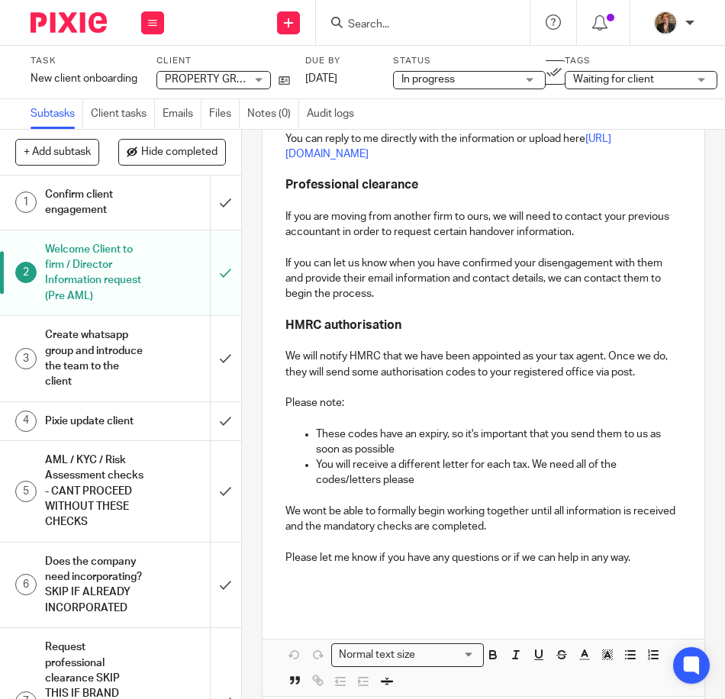
scroll to position [512, 0]
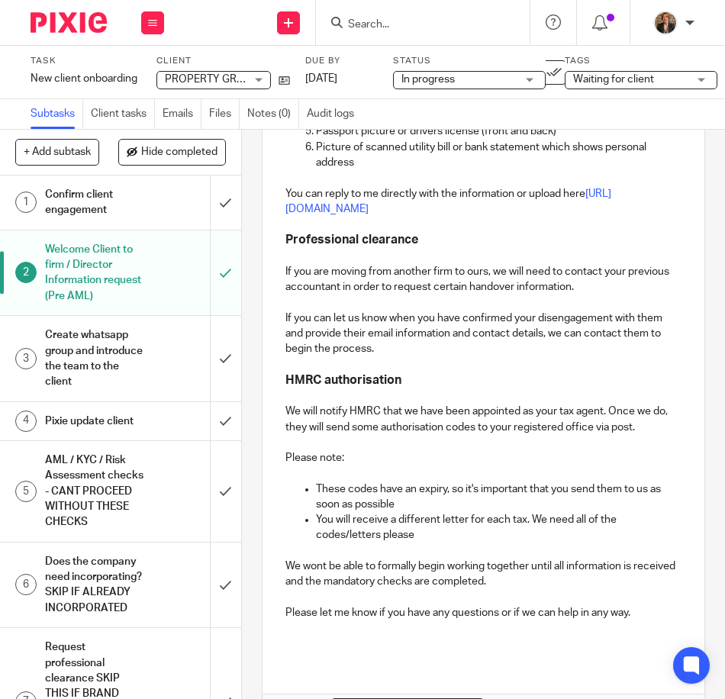
click at [127, 348] on h1 "Create whatsapp group and introduce the team to the client" at bounding box center [95, 357] width 100 height 69
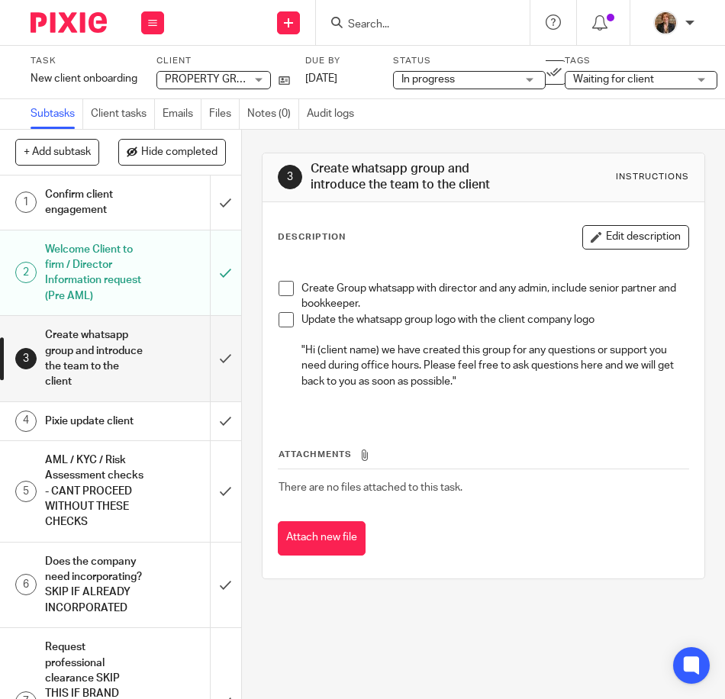
click at [133, 426] on h1 "Pixie update client" at bounding box center [95, 421] width 100 height 23
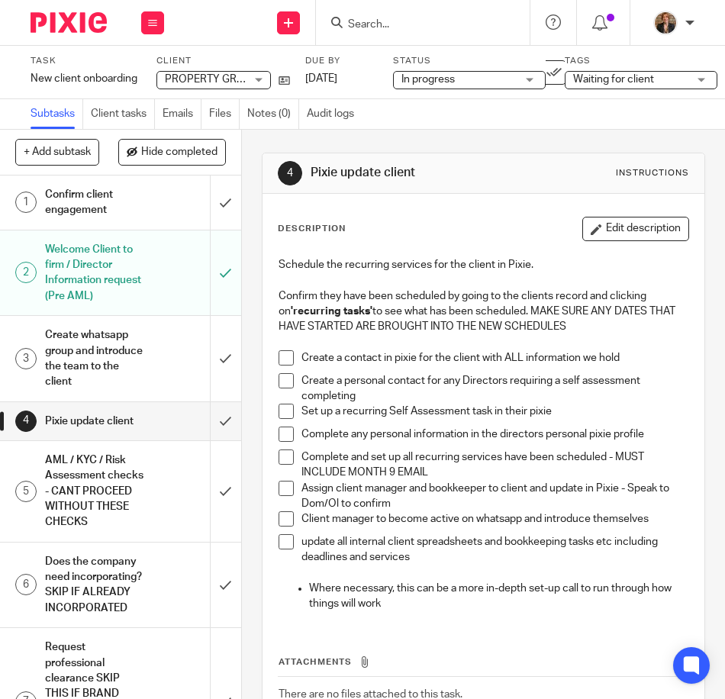
scroll to position [51, 0]
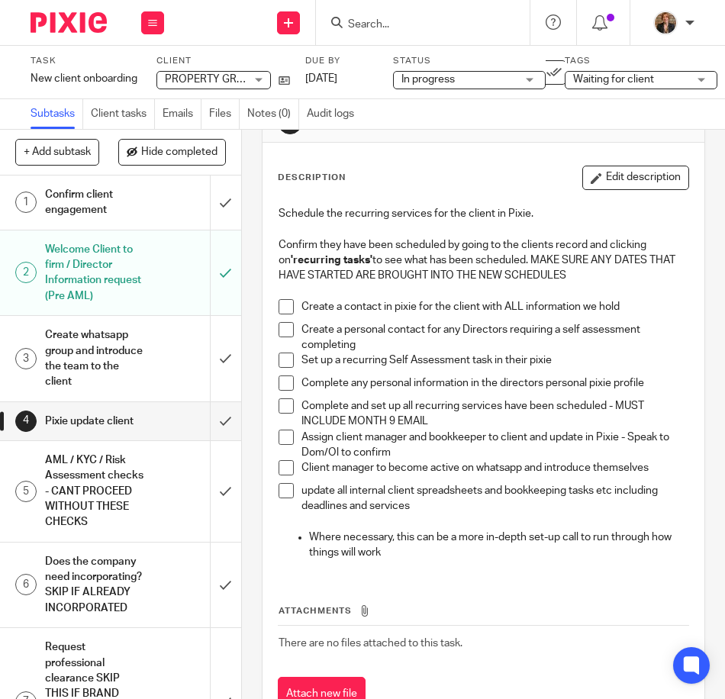
click at [284, 299] on span at bounding box center [285, 306] width 15 height 15
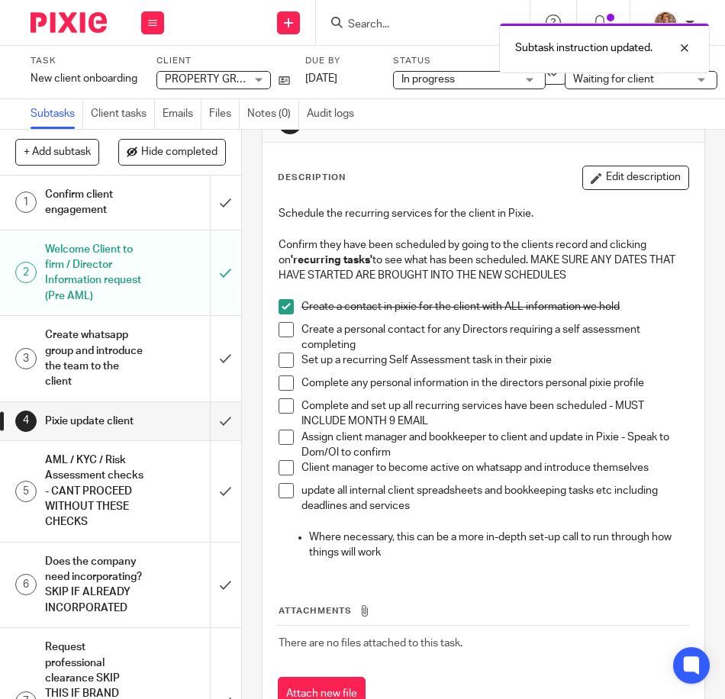
click at [286, 301] on span at bounding box center [285, 306] width 15 height 15
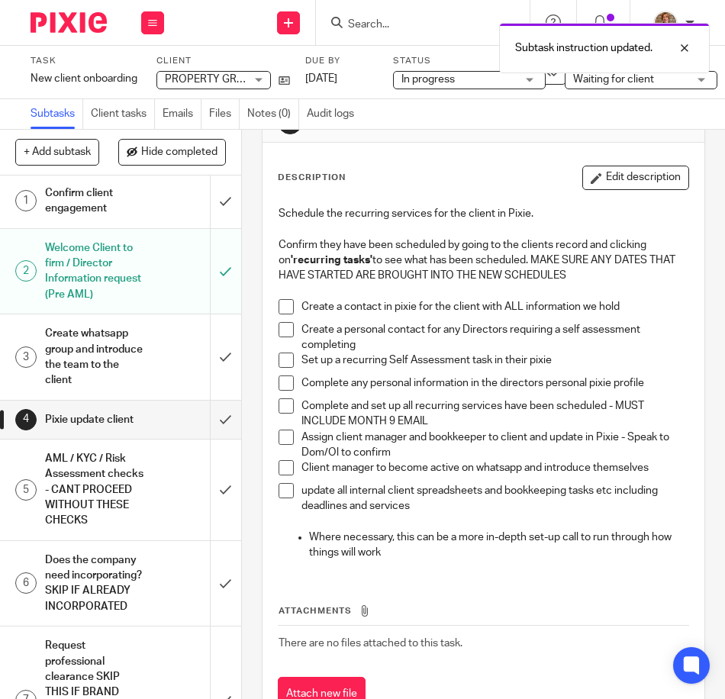
scroll to position [0, 0]
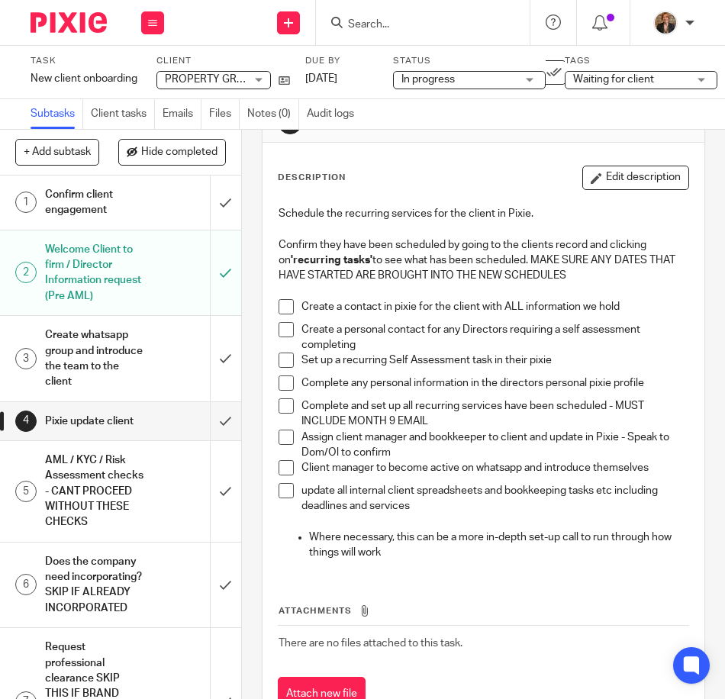
click at [101, 288] on h1 "Welcome Client to firm / Director Information request (Pre AML)" at bounding box center [95, 272] width 100 height 69
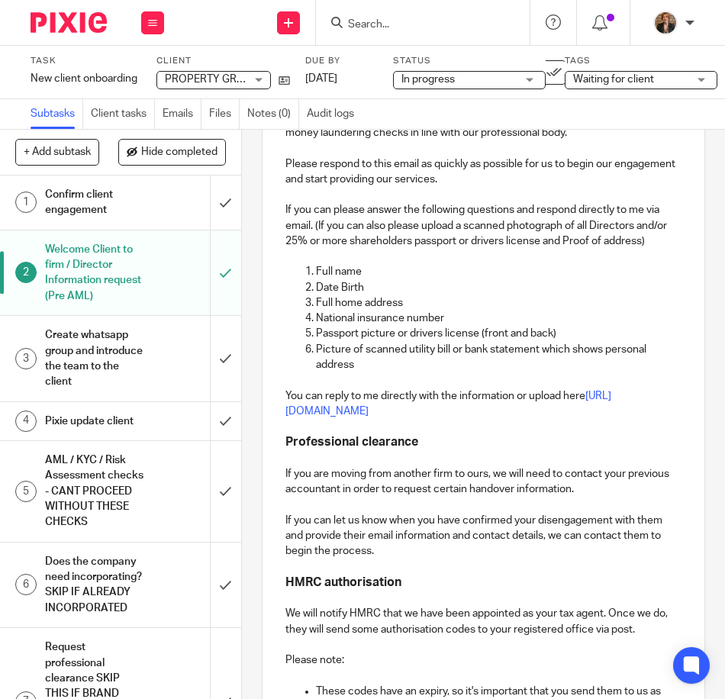
scroll to position [356, 0]
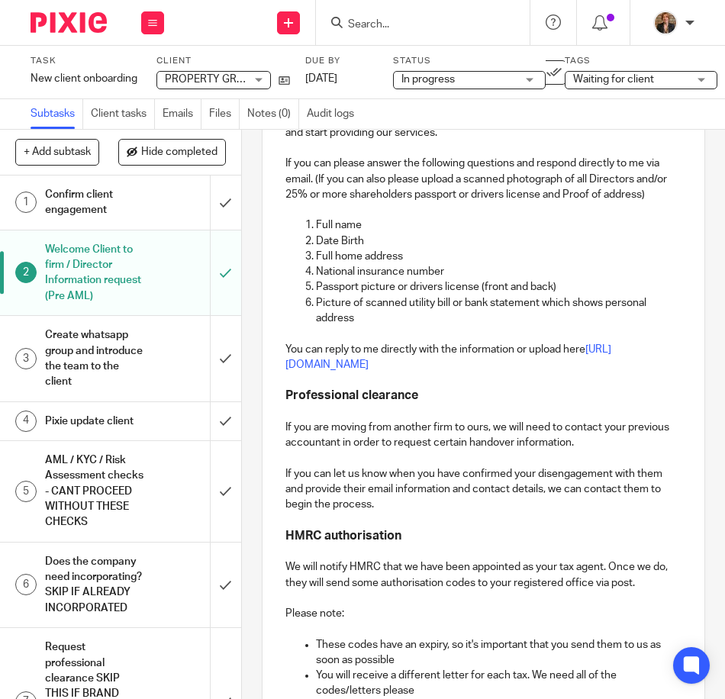
click at [92, 361] on h1 "Create whatsapp group and introduce the team to the client" at bounding box center [95, 357] width 100 height 69
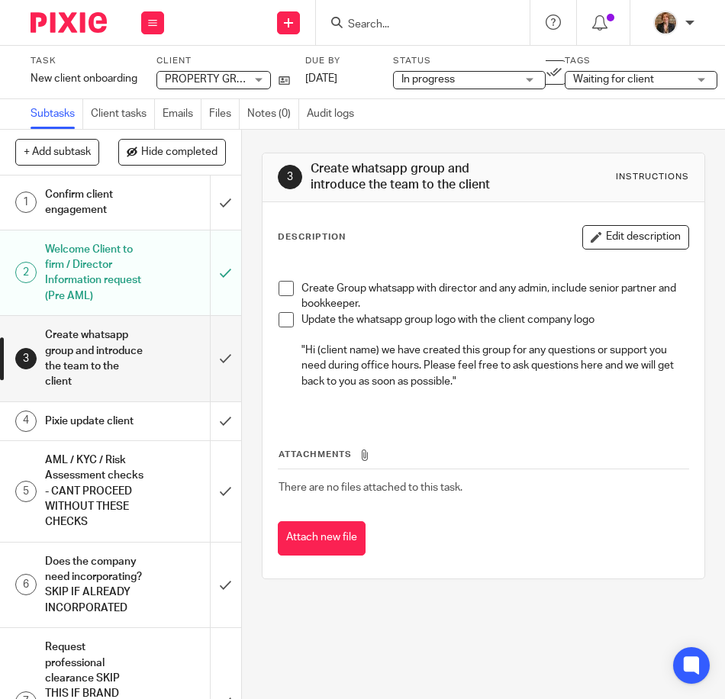
click at [118, 272] on h1 "Welcome Client to firm / Director Information request (Pre AML)" at bounding box center [95, 272] width 100 height 69
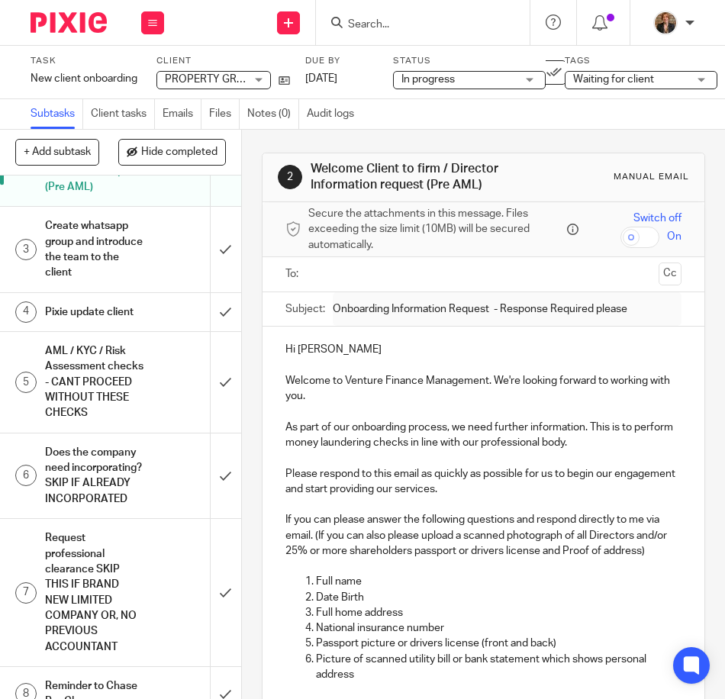
scroll to position [153, 0]
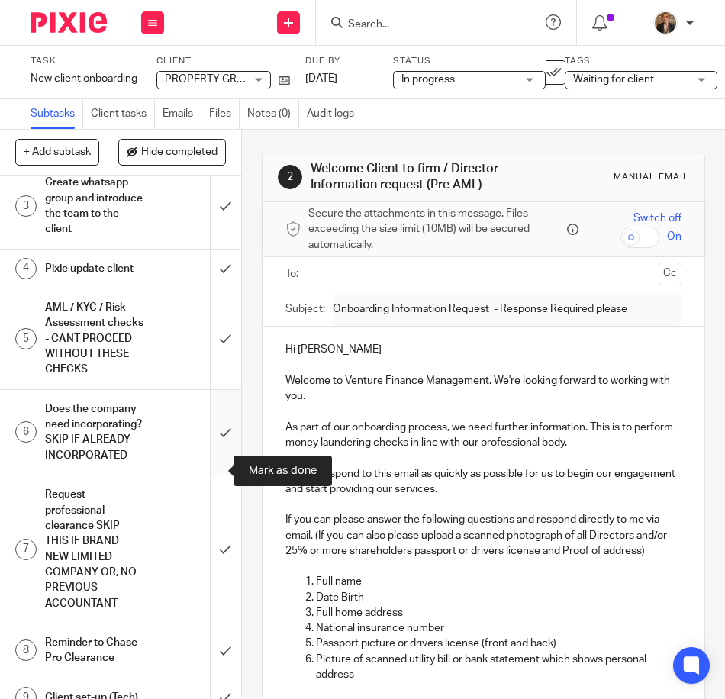
click at [211, 462] on input "submit" at bounding box center [120, 432] width 241 height 85
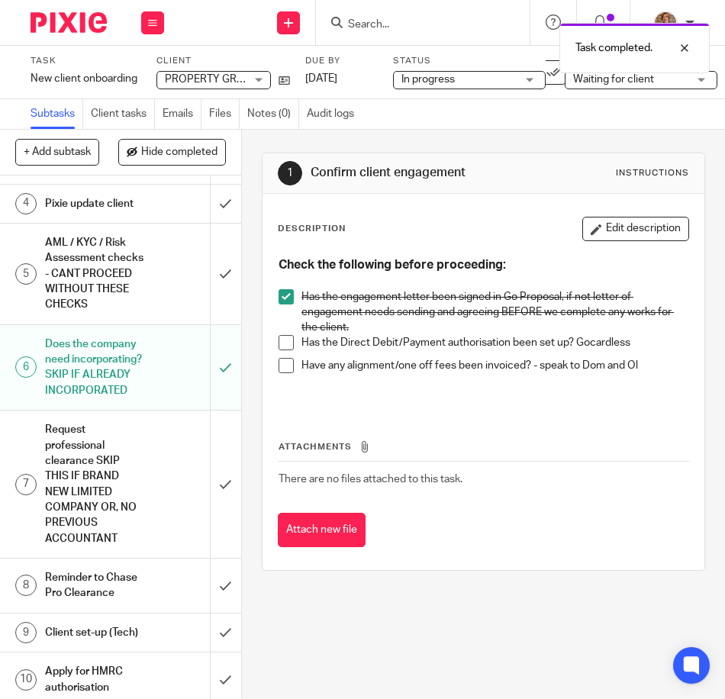
scroll to position [254, 0]
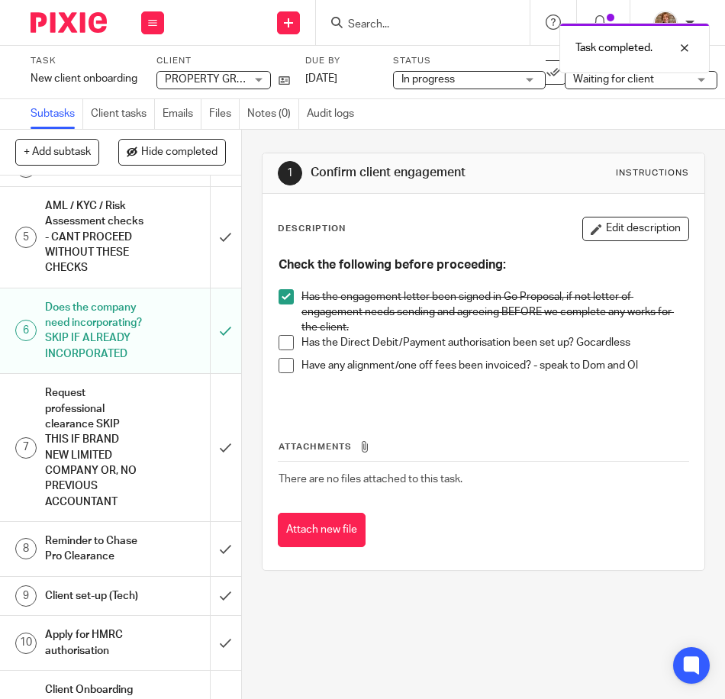
click at [141, 487] on div "Request professional clearance SKIP THIS IF BRAND NEW LIMITED COMPANY OR, NO PR…" at bounding box center [120, 447] width 150 height 132
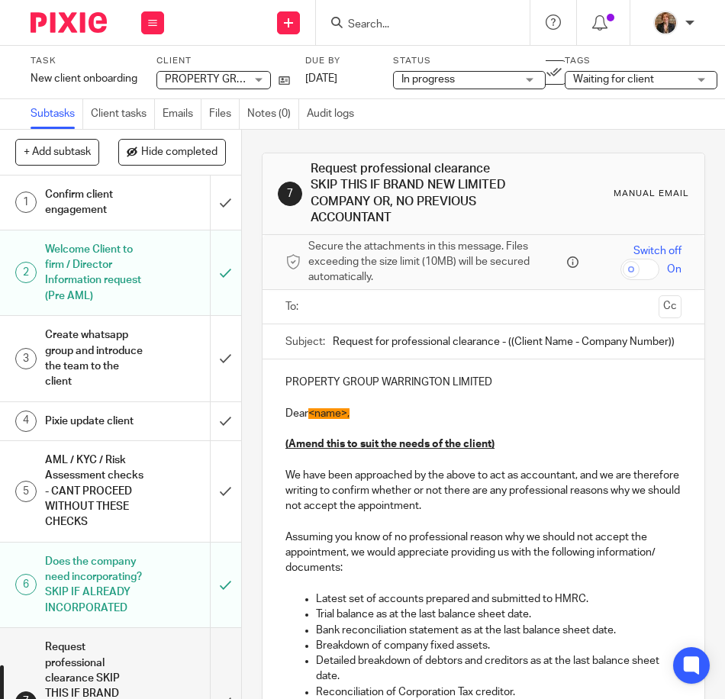
click at [82, 24] on img at bounding box center [69, 22] width 76 height 21
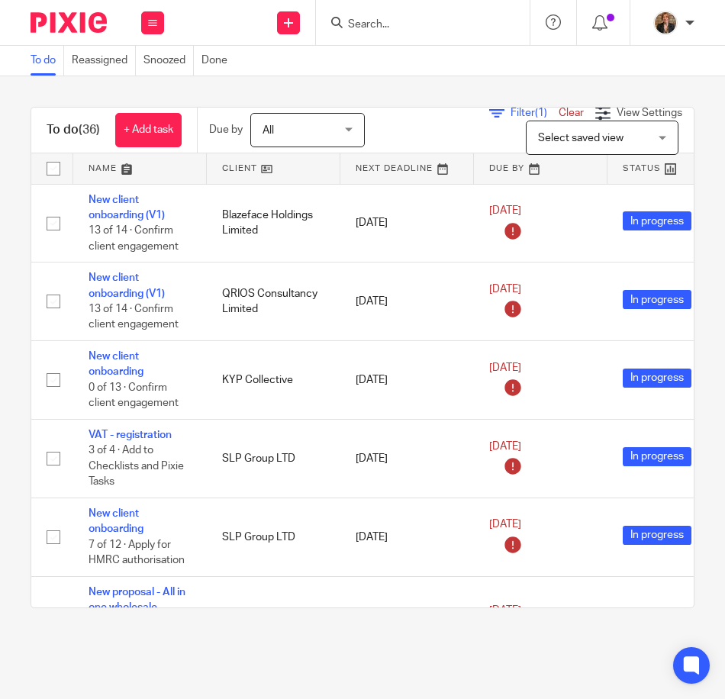
click at [78, 18] on img at bounding box center [69, 22] width 76 height 21
click at [387, 33] on div at bounding box center [423, 22] width 214 height 45
click at [387, 23] on input "Search" at bounding box center [414, 25] width 137 height 14
click at [565, 127] on span "Select saved view" at bounding box center [593, 137] width 111 height 32
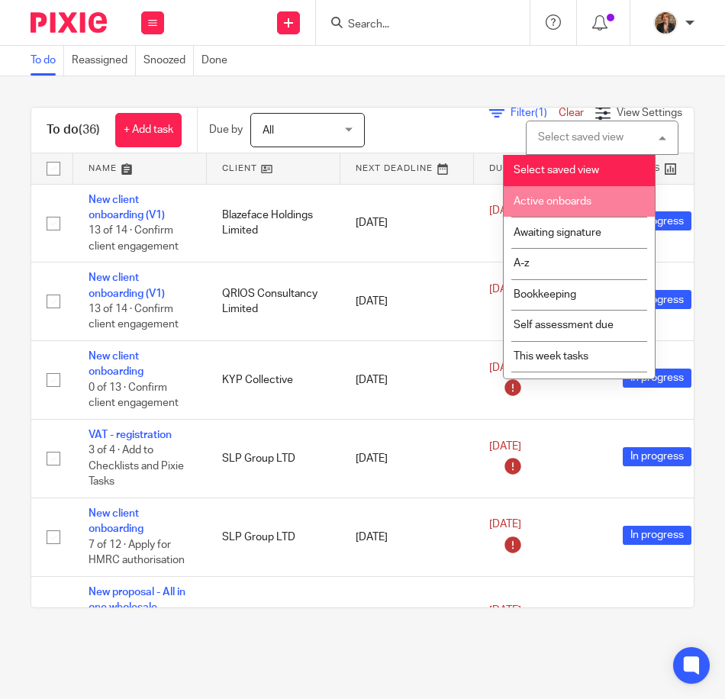
click at [572, 204] on span "Active onboards" at bounding box center [552, 201] width 78 height 11
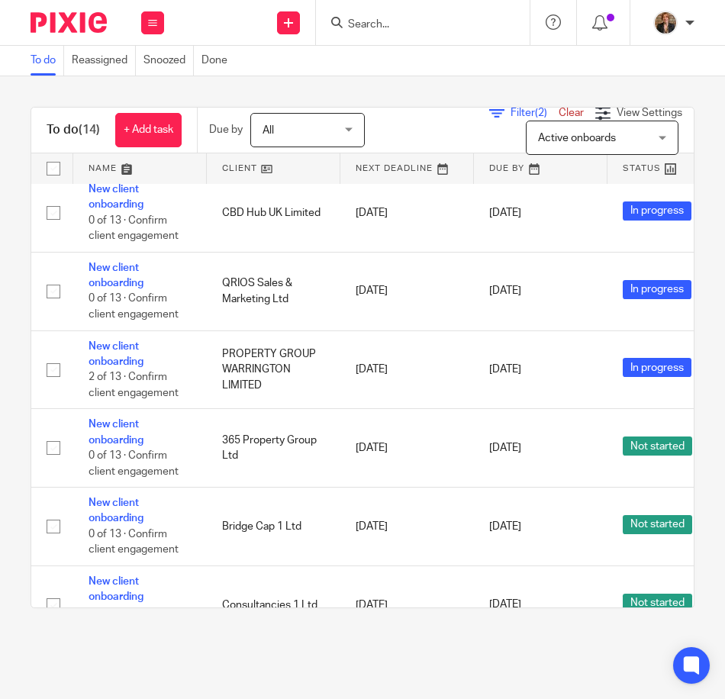
scroll to position [661, 0]
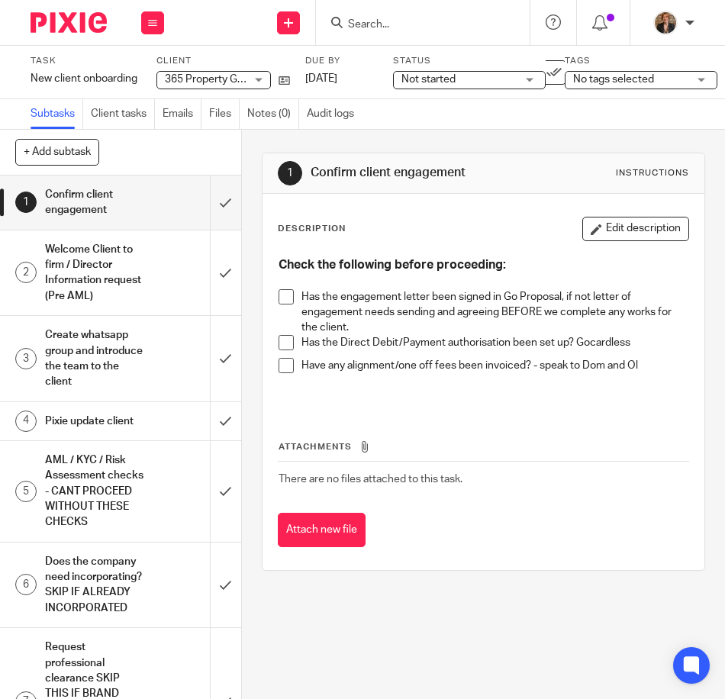
click at [285, 294] on span at bounding box center [285, 296] width 15 height 15
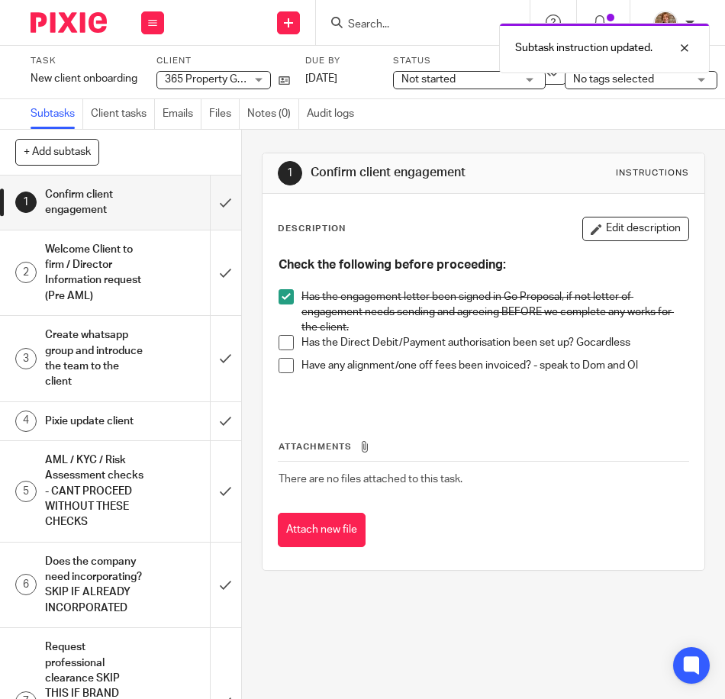
click at [160, 282] on div "Welcome Client to firm / Director Information request (Pre AML)" at bounding box center [120, 272] width 150 height 69
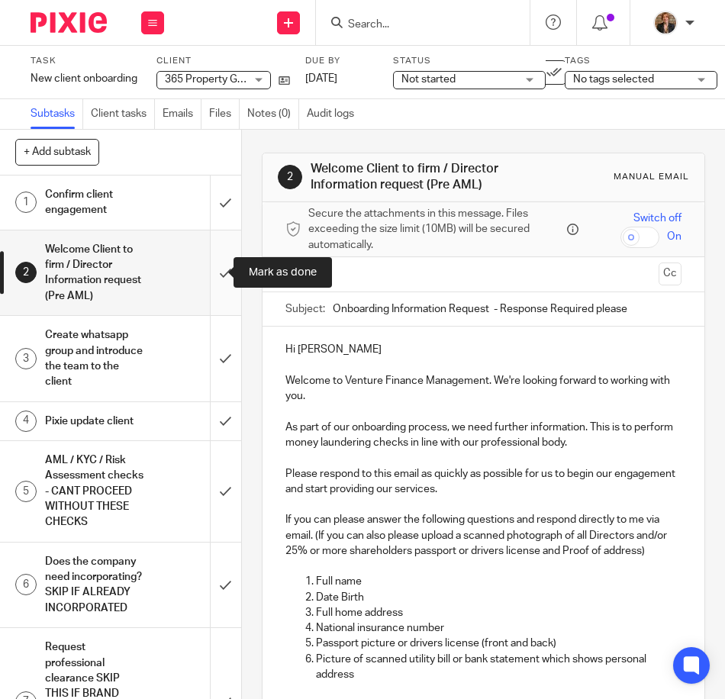
click at [209, 269] on input "submit" at bounding box center [120, 272] width 241 height 85
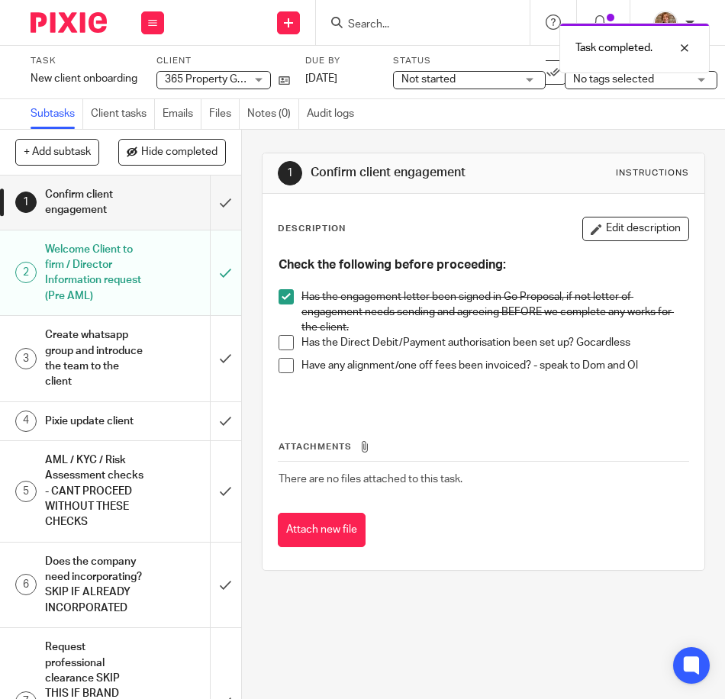
click at [150, 420] on div "Pixie update client" at bounding box center [120, 421] width 150 height 23
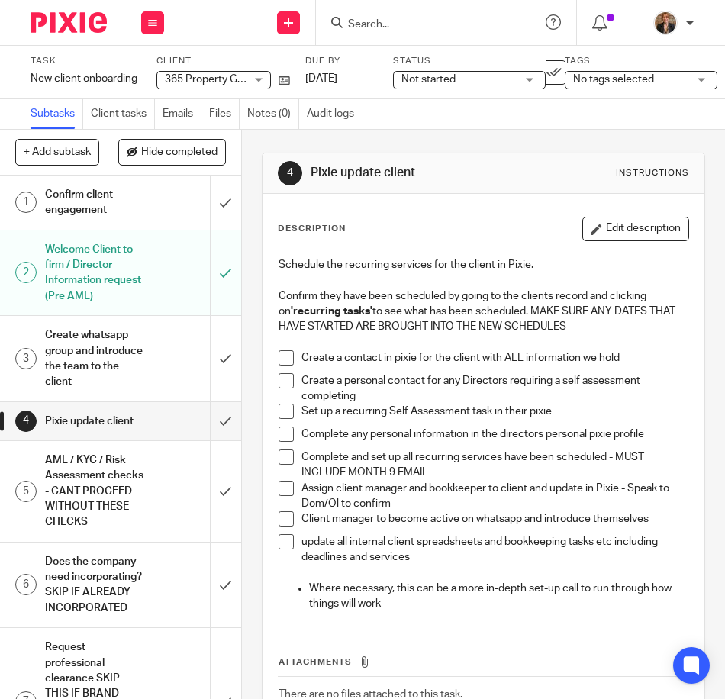
click at [279, 356] on span at bounding box center [285, 357] width 15 height 15
click at [287, 455] on span at bounding box center [285, 456] width 15 height 15
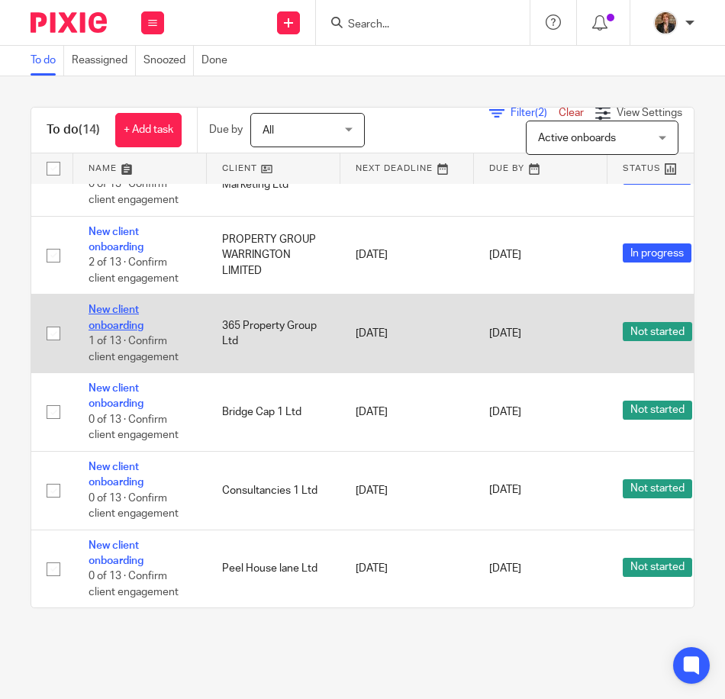
scroll to position [685, 0]
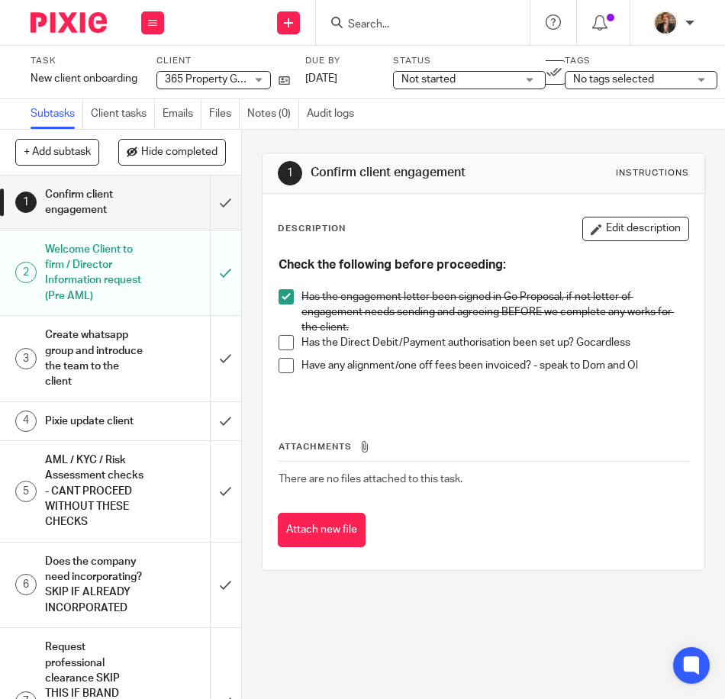
click at [525, 82] on div "Not started Not started" at bounding box center [469, 80] width 153 height 18
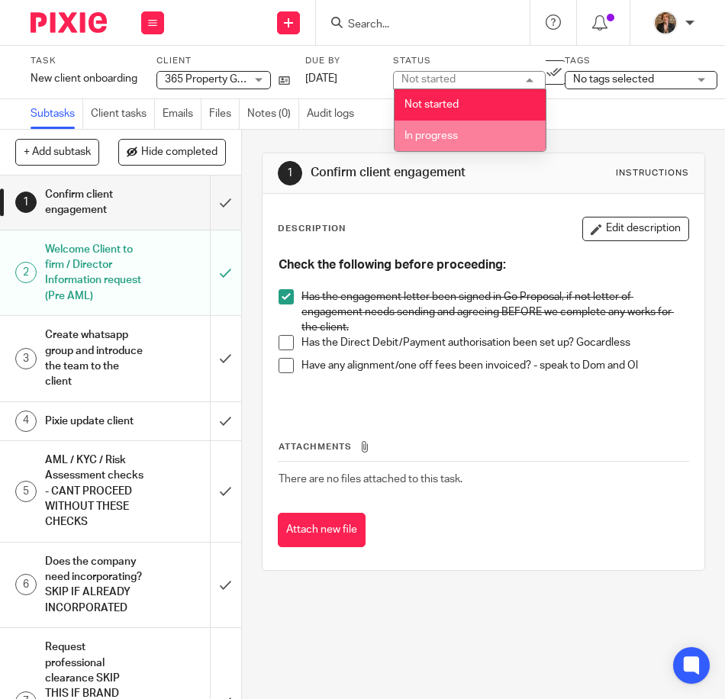
click at [504, 132] on li "In progress" at bounding box center [469, 136] width 151 height 31
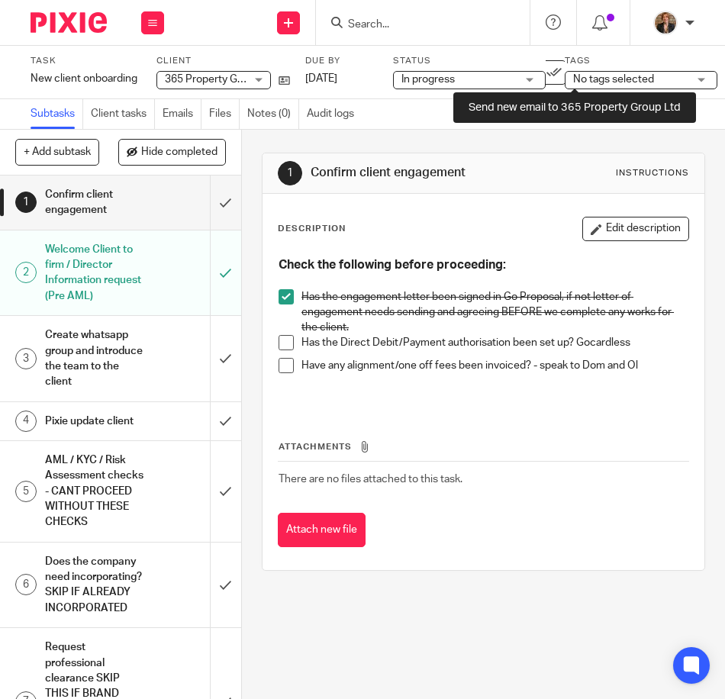
click at [632, 63] on label "Tags" at bounding box center [641, 61] width 153 height 12
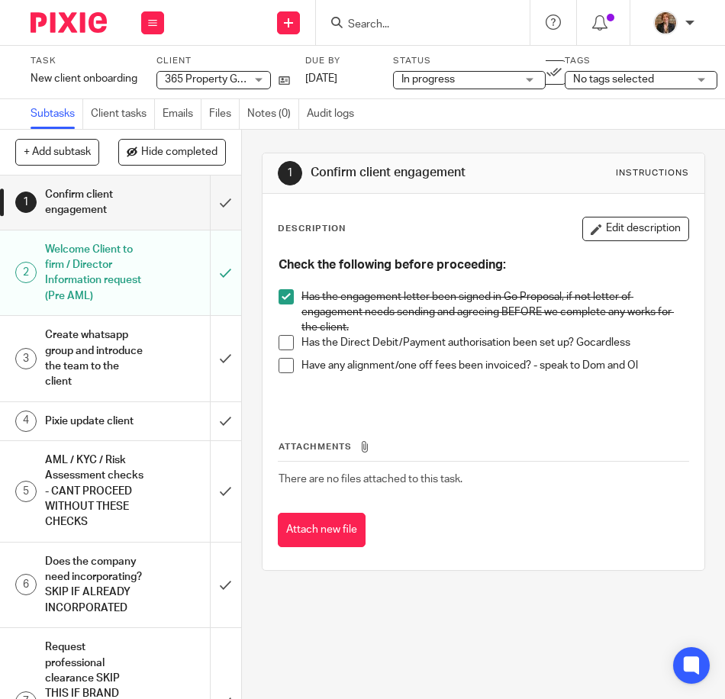
click at [634, 77] on span "No tags selected" at bounding box center [613, 79] width 81 height 11
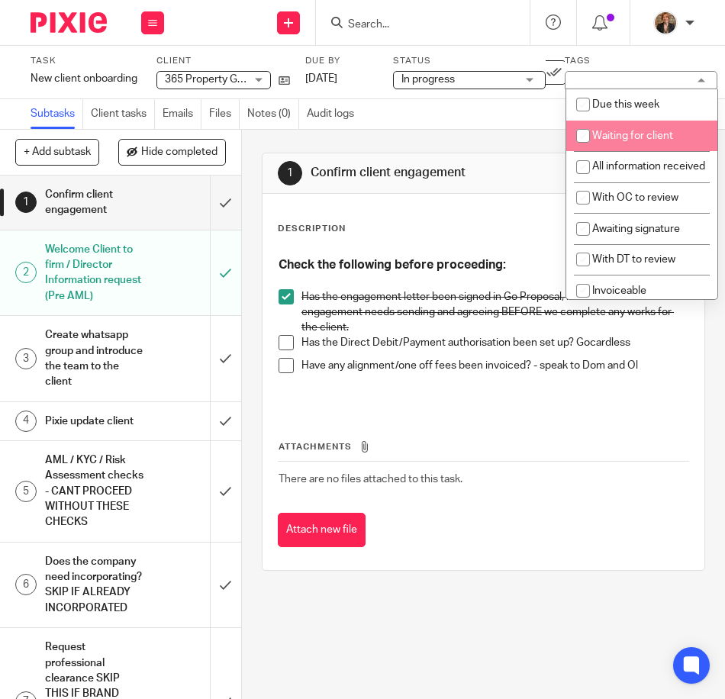
click at [635, 128] on li "Waiting for client" at bounding box center [641, 136] width 151 height 31
checkbox input "true"
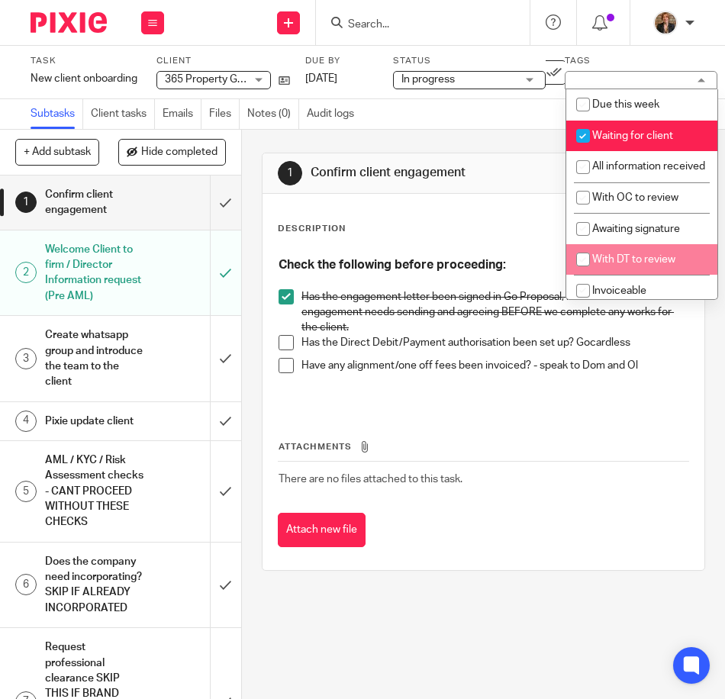
click at [446, 587] on div "1 Confirm client engagement Instructions Description Edit description Check the…" at bounding box center [483, 362] width 443 height 464
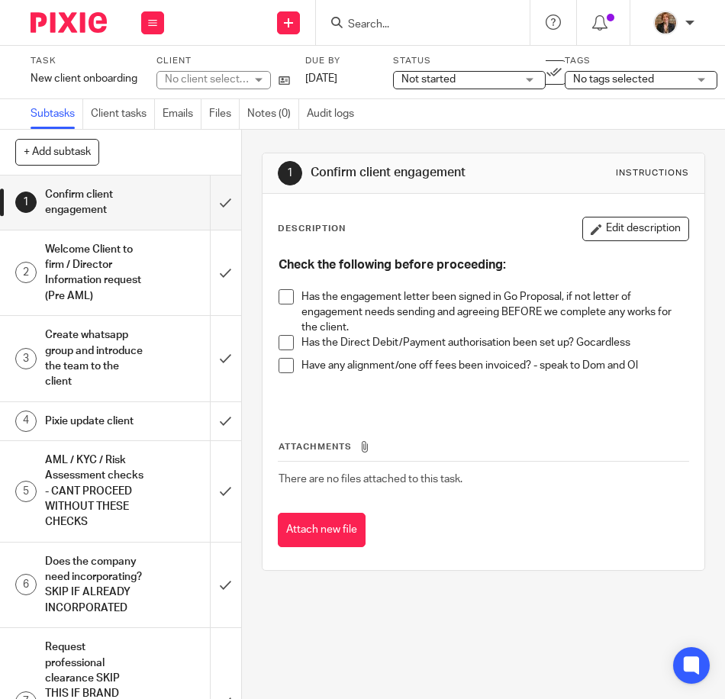
click at [487, 83] on span "Not started" at bounding box center [458, 80] width 114 height 16
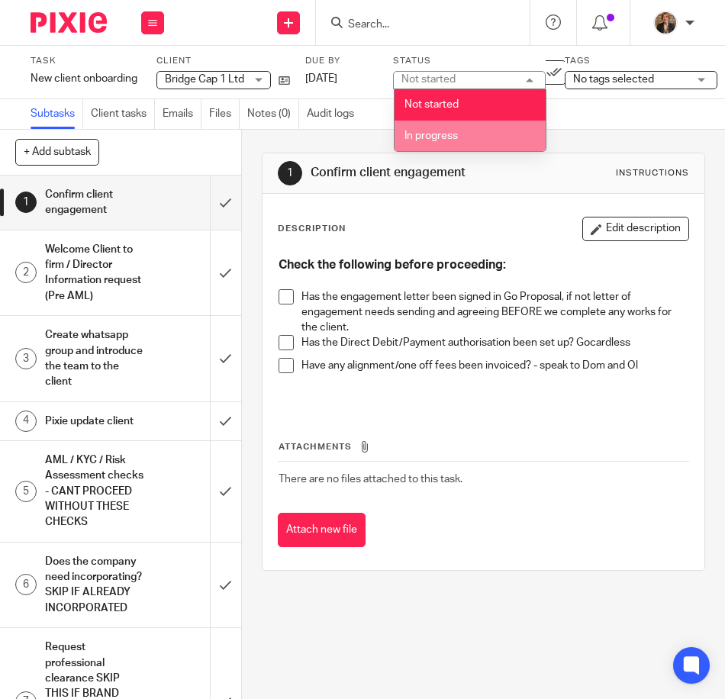
click at [472, 142] on li "In progress" at bounding box center [469, 136] width 151 height 31
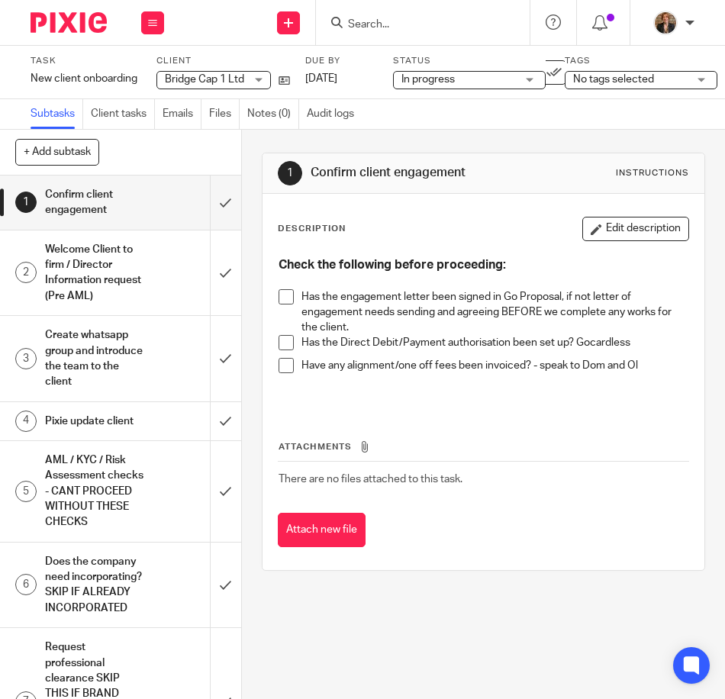
click at [648, 78] on span "No tags selected" at bounding box center [613, 79] width 81 height 11
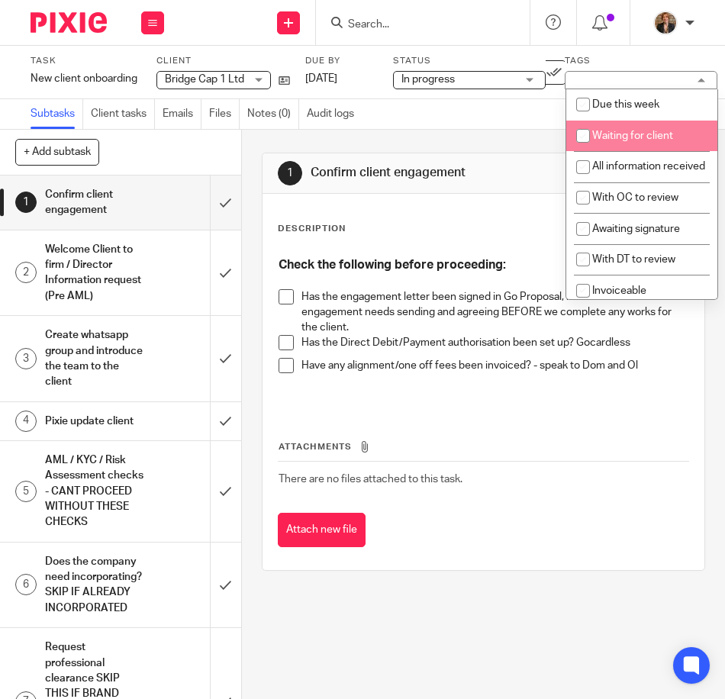
click at [640, 142] on li "Waiting for client" at bounding box center [641, 136] width 151 height 31
checkbox input "true"
click at [278, 301] on span at bounding box center [285, 296] width 15 height 15
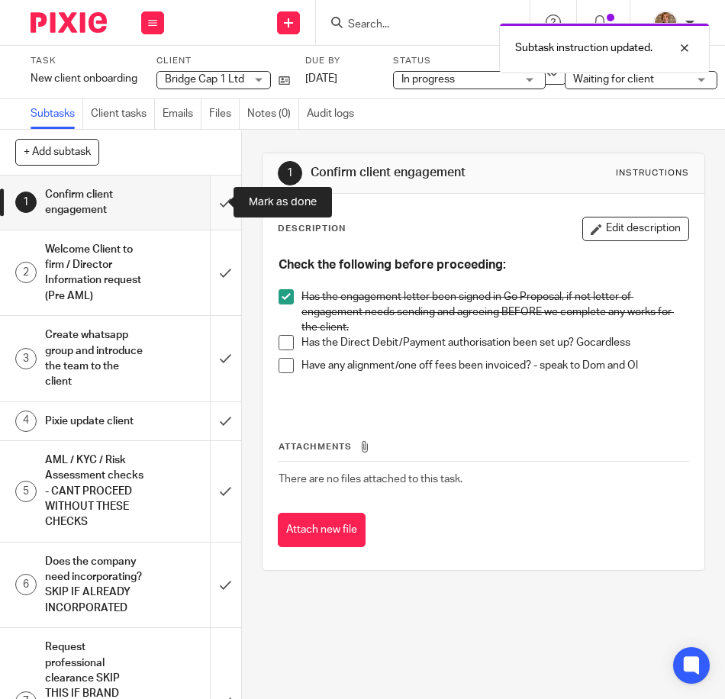
click at [209, 201] on input "submit" at bounding box center [120, 202] width 241 height 54
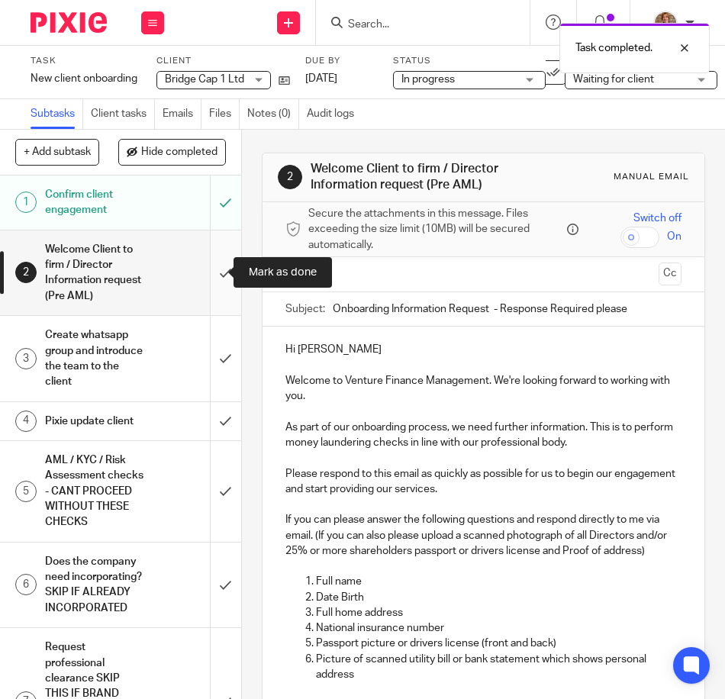
click at [216, 277] on input "submit" at bounding box center [120, 272] width 241 height 85
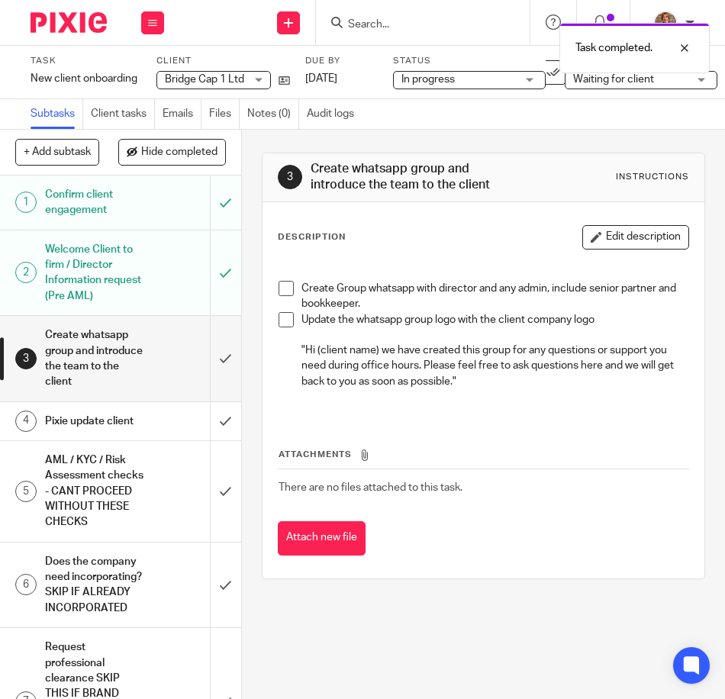
click at [150, 433] on div "Pixie update client" at bounding box center [120, 421] width 150 height 23
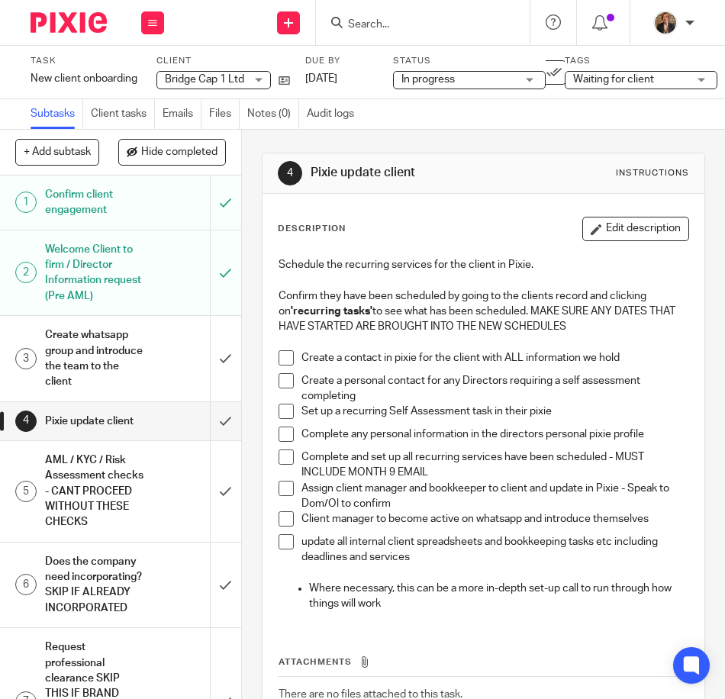
click at [282, 462] on span at bounding box center [285, 456] width 15 height 15
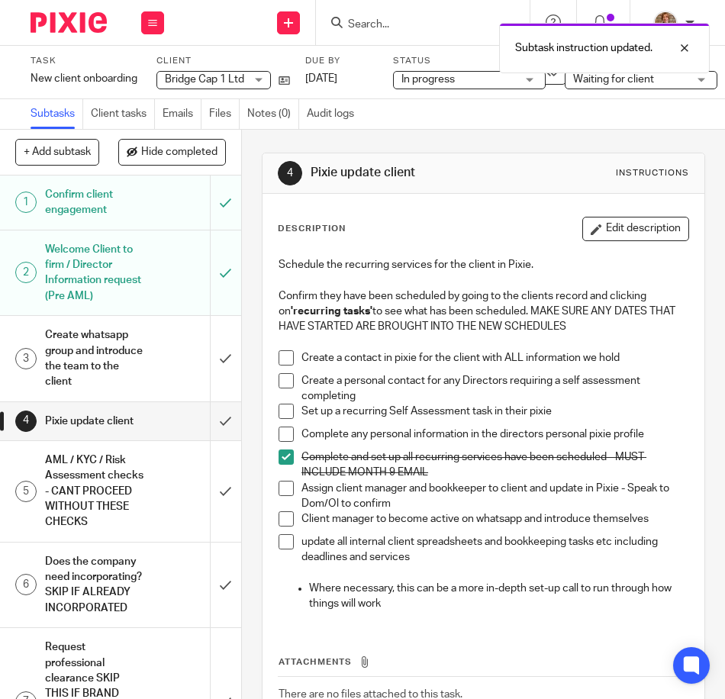
click at [280, 357] on span at bounding box center [285, 357] width 15 height 15
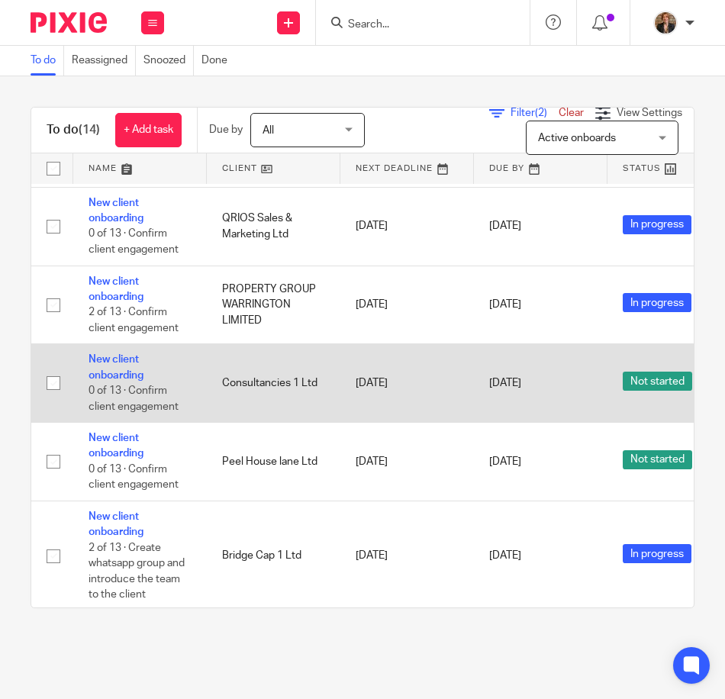
scroll to position [661, 0]
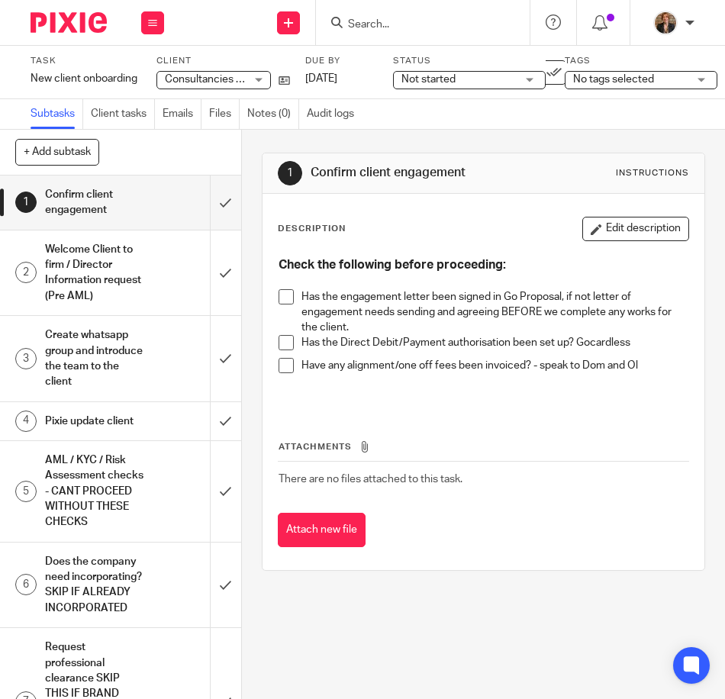
click at [286, 291] on span at bounding box center [285, 296] width 15 height 15
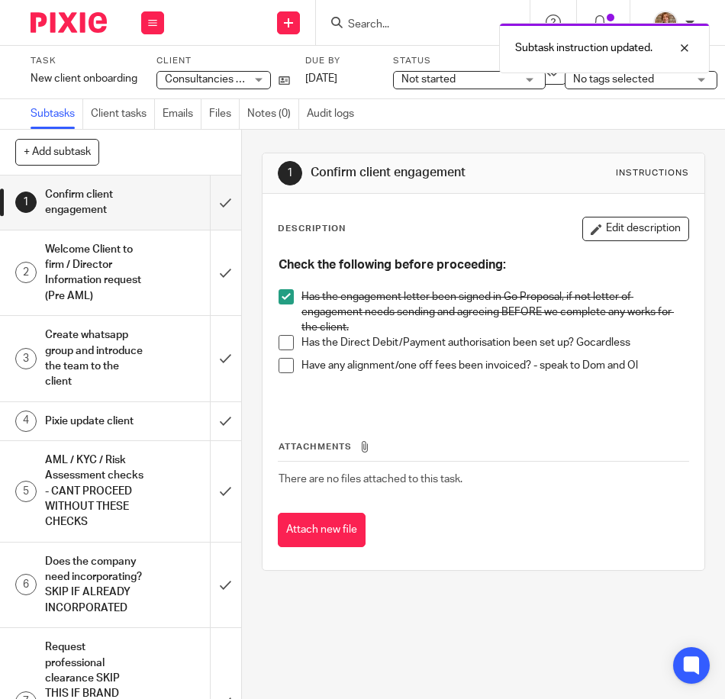
click at [487, 79] on span "Not started" at bounding box center [458, 80] width 114 height 16
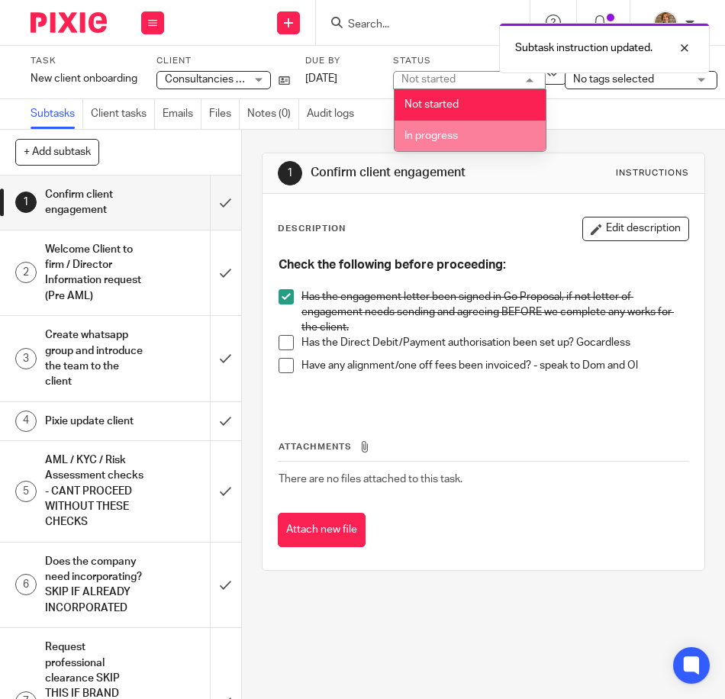
click at [504, 137] on li "In progress" at bounding box center [469, 136] width 151 height 31
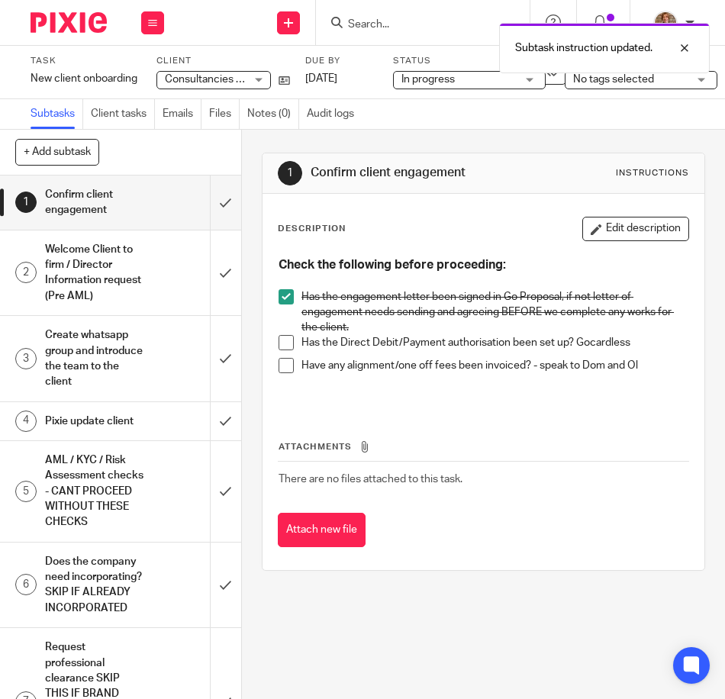
click at [654, 82] on span "No tags selected" at bounding box center [613, 79] width 81 height 11
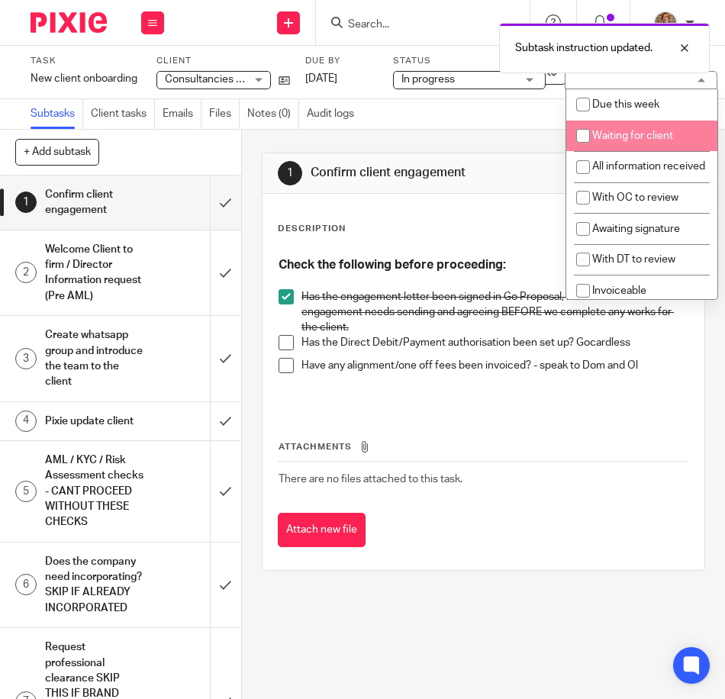
click at [655, 132] on span "Waiting for client" at bounding box center [632, 135] width 81 height 11
checkbox input "true"
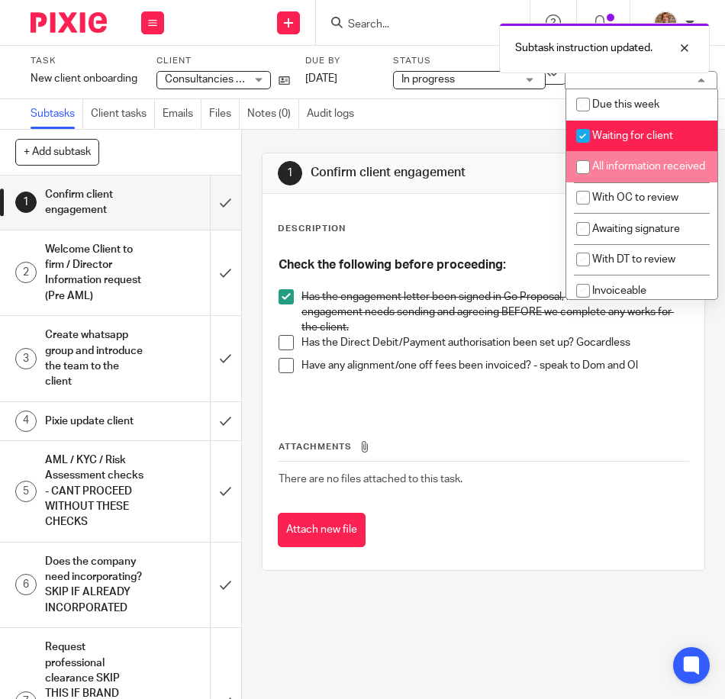
click at [137, 275] on div "Welcome Client to firm / Director Information request (Pre AML)" at bounding box center [120, 272] width 150 height 69
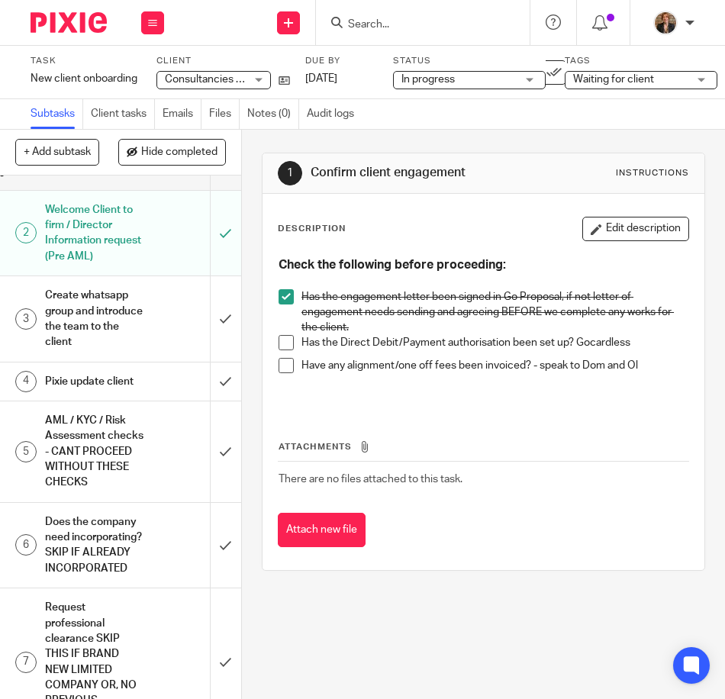
scroll to position [153, 0]
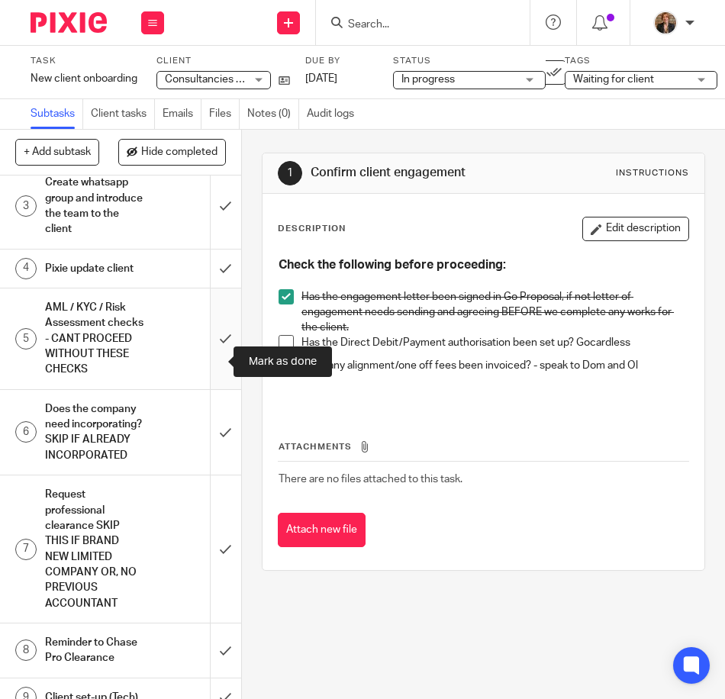
click at [207, 362] on input "submit" at bounding box center [120, 338] width 241 height 101
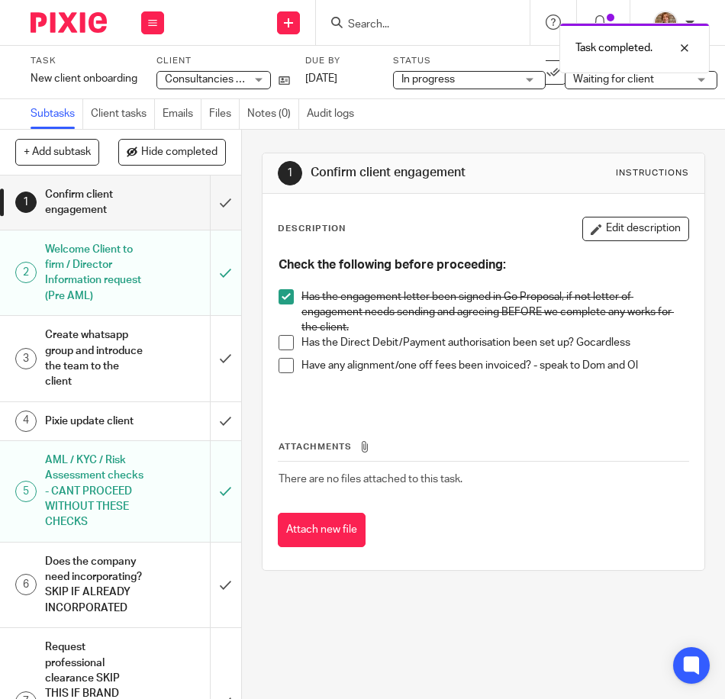
click at [117, 503] on h1 "AML / KYC / Risk Assessment checks - CANT PROCEED WITHOUT THESE CHECKS" at bounding box center [95, 491] width 100 height 85
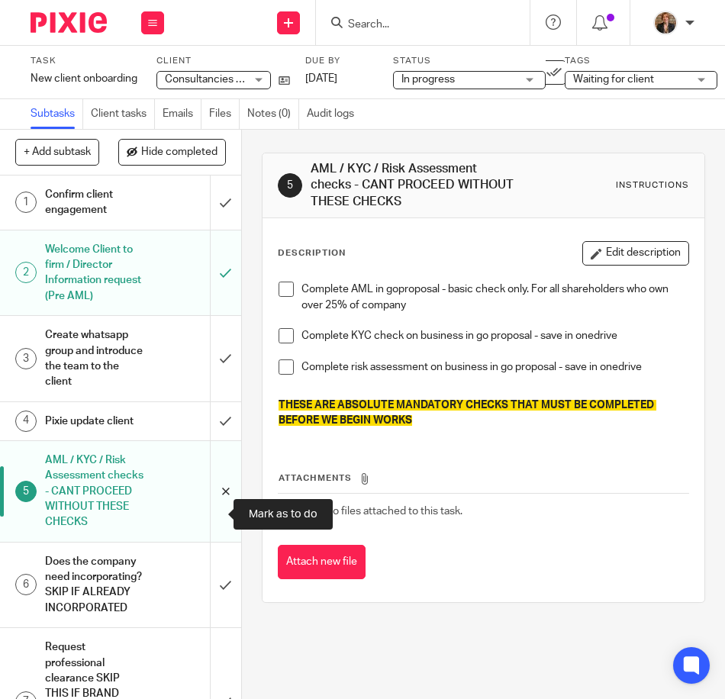
click at [208, 508] on input "submit" at bounding box center [120, 491] width 241 height 101
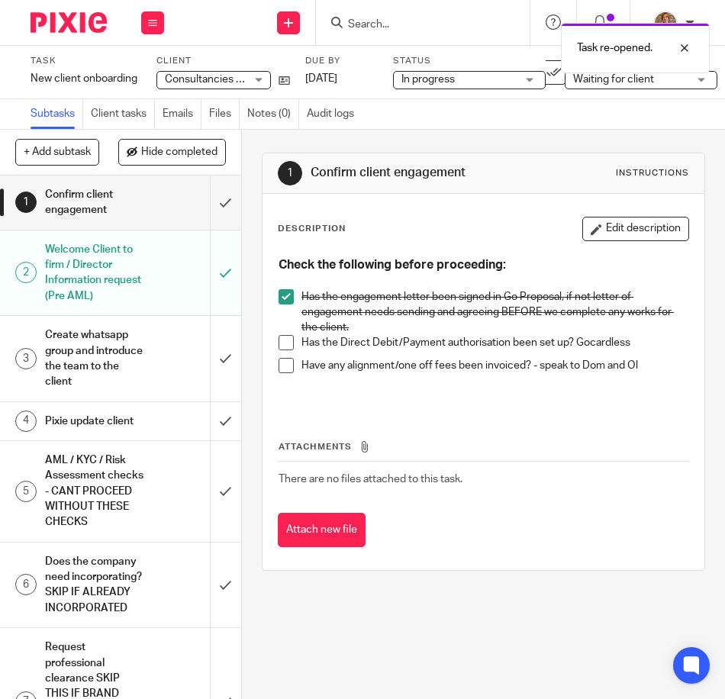
click at [122, 521] on h1 "AML / KYC / Risk Assessment checks - CANT PROCEED WITHOUT THESE CHECKS" at bounding box center [95, 491] width 100 height 85
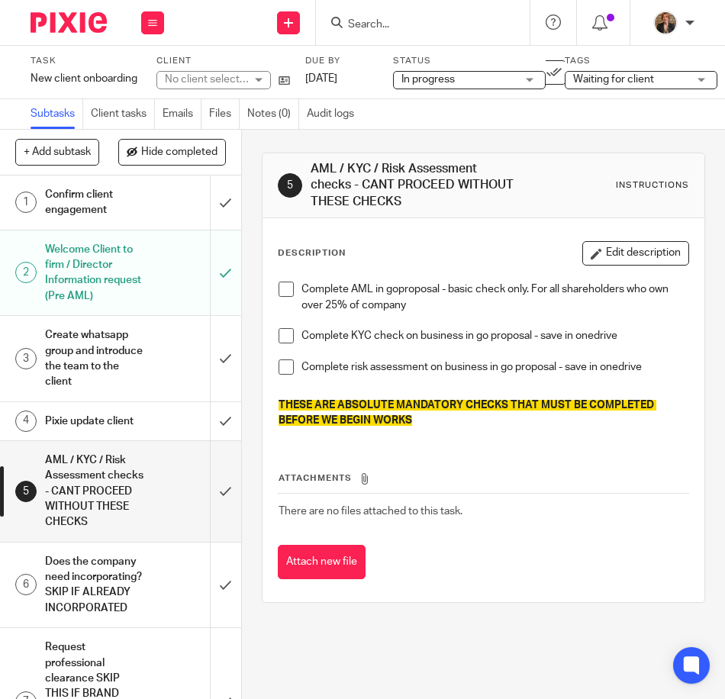
click at [279, 289] on span at bounding box center [285, 289] width 15 height 15
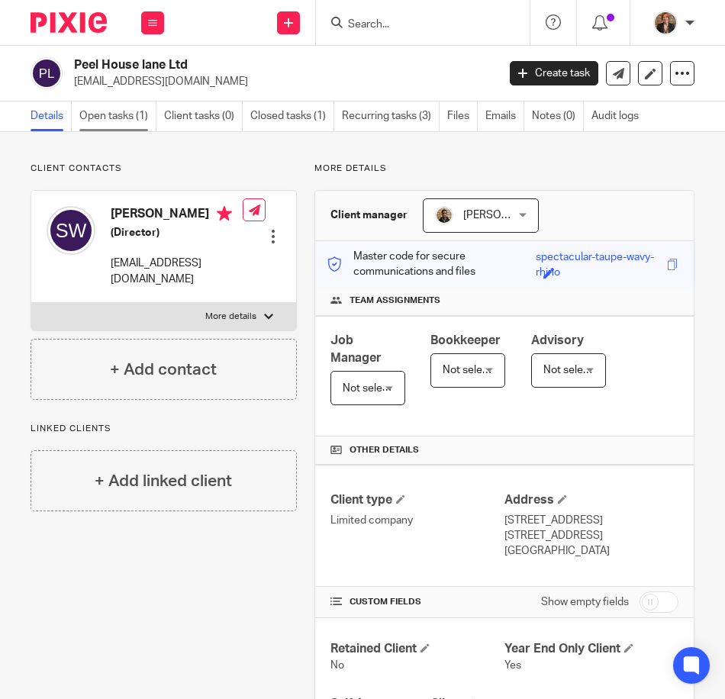
click at [123, 123] on link "Open tasks (1)" at bounding box center [117, 116] width 77 height 30
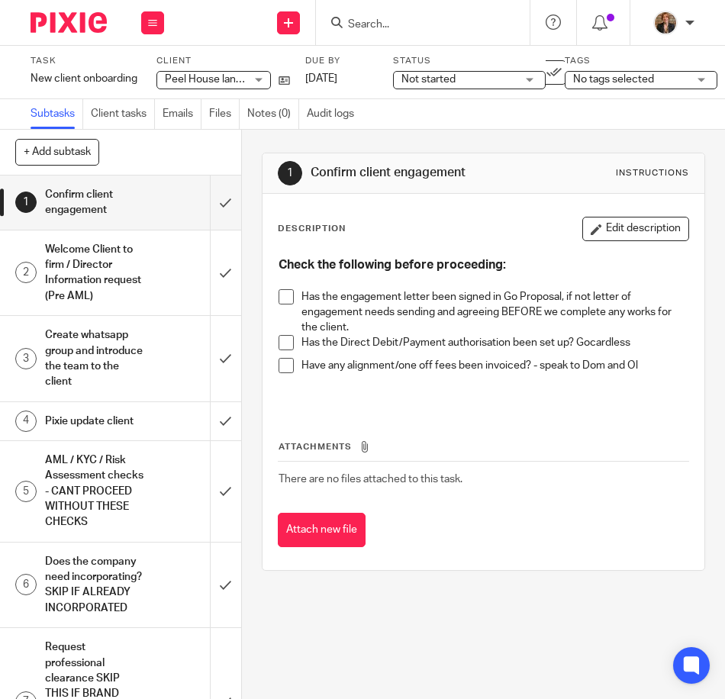
click at [289, 294] on li "Has the engagement letter been signed in Go Proposal, if not letter of engageme…" at bounding box center [483, 312] width 410 height 47
click at [278, 299] on span at bounding box center [285, 296] width 15 height 15
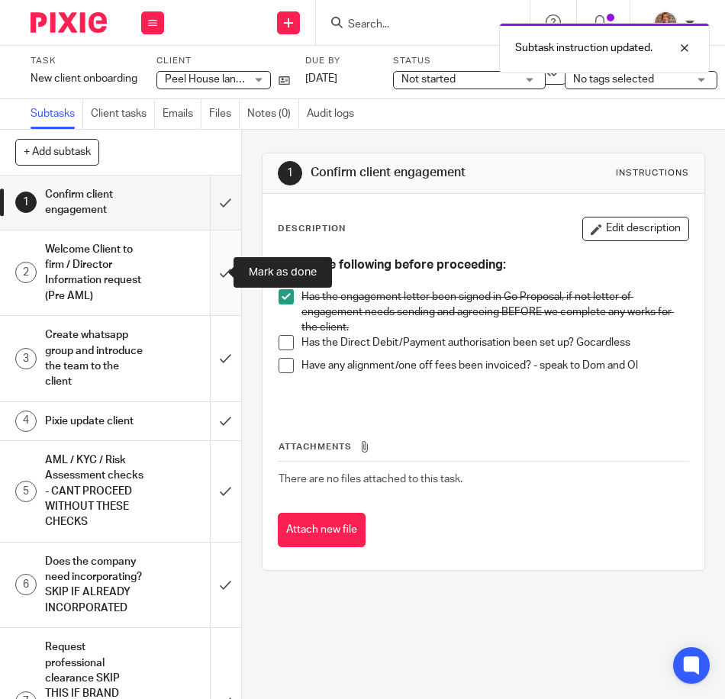
click at [213, 270] on input "submit" at bounding box center [120, 272] width 241 height 85
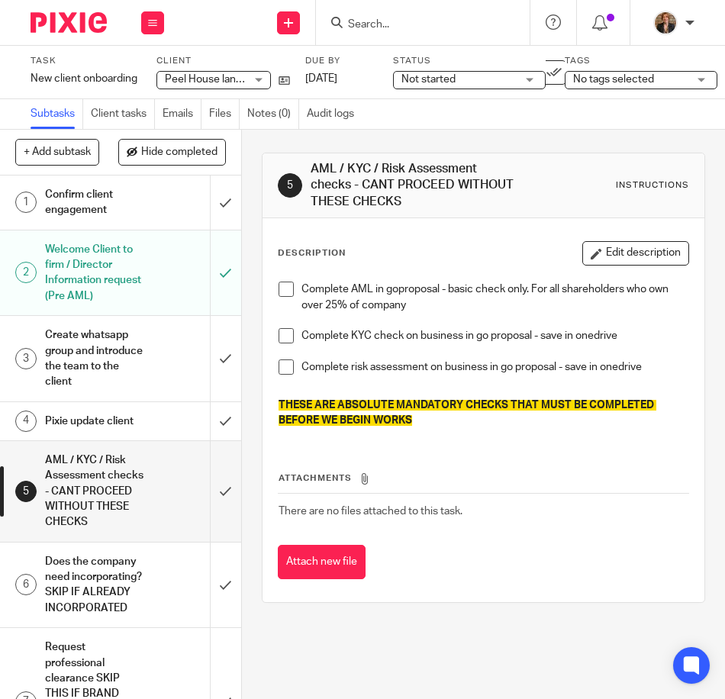
click at [278, 291] on span at bounding box center [285, 289] width 15 height 15
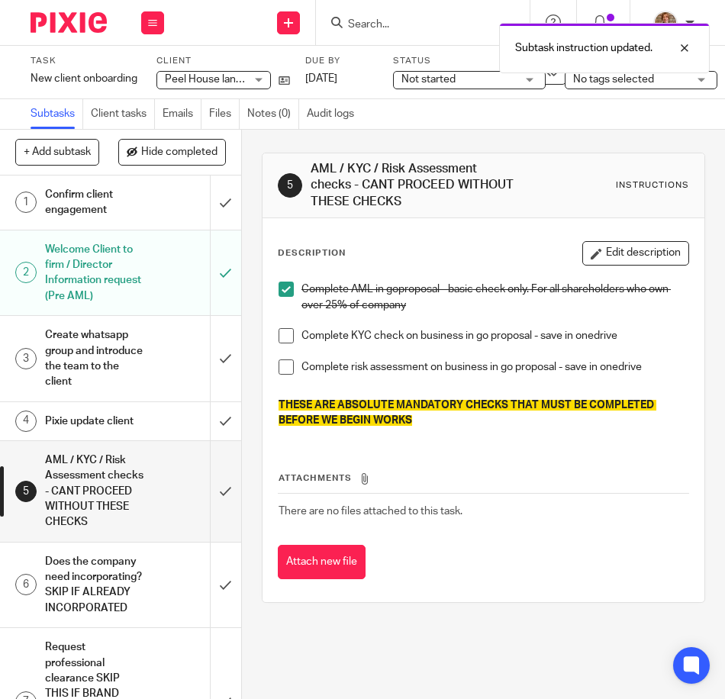
click at [491, 87] on span "Not started" at bounding box center [458, 80] width 114 height 16
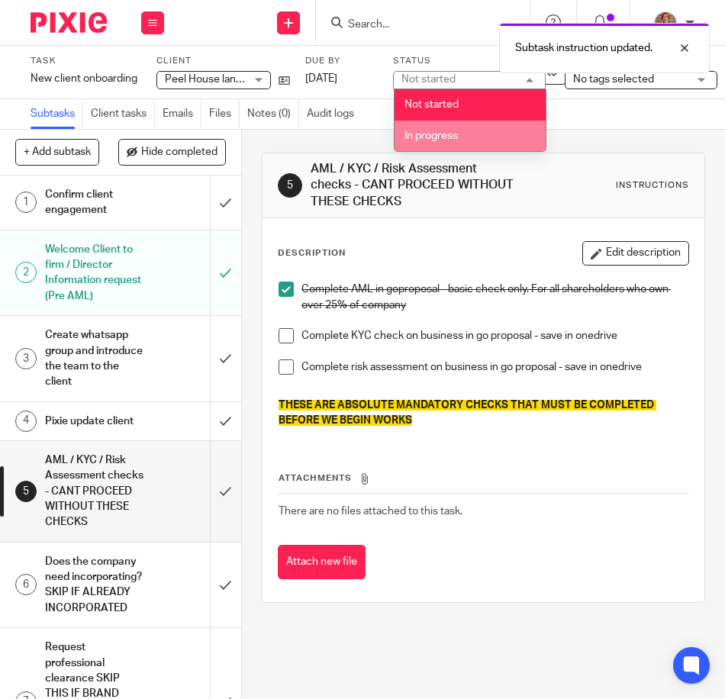
click at [491, 137] on li "In progress" at bounding box center [469, 136] width 151 height 31
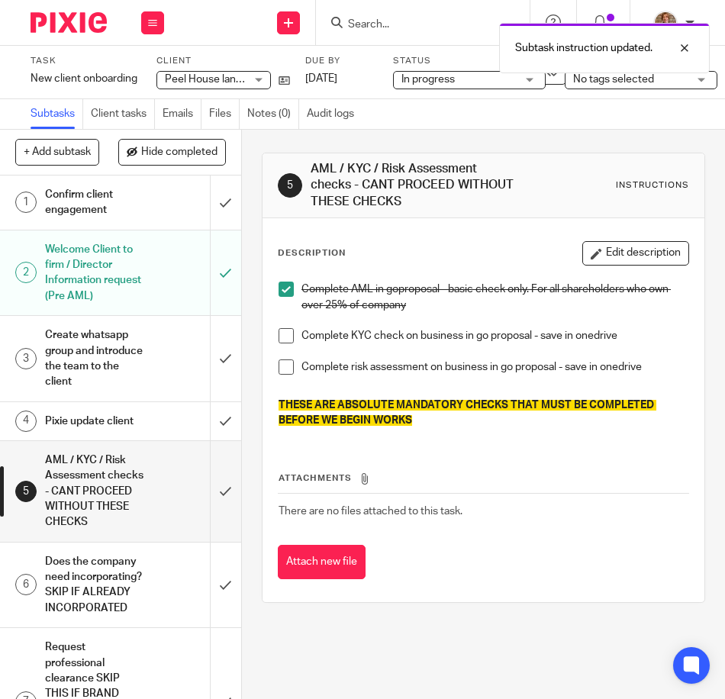
click at [604, 76] on span "No tags selected" at bounding box center [613, 79] width 81 height 11
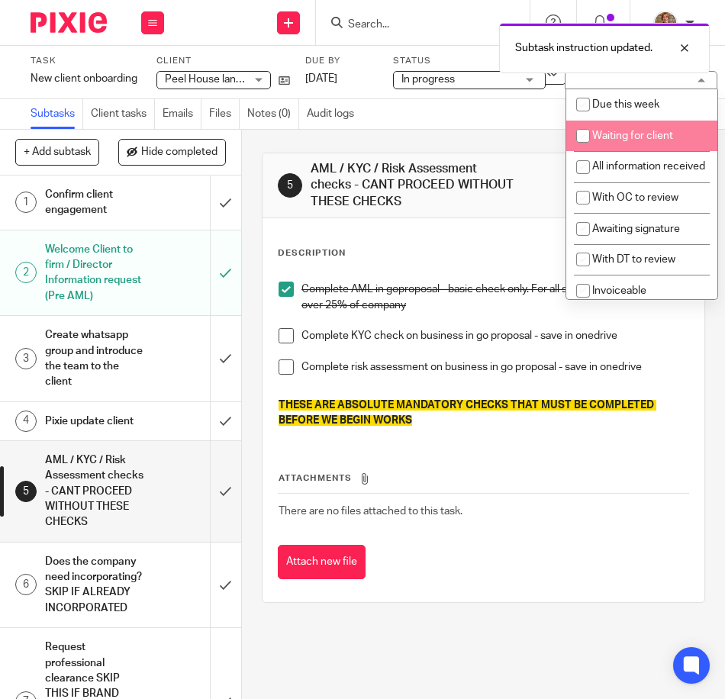
click at [620, 134] on span "Waiting for client" at bounding box center [632, 135] width 81 height 11
checkbox input "true"
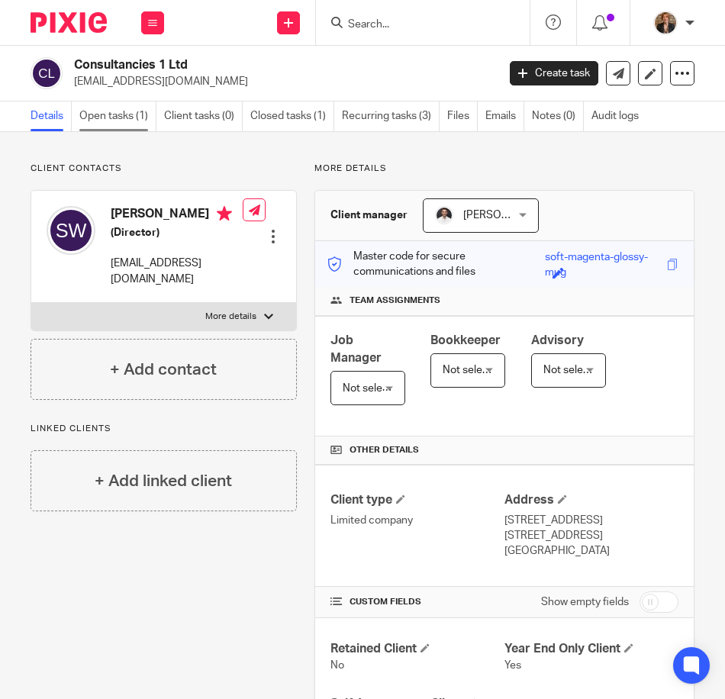
click at [105, 120] on link "Open tasks (1)" at bounding box center [117, 116] width 77 height 30
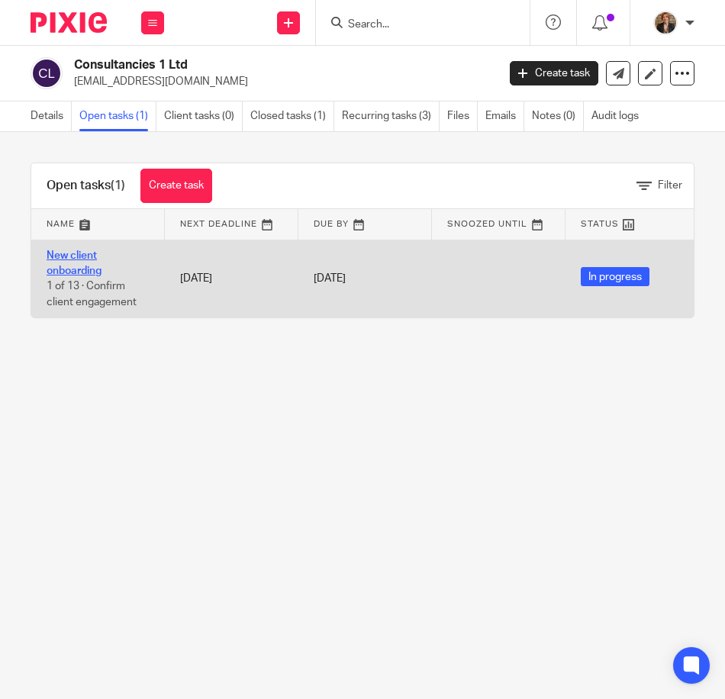
click at [68, 275] on link "New client onboarding" at bounding box center [74, 263] width 55 height 26
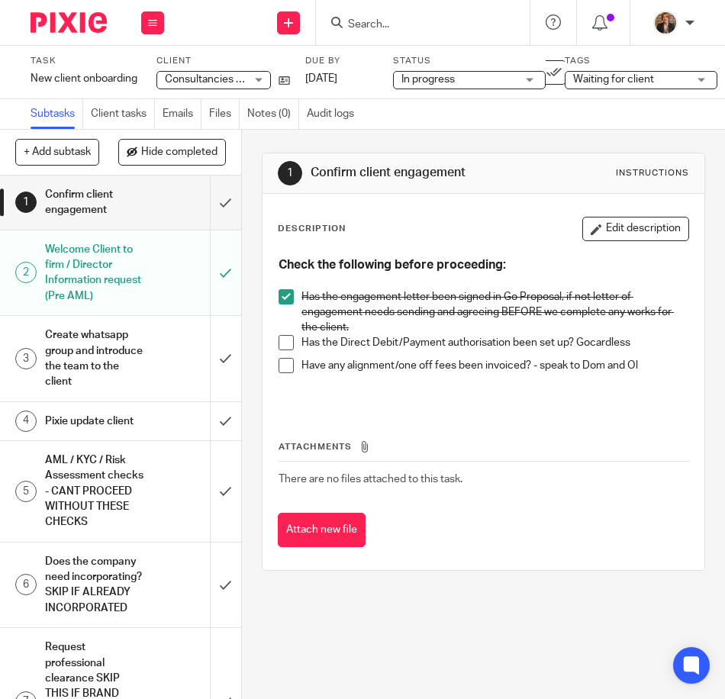
click at [131, 425] on h1 "Pixie update client" at bounding box center [95, 421] width 100 height 23
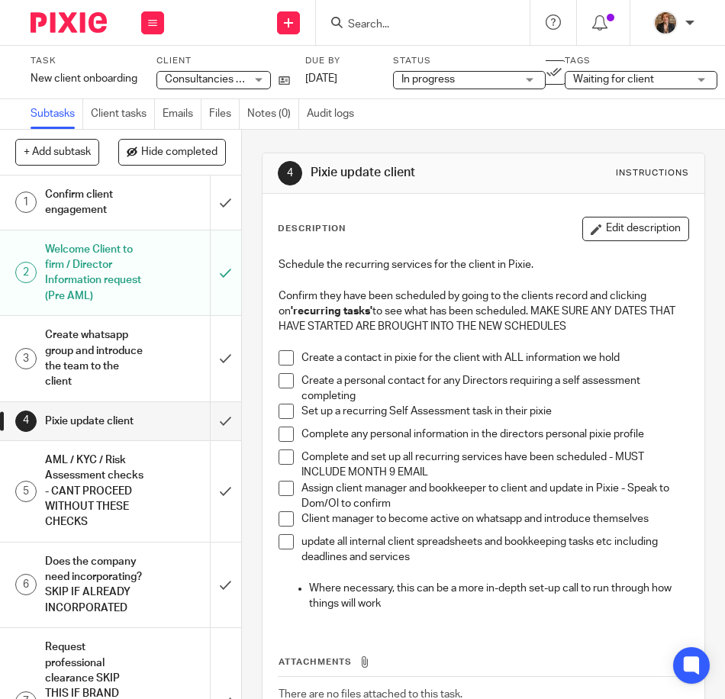
click at [278, 455] on span at bounding box center [285, 456] width 15 height 15
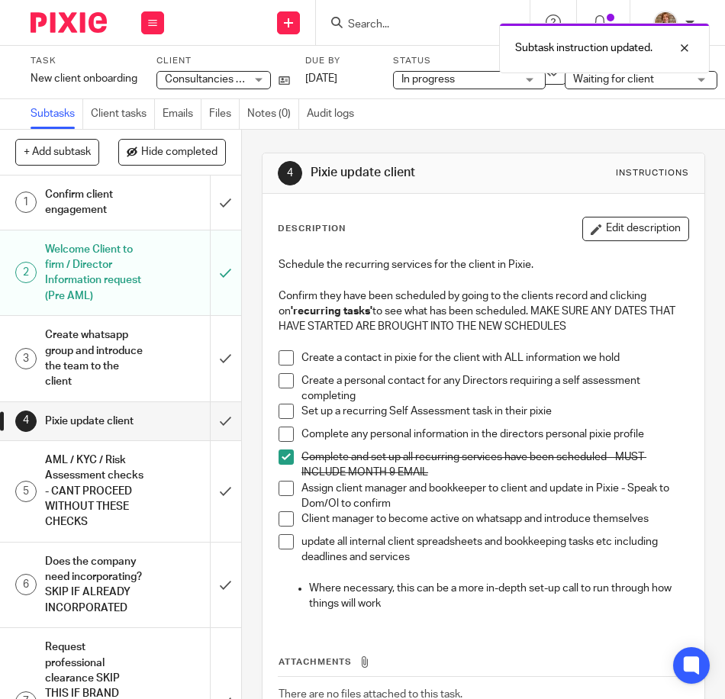
click at [283, 360] on span at bounding box center [285, 357] width 15 height 15
click at [121, 533] on h1 "AML / KYC / Risk Assessment checks - CANT PROCEED WITHOUT THESE CHECKS" at bounding box center [95, 491] width 100 height 85
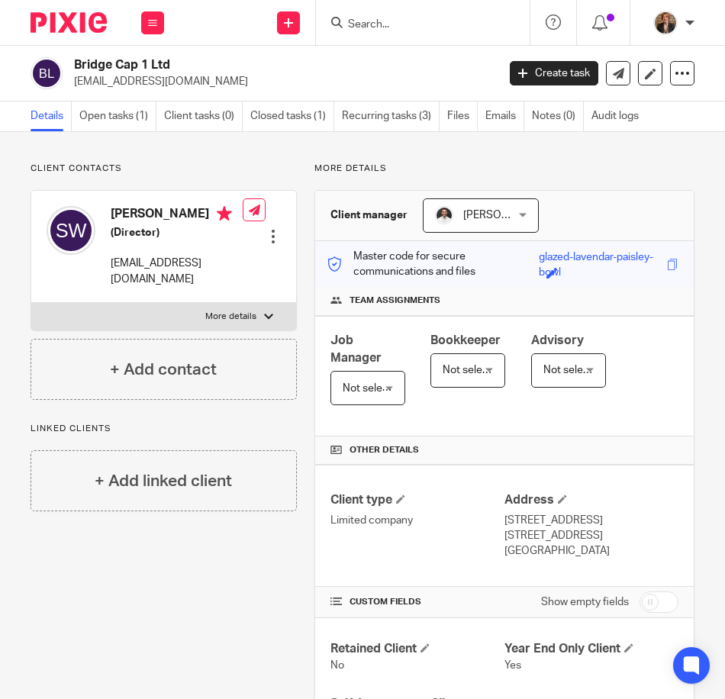
click at [262, 311] on label "More details" at bounding box center [163, 316] width 265 height 27
click at [31, 303] on input "More details" at bounding box center [31, 302] width 1 height 1
checkbox input "true"
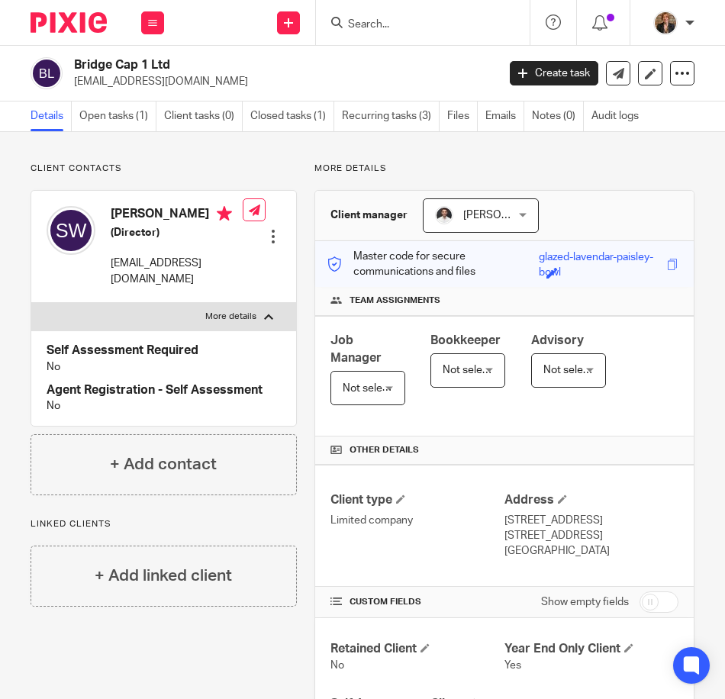
click at [410, 14] on form at bounding box center [427, 22] width 163 height 19
click at [391, 17] on form at bounding box center [427, 22] width 163 height 19
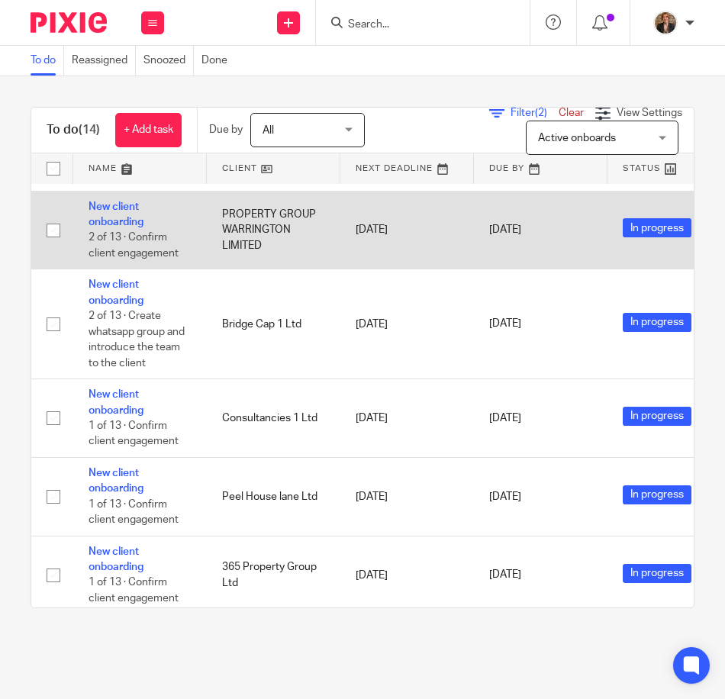
scroll to position [717, 0]
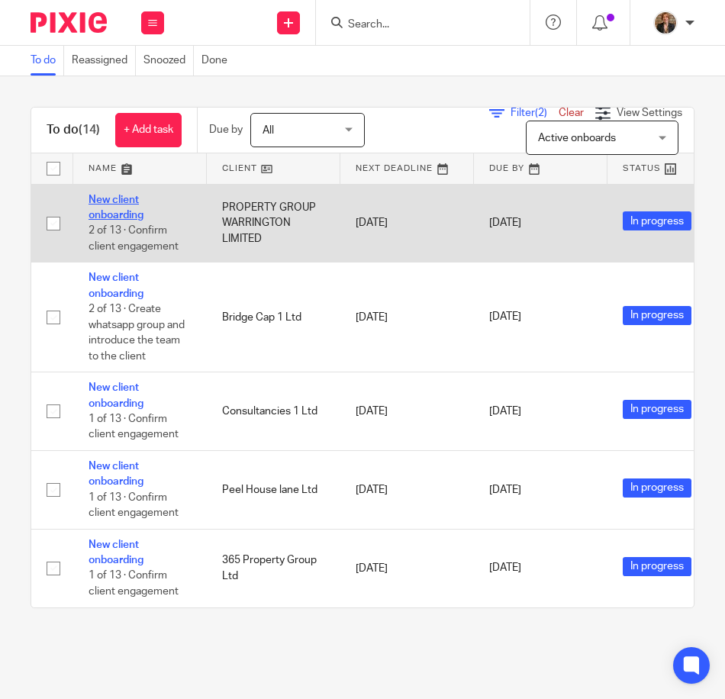
click at [120, 195] on link "New client onboarding" at bounding box center [116, 208] width 55 height 26
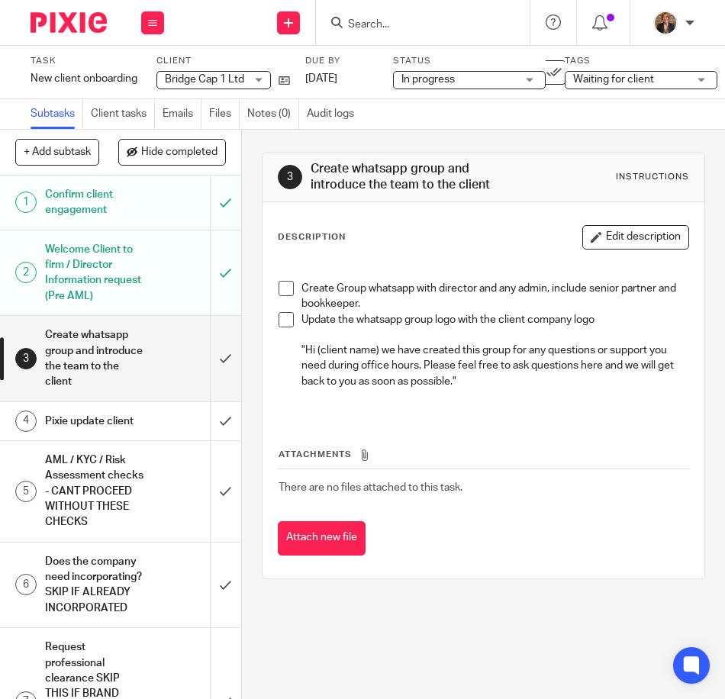
click at [125, 270] on h1 "Welcome Client to firm / Director Information request (Pre AML)" at bounding box center [95, 272] width 100 height 69
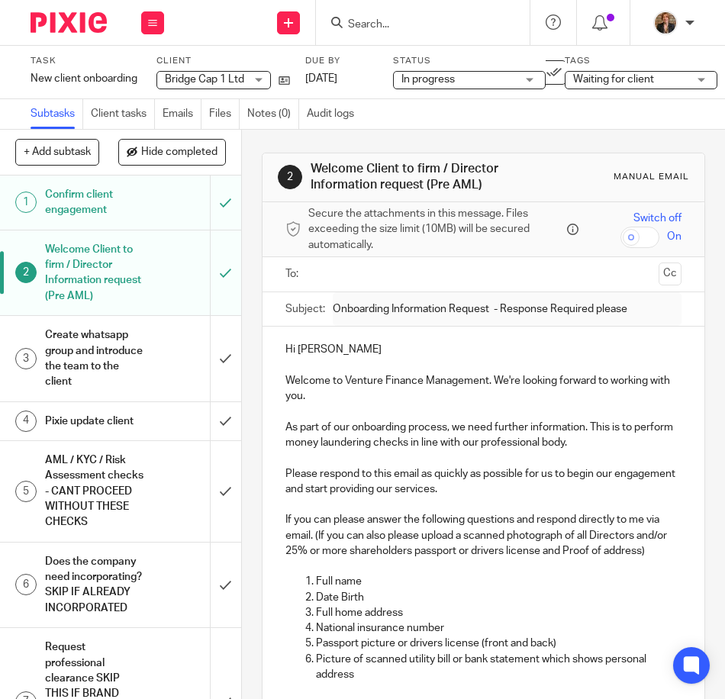
click at [101, 271] on h1 "Welcome Client to firm / Director Information request (Pre AML)" at bounding box center [95, 272] width 100 height 69
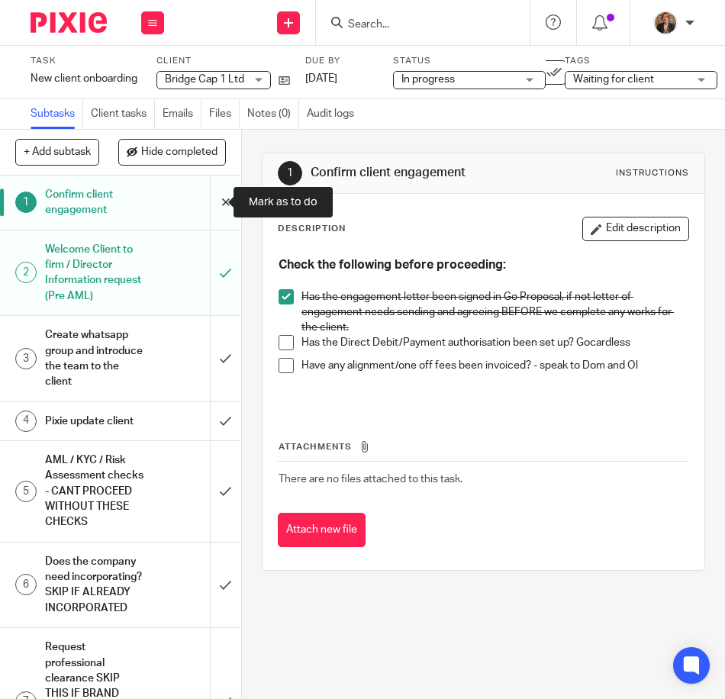
click at [204, 201] on input "submit" at bounding box center [120, 202] width 241 height 54
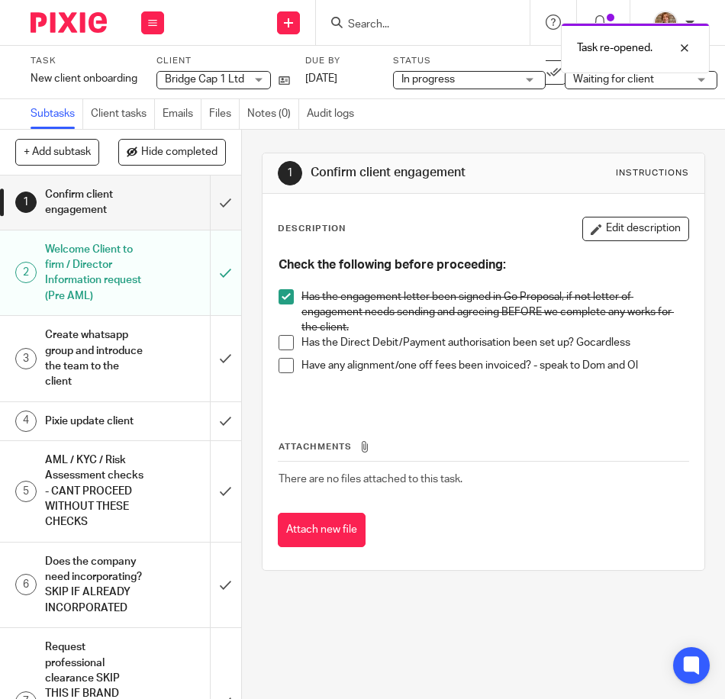
click at [118, 430] on h1 "Pixie update client" at bounding box center [95, 421] width 100 height 23
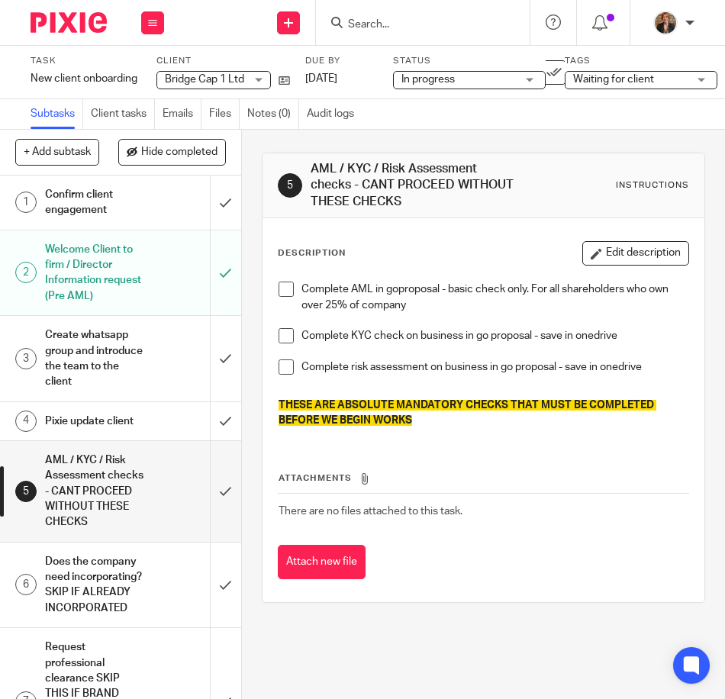
click at [278, 285] on span at bounding box center [285, 289] width 15 height 15
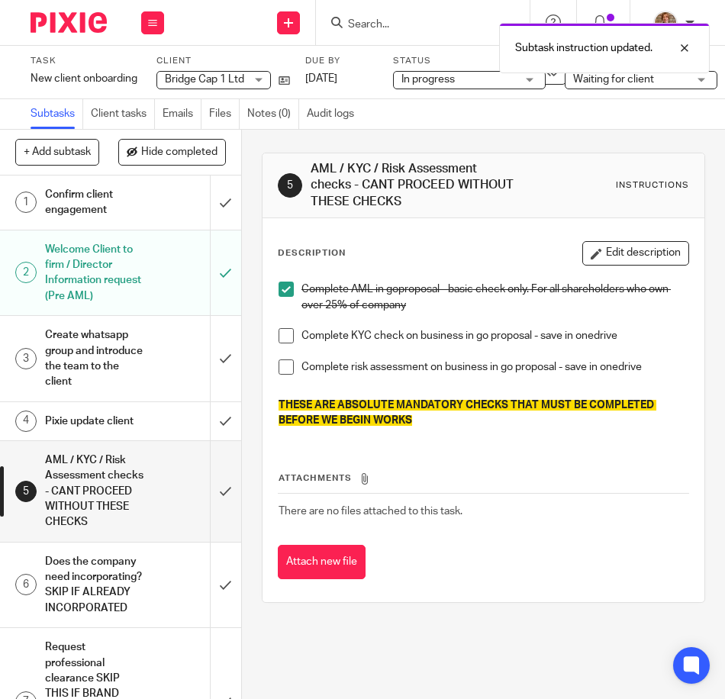
click at [119, 433] on h1 "Pixie update client" at bounding box center [95, 421] width 100 height 23
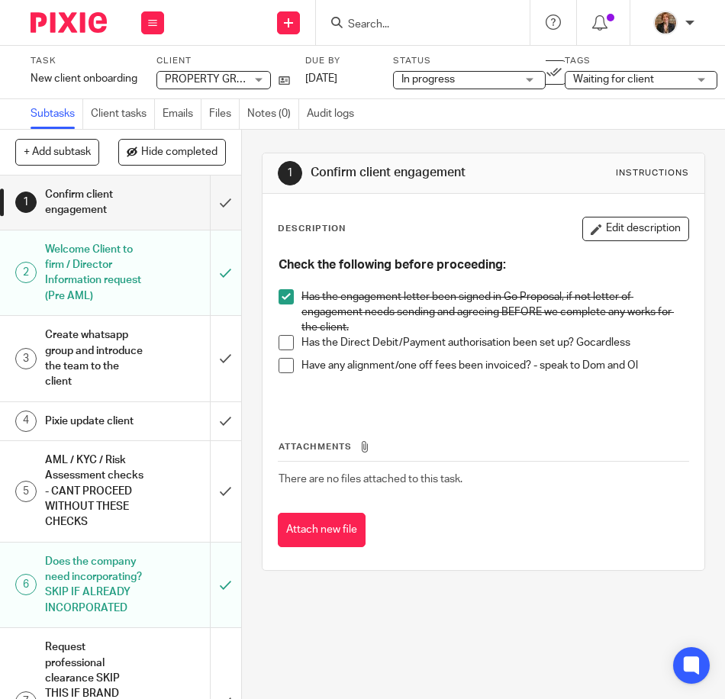
click at [133, 278] on h1 "Welcome Client to firm / Director Information request (Pre AML)" at bounding box center [95, 272] width 100 height 69
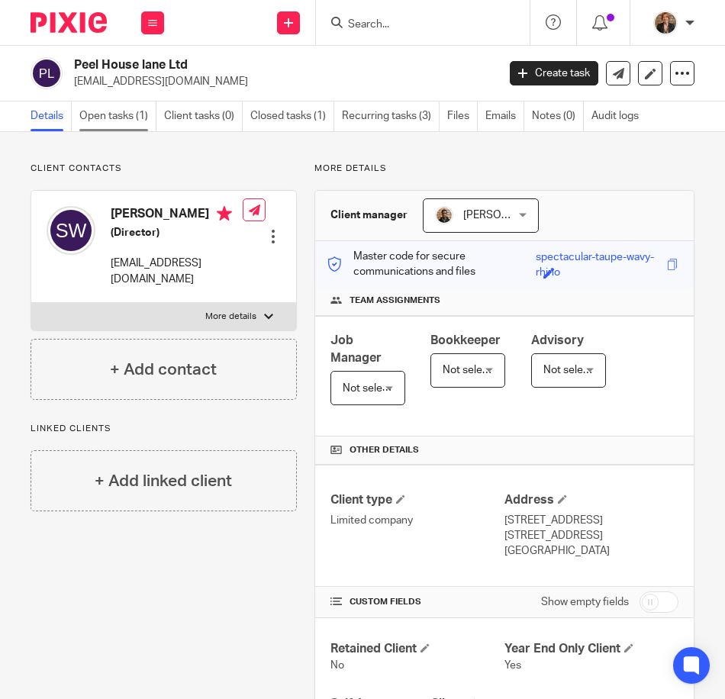
click at [106, 116] on link "Open tasks (1)" at bounding box center [117, 116] width 77 height 30
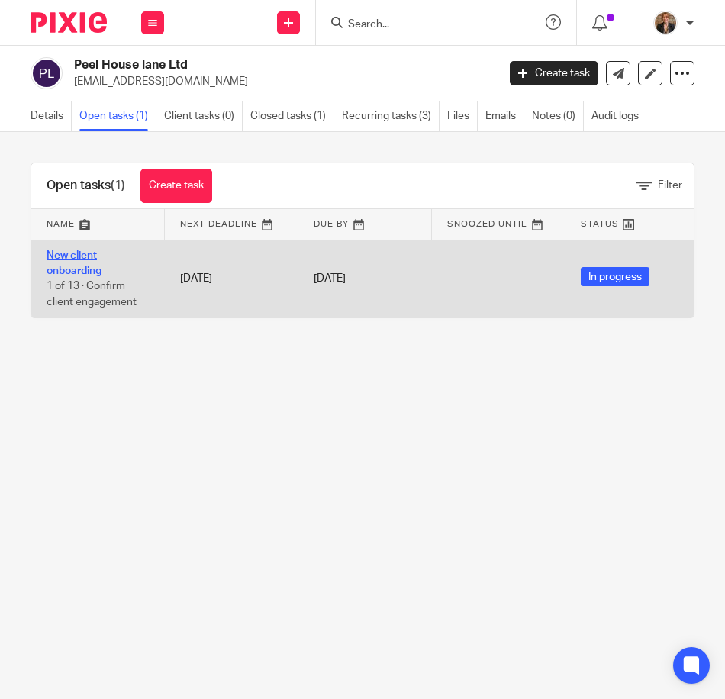
click at [89, 268] on link "New client onboarding" at bounding box center [74, 263] width 55 height 26
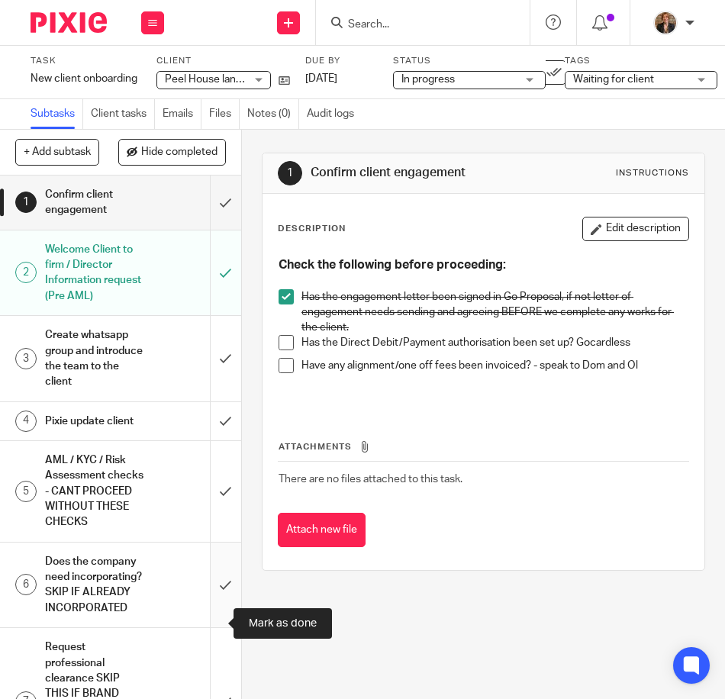
click at [221, 613] on input "submit" at bounding box center [120, 584] width 241 height 85
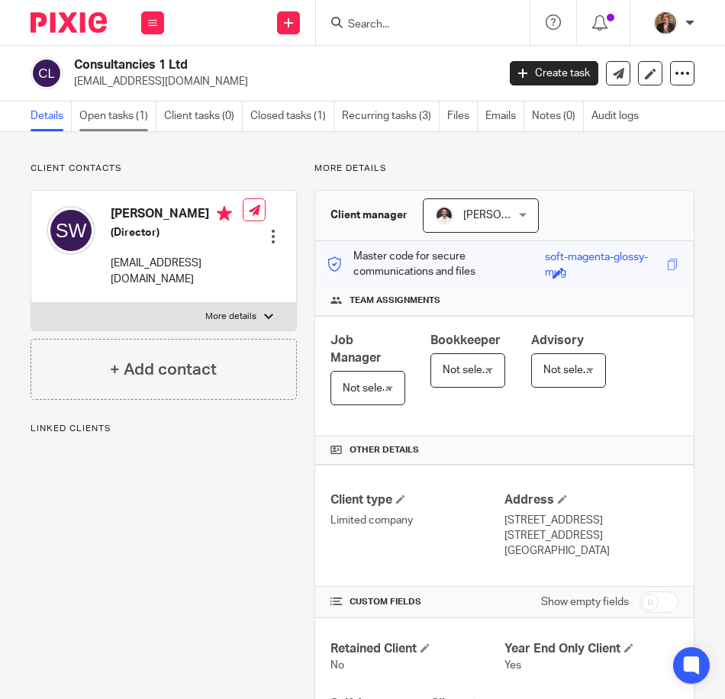
click at [129, 121] on link "Open tasks (1)" at bounding box center [117, 116] width 77 height 30
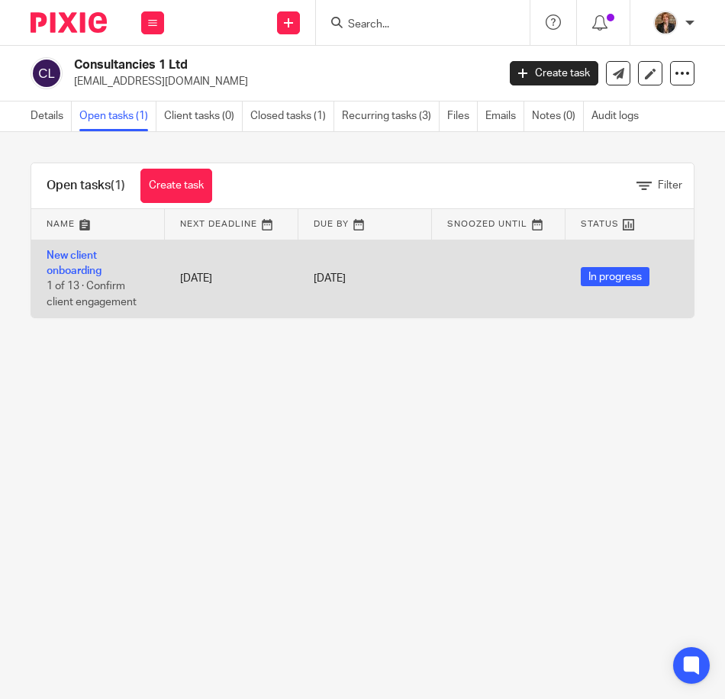
click at [86, 262] on td "New client onboarding 1 of 13 · Confirm client engagement" at bounding box center [98, 279] width 134 height 78
click at [74, 271] on link "New client onboarding" at bounding box center [74, 263] width 55 height 26
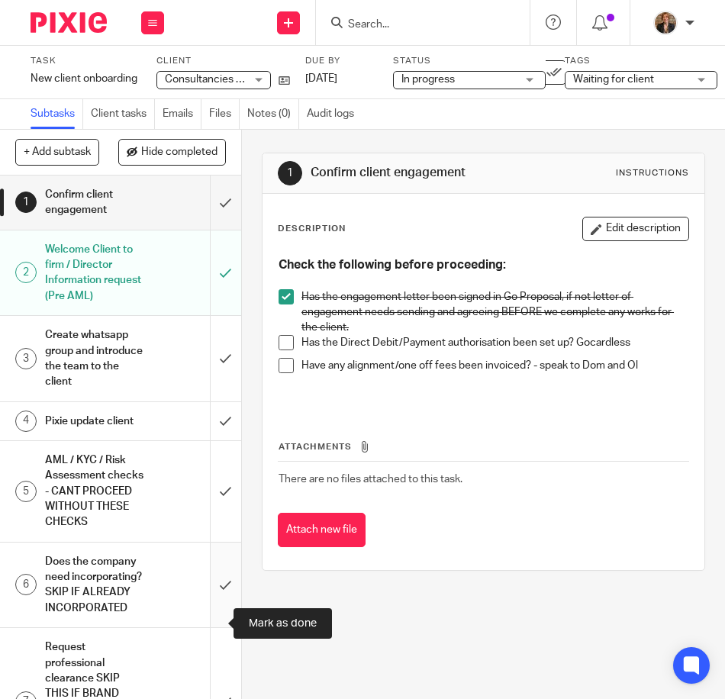
click at [211, 624] on input "submit" at bounding box center [120, 584] width 241 height 85
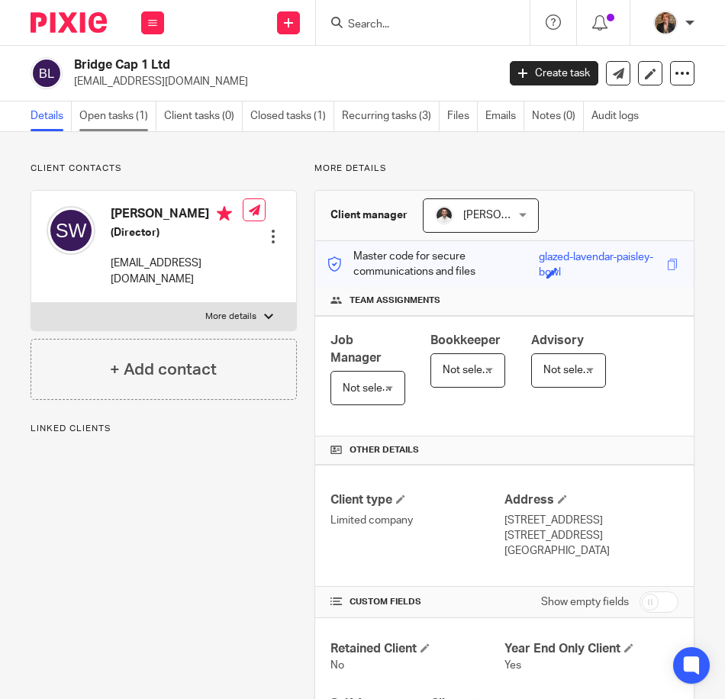
click at [117, 118] on link "Open tasks (1)" at bounding box center [117, 116] width 77 height 30
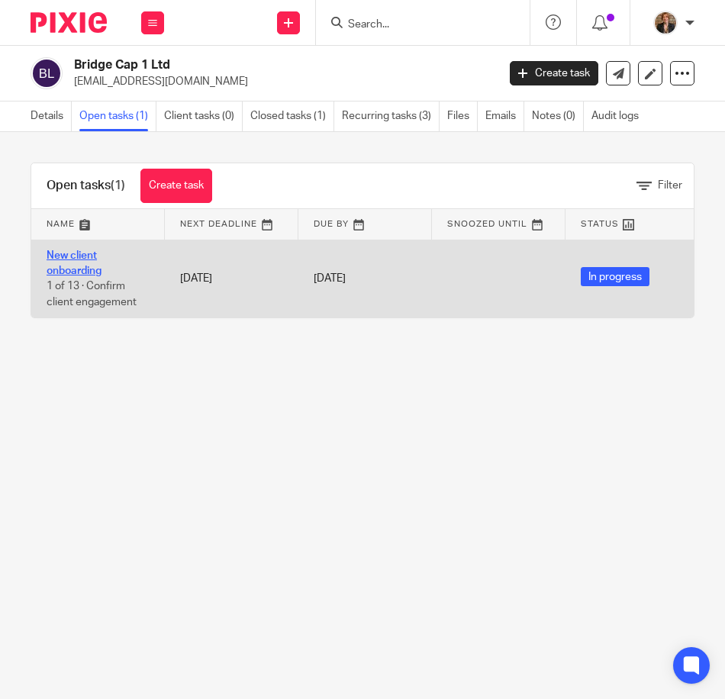
click at [78, 271] on link "New client onboarding" at bounding box center [74, 263] width 55 height 26
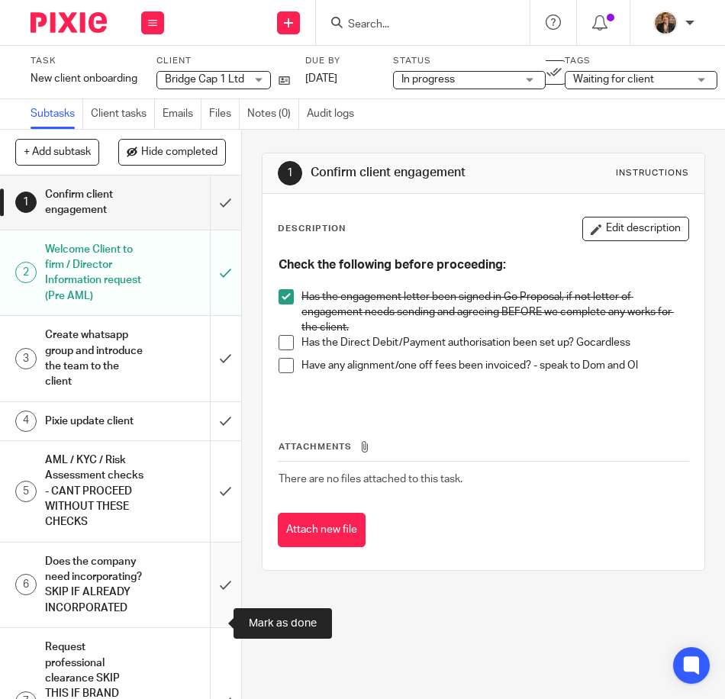
click at [214, 624] on input "submit" at bounding box center [120, 584] width 241 height 85
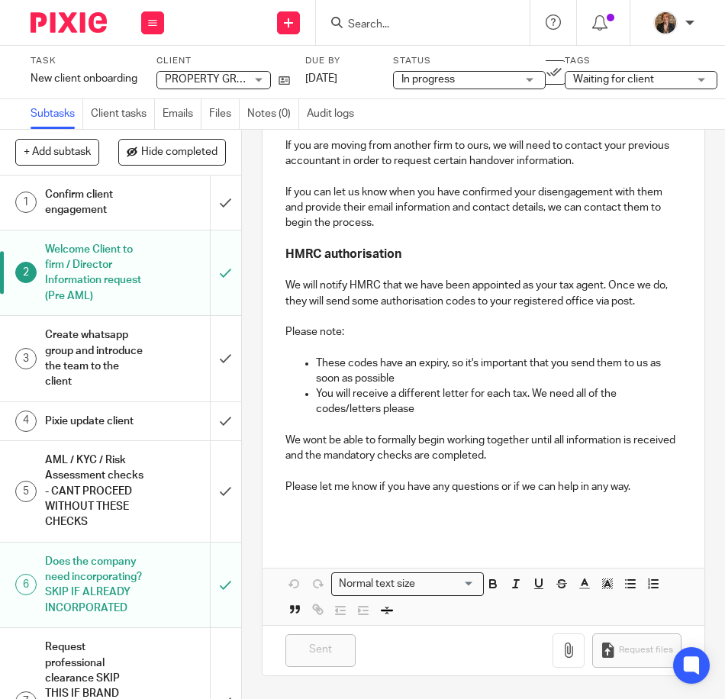
scroll to position [665, 0]
drag, startPoint x: 71, startPoint y: 39, endPoint x: 80, endPoint y: 26, distance: 15.9
click at [72, 39] on div at bounding box center [63, 22] width 126 height 45
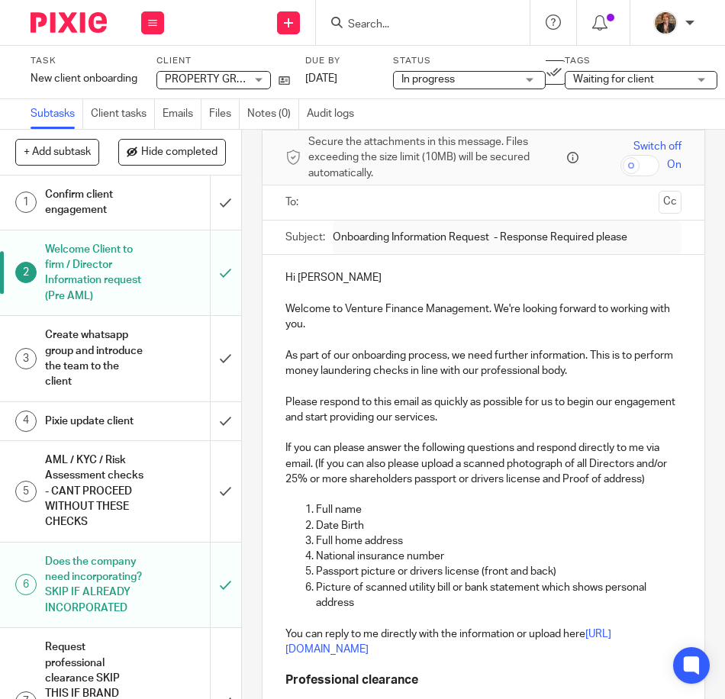
scroll to position [54, 0]
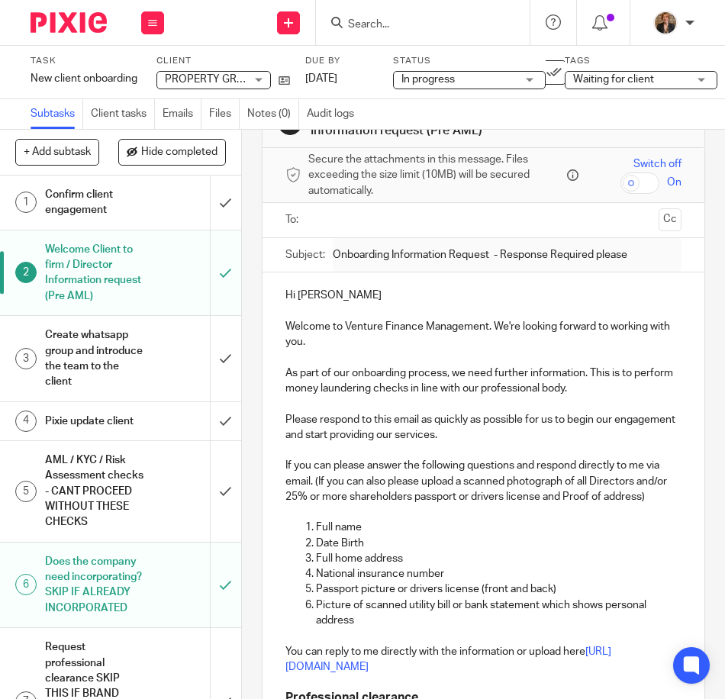
click at [109, 427] on h1 "Pixie update client" at bounding box center [95, 421] width 100 height 23
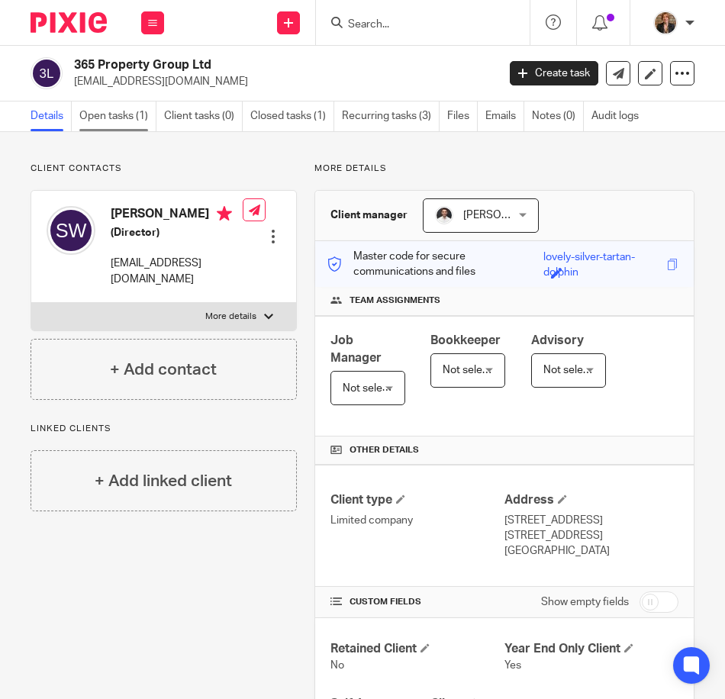
click at [109, 105] on link "Open tasks (1)" at bounding box center [117, 116] width 77 height 30
